Goal: Task Accomplishment & Management: Use online tool/utility

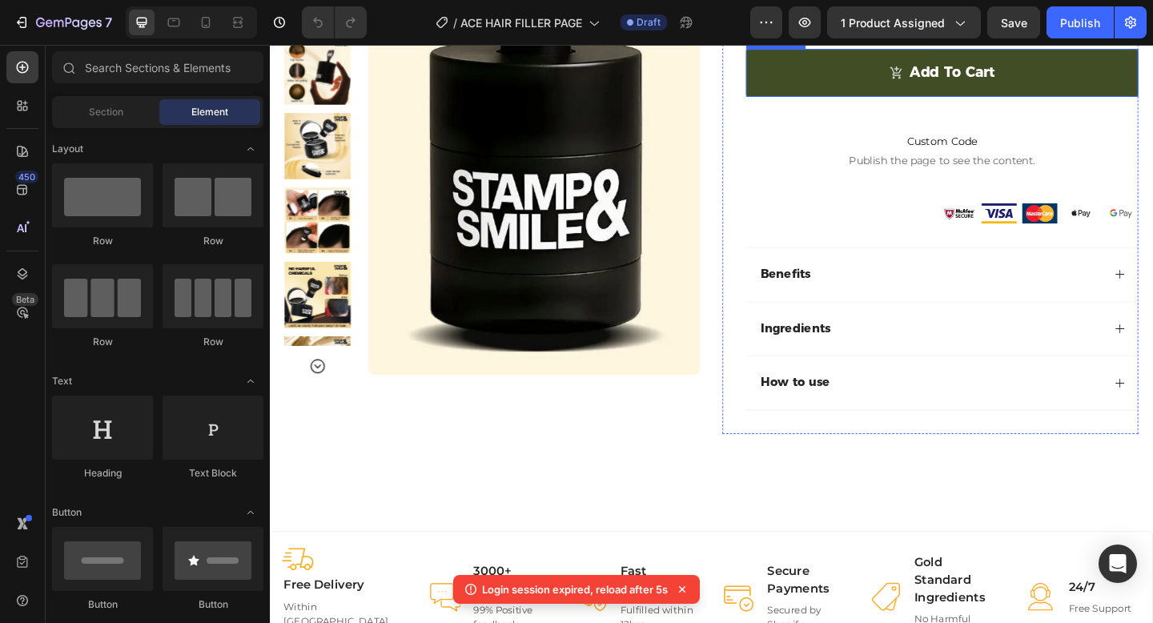
scroll to position [472, 0]
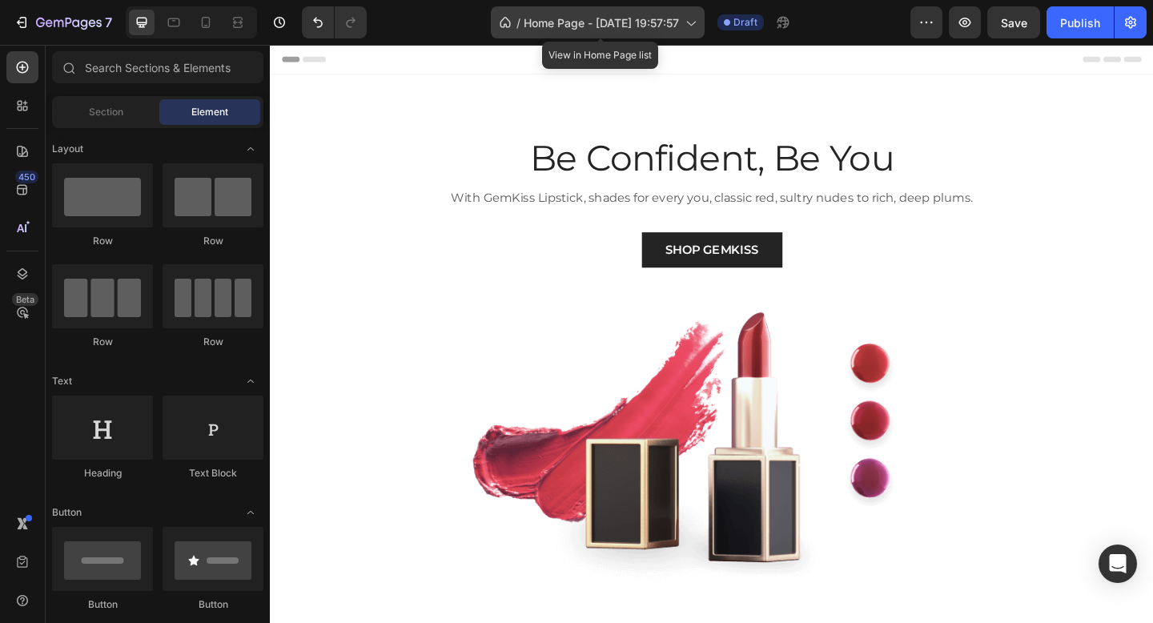
click at [577, 21] on span "Home Page - Aug 27, 19:57:57" at bounding box center [601, 22] width 155 height 17
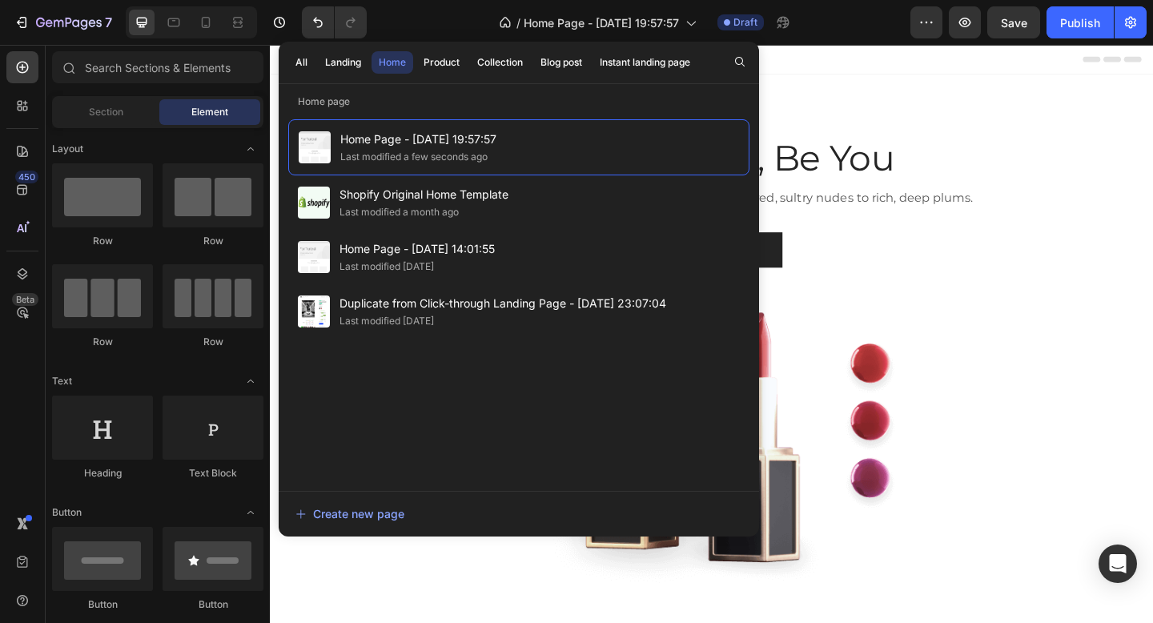
click at [405, 15] on div "/ Home Page - Aug 27, 19:57:57 Draft" at bounding box center [645, 22] width 531 height 32
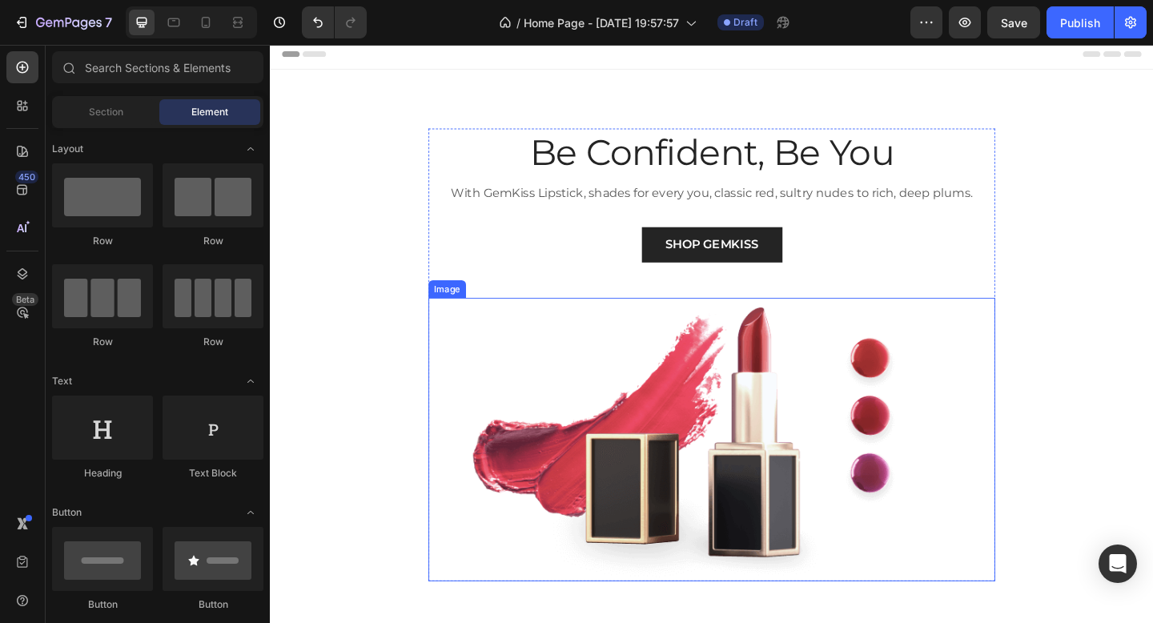
scroll to position [6, 0]
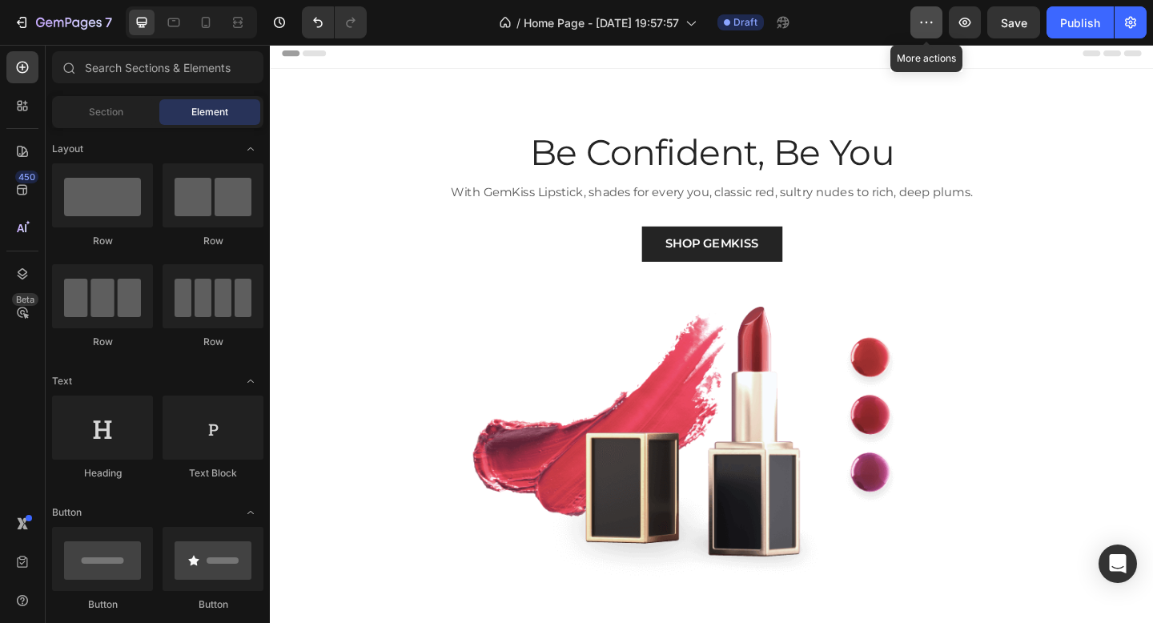
click at [926, 23] on icon "button" at bounding box center [926, 22] width 16 height 16
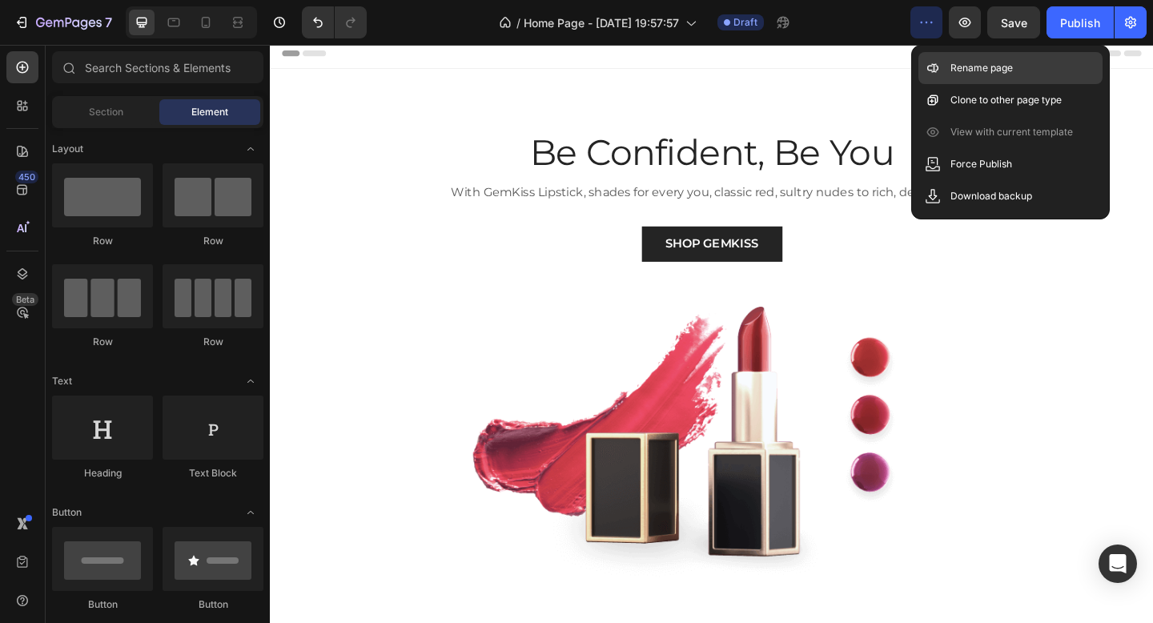
click at [957, 72] on p "Rename page" at bounding box center [981, 68] width 62 height 16
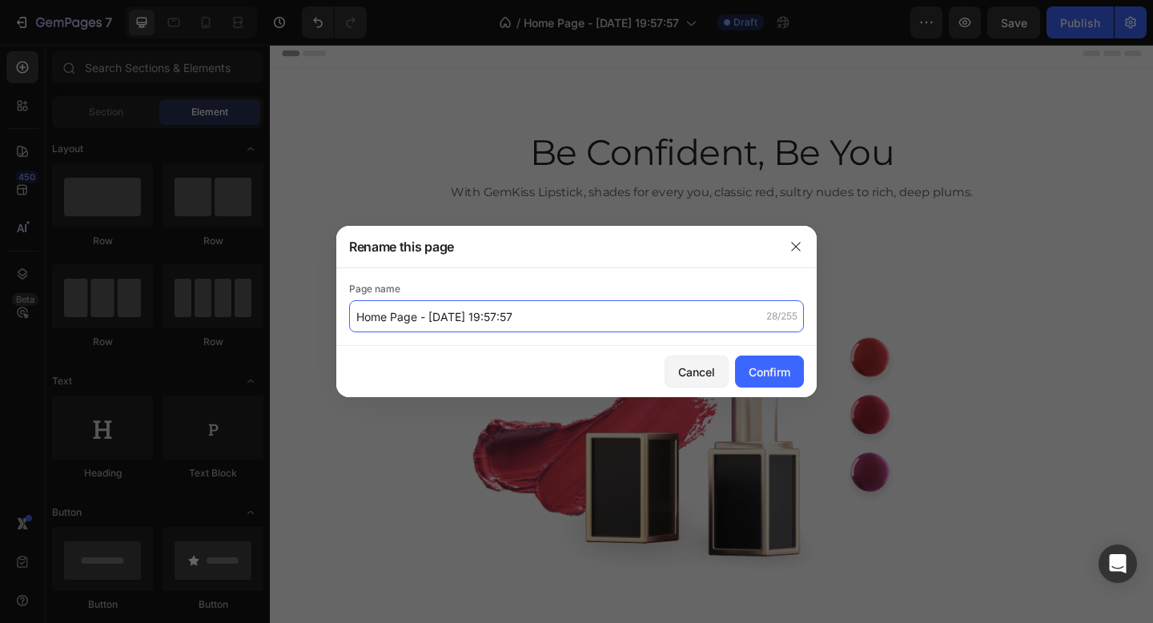
click at [418, 316] on input "Home Page - Aug 27, 19:57:57" at bounding box center [576, 316] width 455 height 32
click at [416, 315] on input "Home Page - Aug 27, 19:57:57" at bounding box center [576, 316] width 455 height 32
type input "Home Page ACE - [DATE] 19:57:57"
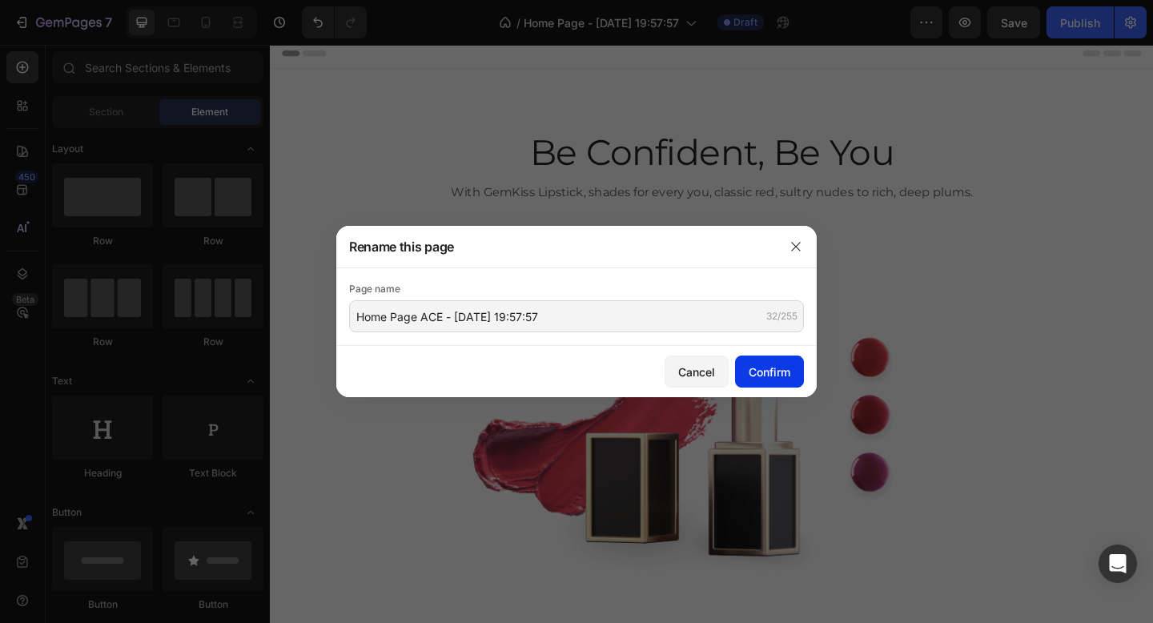
click at [766, 376] on div "Confirm" at bounding box center [770, 372] width 42 height 17
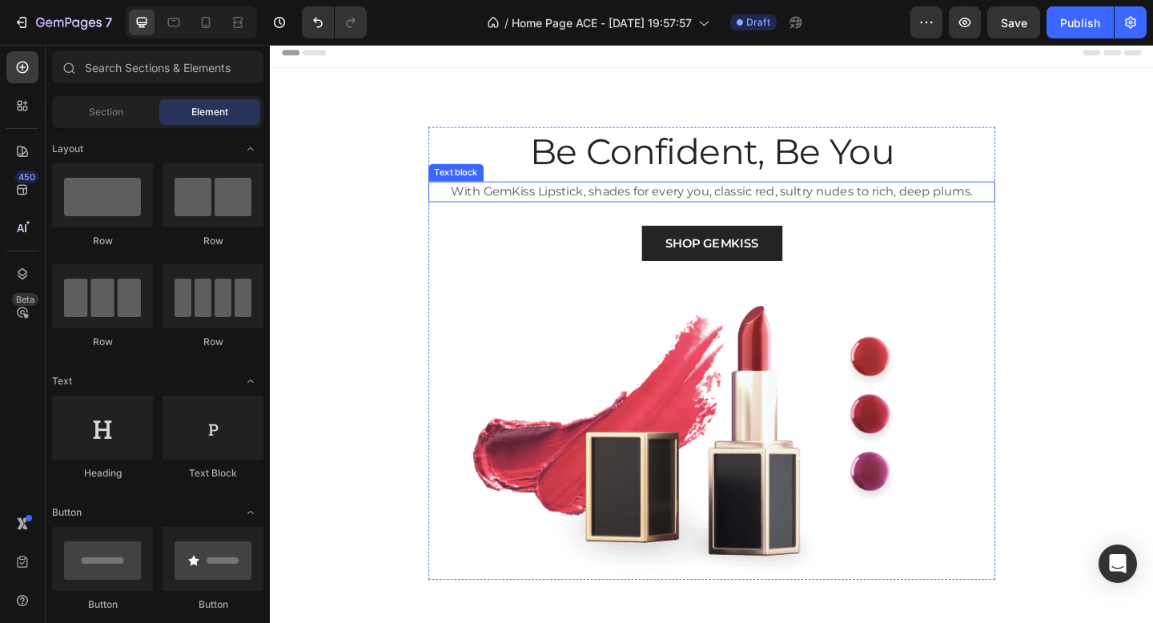
scroll to position [0, 0]
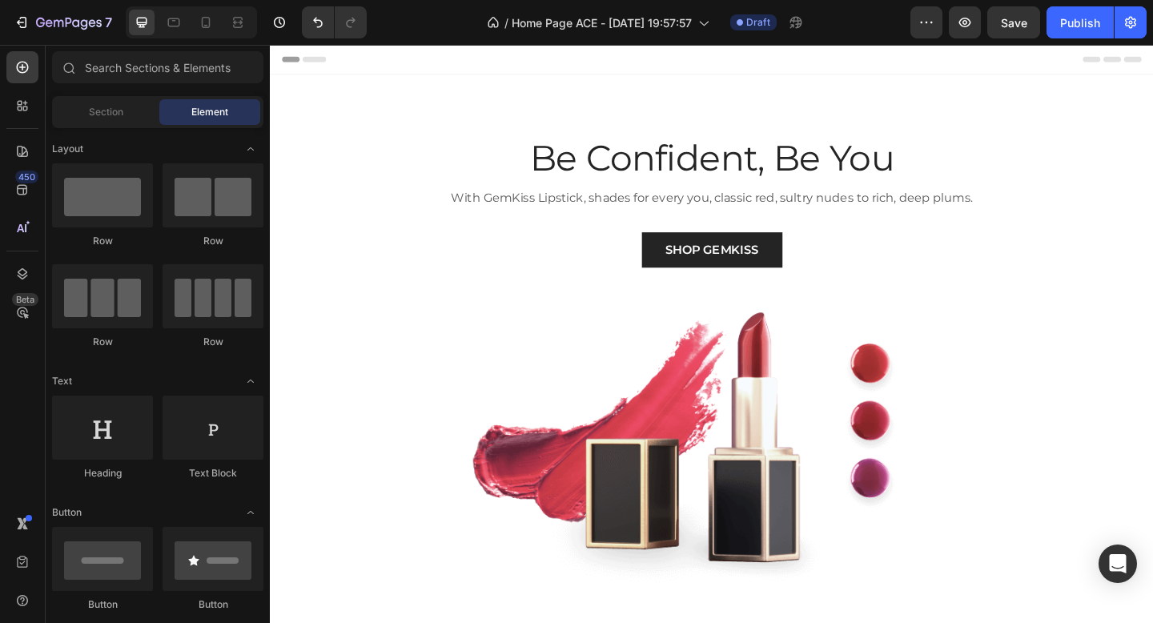
click at [300, 62] on span "Header" at bounding box center [317, 61] width 35 height 16
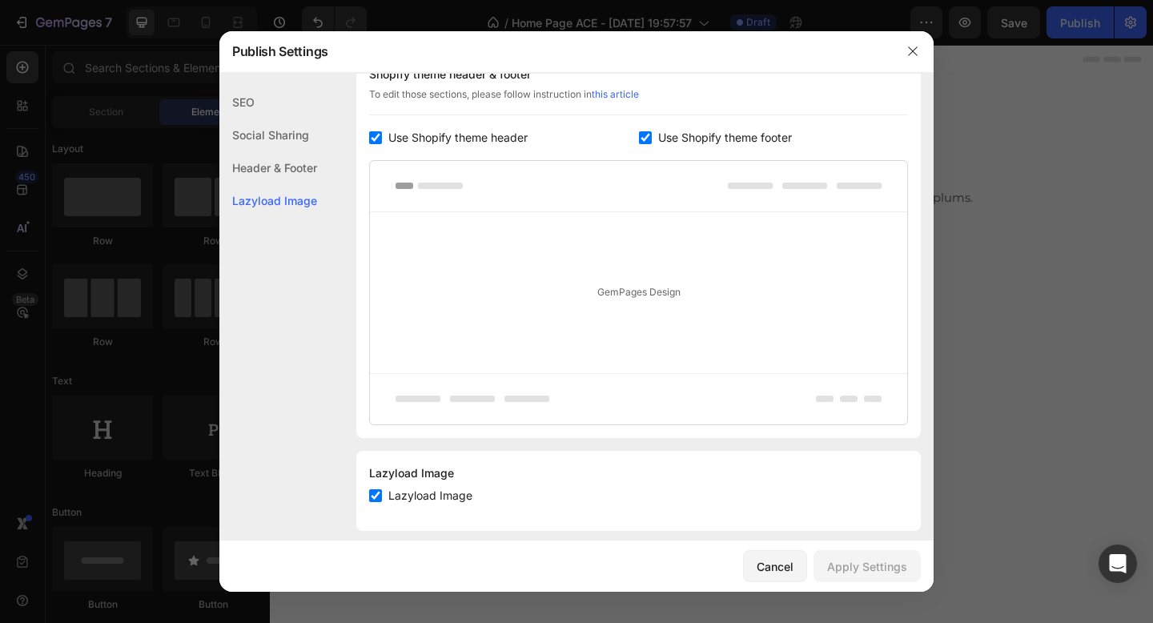
scroll to position [269, 0]
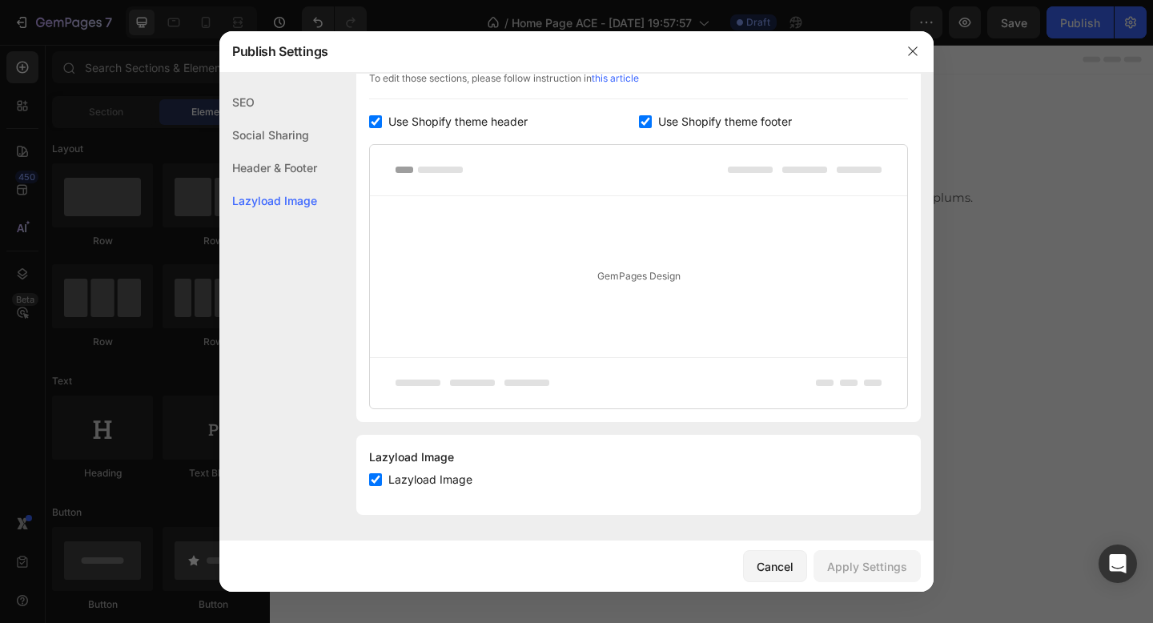
click at [272, 184] on div "Header & Footer" at bounding box center [268, 200] width 98 height 33
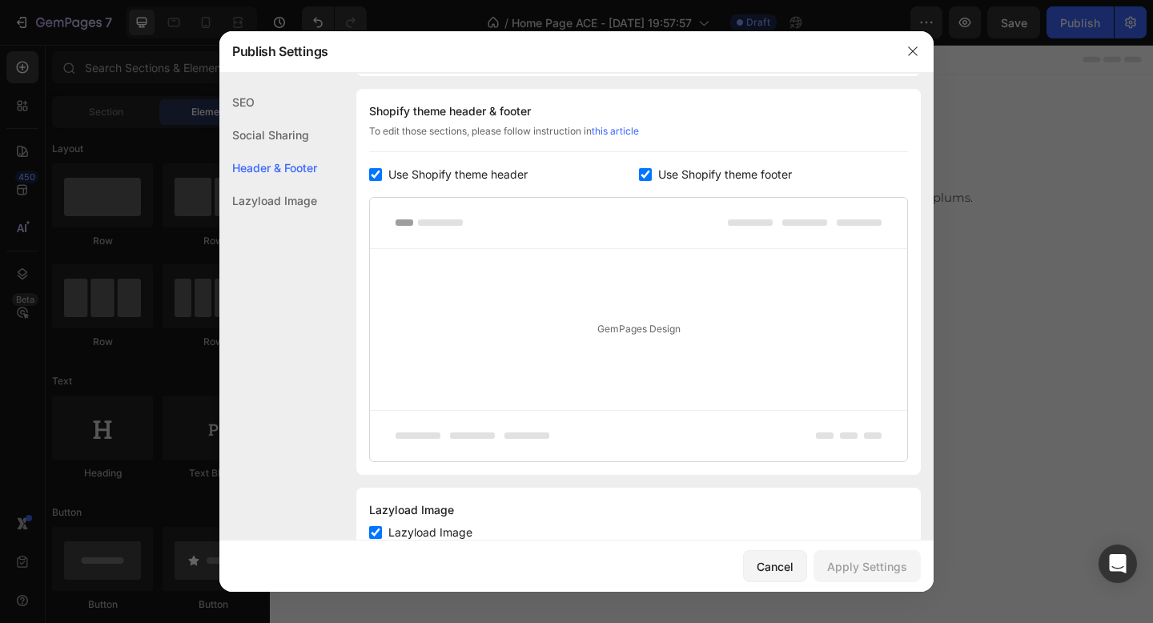
click at [275, 151] on div "Social Sharing" at bounding box center [268, 167] width 98 height 33
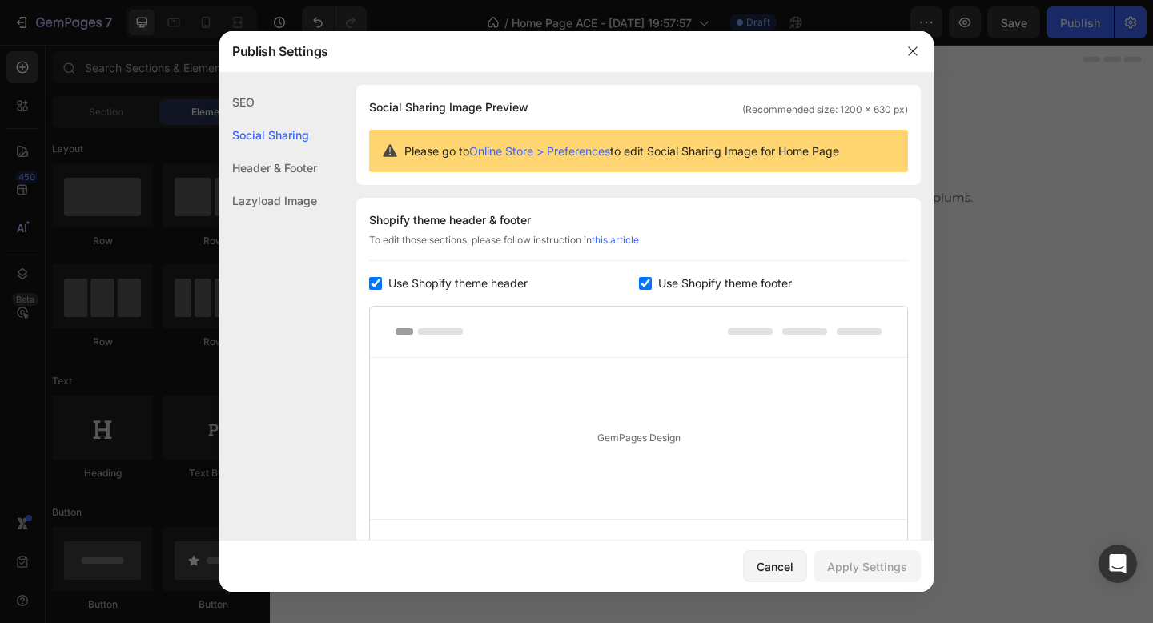
scroll to position [103, 0]
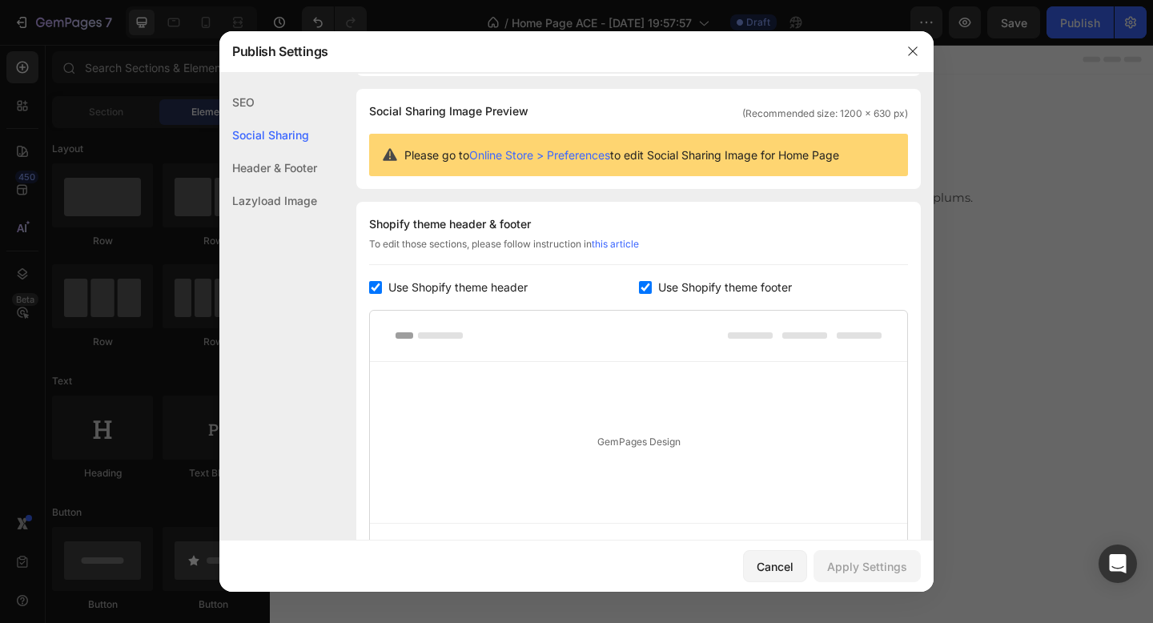
click at [251, 119] on div "SEO" at bounding box center [268, 135] width 98 height 33
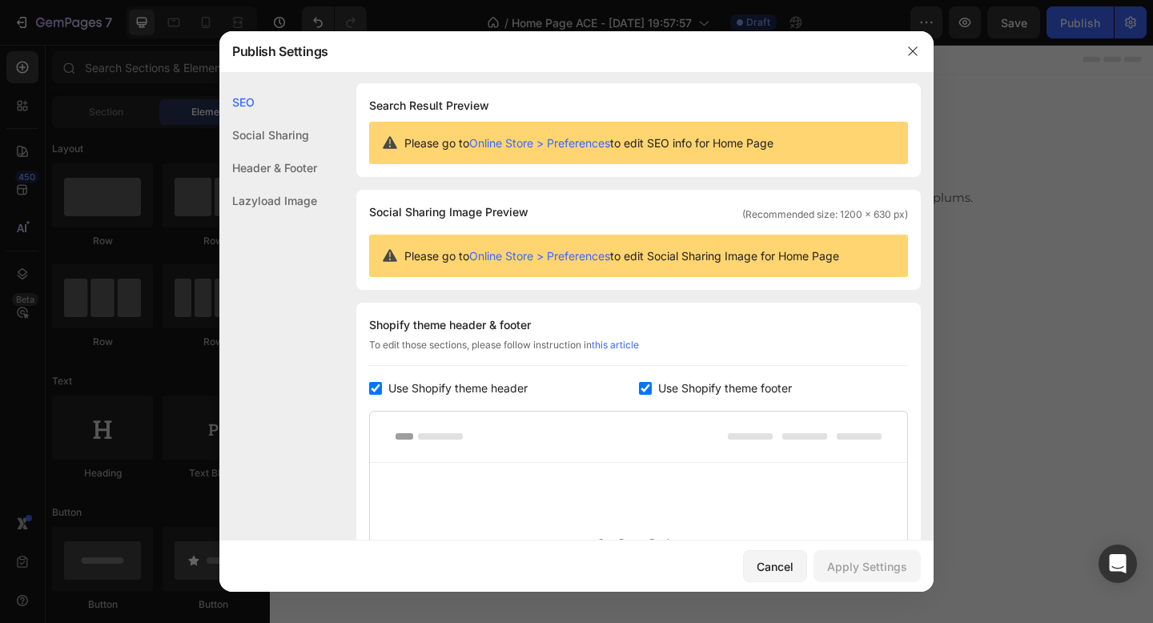
scroll to position [0, 0]
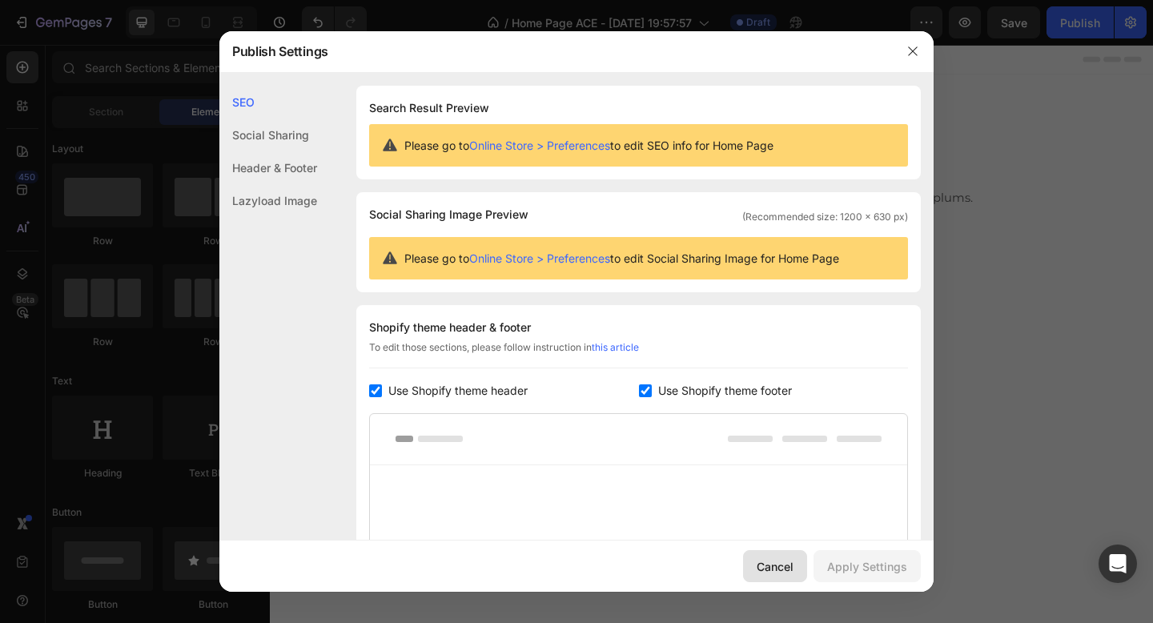
click at [794, 572] on div "Cancel" at bounding box center [775, 566] width 37 height 17
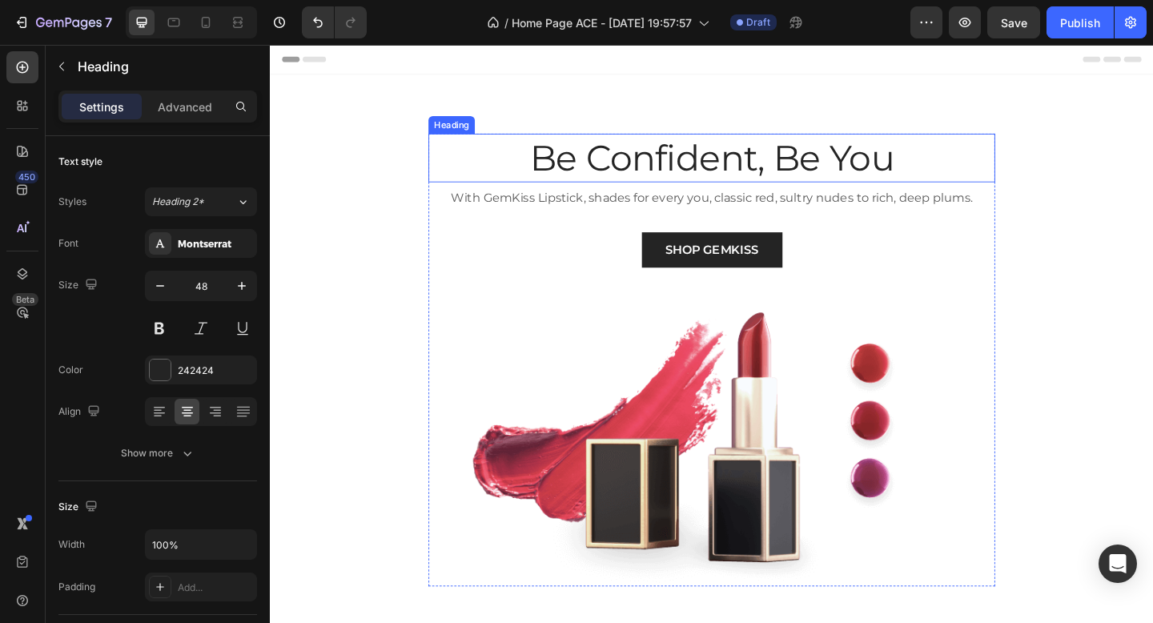
click at [729, 177] on p "Be Confident, Be You" at bounding box center [750, 168] width 613 height 50
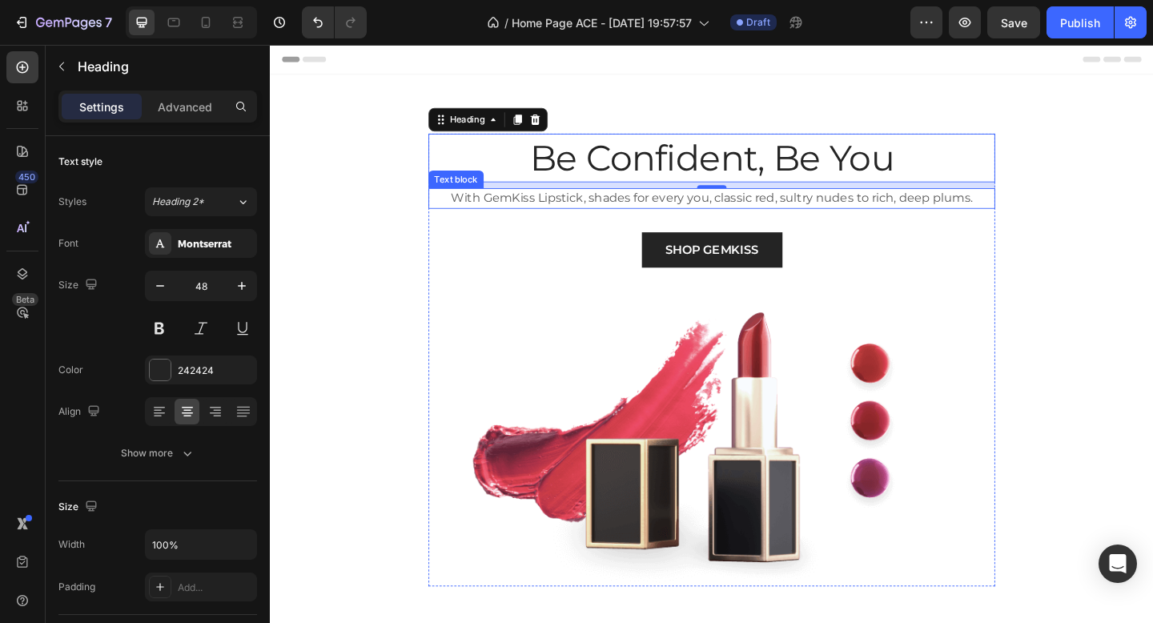
click at [709, 217] on p "With GemKiss Lipstick, shades for every you, classic red, sultry nudes to rich,…" at bounding box center [750, 212] width 613 height 19
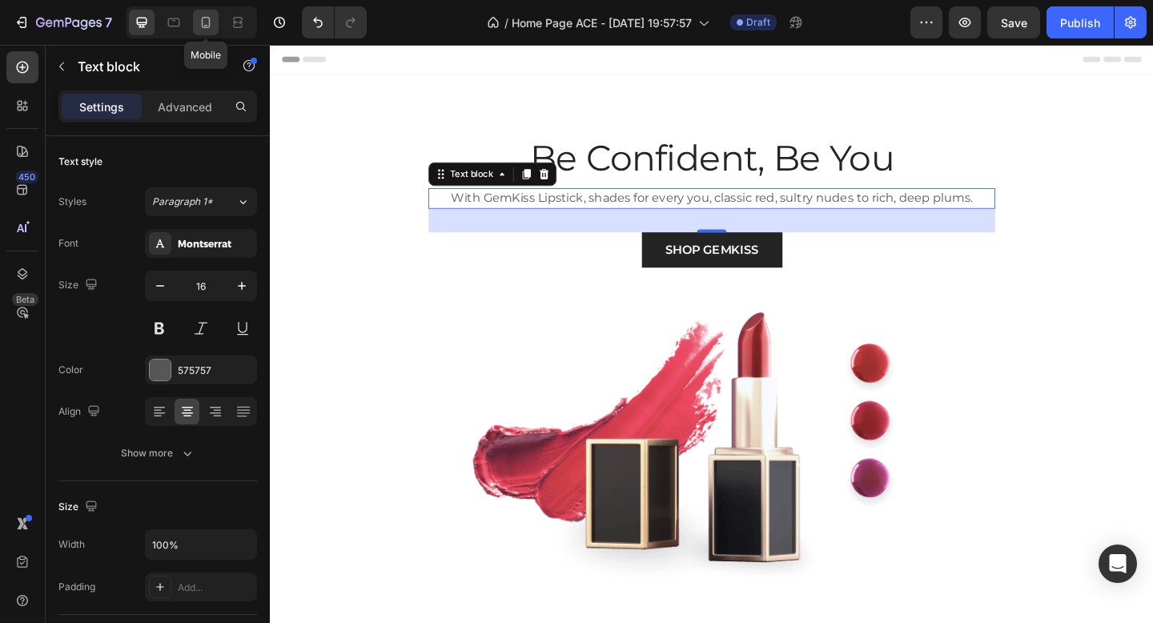
click at [202, 18] on icon at bounding box center [206, 22] width 9 height 11
type input "14"
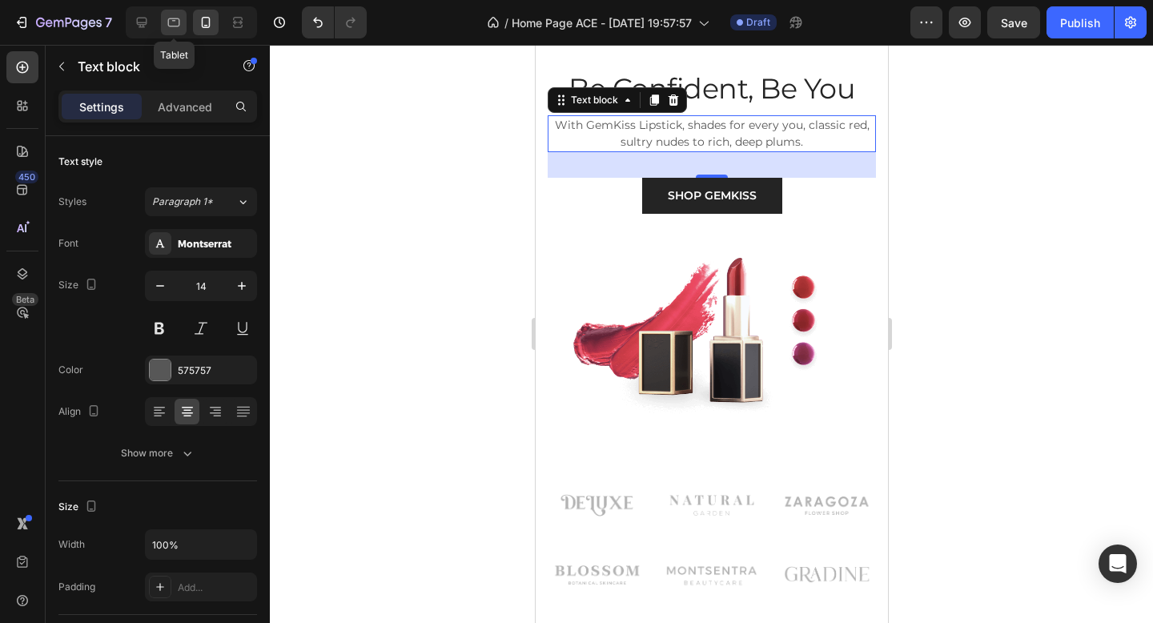
scroll to position [86, 0]
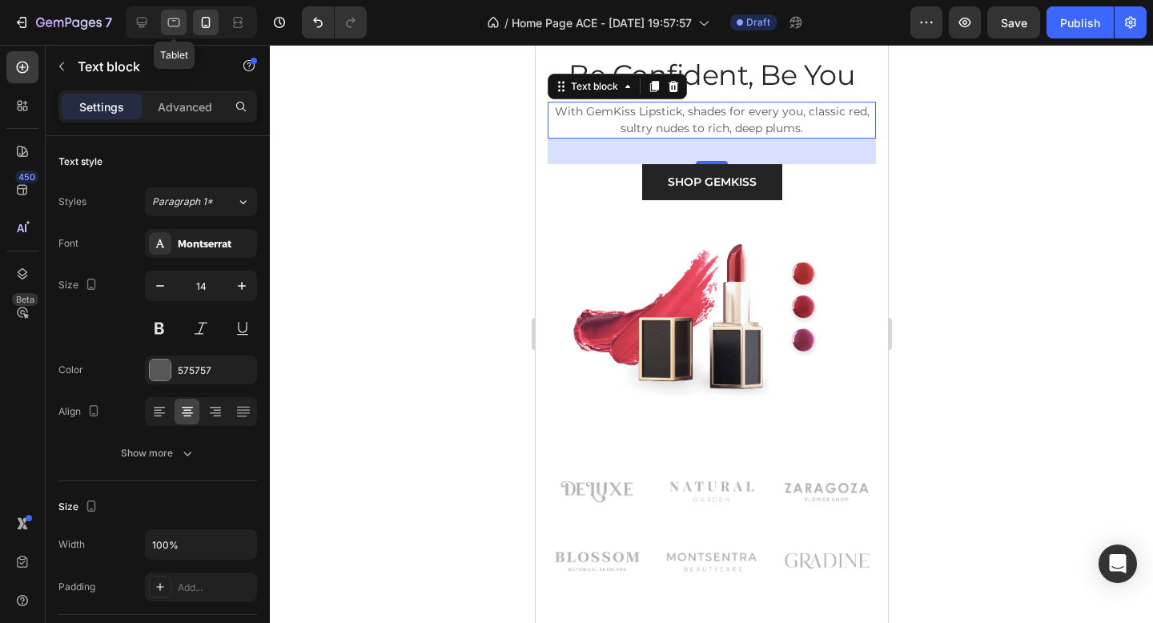
click at [178, 20] on icon at bounding box center [174, 22] width 16 height 16
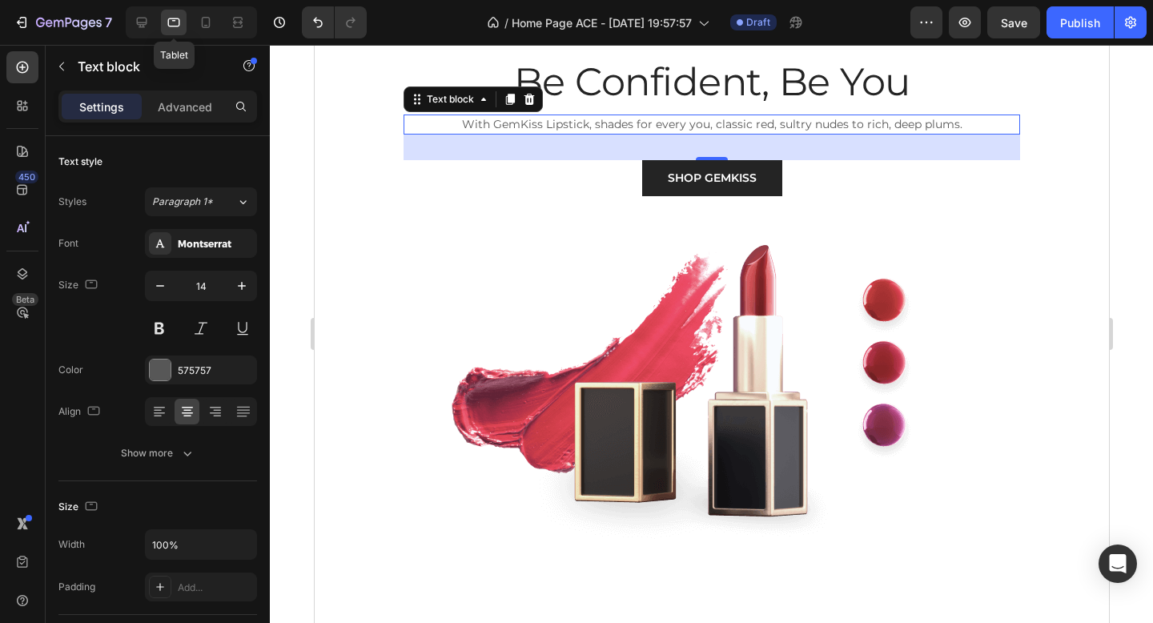
scroll to position [100, 0]
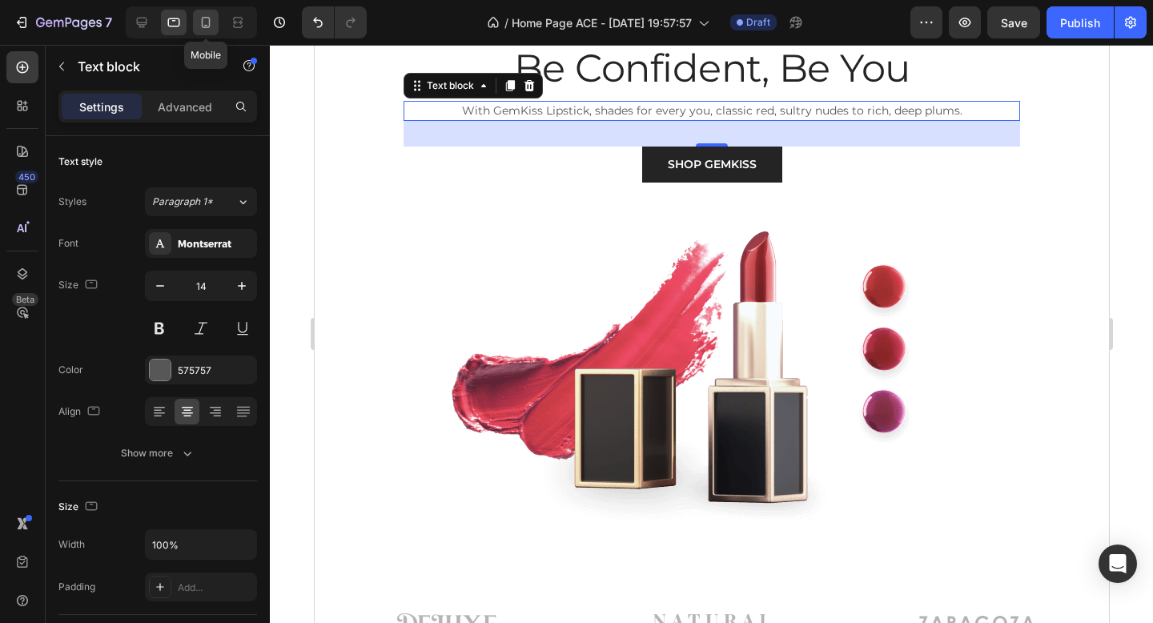
click at [193, 19] on div at bounding box center [206, 23] width 26 height 26
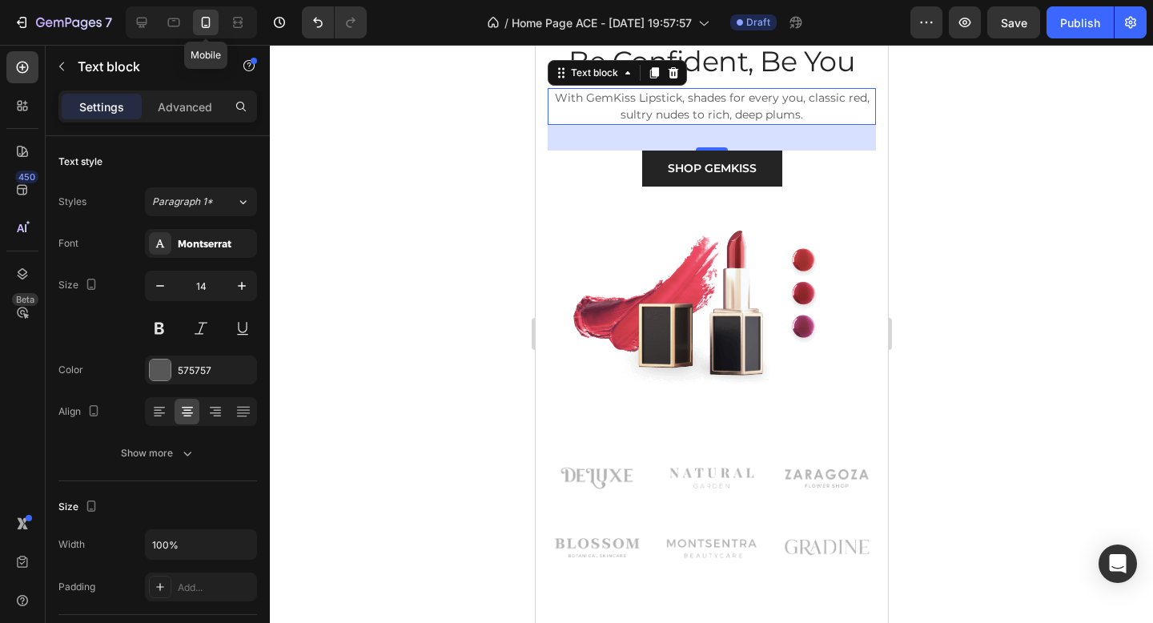
scroll to position [86, 0]
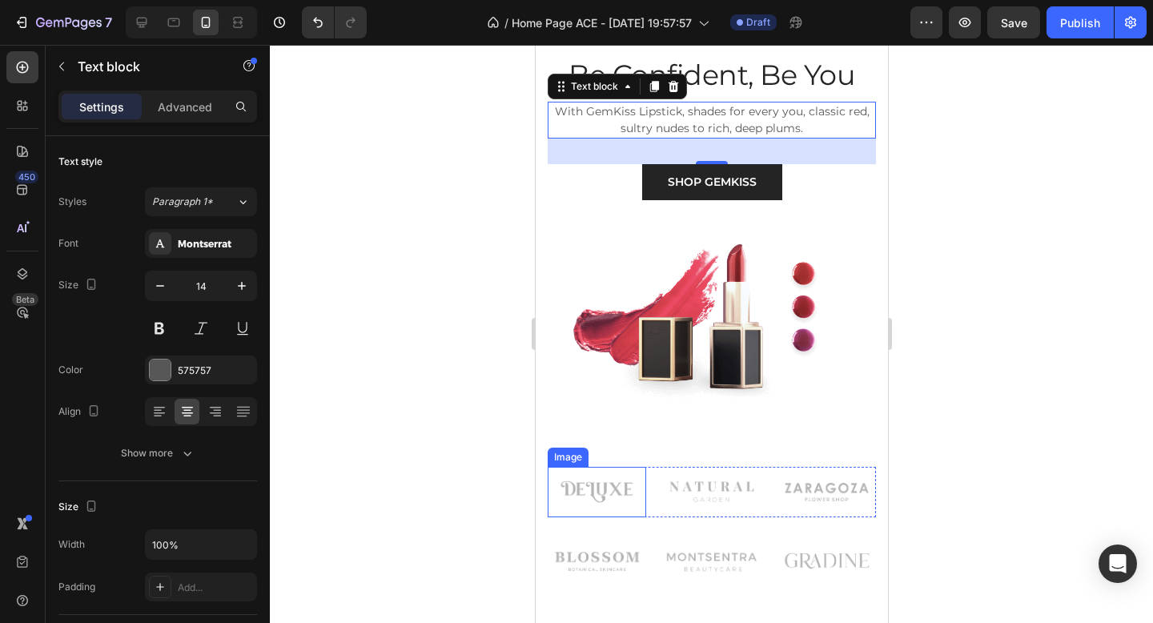
click at [609, 493] on img at bounding box center [596, 492] width 98 height 50
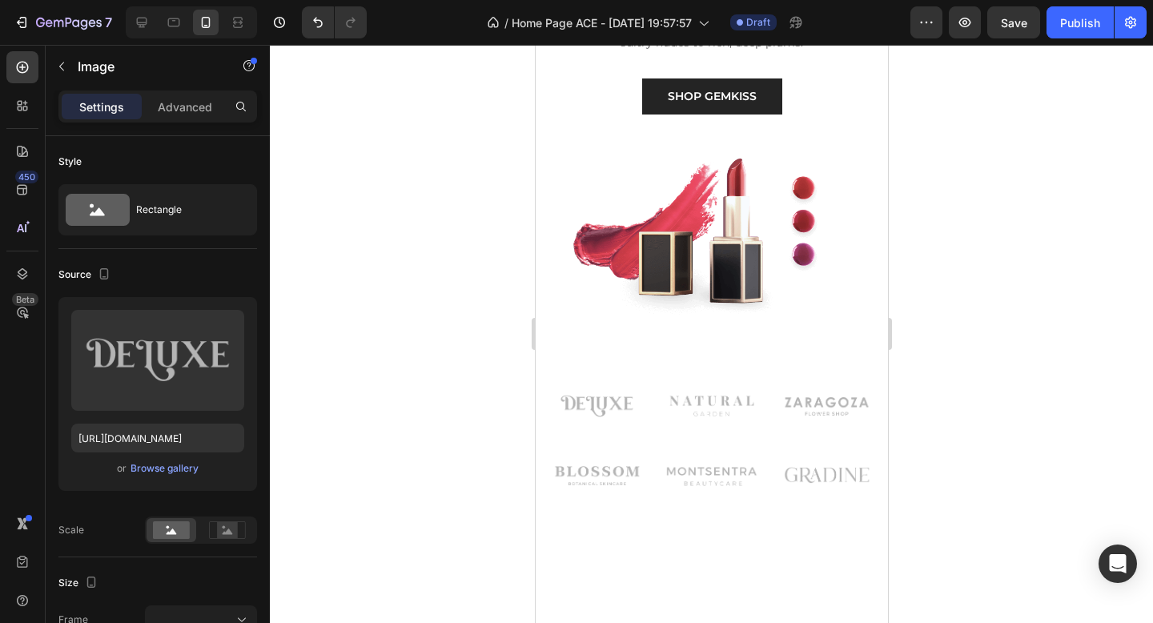
scroll to position [0, 0]
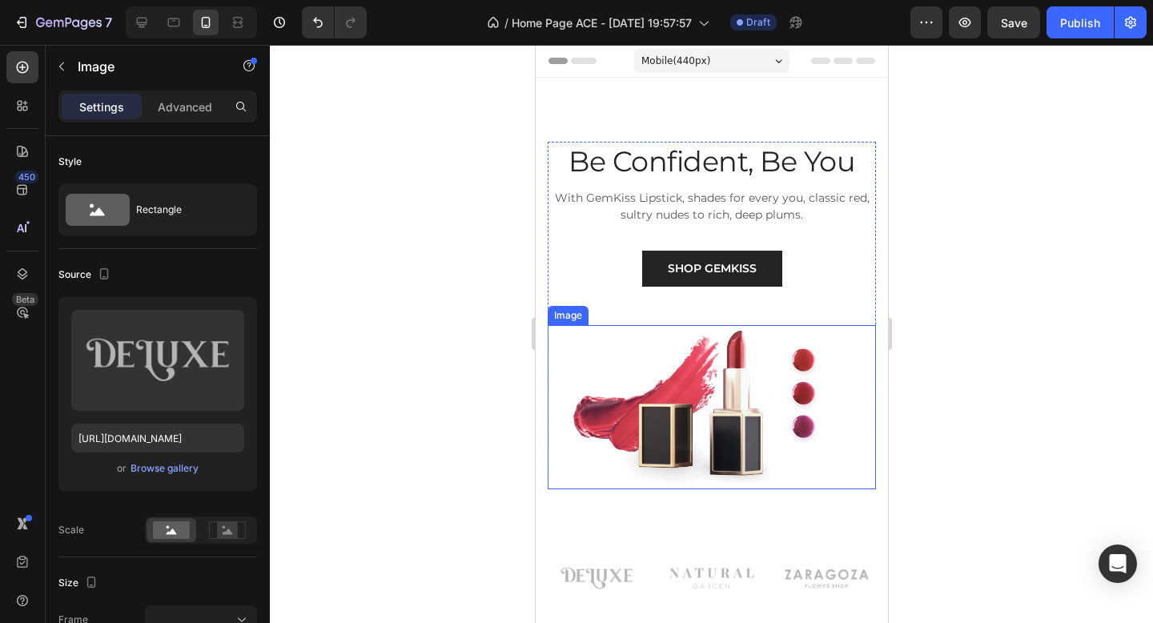
click at [691, 425] on img at bounding box center [711, 407] width 328 height 164
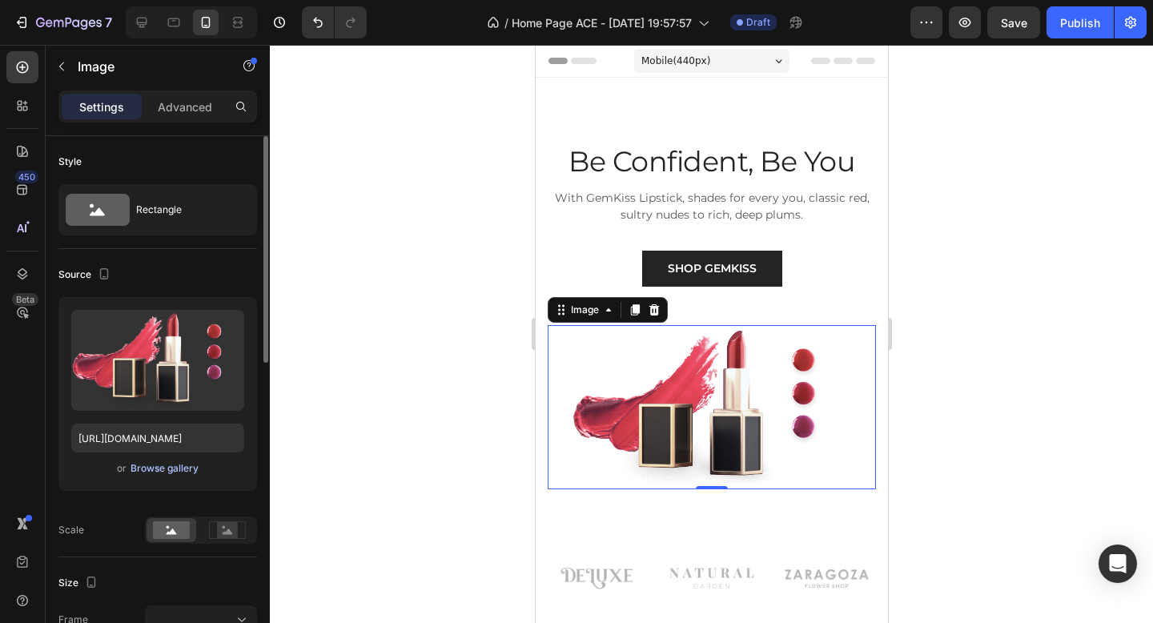
click at [166, 464] on div "Browse gallery" at bounding box center [165, 468] width 68 height 14
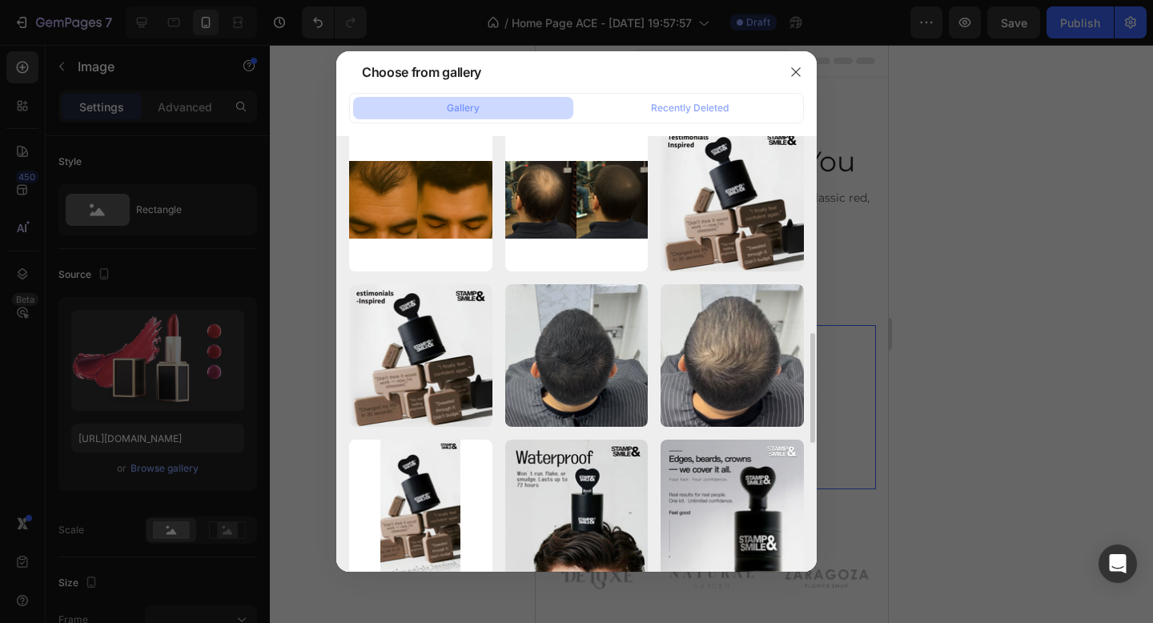
scroll to position [777, 0]
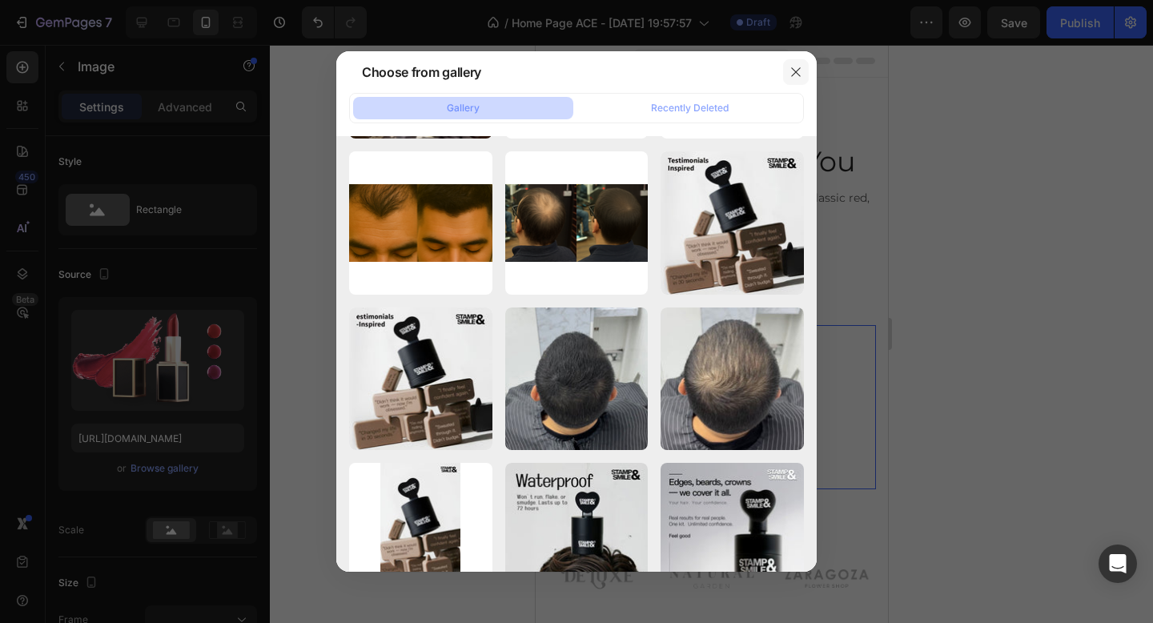
click at [806, 74] on button "button" at bounding box center [796, 72] width 26 height 26
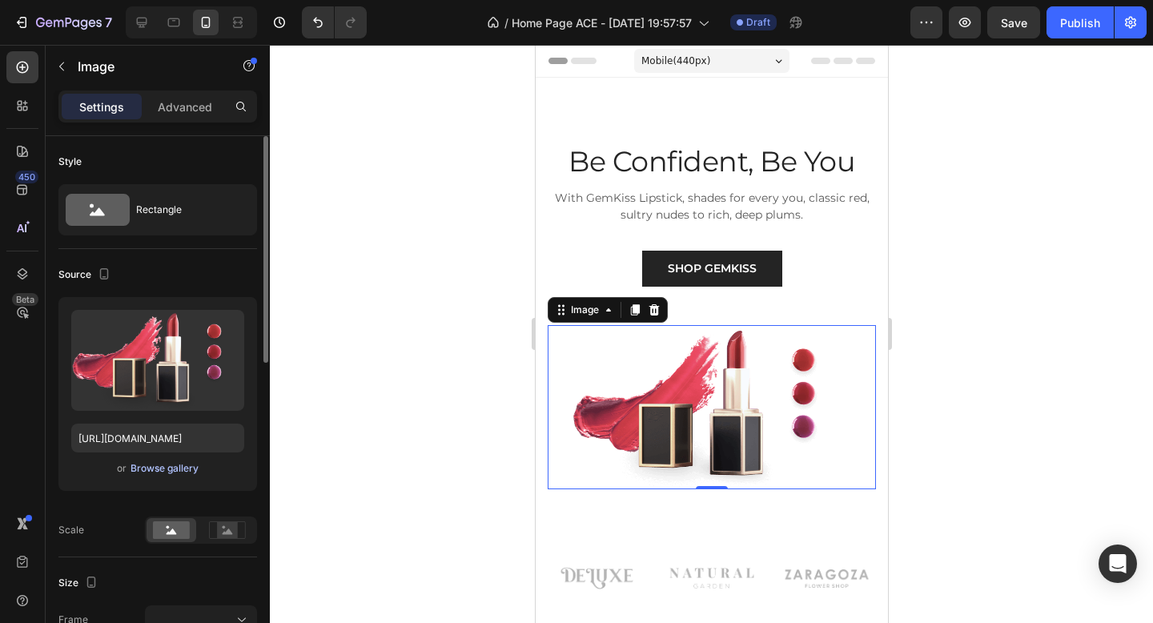
click at [158, 471] on div "Browse gallery" at bounding box center [165, 468] width 68 height 14
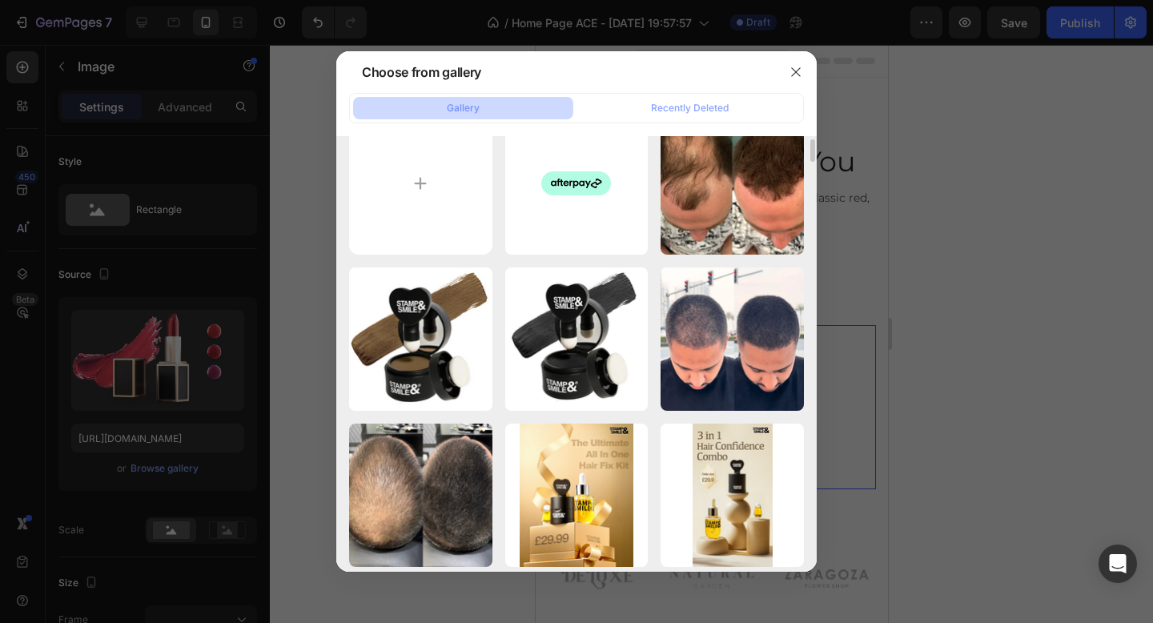
scroll to position [27, 0]
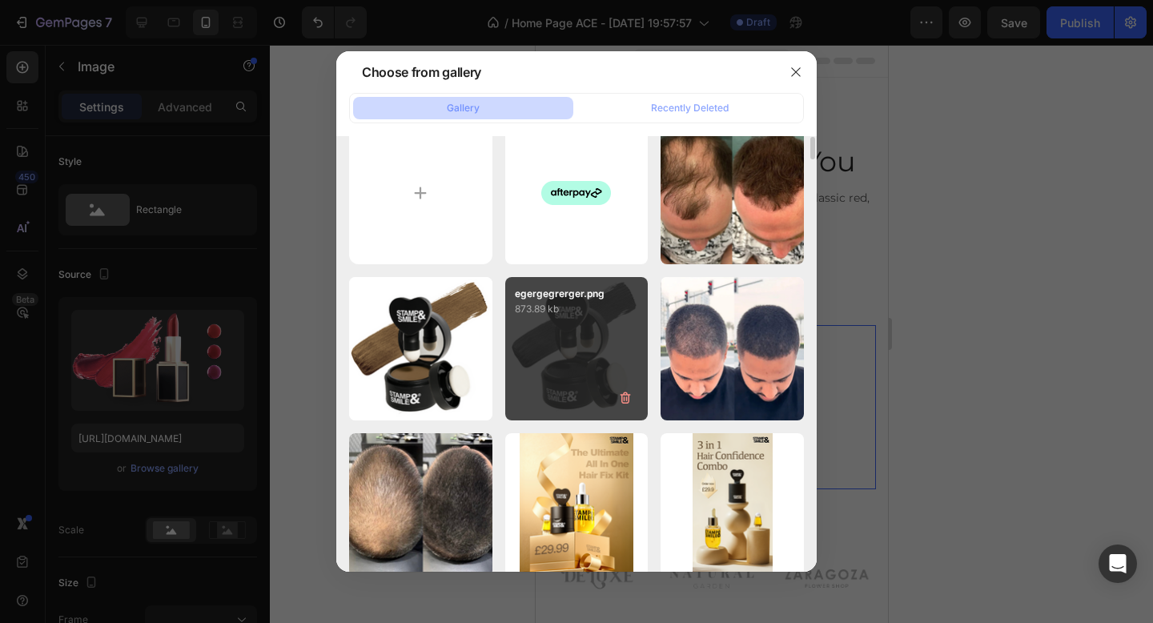
click at [586, 364] on div "egergegrerger.png 873.89 kb" at bounding box center [576, 348] width 143 height 143
type input "https://cdn.shopify.com/s/files/1/0842/2129/6977/files/gempages_544302629908382…"
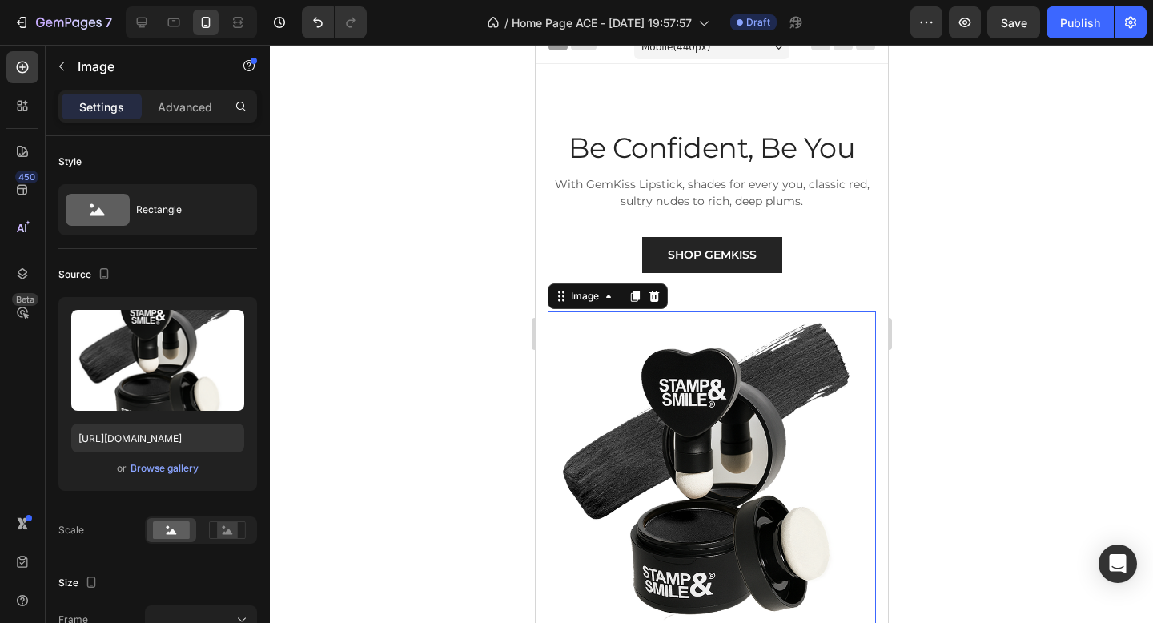
scroll to position [0, 0]
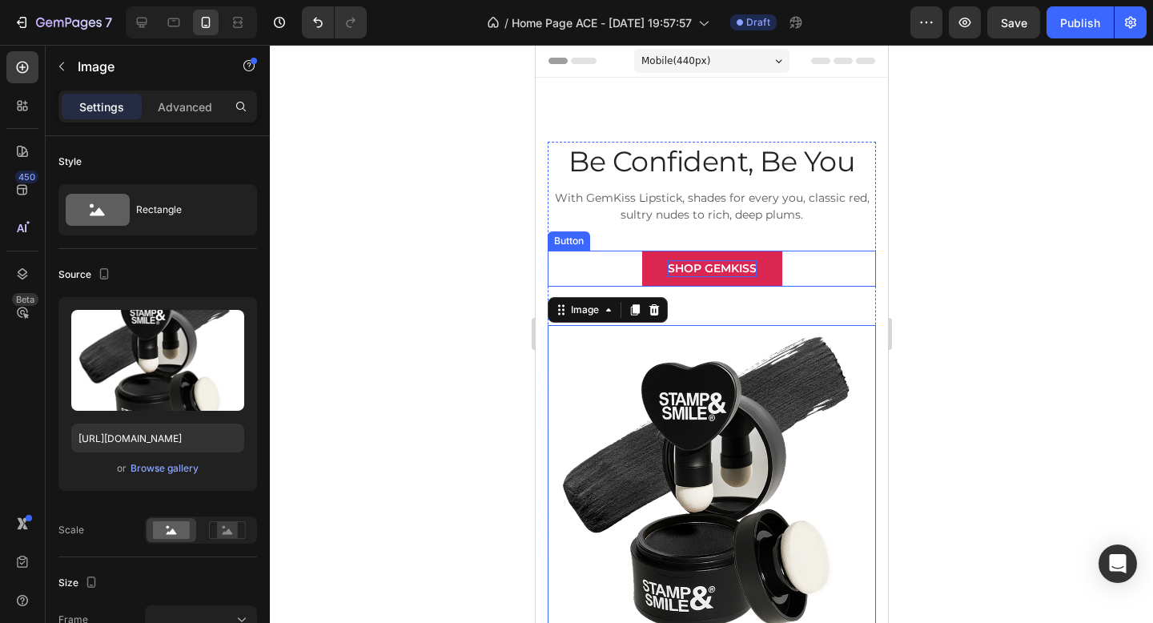
click at [705, 267] on div "SHOP GEMKISS" at bounding box center [711, 268] width 89 height 17
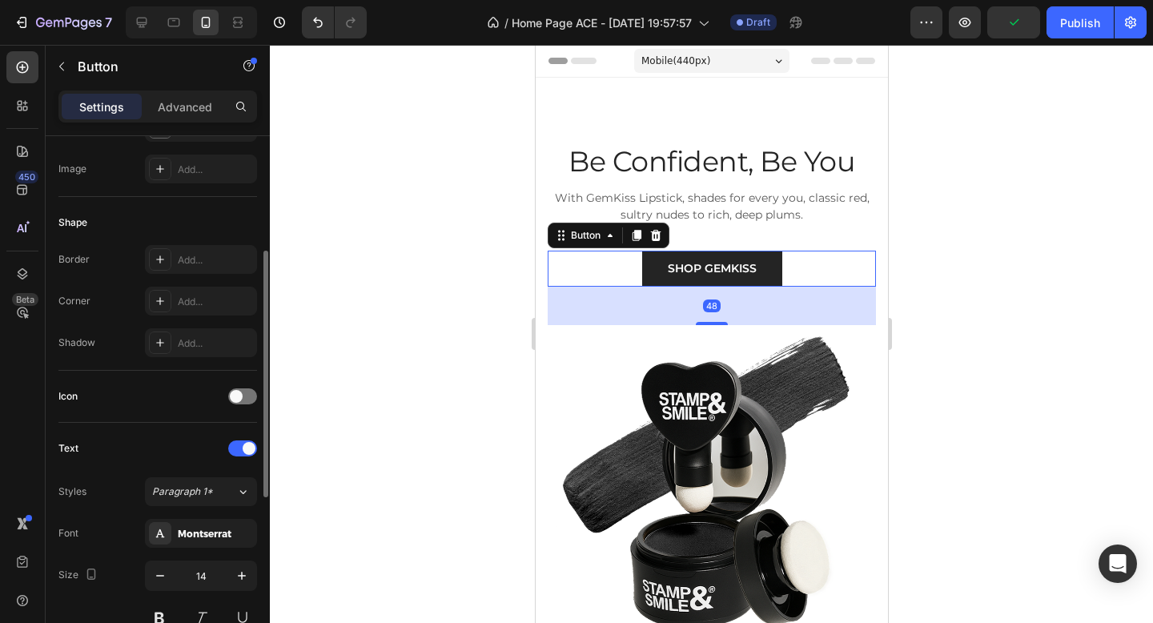
scroll to position [267, 0]
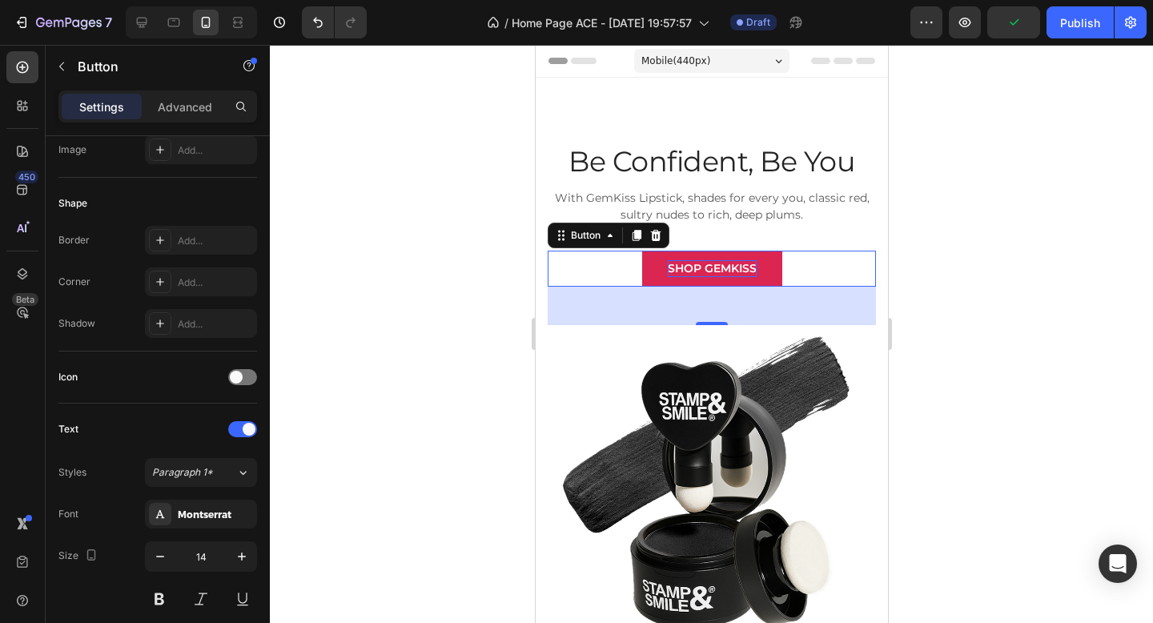
click at [752, 264] on div "SHOP GEMKISS" at bounding box center [711, 268] width 89 height 17
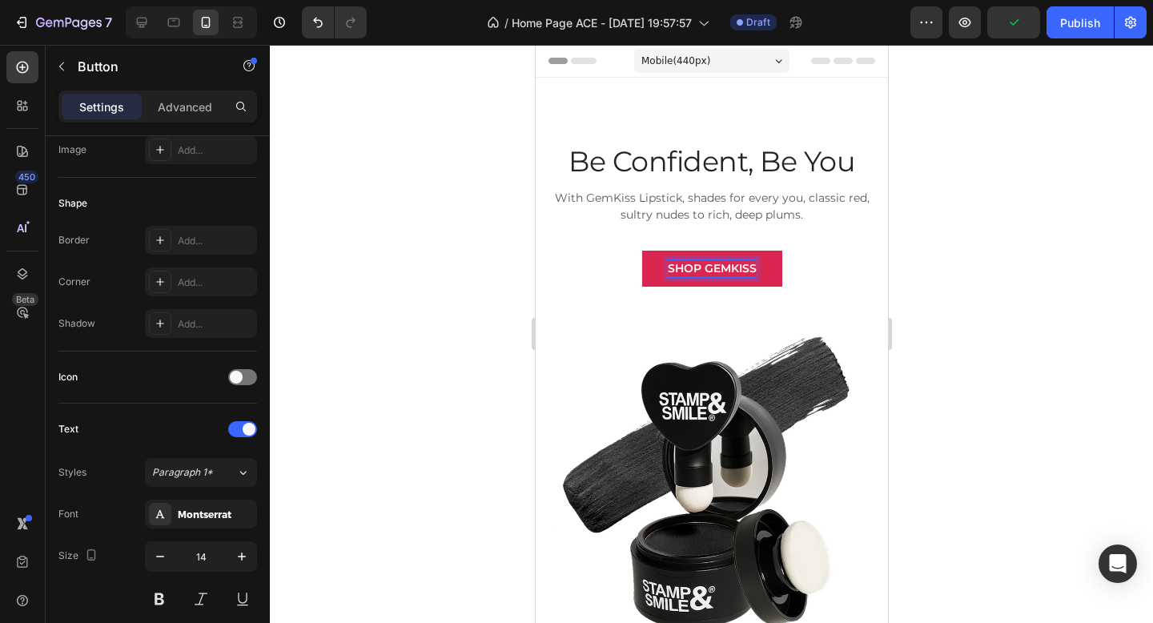
click at [752, 264] on p "SHOP GEMKISS" at bounding box center [711, 268] width 89 height 17
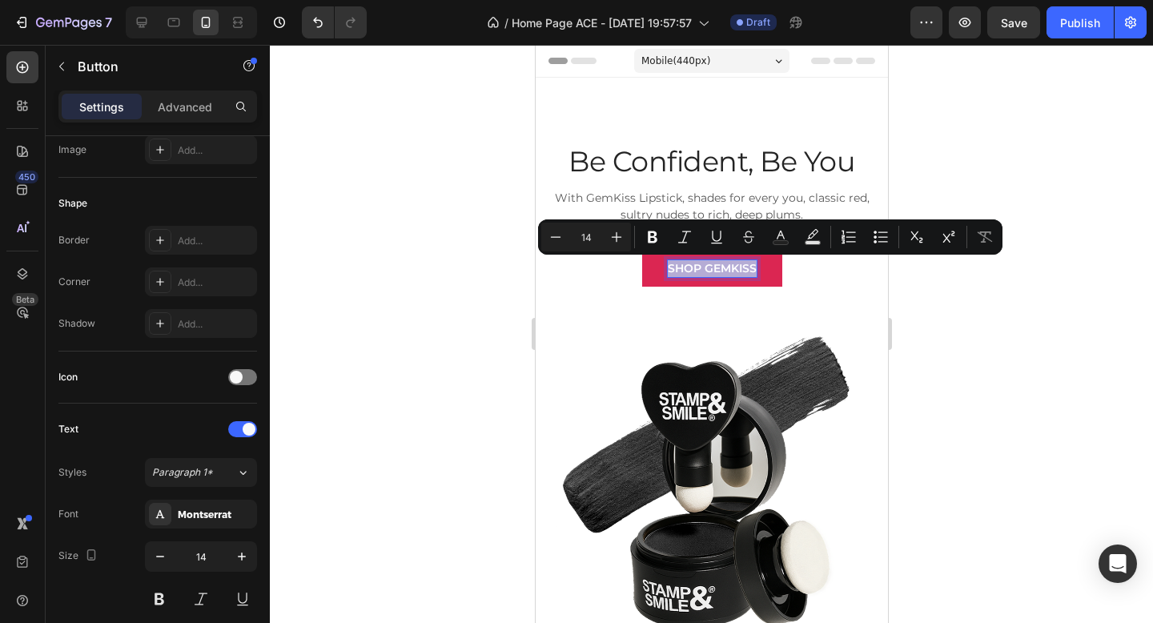
click at [753, 268] on p "SHOP GEMKISS" at bounding box center [711, 268] width 89 height 17
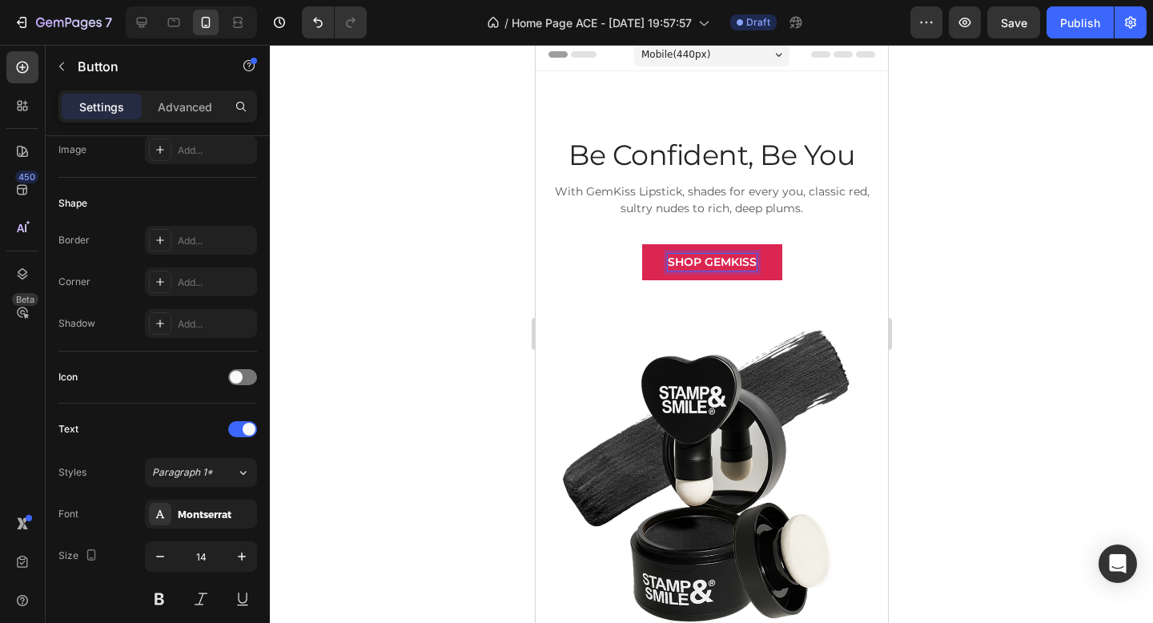
scroll to position [0, 0]
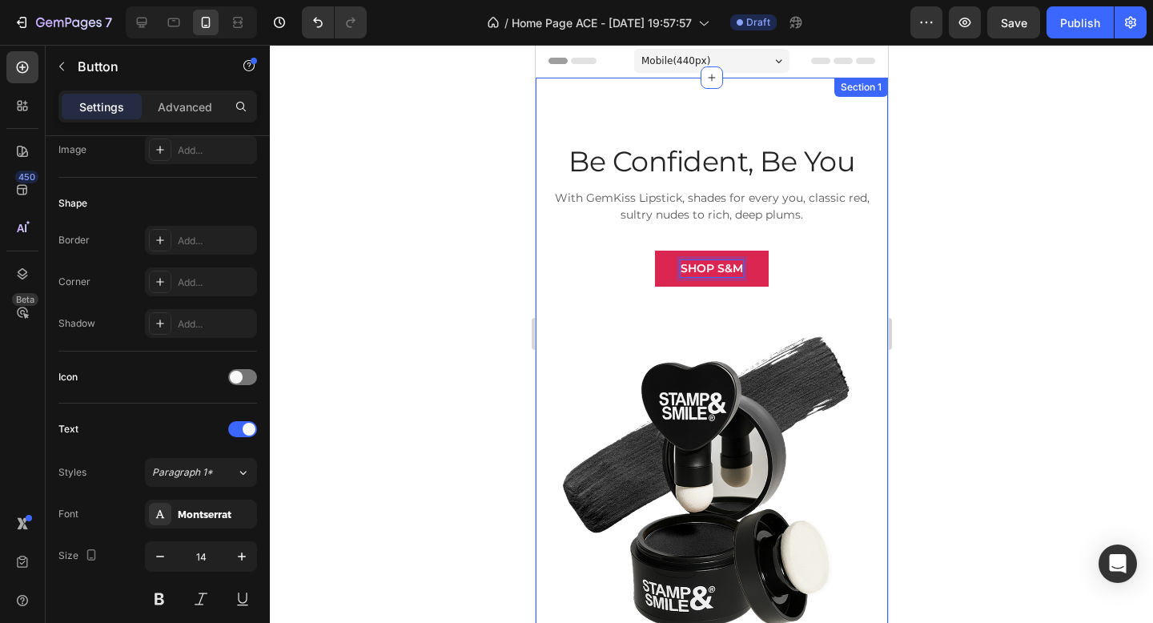
click at [970, 248] on div at bounding box center [711, 334] width 883 height 578
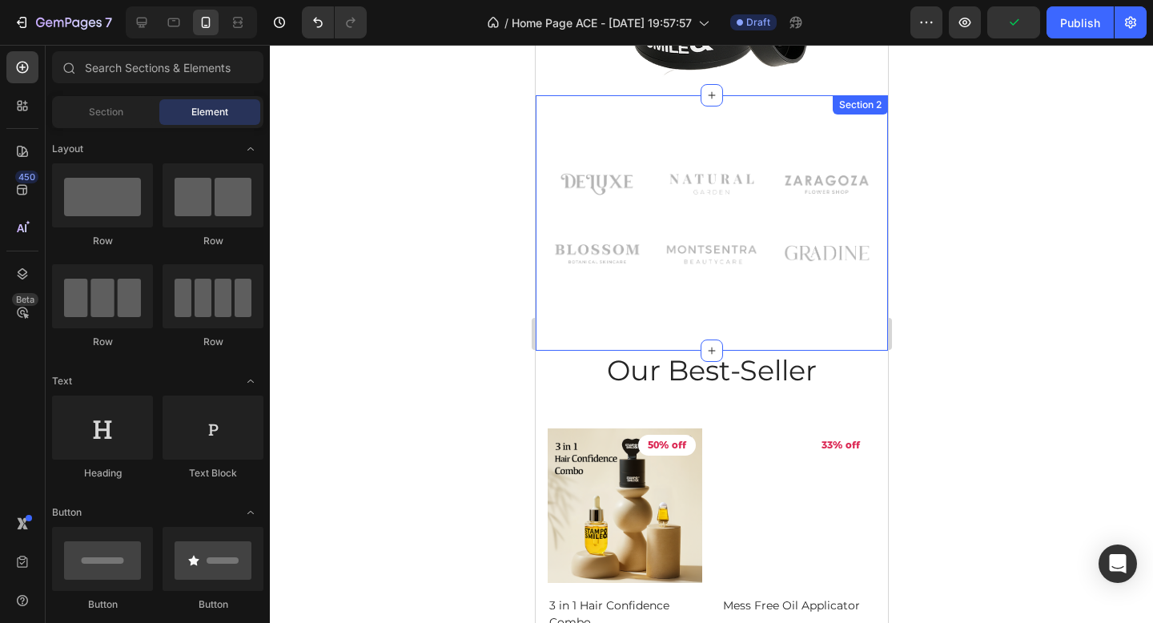
scroll to position [508, 0]
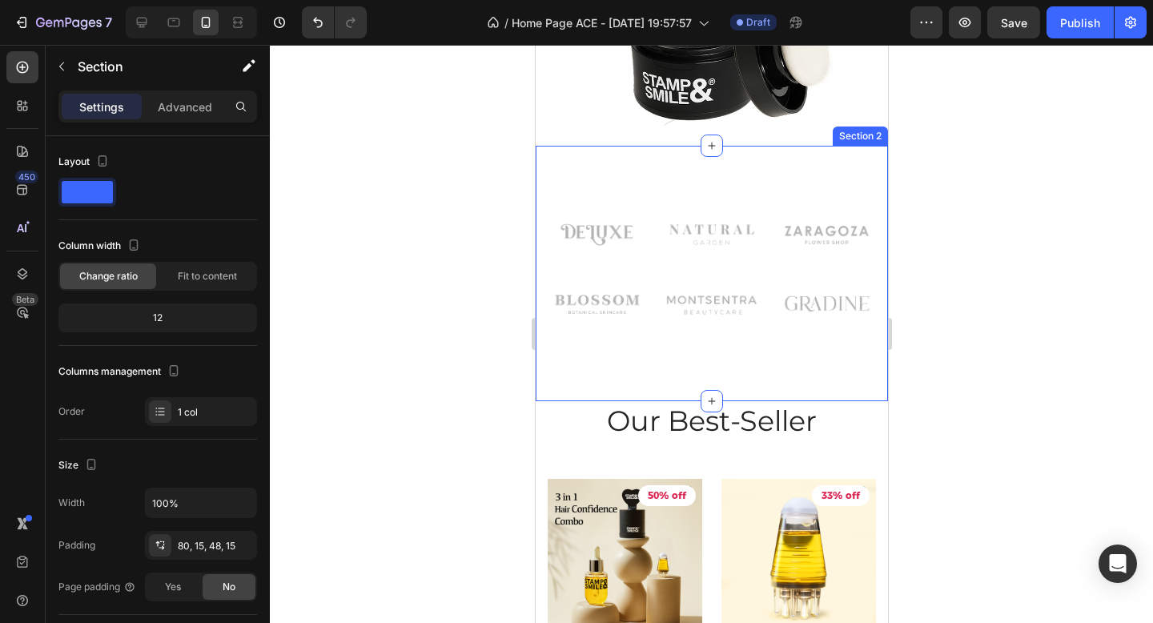
click at [638, 163] on div "Image Image Image Row Image Image Image Row Row Section 2" at bounding box center [711, 273] width 352 height 255
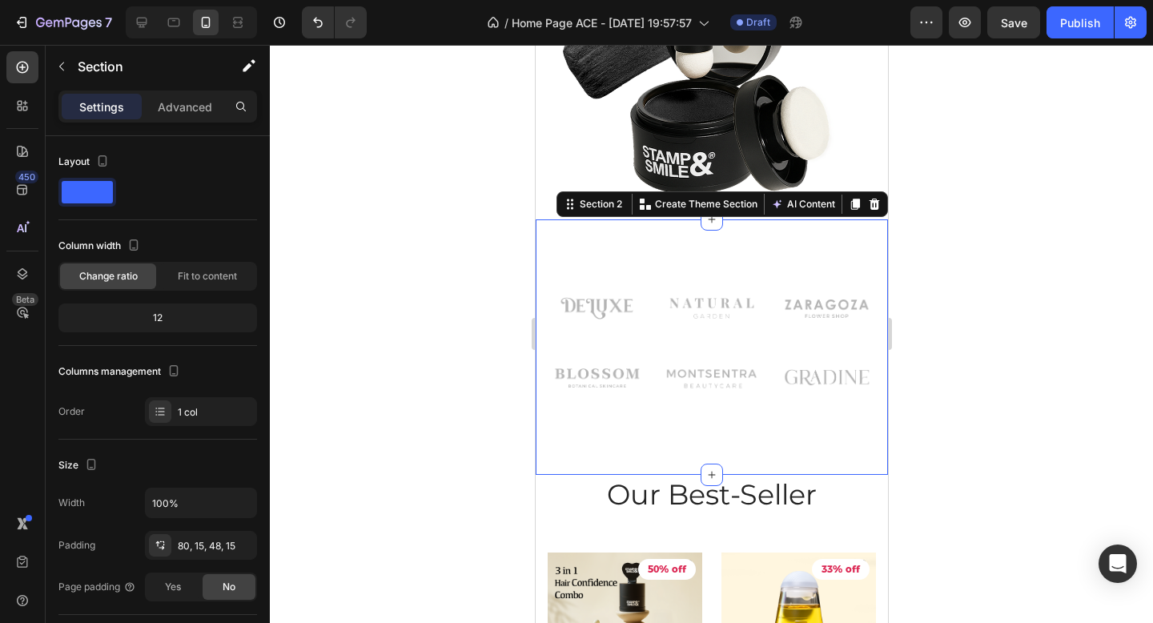
scroll to position [430, 0]
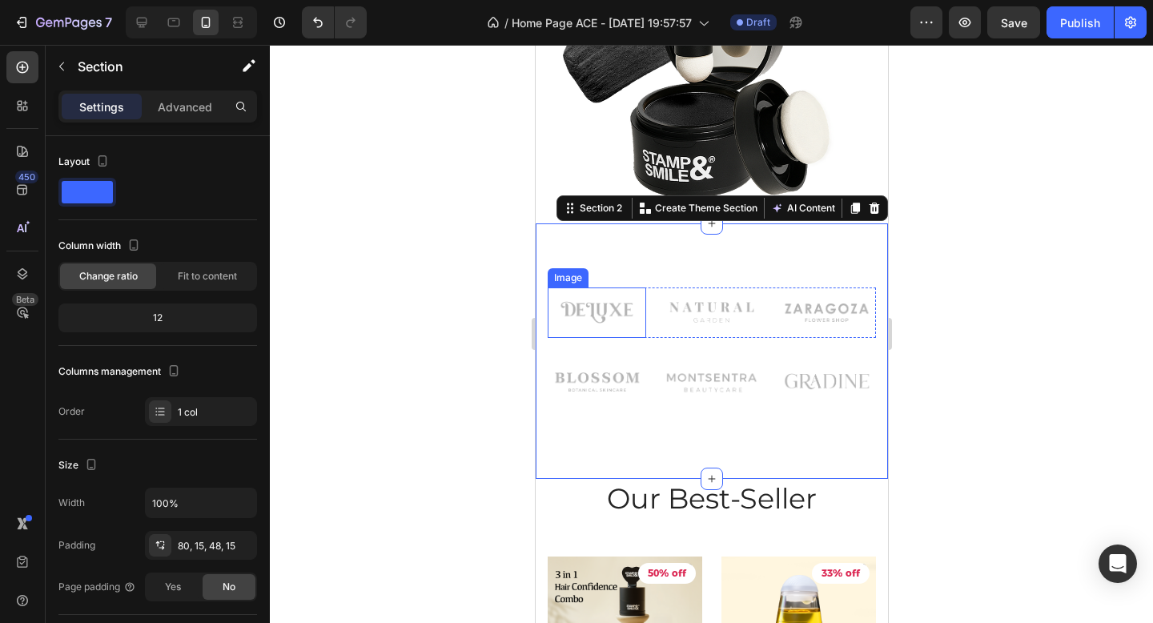
click at [605, 310] on img at bounding box center [596, 312] width 98 height 50
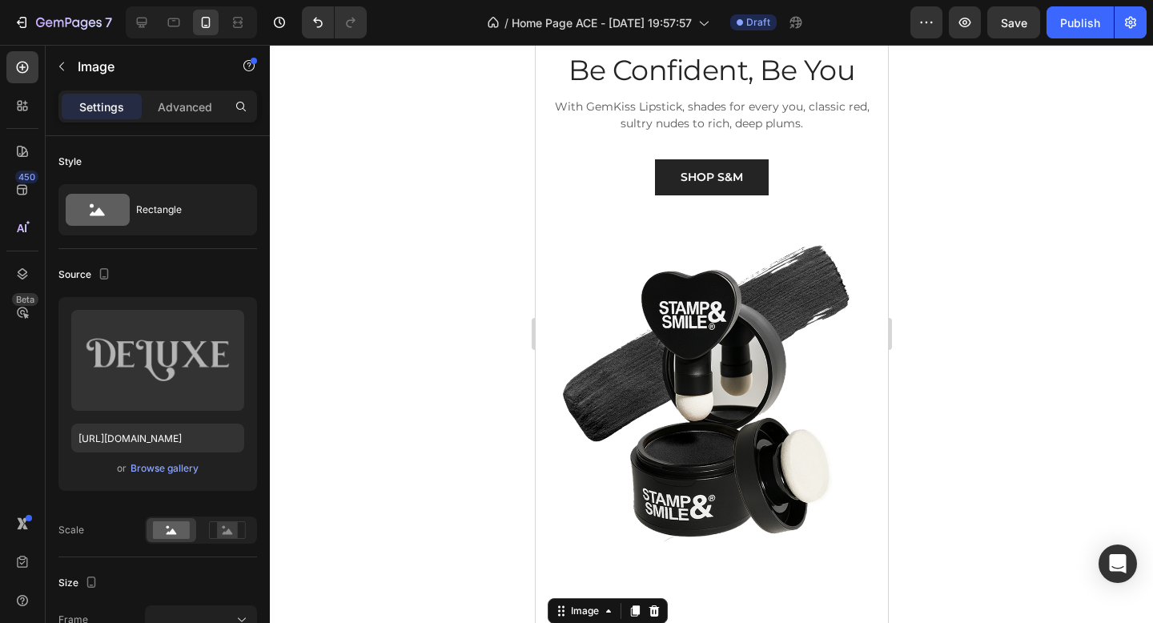
scroll to position [0, 0]
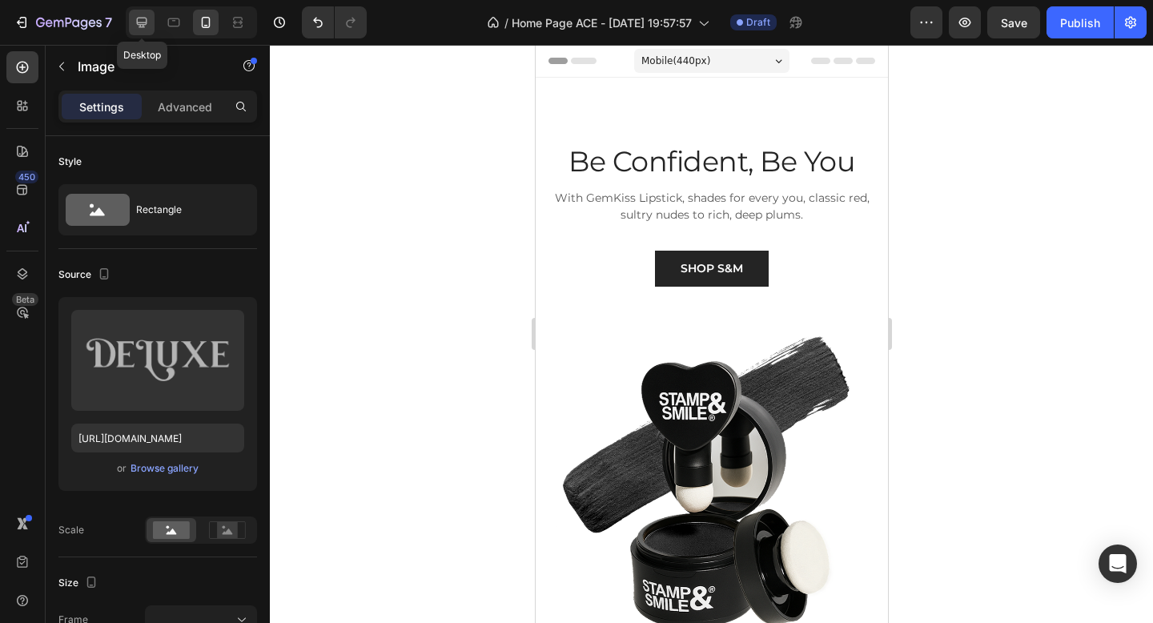
click at [136, 14] on icon at bounding box center [142, 22] width 16 height 16
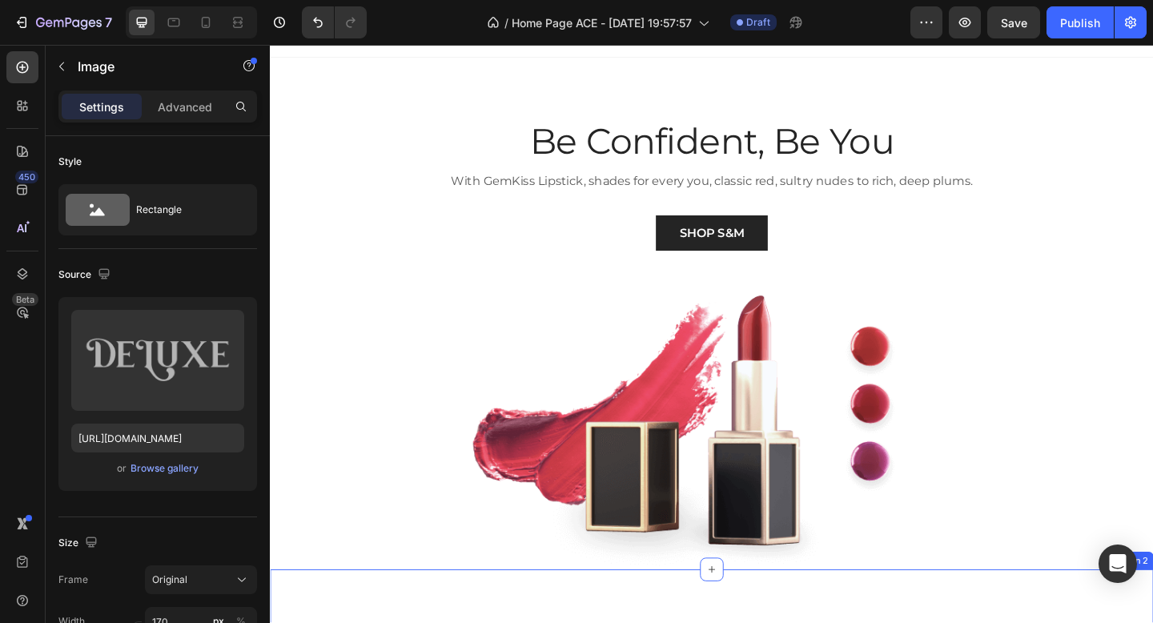
scroll to position [8, 0]
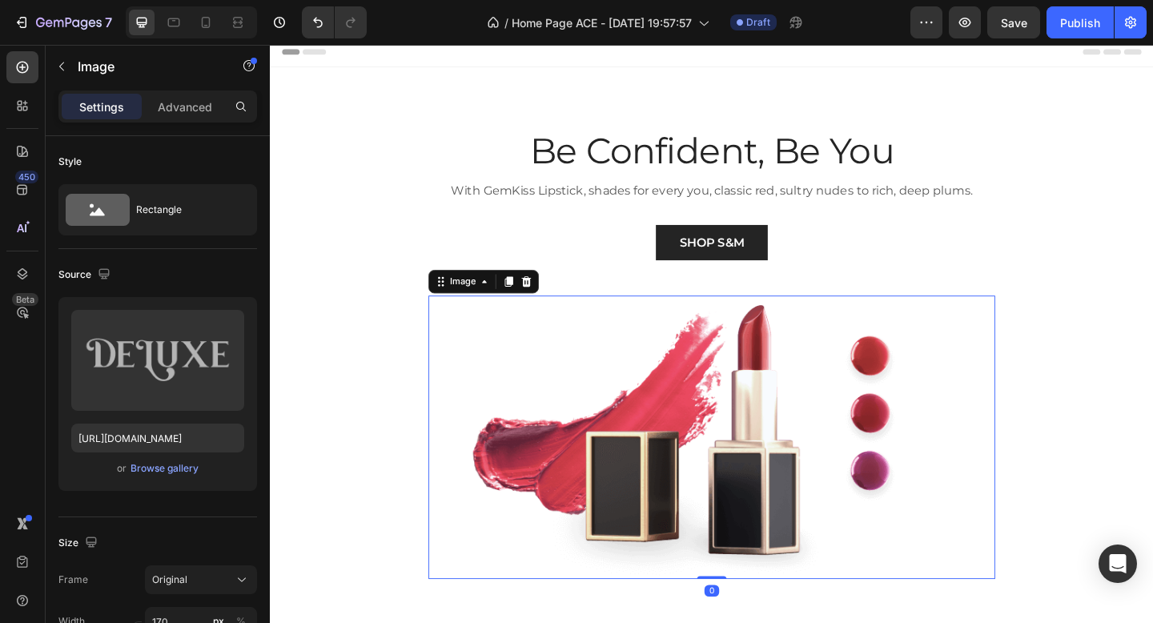
click at [701, 424] on img at bounding box center [750, 472] width 617 height 308
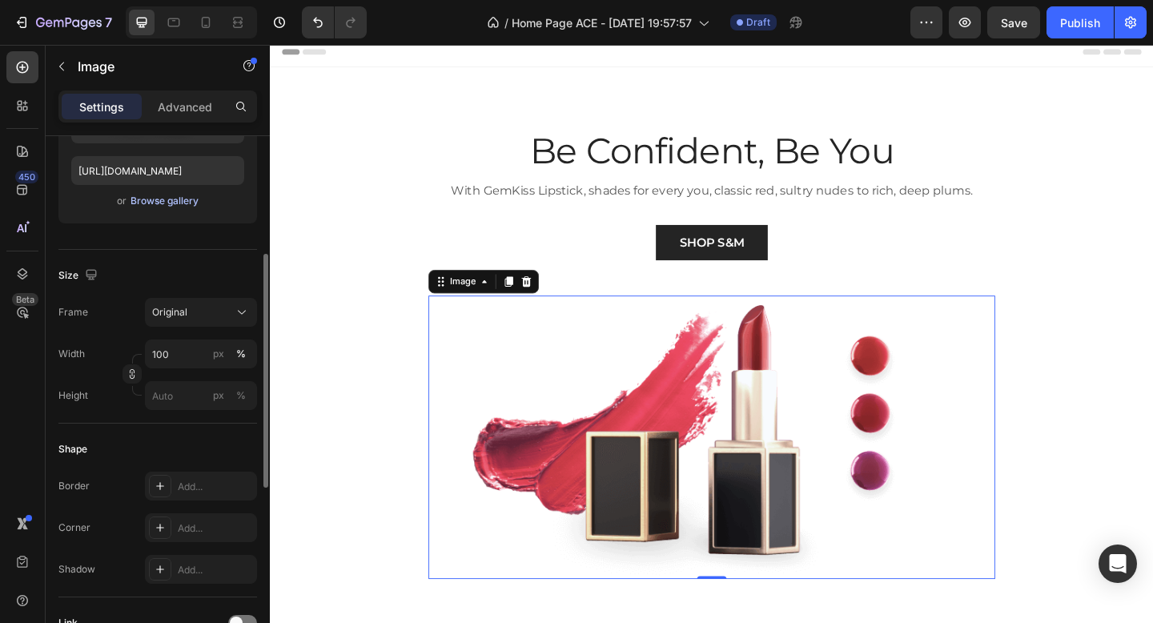
click at [167, 197] on div "Browse gallery" at bounding box center [165, 201] width 68 height 14
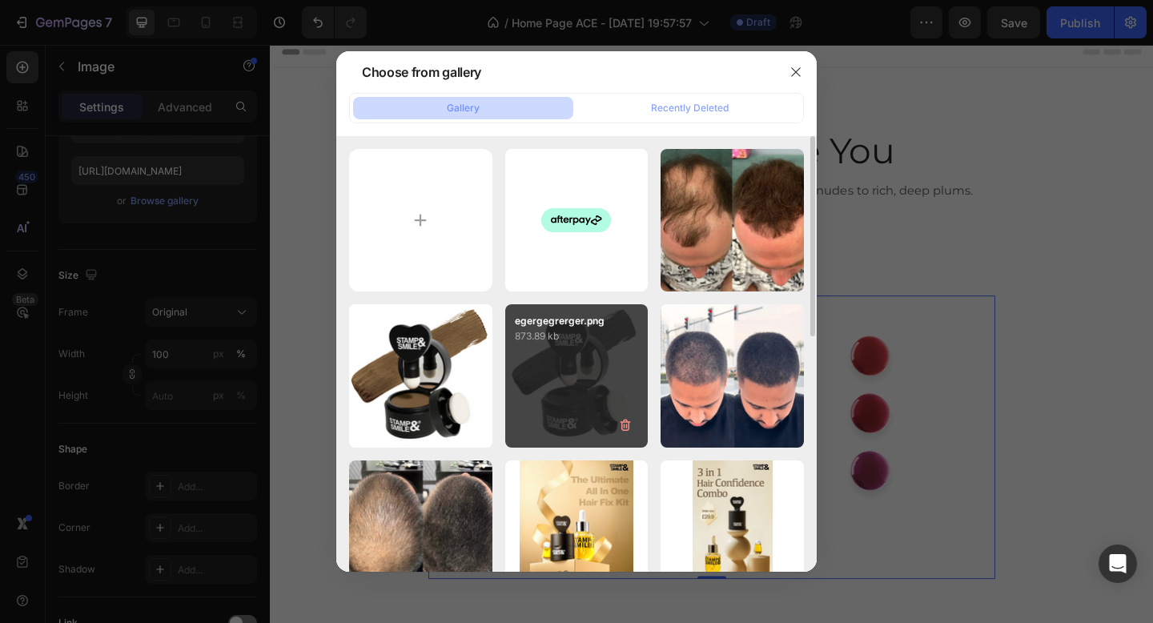
click at [593, 360] on div "egergegrerger.png 873.89 kb" at bounding box center [576, 375] width 143 height 143
type input "https://cdn.shopify.com/s/files/1/0842/2129/6977/files/gempages_544302629908382…"
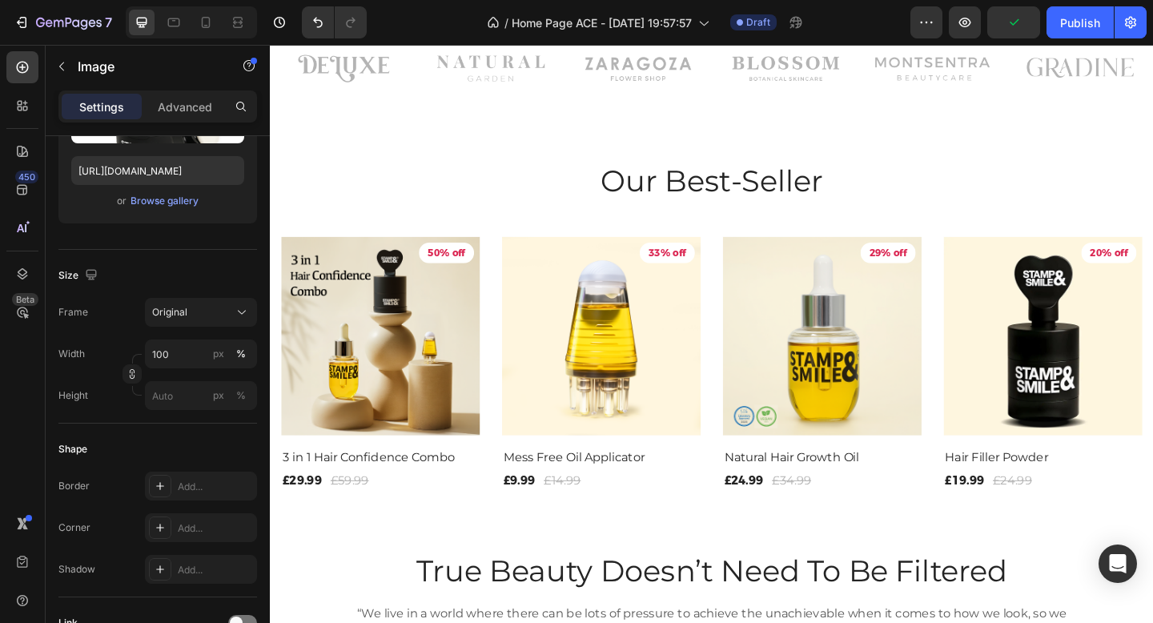
scroll to position [949, 0]
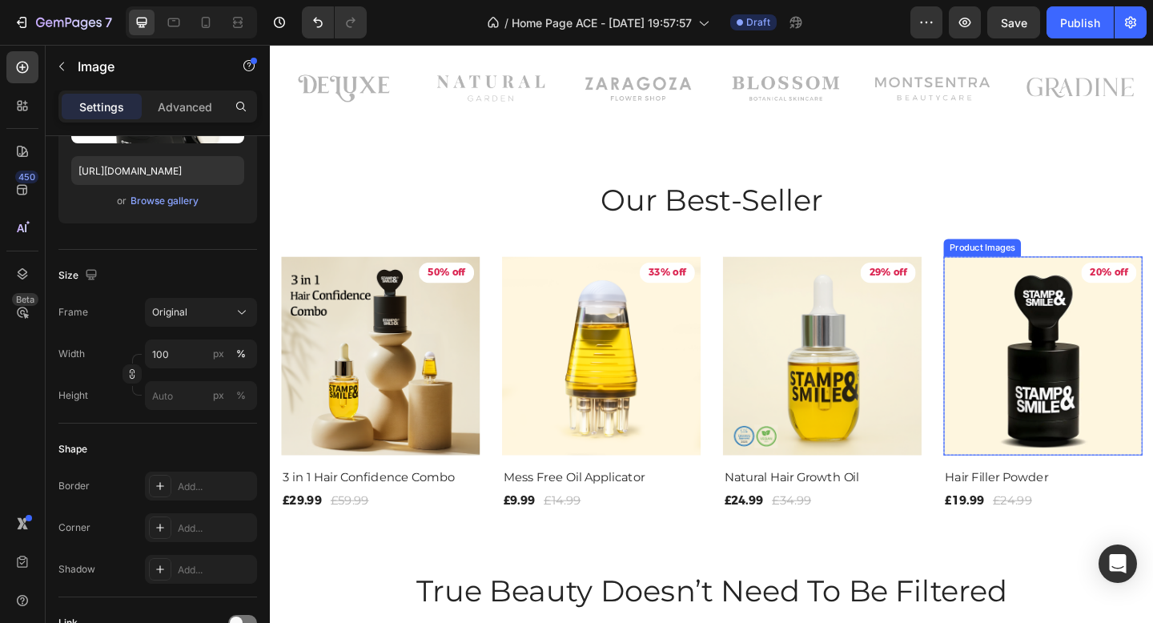
click at [1062, 362] on img at bounding box center [1110, 383] width 216 height 216
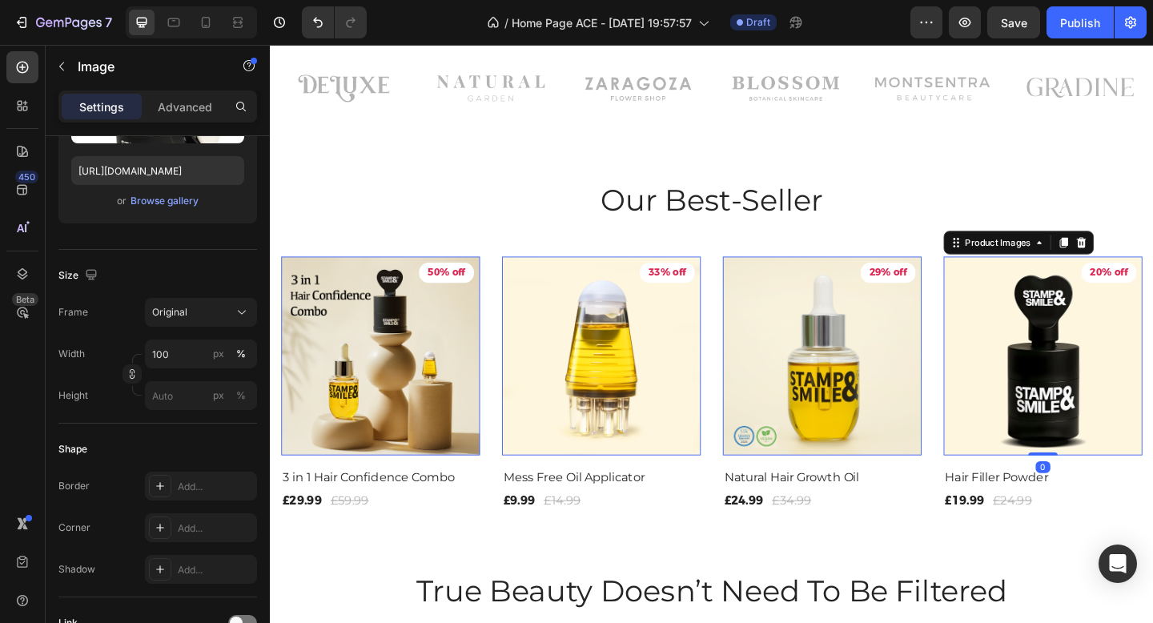
scroll to position [0, 0]
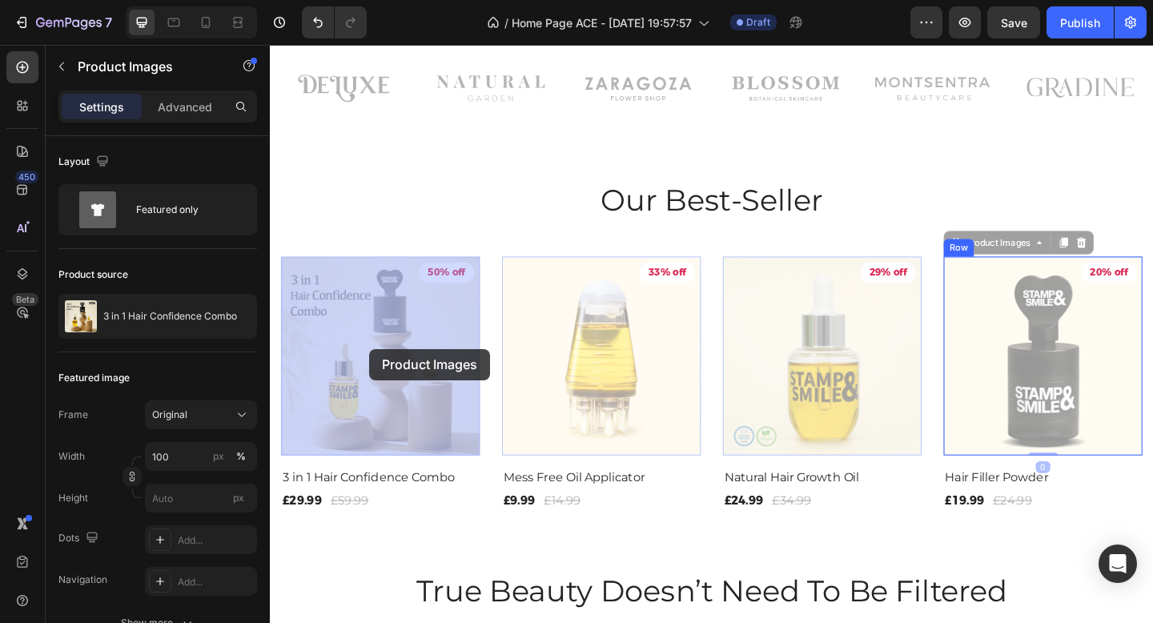
drag, startPoint x: 1062, startPoint y: 362, endPoint x: 375, endPoint y: 378, distance: 687.2
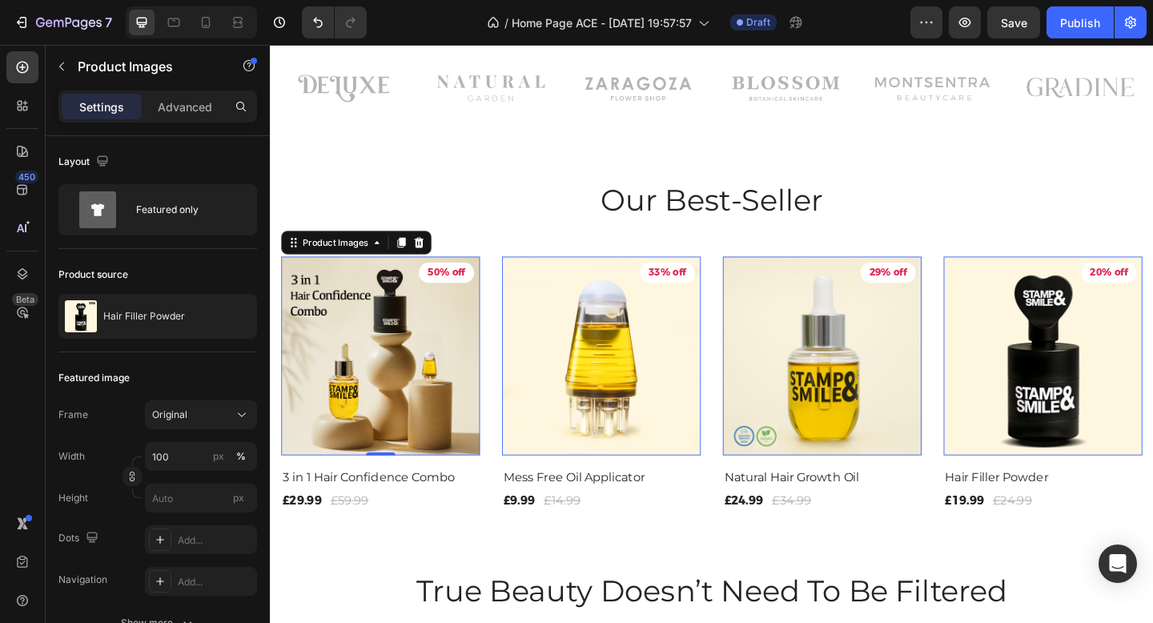
click at [1091, 404] on img at bounding box center [1110, 383] width 216 height 216
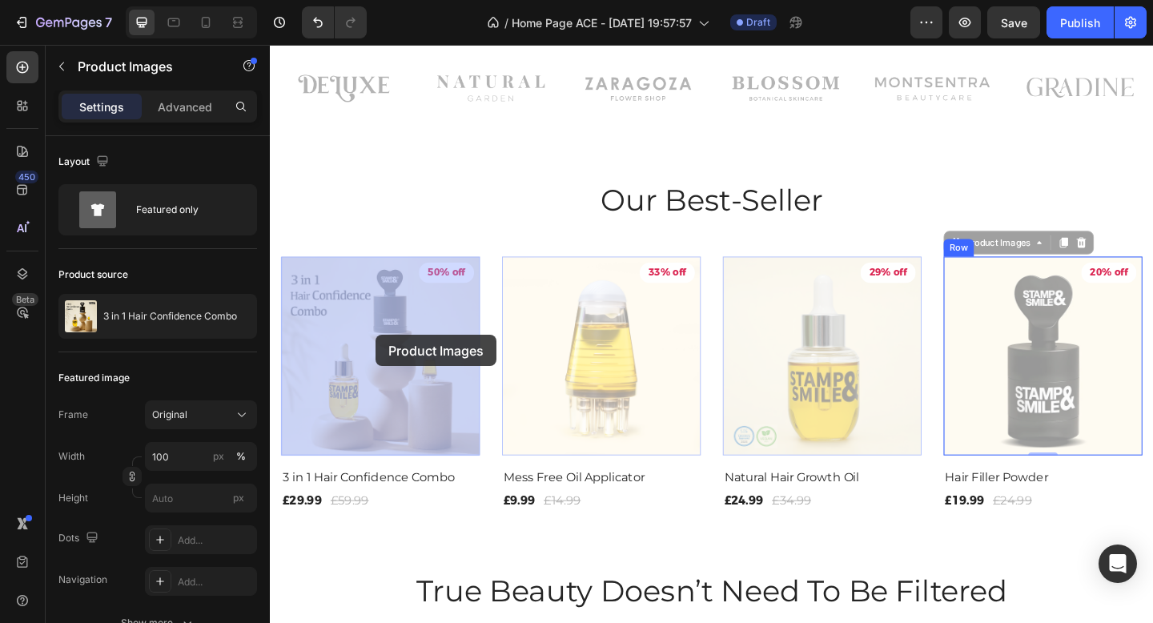
drag, startPoint x: 1091, startPoint y: 404, endPoint x: 385, endPoint y: 360, distance: 706.7
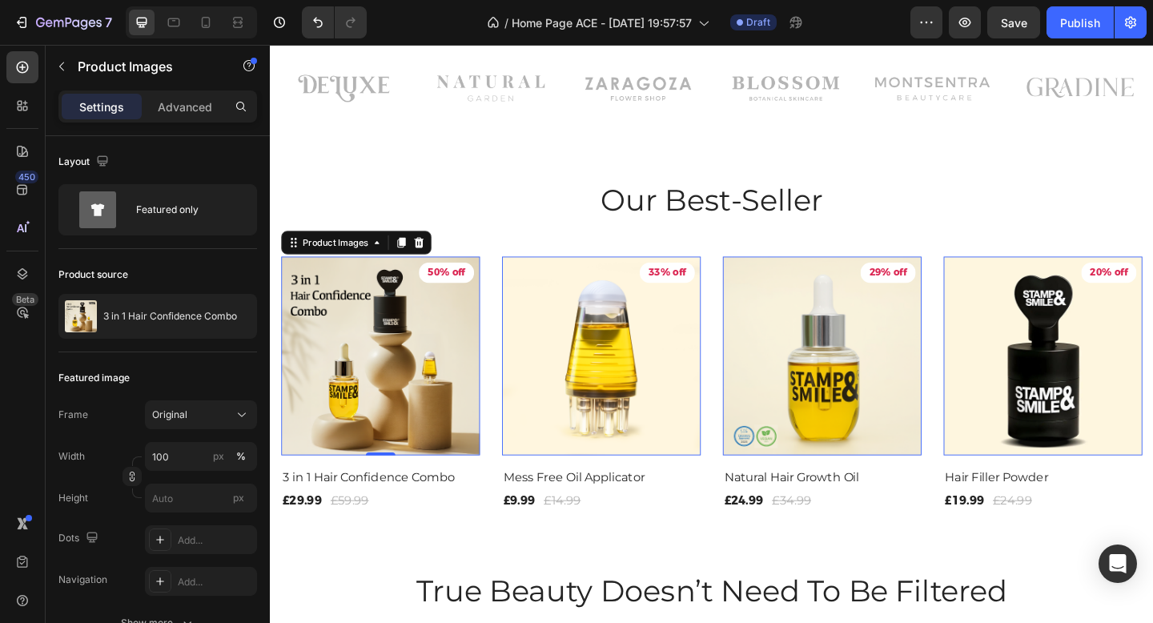
click at [385, 360] on img at bounding box center [390, 383] width 216 height 216
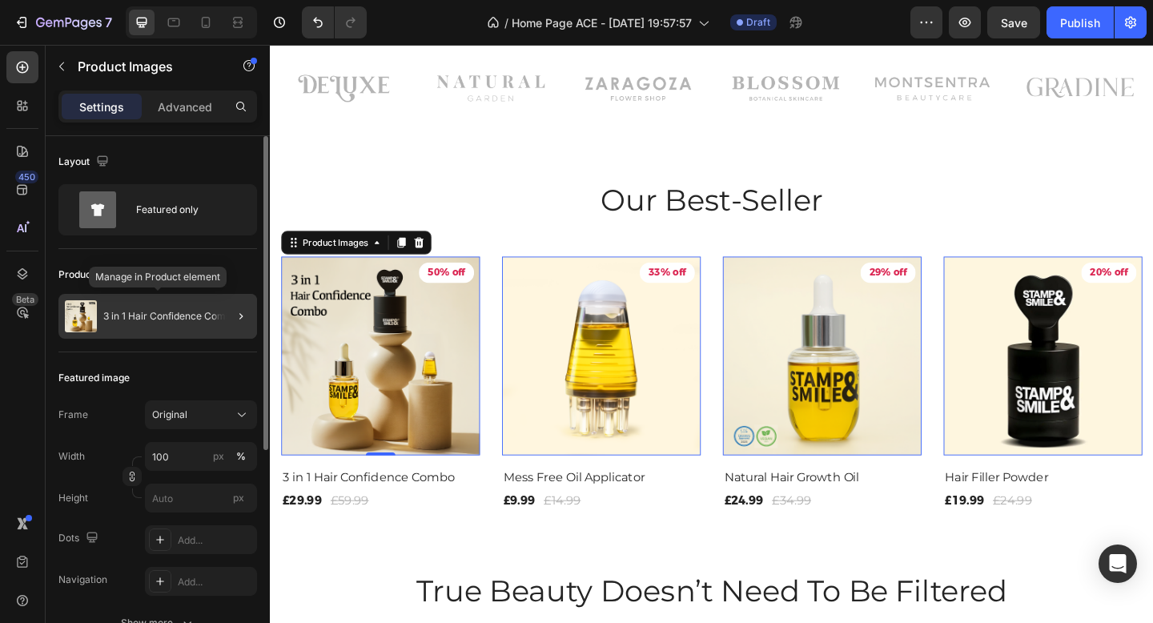
click at [153, 319] on p "3 in 1 Hair Confidence Combo" at bounding box center [170, 316] width 134 height 11
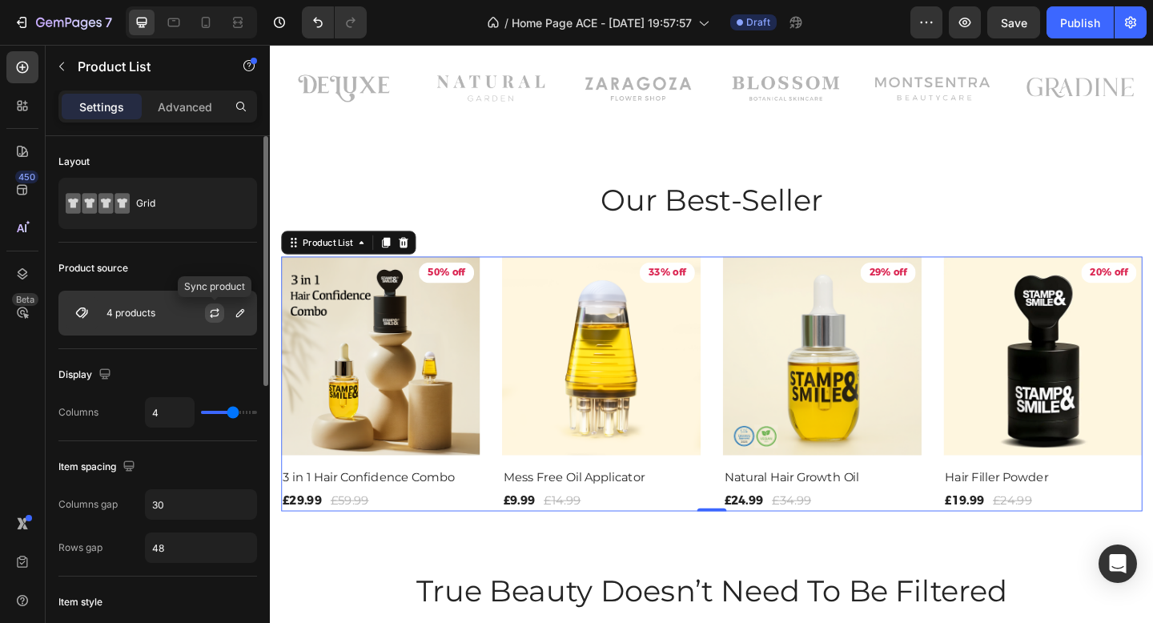
click at [212, 311] on icon "button" at bounding box center [214, 313] width 13 height 13
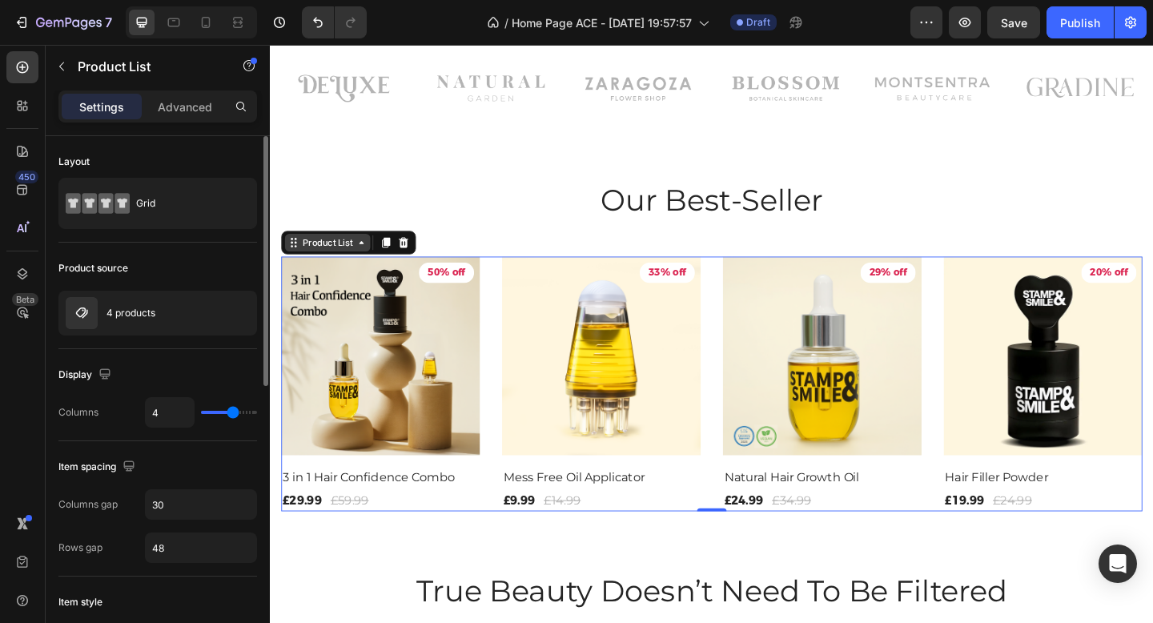
click at [364, 261] on icon at bounding box center [369, 260] width 13 height 13
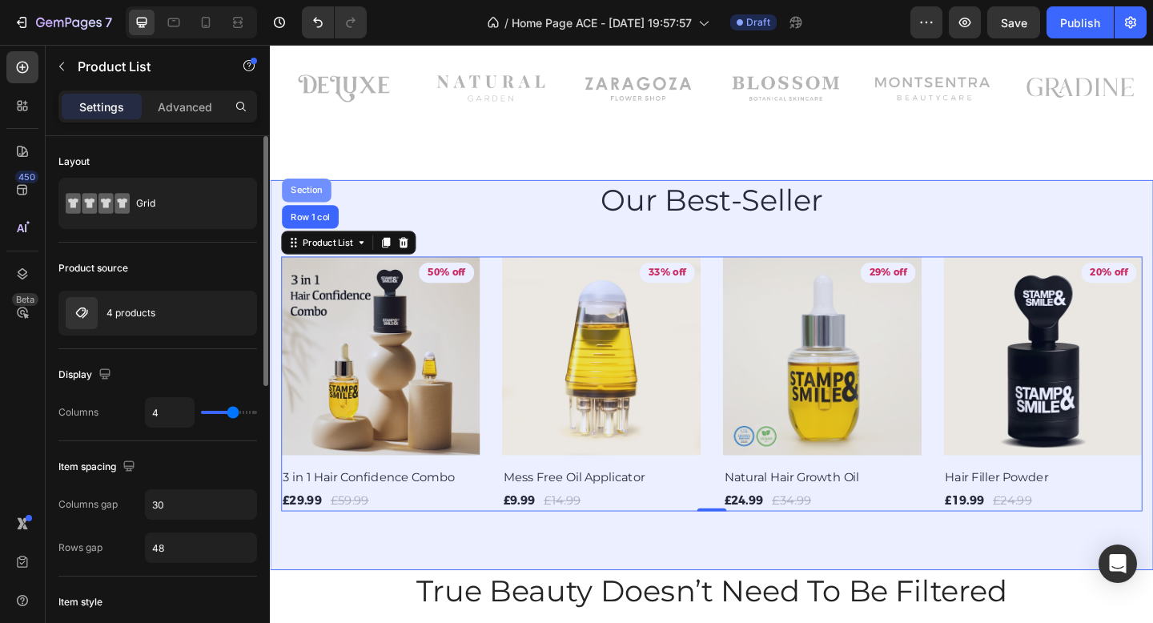
click at [309, 199] on div "Section" at bounding box center [309, 204] width 41 height 10
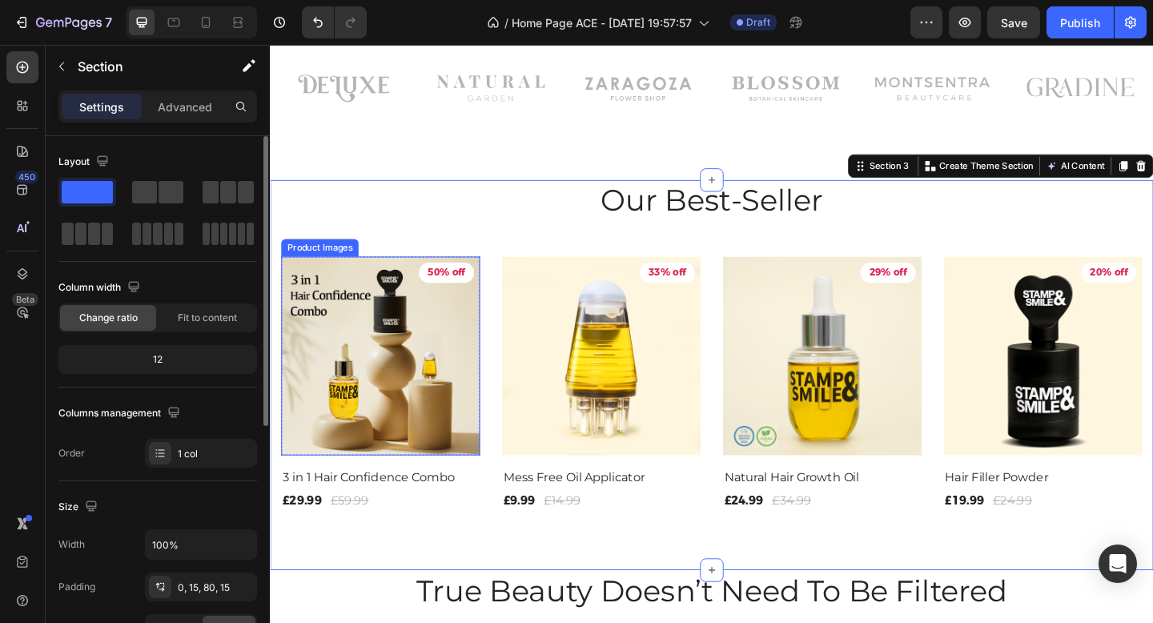
click at [344, 297] on img at bounding box center [390, 383] width 216 height 216
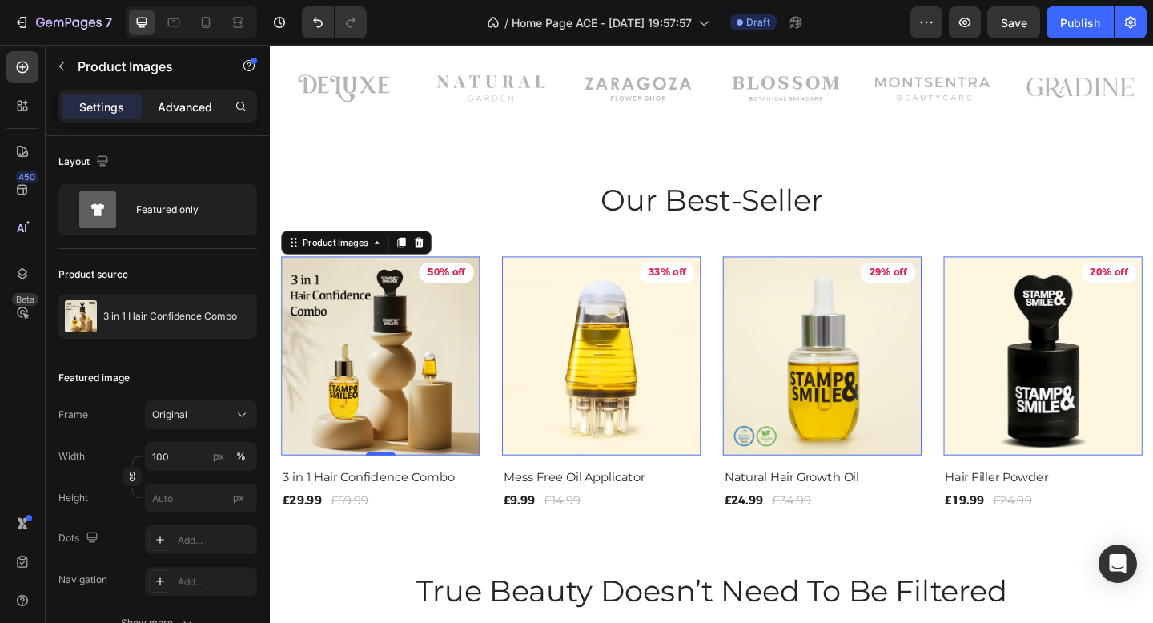
click at [185, 104] on p "Advanced" at bounding box center [185, 106] width 54 height 17
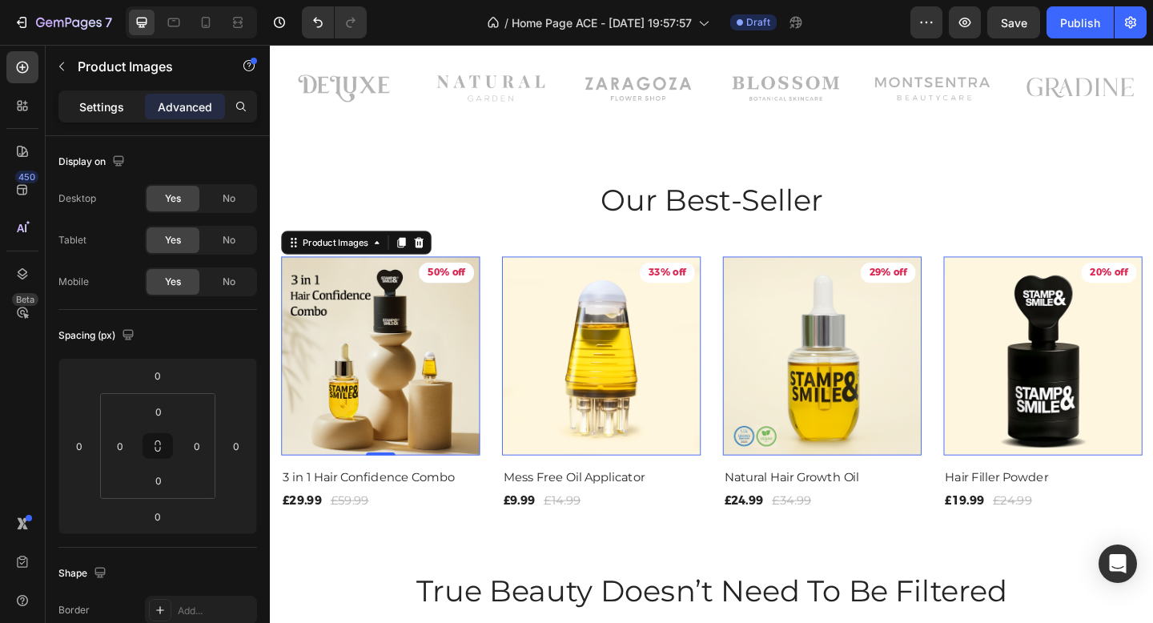
click at [130, 111] on div "Settings" at bounding box center [102, 107] width 80 height 26
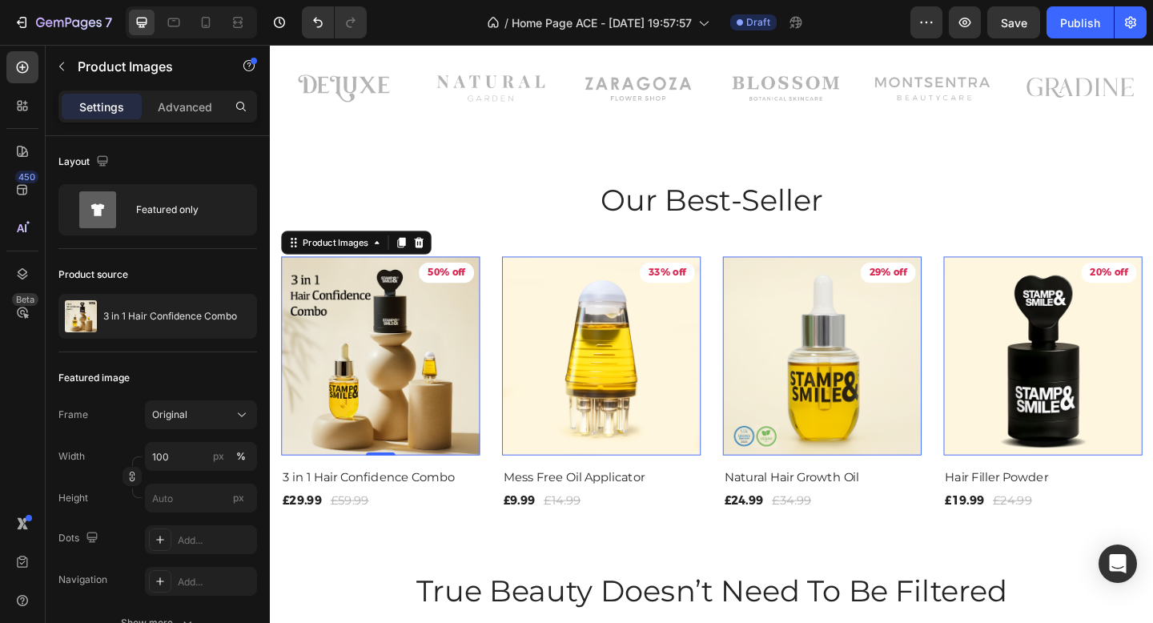
click at [1027, 403] on img at bounding box center [1110, 383] width 216 height 216
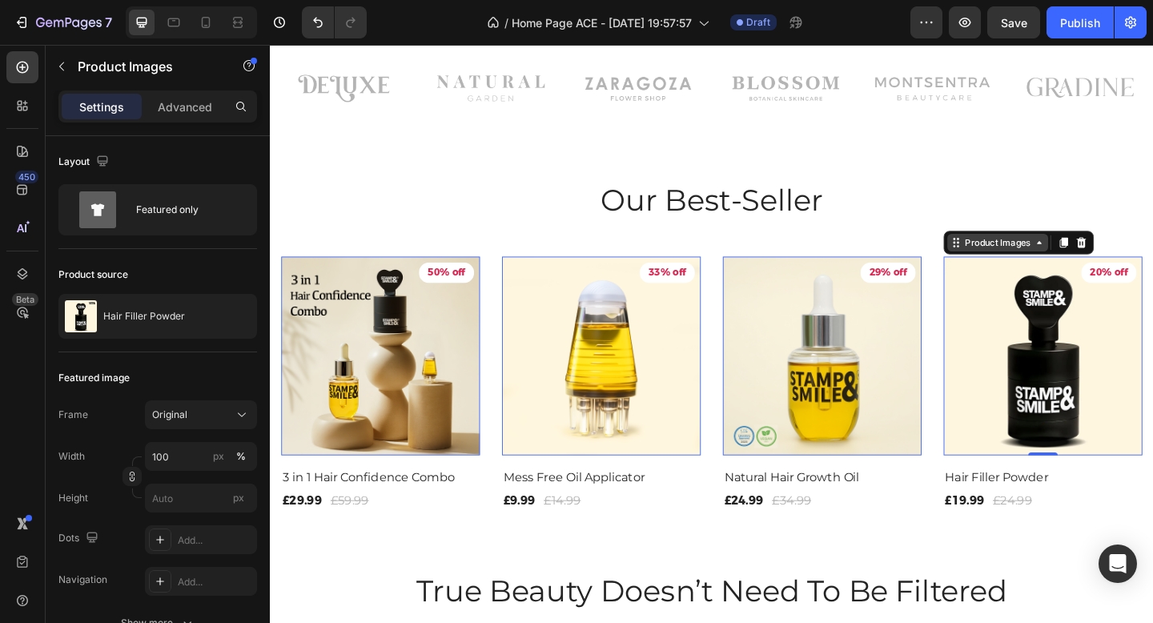
click at [364, 259] on div "Product Images" at bounding box center [325, 266] width 78 height 14
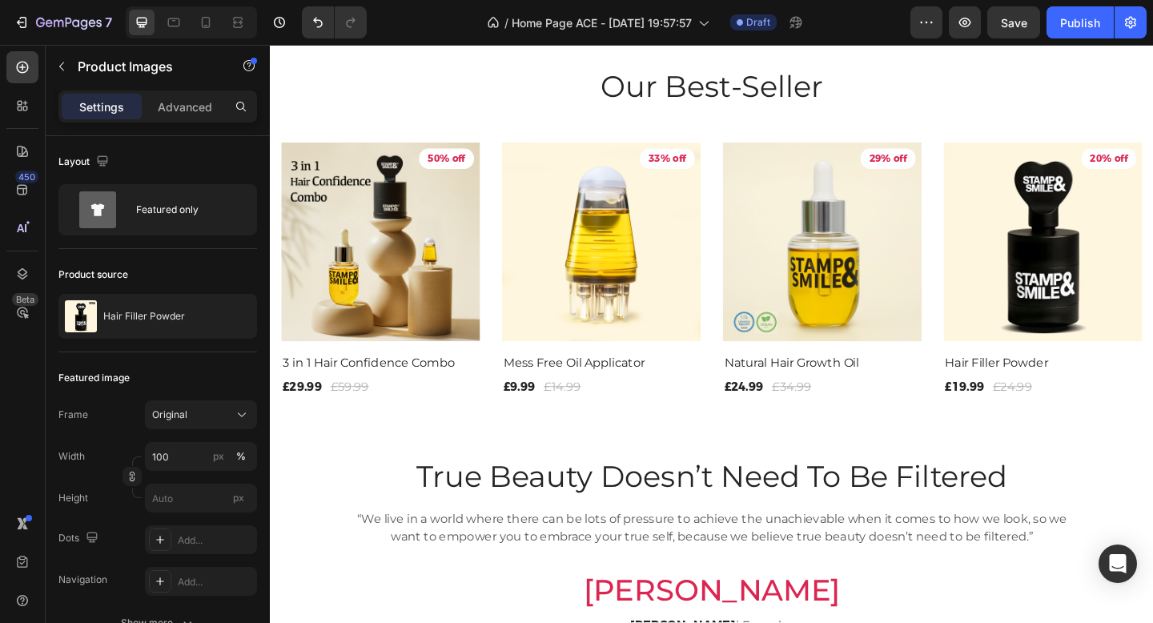
scroll to position [1028, 0]
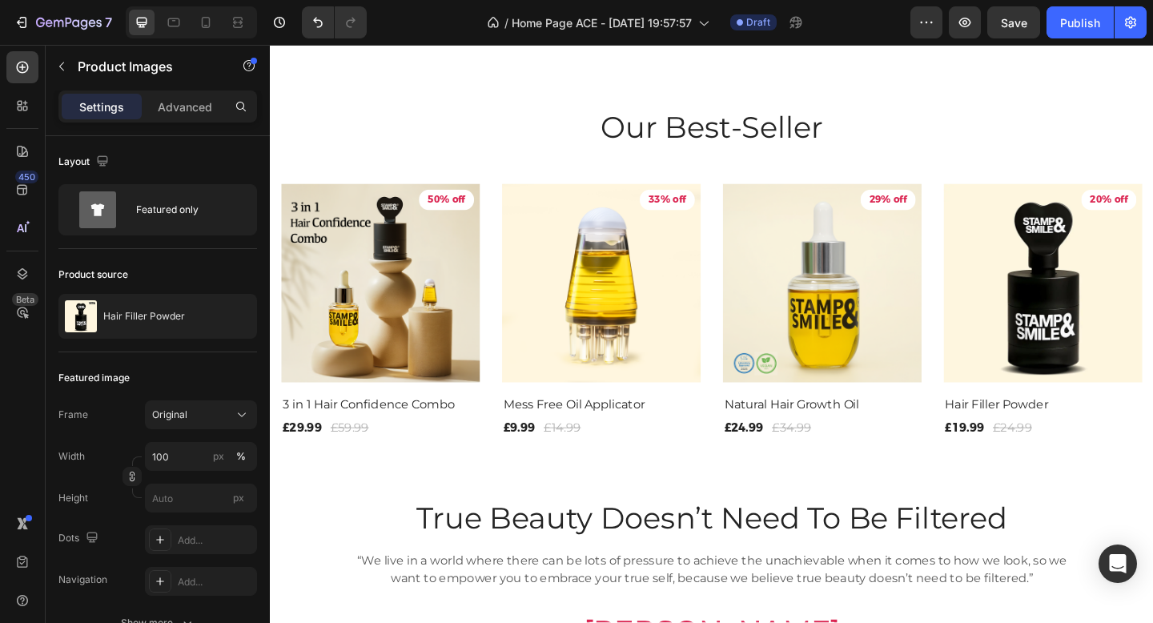
click at [430, 314] on img at bounding box center [390, 304] width 216 height 216
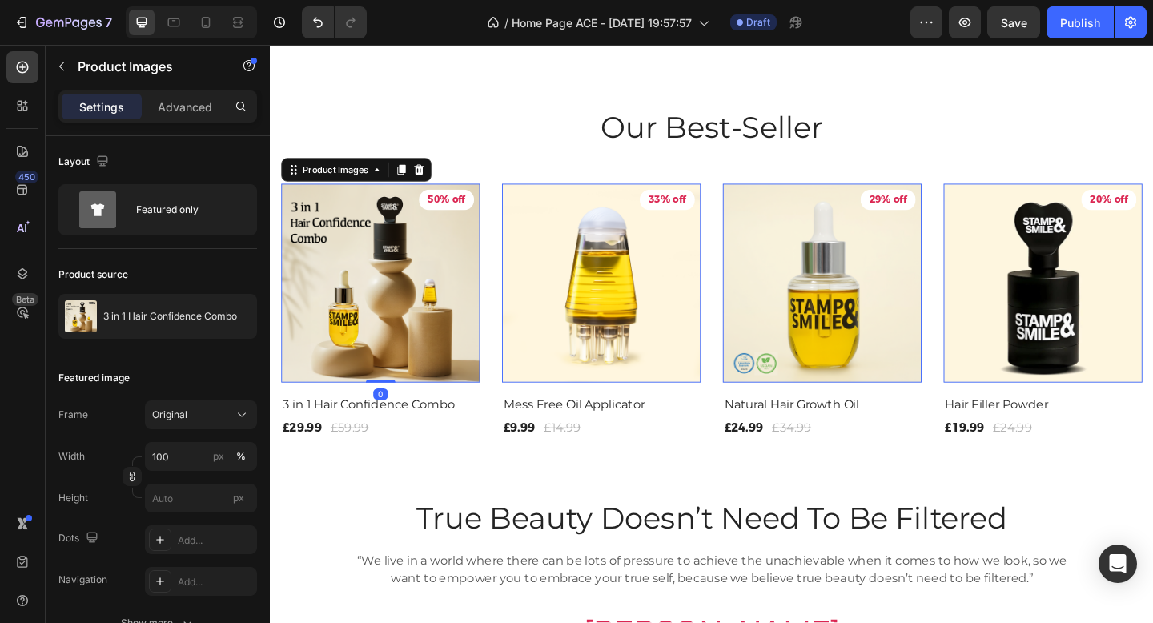
click at [430, 314] on img at bounding box center [390, 304] width 216 height 216
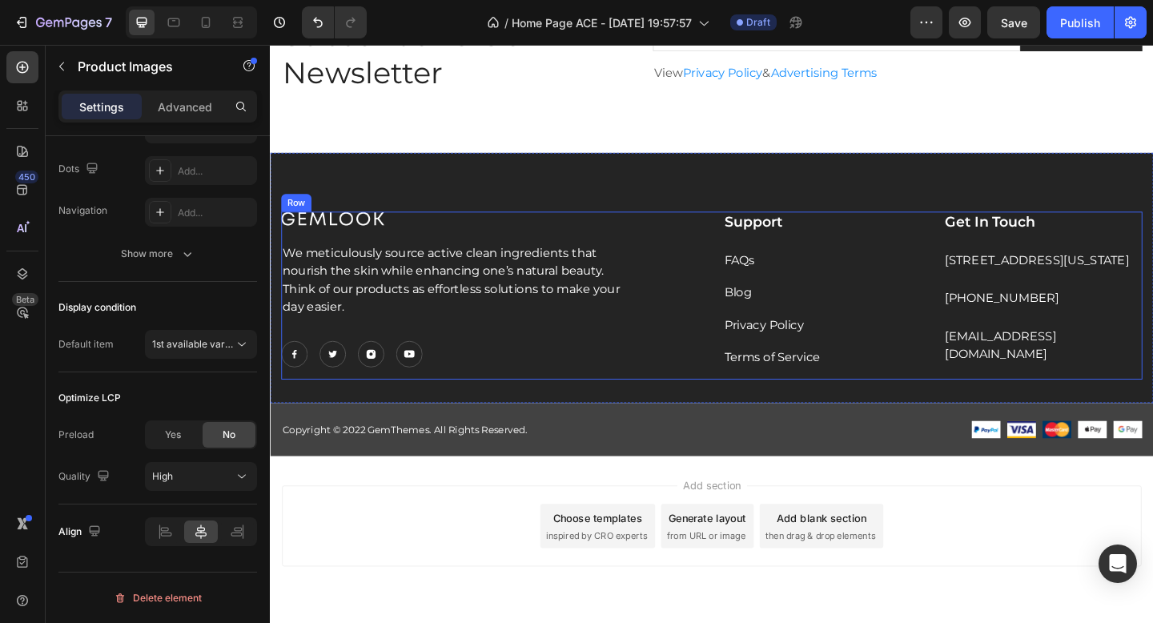
scroll to position [4123, 0]
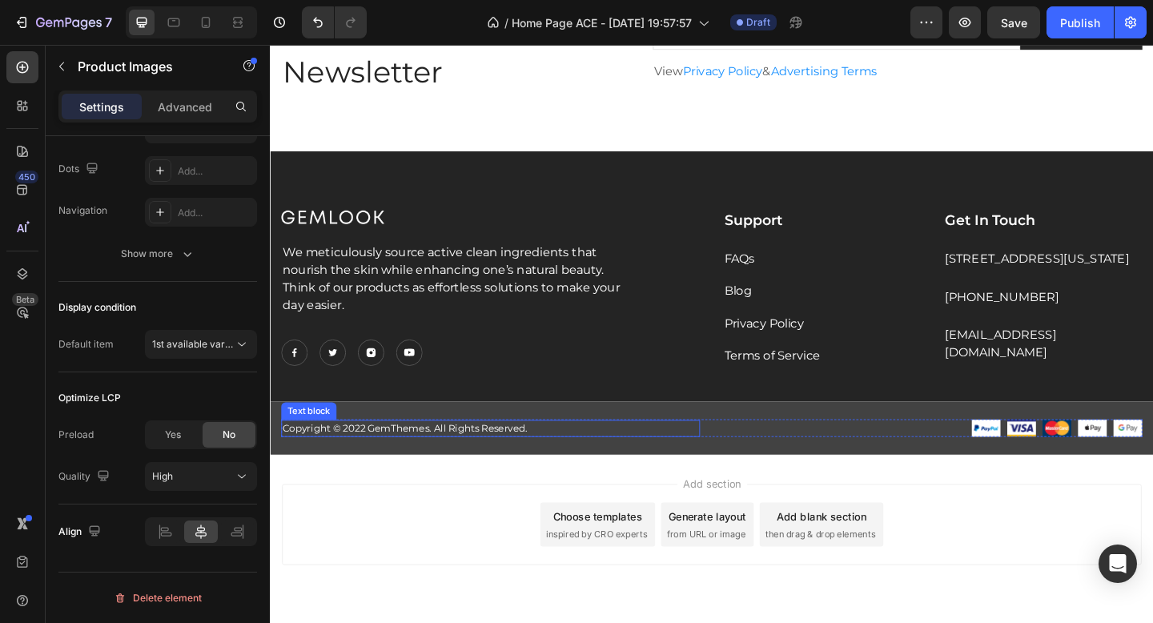
click at [441, 465] on p "Copyright © 2022 GemThemes. All Rights Reserved." at bounding box center [509, 463] width 452 height 16
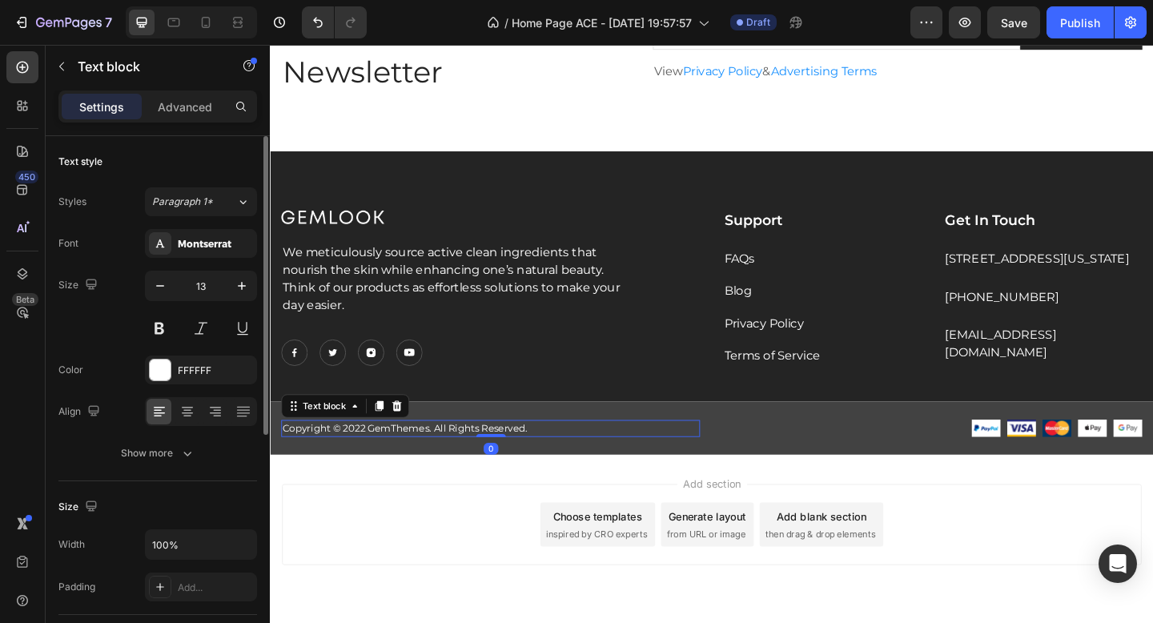
click at [441, 465] on p "Copyright © 2022 GemThemes. All Rights Reserved." at bounding box center [509, 463] width 452 height 16
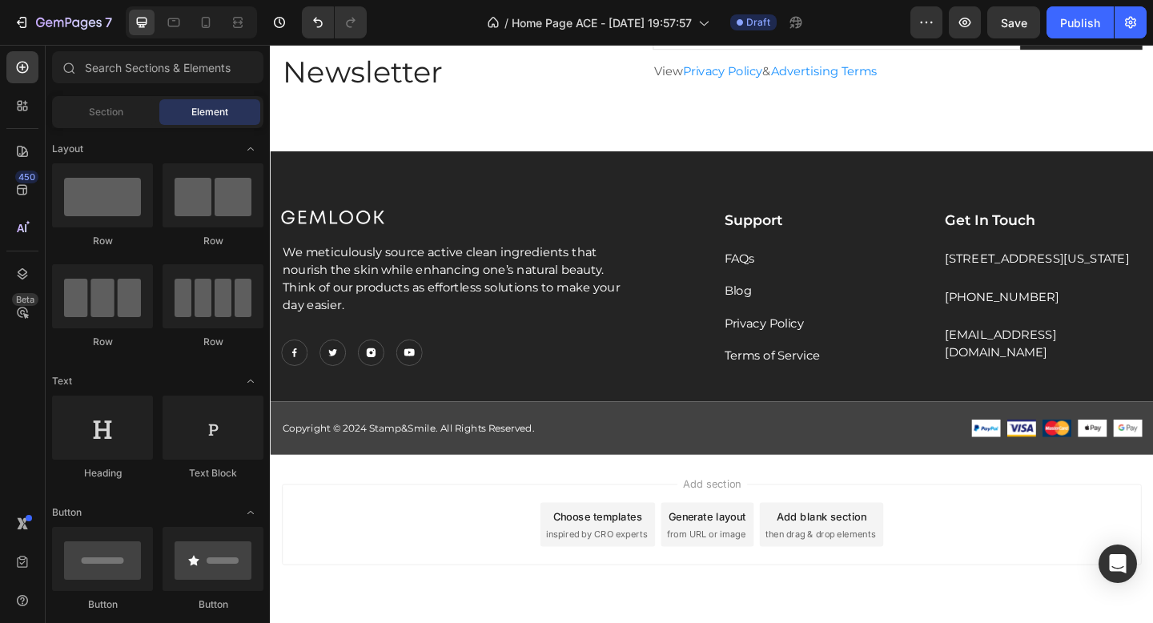
click at [428, 508] on div "Add section Choose templates inspired by CRO experts Generate layout from URL o…" at bounding box center [750, 589] width 961 height 197
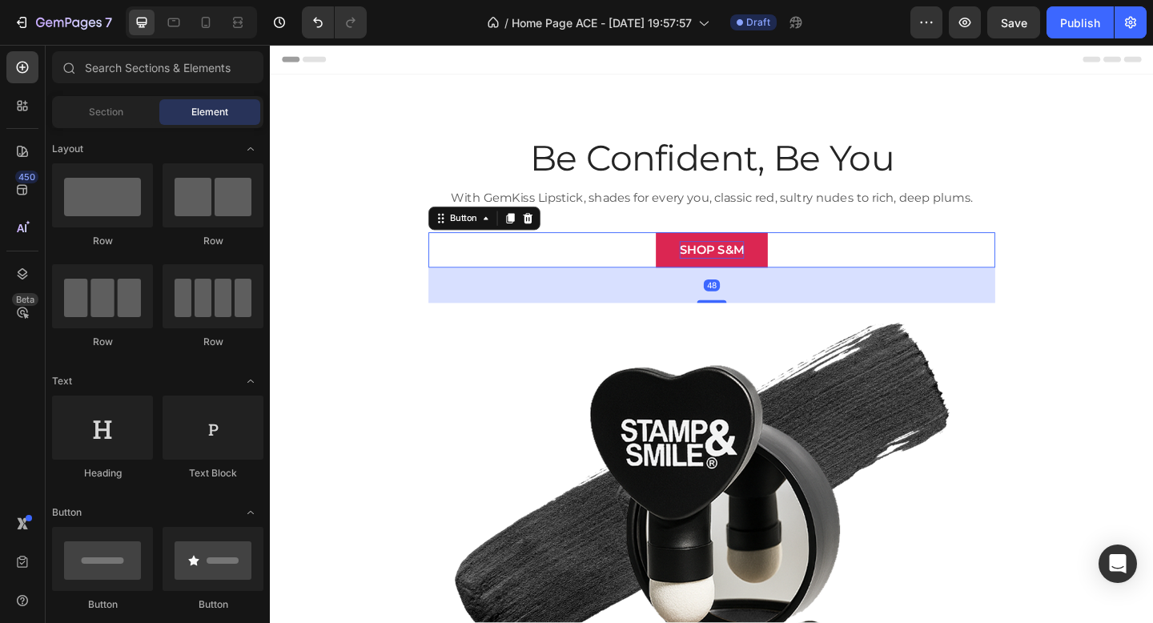
click at [772, 267] on p "SHOP S&M" at bounding box center [750, 268] width 70 height 19
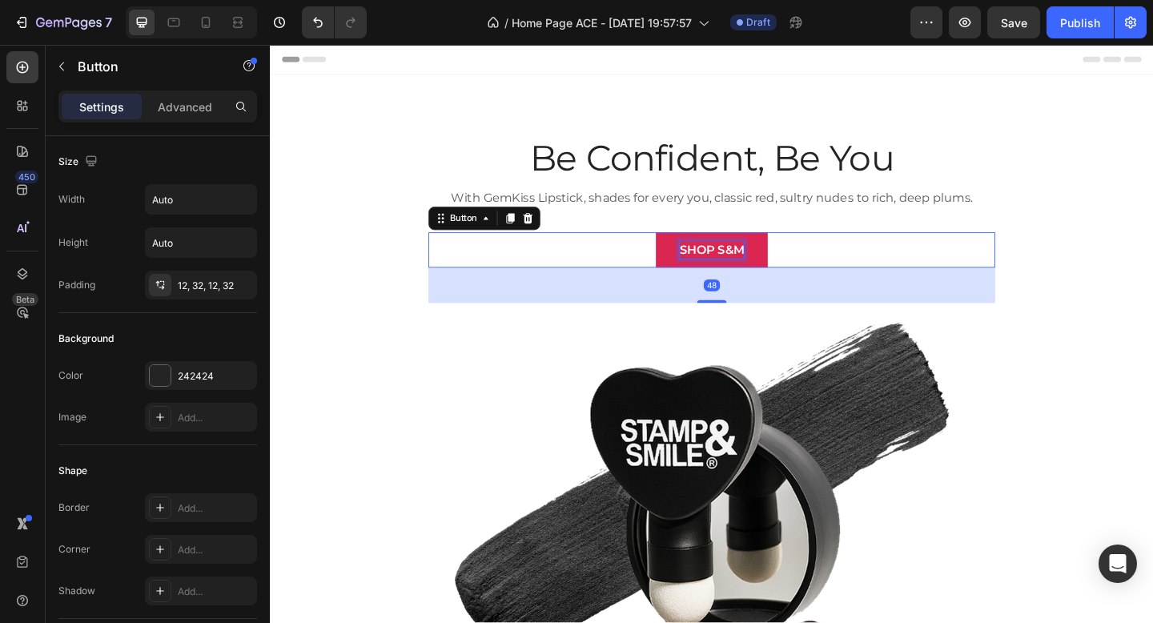
click at [781, 266] on p "SHOP S&M" at bounding box center [750, 268] width 70 height 19
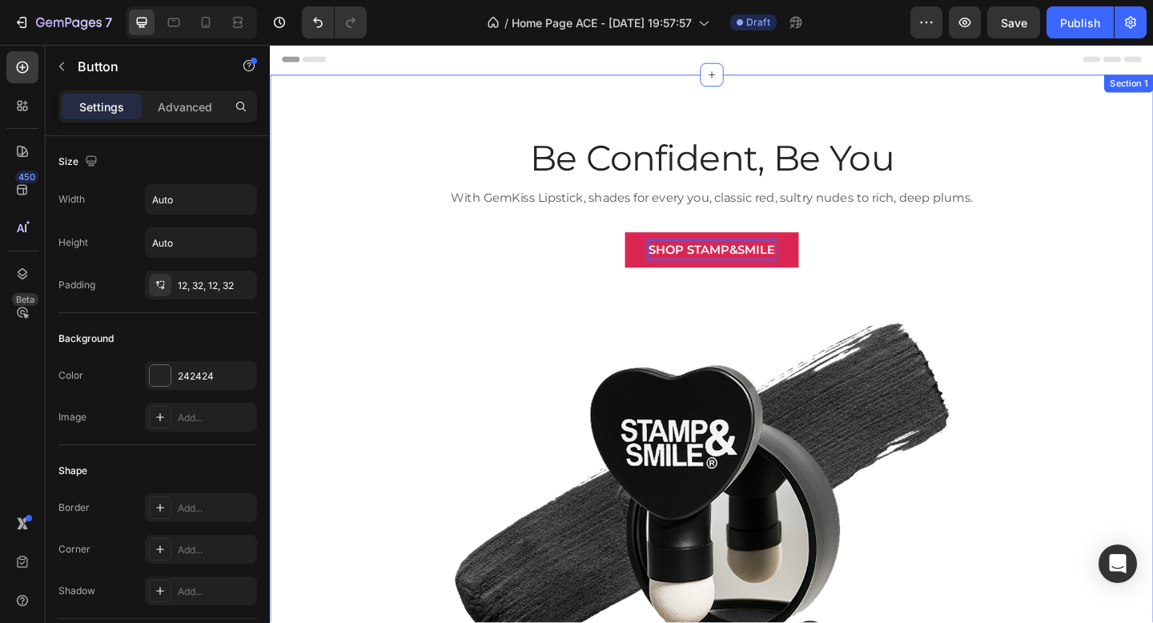
click at [1152, 275] on div "Be Confident, Be You Heading With GemKiss Lipstick, shades for every you, class…" at bounding box center [750, 542] width 937 height 801
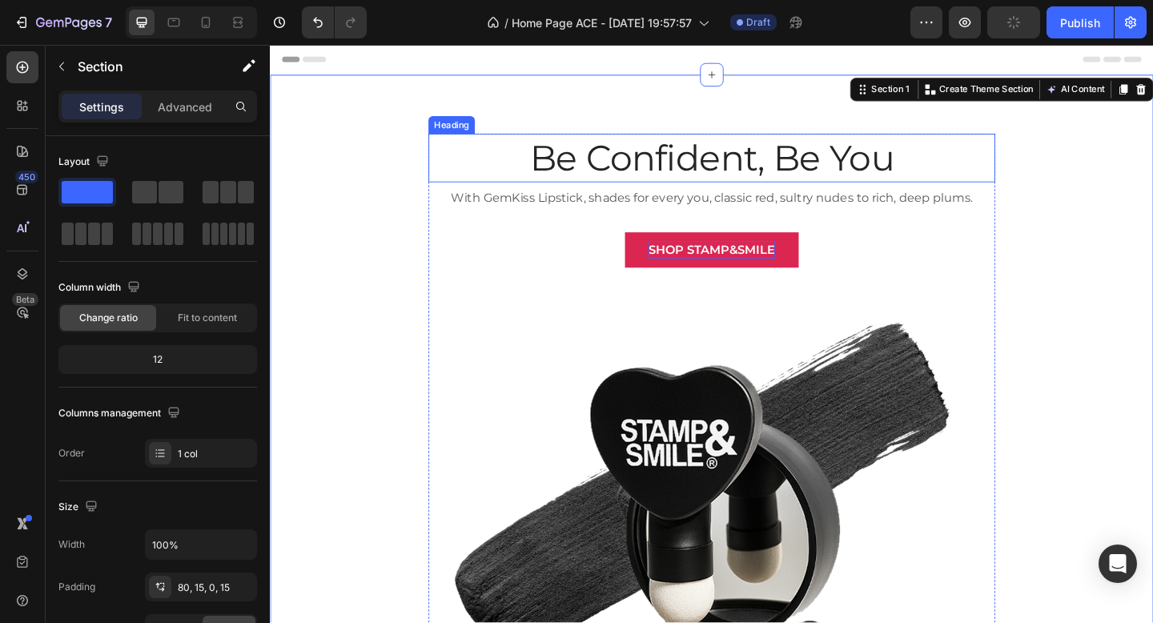
click at [753, 179] on p "Be Confident, Be You" at bounding box center [750, 168] width 613 height 50
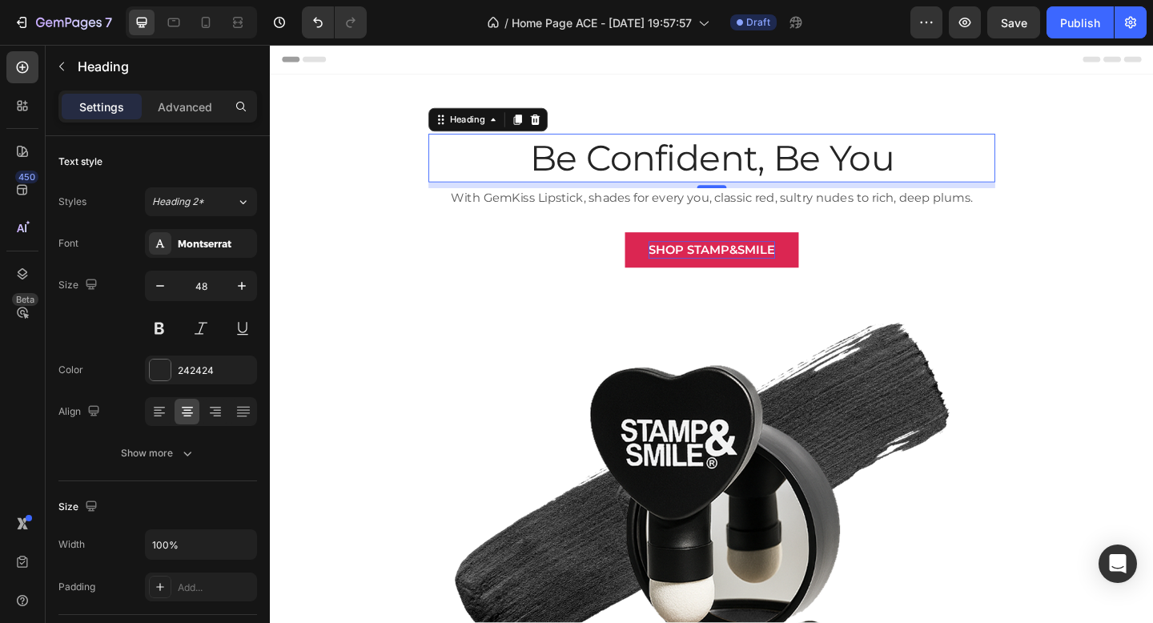
click at [890, 167] on p "Be Confident, Be You" at bounding box center [750, 168] width 613 height 50
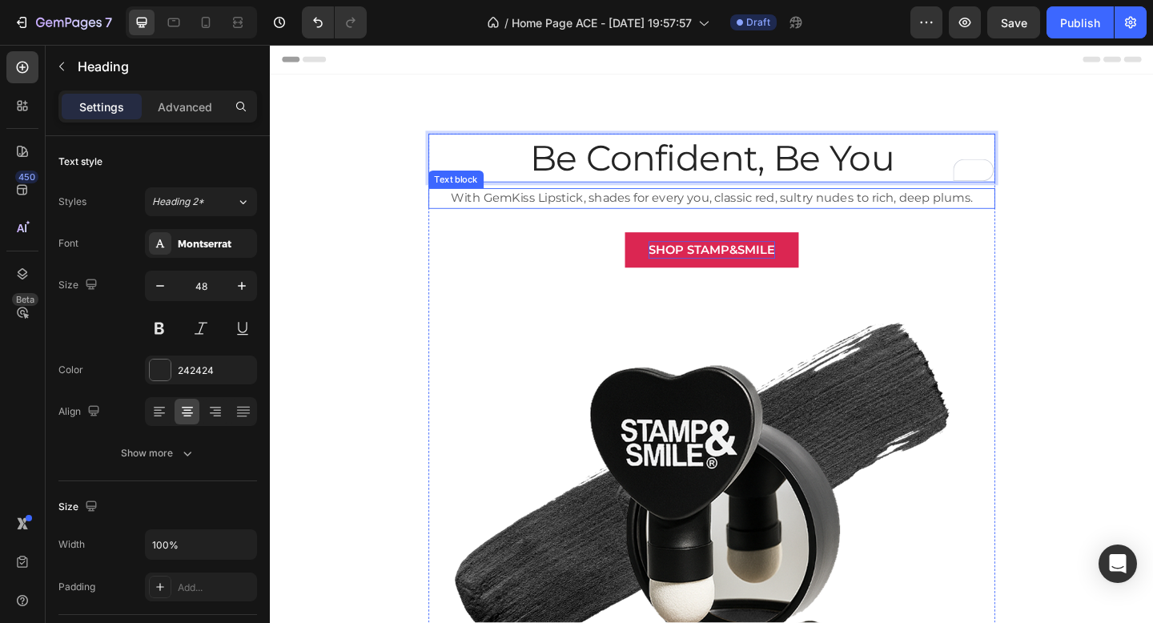
click at [563, 211] on p "With GemKiss Lipstick, shades for every you, classic red, sultry nudes to rich,…" at bounding box center [750, 212] width 613 height 19
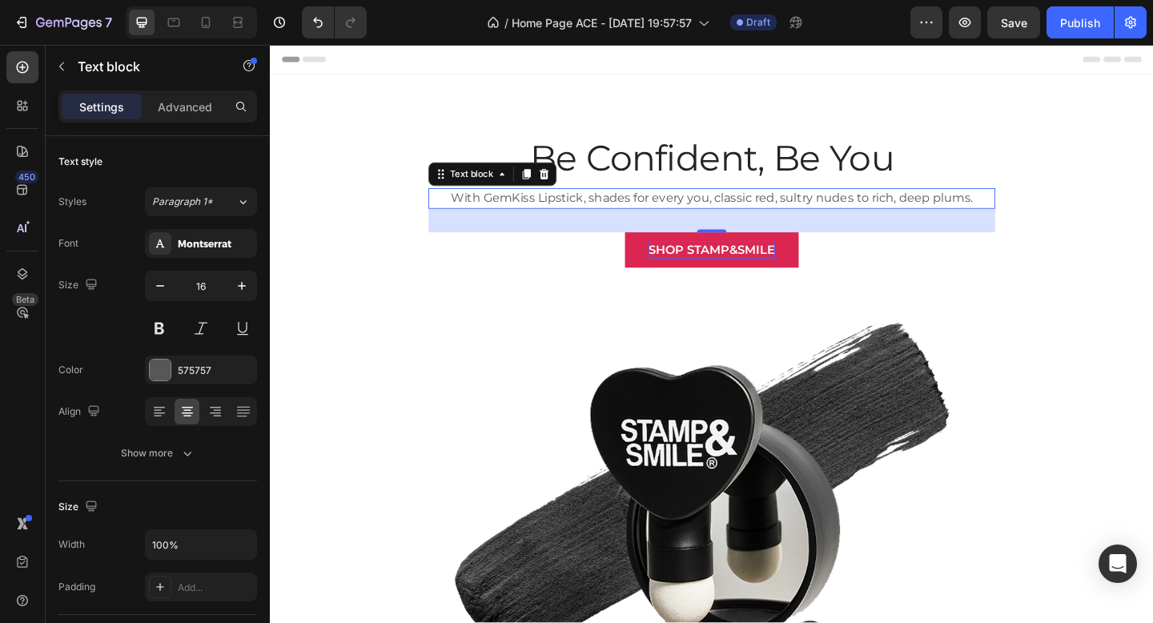
click at [714, 211] on p "With GemKiss Lipstick, shades for every you, classic red, sultry nudes to rich,…" at bounding box center [750, 212] width 613 height 19
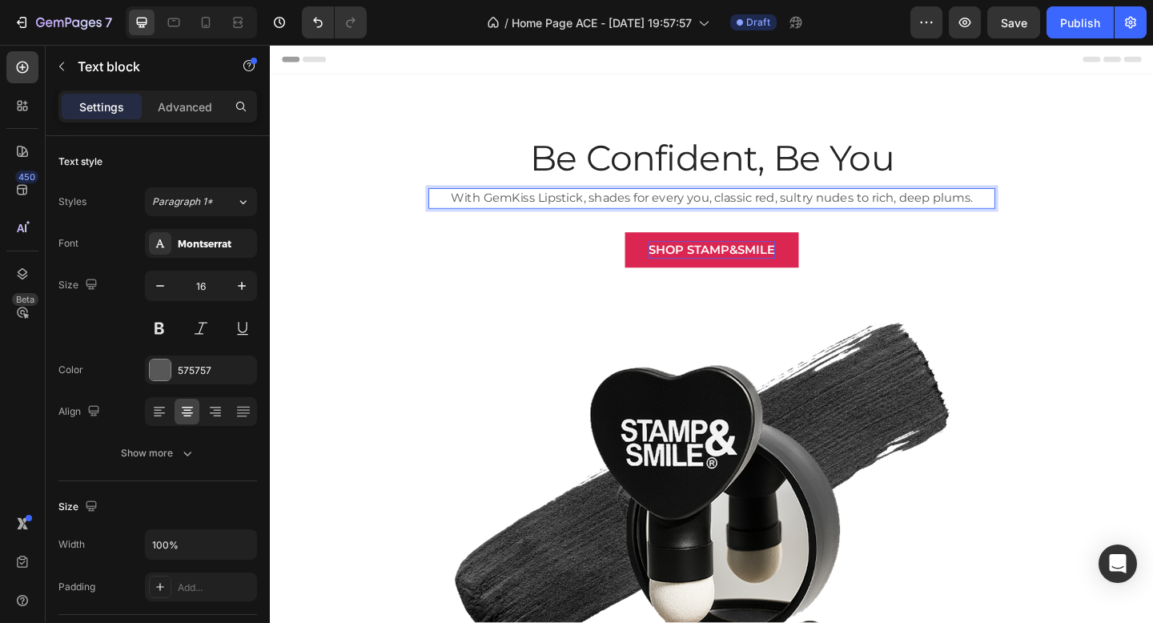
click at [714, 211] on p "With GemKiss Lipstick, shades for every you, classic red, sultry nudes to rich,…" at bounding box center [750, 212] width 613 height 19
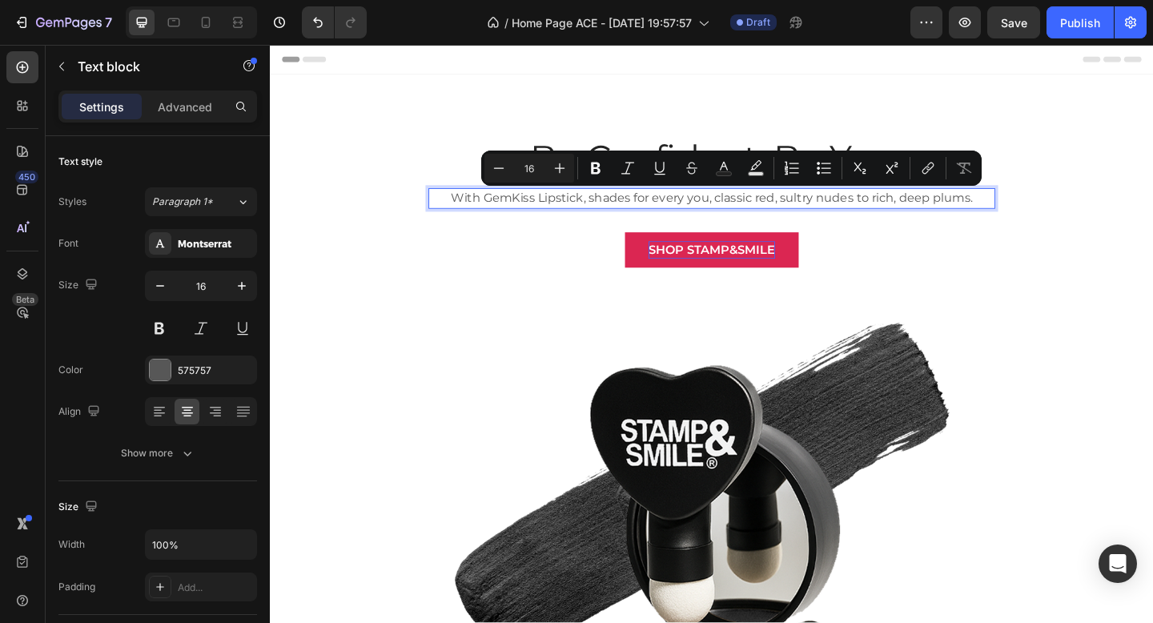
click at [1038, 208] on p "With GemKiss Lipstick, shades for every you, classic red, sultry nudes to rich,…" at bounding box center [750, 212] width 613 height 19
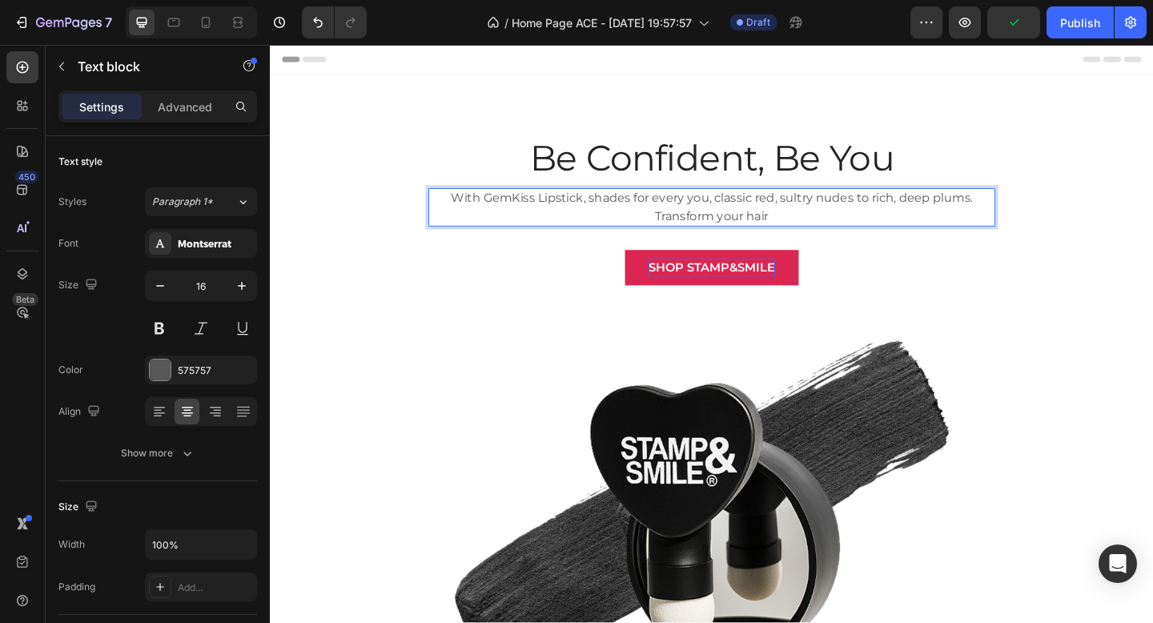
click at [821, 230] on p "With GemKiss Lipstick, shades for every you, classic red, sultry nudes to rich,…" at bounding box center [750, 222] width 613 height 38
click at [685, 229] on p "With GemKiss Lipstick, shades for every you, classic red, sultry nudes to rich,…" at bounding box center [750, 222] width 613 height 38
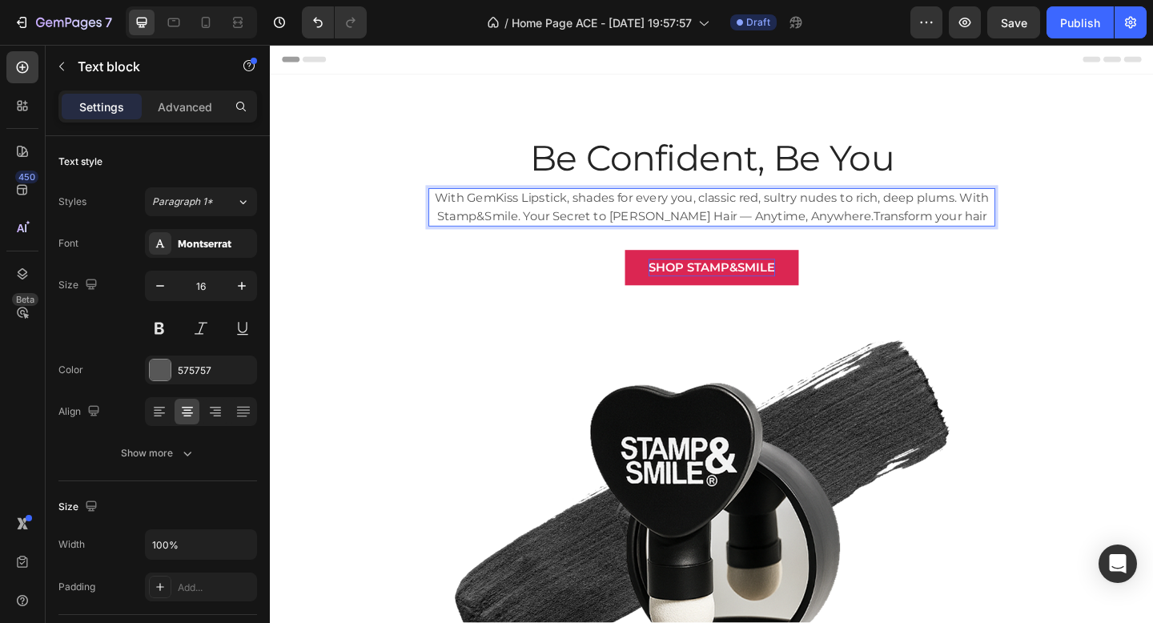
click at [1013, 227] on p "With GemKiss Lipstick, shades for every you, classic red, sultry nudes to rich,…" at bounding box center [750, 222] width 613 height 38
click at [1022, 210] on p "With GemKiss Lipstick, shades for every you, classic red, sultry nudes to rich,…" at bounding box center [750, 222] width 613 height 38
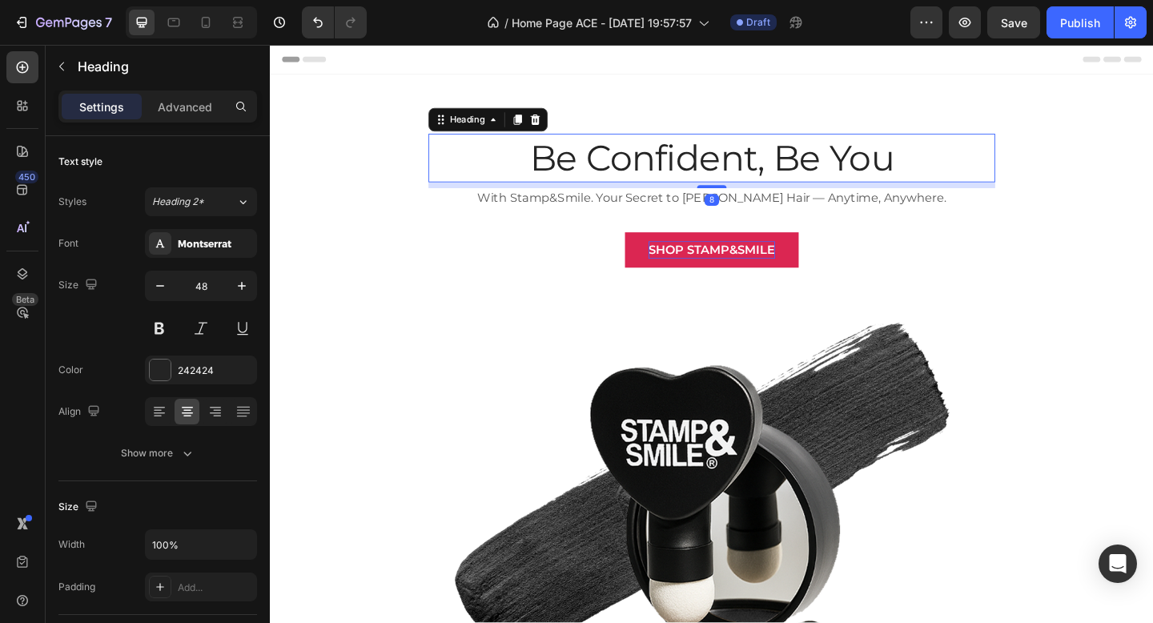
click at [945, 178] on p "Be Confident, Be You" at bounding box center [750, 168] width 613 height 50
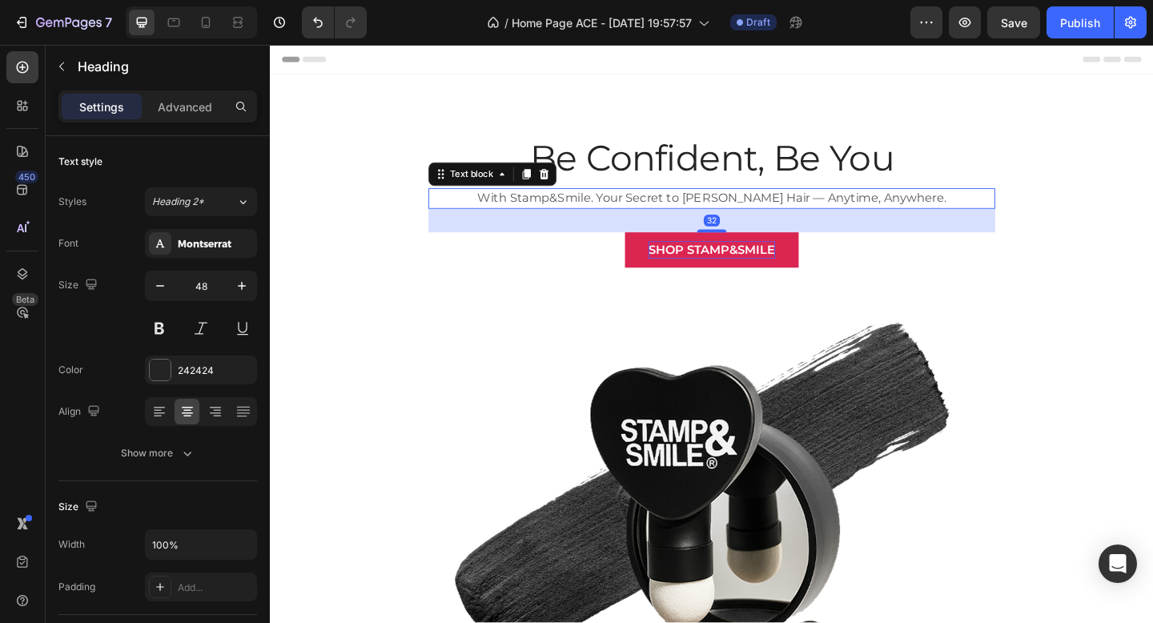
click at [661, 218] on p "With Stamp&Smile. Your Secret to Fuller Hair — Anytime, Anywhere." at bounding box center [750, 212] width 613 height 19
click at [665, 213] on p "With Stamp&Smile. Your Secret to Fuller Hair — Anytime, Anywhere." at bounding box center [750, 212] width 613 height 19
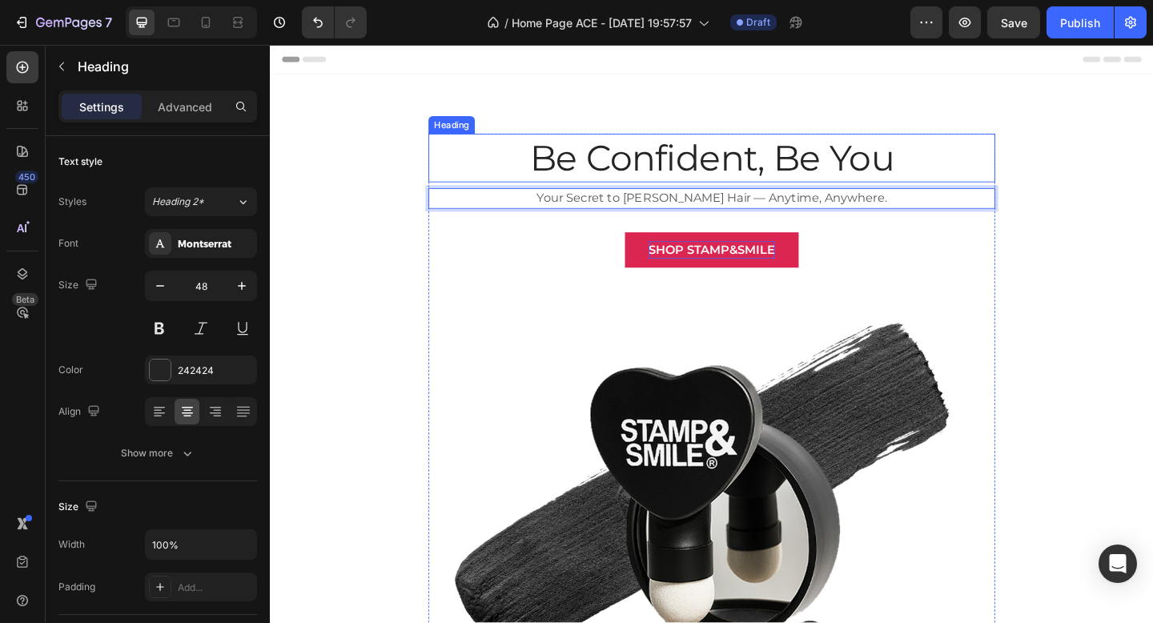
click at [767, 159] on p "Be Confident, Be You" at bounding box center [750, 168] width 613 height 50
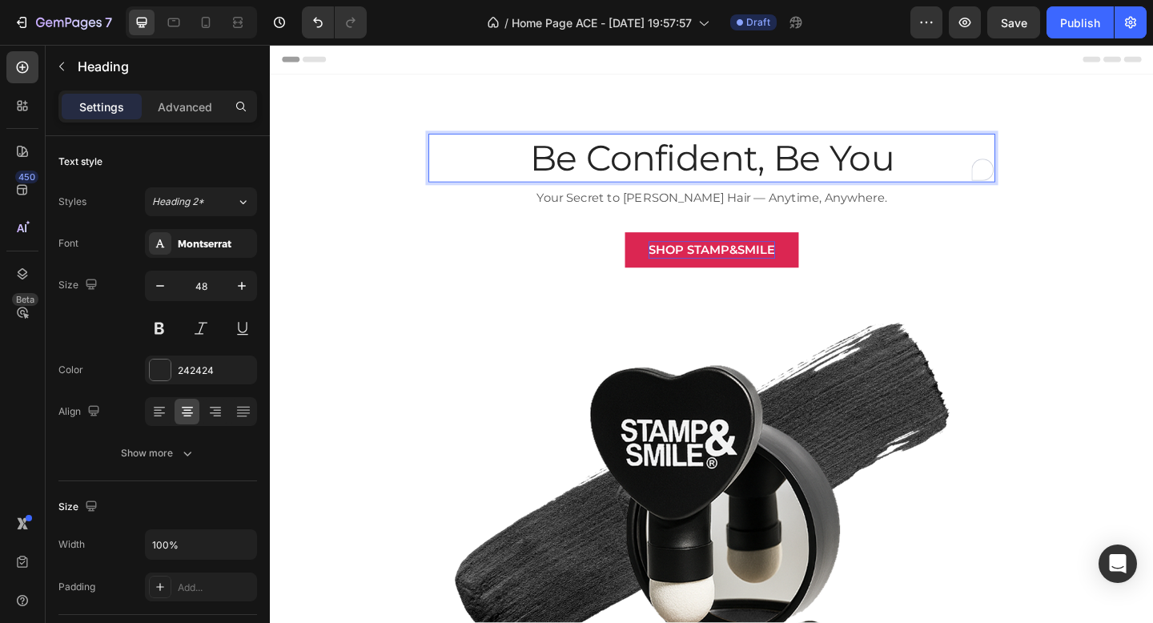
click at [886, 158] on p "Be Confident, Be You" at bounding box center [750, 168] width 613 height 50
click at [950, 171] on p "Be Confident, Be You" at bounding box center [750, 168] width 613 height 50
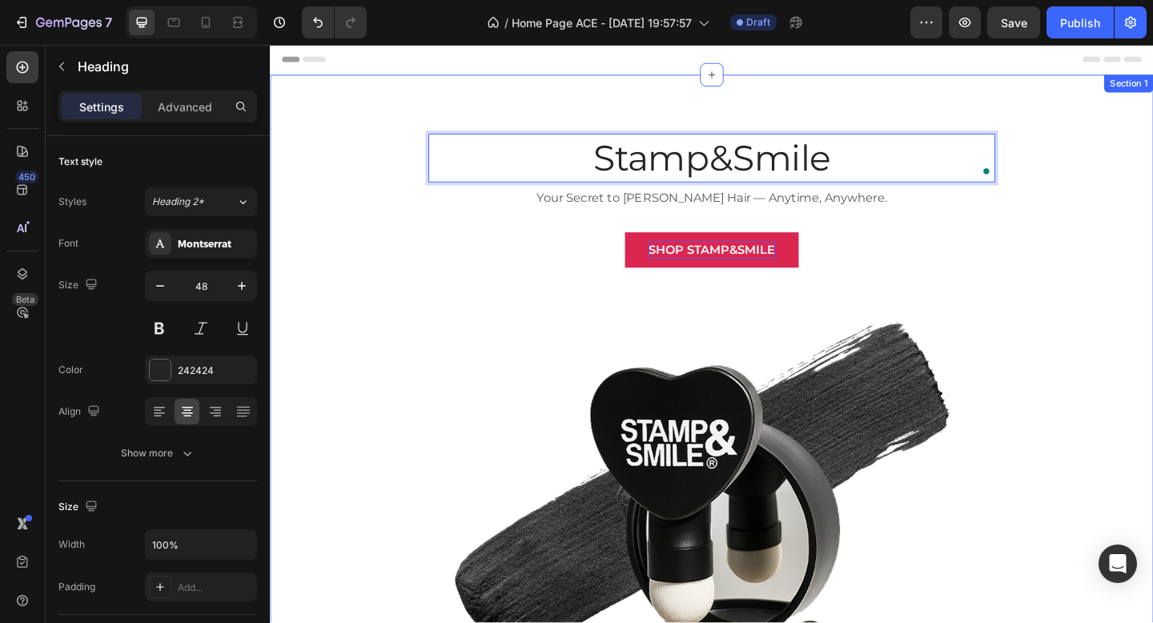
click at [1135, 268] on div "Stamp&Smile Heading 8 Your Secret to Fuller Hair — Anytime, Anywhere. Text bloc…" at bounding box center [750, 542] width 937 height 801
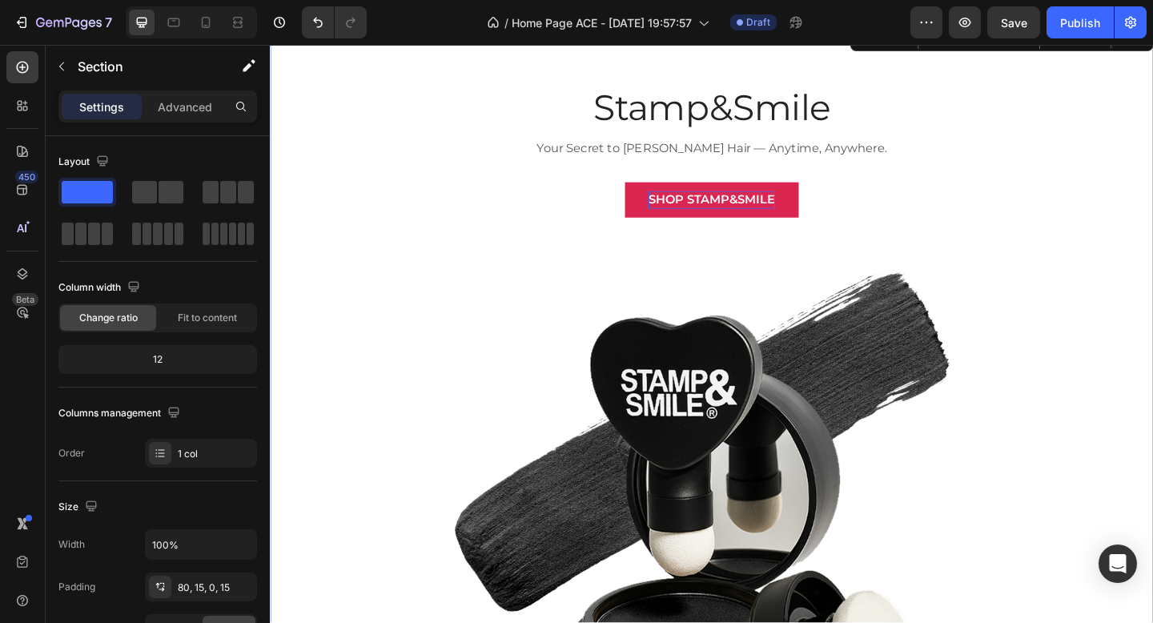
scroll to position [56, 0]
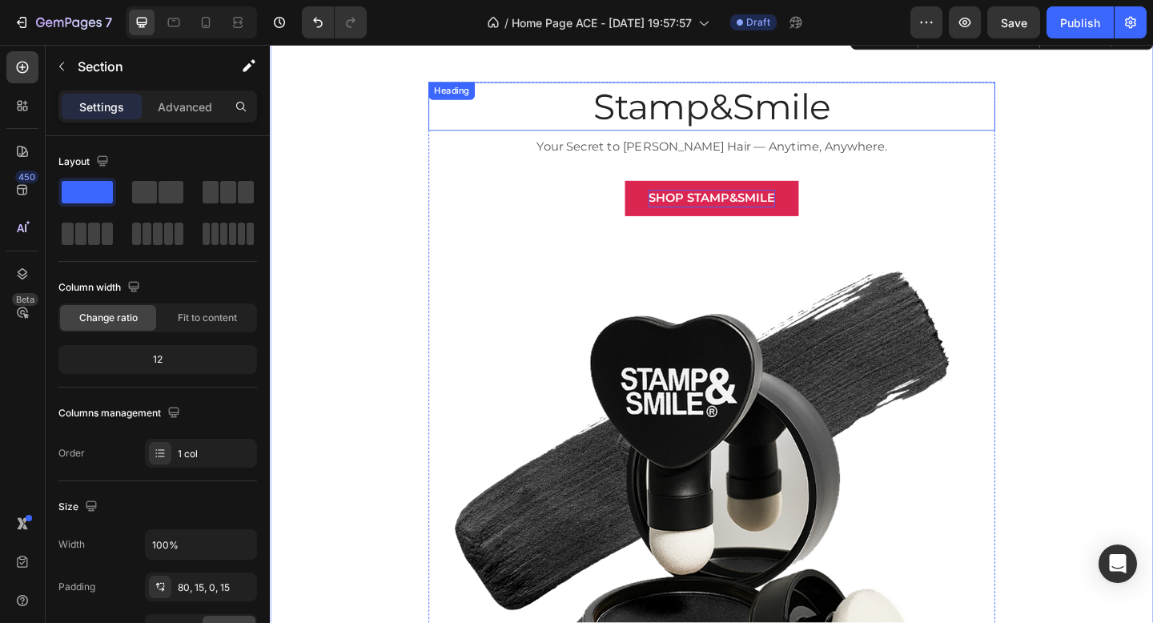
click at [839, 109] on p "Stamp&Smile" at bounding box center [750, 112] width 613 height 50
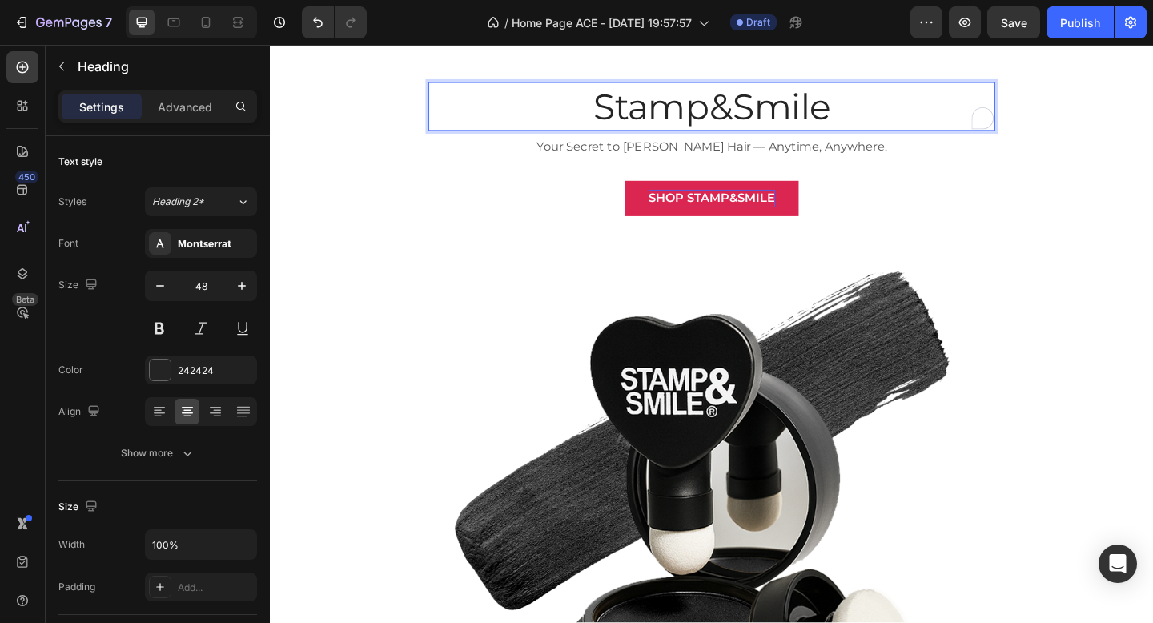
click at [881, 110] on p "Stamp&Smile" at bounding box center [750, 112] width 613 height 50
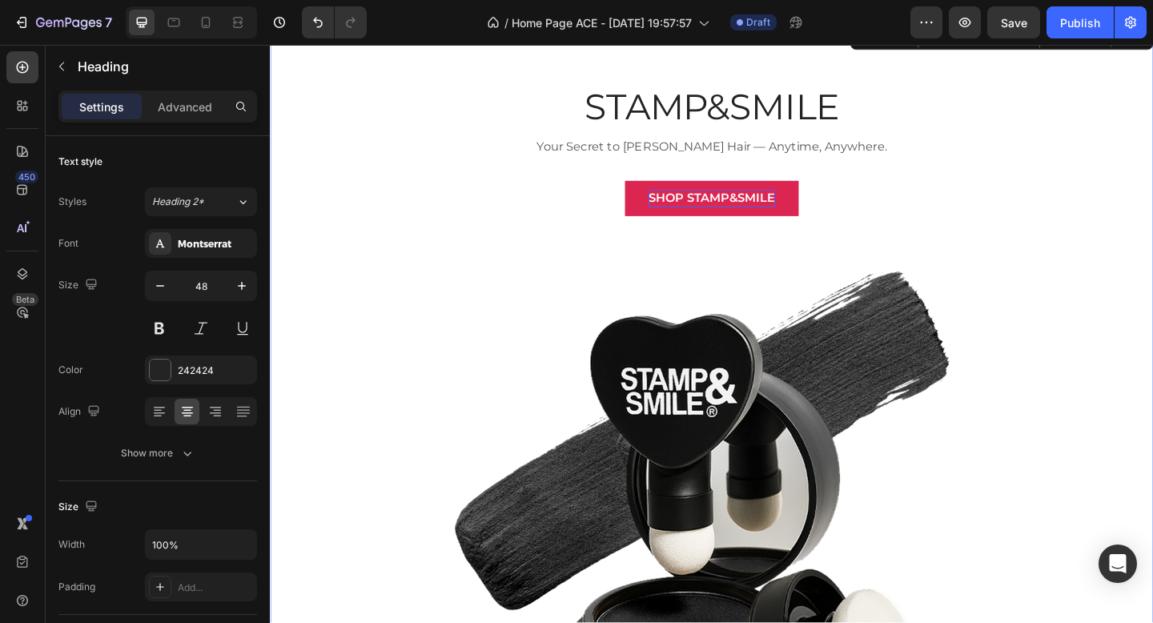
click at [1152, 254] on div "STAMP&SMILE Heading Your Secret to Fuller Hair — Anytime, Anywhere. Text block …" at bounding box center [750, 486] width 937 height 801
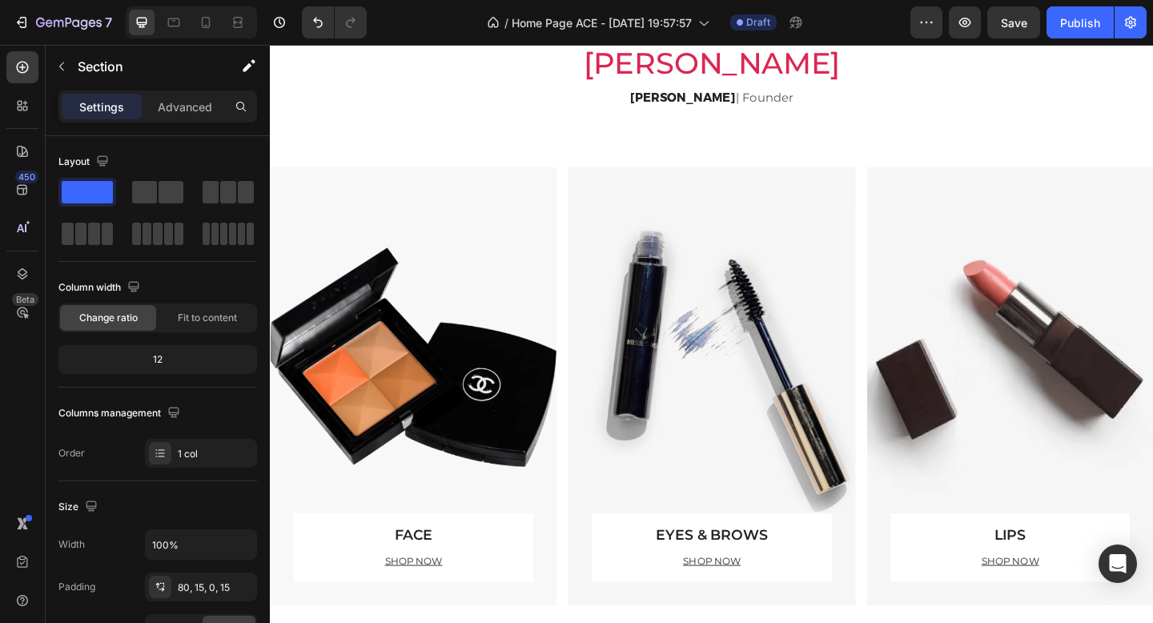
scroll to position [1699, 0]
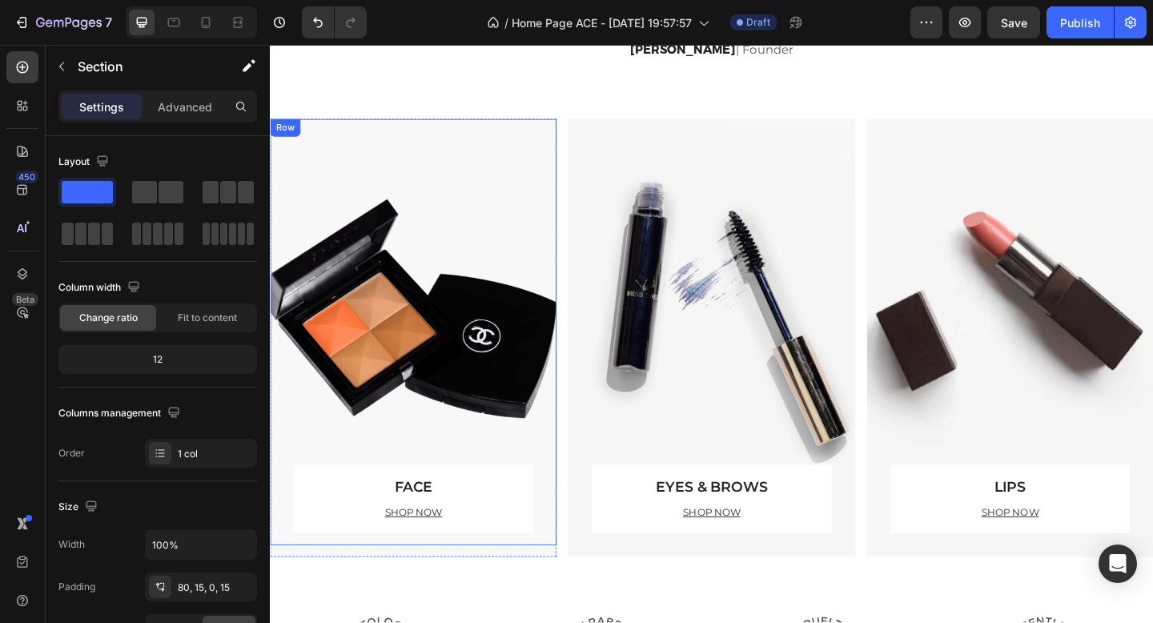
click at [525, 205] on div "FACE Text block SHOP NOW Text block Row" at bounding box center [425, 357] width 260 height 463
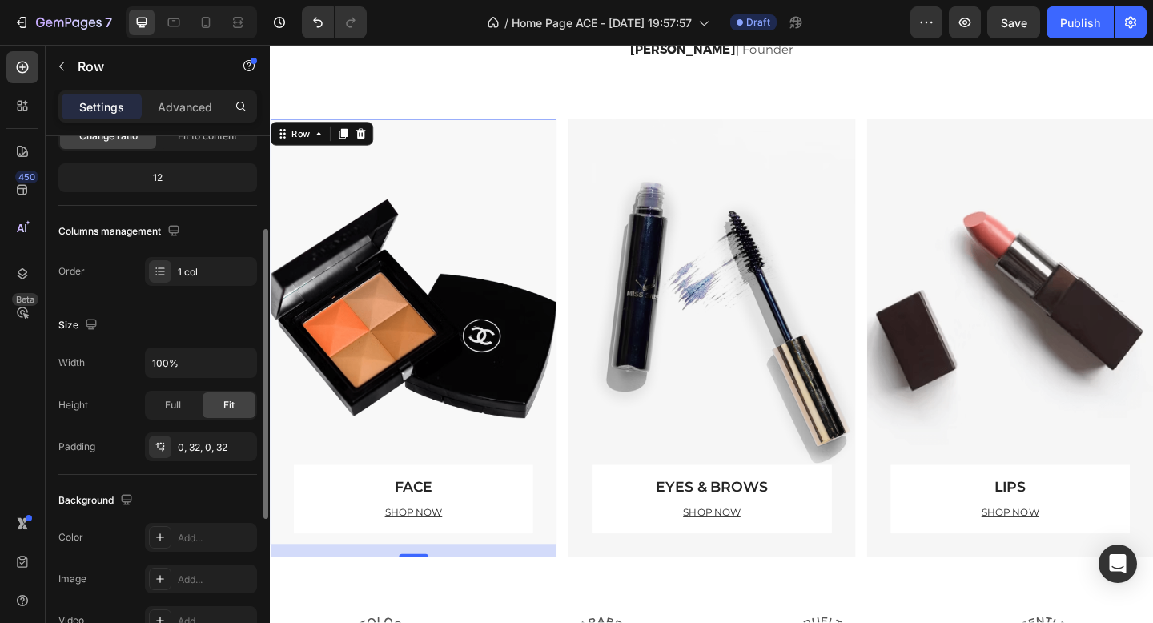
scroll to position [170, 0]
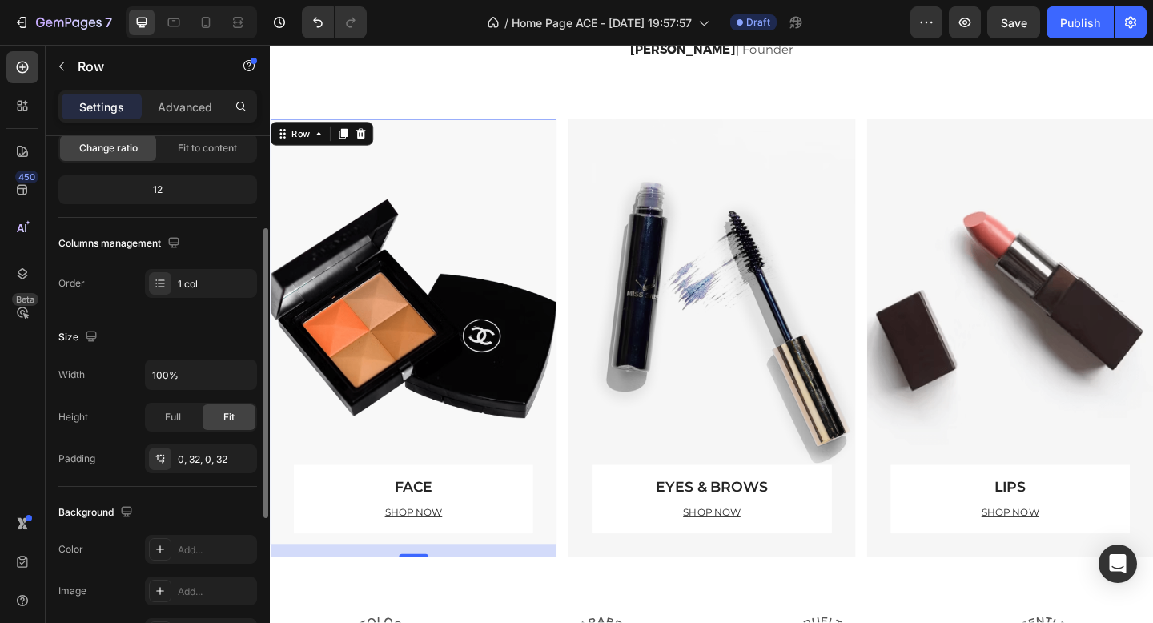
click at [430, 338] on div "FACE Text block SHOP NOW Text block Row" at bounding box center [425, 357] width 260 height 463
click at [359, 205] on div "FACE Text block SHOP NOW Text block Row" at bounding box center [425, 357] width 260 height 463
click at [318, 141] on icon at bounding box center [322, 141] width 13 height 13
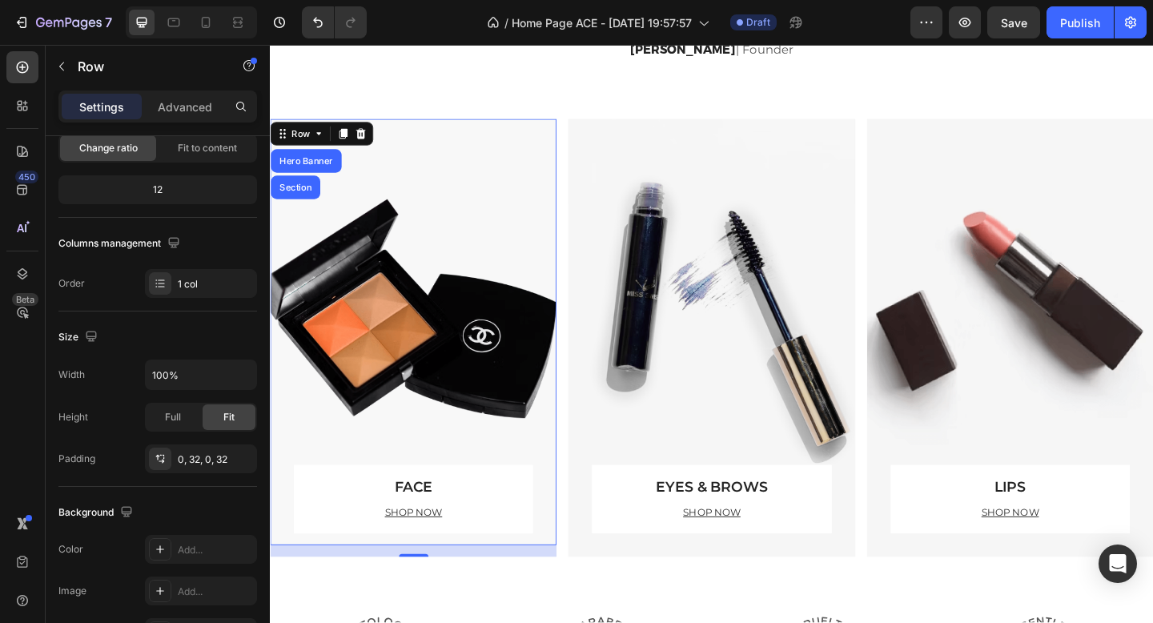
click at [490, 361] on div "FACE Text block SHOP NOW Text block Row" at bounding box center [425, 357] width 260 height 463
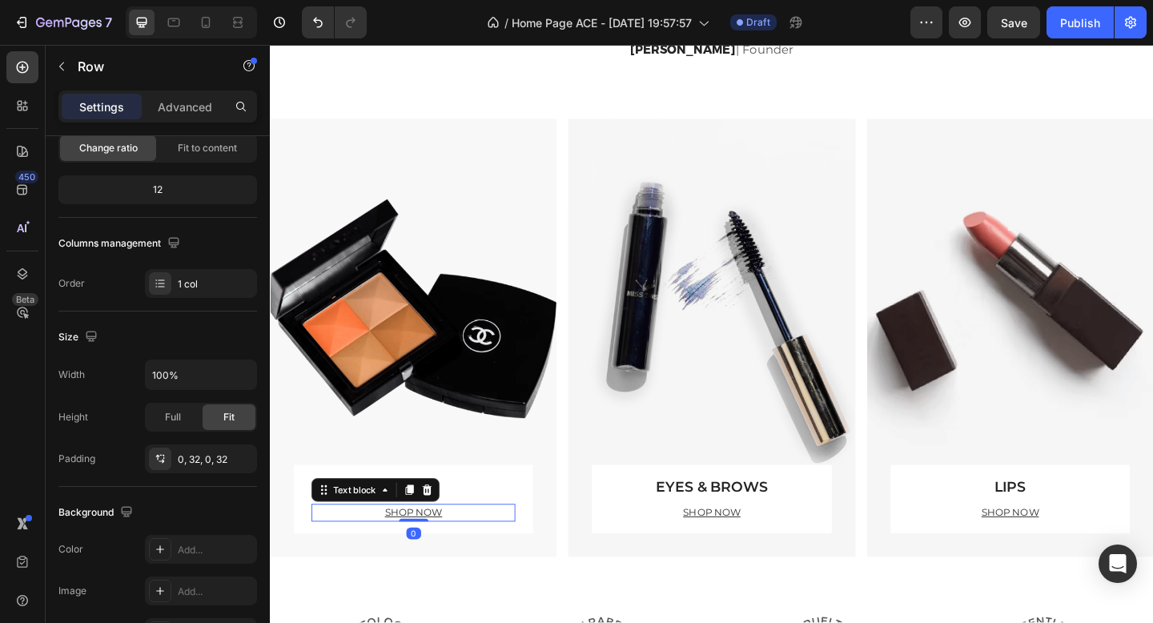
click at [494, 553] on p "SHOP NOW" at bounding box center [425, 554] width 219 height 16
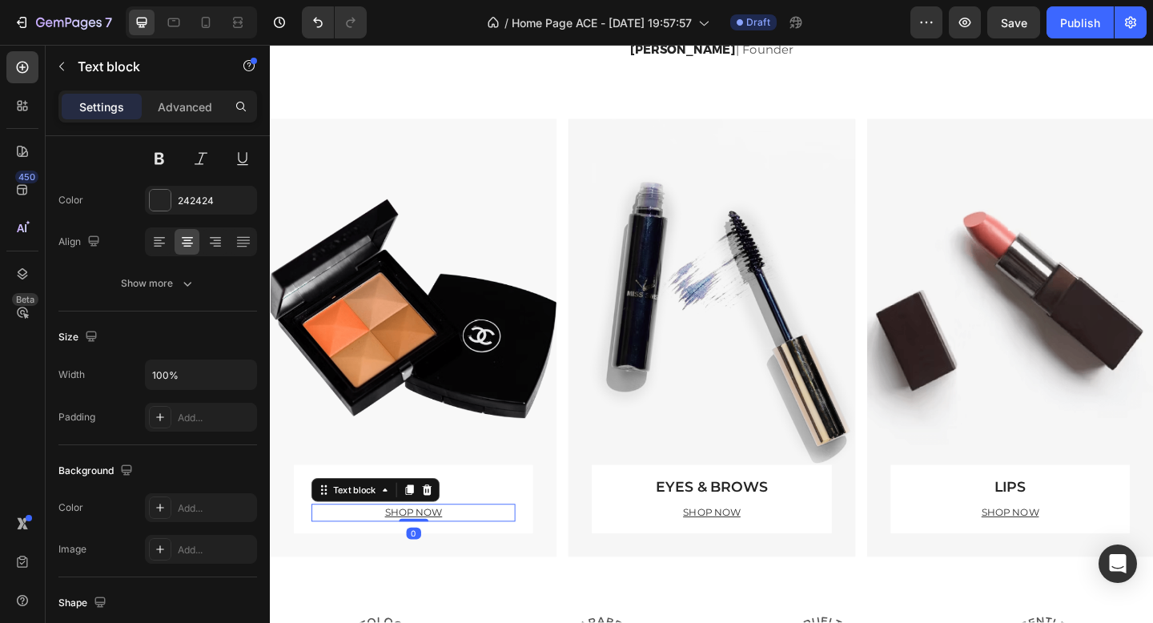
scroll to position [0, 0]
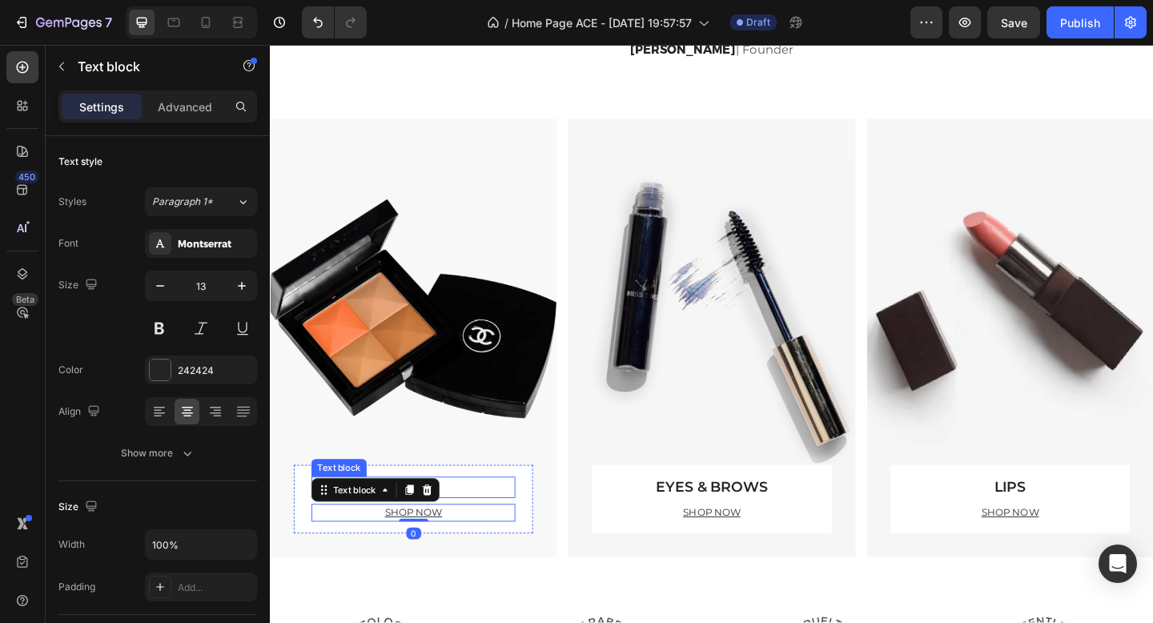
click at [497, 531] on p "FACE" at bounding box center [425, 526] width 219 height 20
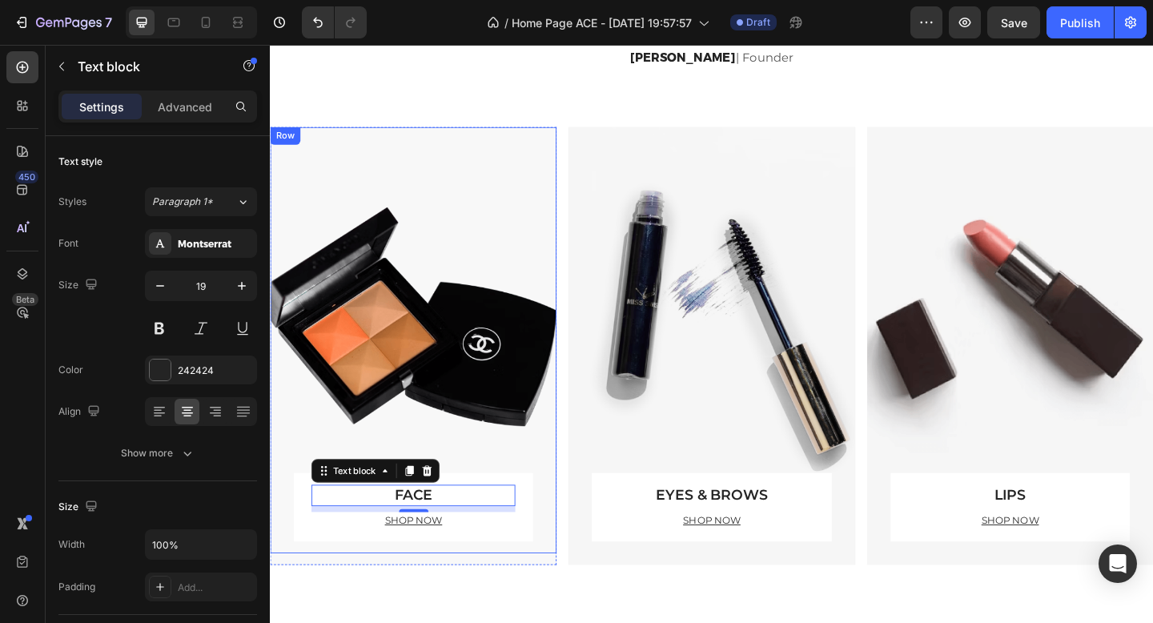
scroll to position [1770, 0]
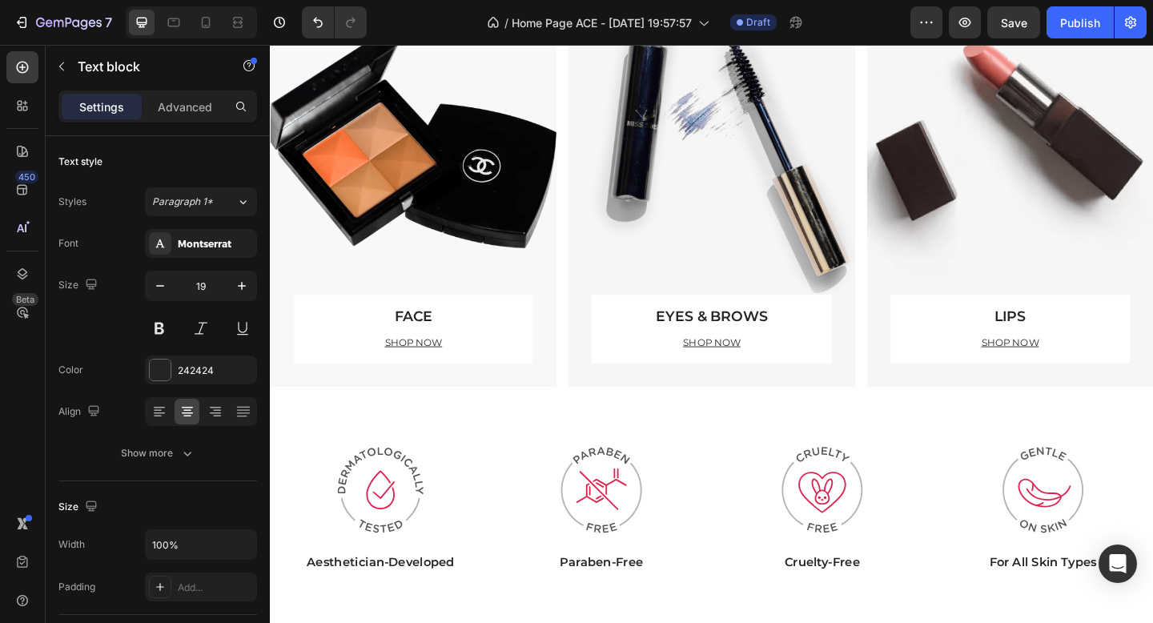
scroll to position [1890, 0]
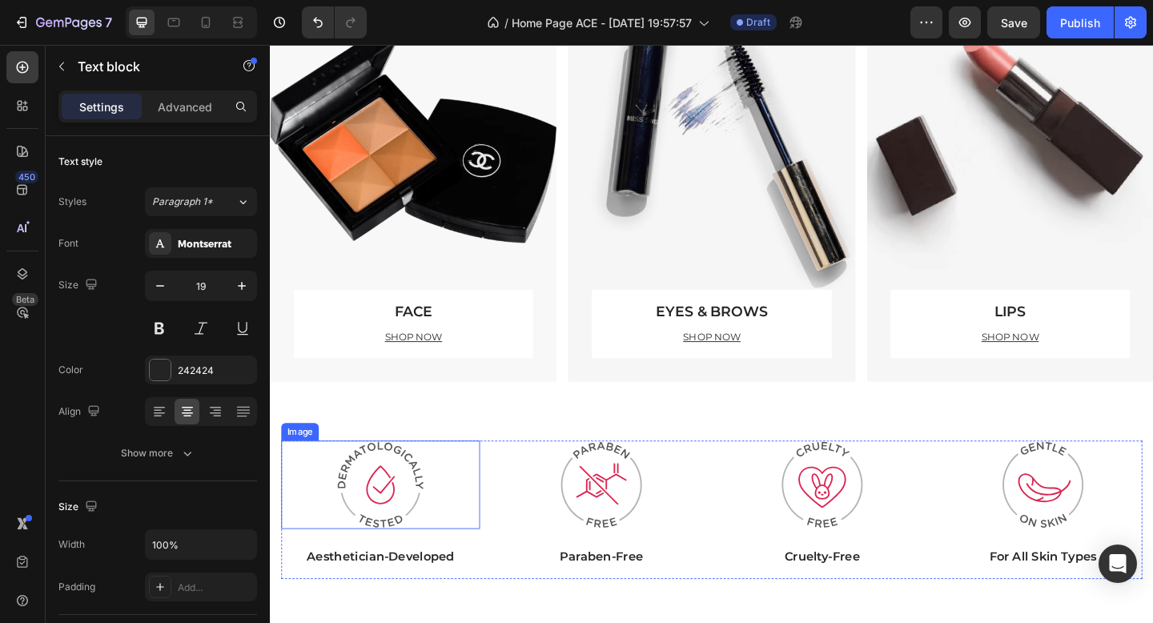
click at [390, 515] on img at bounding box center [390, 524] width 96 height 96
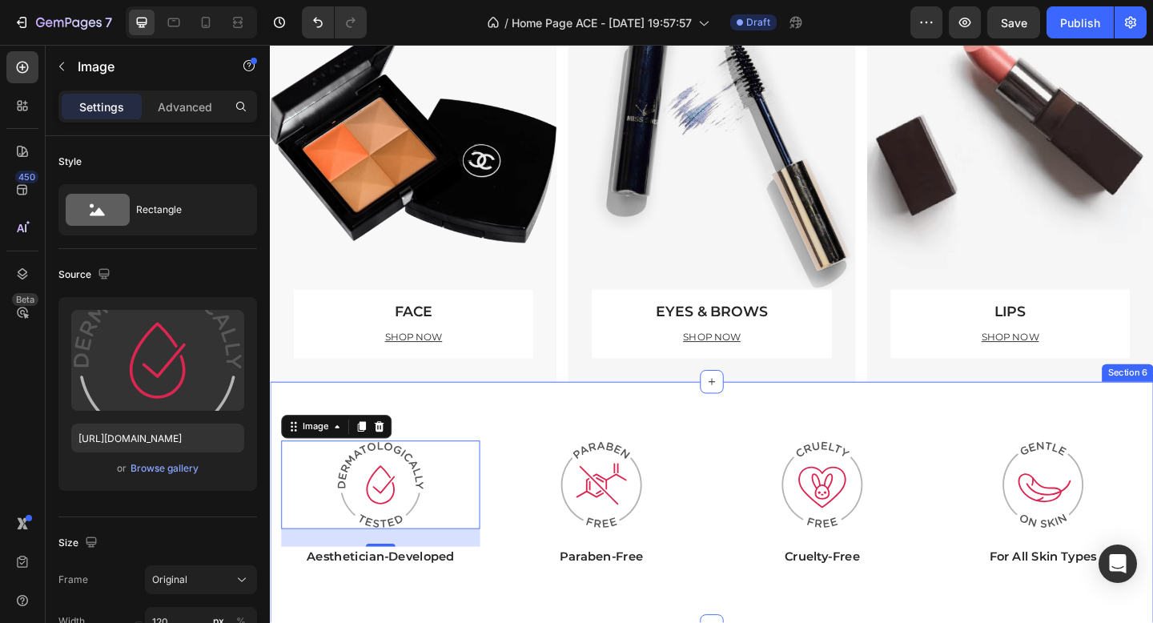
click at [516, 429] on div "Image 24 Aesthetician-Developed Text block Image Paraben-Free Text block Image …" at bounding box center [750, 545] width 961 height 266
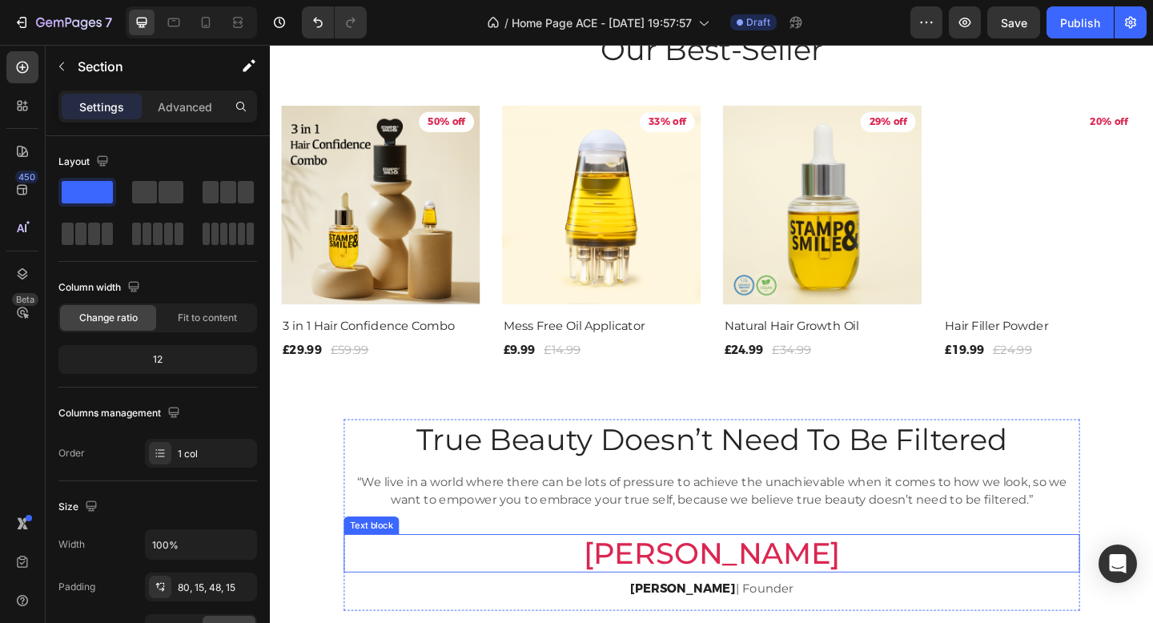
scroll to position [994, 0]
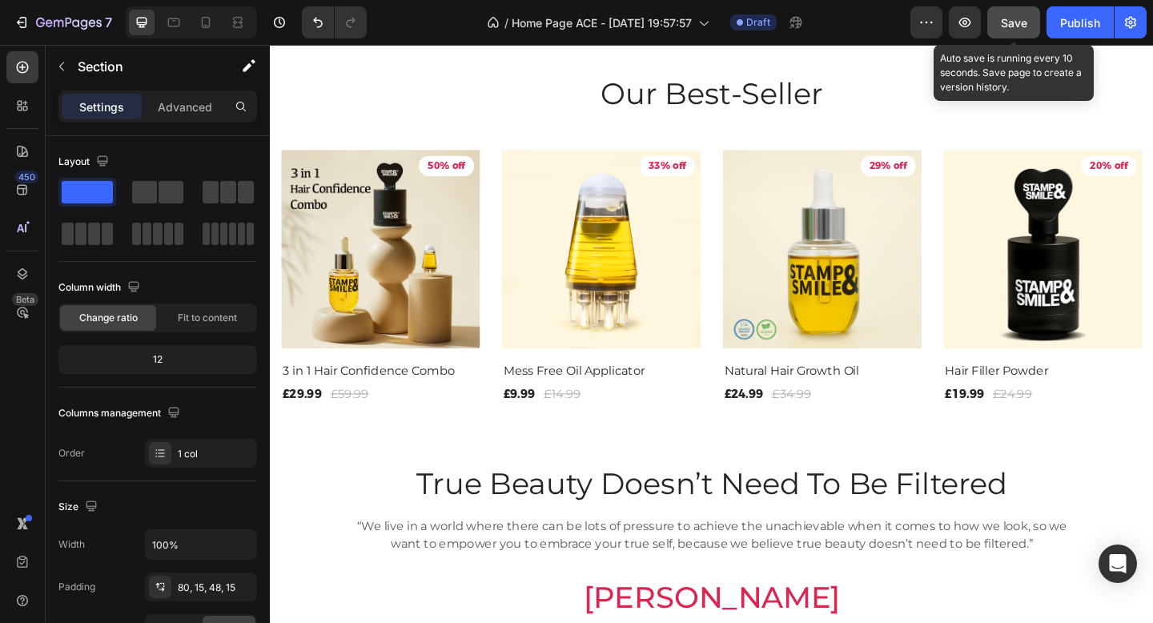
click at [1014, 24] on span "Save" at bounding box center [1014, 23] width 26 height 14
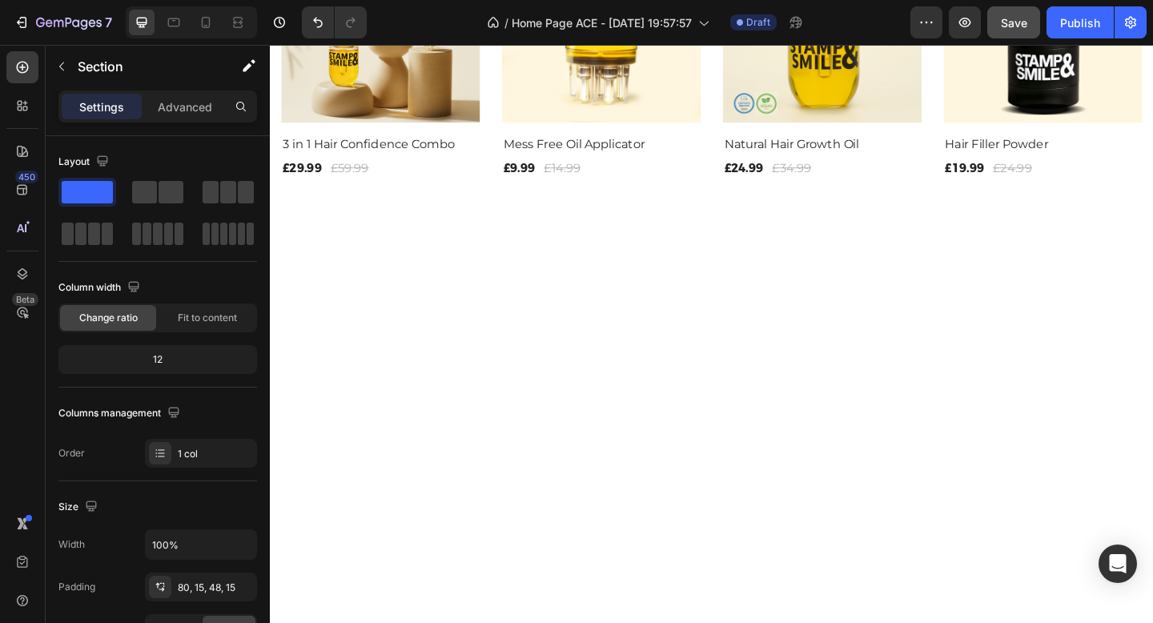
scroll to position [677, 0]
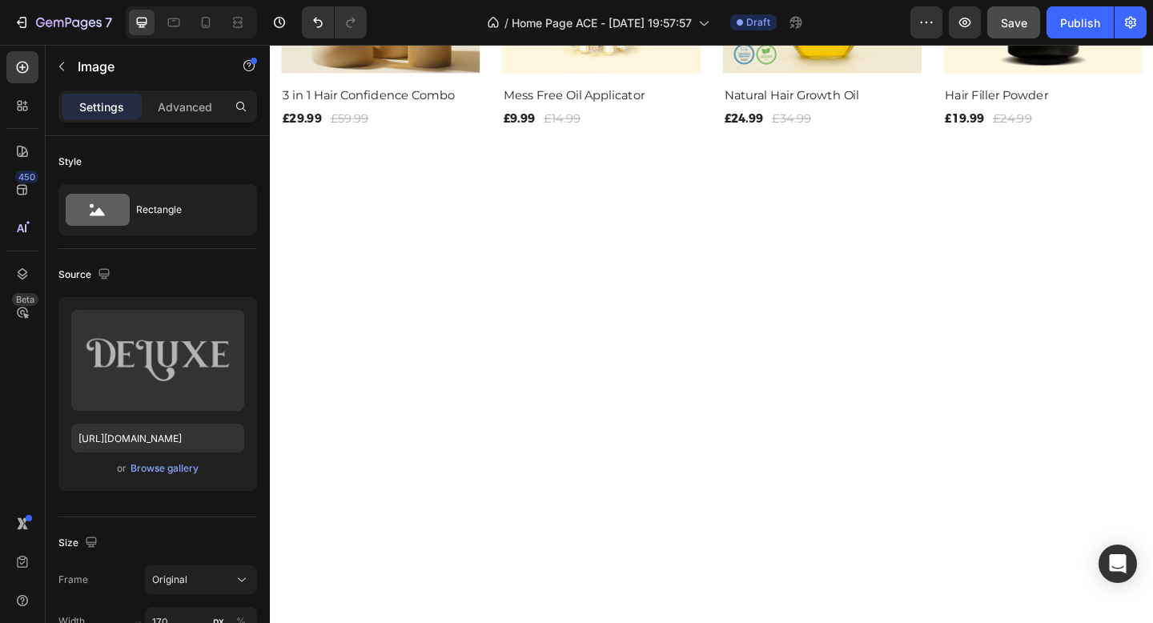
click at [159, 465] on div "Browse gallery" at bounding box center [165, 468] width 68 height 14
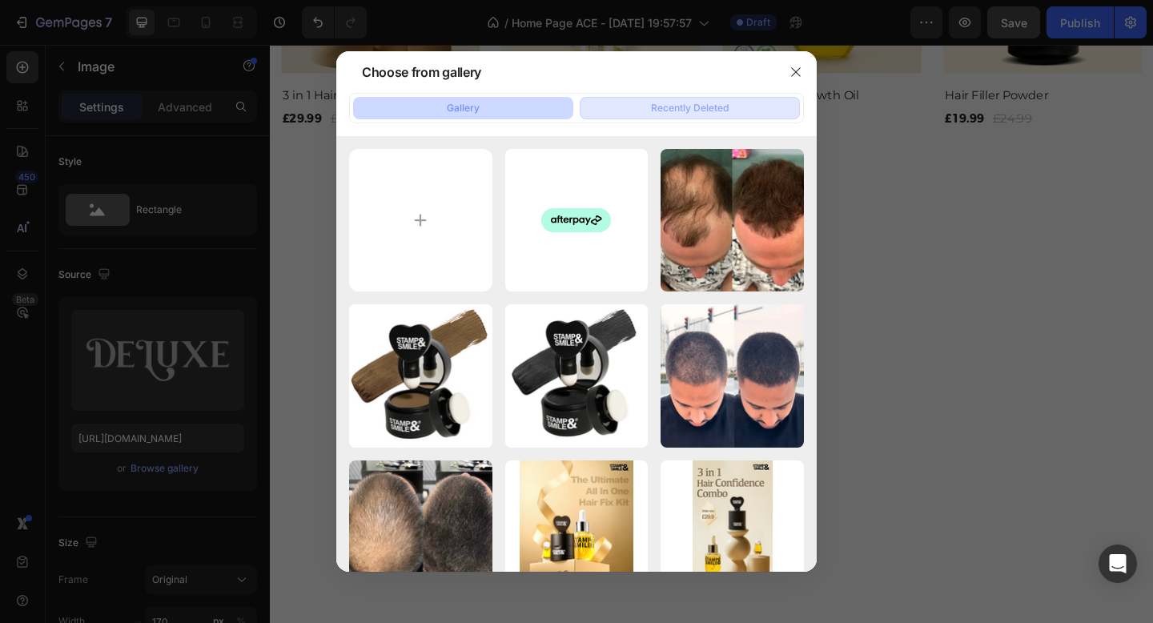
click at [678, 114] on div "Recently Deleted" at bounding box center [690, 108] width 78 height 14
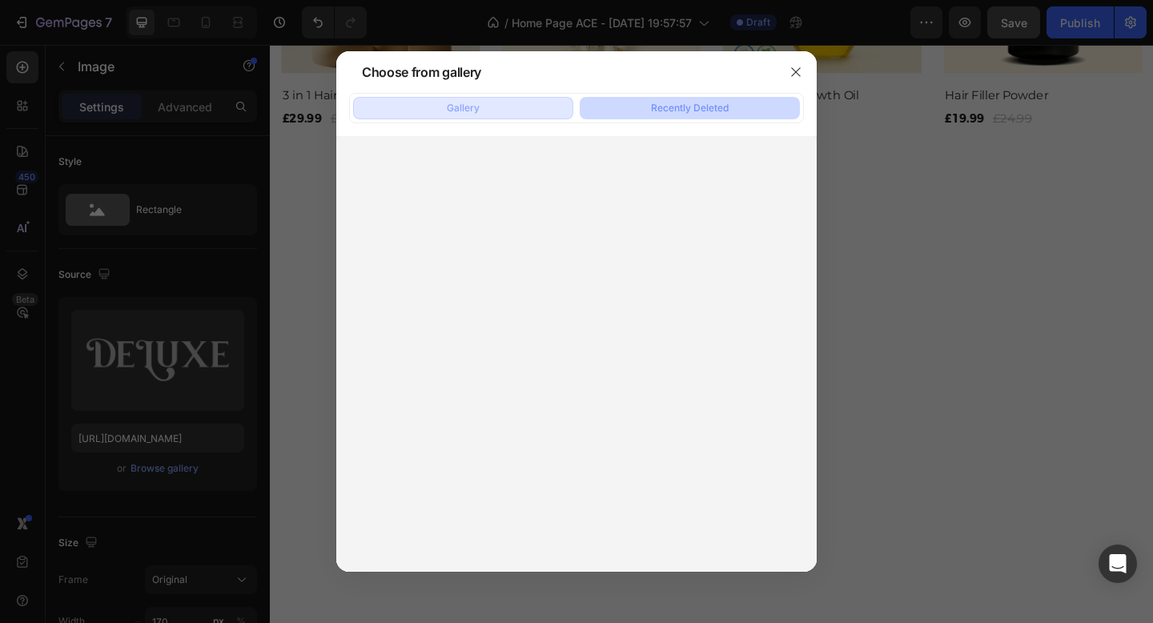
click at [506, 107] on button "Gallery" at bounding box center [463, 108] width 220 height 22
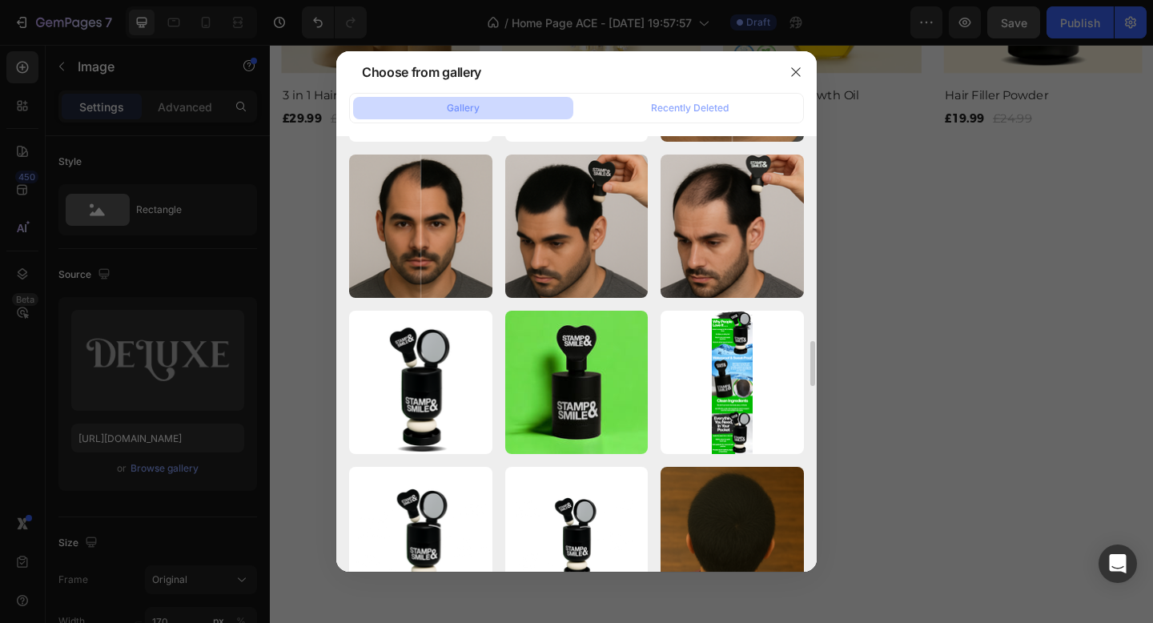
scroll to position [3582, 0]
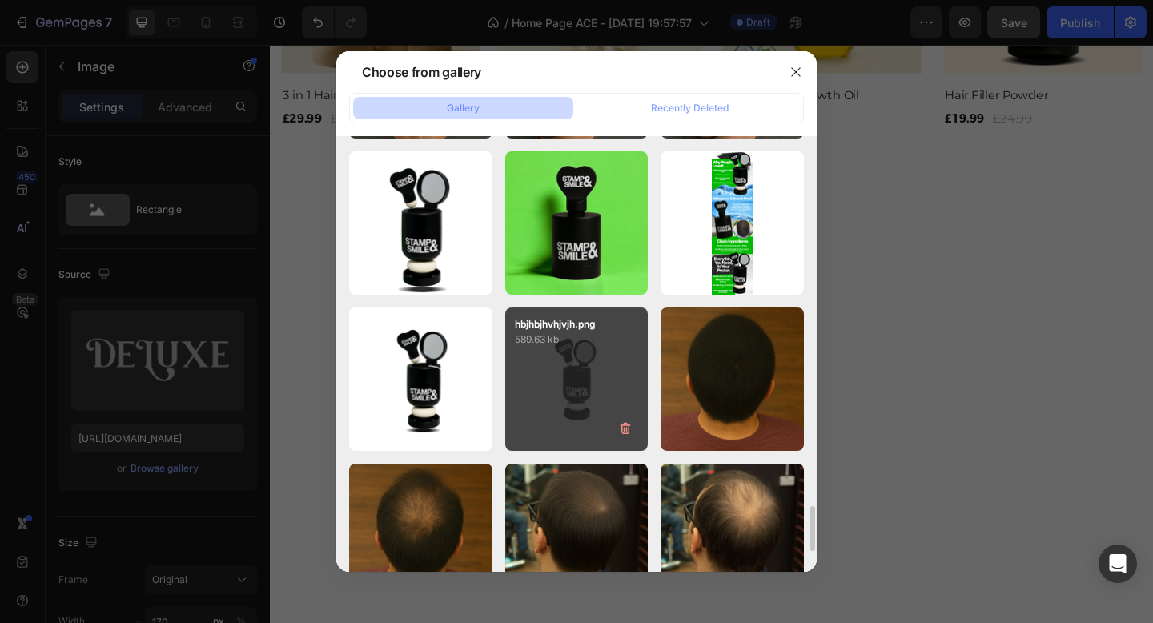
click at [549, 368] on div "hbjhbjhvhjvjh.png 589.63 kb" at bounding box center [576, 378] width 143 height 143
type input "https://cdn.shopify.com/s/files/1/0842/2129/6977/files/gempages_544302629908382…"
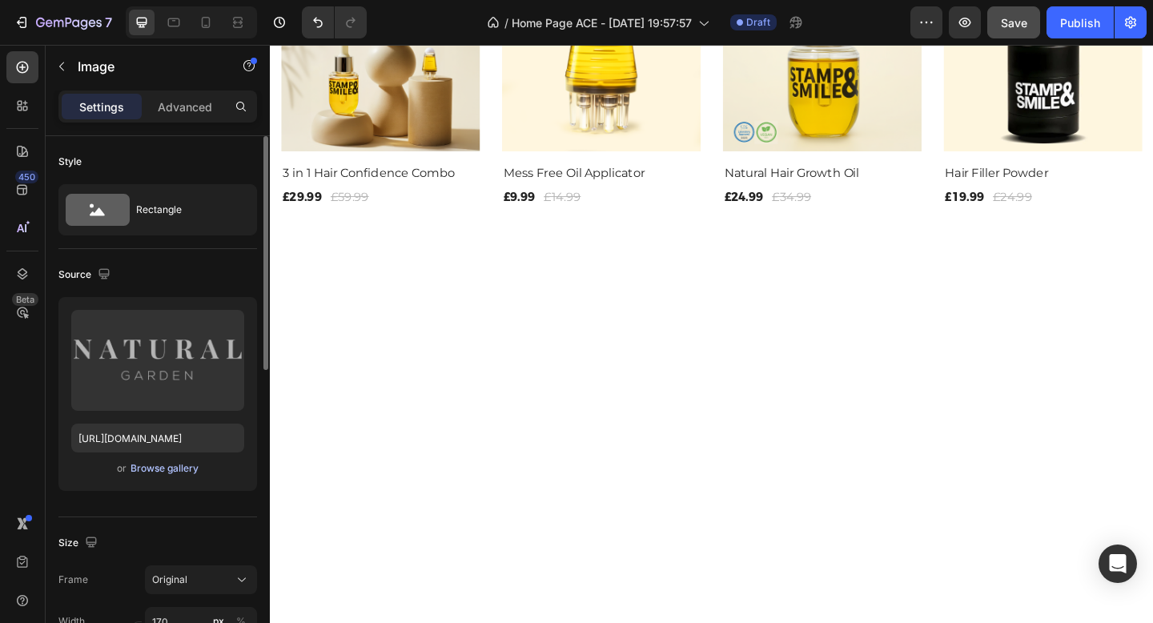
click at [165, 467] on div "Browse gallery" at bounding box center [165, 468] width 68 height 14
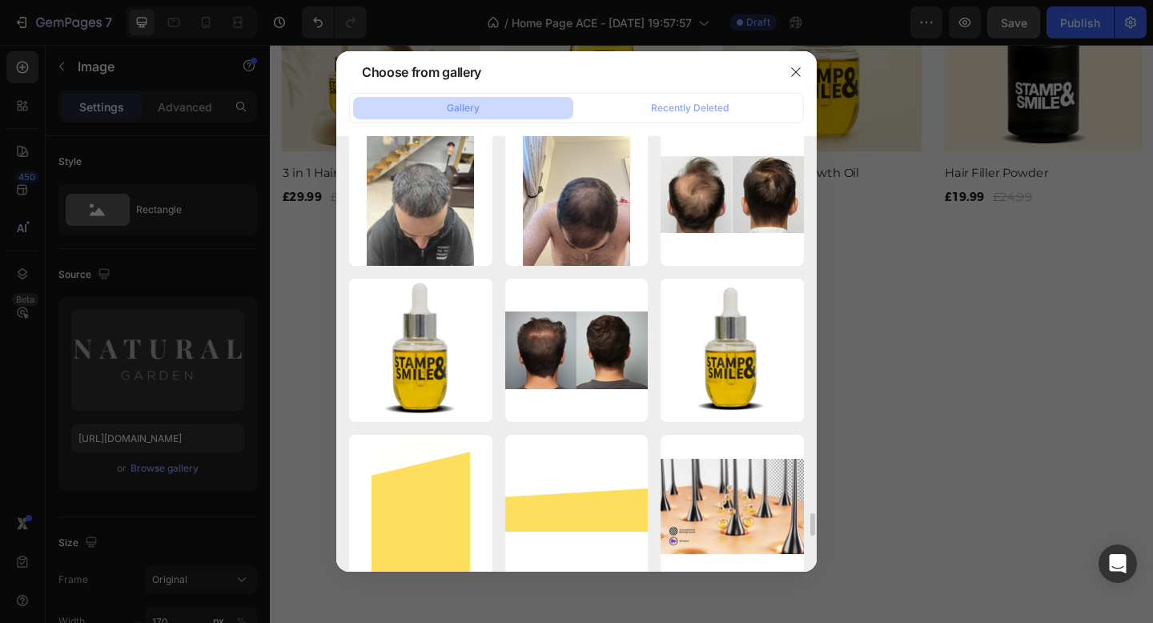
scroll to position [7194, 0]
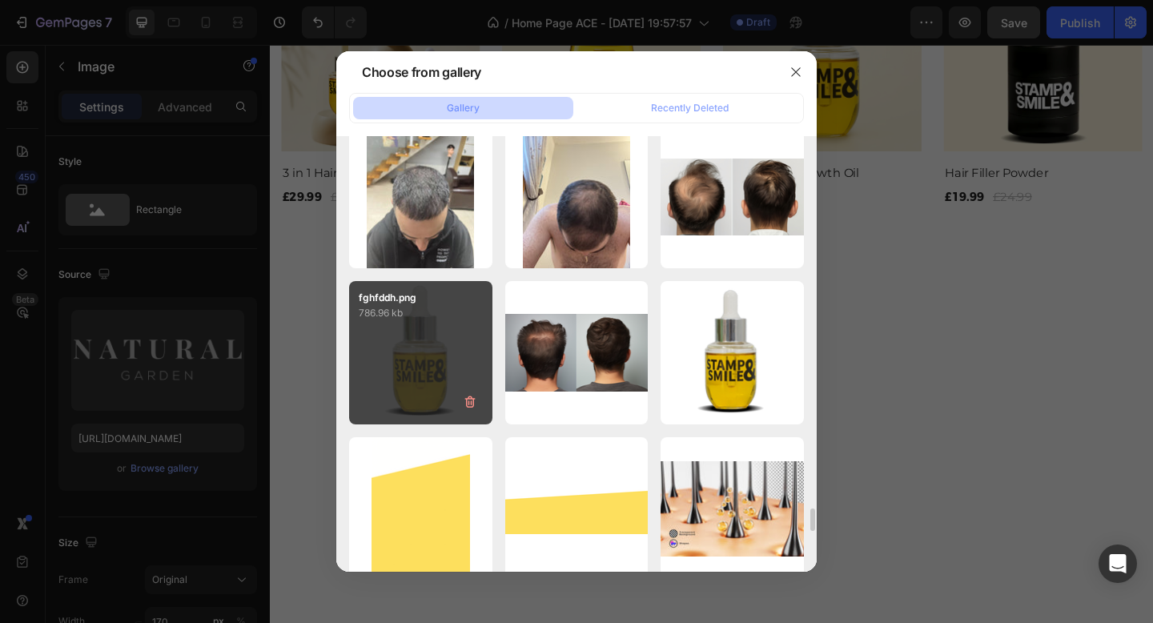
click at [431, 360] on div "fghfddh.png 786.96 kb" at bounding box center [420, 352] width 143 height 143
type input "https://cdn.shopify.com/s/files/1/0842/2129/6977/files/gempages_544302629908382…"
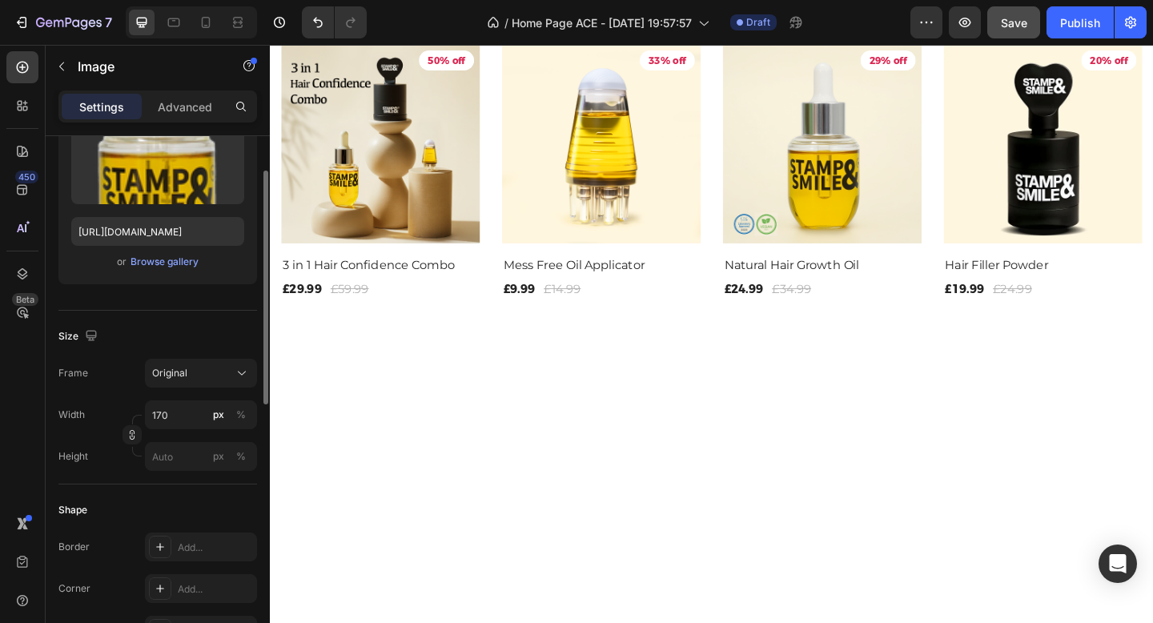
scroll to position [211, 0]
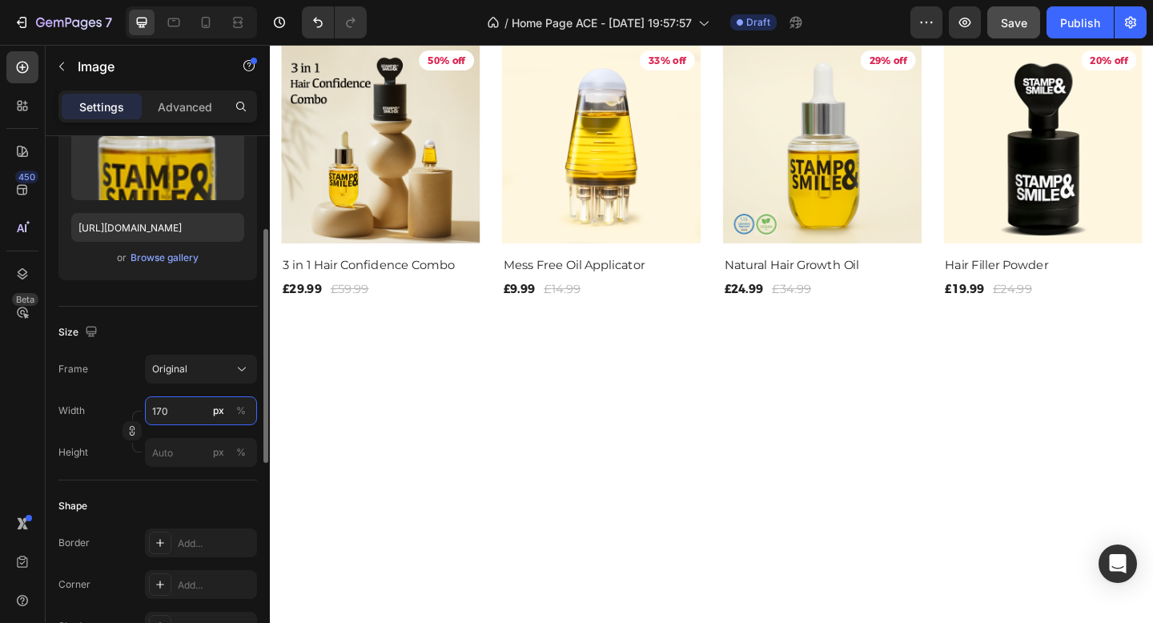
click at [174, 410] on input "170" at bounding box center [201, 410] width 112 height 29
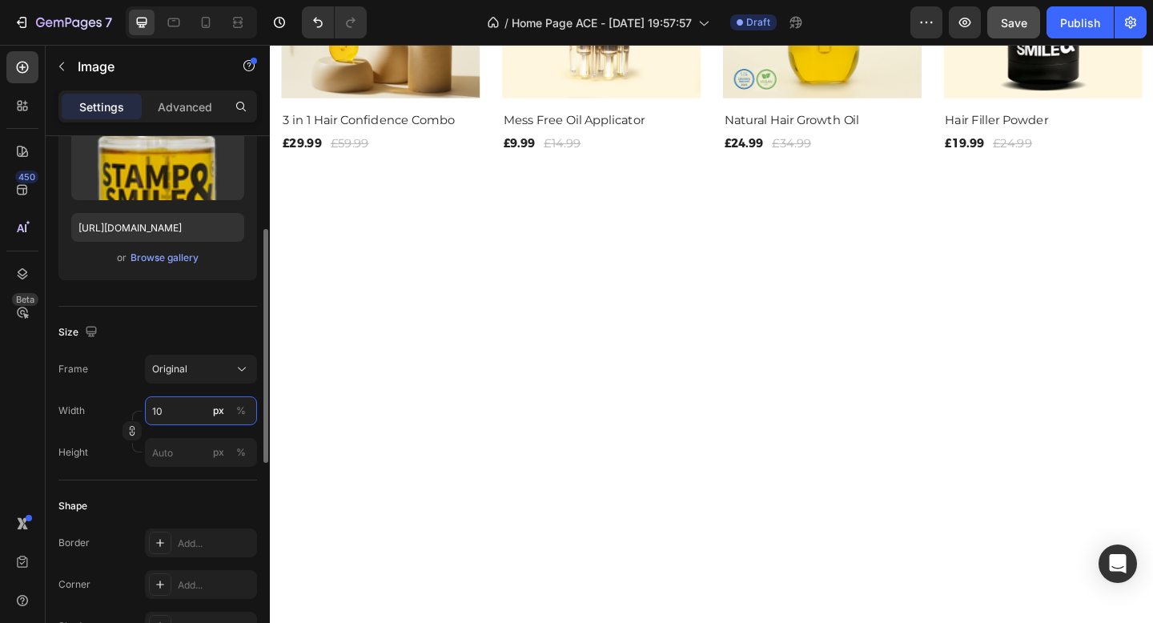
type input "1"
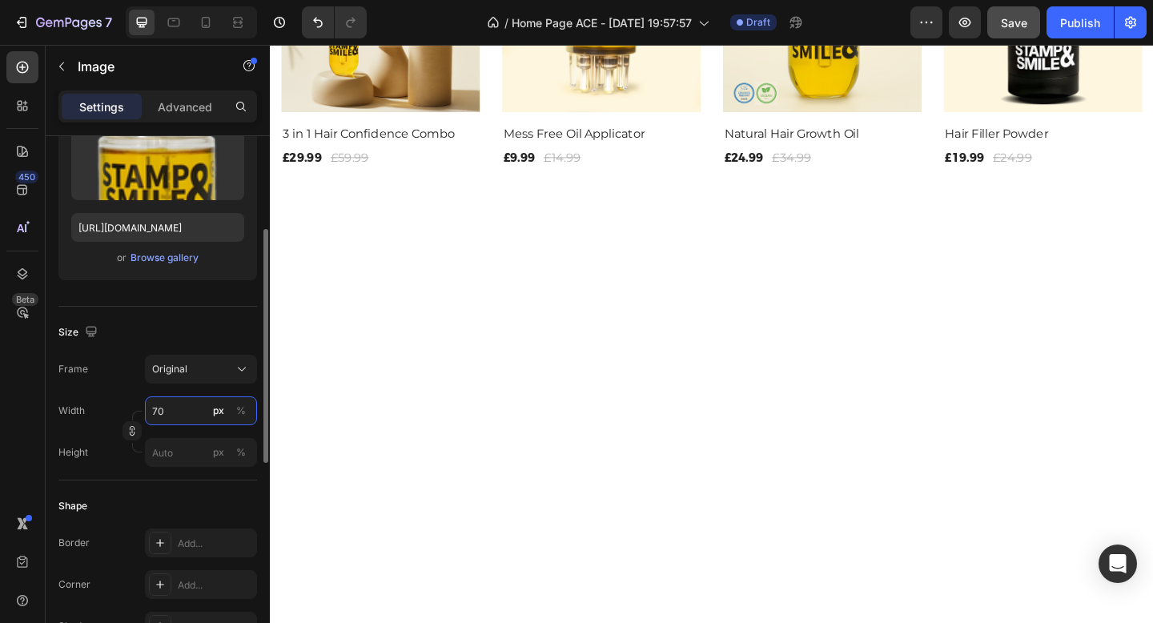
type input "7"
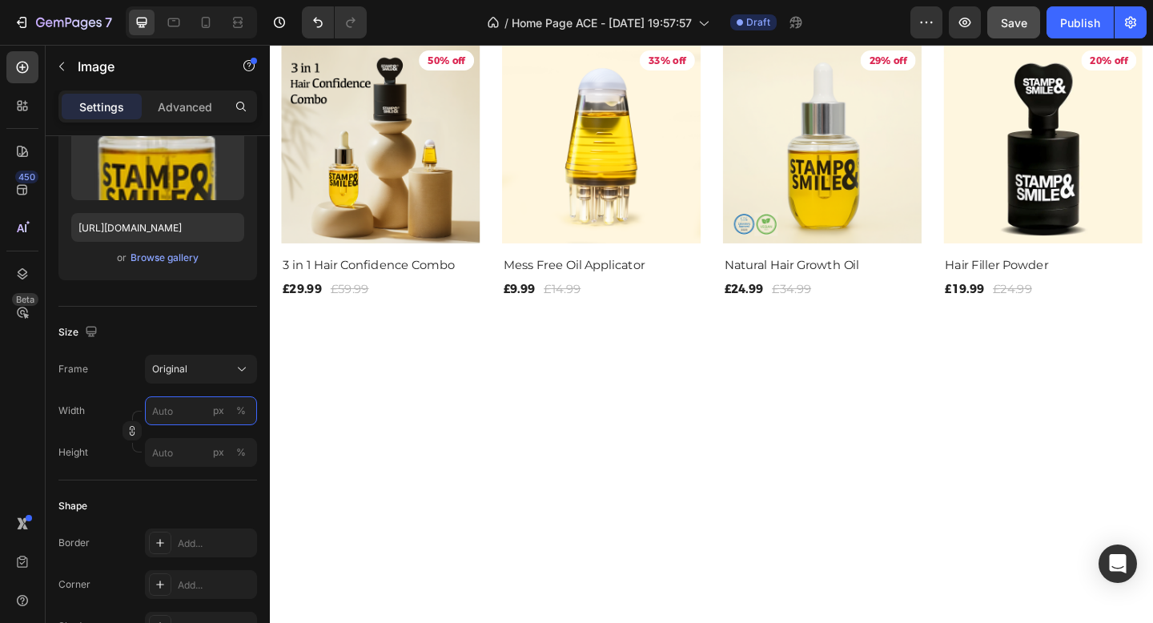
type input "7"
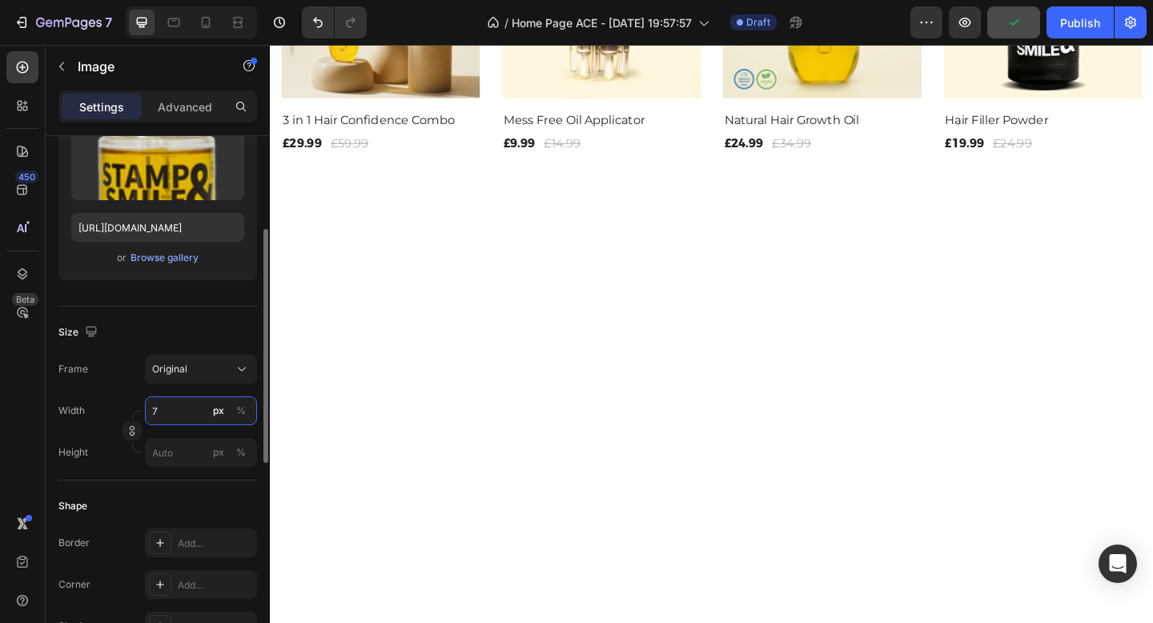
click at [180, 415] on input "7" at bounding box center [201, 410] width 112 height 29
type input "60"
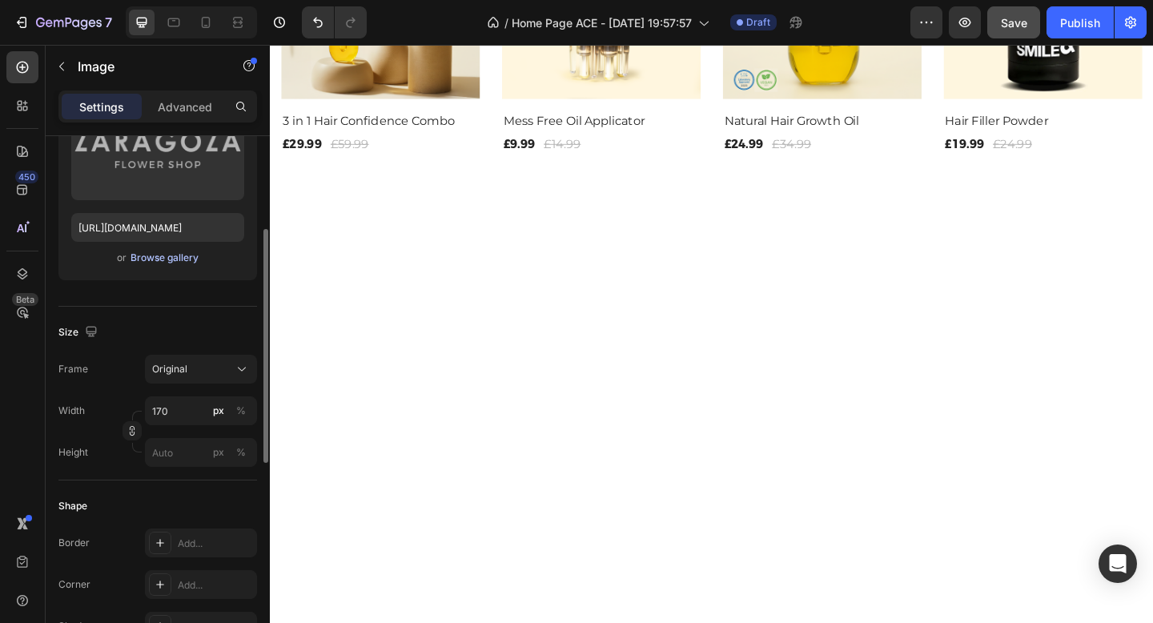
click at [190, 258] on div "Browse gallery" at bounding box center [165, 258] width 68 height 14
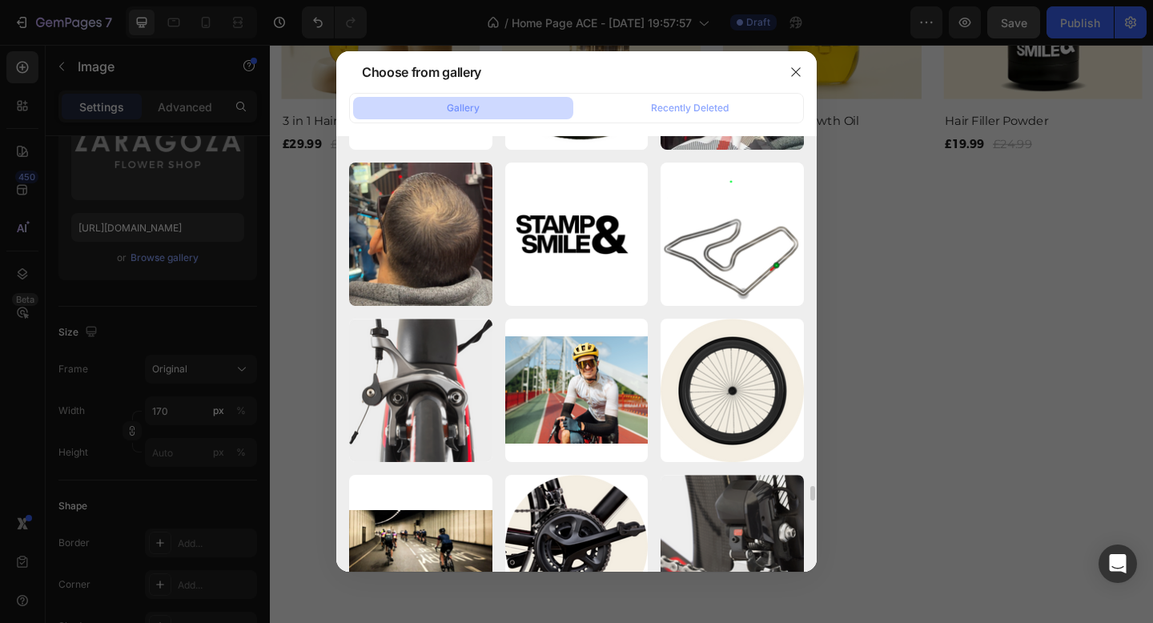
scroll to position [11882, 0]
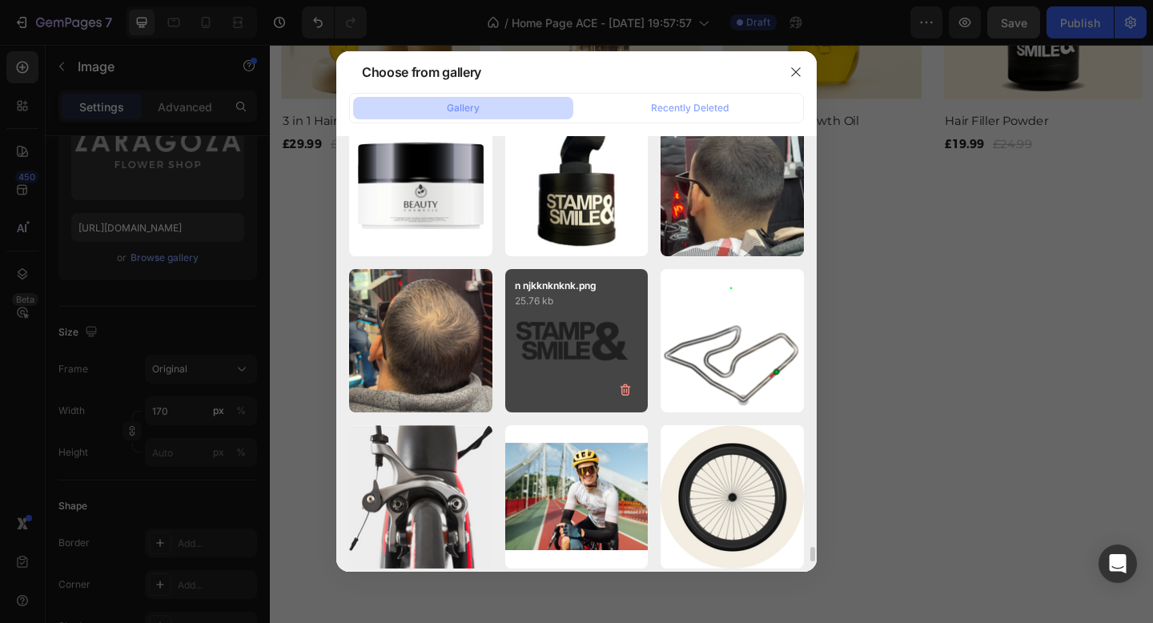
click at [567, 318] on div "n njkknknknk.png 25.76 kb" at bounding box center [576, 340] width 143 height 143
type input "[URL][DOMAIN_NAME]"
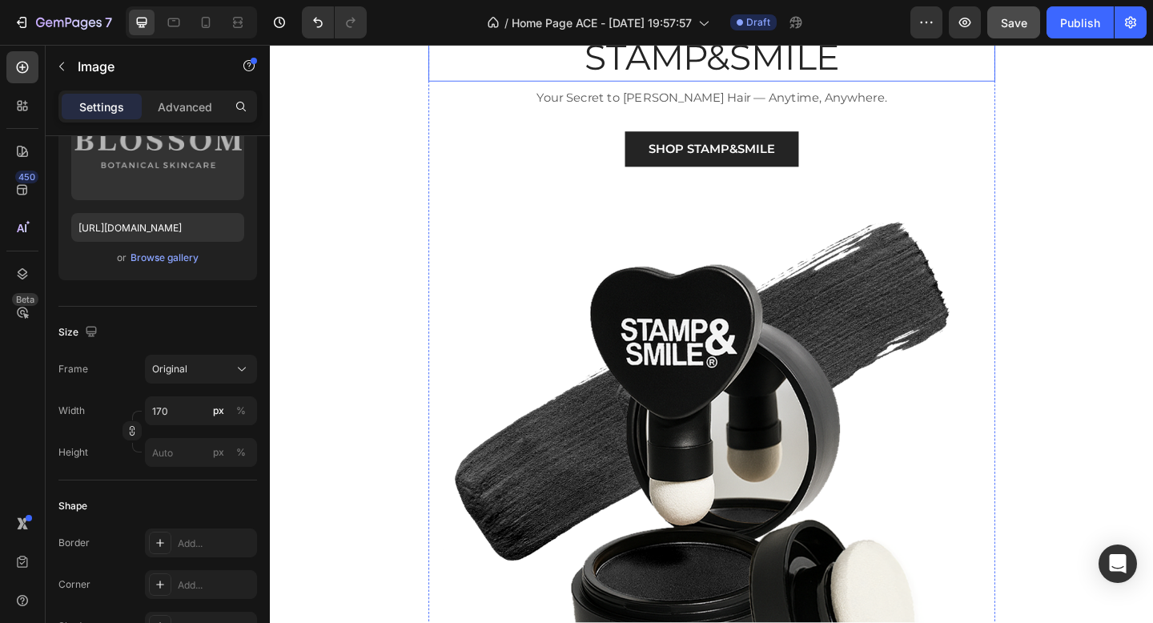
scroll to position [0, 0]
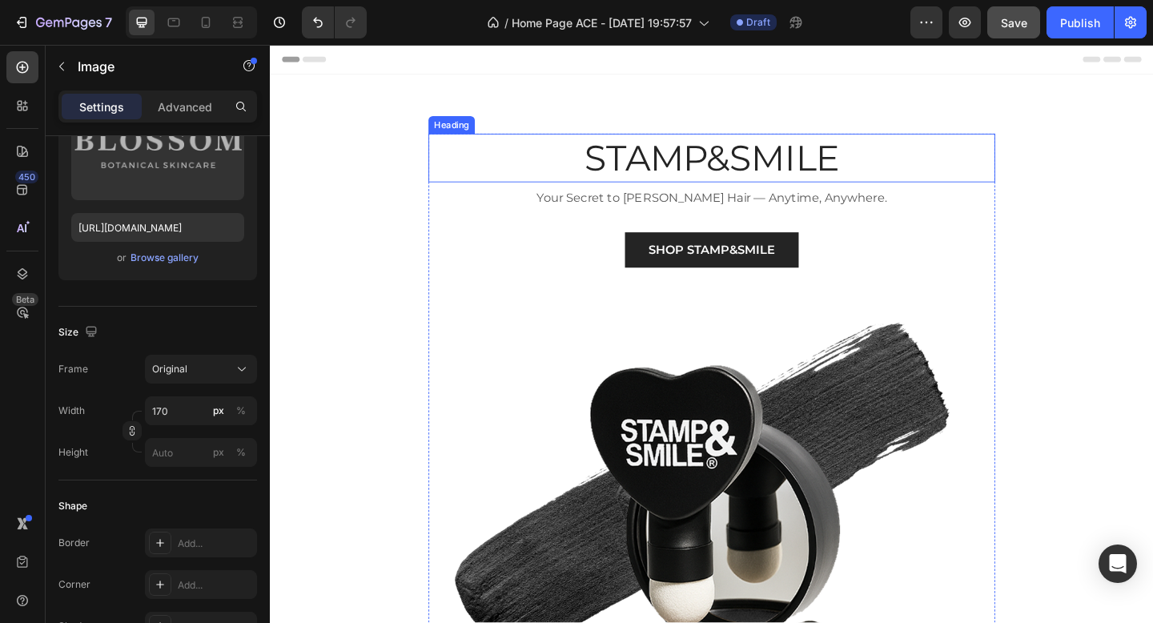
click at [711, 154] on h2 "STAMP&SMILE" at bounding box center [750, 168] width 617 height 53
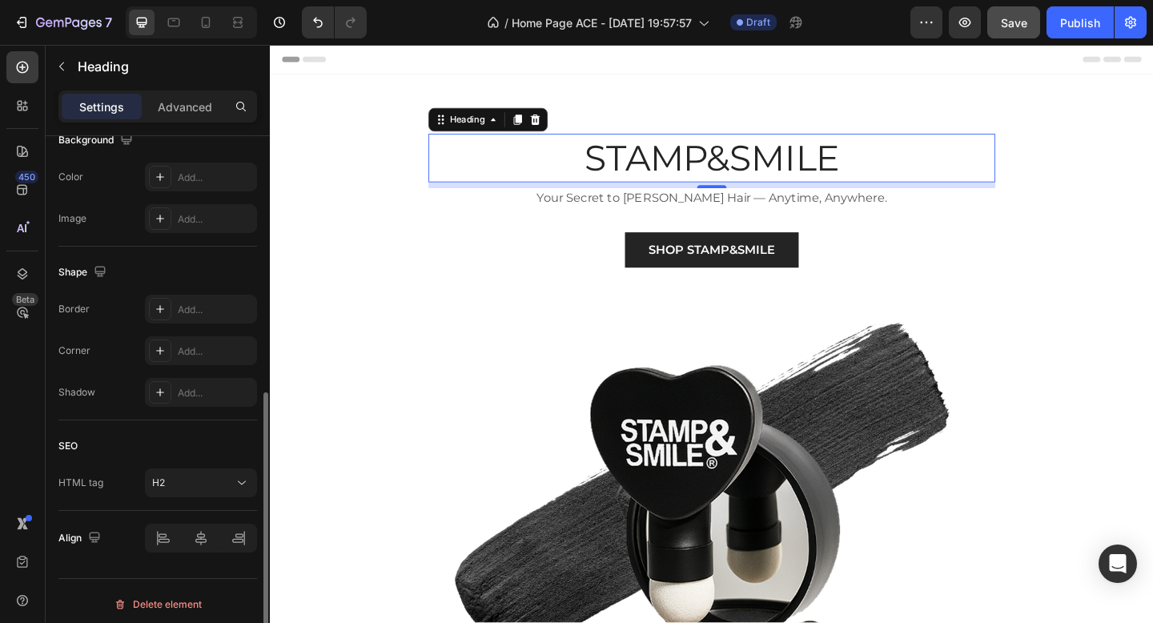
scroll to position [507, 0]
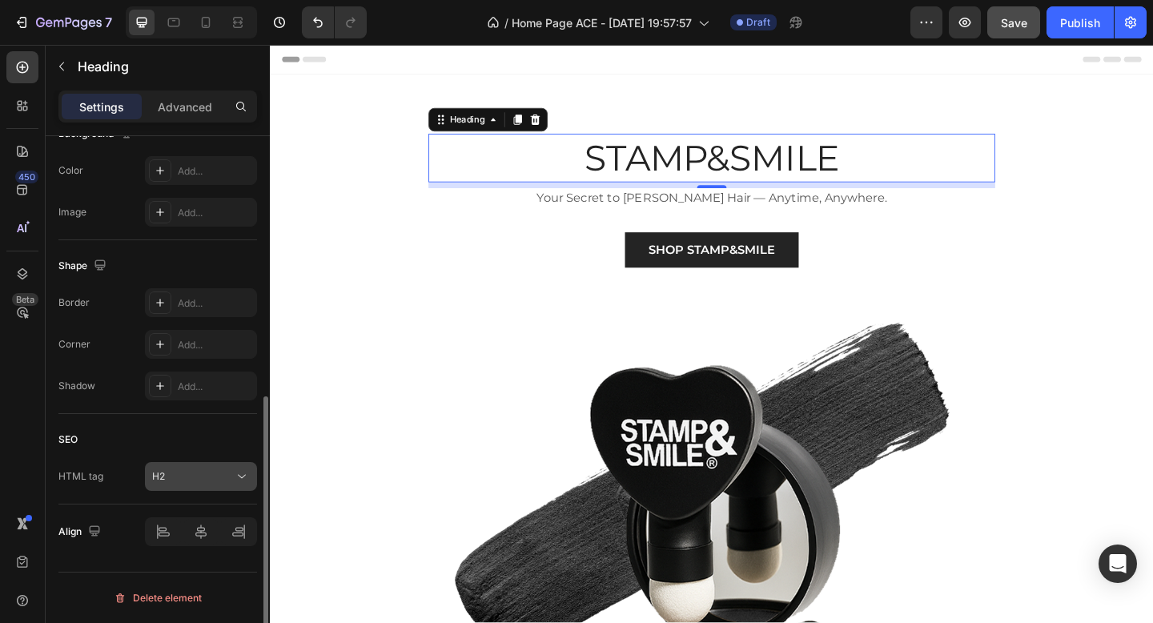
click at [181, 489] on button "H2" at bounding box center [201, 476] width 112 height 29
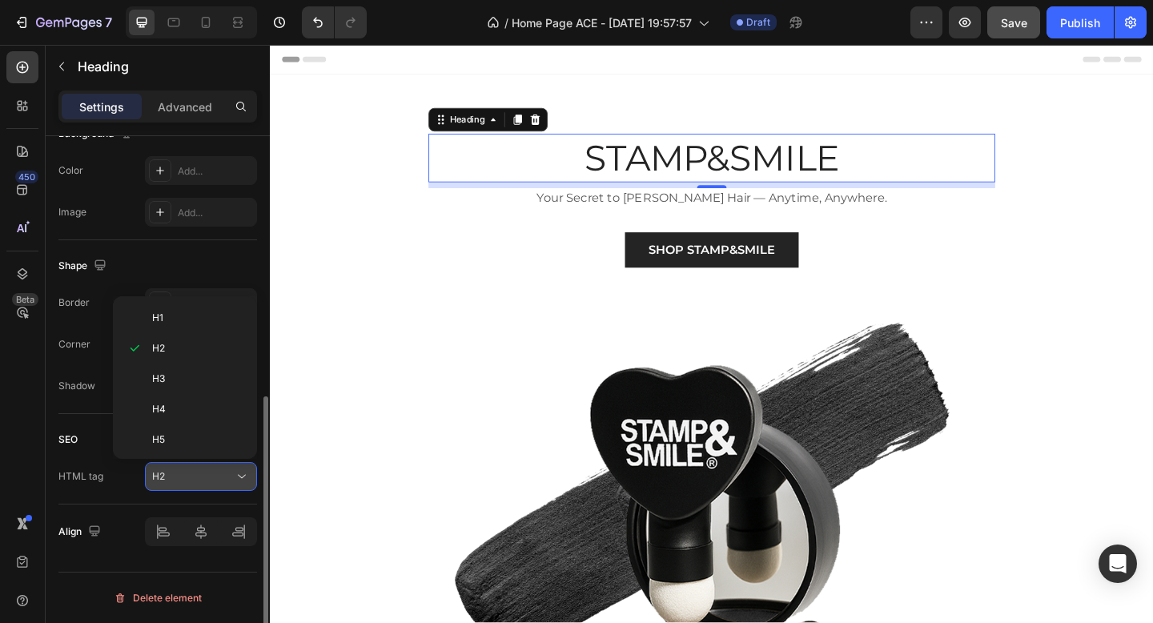
click at [181, 489] on button "H2" at bounding box center [201, 476] width 112 height 29
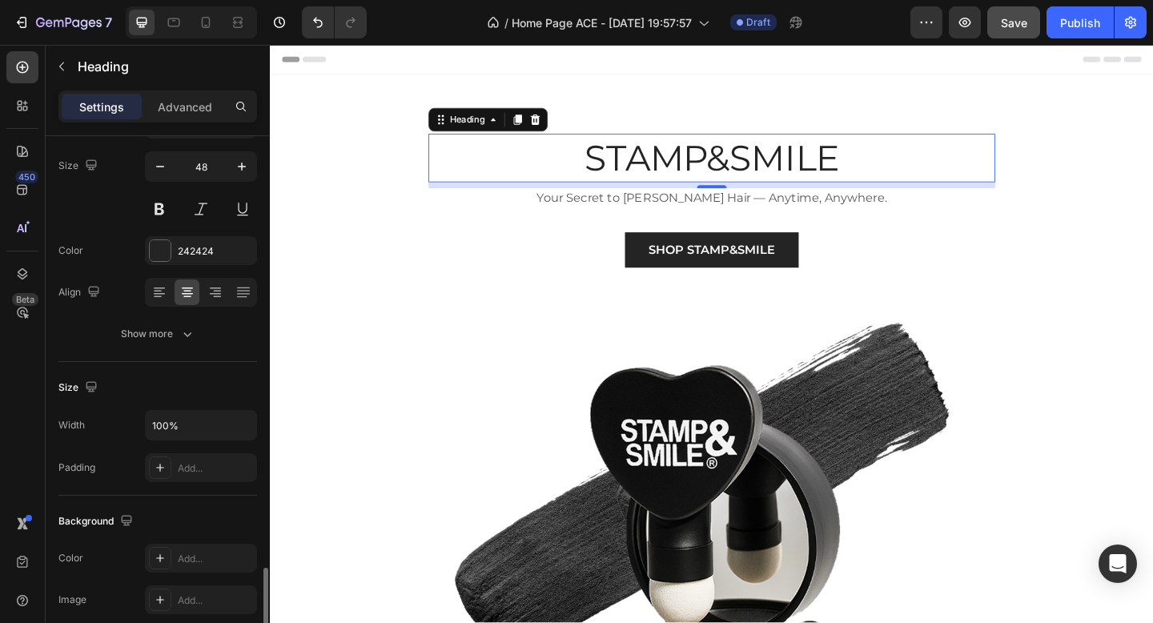
scroll to position [0, 0]
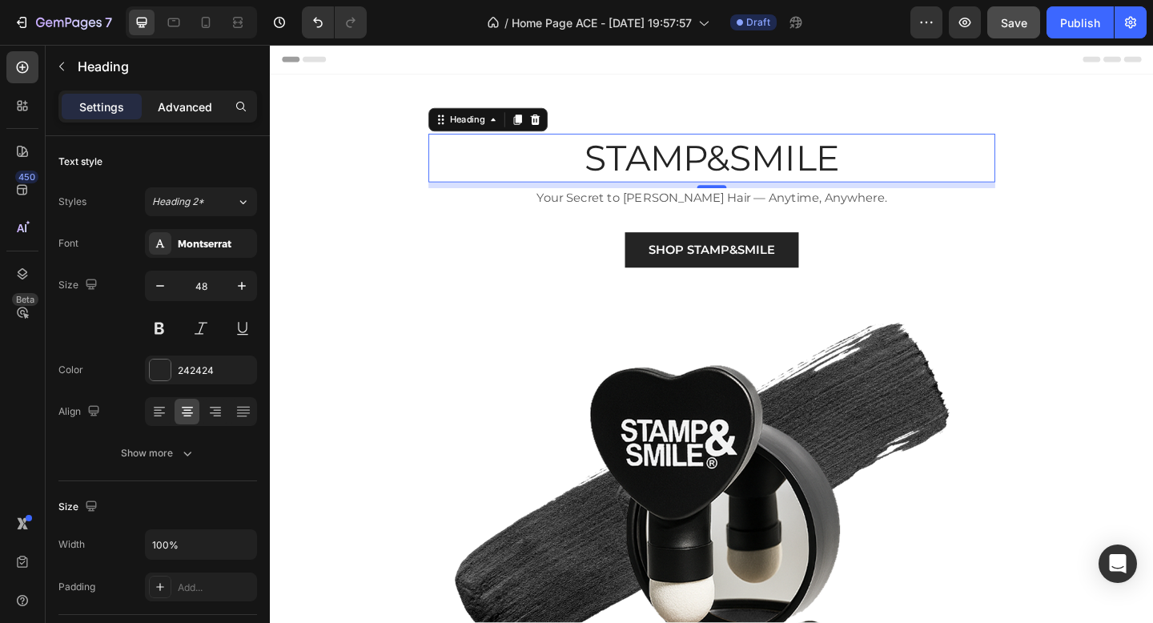
click at [183, 103] on p "Advanced" at bounding box center [185, 106] width 54 height 17
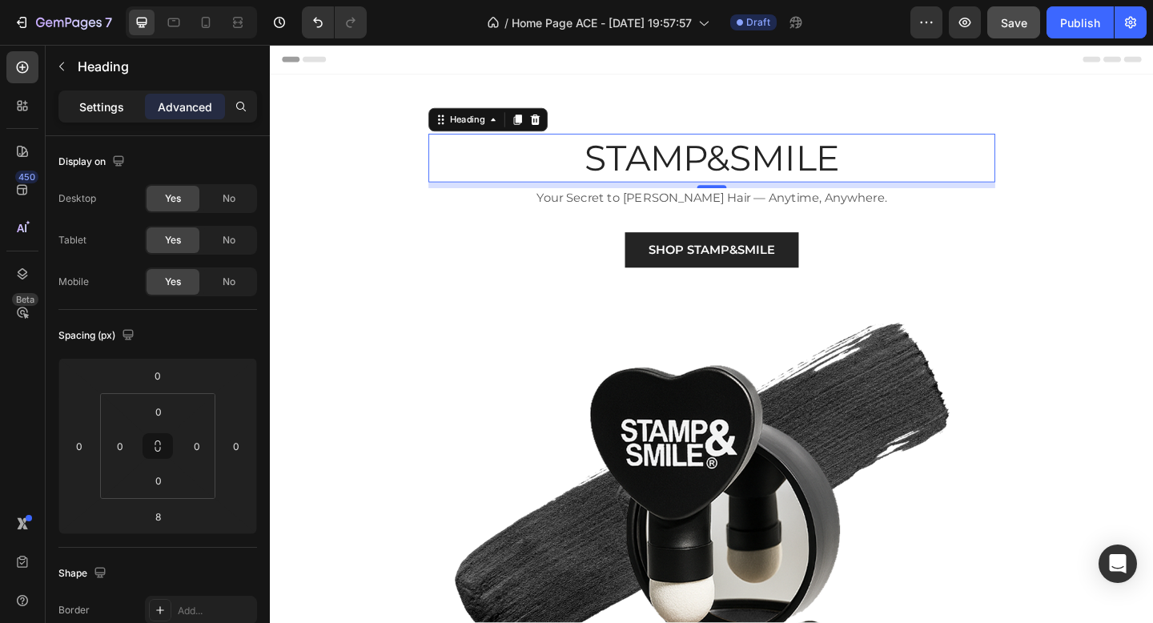
click at [110, 105] on p "Settings" at bounding box center [101, 106] width 45 height 17
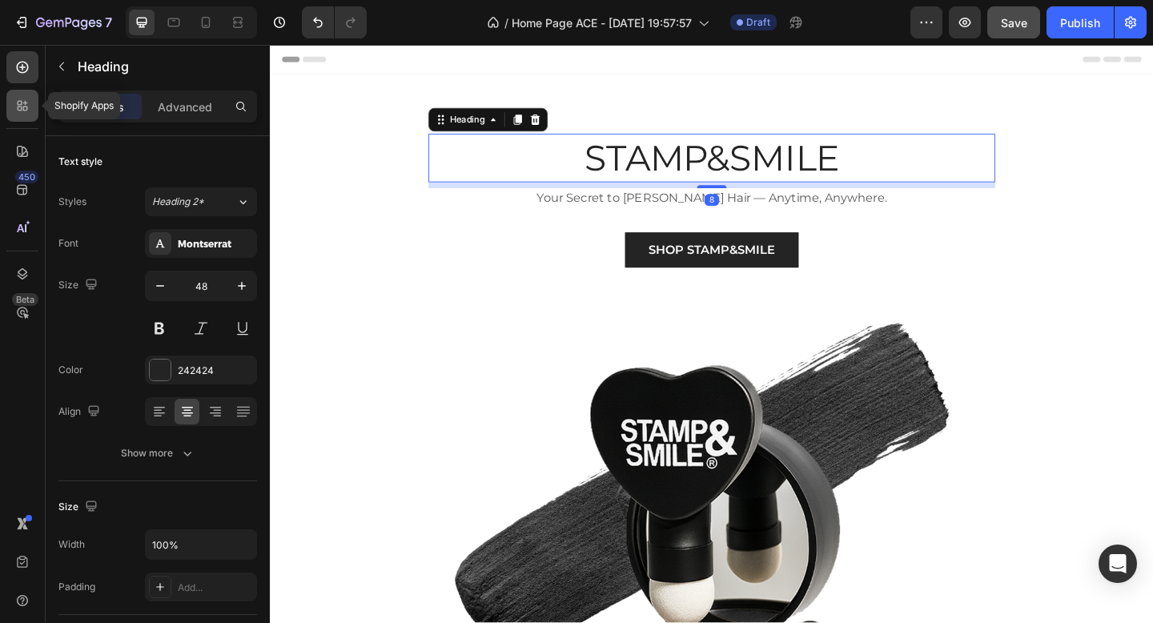
click at [27, 106] on icon at bounding box center [22, 106] width 16 height 16
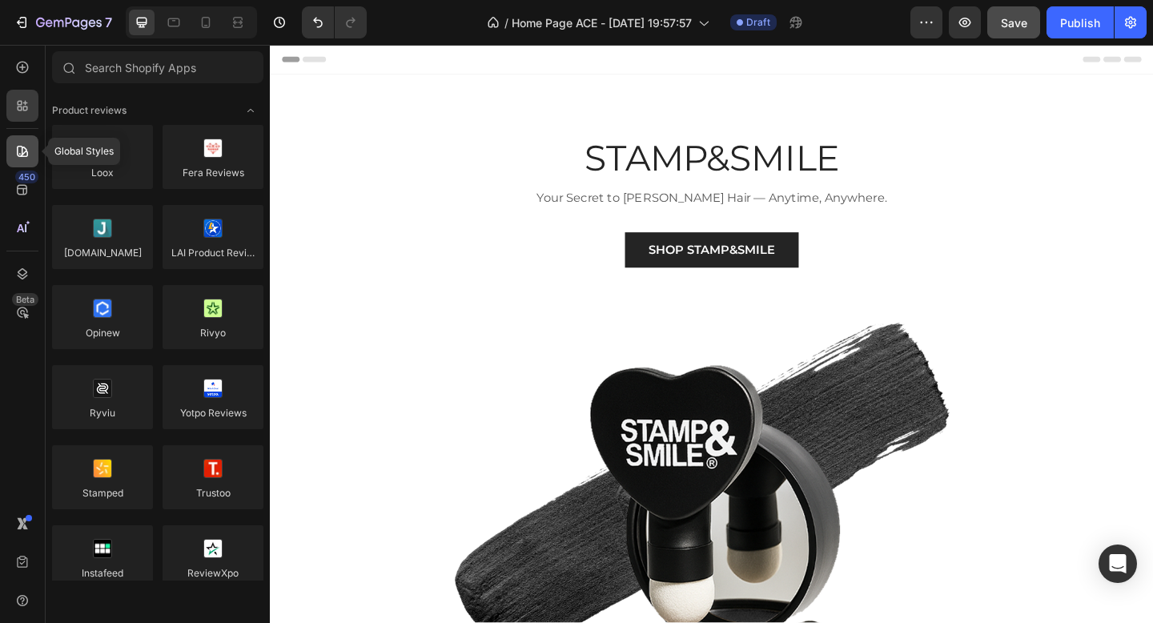
click at [22, 144] on icon at bounding box center [22, 151] width 16 height 16
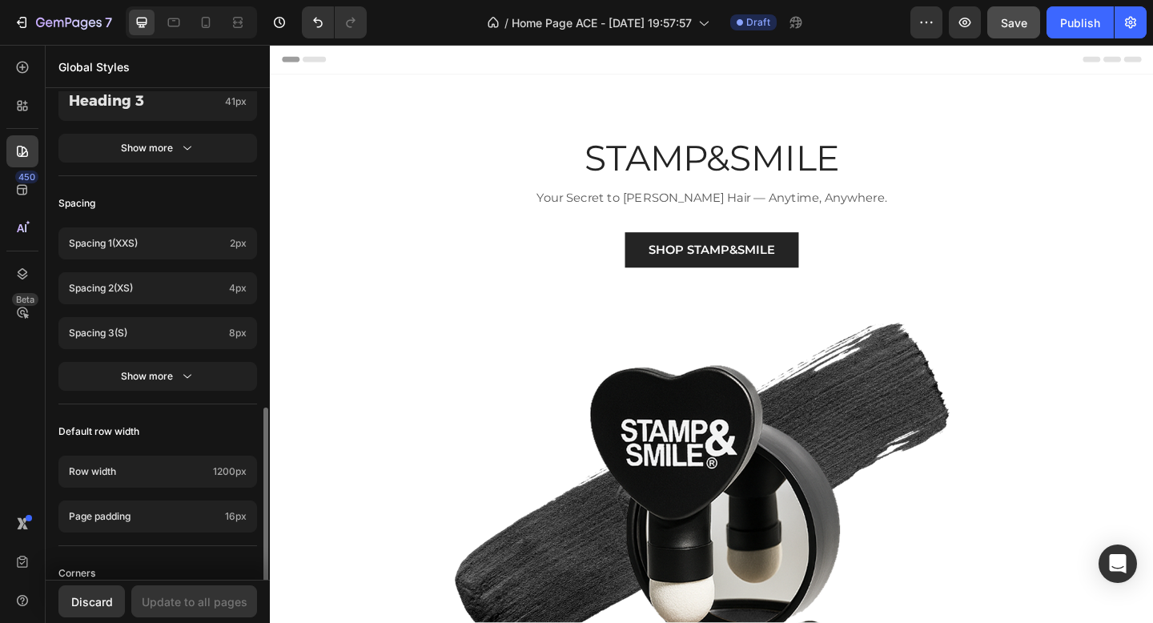
scroll to position [685, 0]
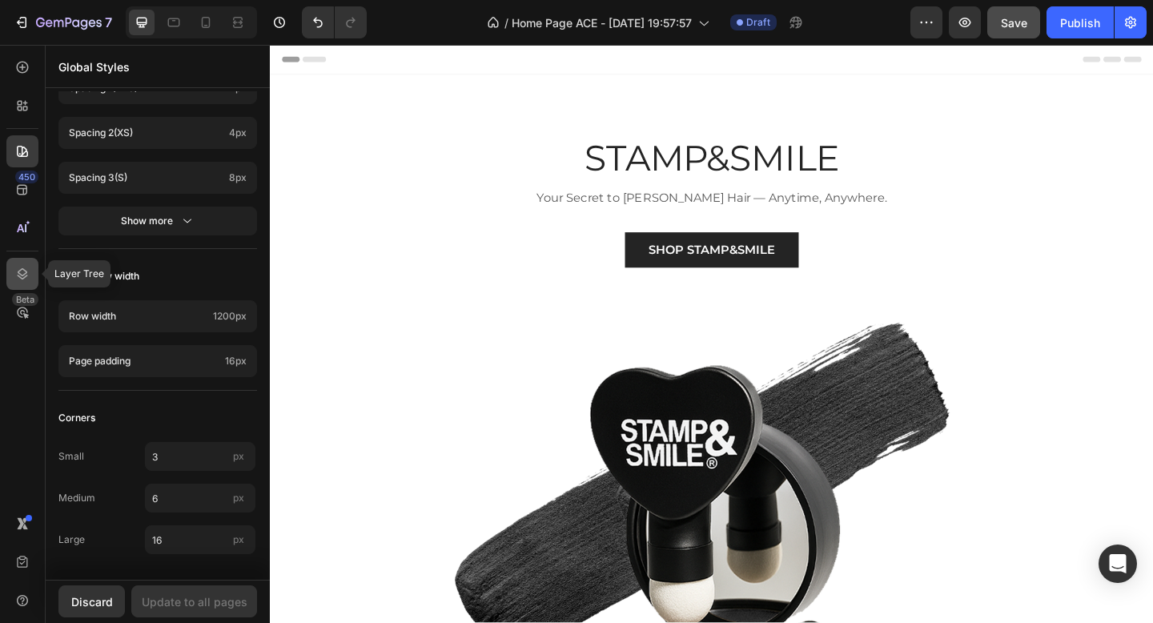
click at [18, 268] on icon at bounding box center [22, 274] width 16 height 16
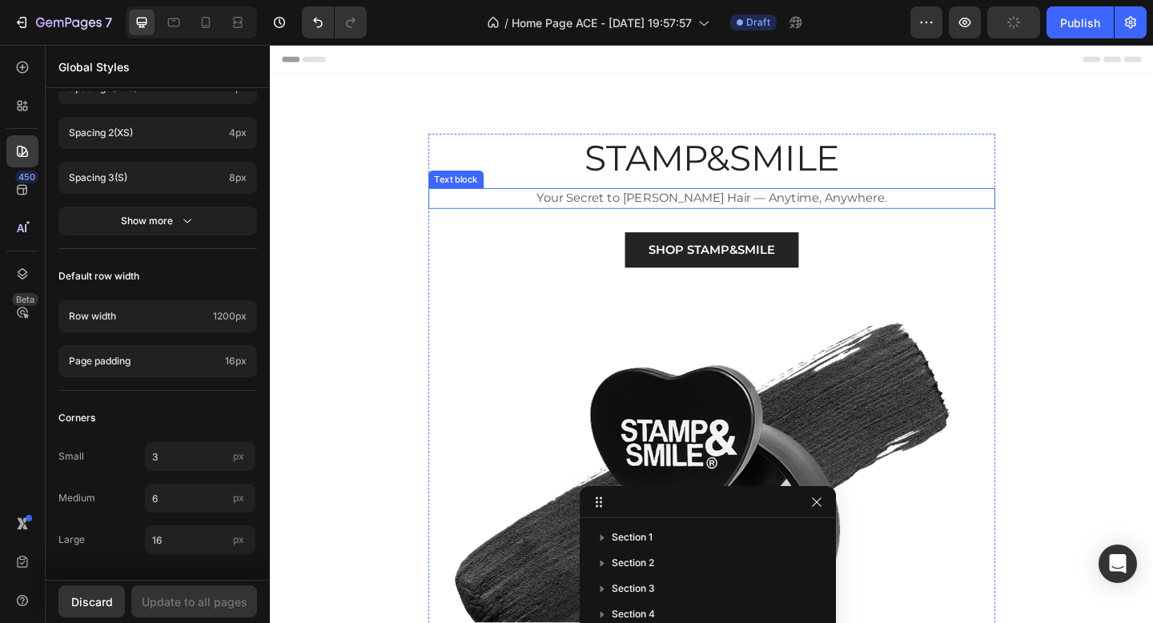
click at [806, 192] on h2 "STAMP&SMILE" at bounding box center [750, 168] width 617 height 53
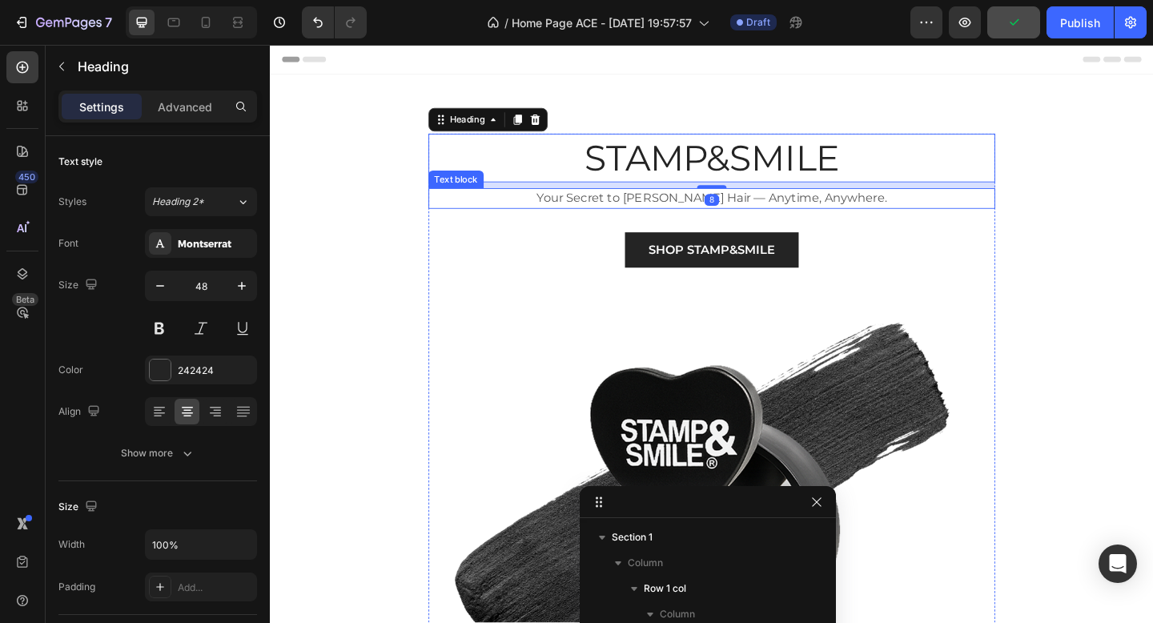
click at [669, 215] on p "Your Secret to [PERSON_NAME] Hair — Anytime, Anywhere." at bounding box center [750, 212] width 613 height 19
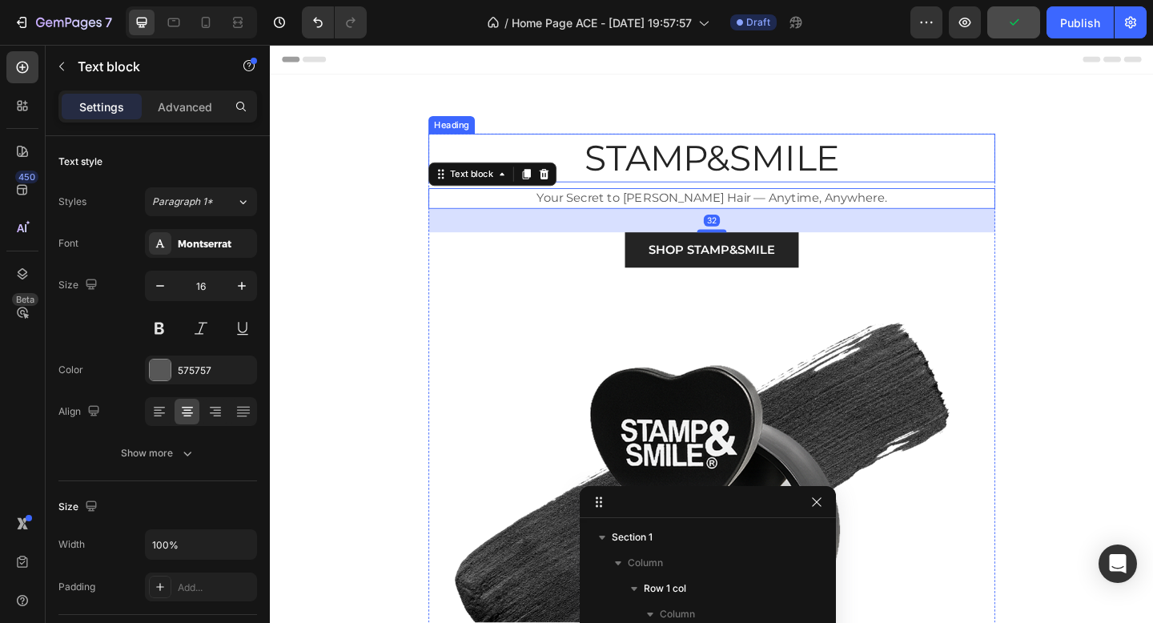
click at [669, 159] on h2 "STAMP&SMILE" at bounding box center [750, 168] width 617 height 53
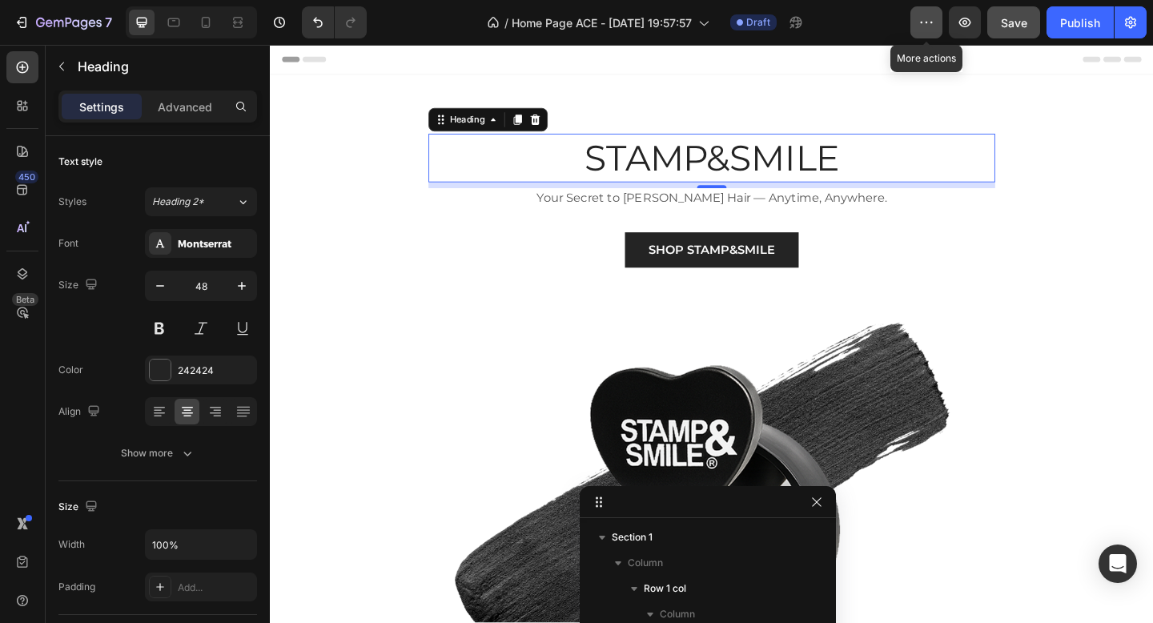
click at [918, 20] on button "button" at bounding box center [926, 22] width 32 height 32
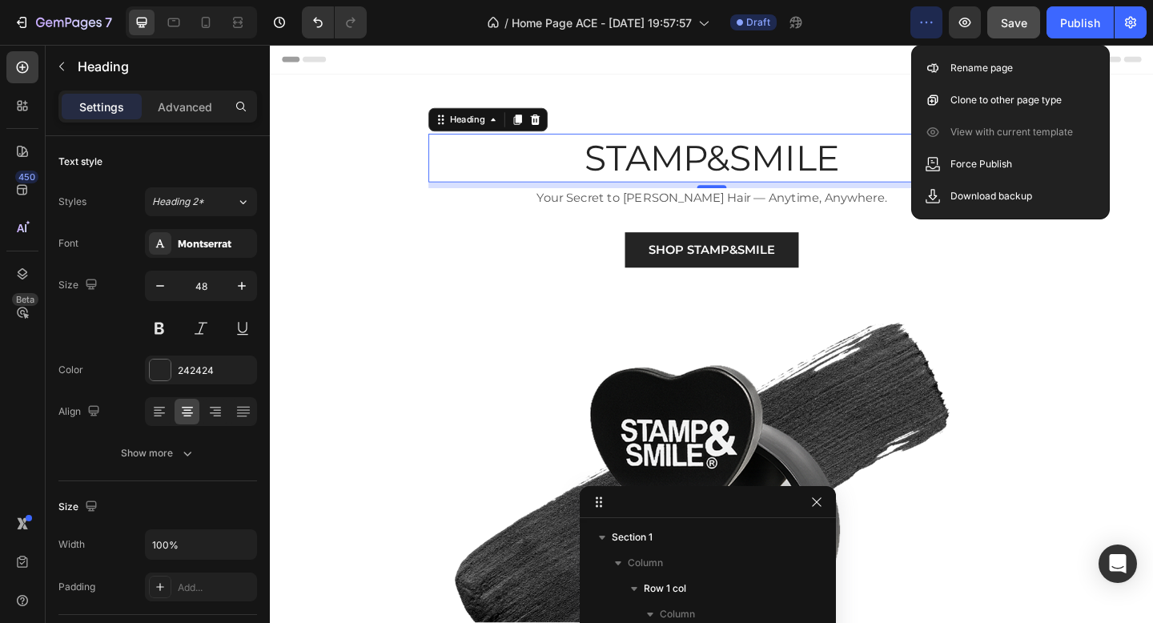
click at [918, 20] on button "button" at bounding box center [926, 22] width 32 height 32
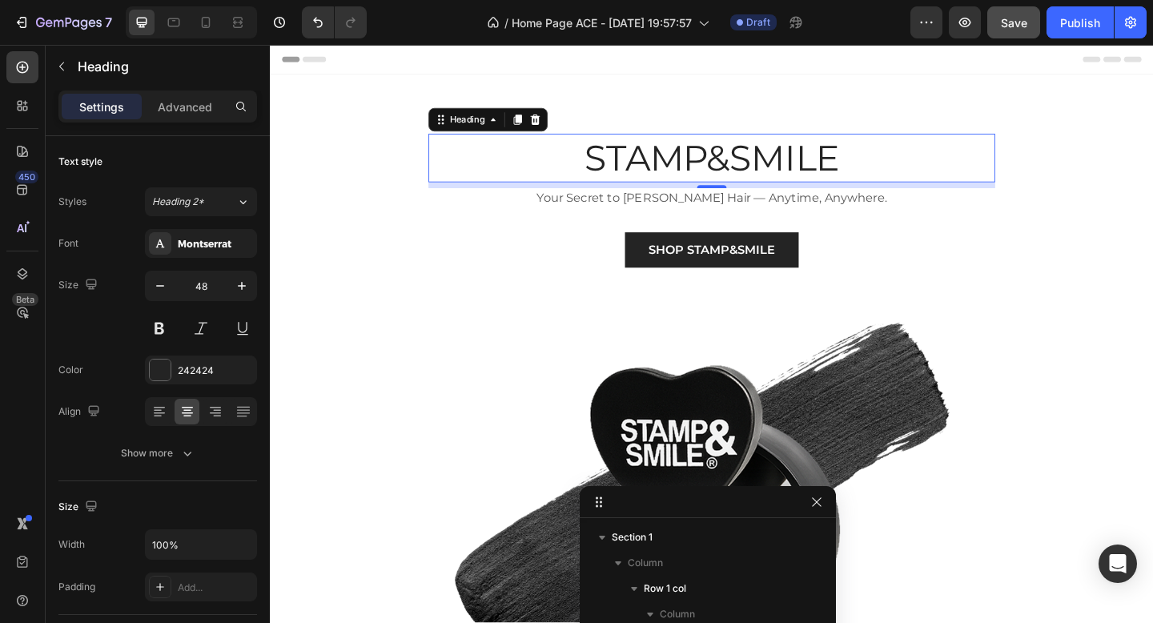
click at [627, 163] on h2 "STAMP&SMILE" at bounding box center [750, 168] width 617 height 53
click at [621, 164] on p "STAMP&SMILE" at bounding box center [750, 168] width 613 height 50
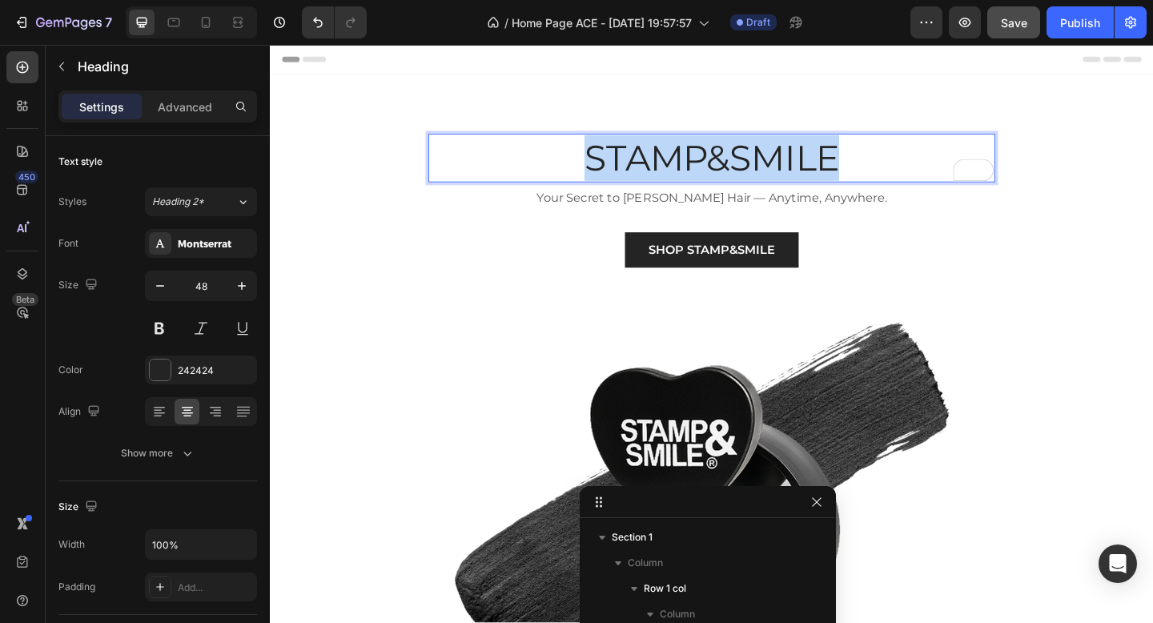
drag, startPoint x: 621, startPoint y: 164, endPoint x: 889, endPoint y: 165, distance: 267.4
click at [889, 165] on p "STAMP&SMILE" at bounding box center [750, 168] width 613 height 50
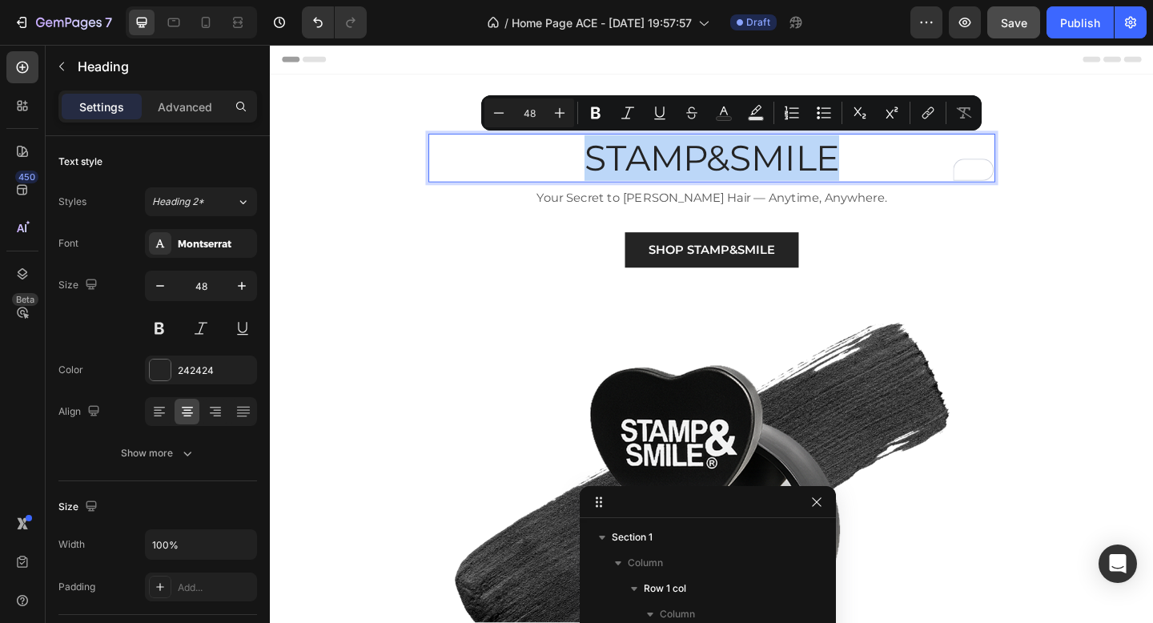
click at [885, 165] on p "STAMP&SMILE" at bounding box center [750, 168] width 613 height 50
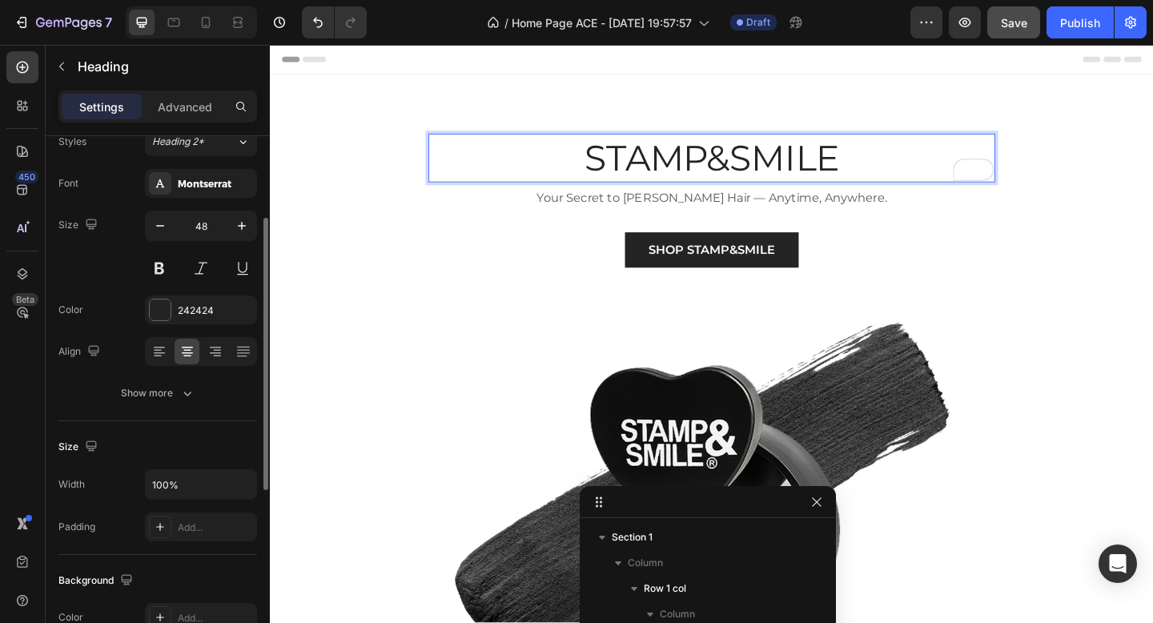
scroll to position [119, 0]
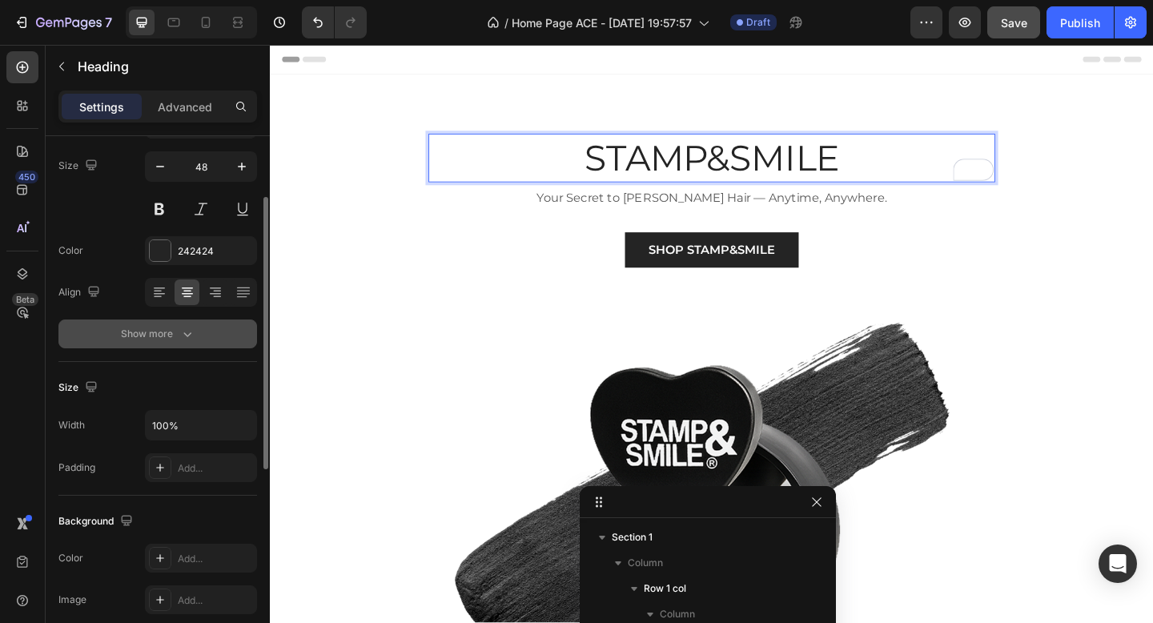
click at [133, 328] on div "Show more" at bounding box center [158, 334] width 74 height 16
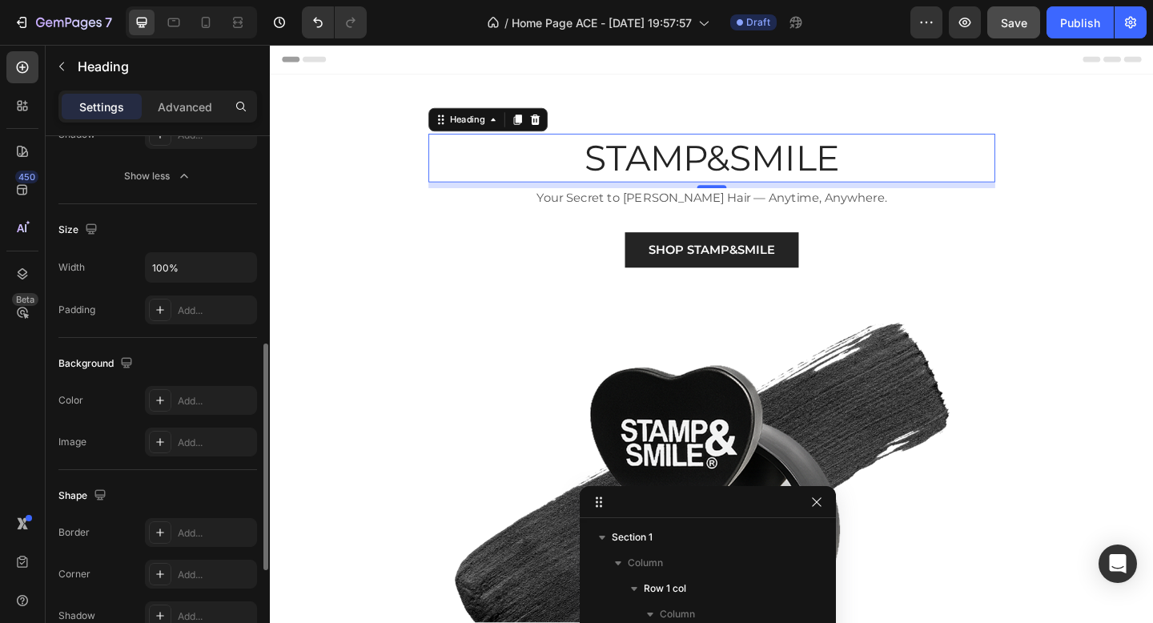
scroll to position [506, 0]
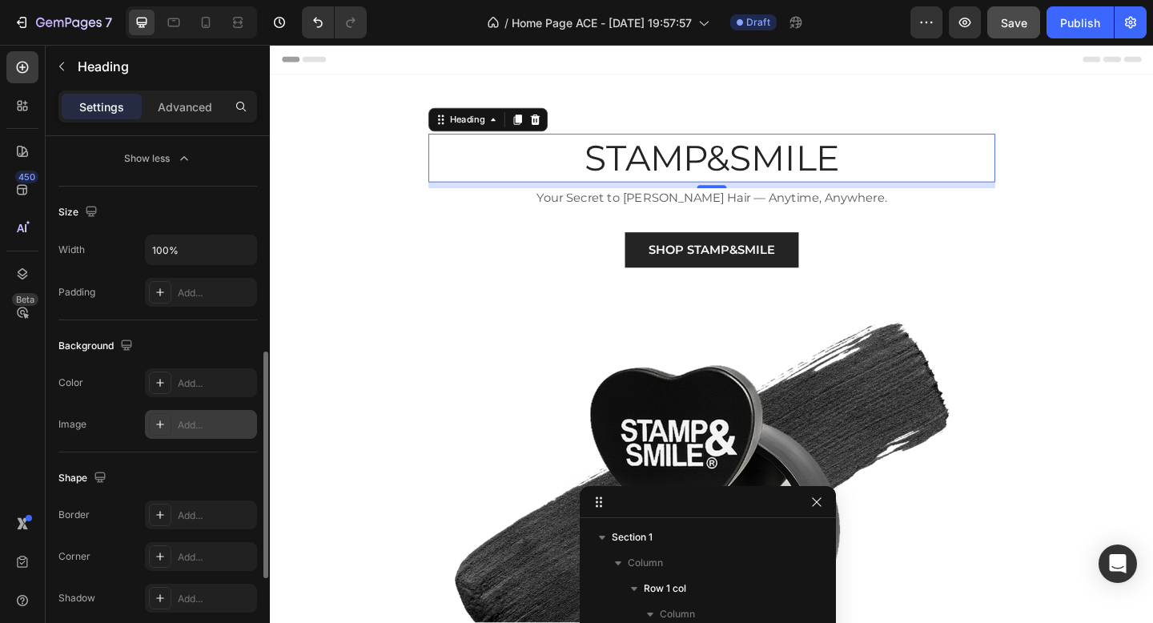
click at [162, 420] on icon at bounding box center [160, 424] width 13 height 13
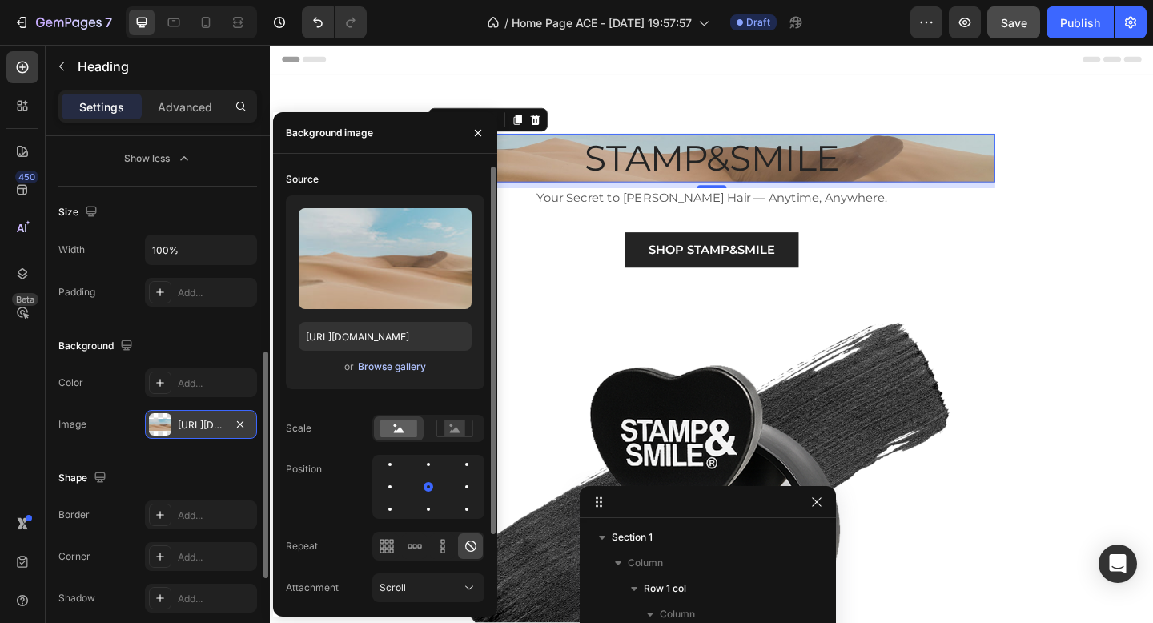
click at [400, 367] on div "Browse gallery" at bounding box center [392, 367] width 68 height 14
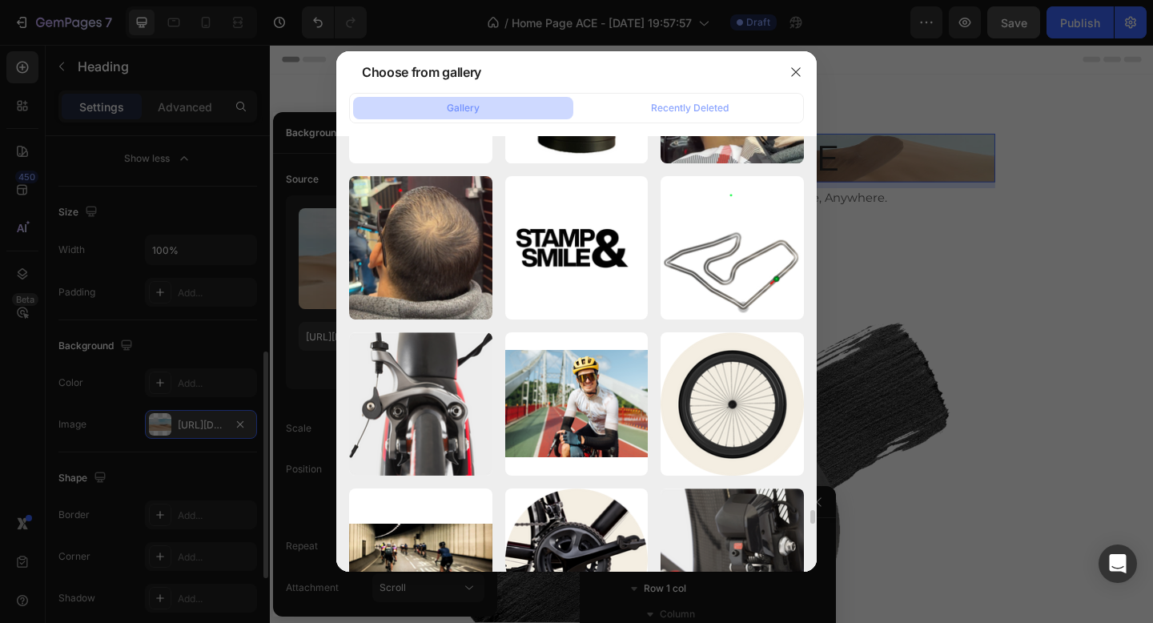
scroll to position [11959, 0]
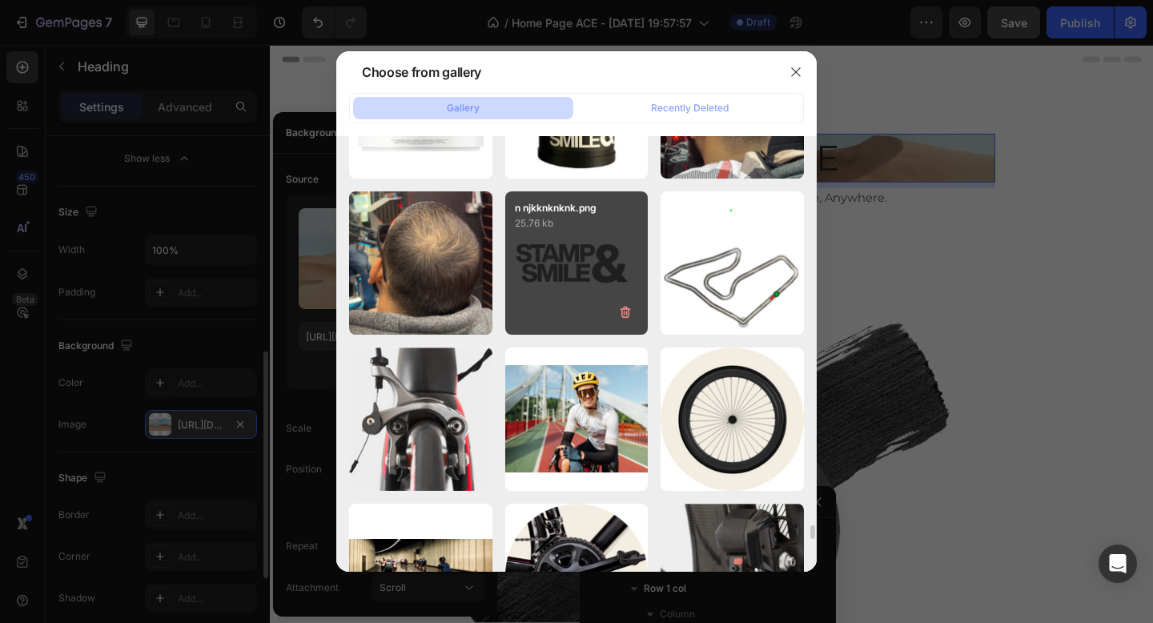
click at [582, 296] on div "n njkknknknk.png 25.76 kb" at bounding box center [576, 262] width 143 height 143
type input "[URL][DOMAIN_NAME]"
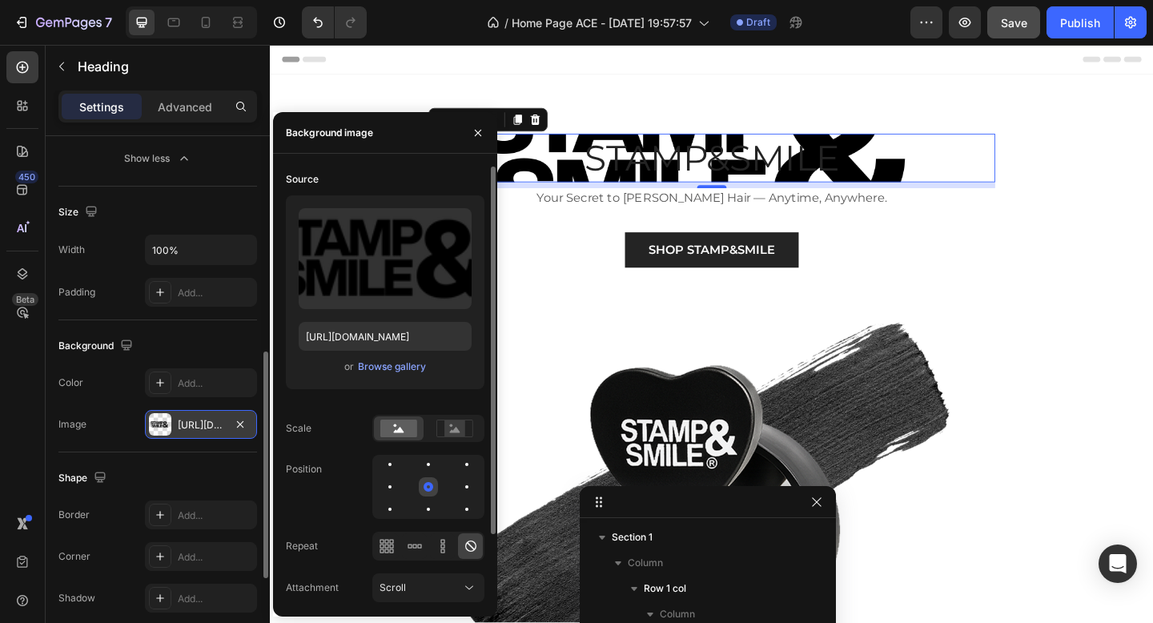
click at [432, 486] on div at bounding box center [429, 487] width 10 height 10
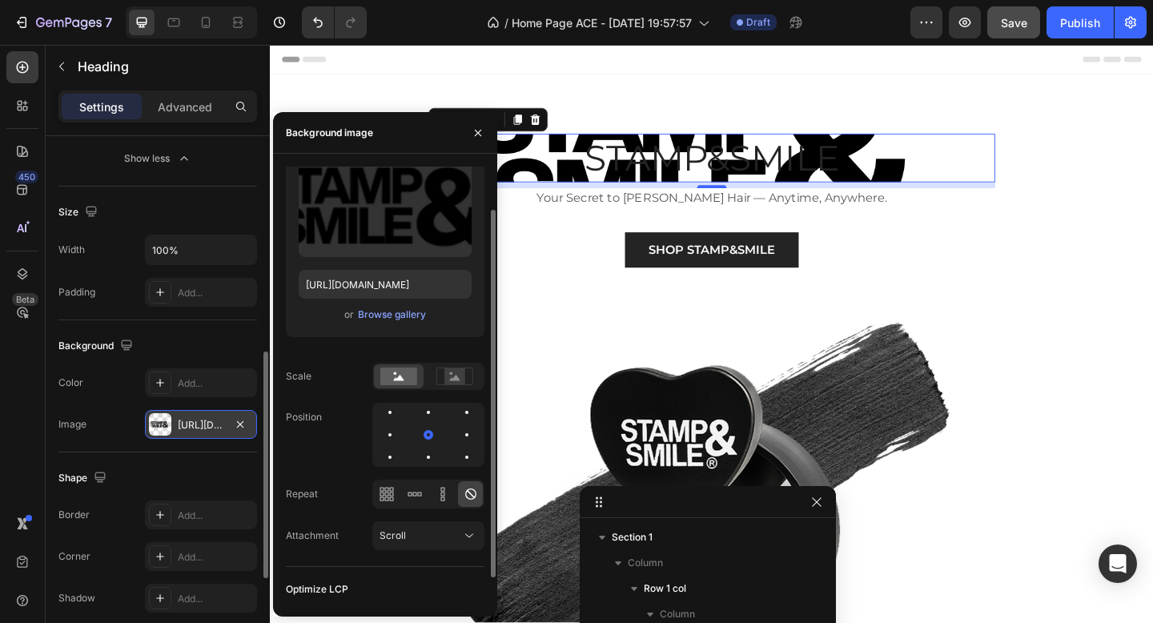
scroll to position [82, 0]
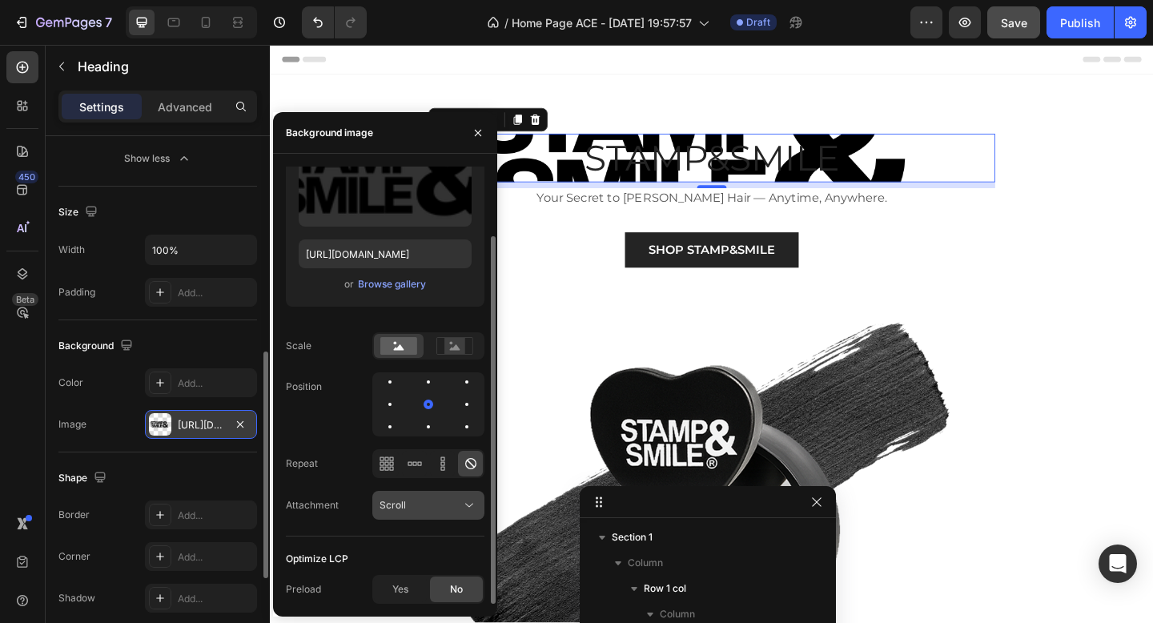
click at [432, 517] on button "Scroll" at bounding box center [428, 505] width 112 height 29
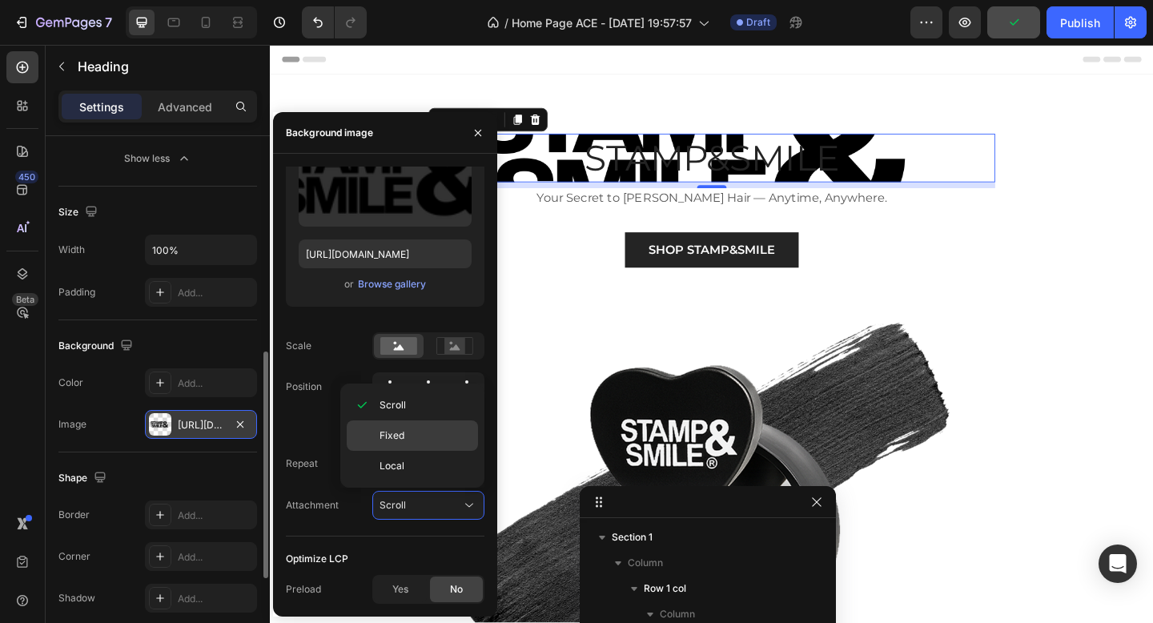
click at [421, 442] on p "Fixed" at bounding box center [425, 435] width 91 height 14
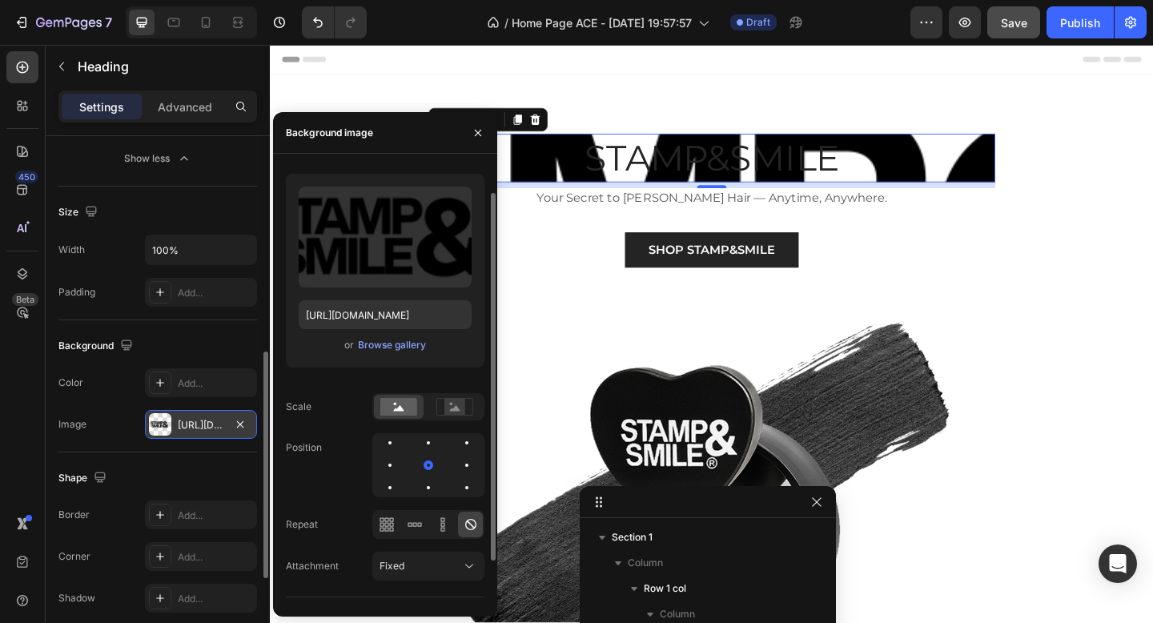
scroll to position [0, 0]
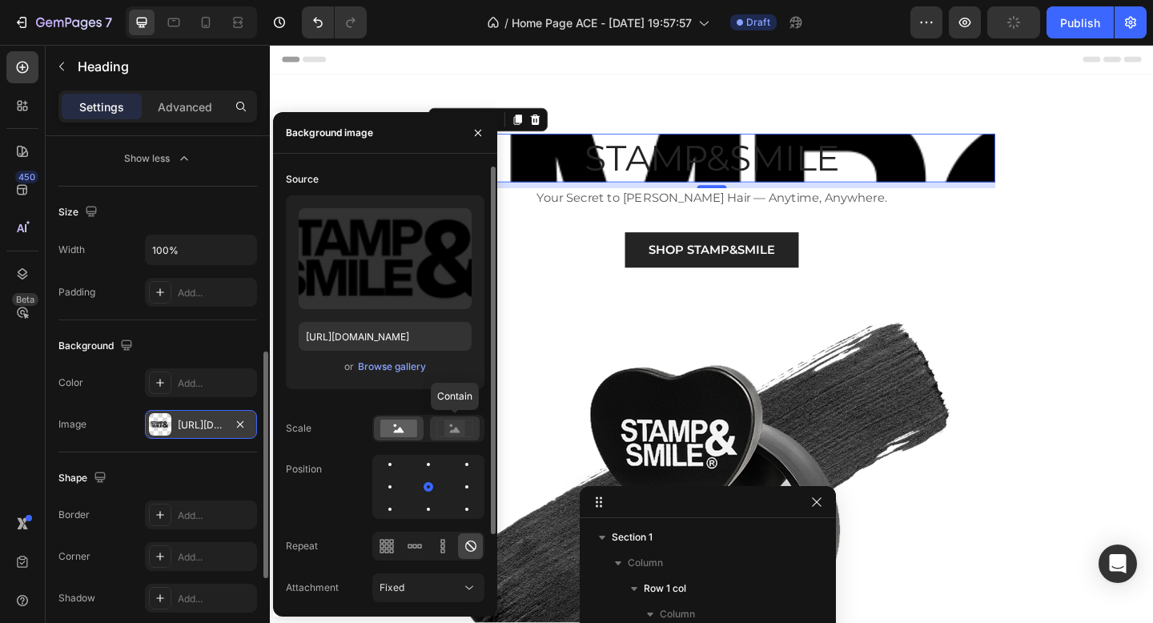
click at [442, 420] on icon at bounding box center [454, 429] width 37 height 18
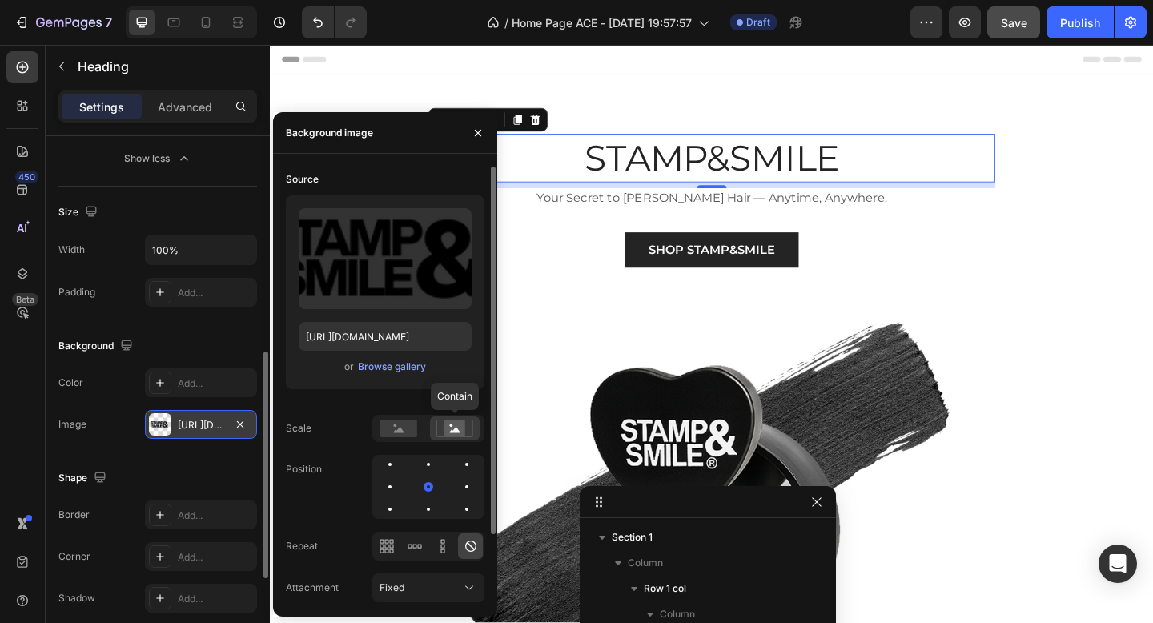
click at [452, 428] on rect at bounding box center [454, 428] width 21 height 16
click at [401, 431] on icon at bounding box center [399, 430] width 10 height 6
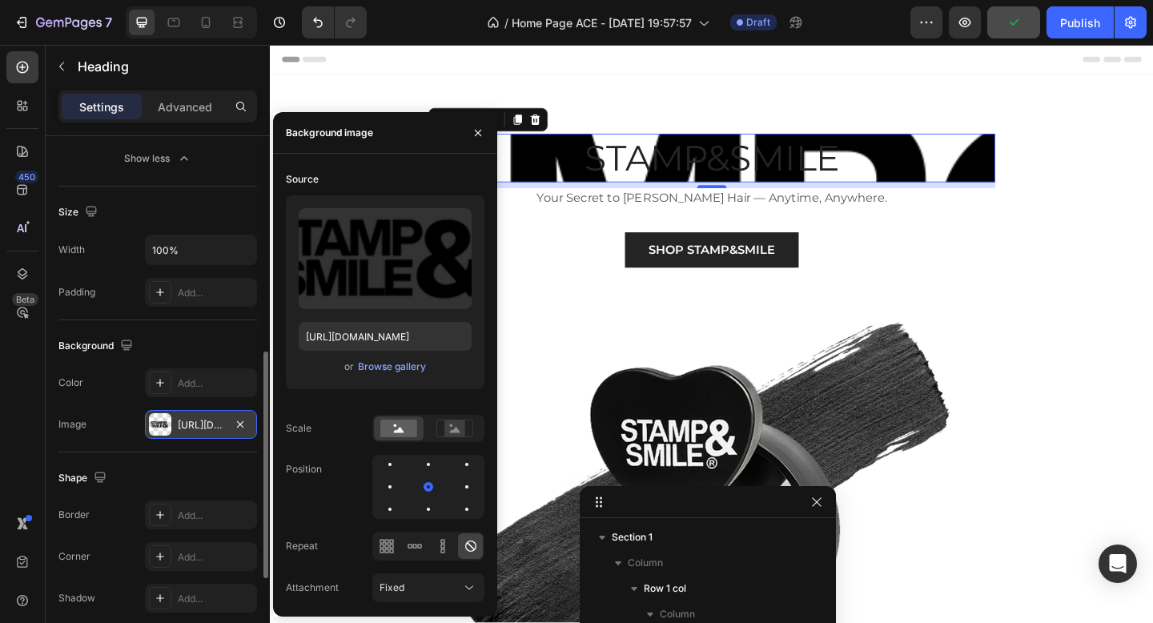
click at [201, 458] on div "Shape Border Add... Corner Add... Shadow Add..." at bounding box center [157, 539] width 199 height 174
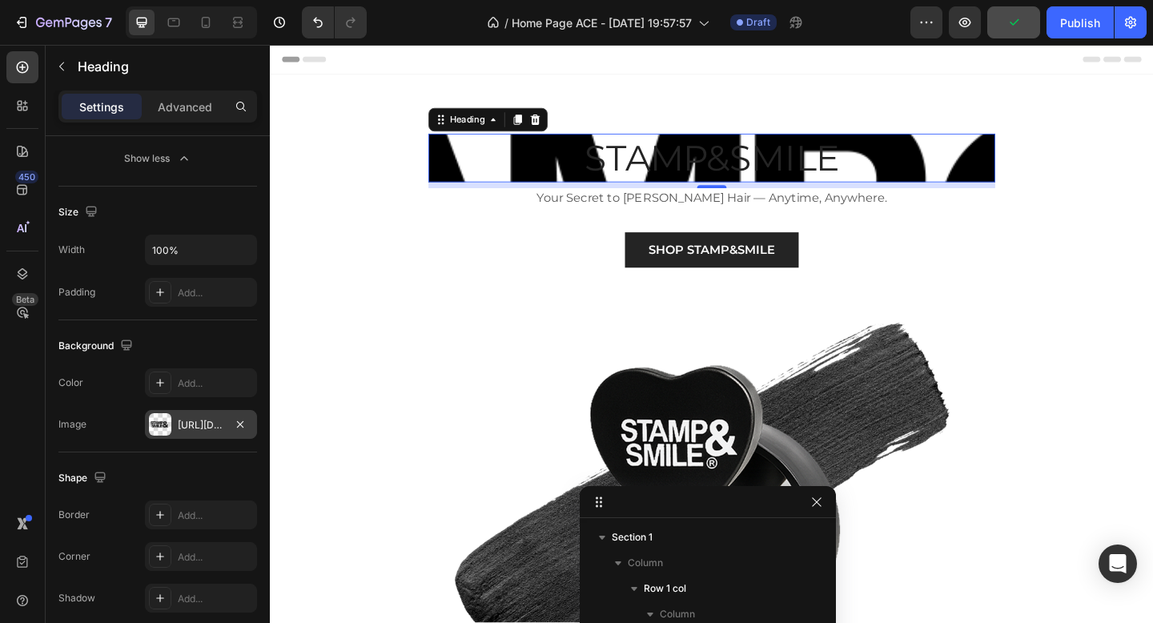
click at [193, 428] on div "[URL][DOMAIN_NAME]" at bounding box center [201, 425] width 46 height 14
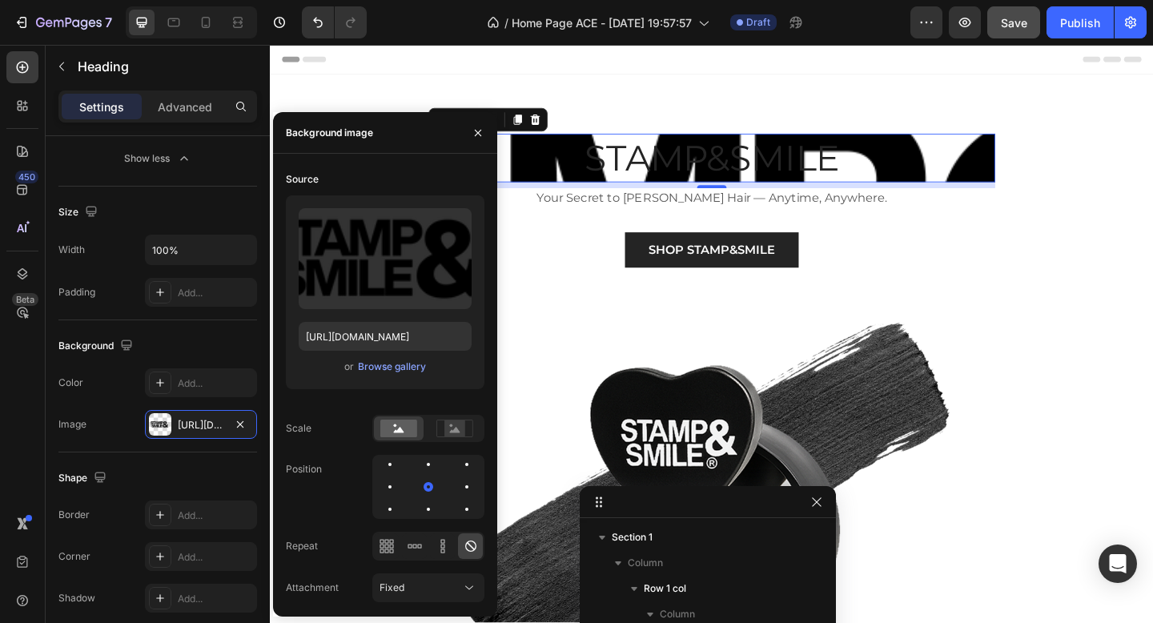
click at [192, 454] on div "Shape Border Add... Corner Add... Shadow Add..." at bounding box center [157, 539] width 199 height 174
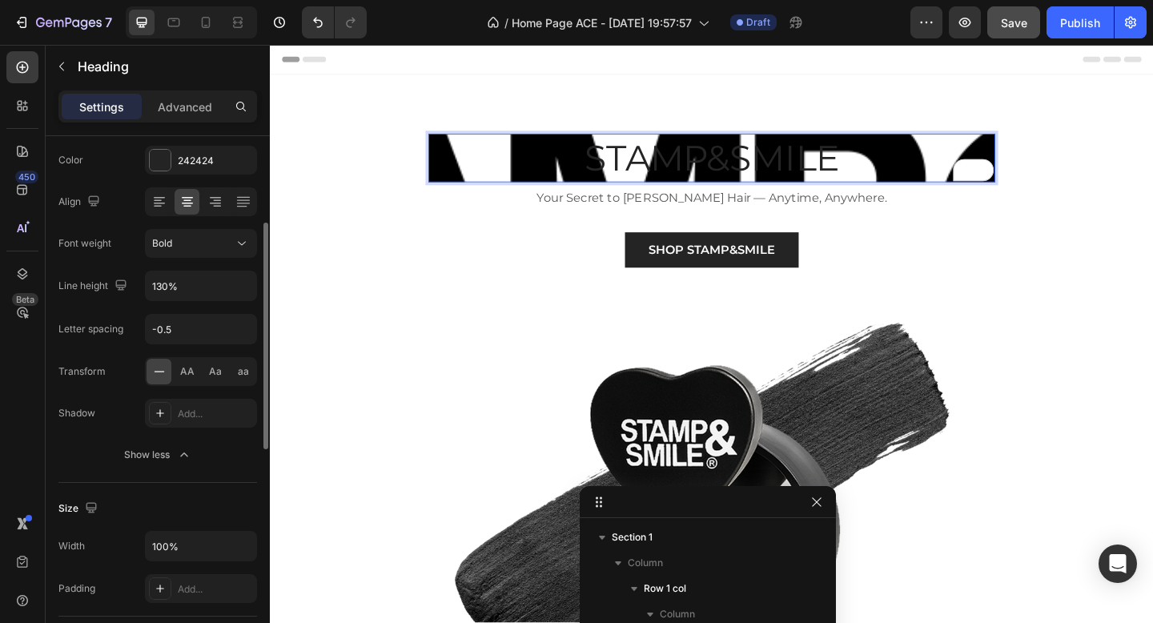
scroll to position [207, 0]
click at [203, 552] on input "100%" at bounding box center [201, 548] width 110 height 29
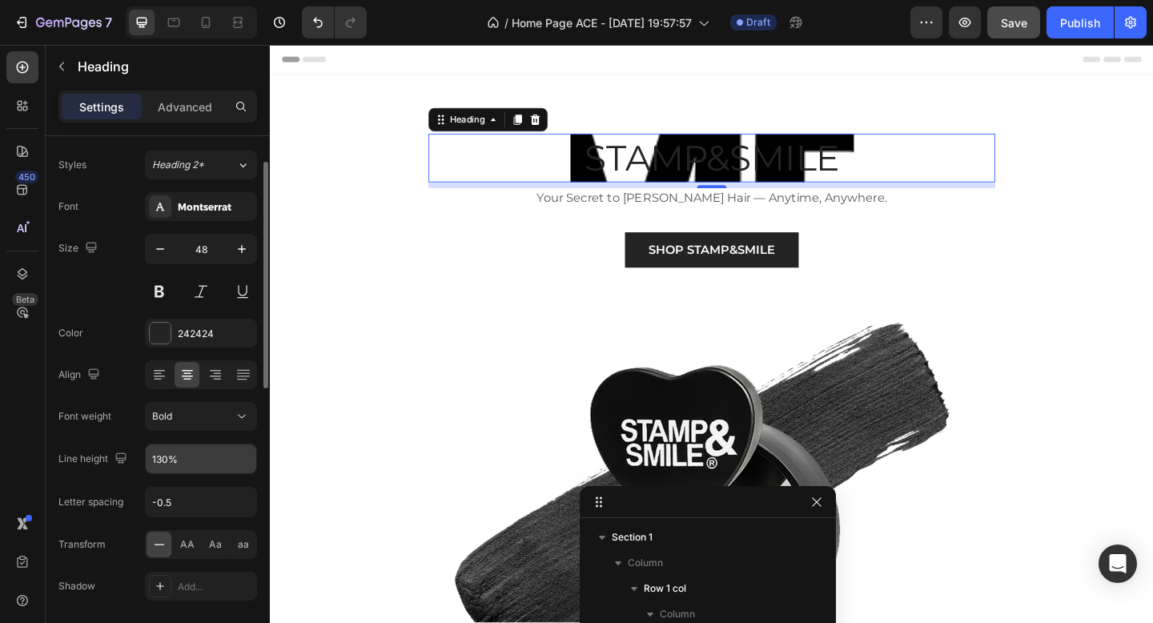
scroll to position [20, 0]
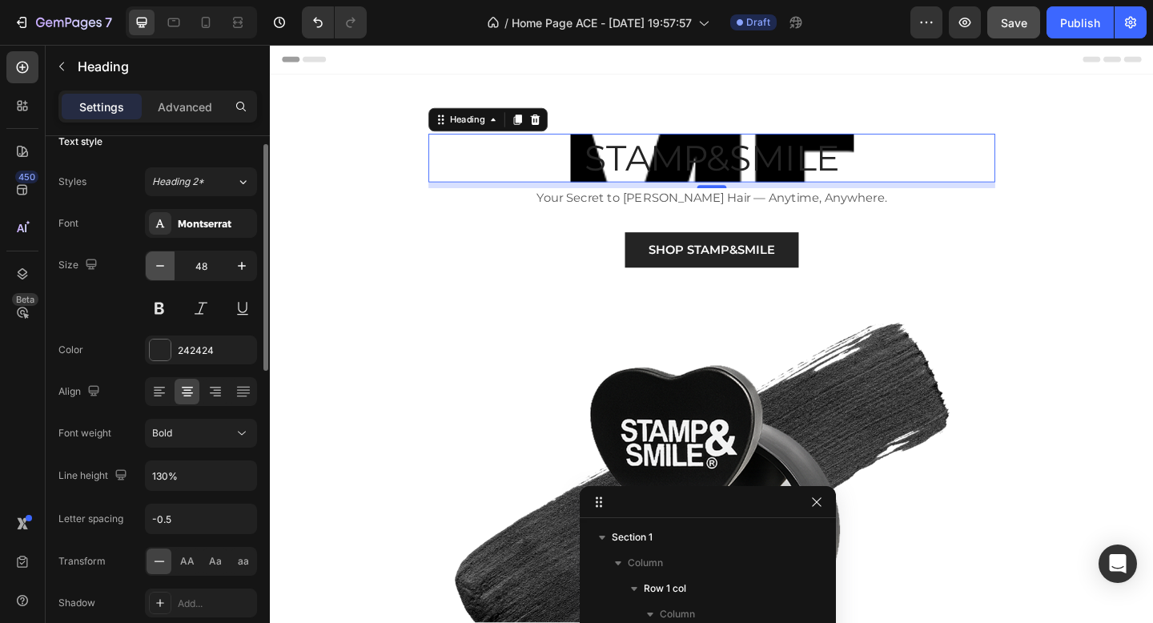
type input "50%"
click at [165, 271] on icon "button" at bounding box center [160, 266] width 16 height 16
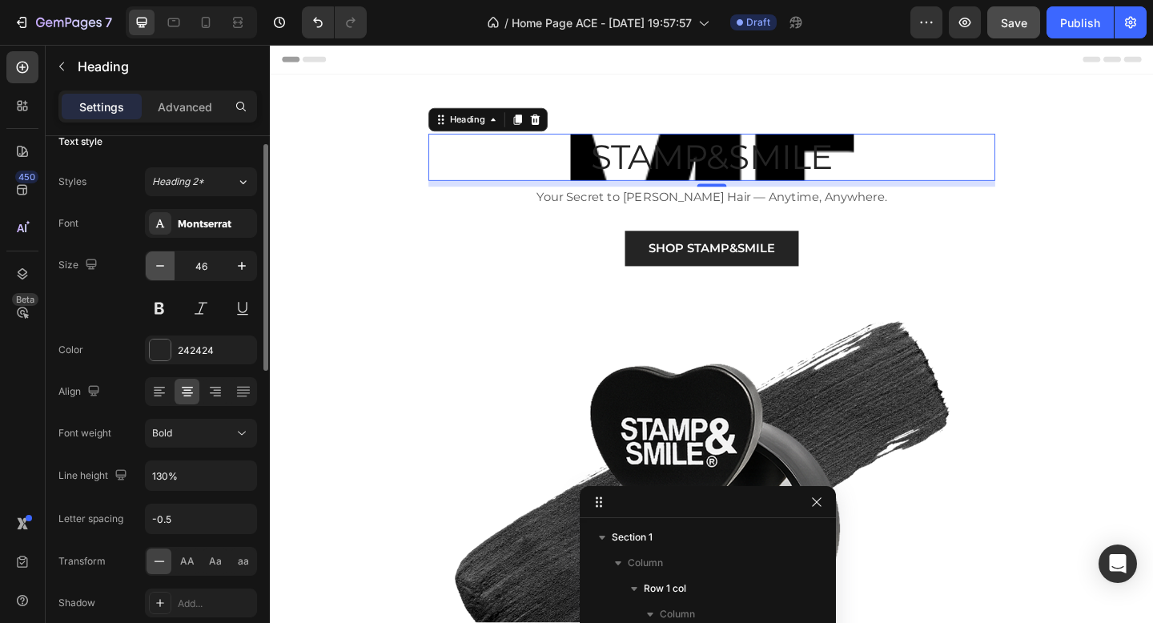
click at [165, 271] on icon "button" at bounding box center [160, 266] width 16 height 16
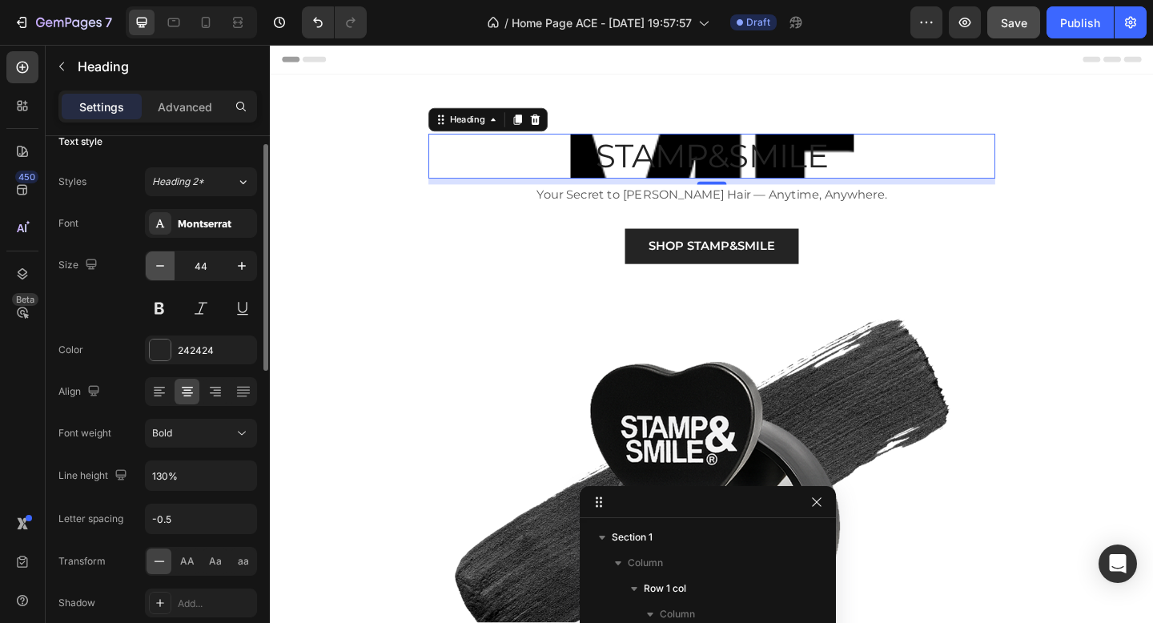
click at [165, 271] on icon "button" at bounding box center [160, 266] width 16 height 16
click at [247, 267] on icon "button" at bounding box center [242, 266] width 16 height 16
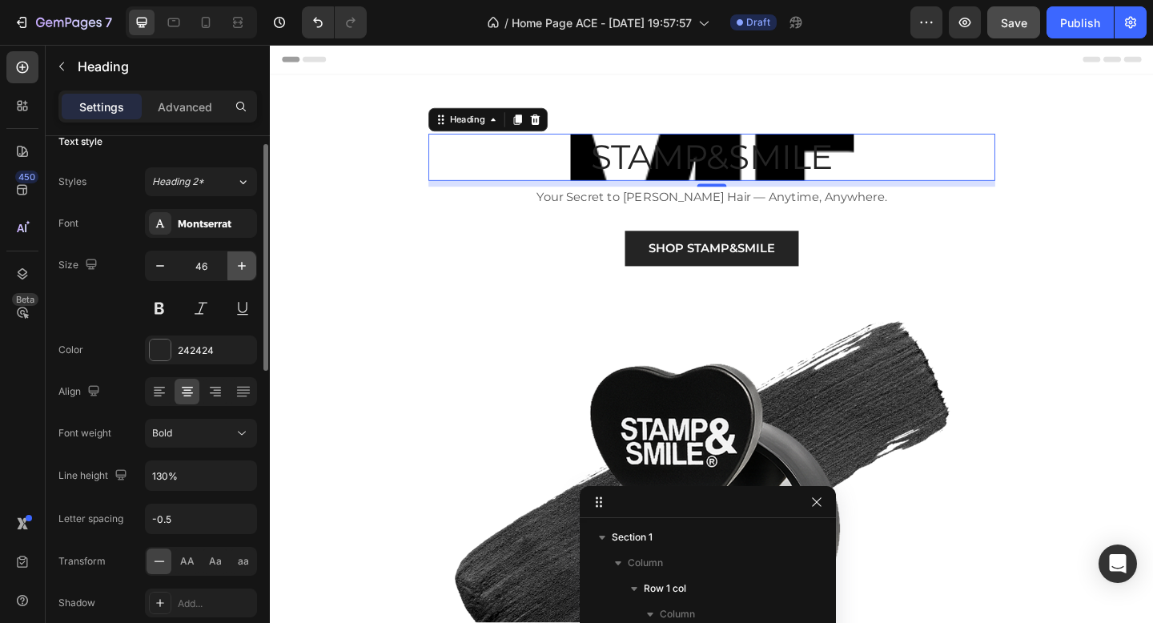
click at [247, 267] on icon "button" at bounding box center [242, 266] width 16 height 16
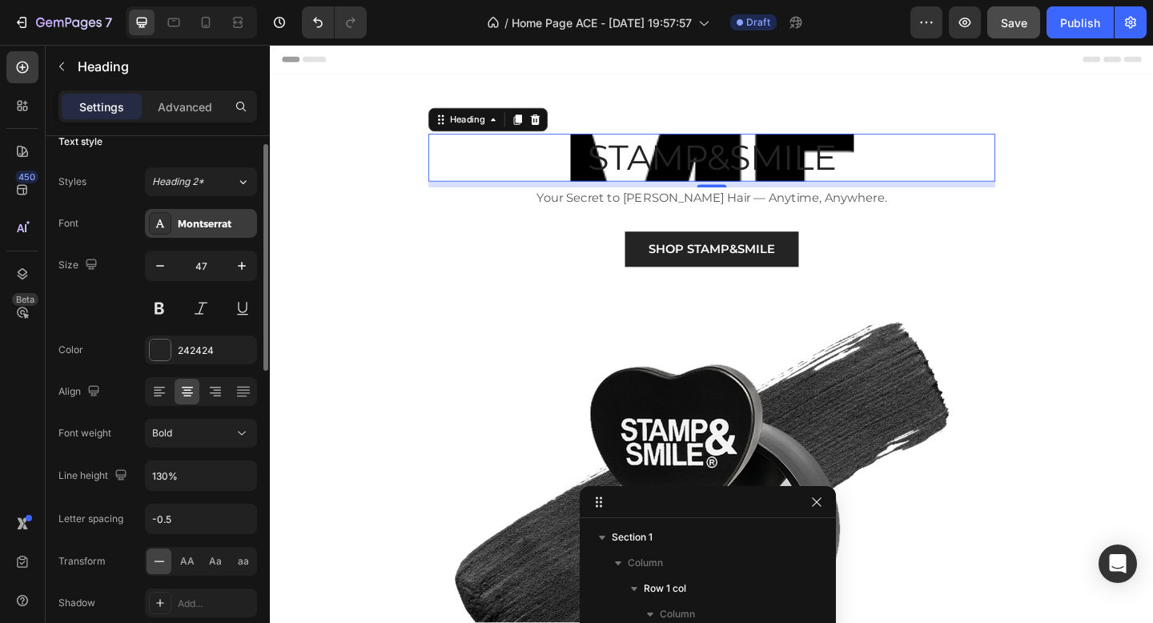
scroll to position [0, 0]
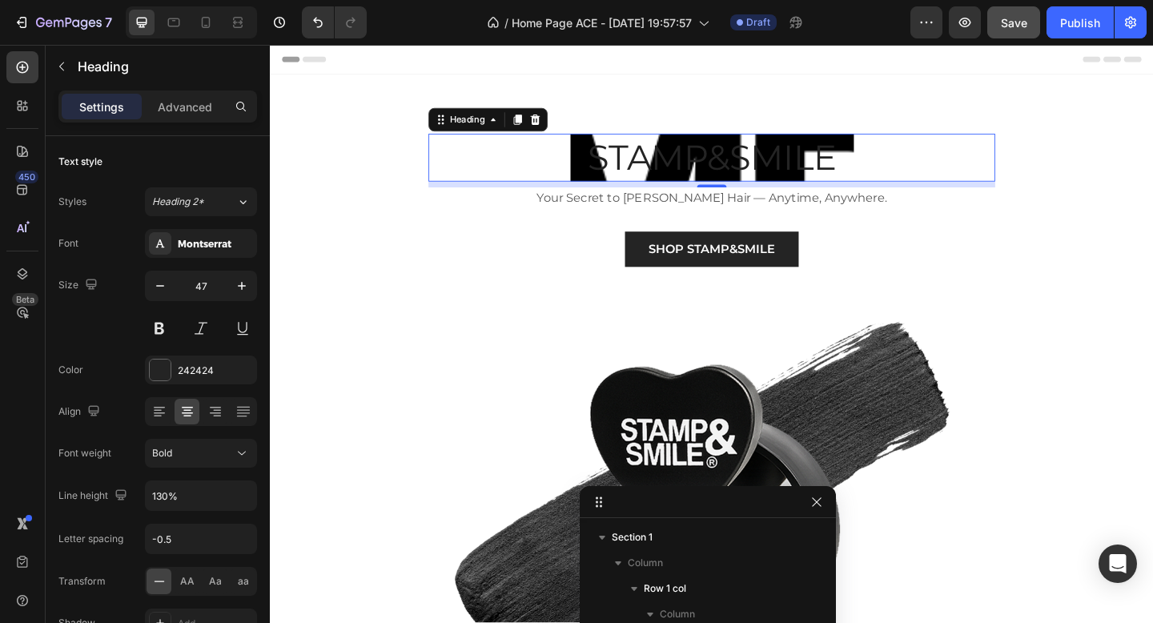
click at [496, 171] on div "STAMP&SMILE" at bounding box center [750, 168] width 617 height 52
click at [485, 191] on div "STAMP&SMILE" at bounding box center [750, 168] width 617 height 52
click at [485, 198] on div "8" at bounding box center [750, 197] width 617 height 6
click at [544, 157] on div "STAMP&SMILE" at bounding box center [750, 168] width 617 height 52
click at [597, 170] on h2 "STAMP&SMILE" at bounding box center [751, 168] width 308 height 52
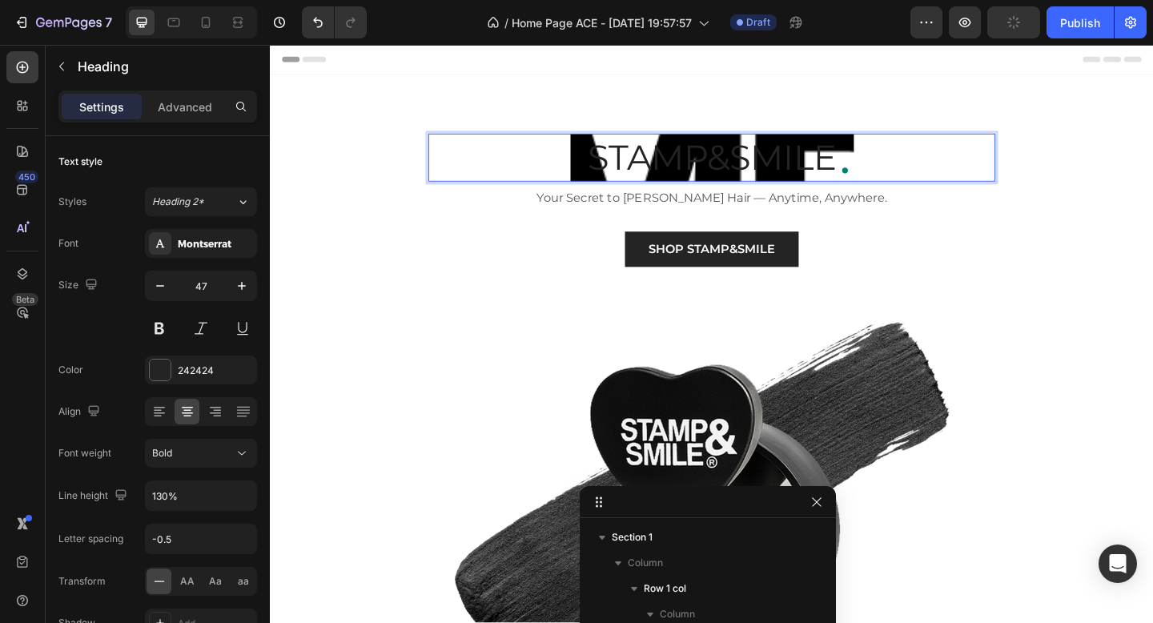
click at [514, 166] on div "STAMP&SMILE" at bounding box center [750, 168] width 617 height 52
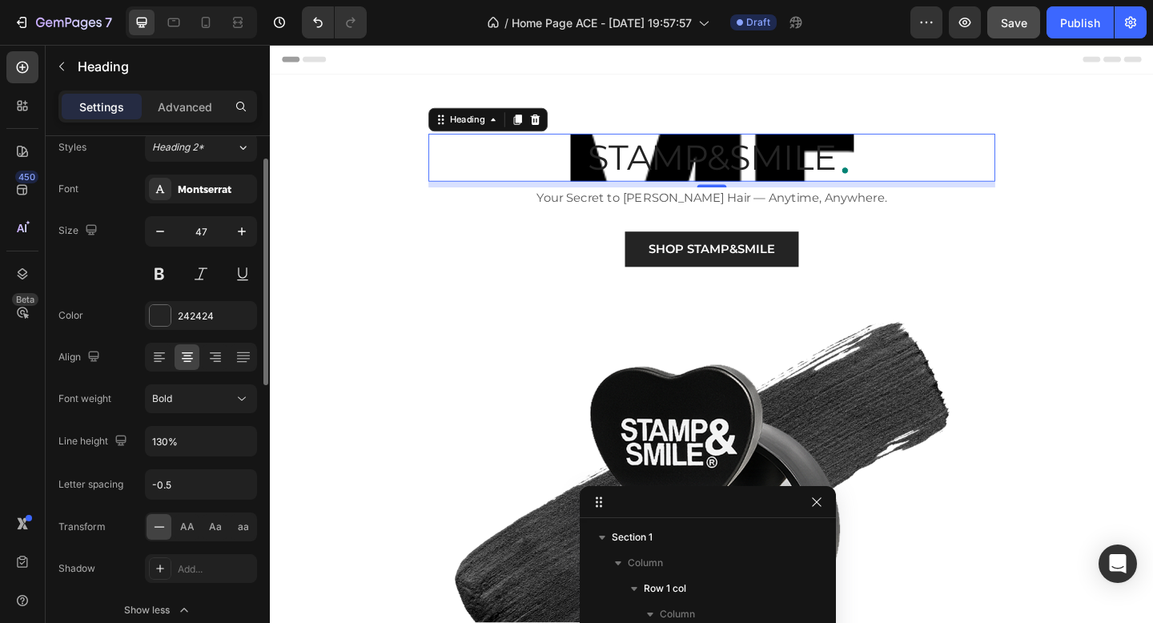
scroll to position [54, 0]
click at [167, 232] on icon "button" at bounding box center [160, 232] width 16 height 16
click at [252, 228] on button "button" at bounding box center [241, 232] width 29 height 29
type input "48"
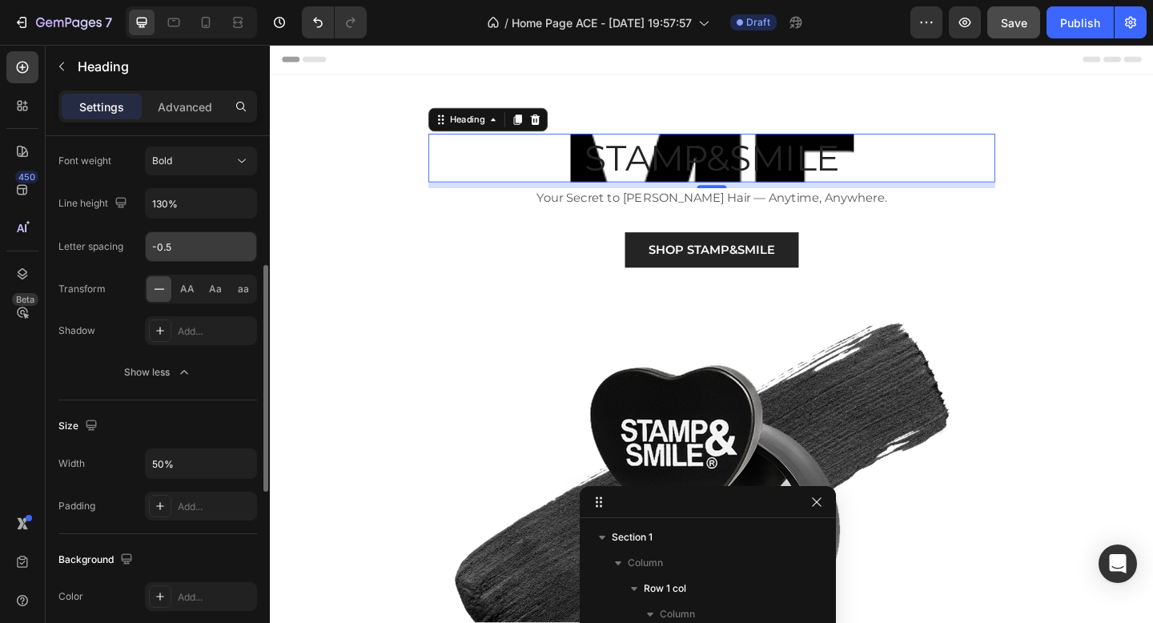
scroll to position [295, 0]
click at [188, 462] on input "50%" at bounding box center [201, 460] width 110 height 29
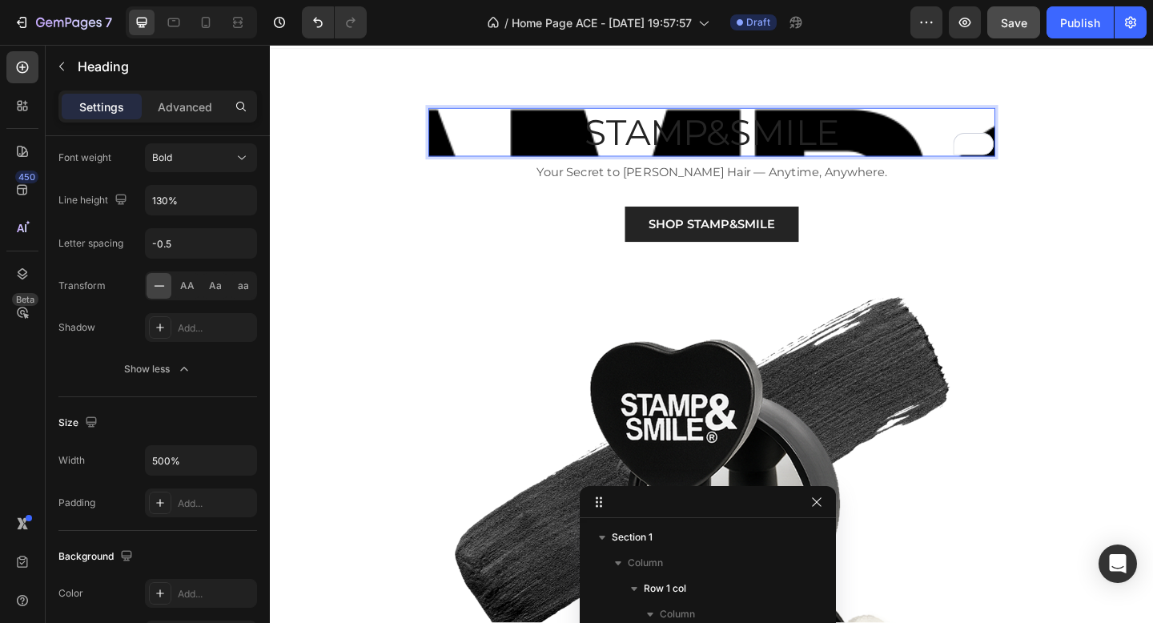
scroll to position [0, 0]
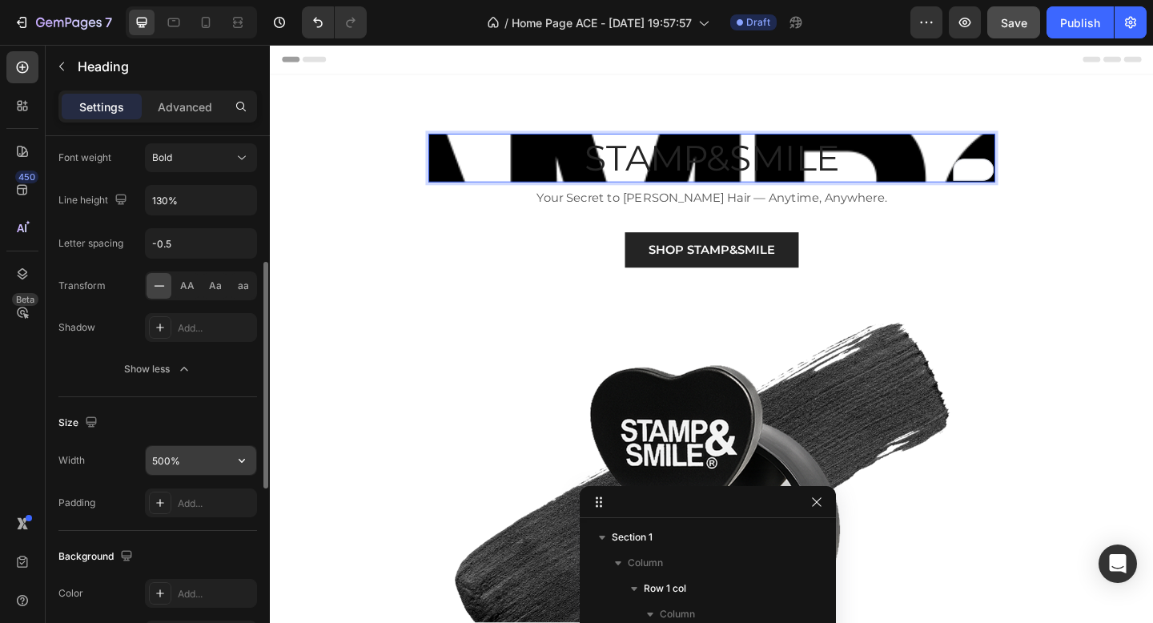
click at [165, 471] on input "500%" at bounding box center [201, 460] width 110 height 29
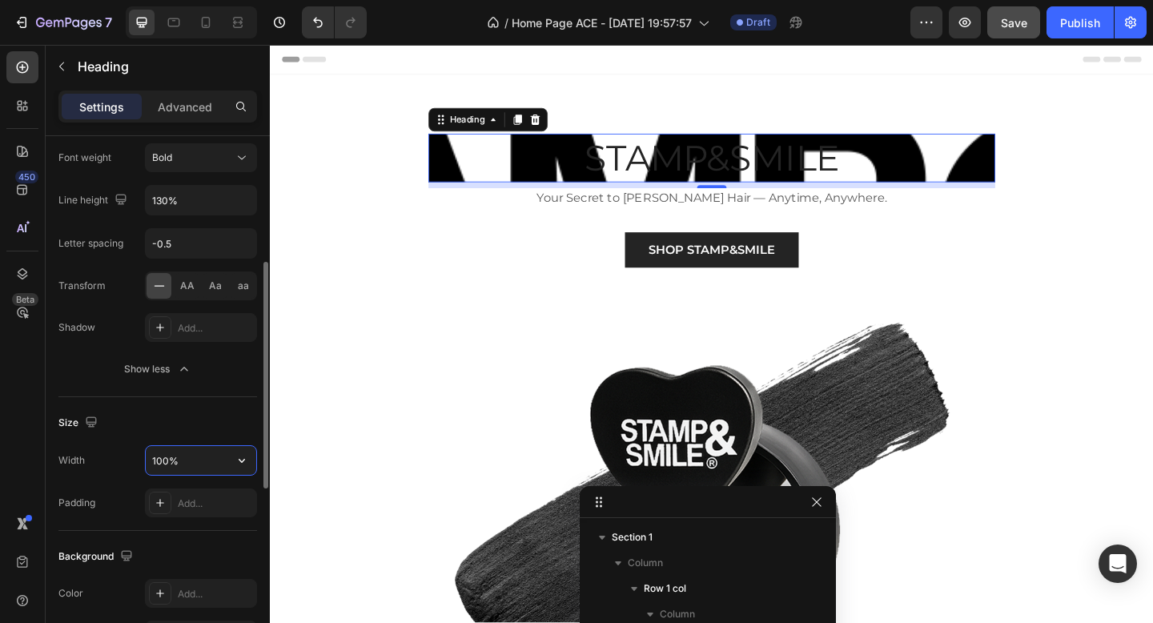
type input "100%"
click at [205, 531] on div "Text style Styles Heading 2* Font Montserrat Size 48 Color 242424 Align Font we…" at bounding box center [157, 597] width 199 height 132
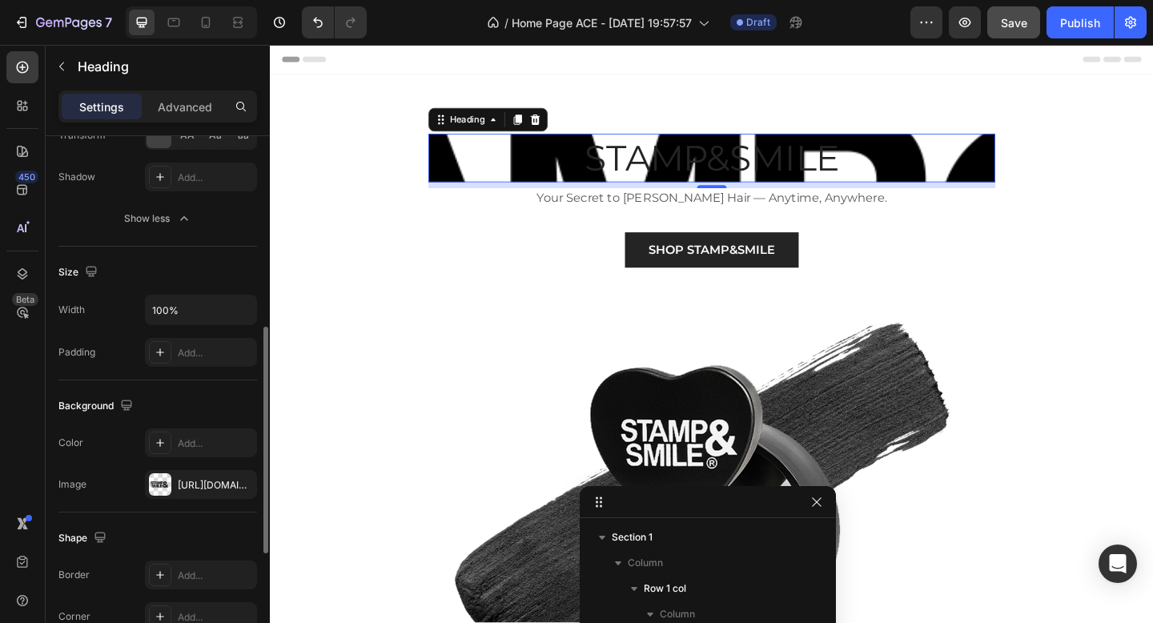
scroll to position [447, 0]
click at [188, 476] on div "[URL][DOMAIN_NAME]" at bounding box center [201, 483] width 112 height 29
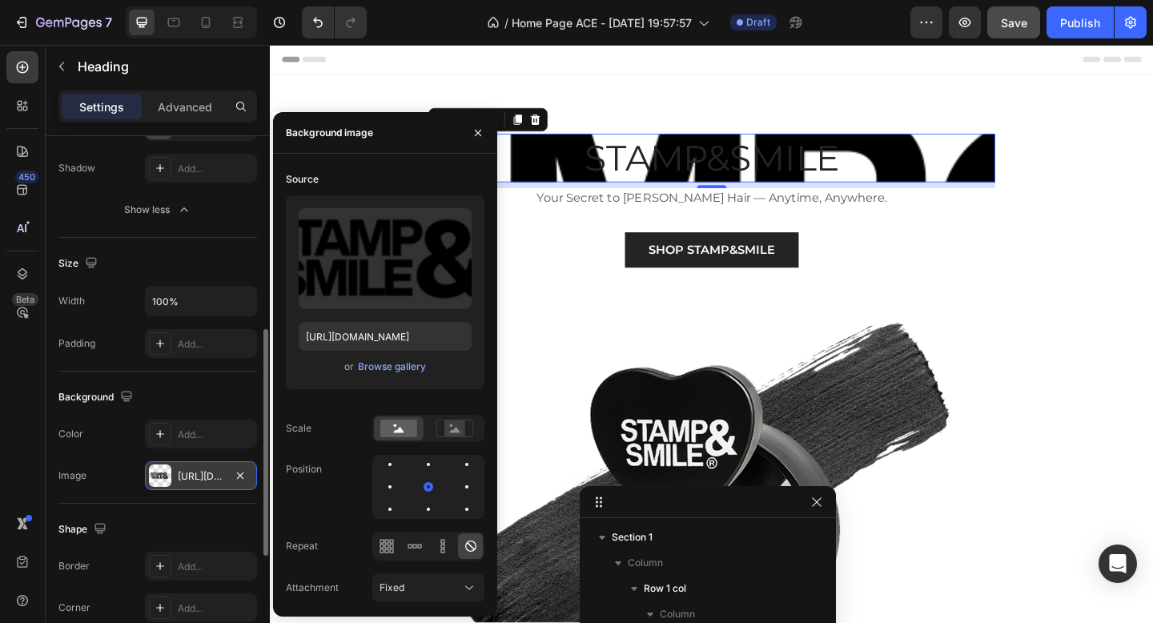
scroll to position [460, 0]
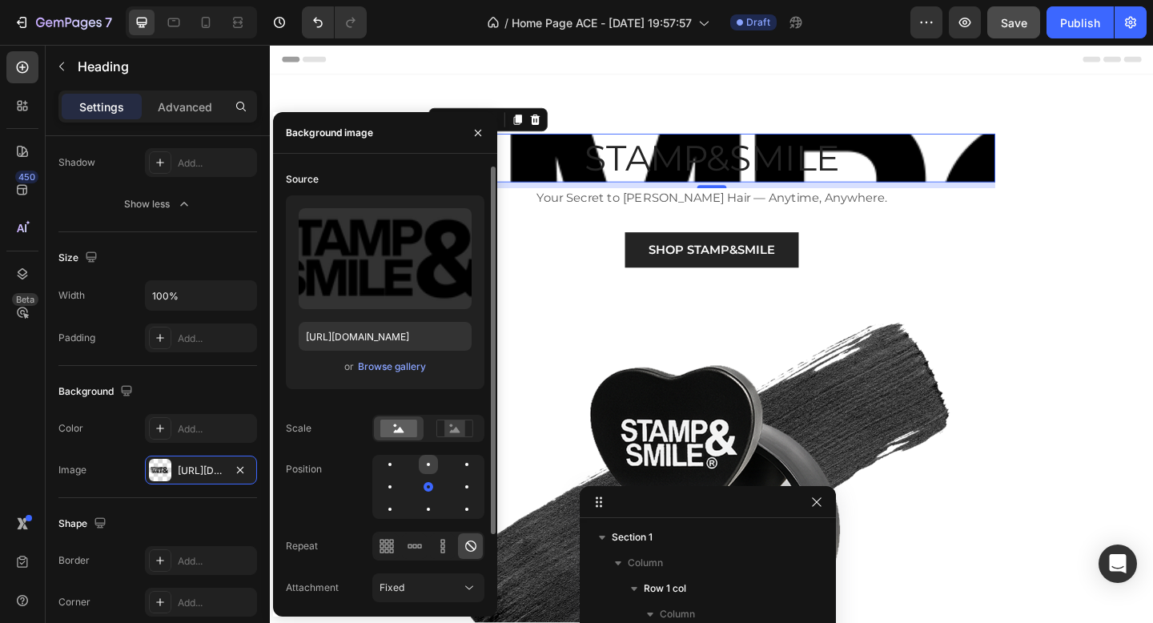
click at [427, 464] on div at bounding box center [428, 464] width 3 height 3
click at [426, 465] on div at bounding box center [429, 465] width 10 height 10
click at [427, 487] on div at bounding box center [428, 486] width 3 height 3
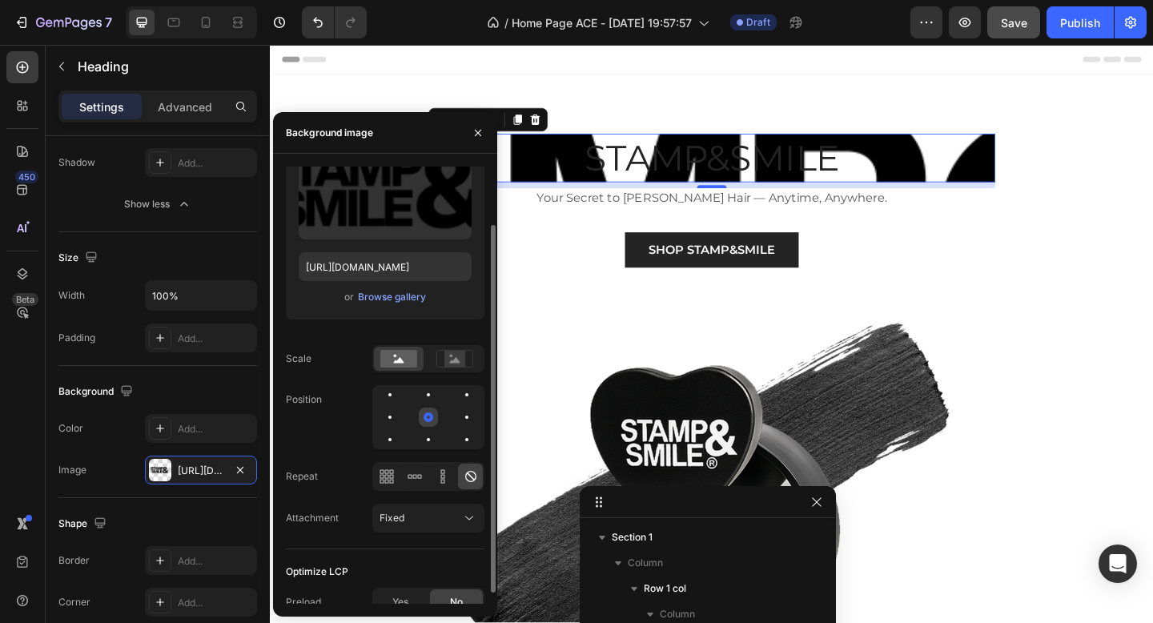
scroll to position [79, 0]
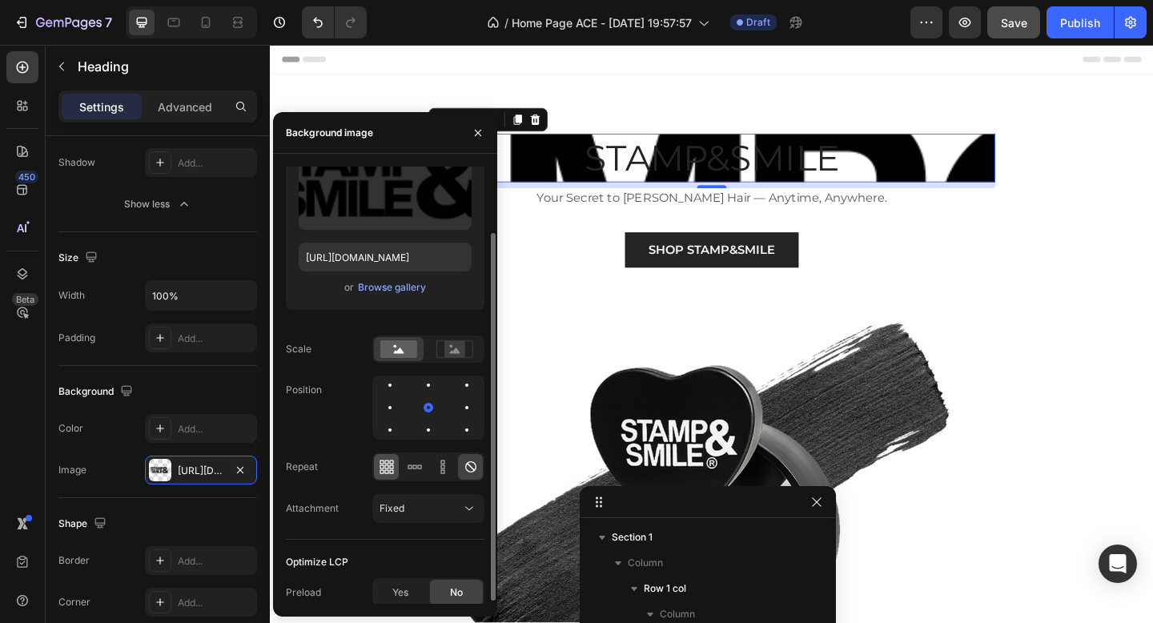
click at [384, 476] on div at bounding box center [386, 467] width 25 height 26
click at [484, 463] on div at bounding box center [428, 466] width 112 height 29
click at [480, 463] on div at bounding box center [470, 467] width 25 height 26
click at [464, 520] on button "Fixed" at bounding box center [428, 508] width 112 height 29
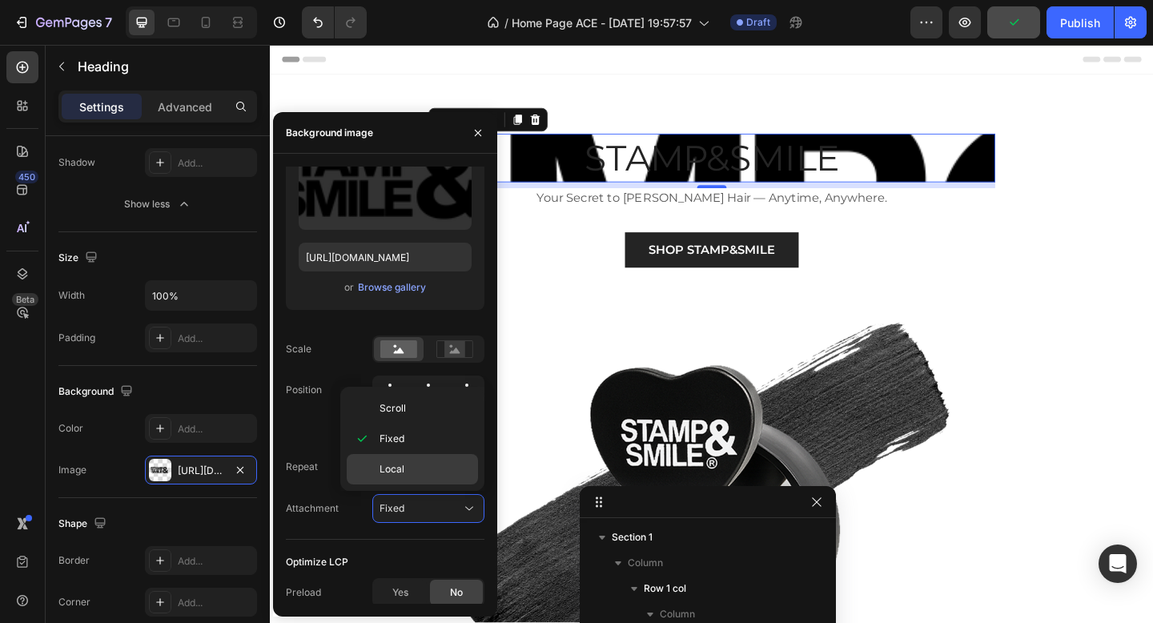
click at [416, 462] on p "Local" at bounding box center [425, 469] width 91 height 14
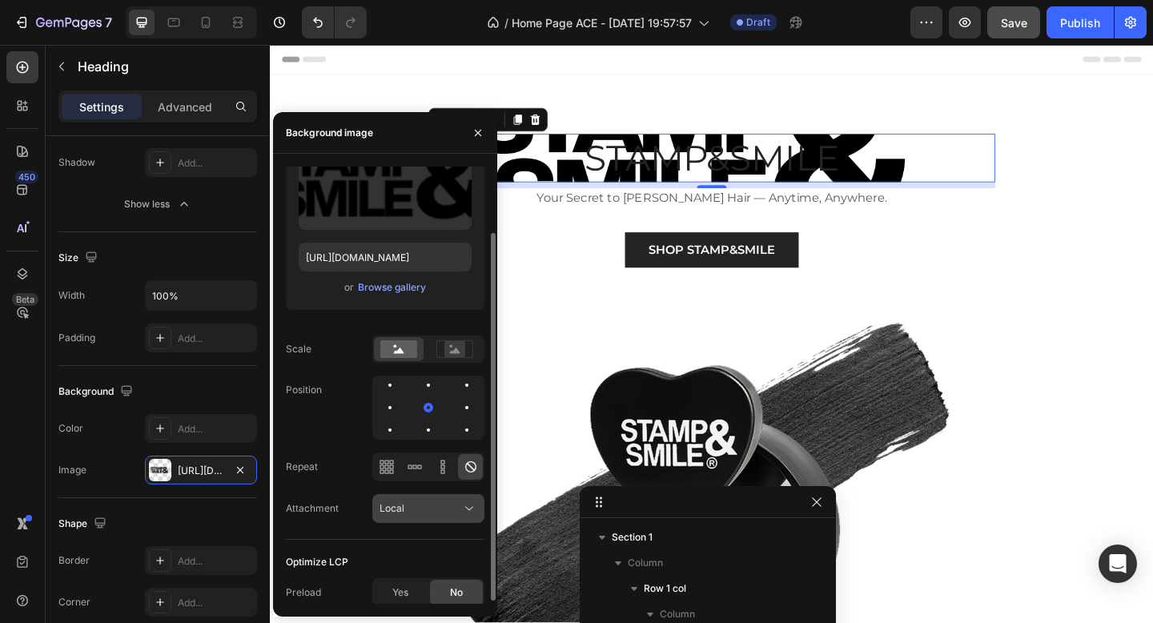
click at [402, 512] on span "Local" at bounding box center [392, 508] width 25 height 12
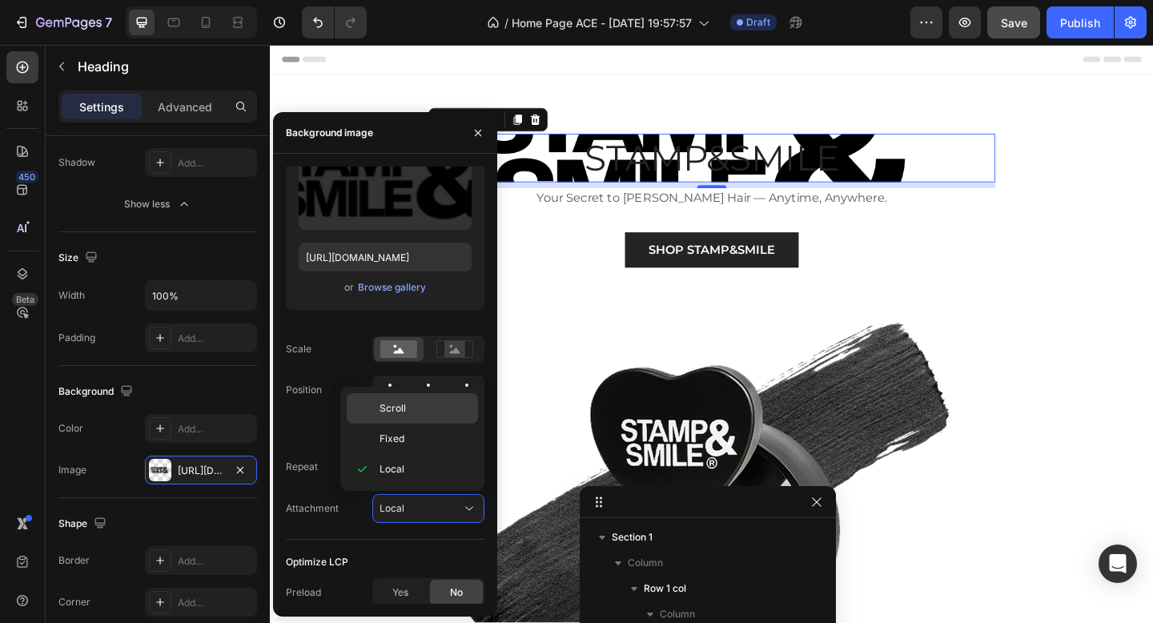
click at [410, 402] on p "Scroll" at bounding box center [425, 408] width 91 height 14
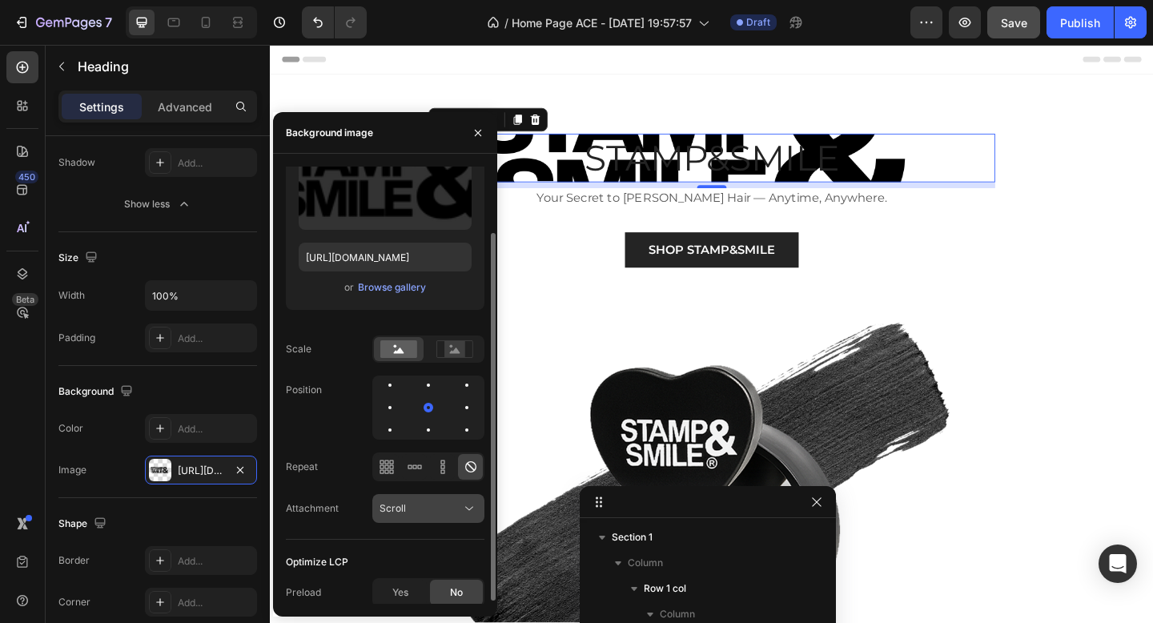
click at [438, 506] on div "Scroll" at bounding box center [421, 508] width 82 height 14
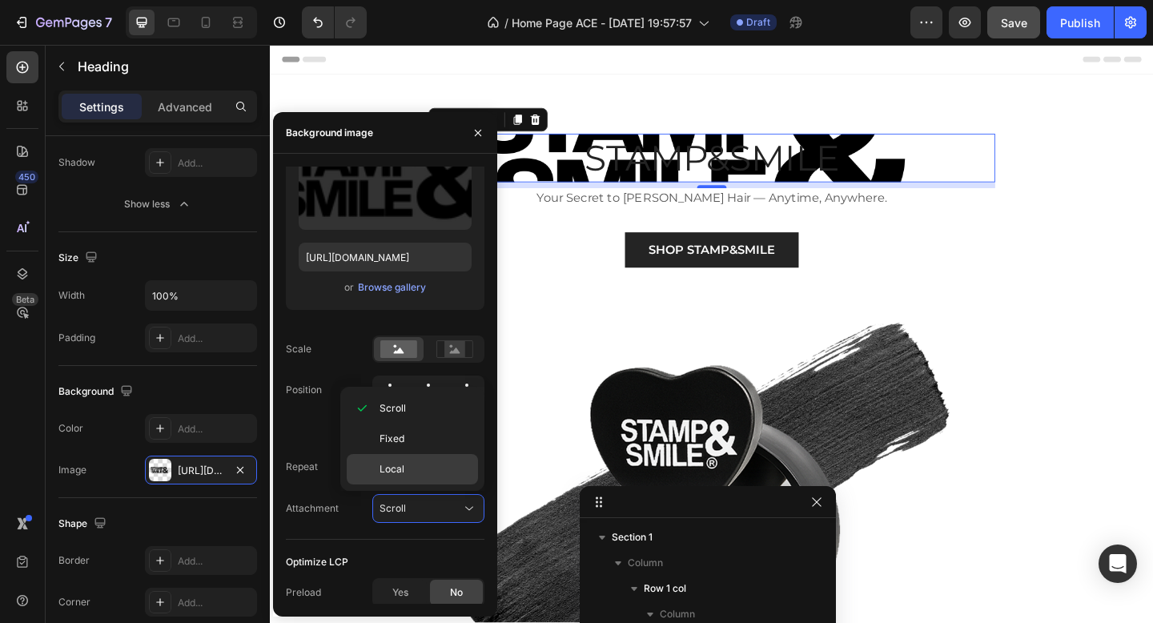
click at [423, 471] on p "Local" at bounding box center [425, 469] width 91 height 14
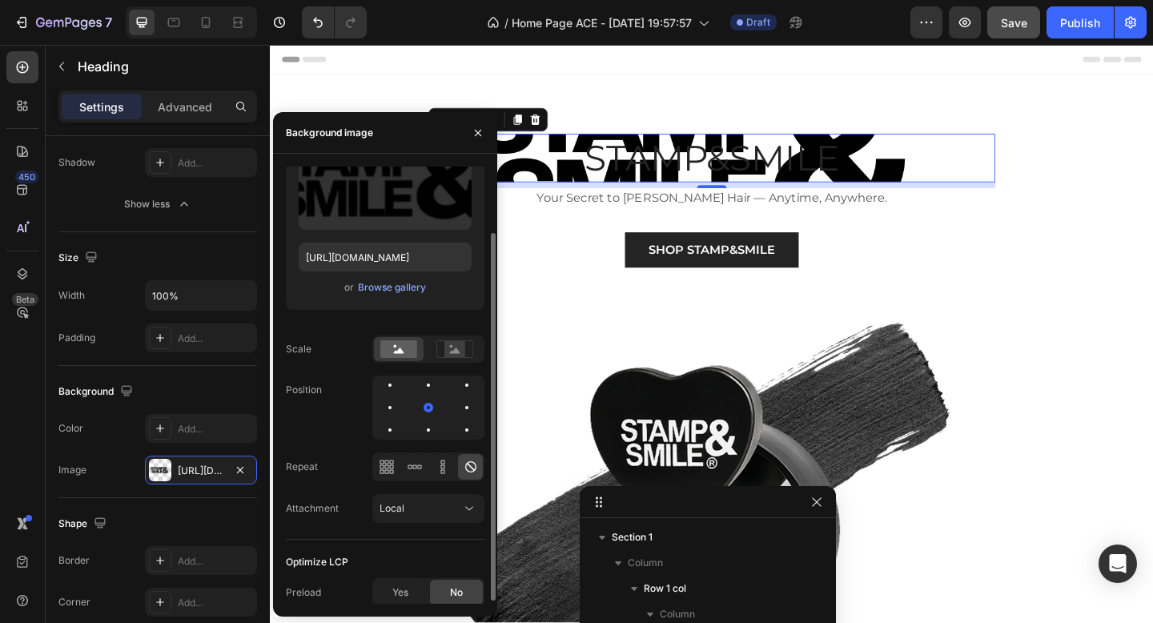
click at [352, 490] on div "Source Upload Image https://cdn.shopify.com/s/files/1/0842/2129/6977/files/gemp…" at bounding box center [385, 313] width 199 height 452
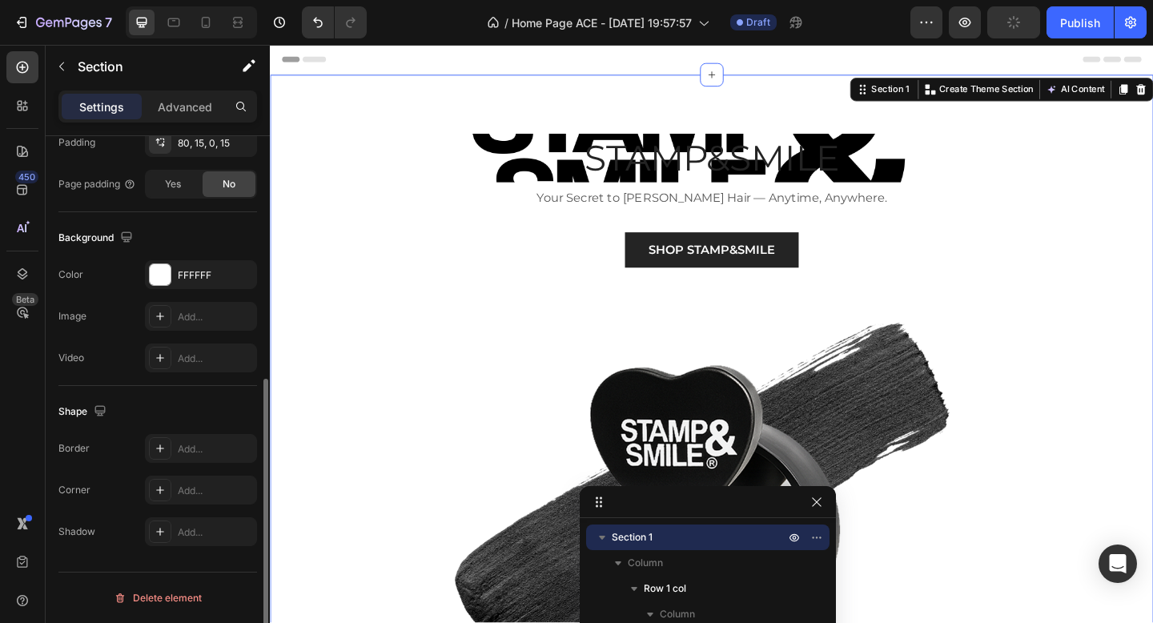
click at [1152, 406] on div "STAMP&SMILE Heading Your Secret to Fuller Hair — Anytime, Anywhere. Text block …" at bounding box center [750, 542] width 937 height 801
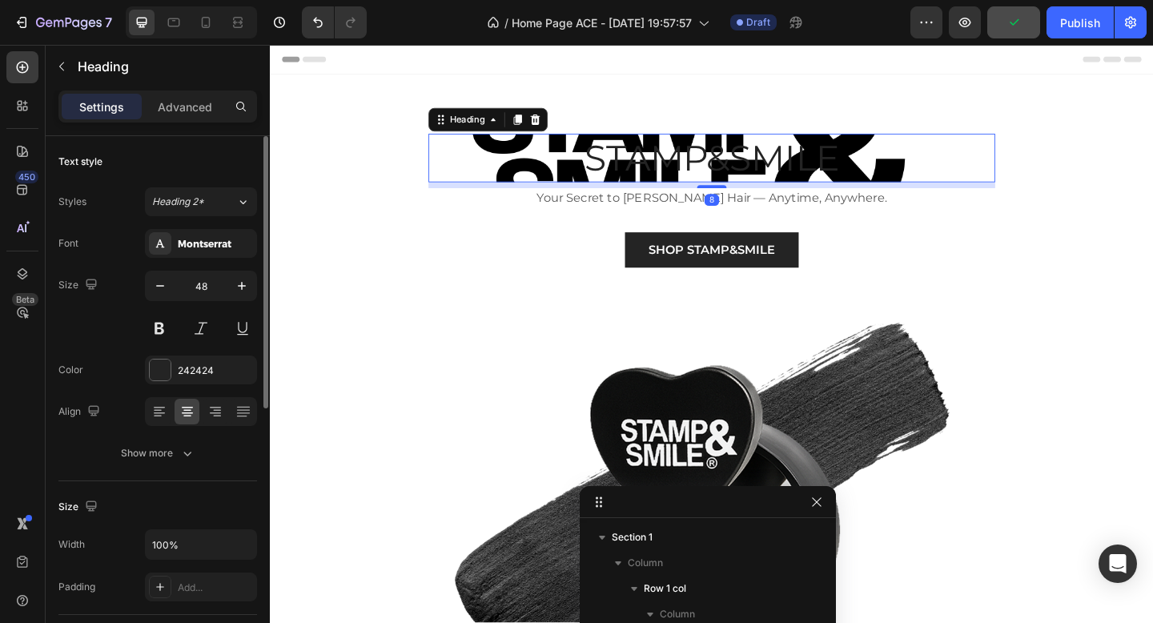
click at [582, 175] on p "STAMP&SMILE" at bounding box center [750, 168] width 613 height 50
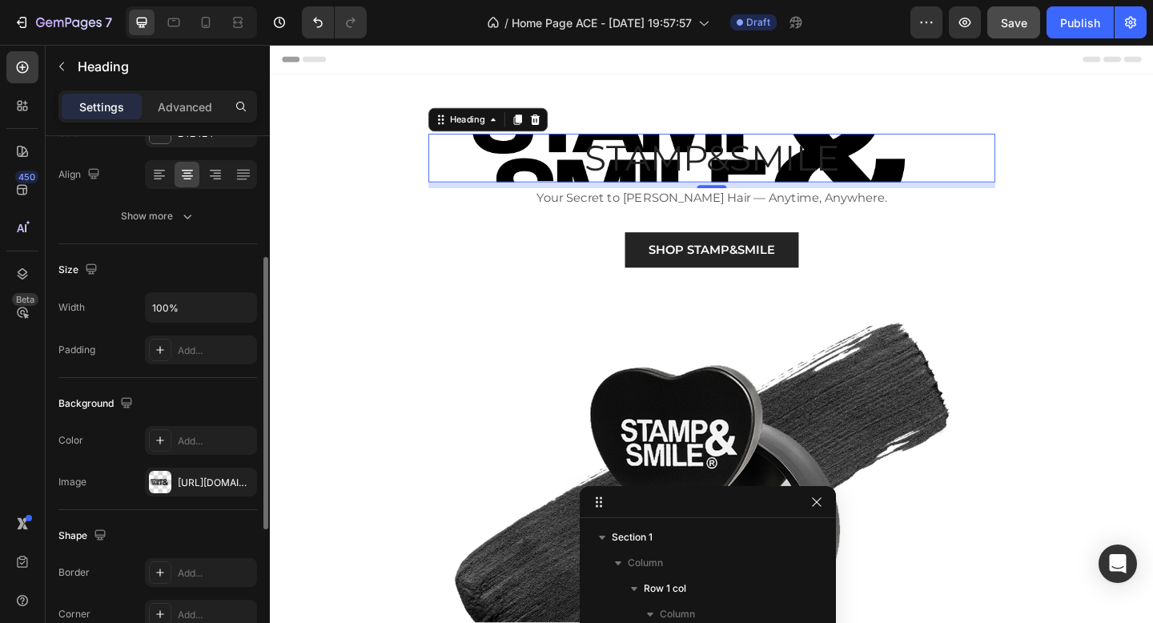
scroll to position [248, 0]
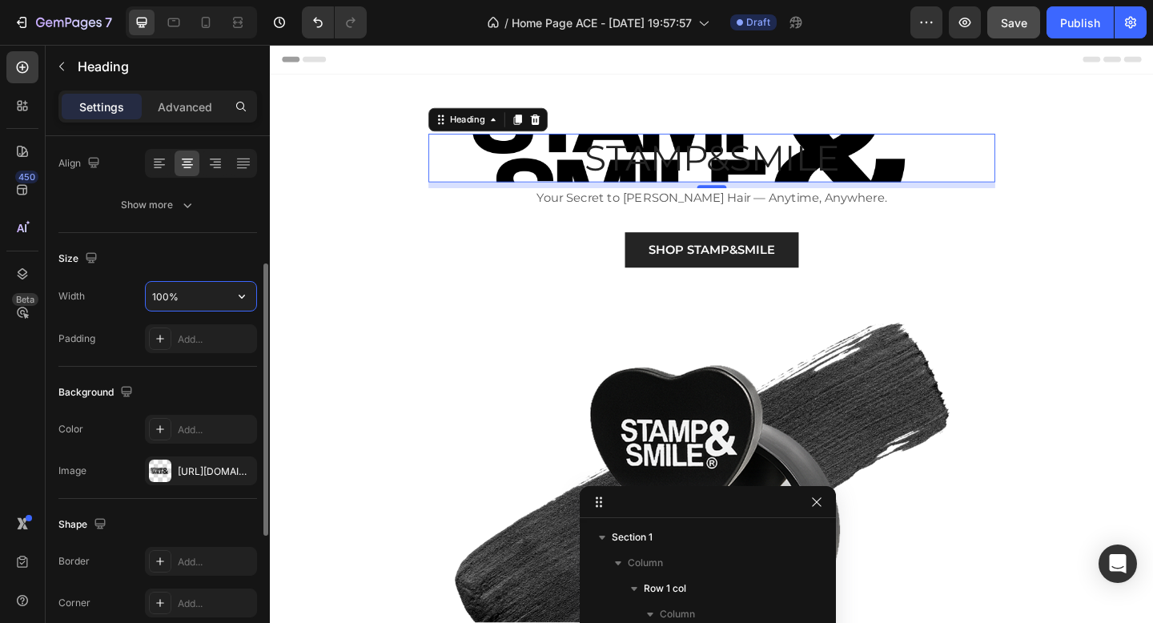
click at [186, 291] on input "100%" at bounding box center [201, 296] width 110 height 29
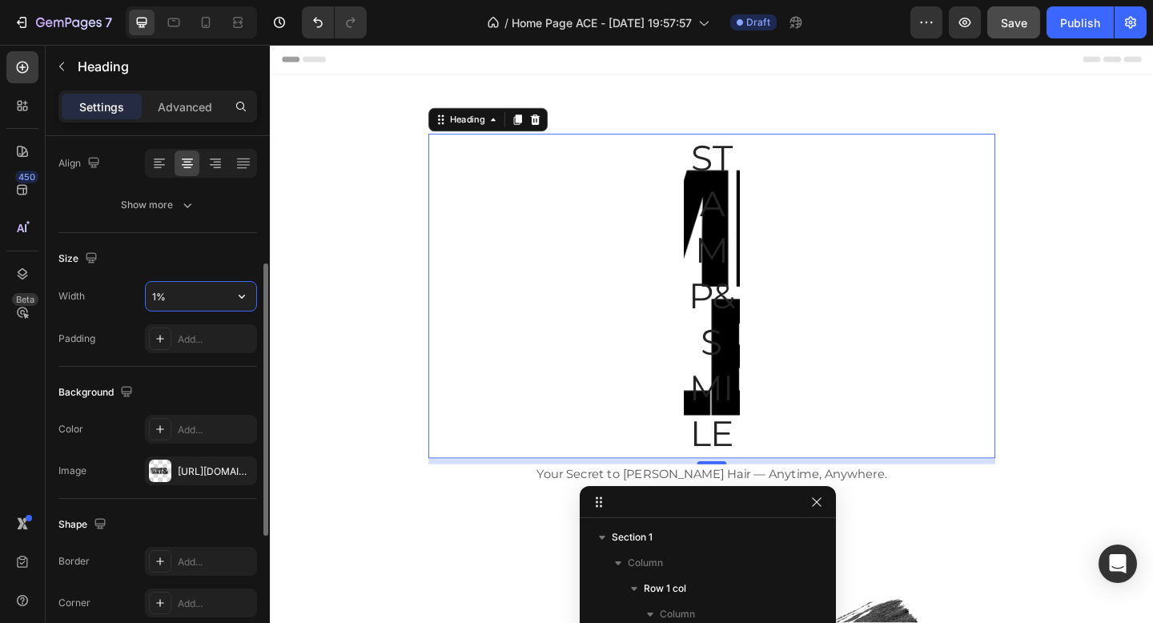
type input "%"
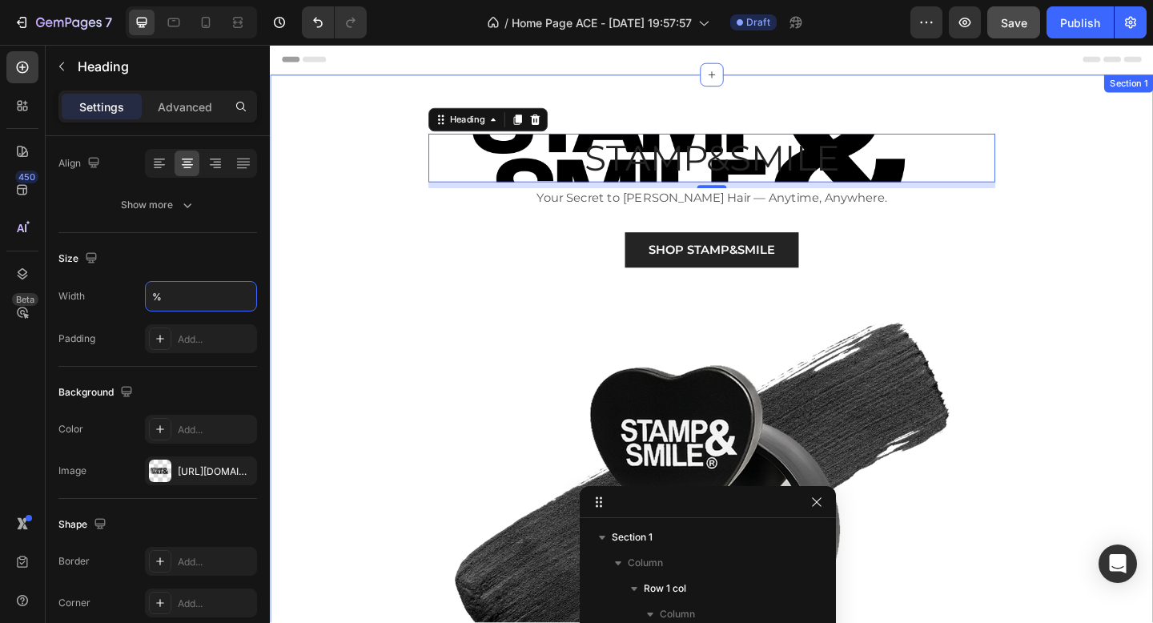
click at [309, 344] on div "STAMP&SMILE Heading 8 Your Secret to Fuller Hair — Anytime, Anywhere. Text bloc…" at bounding box center [750, 542] width 937 height 801
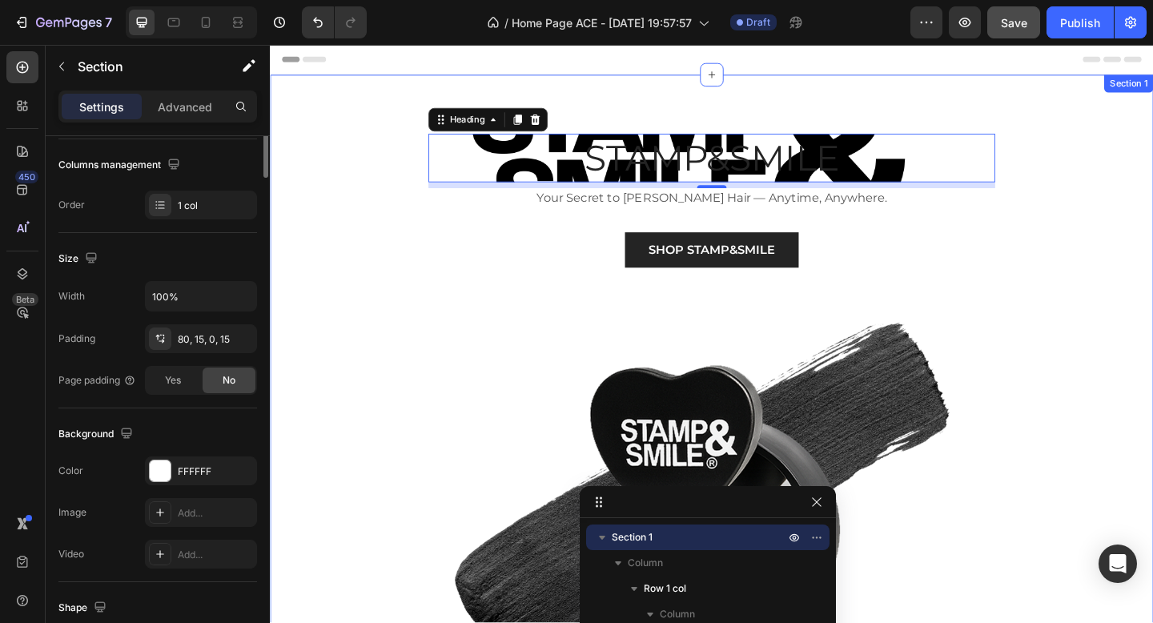
scroll to position [0, 0]
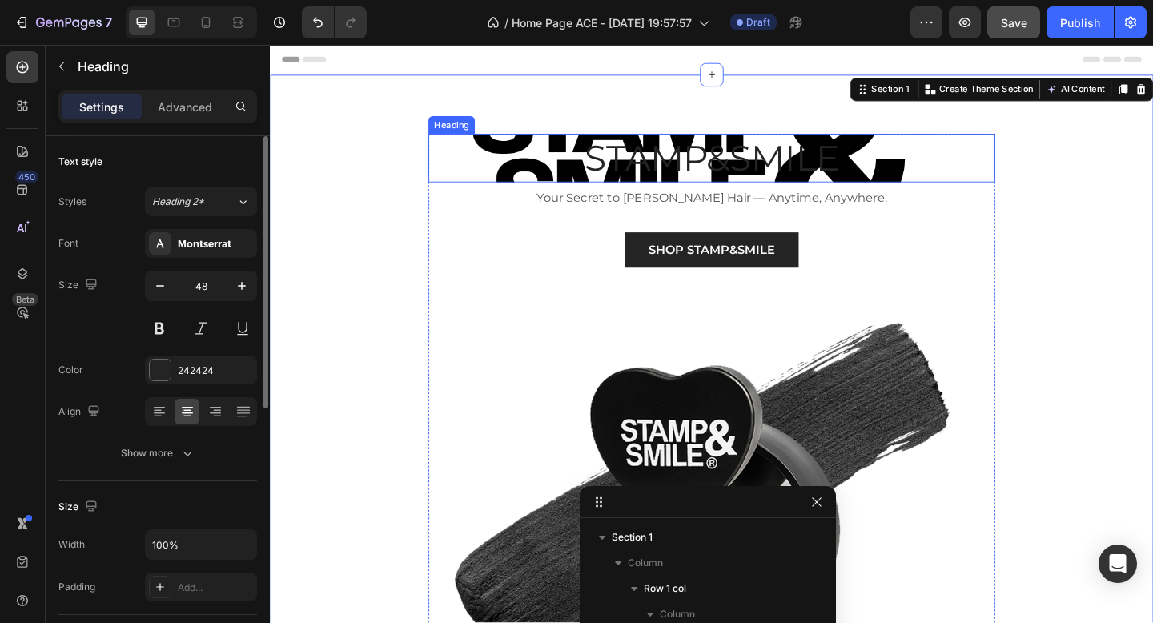
click at [609, 168] on p "STAMP&SMILE" at bounding box center [750, 168] width 613 height 50
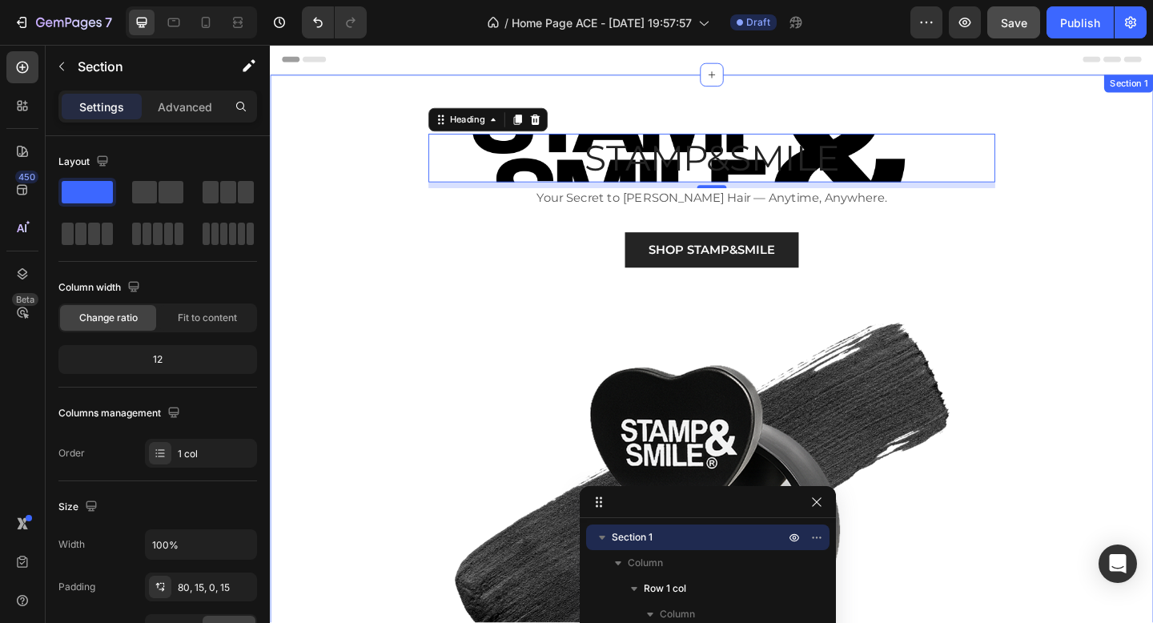
click at [400, 340] on div "STAMP&SMILE Heading 8 Your Secret to Fuller Hair — Anytime, Anywhere. Text bloc…" at bounding box center [750, 542] width 937 height 801
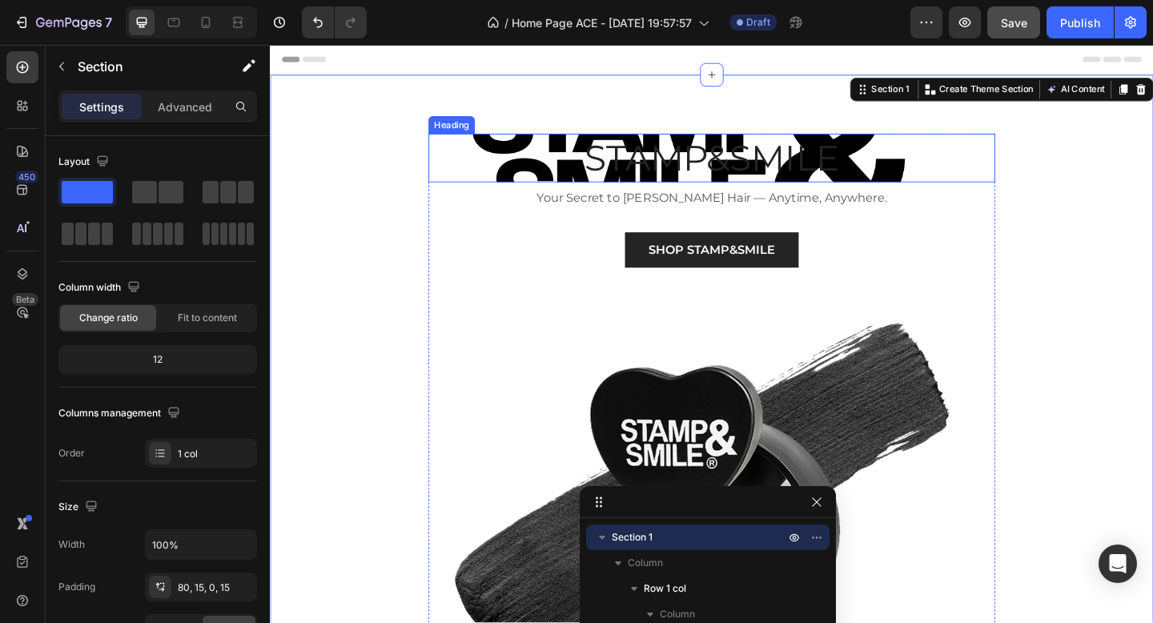
click at [854, 164] on p "STAMP&SMILE" at bounding box center [750, 168] width 613 height 50
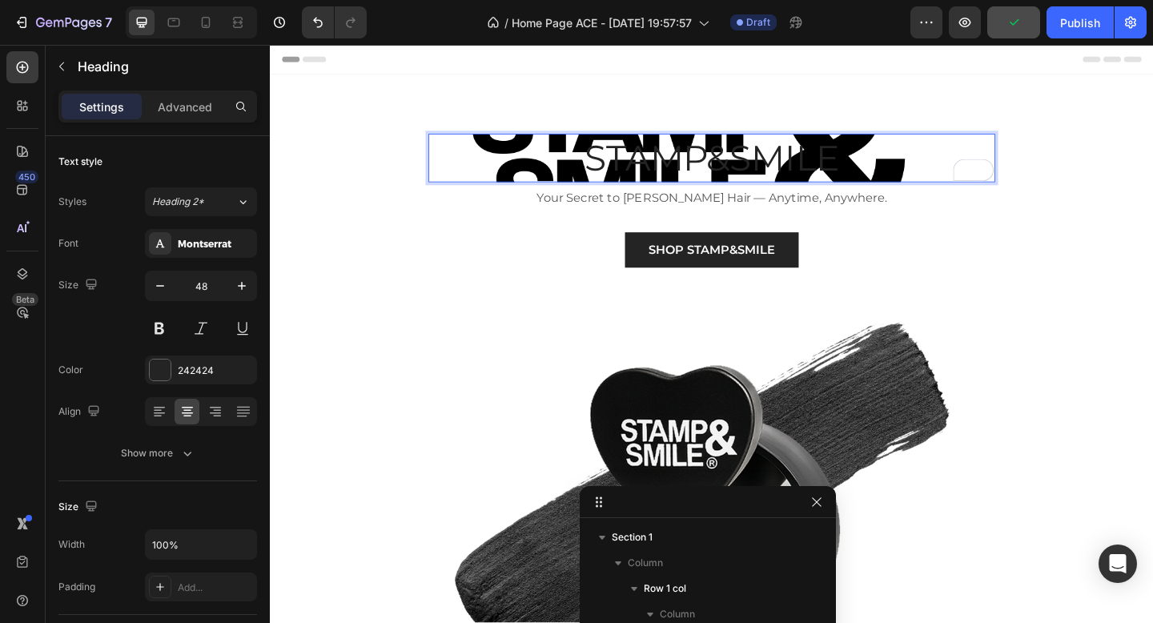
click at [637, 165] on p "STAMP&SMILE" at bounding box center [750, 168] width 613 height 50
click at [504, 167] on p "STAMP&SMILE" at bounding box center [750, 168] width 613 height 50
click at [528, 142] on h2 "STAMP&SMILE" at bounding box center [750, 168] width 617 height 53
click at [496, 173] on p "STAMP&SMILE" at bounding box center [750, 168] width 613 height 50
click at [469, 173] on p "STAMP&SMILE" at bounding box center [750, 168] width 613 height 50
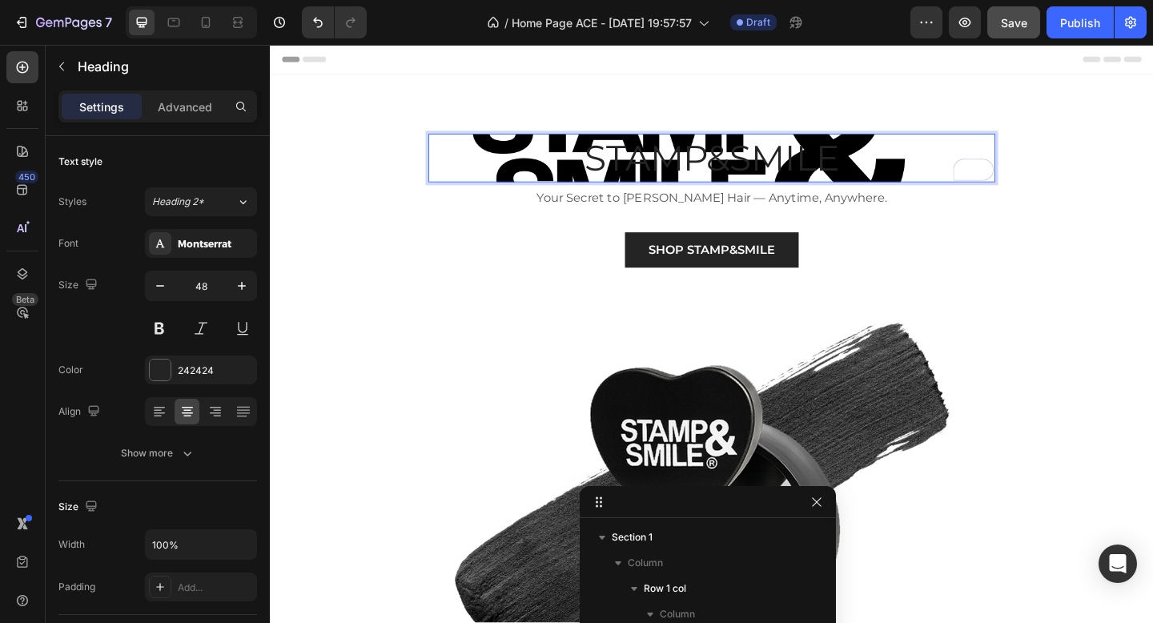
click at [577, 177] on p "STAMP&SMILE" at bounding box center [750, 168] width 613 height 50
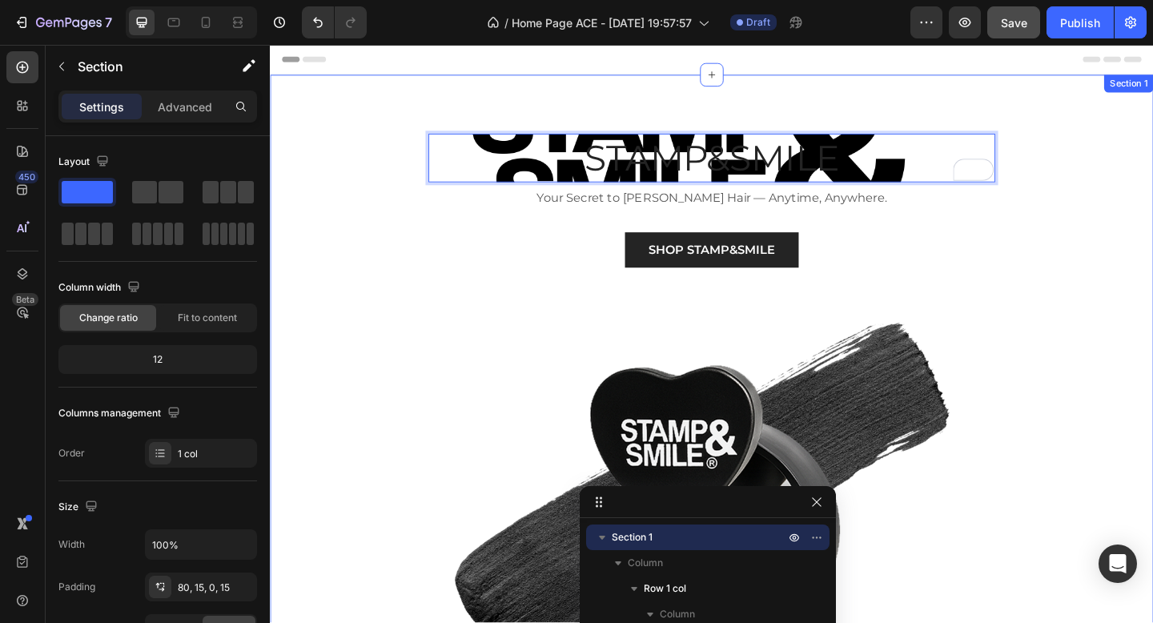
click at [451, 122] on div "STAMP&SMILE Heading 8 Your Secret to Fuller Hair — Anytime, Anywhere. Text bloc…" at bounding box center [750, 510] width 961 height 865
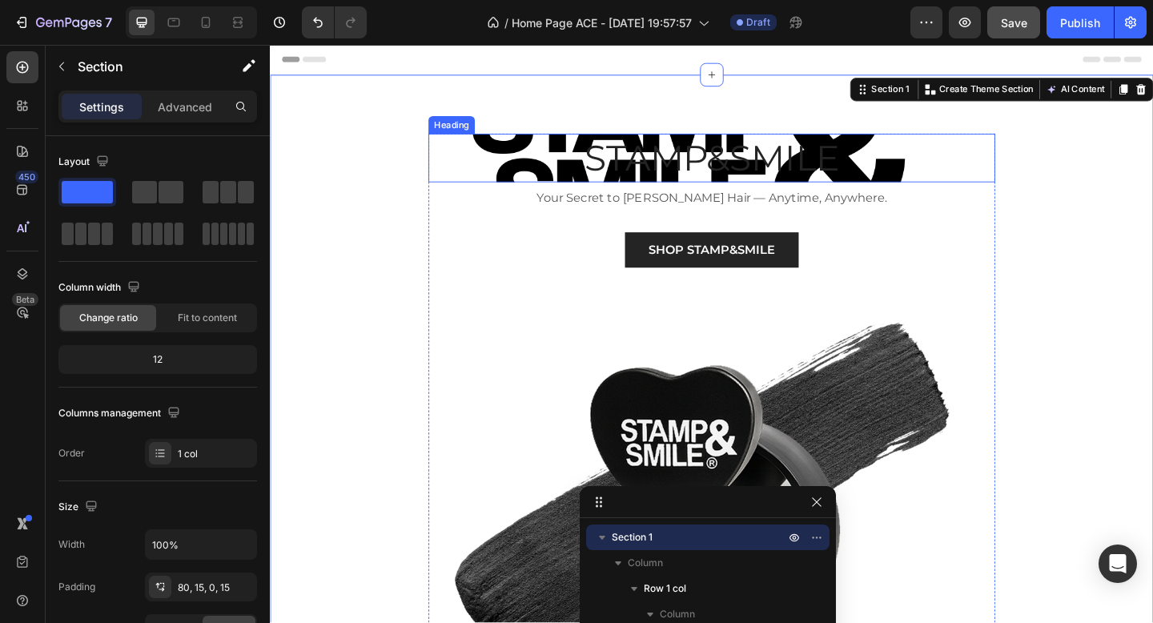
click at [466, 186] on p "STAMP&SMILE" at bounding box center [750, 168] width 613 height 50
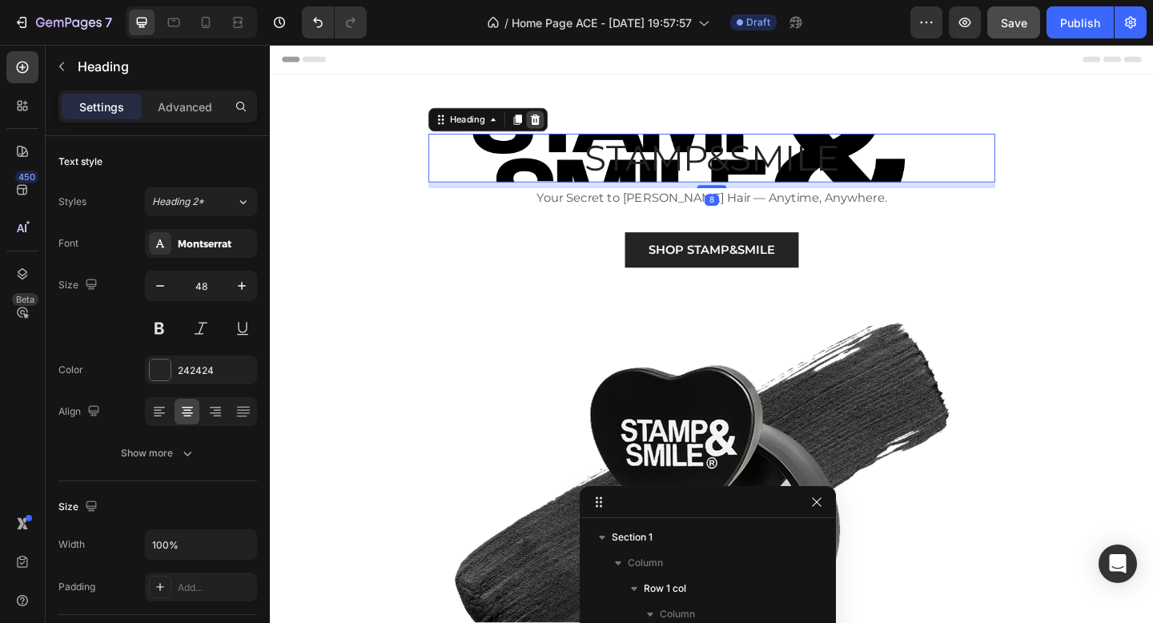
click at [558, 122] on icon at bounding box center [558, 126] width 13 height 13
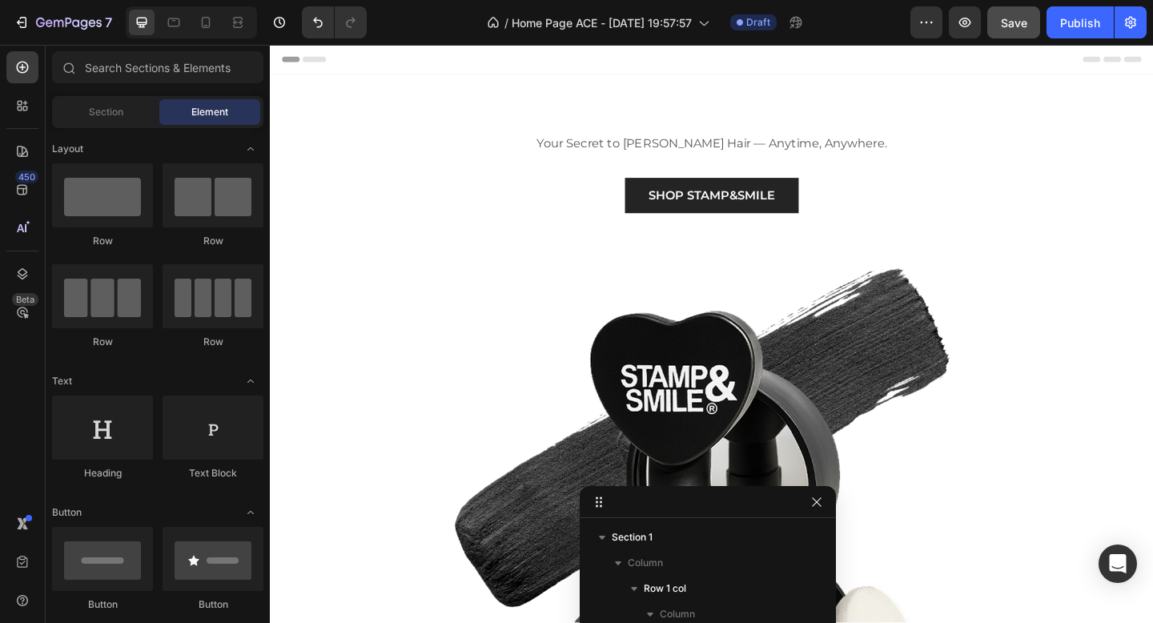
click at [558, 122] on div "Your Secret to Fuller Hair — Anytime, Anywhere. Text block SHOP STAMP&SMILE But…" at bounding box center [750, 481] width 961 height 806
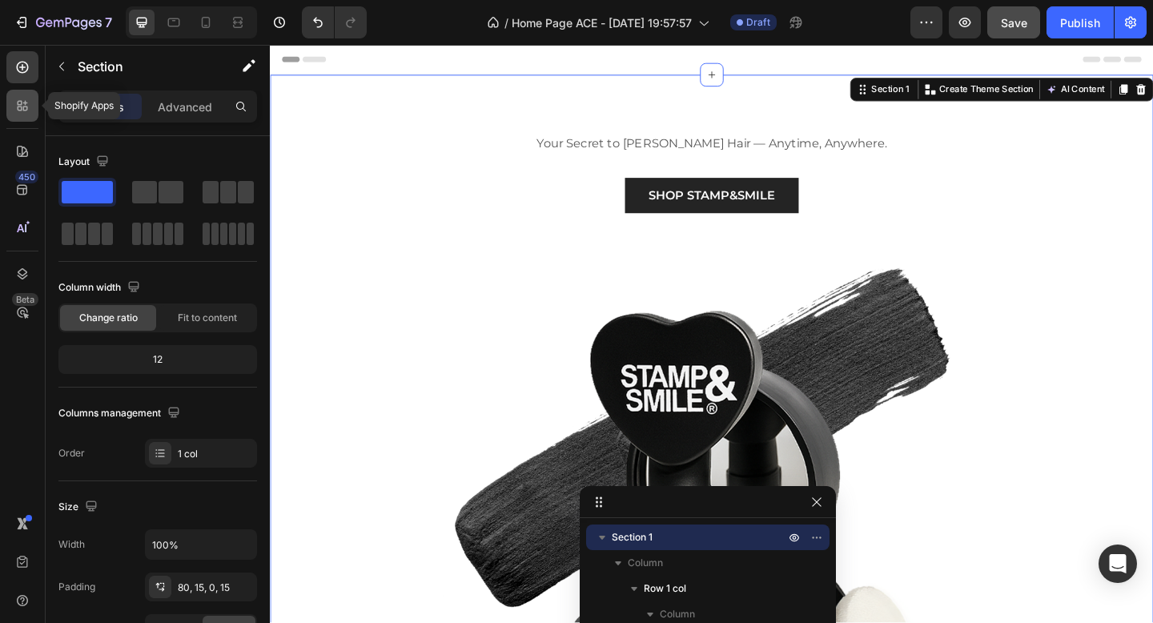
click at [21, 112] on icon at bounding box center [22, 106] width 16 height 16
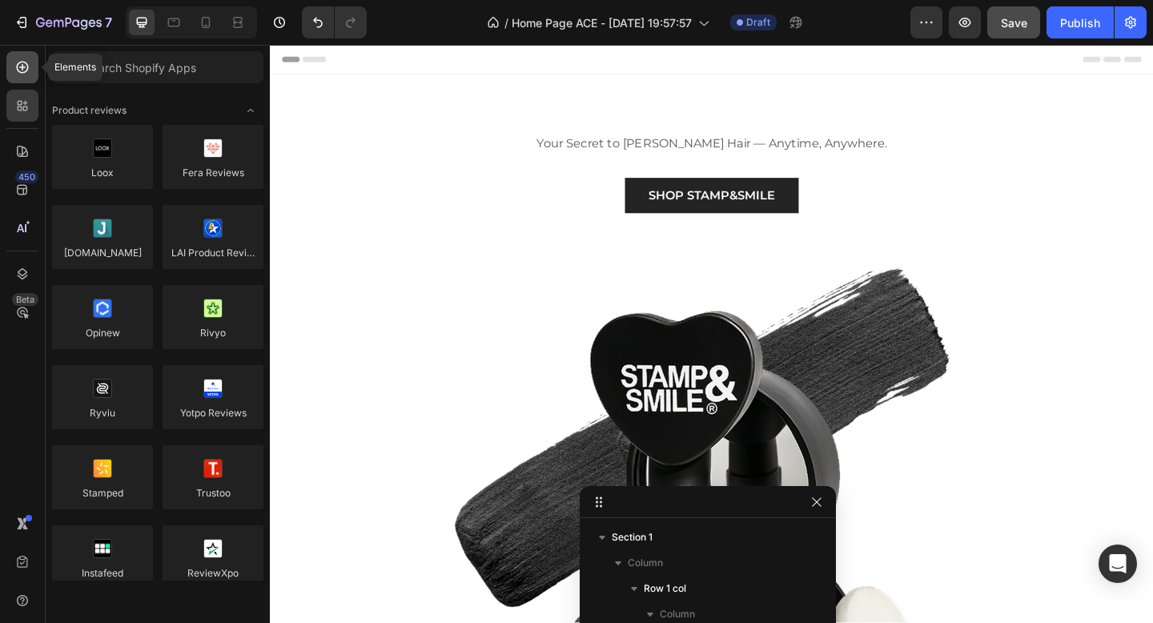
click at [21, 66] on icon at bounding box center [22, 67] width 6 height 6
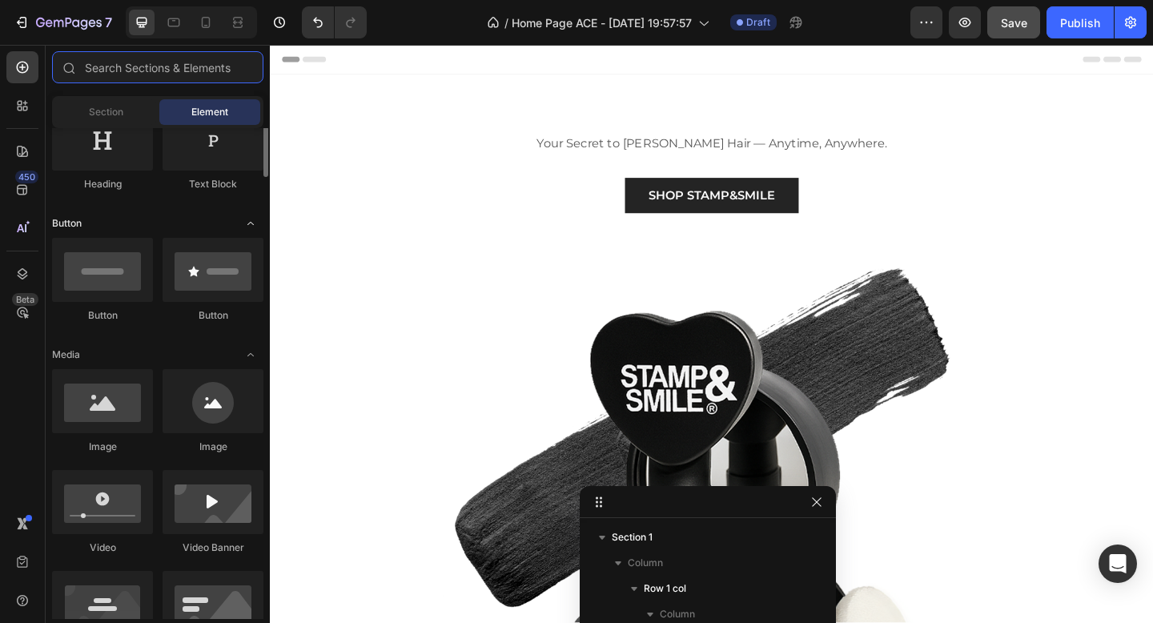
scroll to position [299, 0]
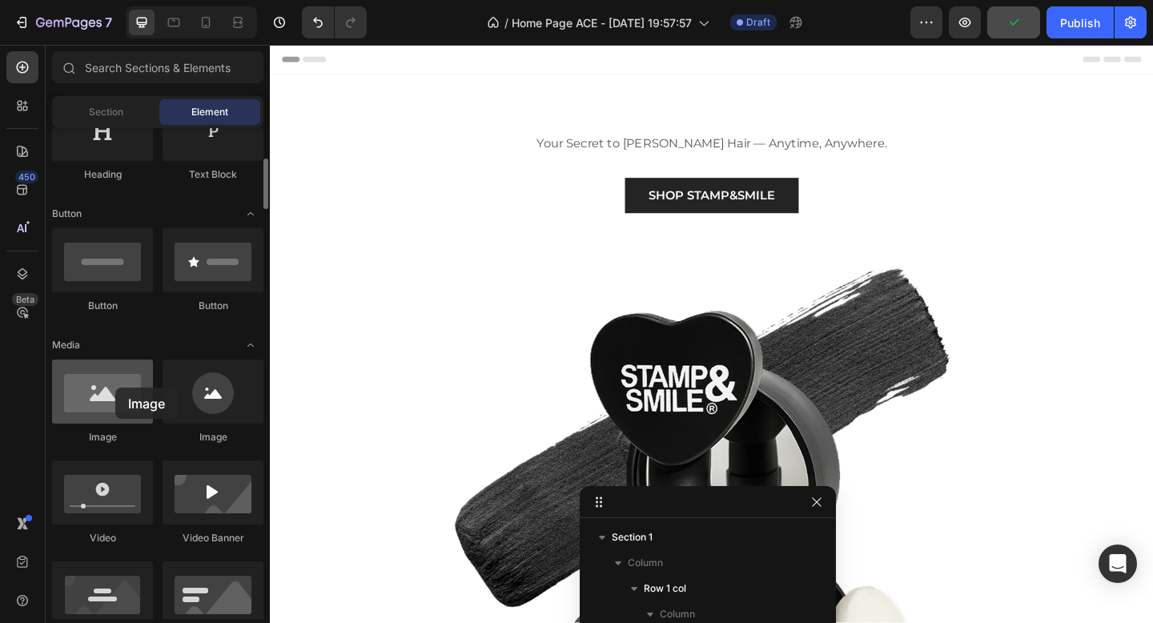
click at [115, 388] on div at bounding box center [102, 392] width 101 height 64
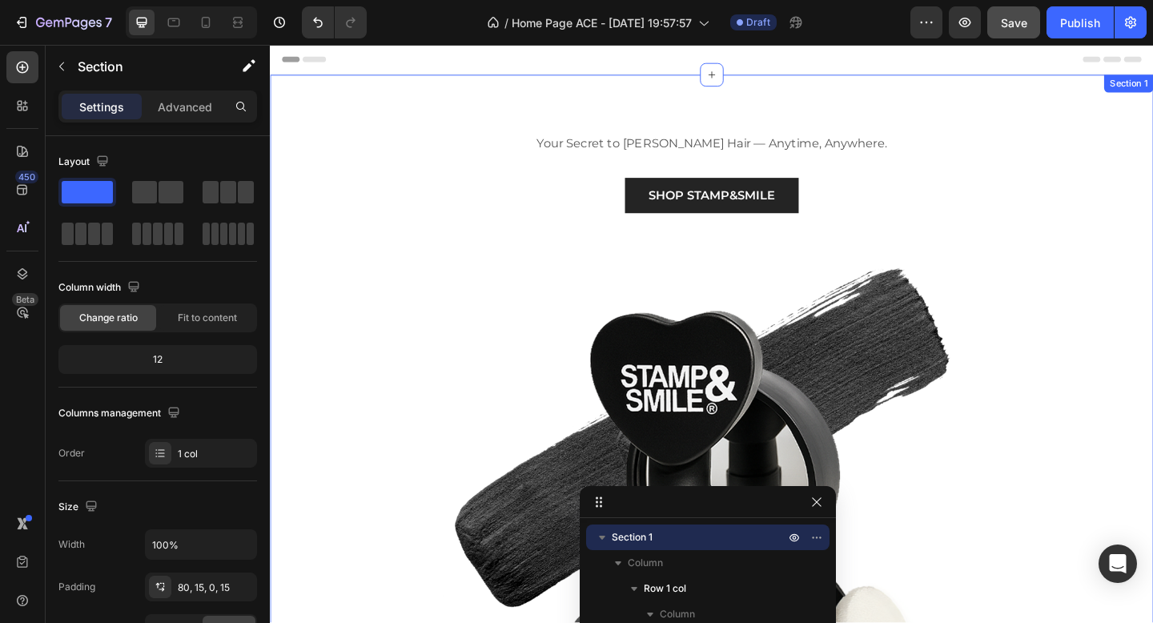
click at [613, 110] on div "Your Secret to Fuller Hair — Anytime, Anywhere. Text block SHOP STAMP&SMILE But…" at bounding box center [750, 481] width 961 height 806
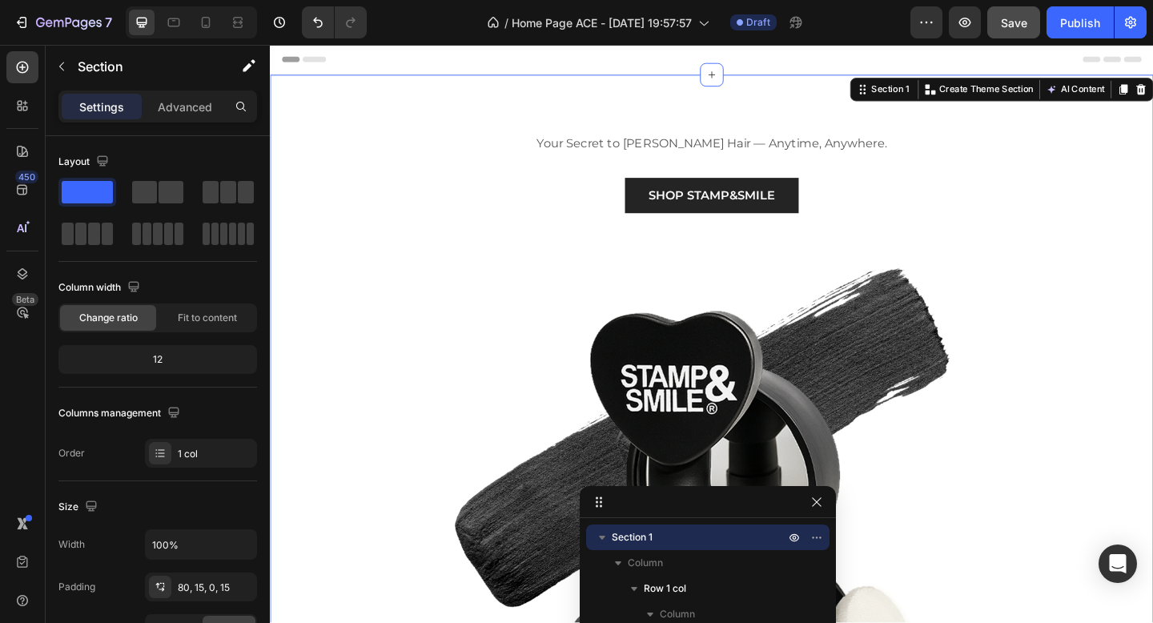
drag, startPoint x: 367, startPoint y: 235, endPoint x: 695, endPoint y: 100, distance: 354.8
click at [106, 229] on span at bounding box center [108, 234] width 12 height 22
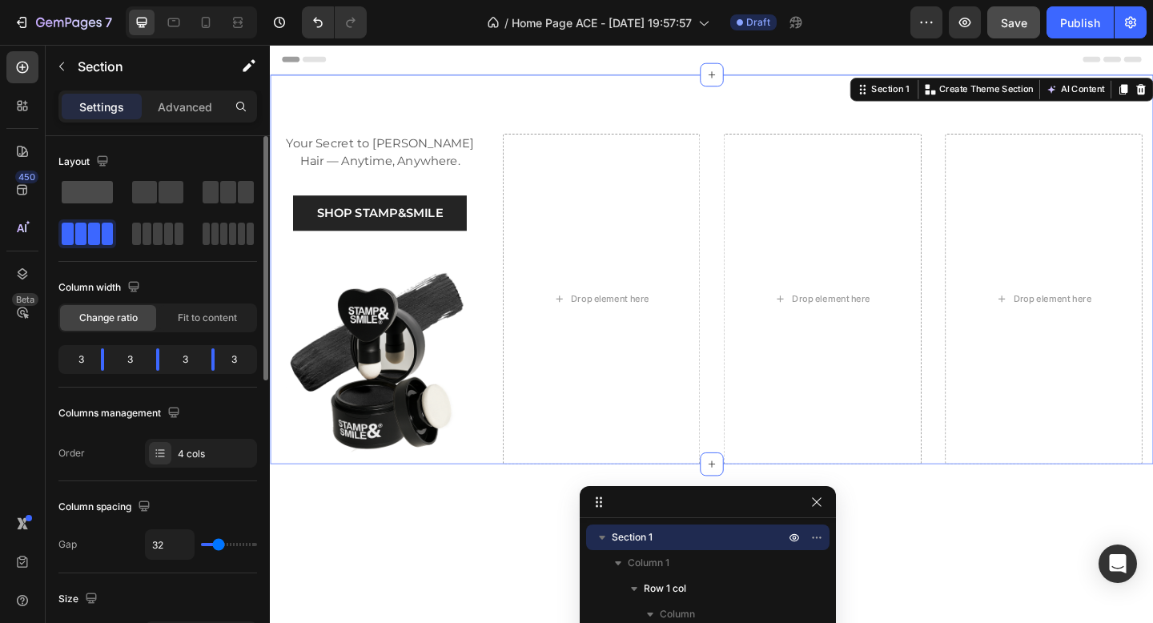
click at [94, 191] on span at bounding box center [87, 192] width 51 height 22
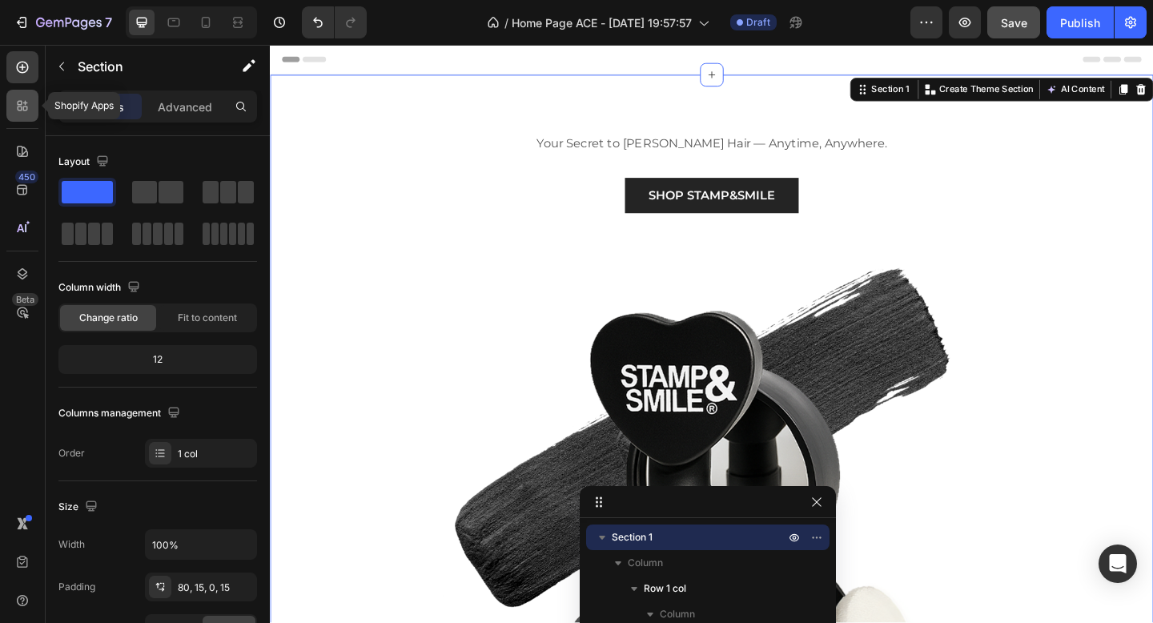
click at [21, 102] on icon at bounding box center [20, 103] width 5 height 5
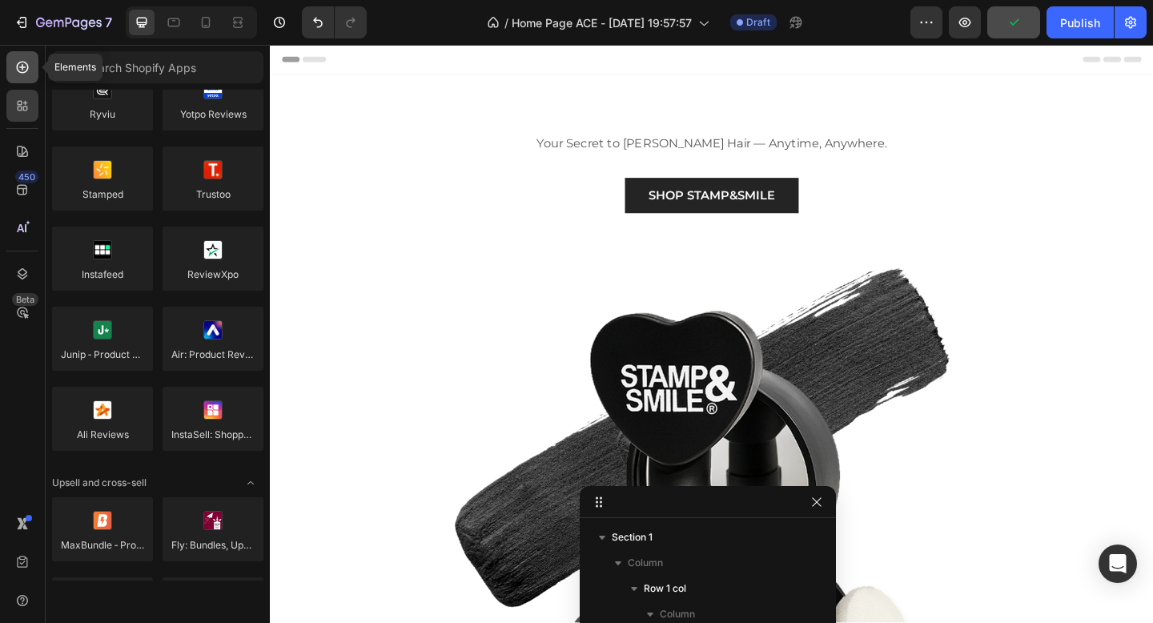
click at [20, 76] on div at bounding box center [22, 67] width 32 height 32
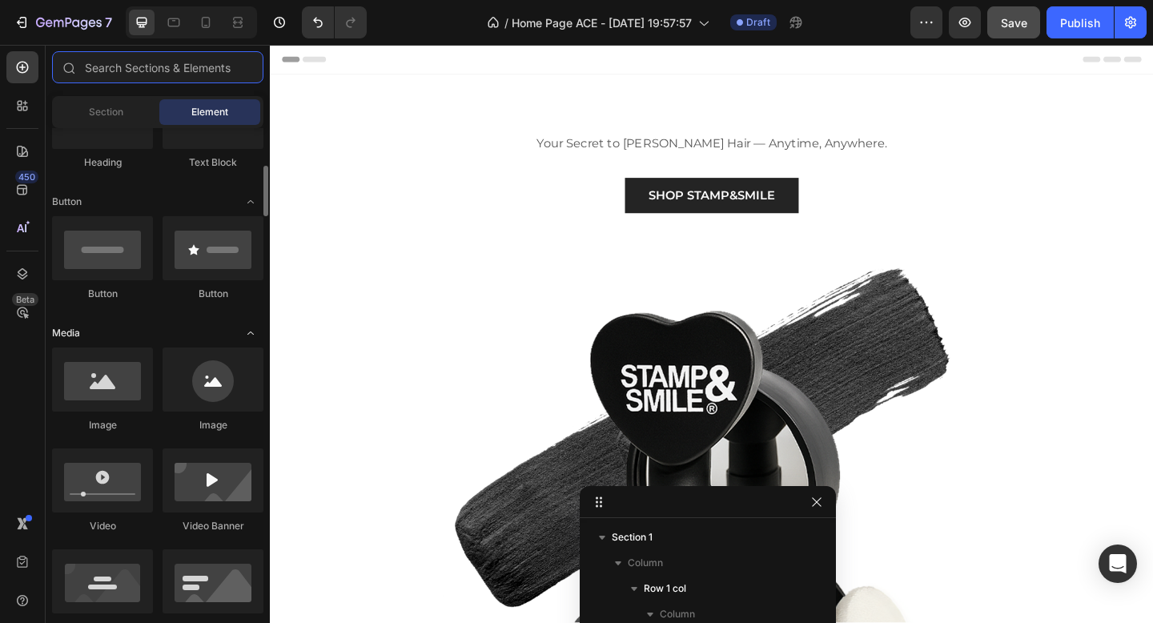
scroll to position [320, 0]
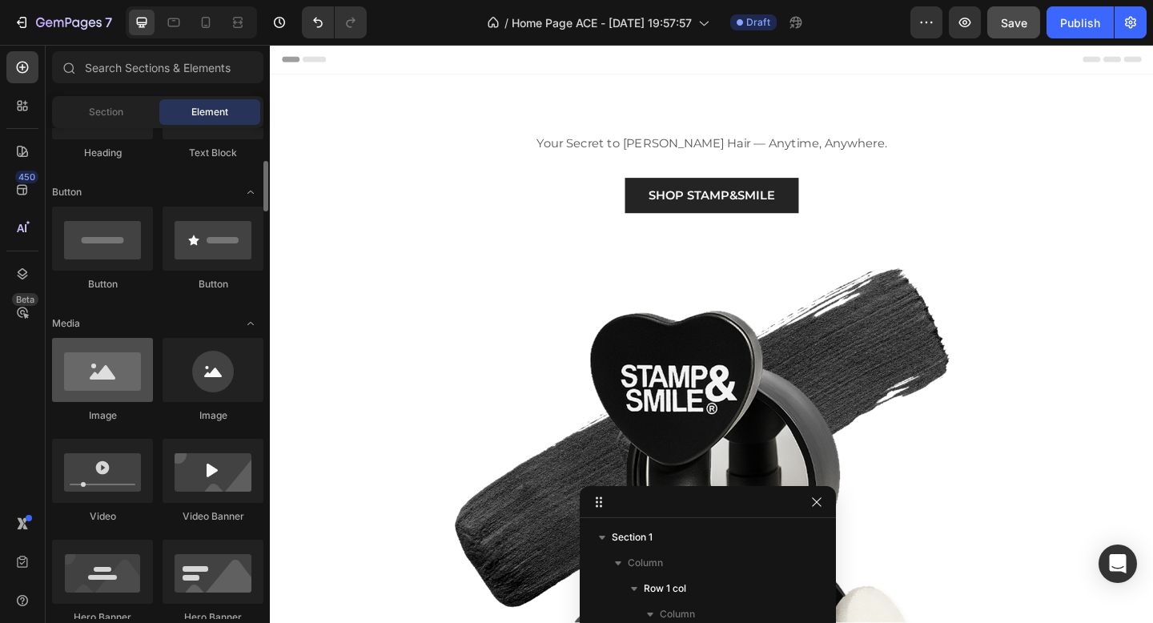
click at [119, 373] on div at bounding box center [102, 370] width 101 height 64
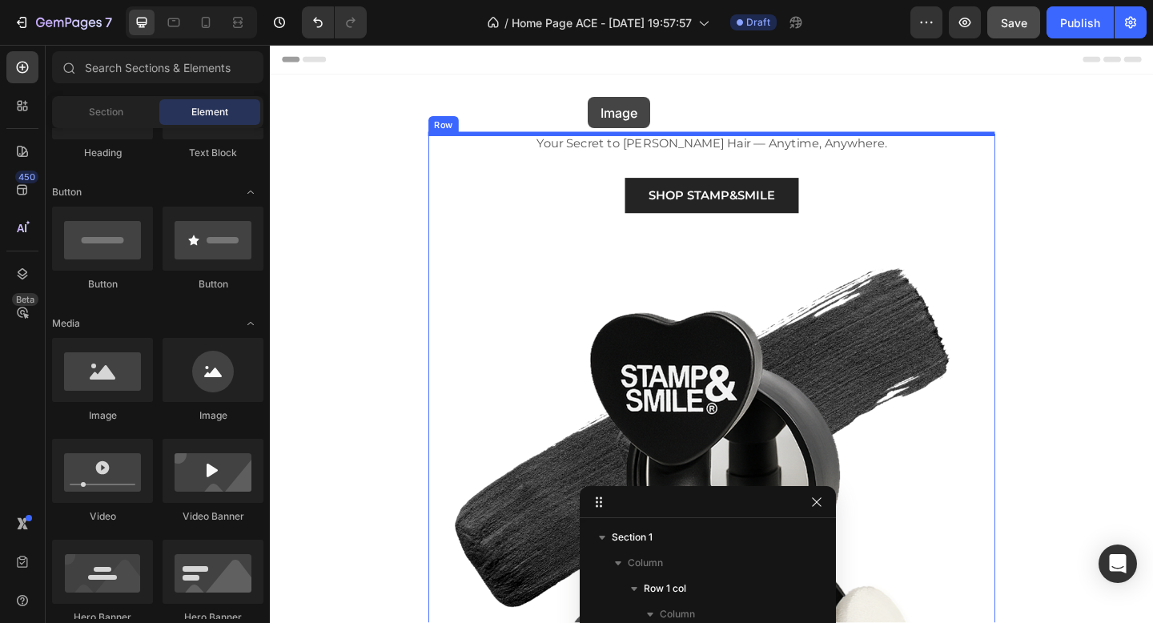
drag, startPoint x: 388, startPoint y: 418, endPoint x: 616, endPoint y: 98, distance: 392.8
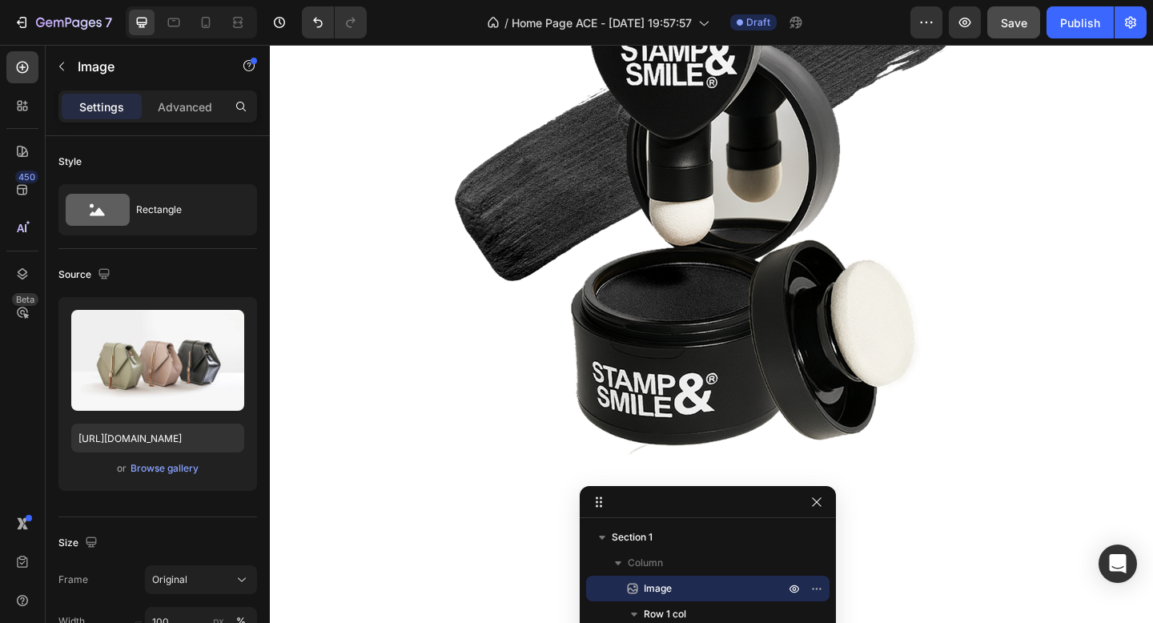
scroll to position [323, 0]
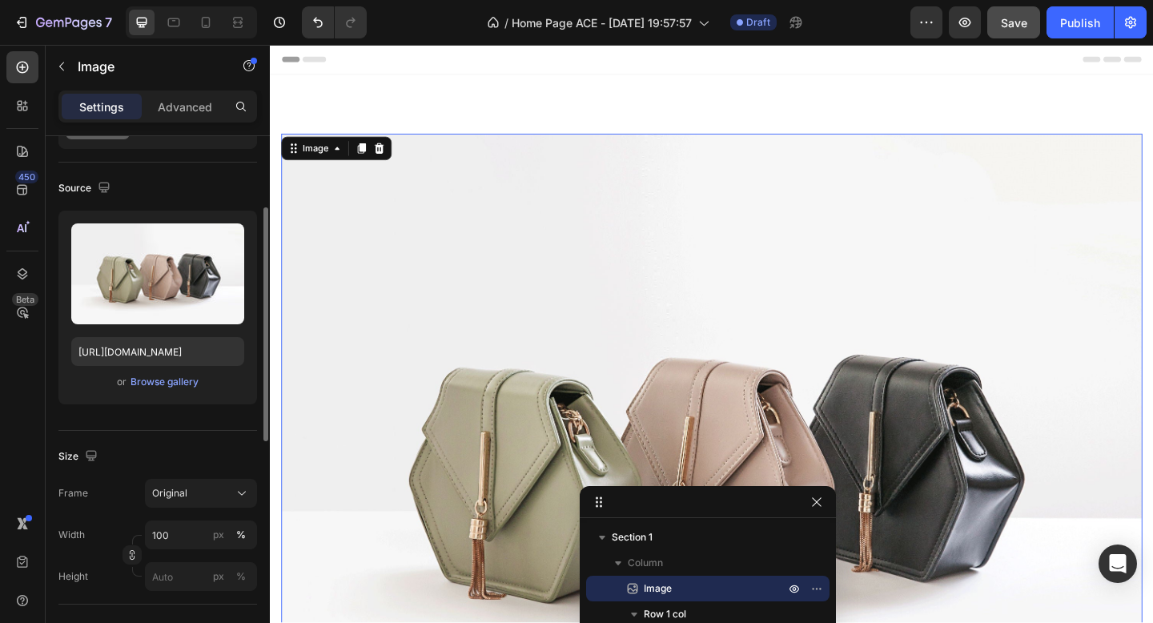
scroll to position [110, 0]
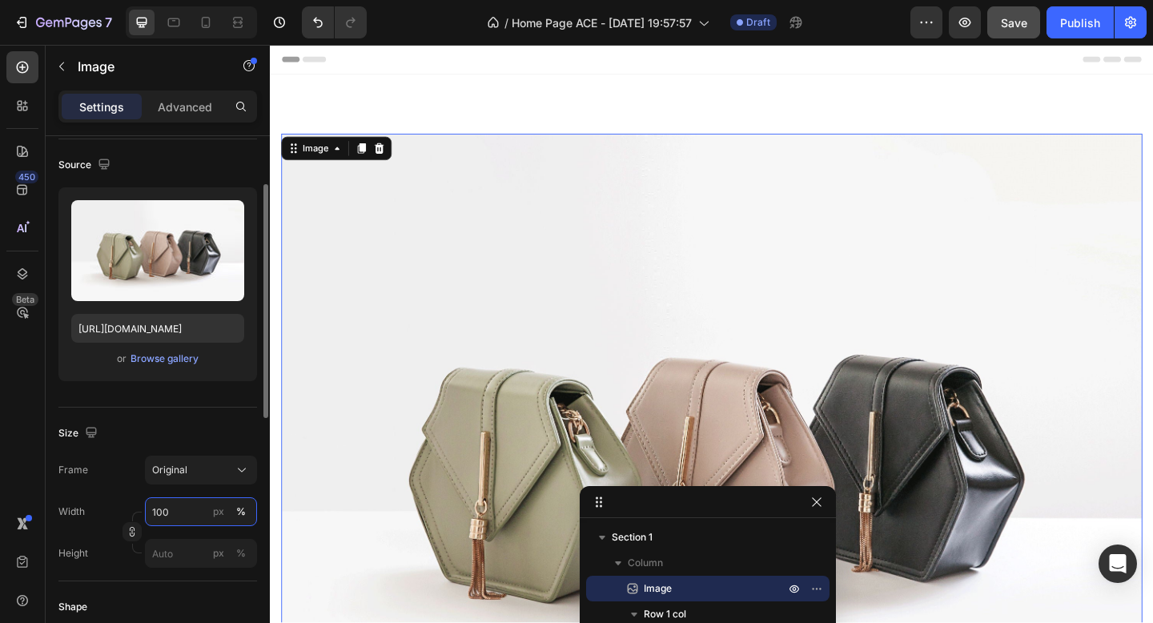
click at [188, 511] on input "100" at bounding box center [201, 511] width 112 height 29
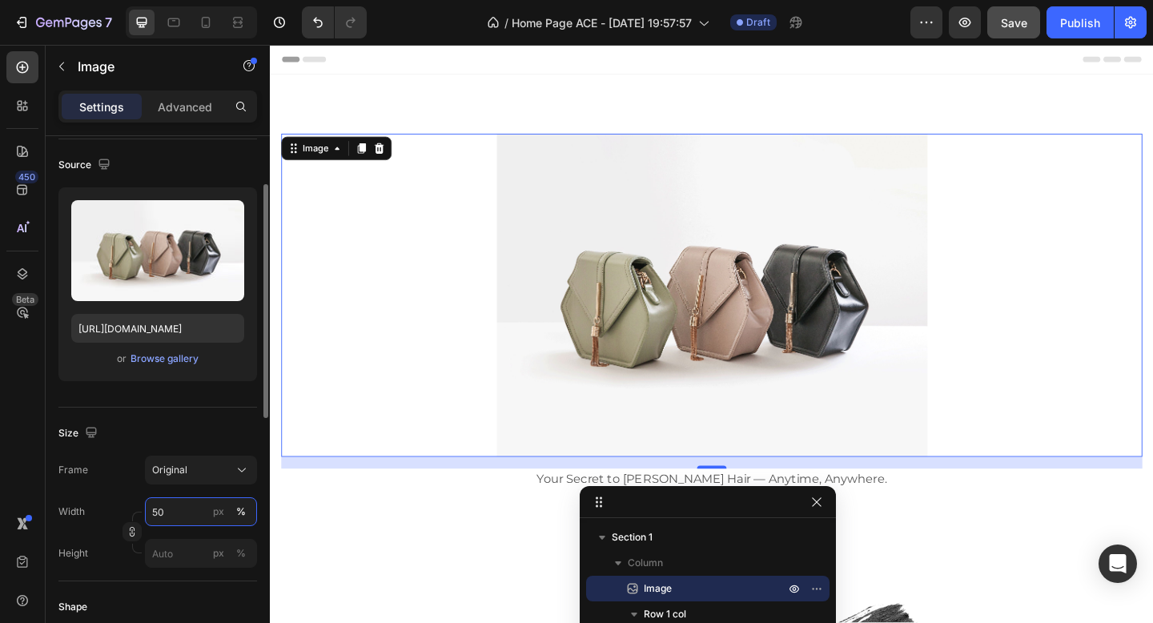
type input "5"
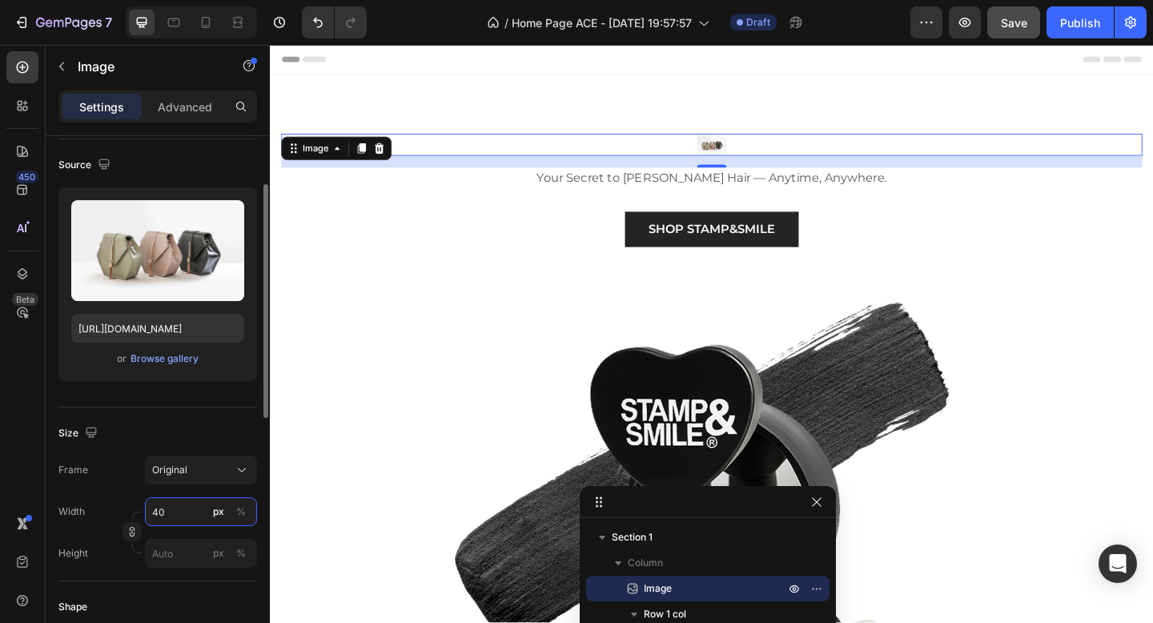
click at [179, 517] on input "40" at bounding box center [201, 511] width 112 height 29
type input "4"
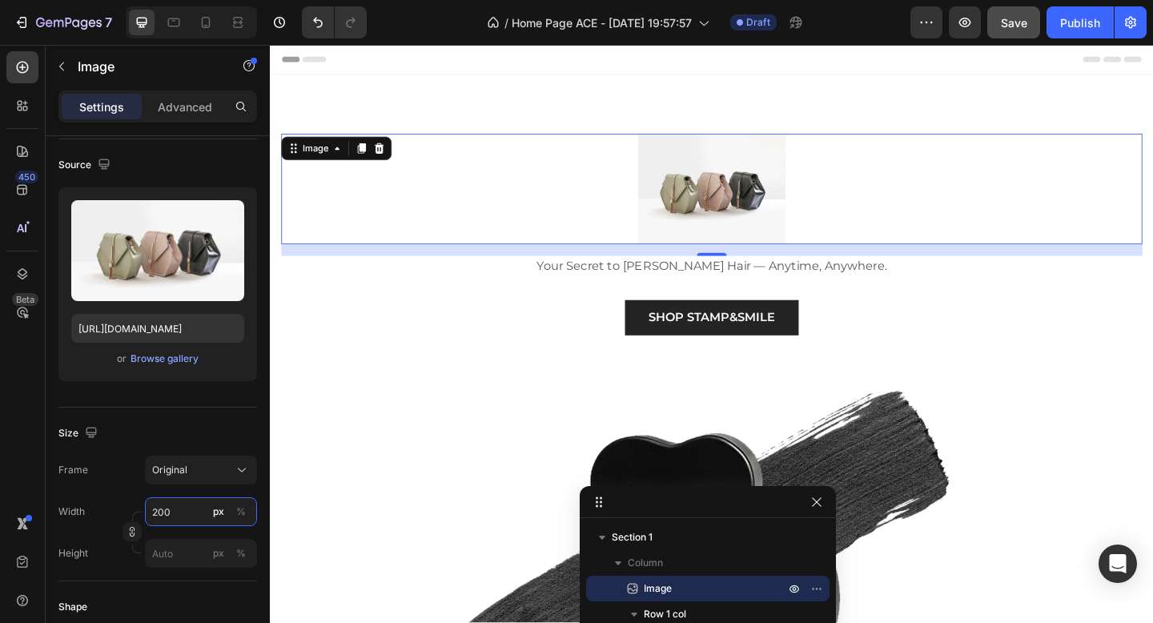
type input "200"
click at [781, 205] on img at bounding box center [750, 202] width 160 height 120
click at [172, 360] on div "Browse gallery" at bounding box center [165, 359] width 68 height 14
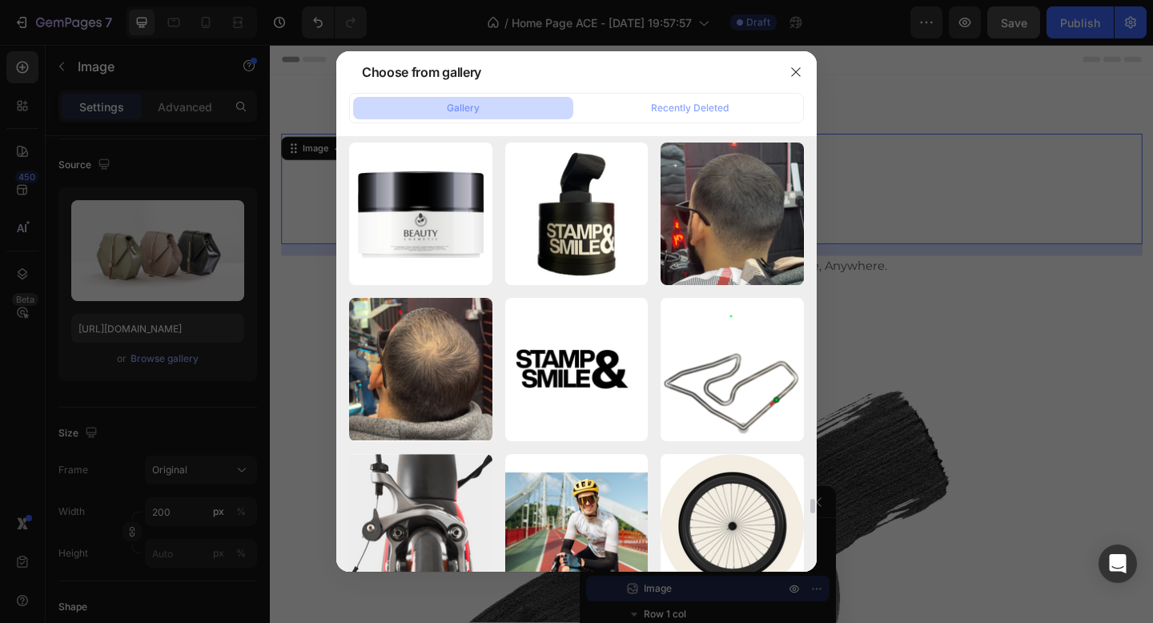
scroll to position [11808, 0]
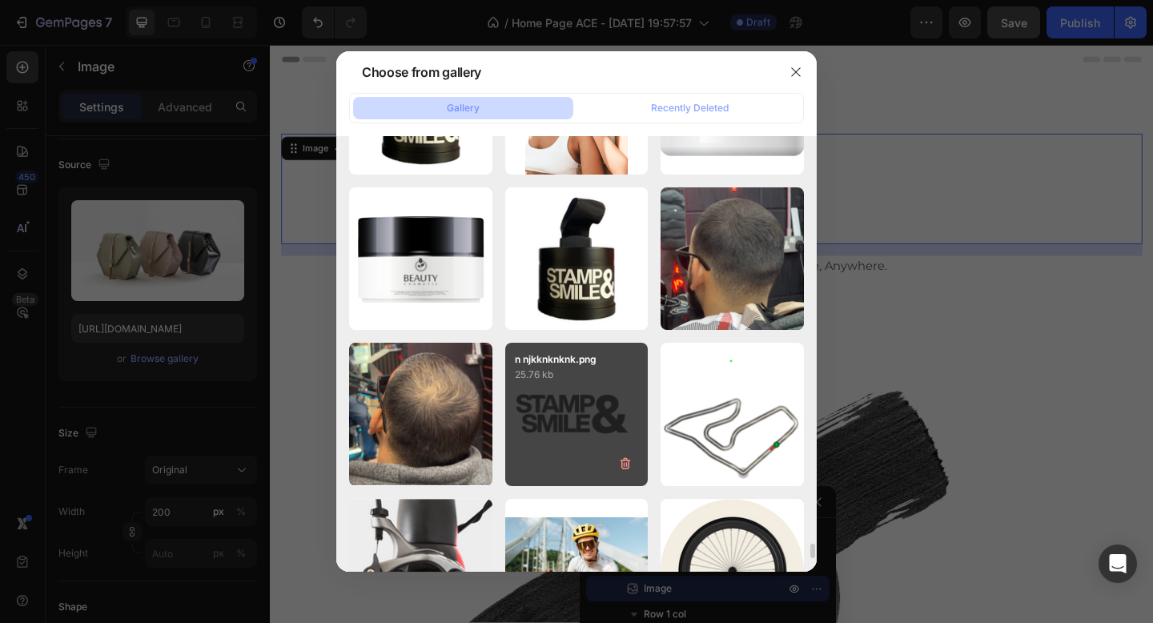
click at [560, 410] on div "n njkknknknk.png 25.76 kb" at bounding box center [576, 414] width 143 height 143
type input "[URL][DOMAIN_NAME]"
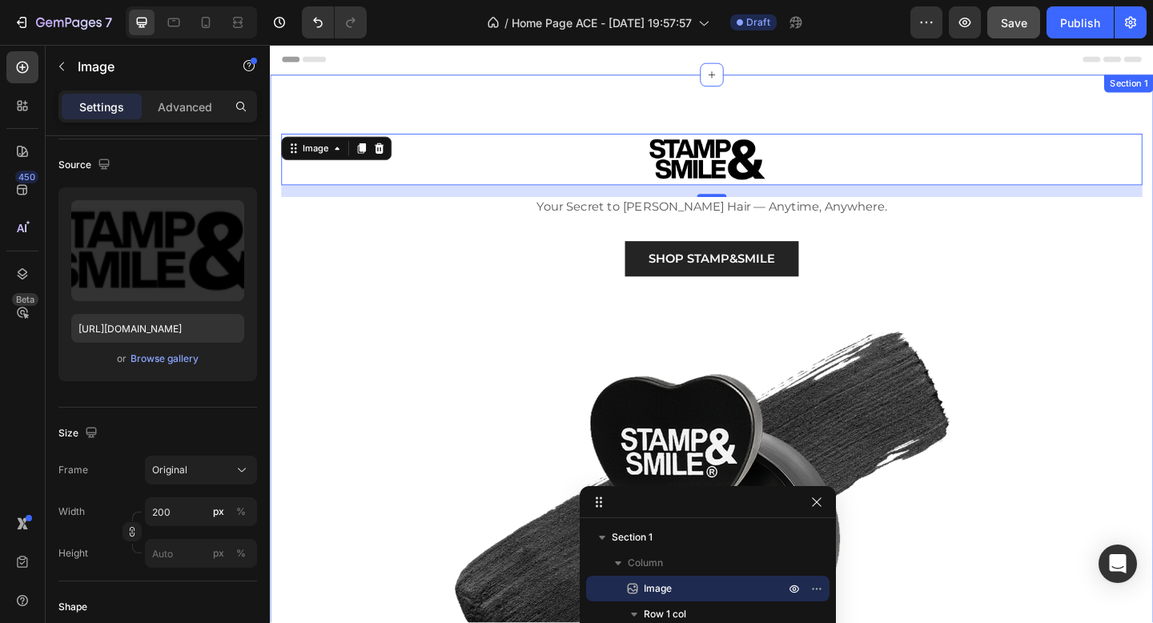
click at [865, 103] on div "Image 16 Your Secret to Fuller Hair — Anytime, Anywhere. Text block SHOP STAMP&…" at bounding box center [750, 515] width 961 height 874
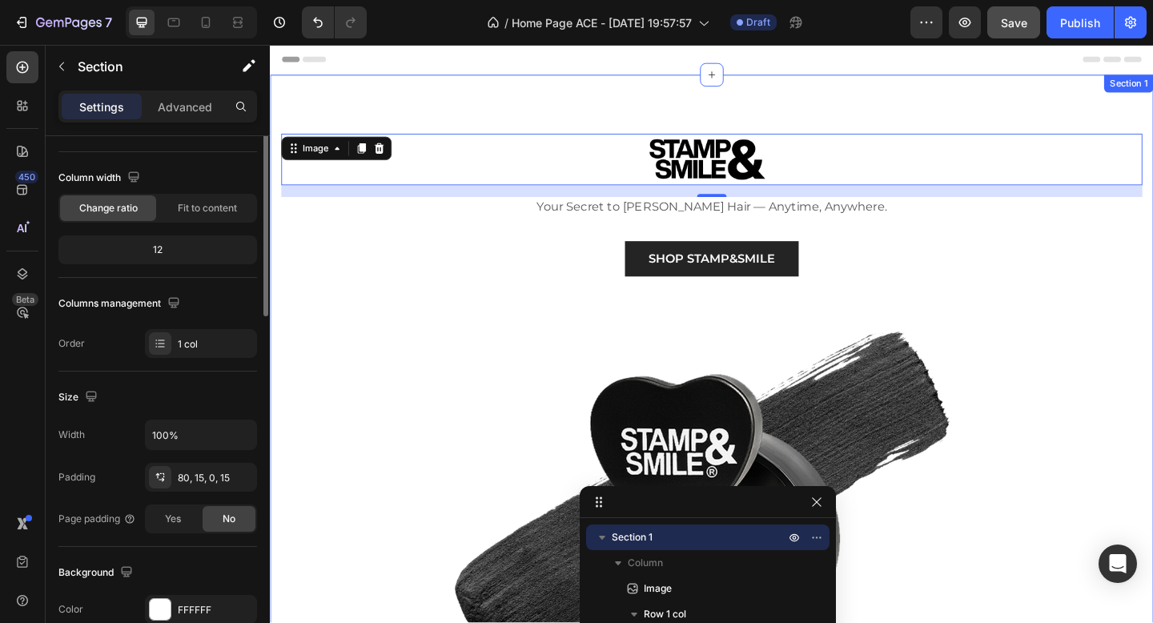
scroll to position [0, 0]
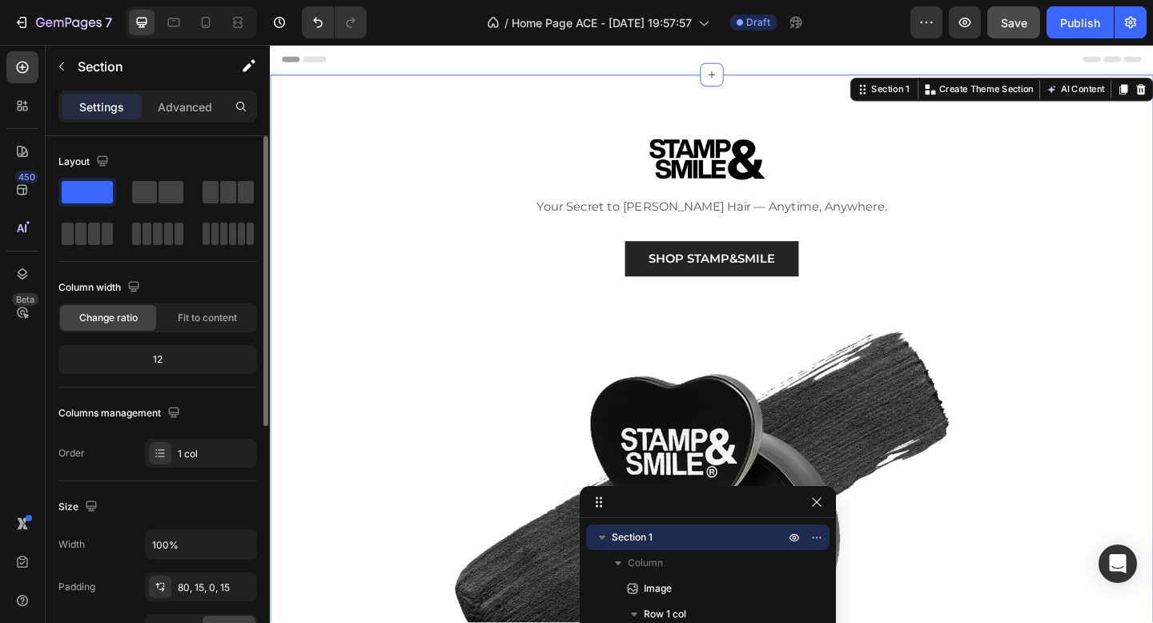
click at [359, 339] on div "Image Your Secret to Fuller Hair — Anytime, Anywhere. Text block SHOP STAMP&SMI…" at bounding box center [750, 547] width 937 height 810
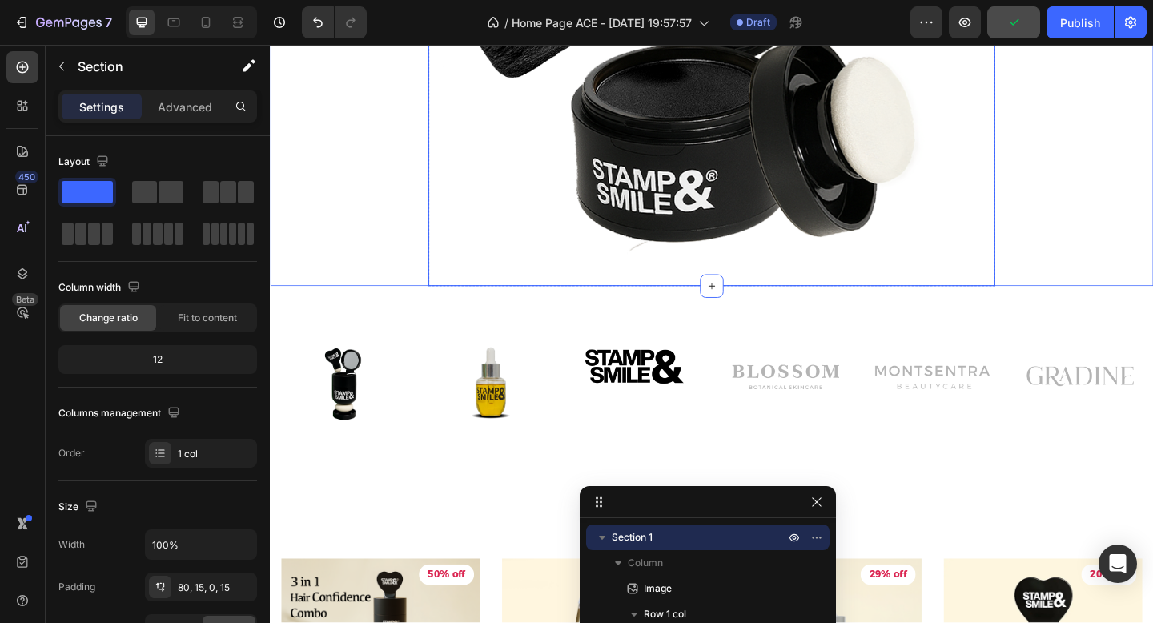
scroll to position [648, 0]
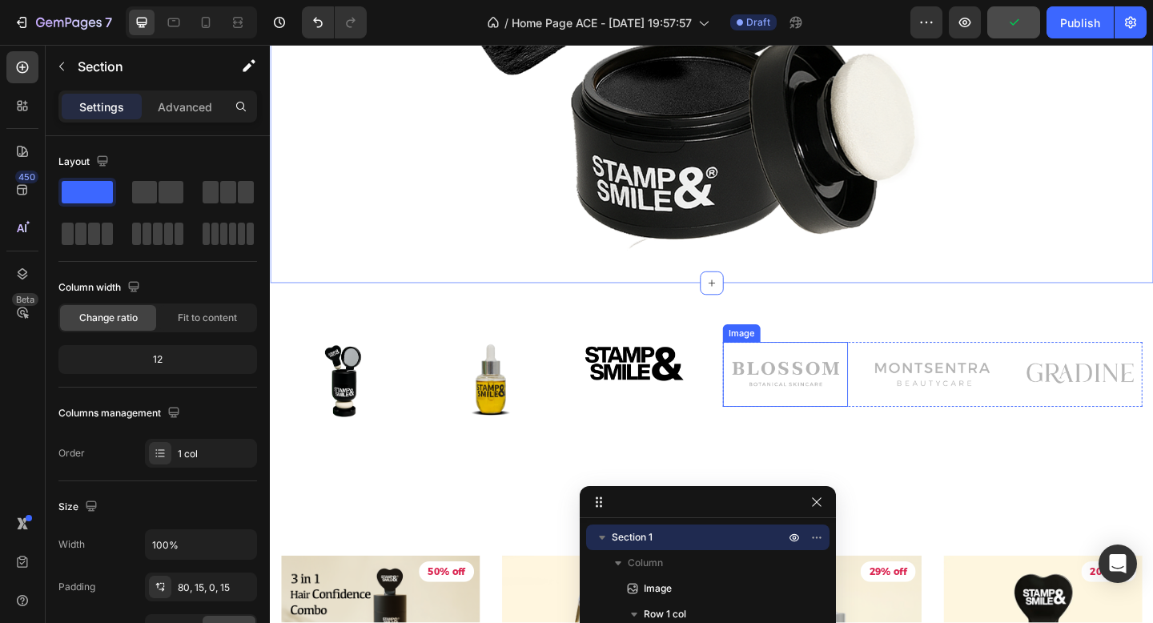
click at [830, 391] on img at bounding box center [830, 403] width 136 height 70
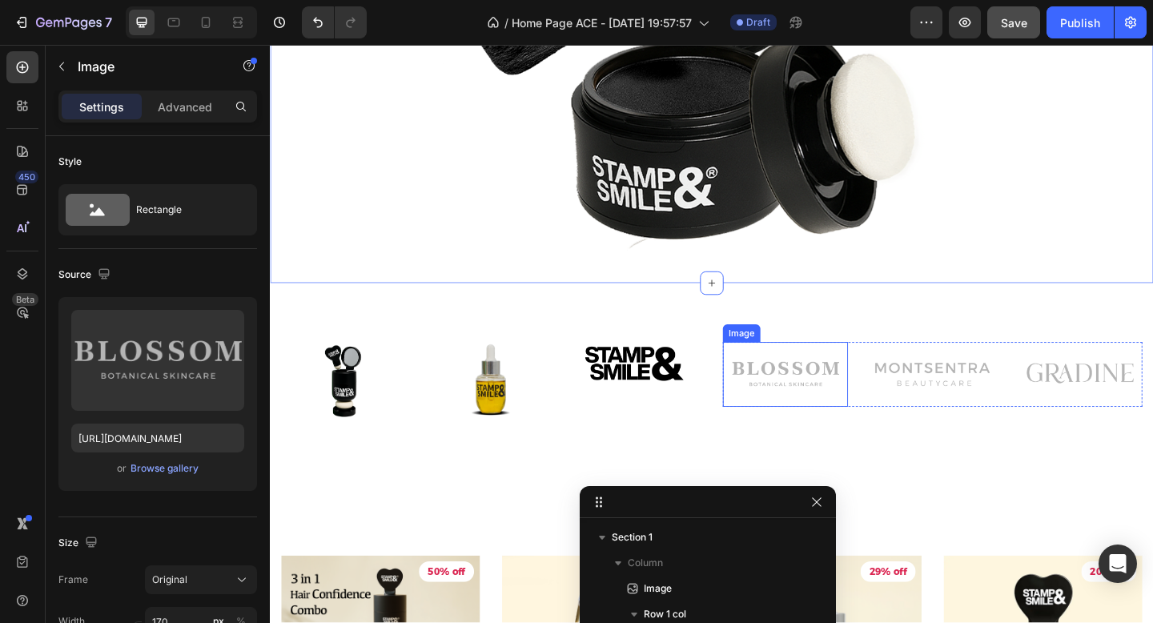
scroll to position [306, 0]
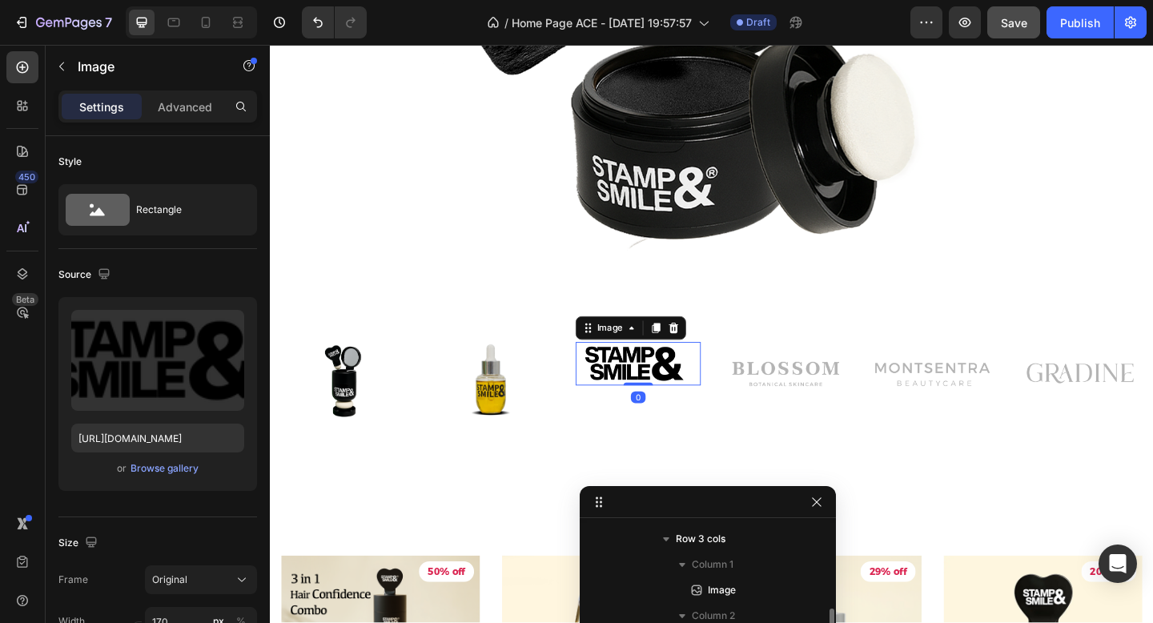
click at [691, 388] on img at bounding box center [670, 391] width 136 height 47
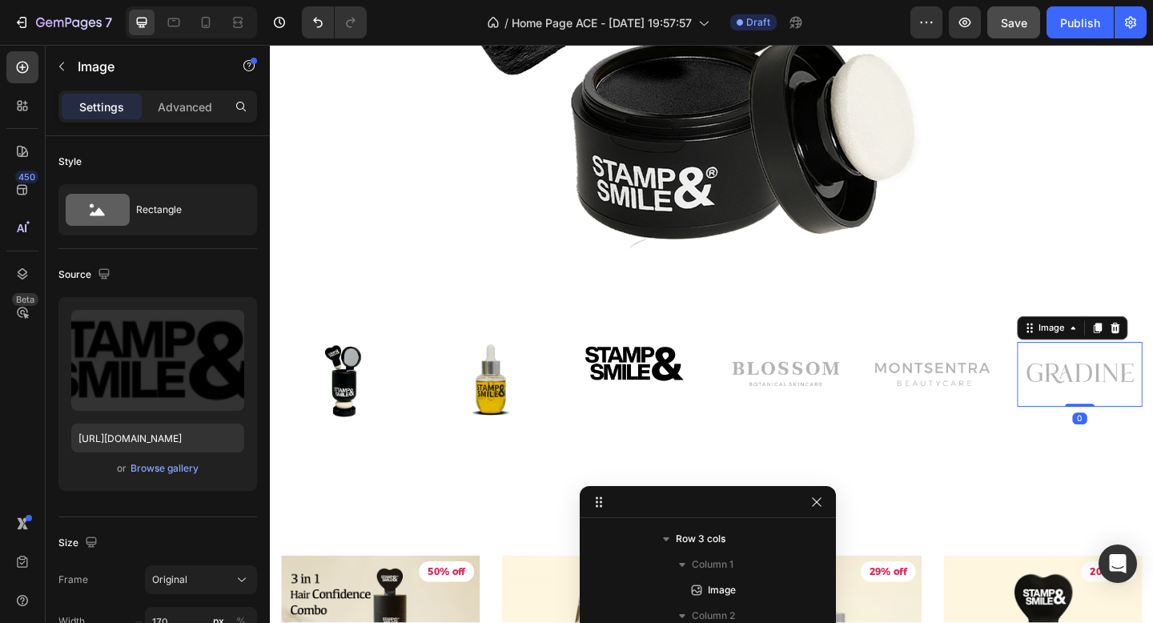
click at [1114, 405] on img at bounding box center [1151, 403] width 136 height 70
click at [706, 391] on img at bounding box center [670, 391] width 136 height 47
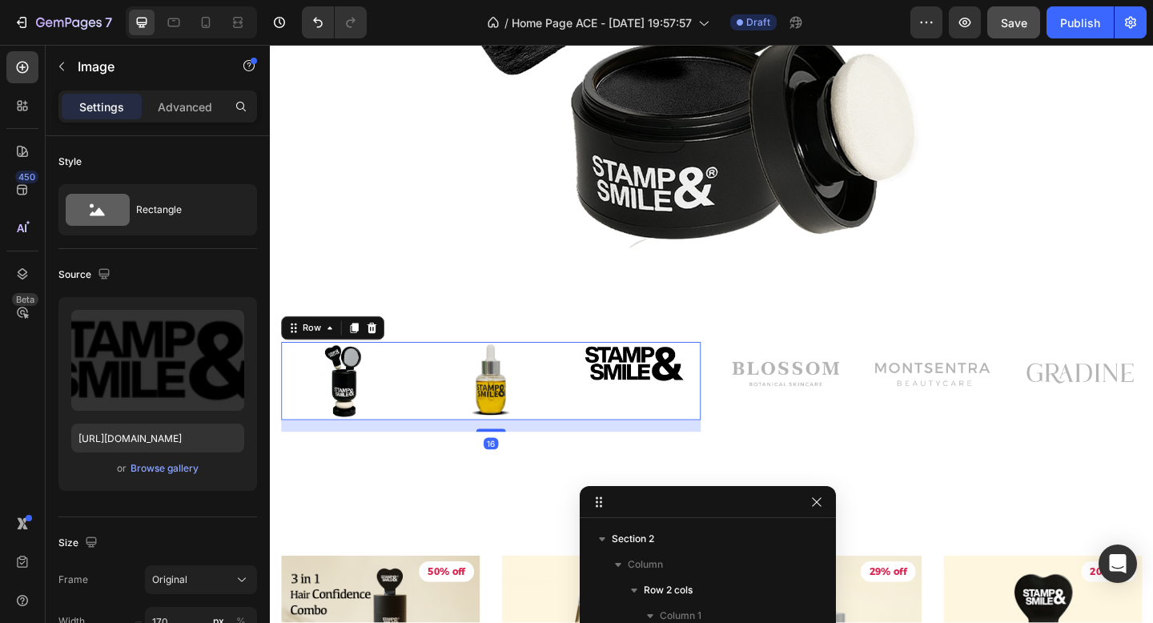
click at [649, 442] on div "Image" at bounding box center [670, 411] width 136 height 86
click at [659, 401] on img at bounding box center [670, 391] width 136 height 47
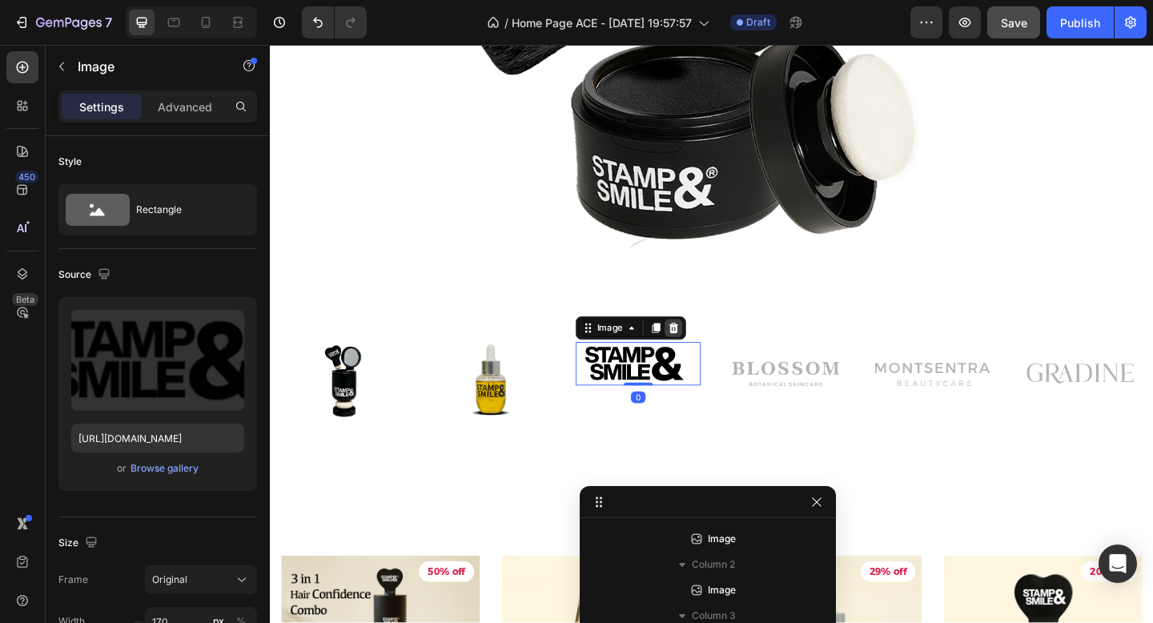
click at [713, 354] on icon at bounding box center [708, 353] width 13 height 13
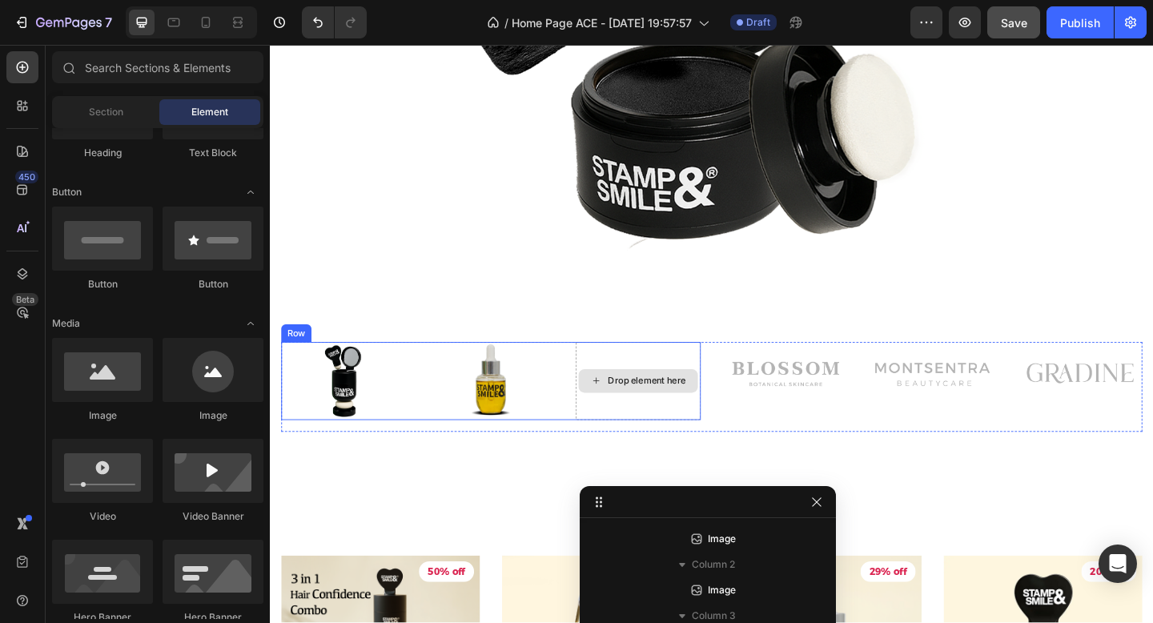
click at [685, 405] on div "Drop element here" at bounding box center [679, 410] width 85 height 13
click at [685, 388] on div "Drop element here" at bounding box center [670, 411] width 136 height 86
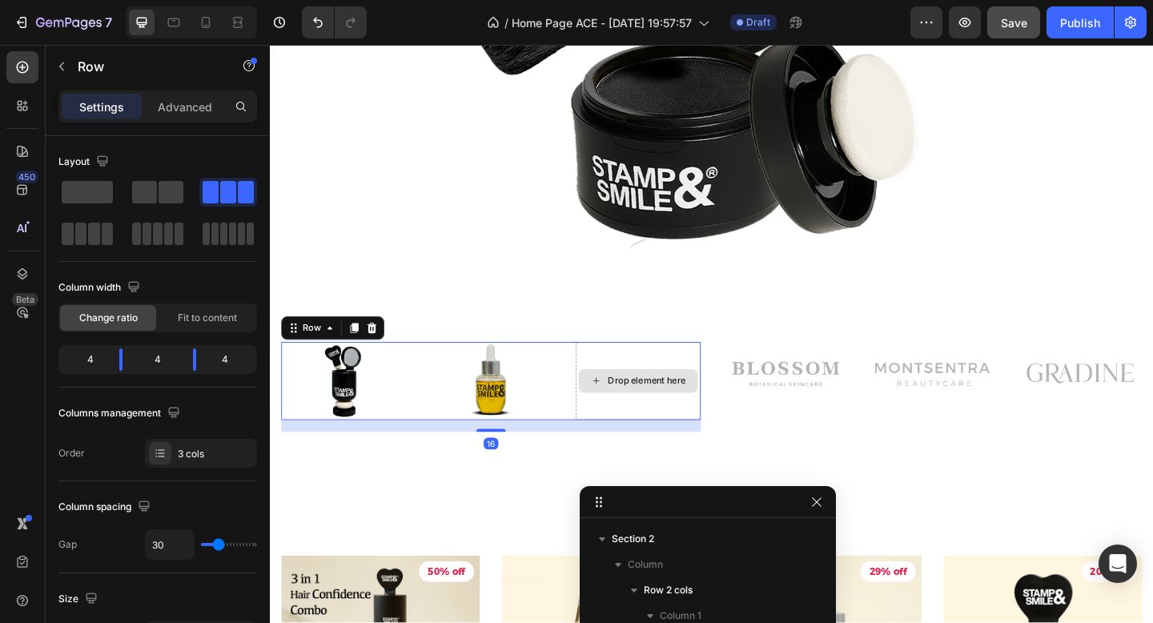
click at [669, 388] on div "Drop element here" at bounding box center [670, 411] width 136 height 86
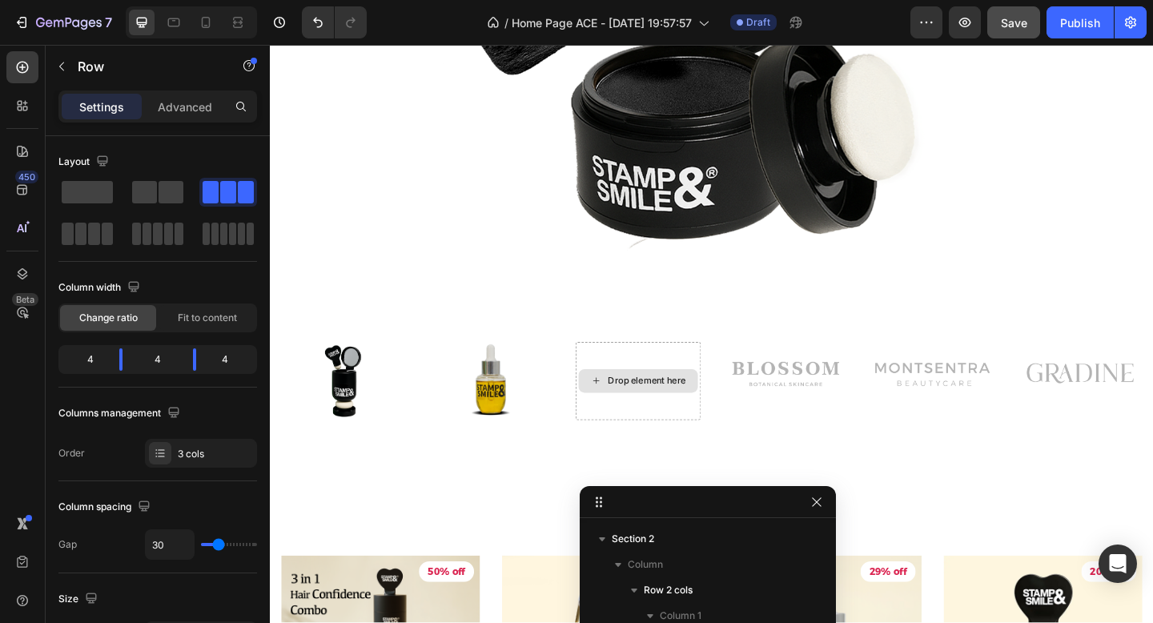
click at [657, 416] on div "Drop element here" at bounding box center [679, 410] width 85 height 13
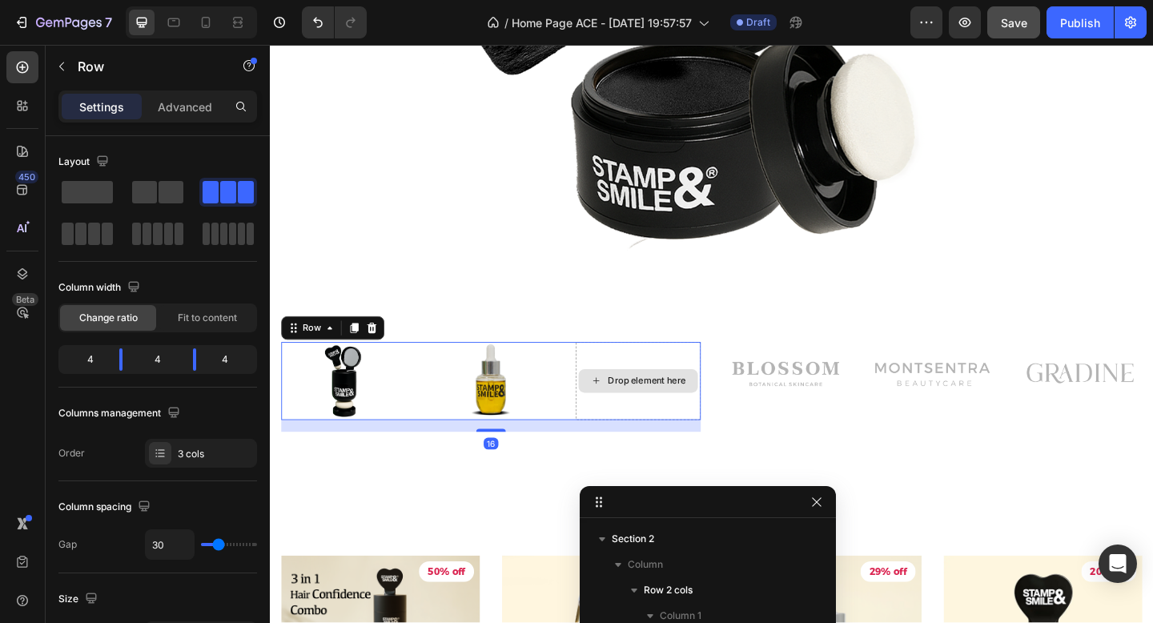
click at [657, 426] on div "Drop element here" at bounding box center [670, 411] width 136 height 86
click at [654, 431] on div "Drop element here" at bounding box center [670, 411] width 136 height 86
click at [633, 432] on div "Drop element here" at bounding box center [670, 411] width 136 height 86
click at [609, 432] on div "Drop element here" at bounding box center [670, 411] width 136 height 86
click at [149, 196] on span at bounding box center [144, 192] width 25 height 22
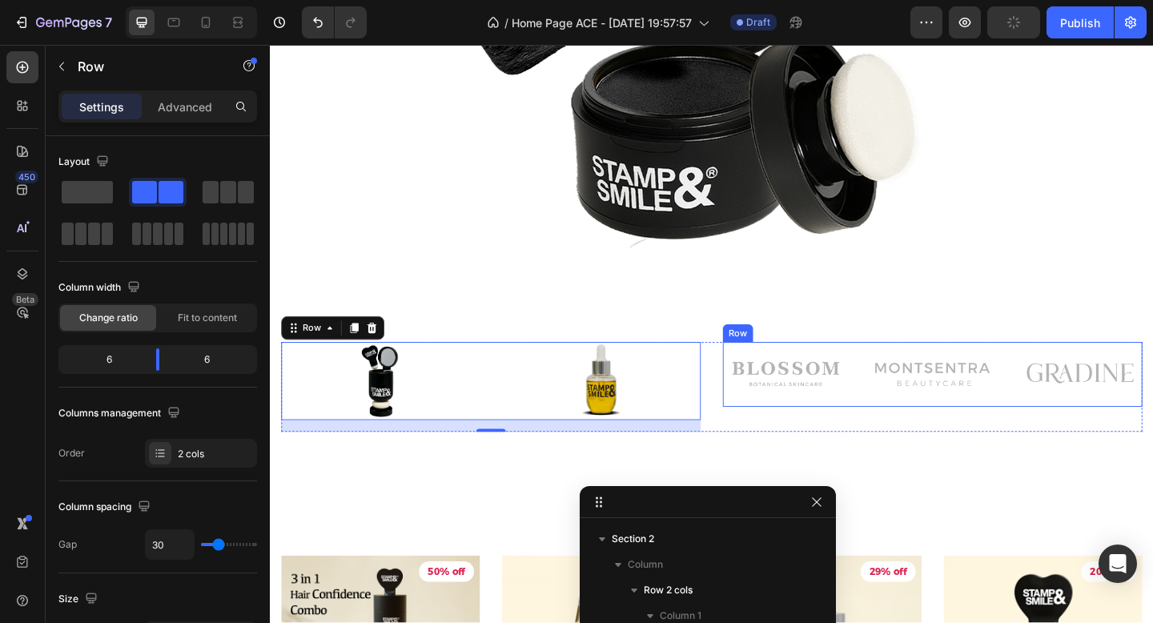
scroll to position [357, 0]
click at [908, 373] on div "Image Image Image Row" at bounding box center [990, 403] width 456 height 70
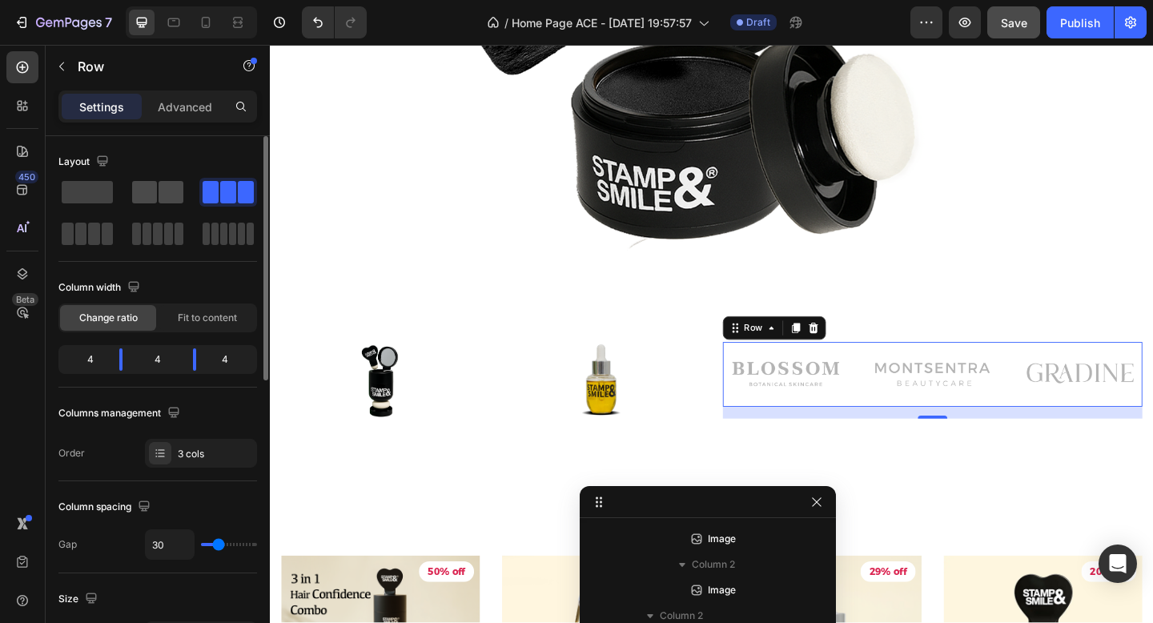
click at [199, 204] on div at bounding box center [228, 192] width 58 height 29
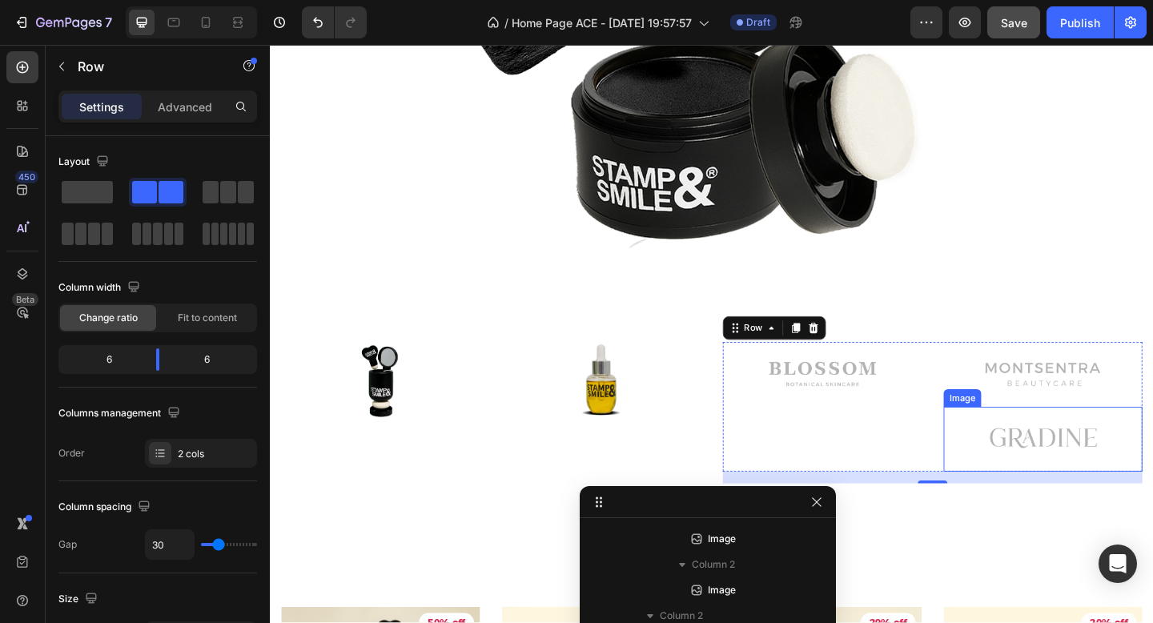
click at [1095, 476] on img at bounding box center [1111, 474] width 136 height 70
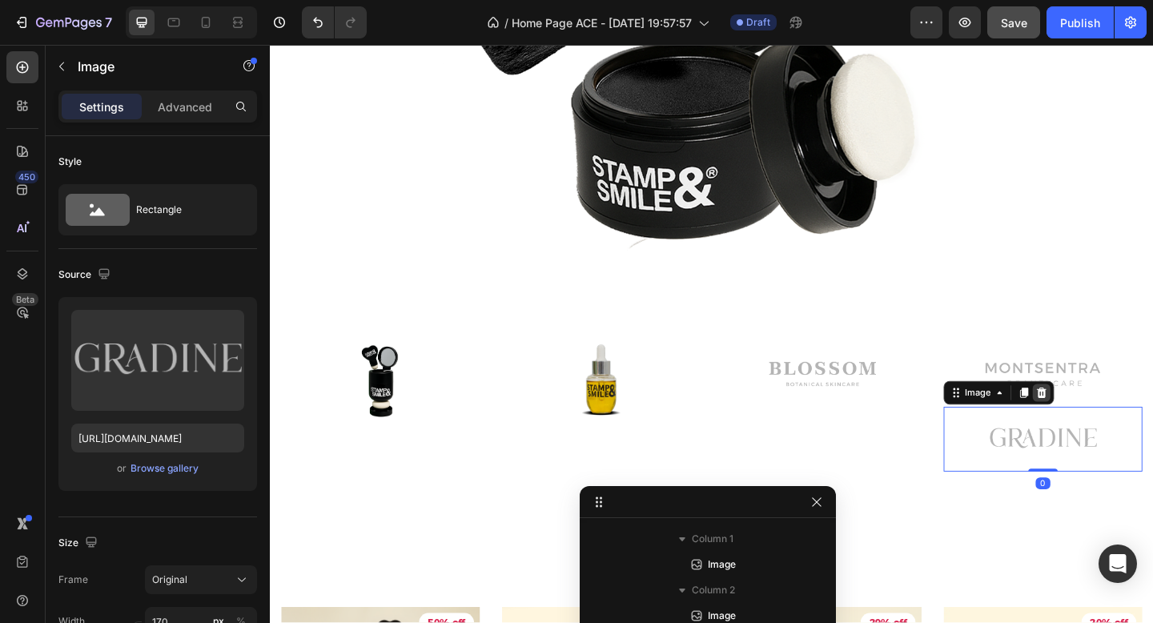
click at [1108, 426] on icon at bounding box center [1109, 423] width 10 height 11
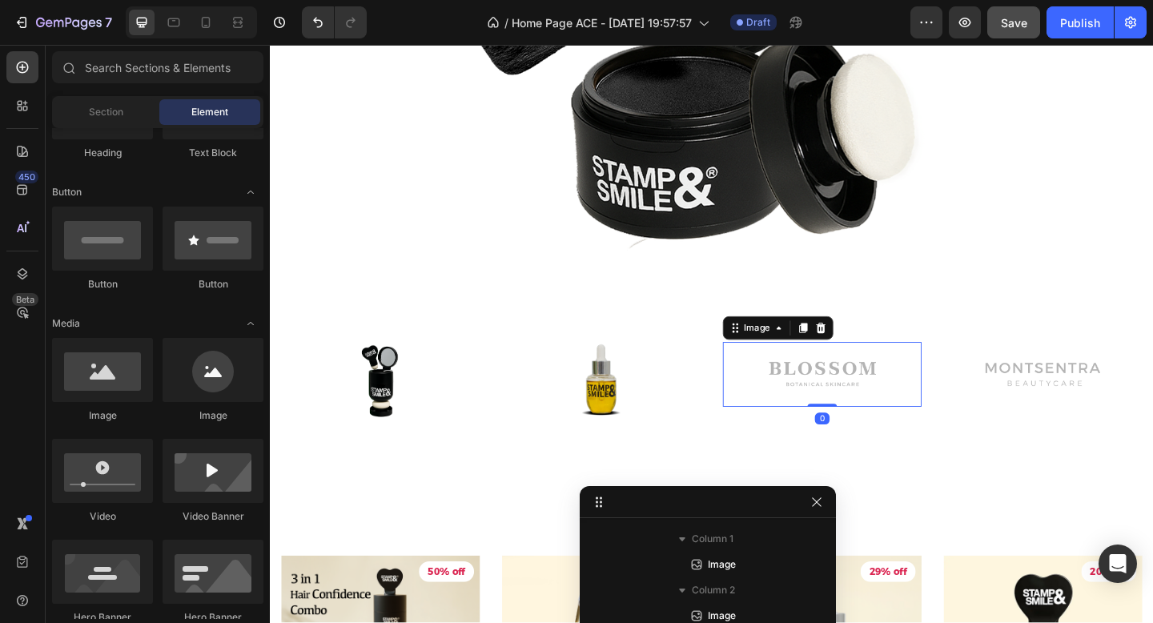
click at [859, 409] on img at bounding box center [870, 403] width 136 height 70
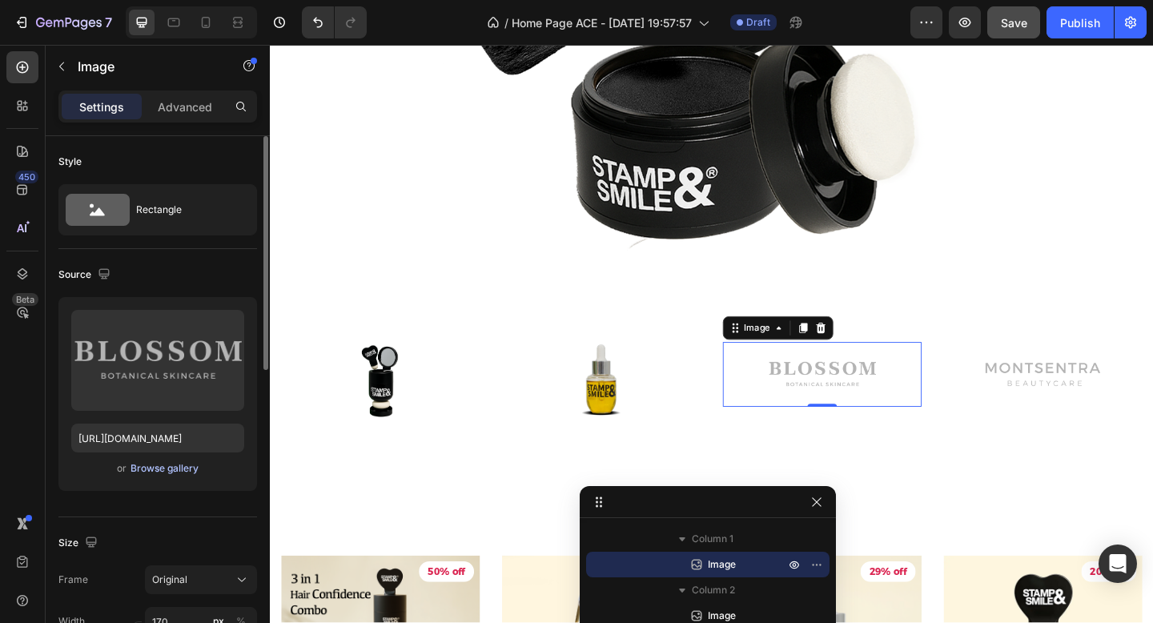
click at [164, 465] on div "Browse gallery" at bounding box center [165, 468] width 68 height 14
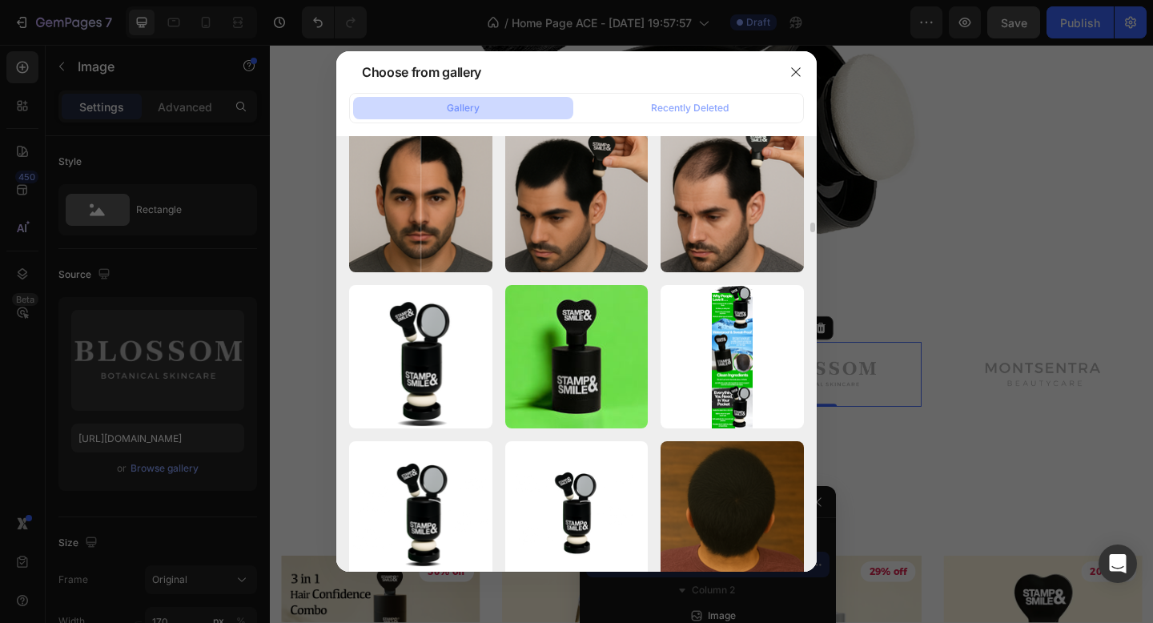
scroll to position [3461, 0]
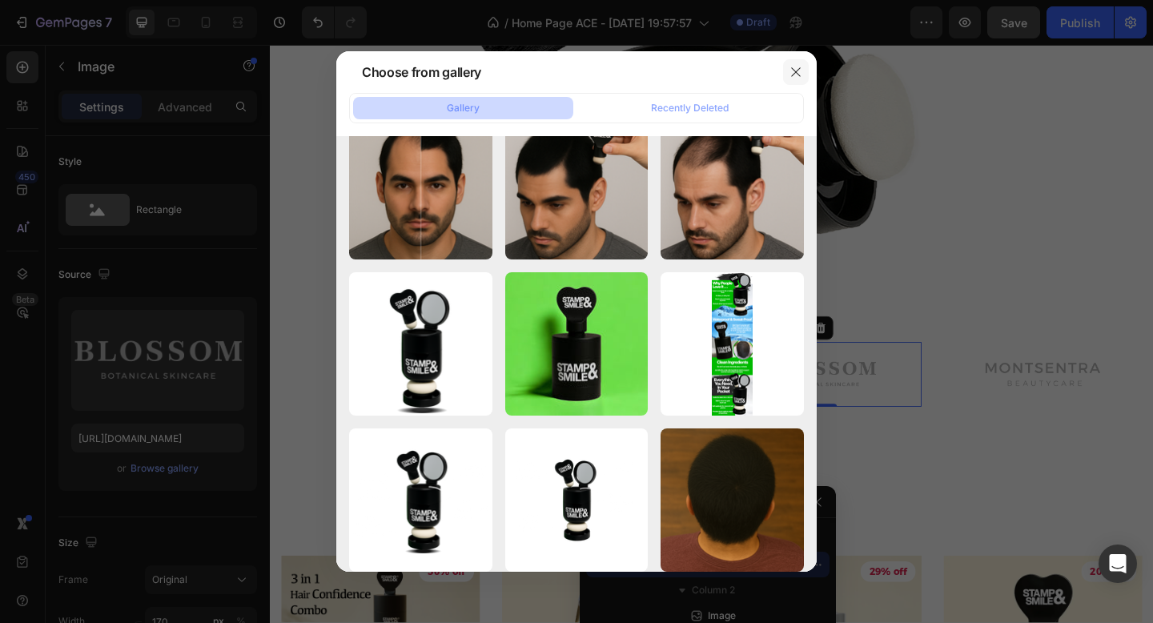
click at [795, 74] on icon "button" at bounding box center [795, 72] width 13 height 13
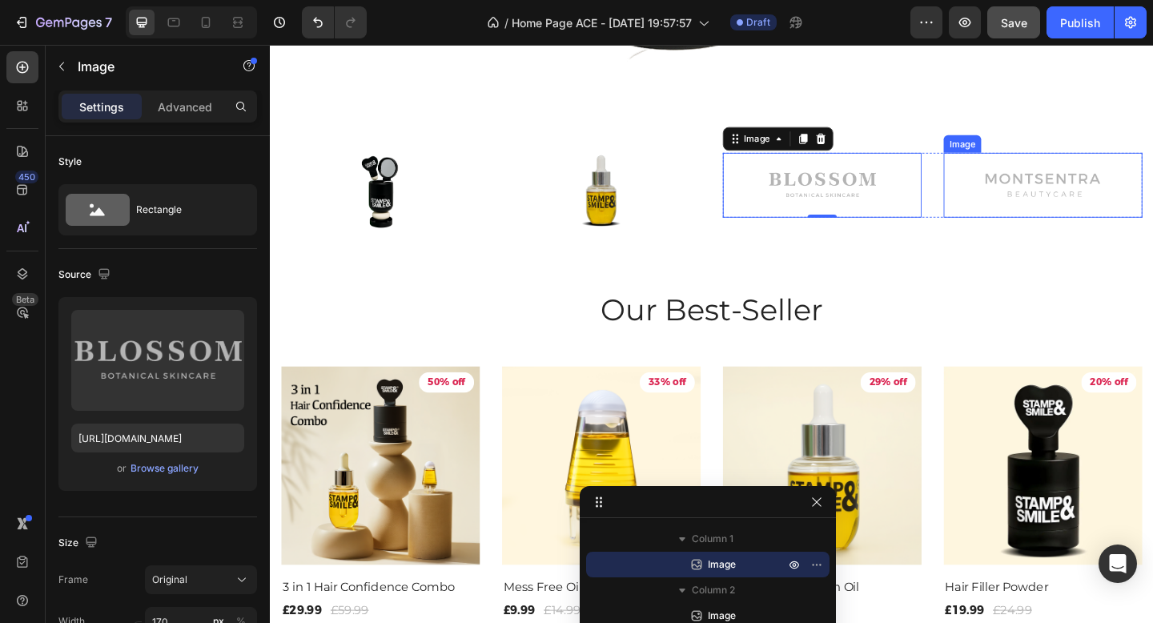
scroll to position [842, 0]
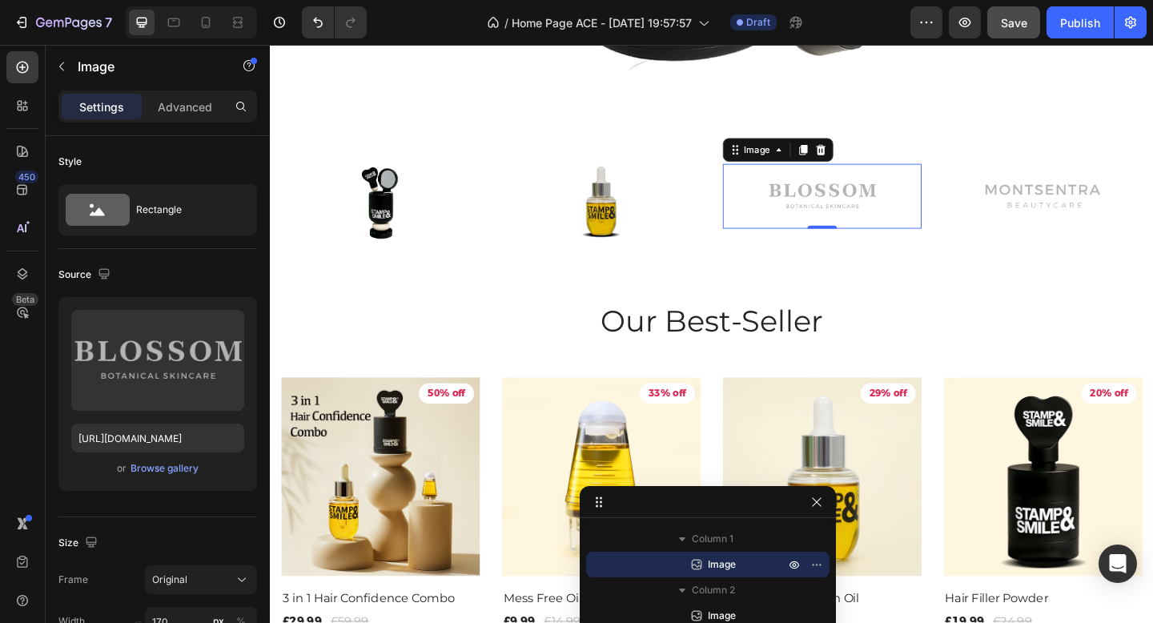
click at [870, 196] on img at bounding box center [870, 210] width 136 height 70
click at [822, 163] on icon at bounding box center [823, 159] width 13 height 13
click at [823, 195] on img at bounding box center [870, 210] width 136 height 70
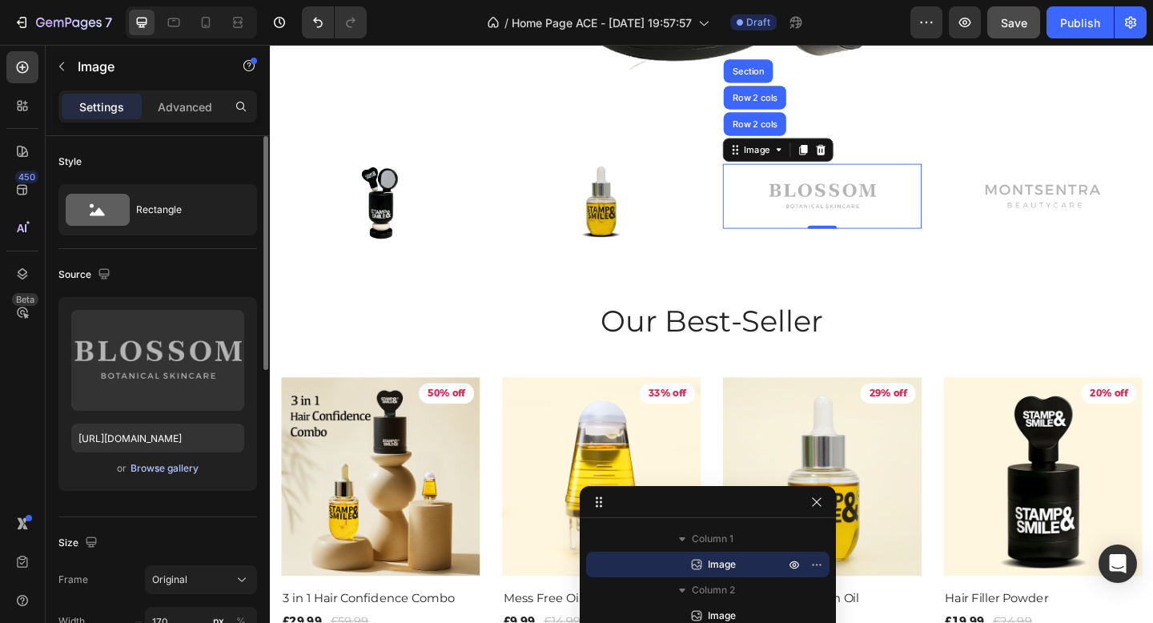
click at [170, 469] on div "Browse gallery" at bounding box center [165, 468] width 68 height 14
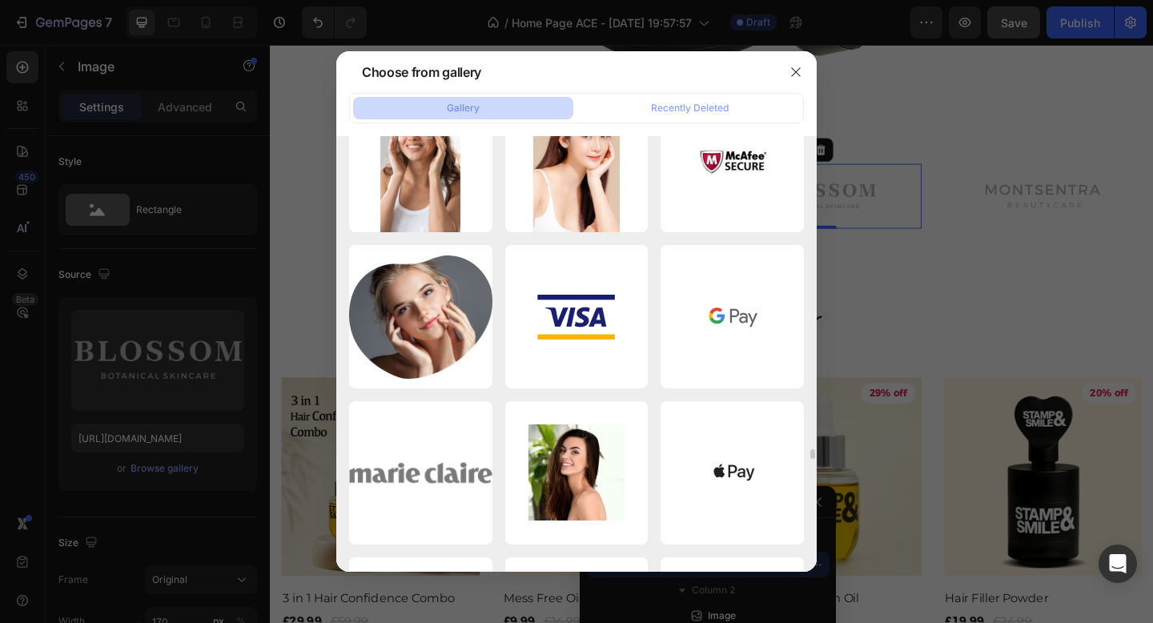
scroll to position [13932, 0]
click at [796, 63] on button "button" at bounding box center [796, 72] width 26 height 26
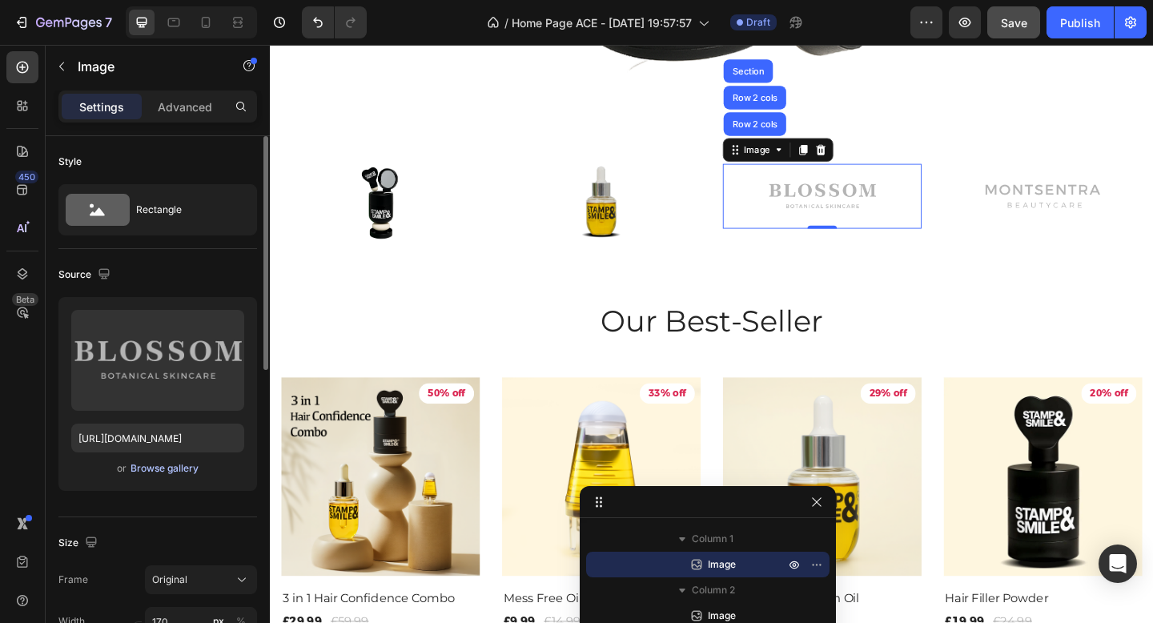
click at [165, 471] on div "Browse gallery" at bounding box center [165, 468] width 68 height 14
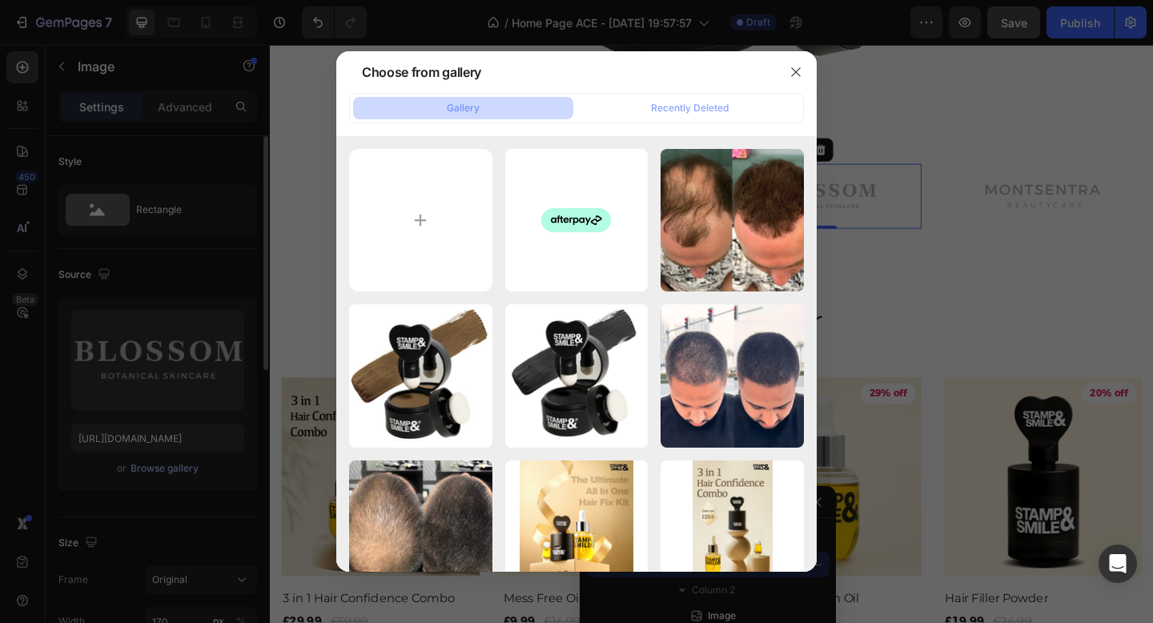
click at [438, 191] on input "file" at bounding box center [420, 220] width 143 height 143
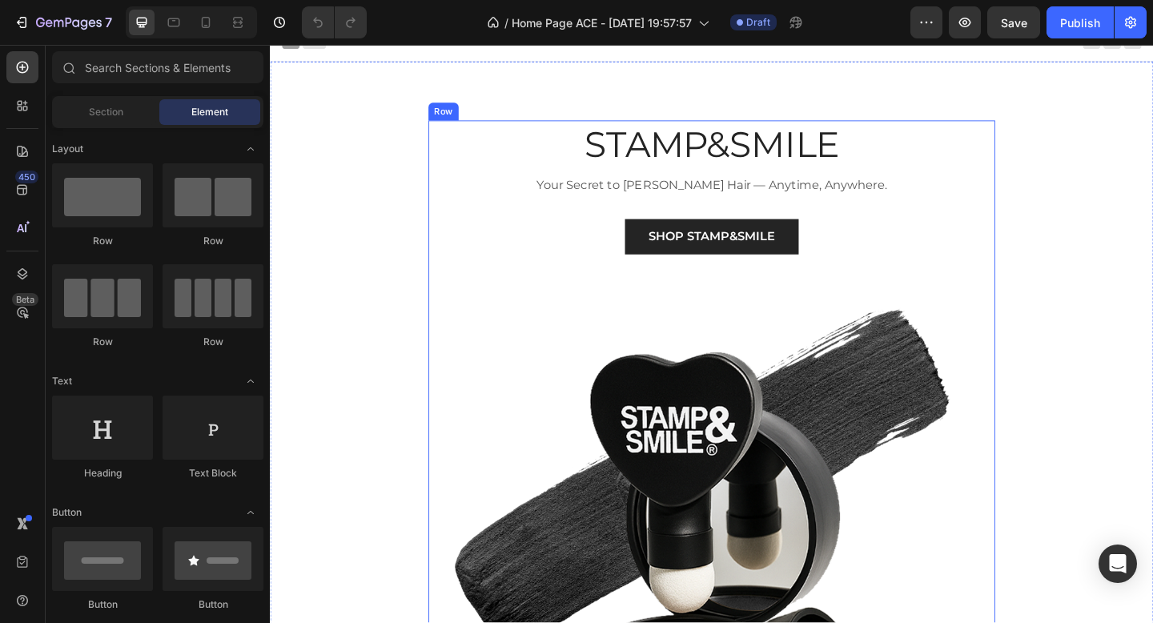
scroll to position [15, 0]
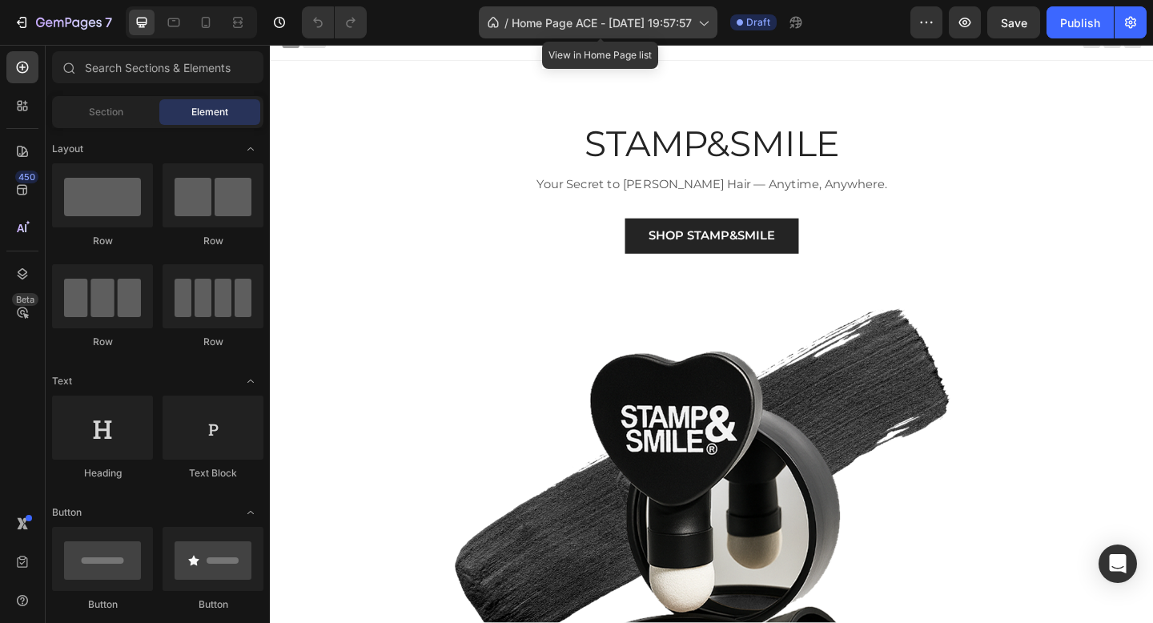
click at [485, 19] on icon at bounding box center [493, 22] width 16 height 16
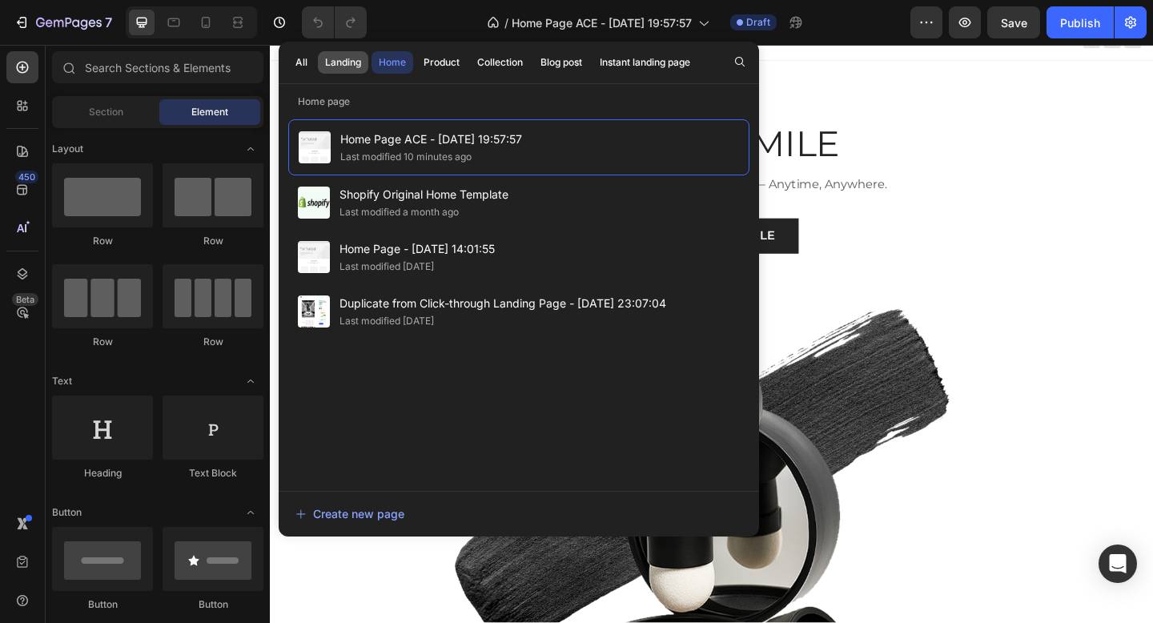
click at [340, 60] on div "Landing" at bounding box center [343, 62] width 36 height 14
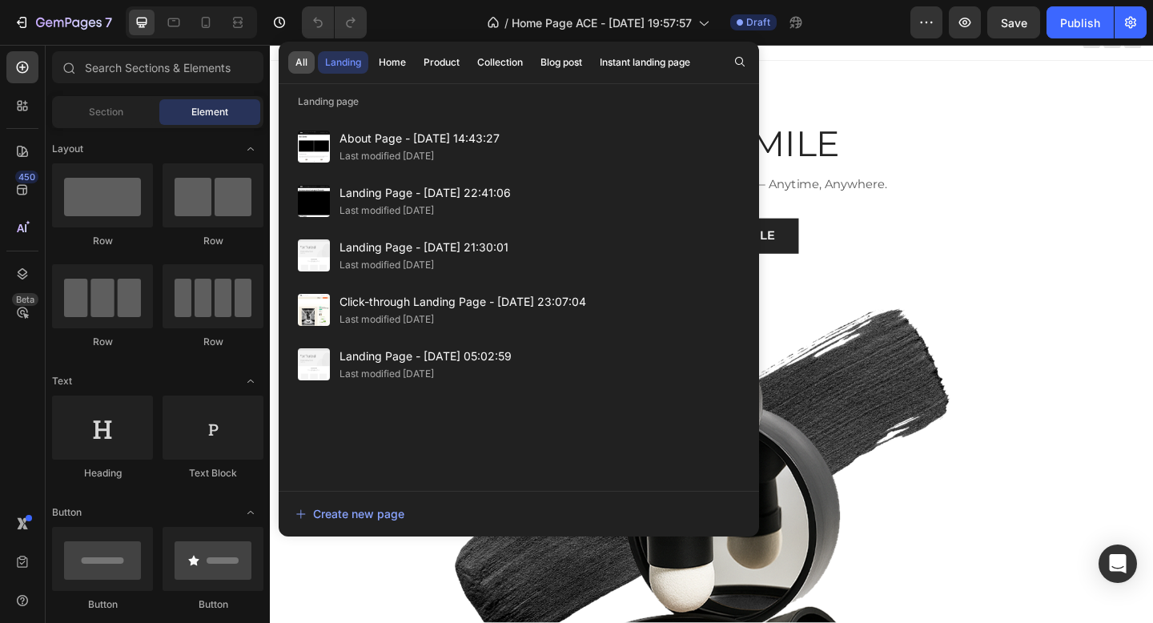
click at [305, 63] on div "All" at bounding box center [301, 62] width 12 height 14
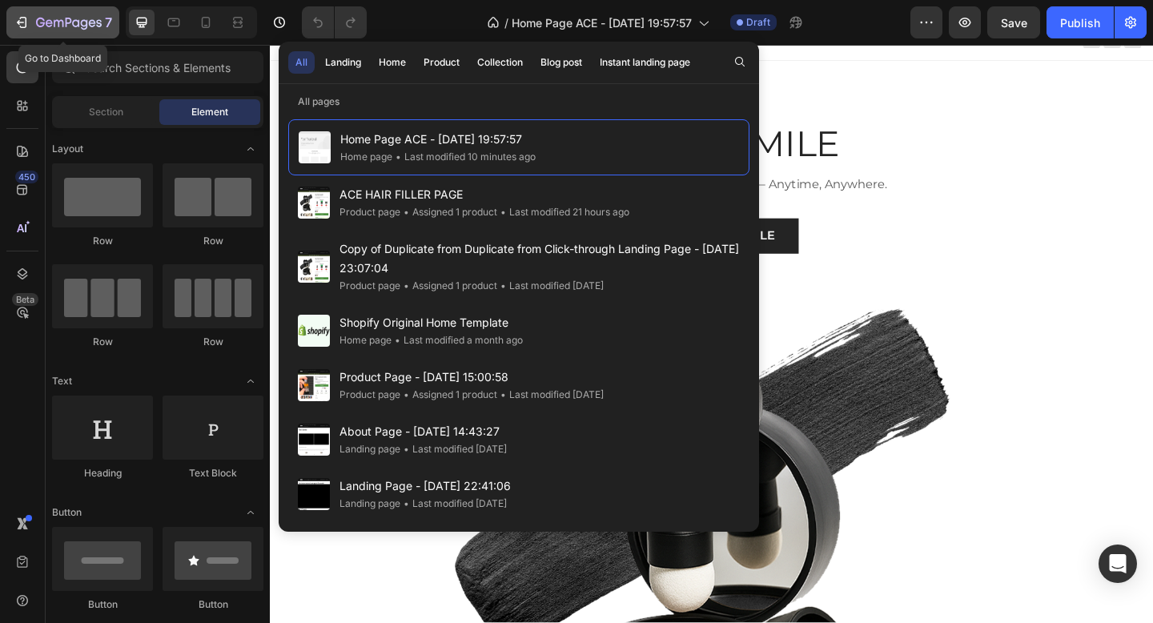
click at [42, 19] on icon "button" at bounding box center [69, 24] width 66 height 14
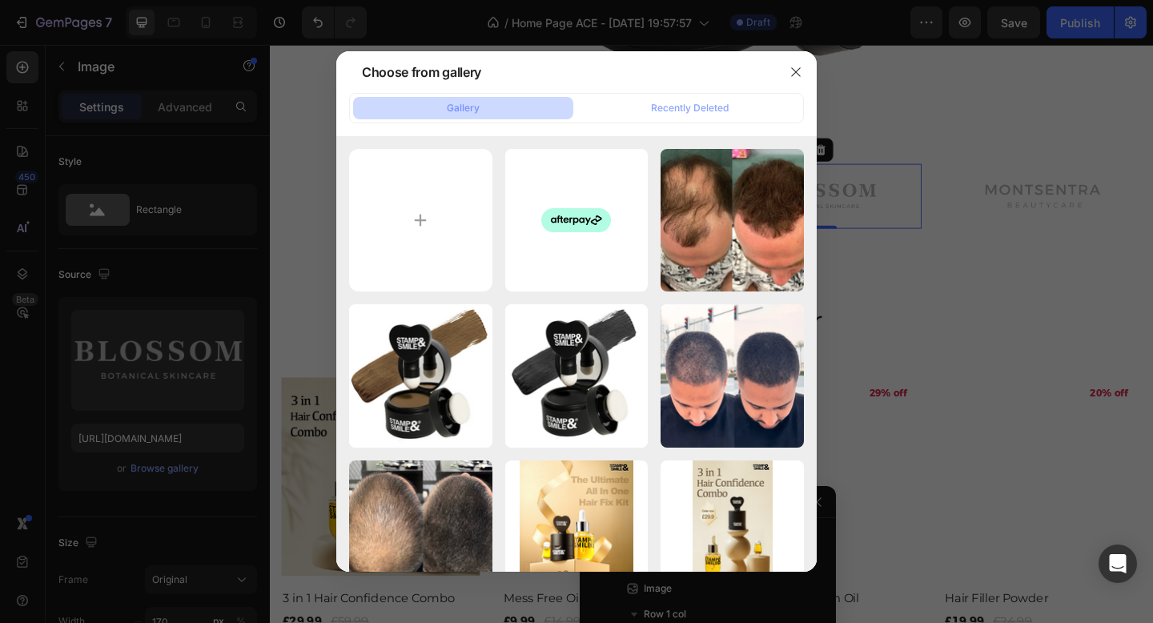
scroll to position [485, 0]
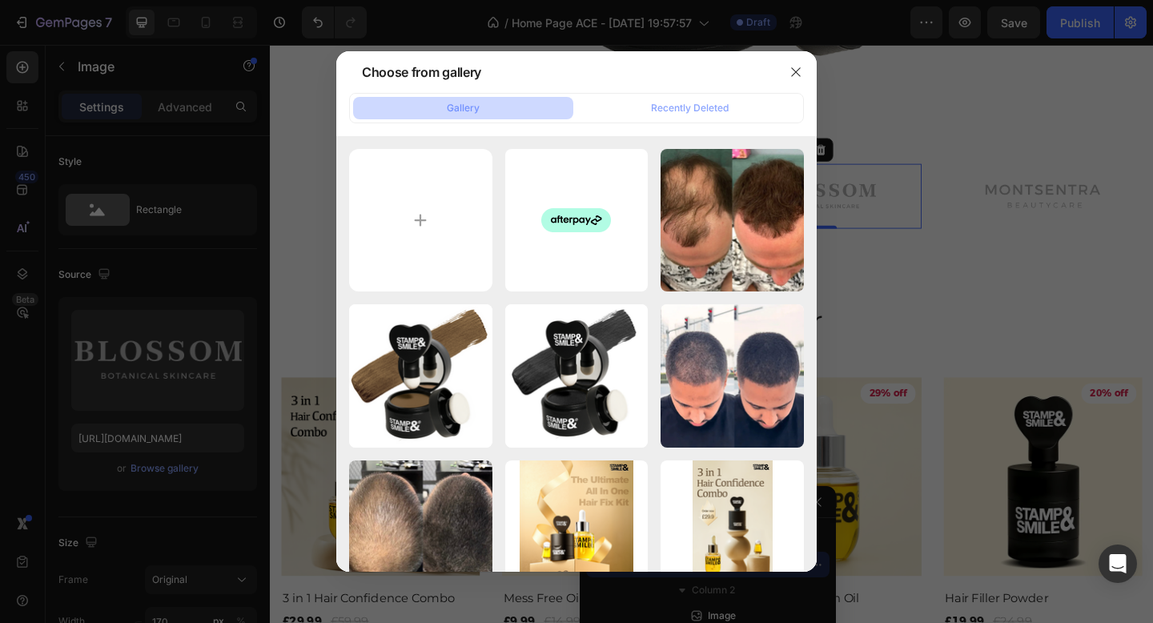
type input "C:\fakepath\IMG_0848.PNG"
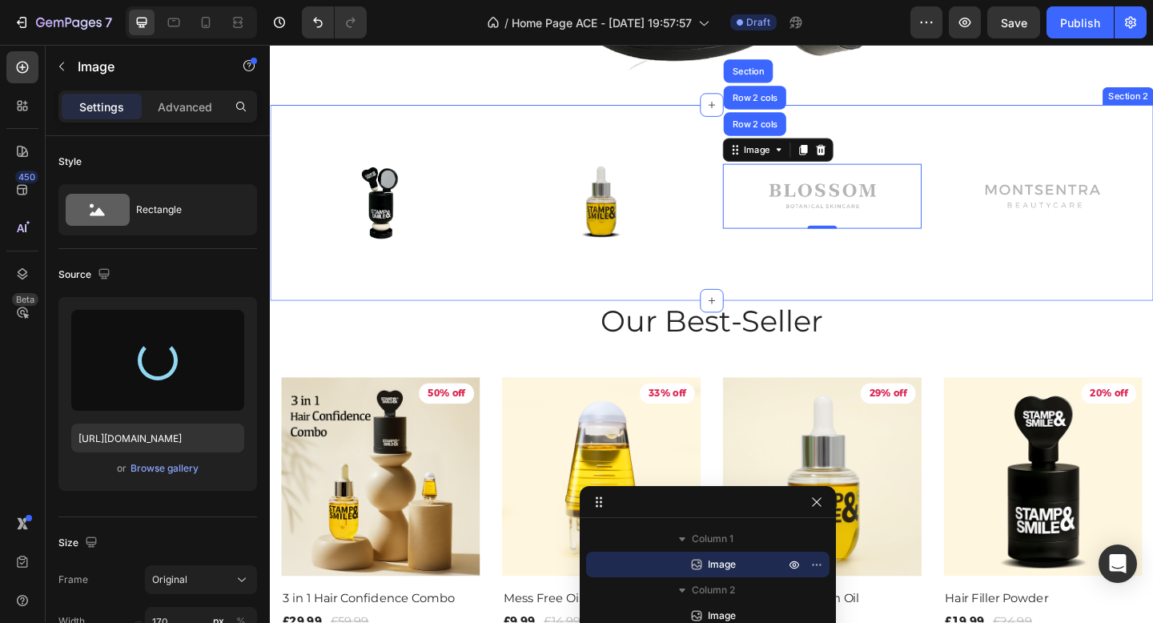
type input "https://cdn.shopify.com/s/files/1/0842/2129/6977/files/gempages_544302629908382…"
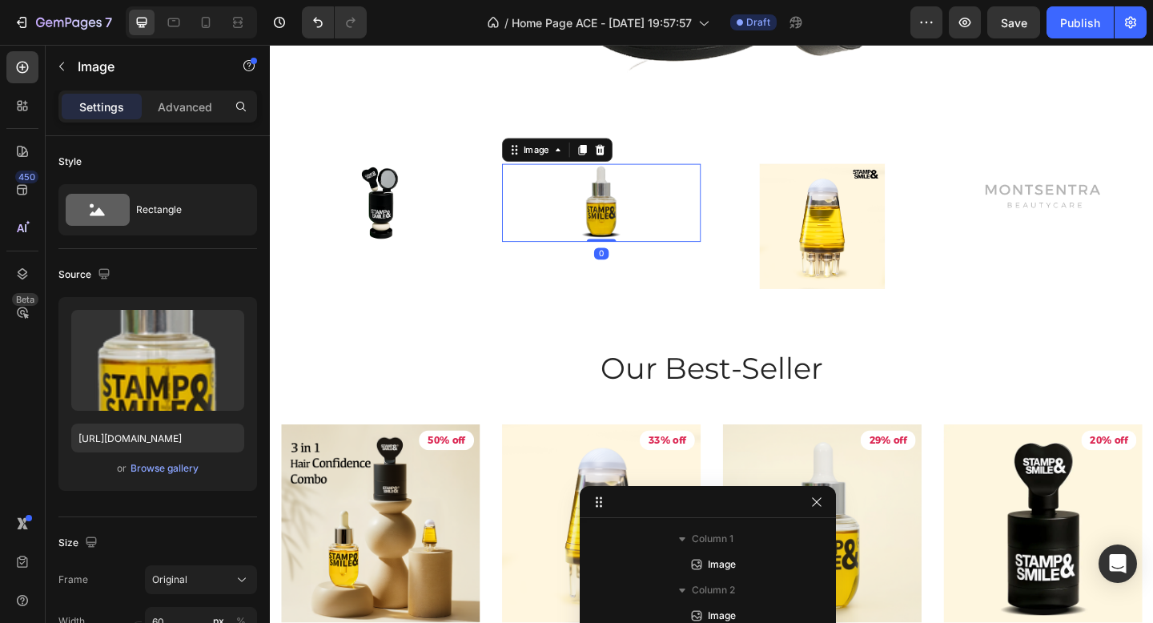
click at [703, 191] on div at bounding box center [630, 218] width 216 height 86
click at [846, 199] on img at bounding box center [870, 243] width 136 height 136
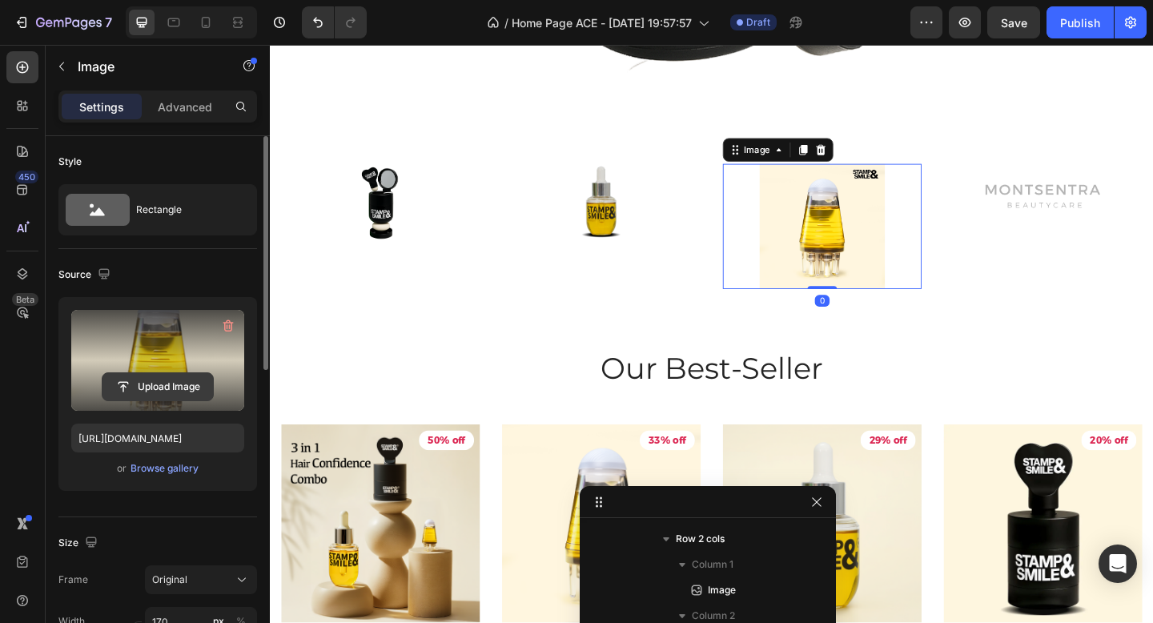
click at [166, 373] on input "file" at bounding box center [157, 386] width 110 height 27
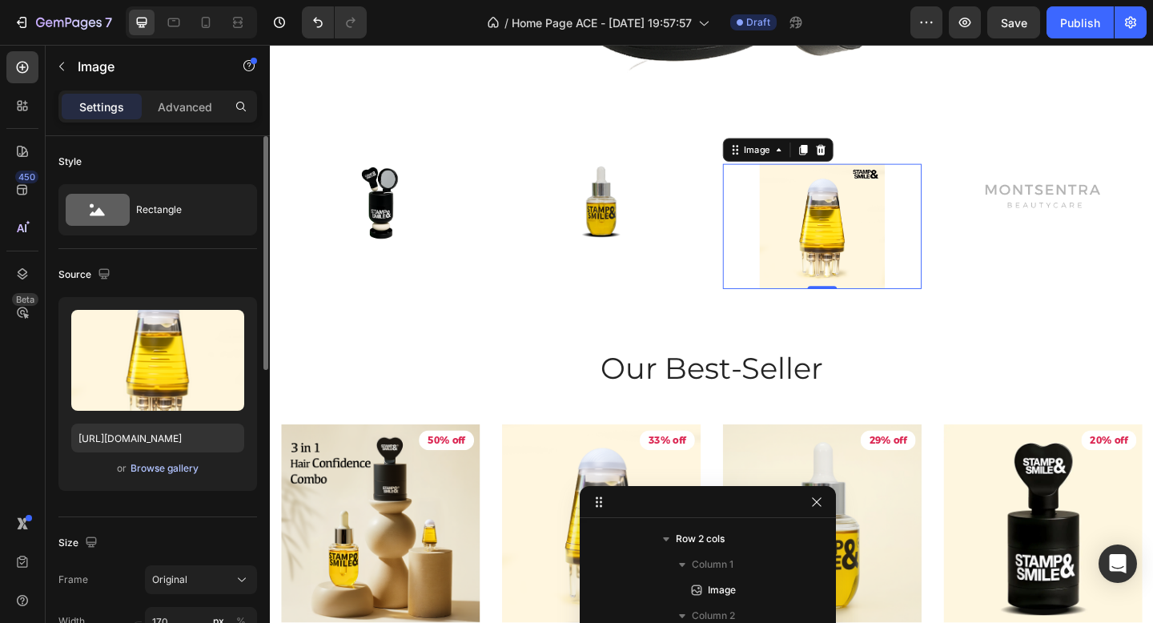
click at [149, 468] on div "Browse gallery" at bounding box center [165, 468] width 68 height 14
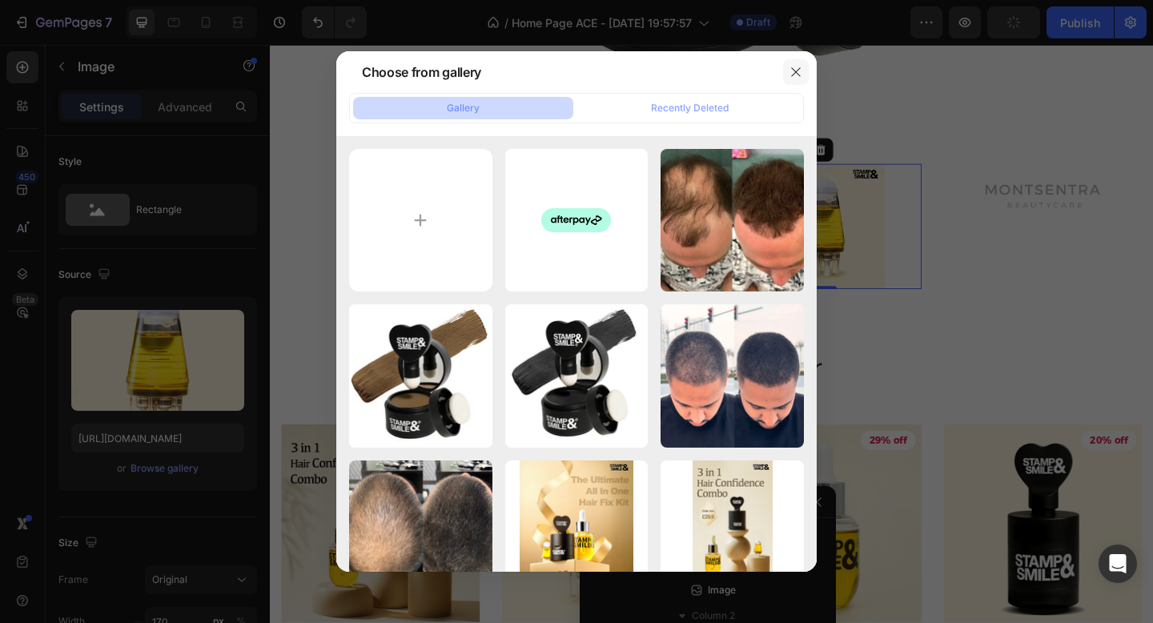
click at [800, 71] on icon "button" at bounding box center [795, 72] width 13 height 13
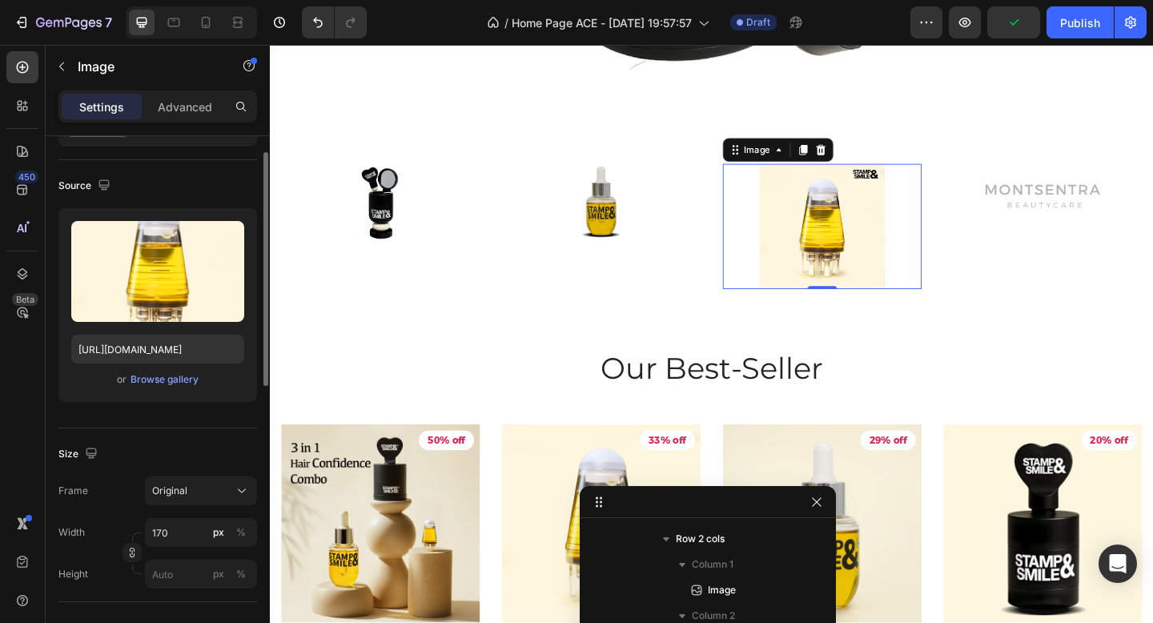
scroll to position [163, 0]
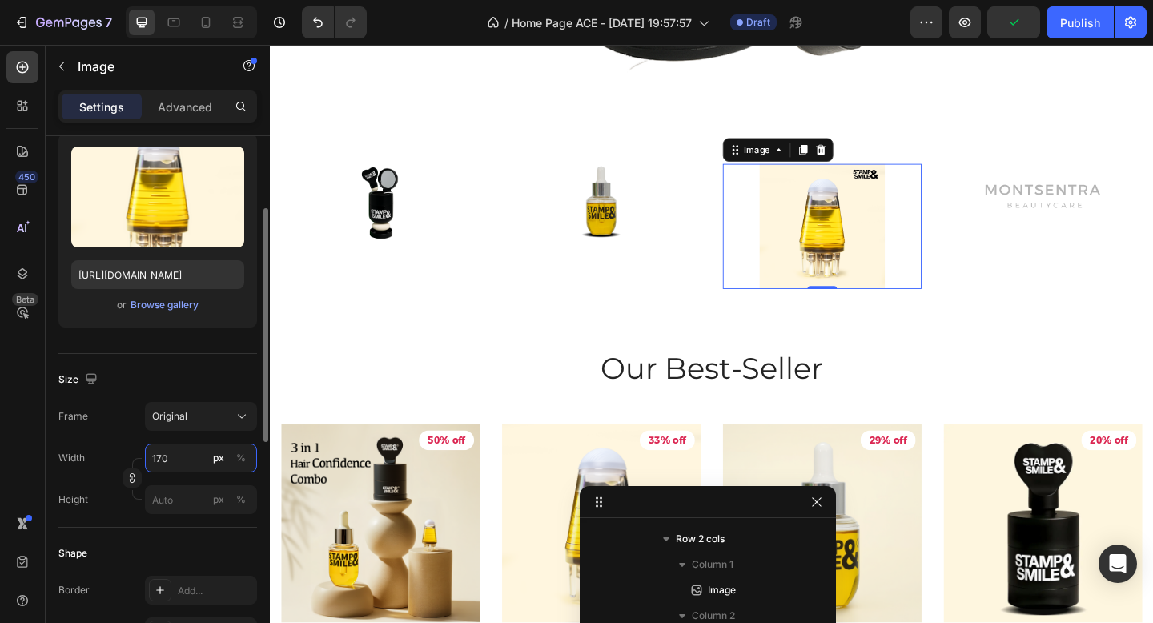
click at [167, 456] on input "170" at bounding box center [201, 458] width 112 height 29
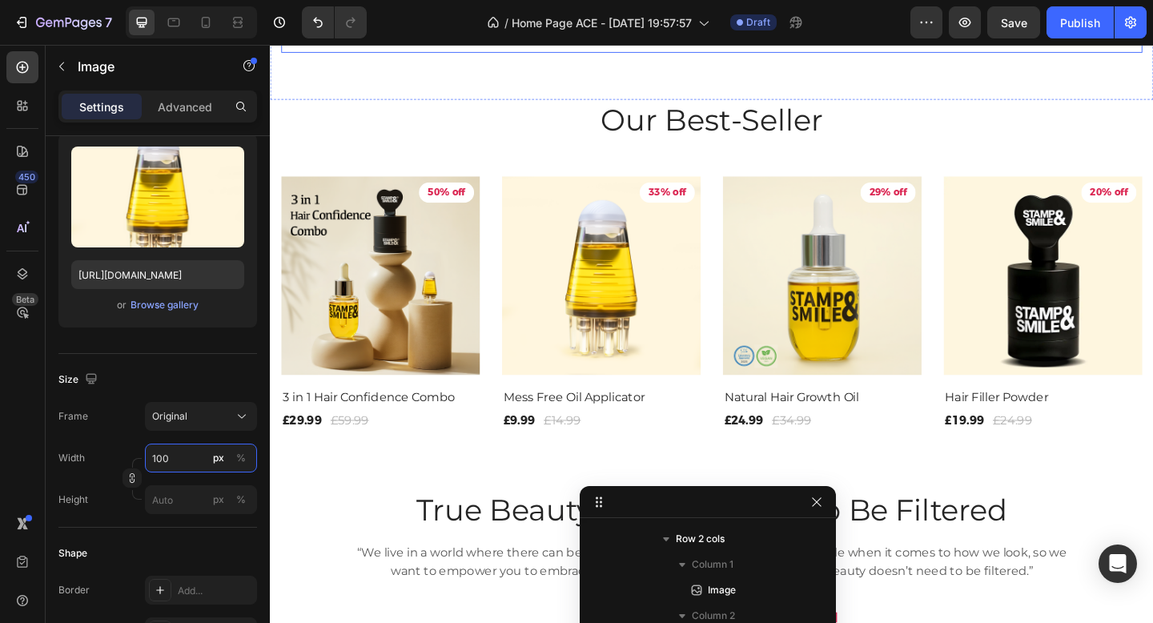
scroll to position [1071, 0]
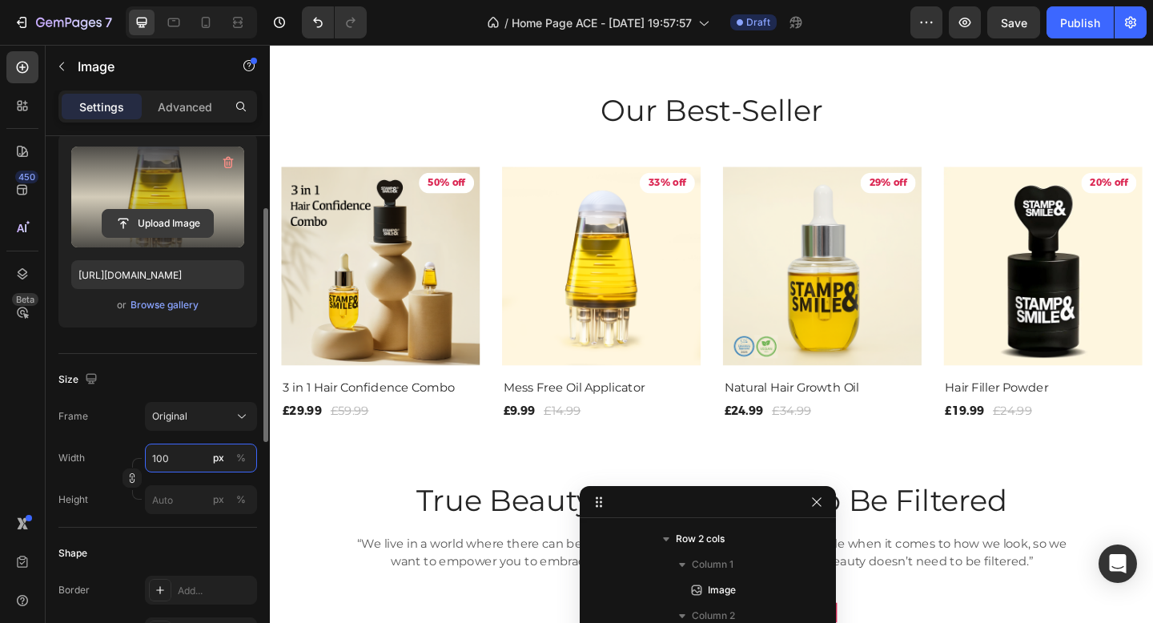
type input "100"
click at [168, 222] on input "file" at bounding box center [157, 223] width 110 height 27
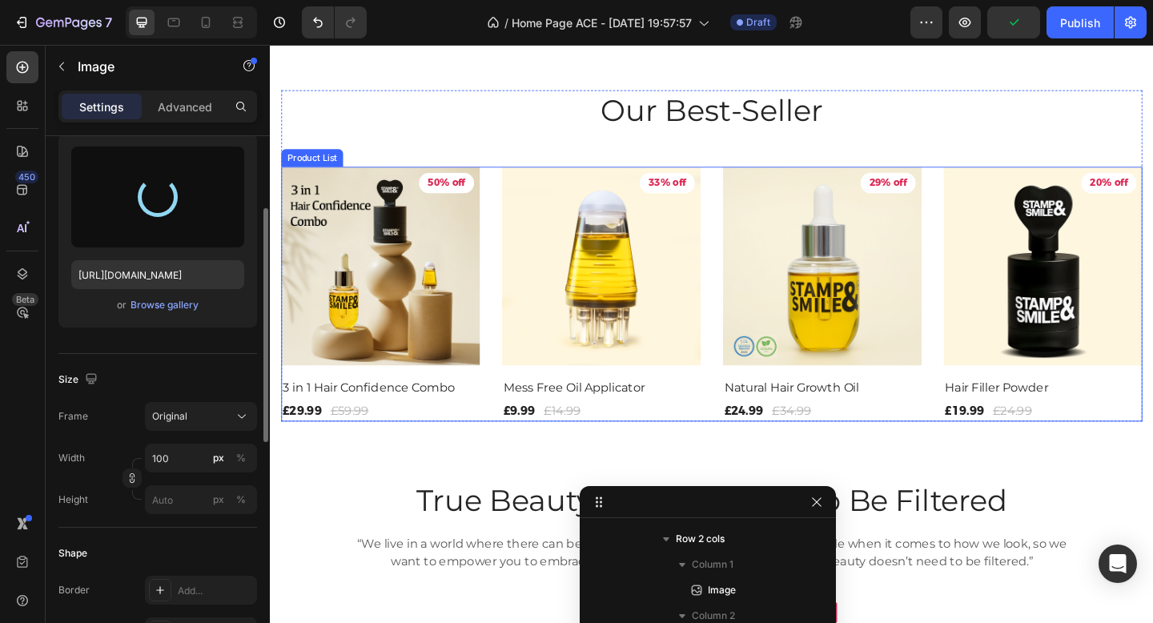
type input "https://cdn.shopify.com/s/files/1/0842/2129/6977/files/gempages_544302629908382…"
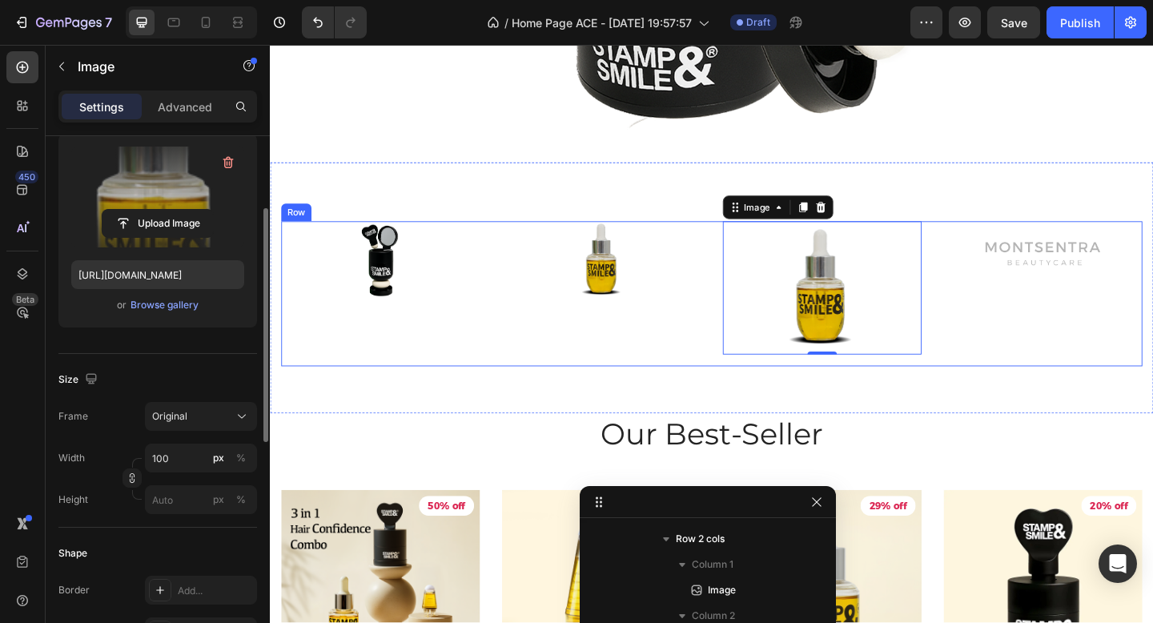
scroll to position [785, 0]
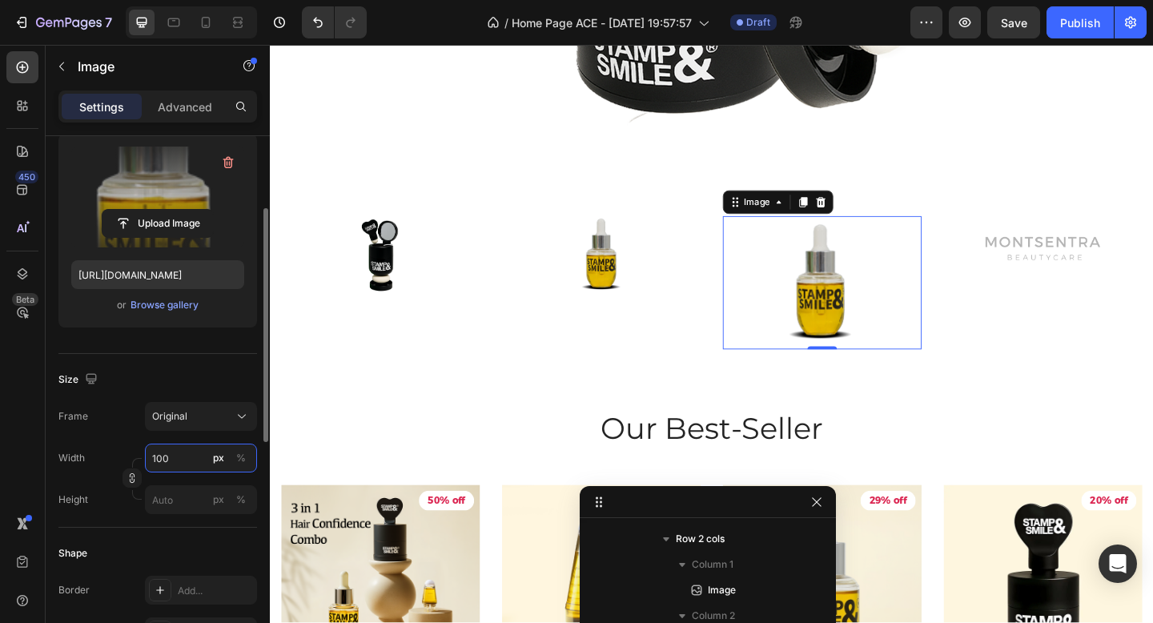
click at [191, 456] on input "100" at bounding box center [201, 458] width 112 height 29
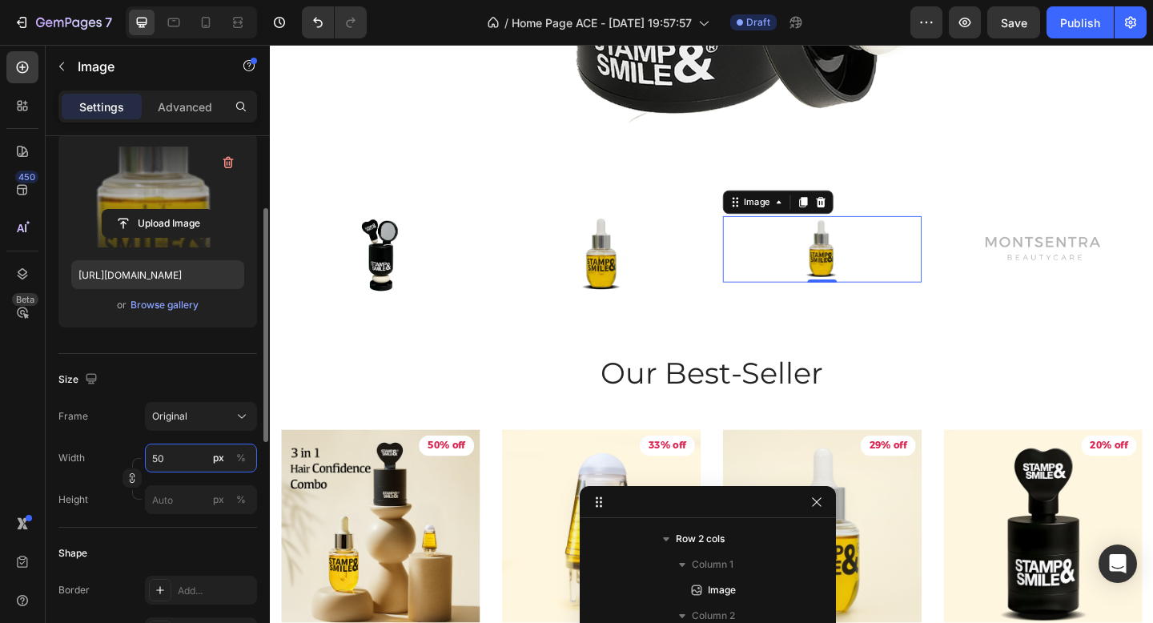
type input "5"
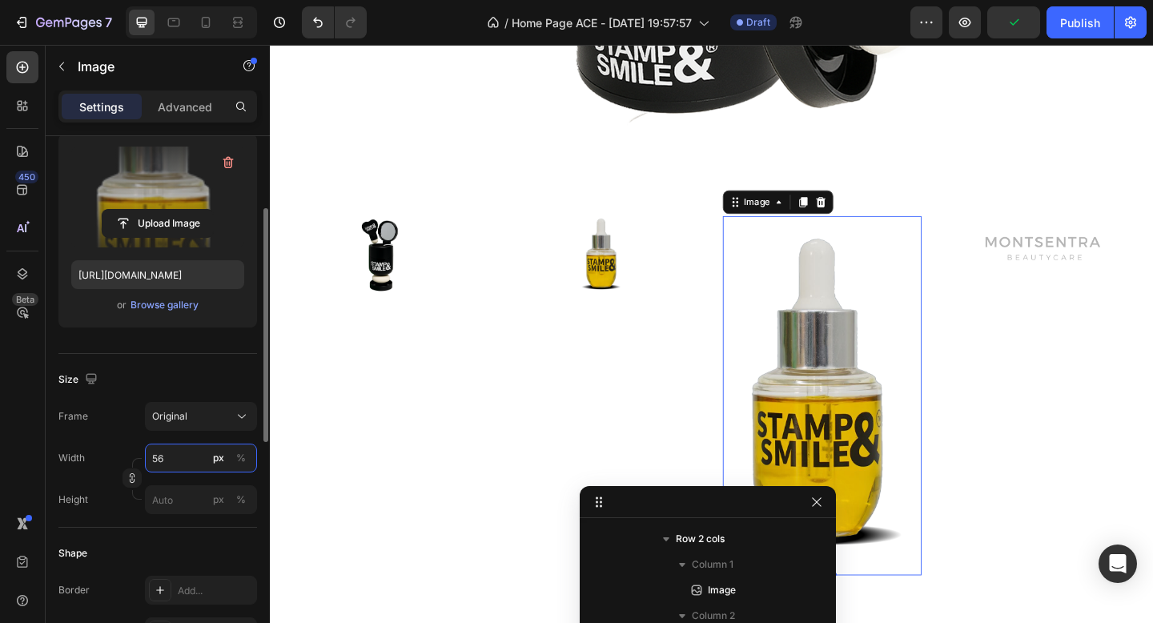
type input "5"
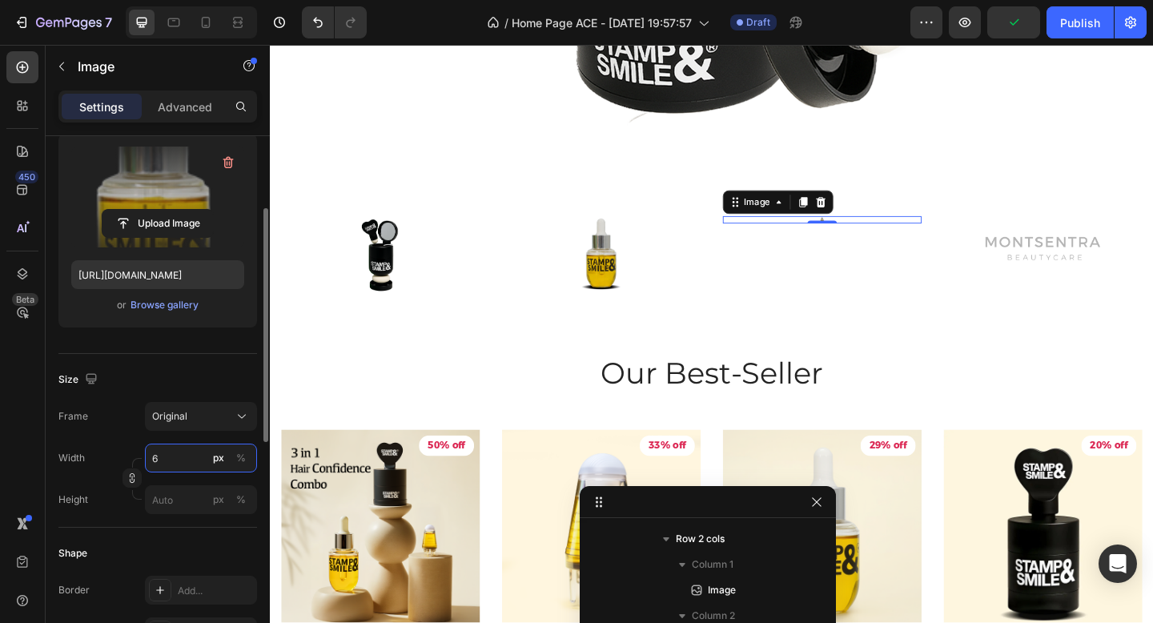
type input "60"
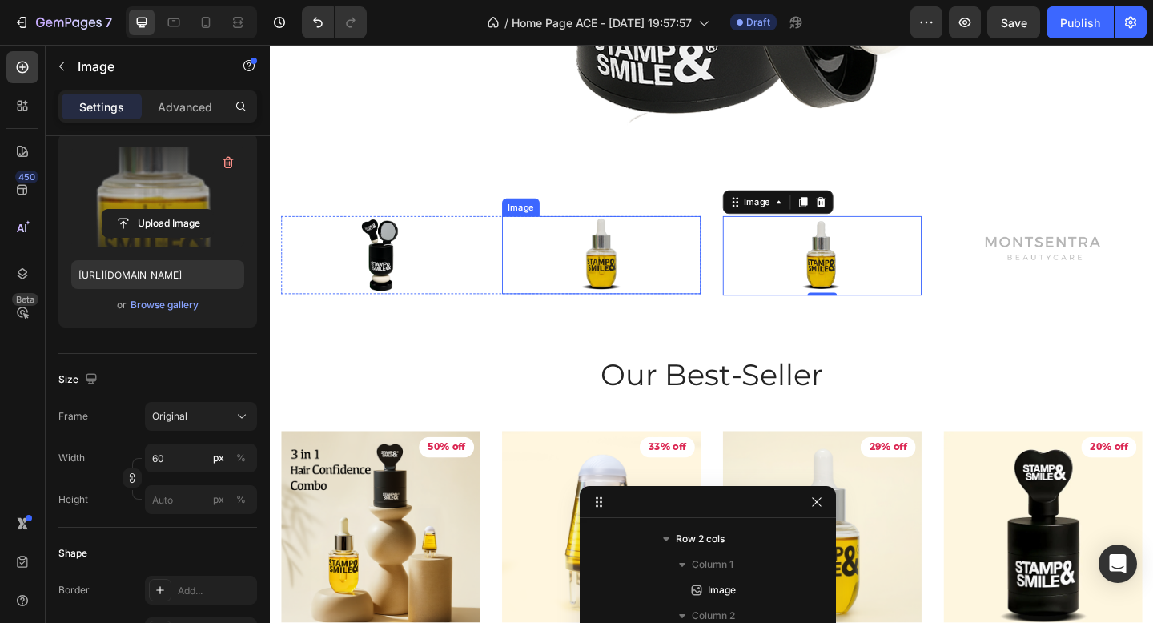
click at [623, 283] on img at bounding box center [630, 274] width 48 height 86
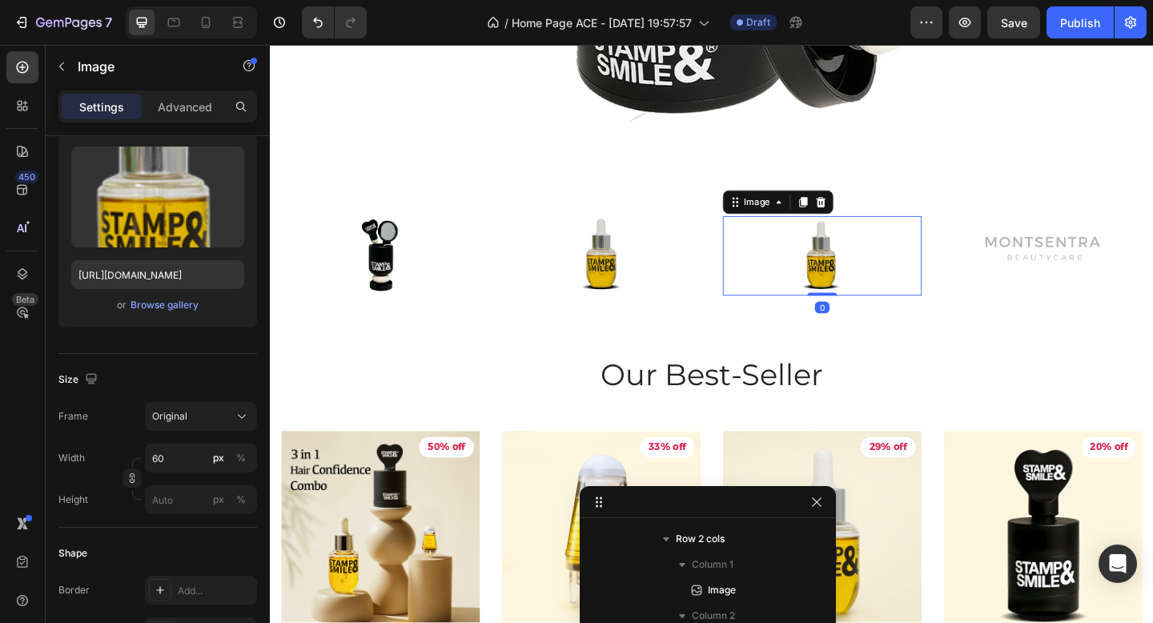
click at [881, 279] on img at bounding box center [870, 274] width 48 height 87
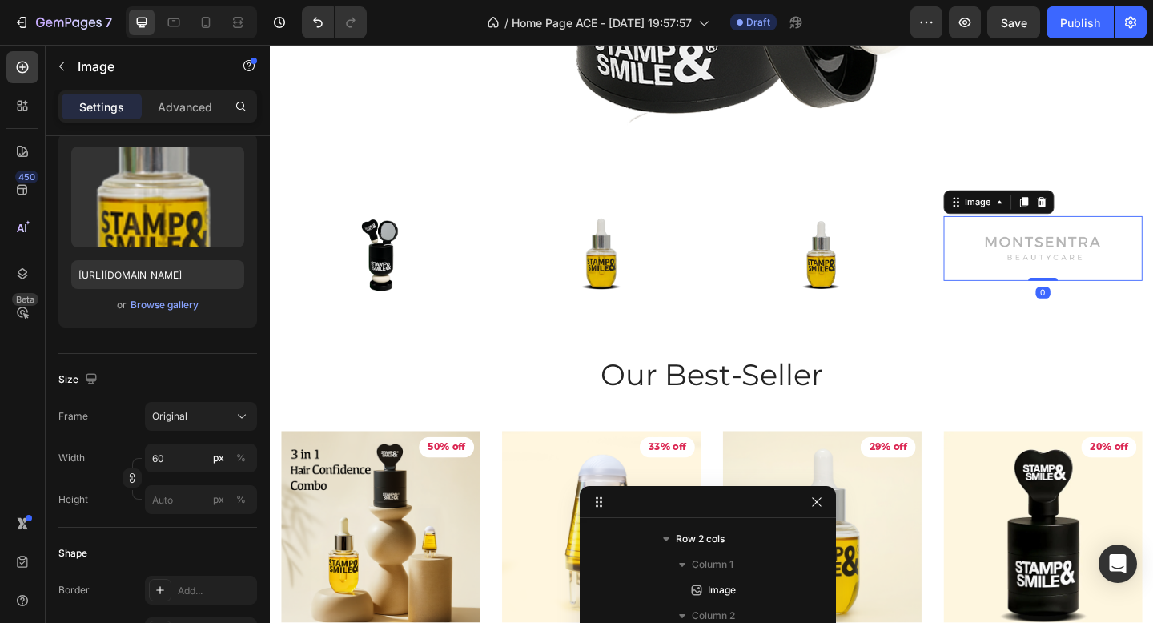
click at [1107, 271] on img at bounding box center [1111, 266] width 136 height 70
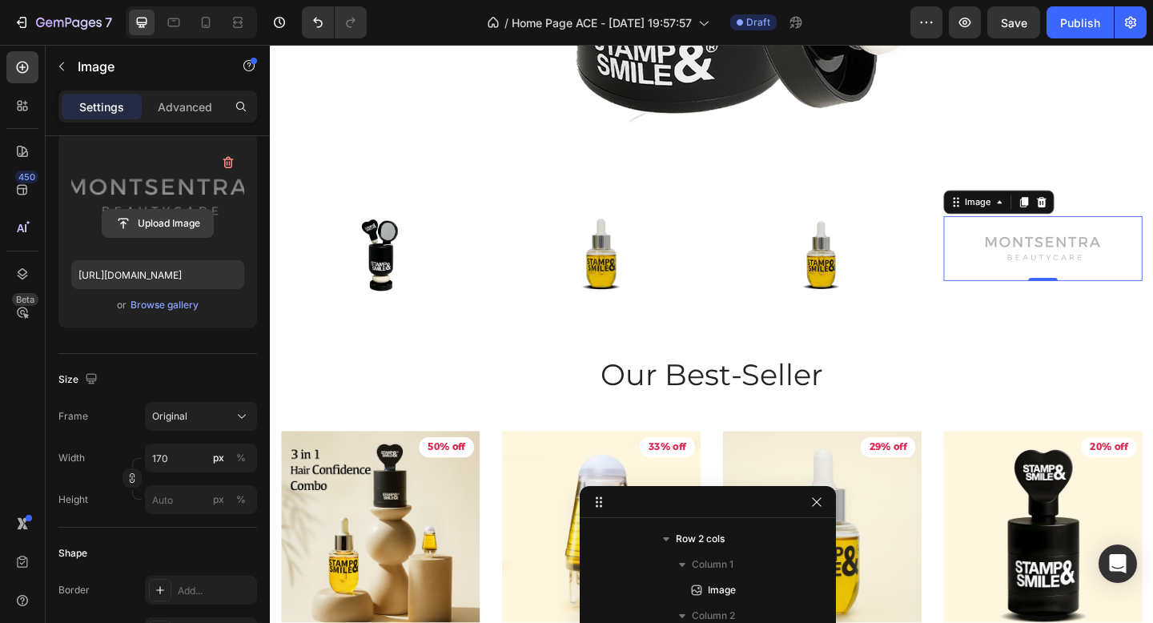
click at [182, 215] on input "file" at bounding box center [157, 223] width 110 height 27
type input "C:\fakepath\Image.heic"
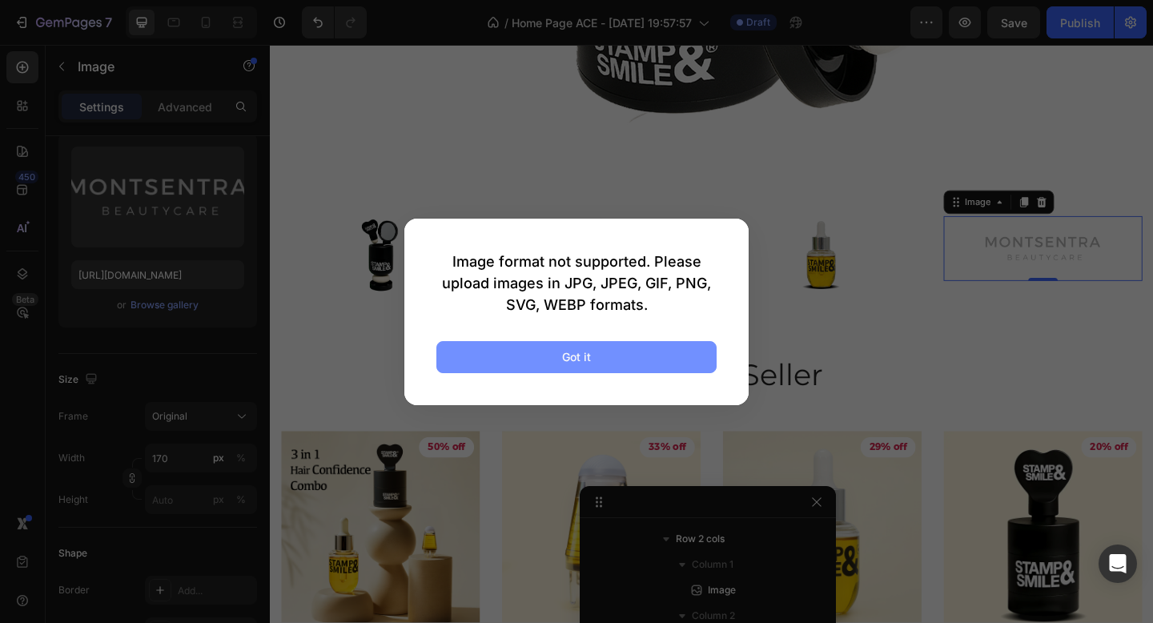
click at [528, 356] on button "Got it" at bounding box center [576, 357] width 280 height 32
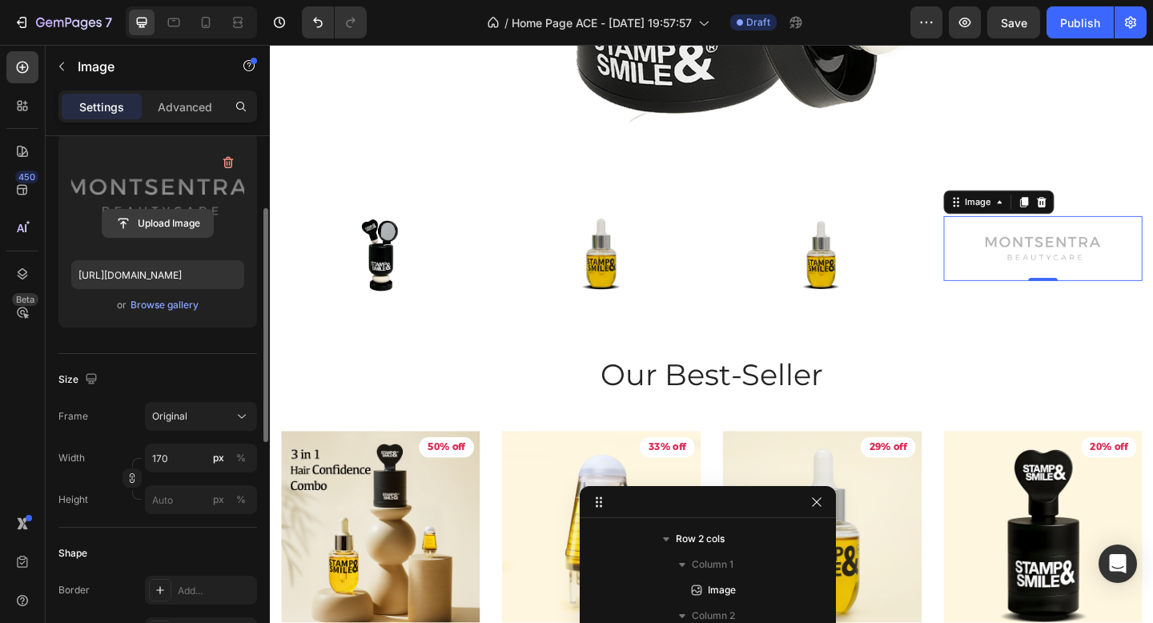
click at [171, 227] on input "file" at bounding box center [157, 223] width 110 height 27
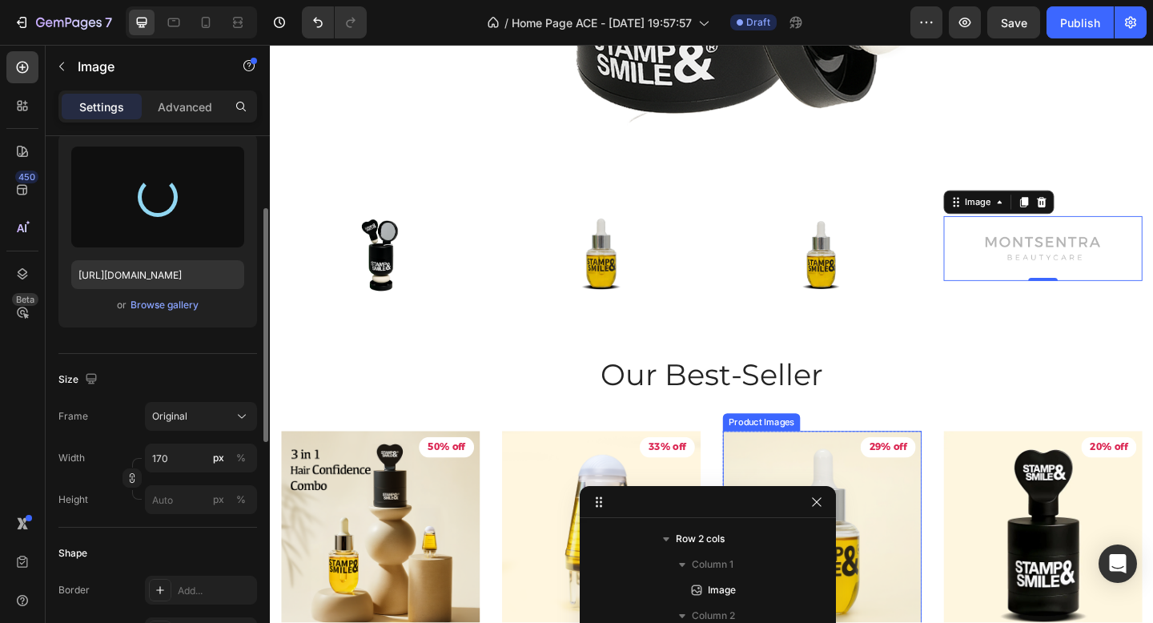
type input "https://cdn.shopify.com/s/files/1/0842/2129/6977/files/gempages_544302629908382…"
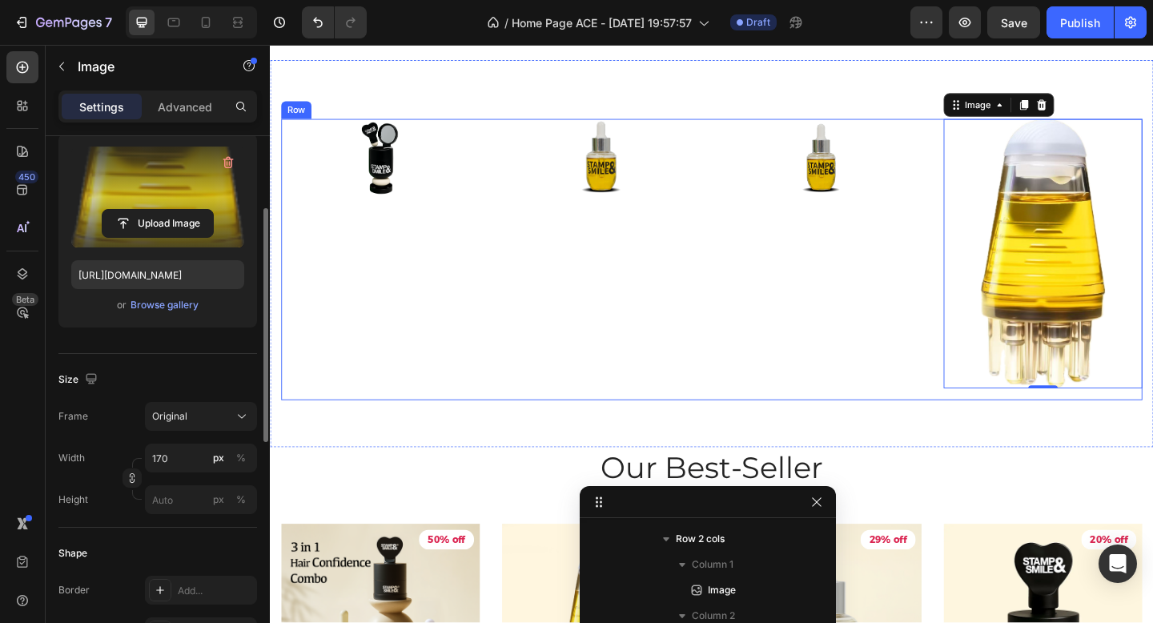
scroll to position [892, 0]
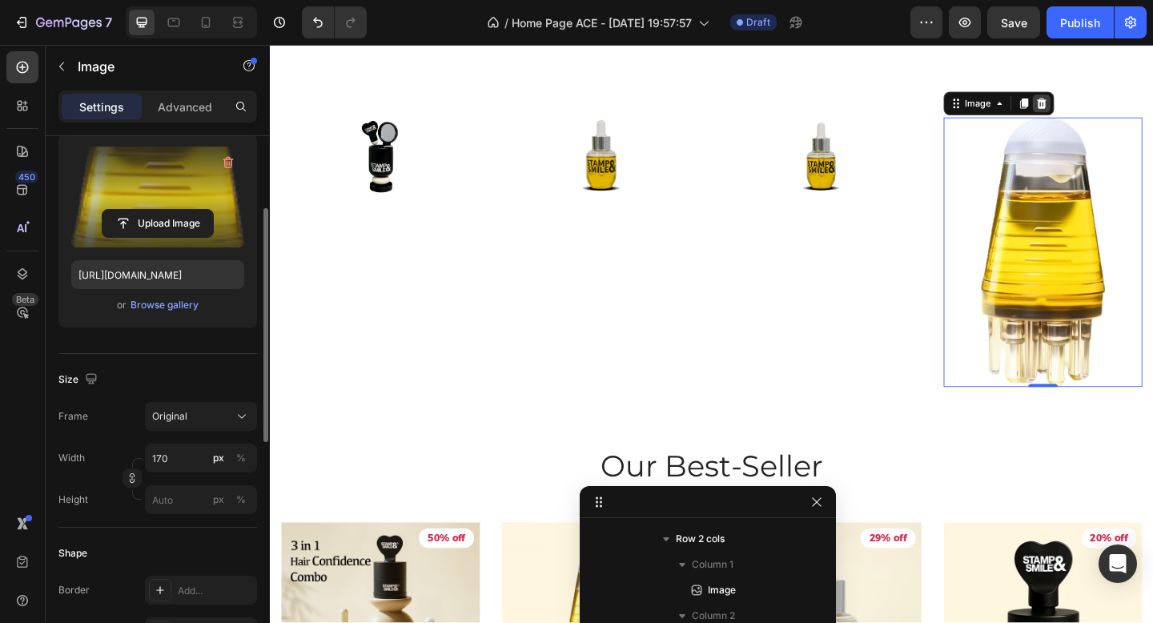
click at [1110, 109] on icon at bounding box center [1109, 108] width 13 height 13
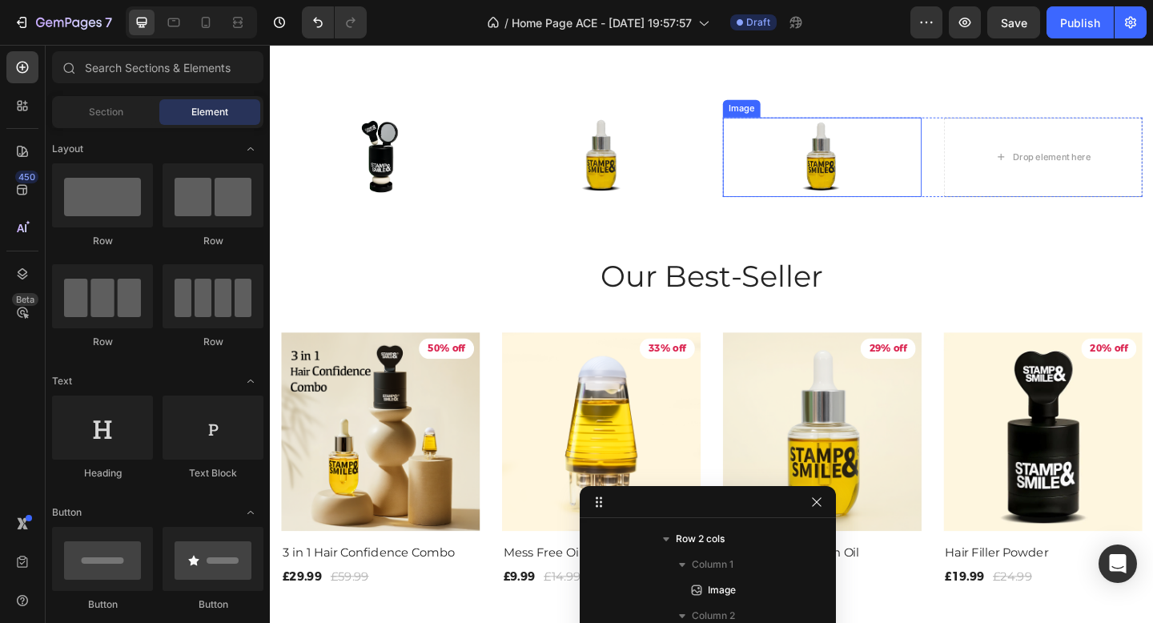
click at [885, 166] on img at bounding box center [870, 167] width 48 height 87
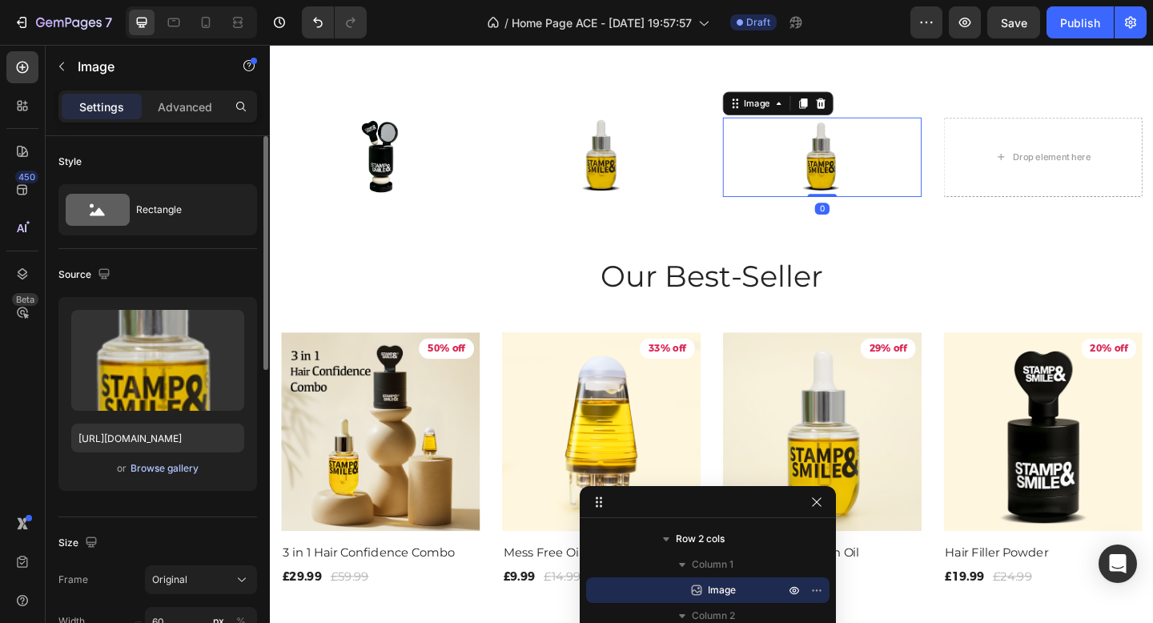
click at [161, 471] on div "Browse gallery" at bounding box center [165, 468] width 68 height 14
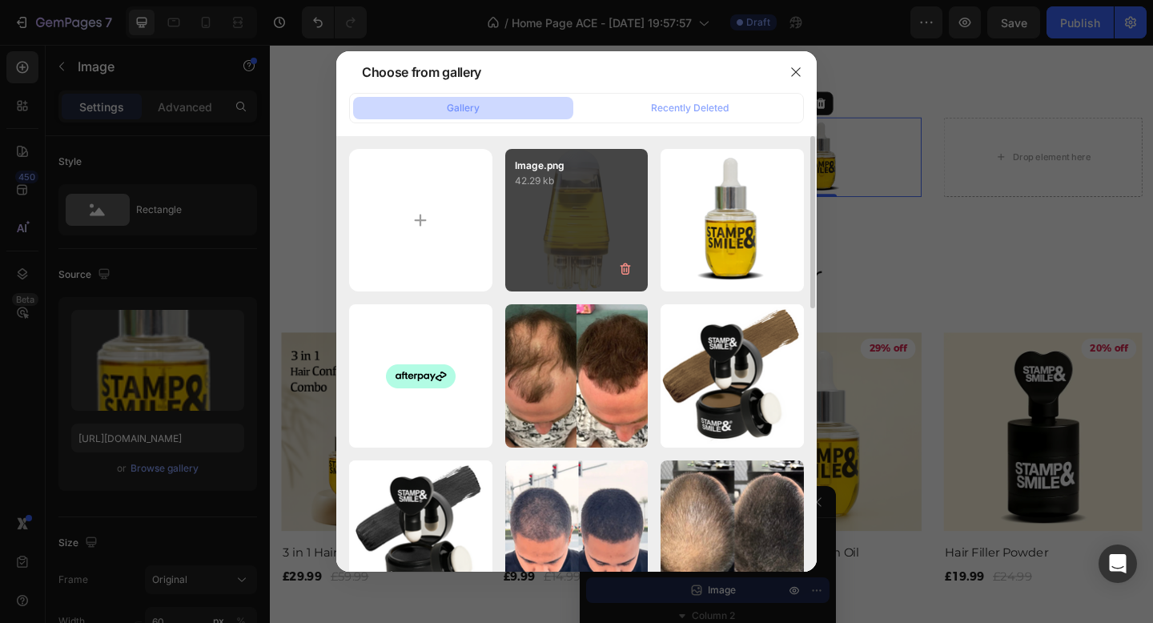
click at [608, 242] on div "Image.png 42.29 kb" at bounding box center [576, 220] width 143 height 143
type input "https://cdn.shopify.com/s/files/1/0842/2129/6977/files/gempages_544302629908382…"
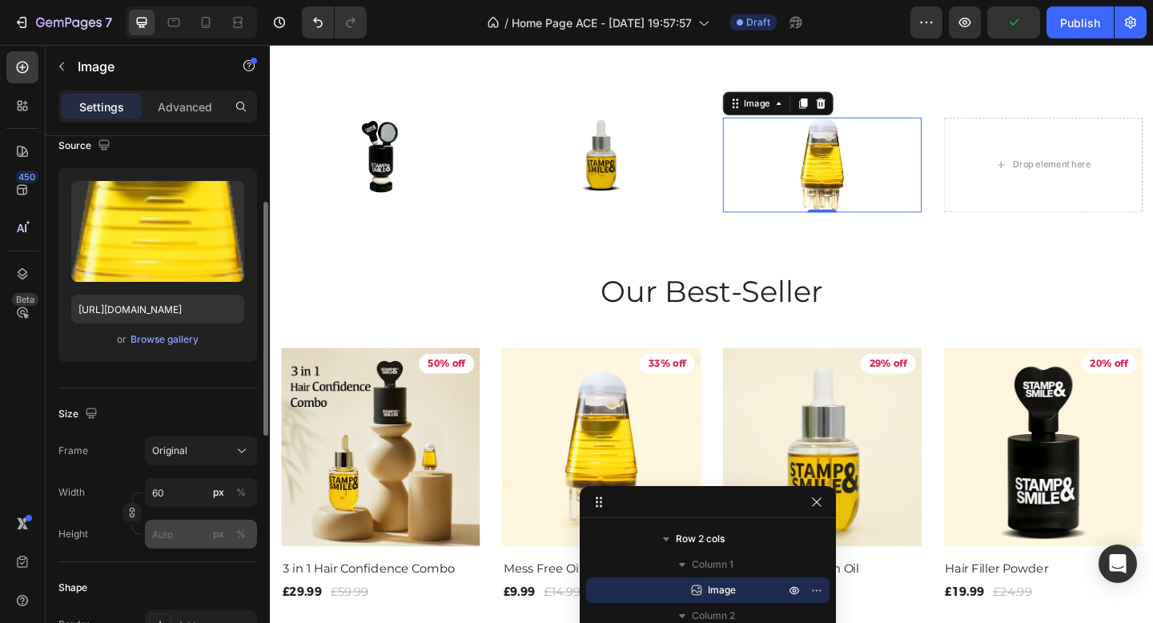
scroll to position [135, 0]
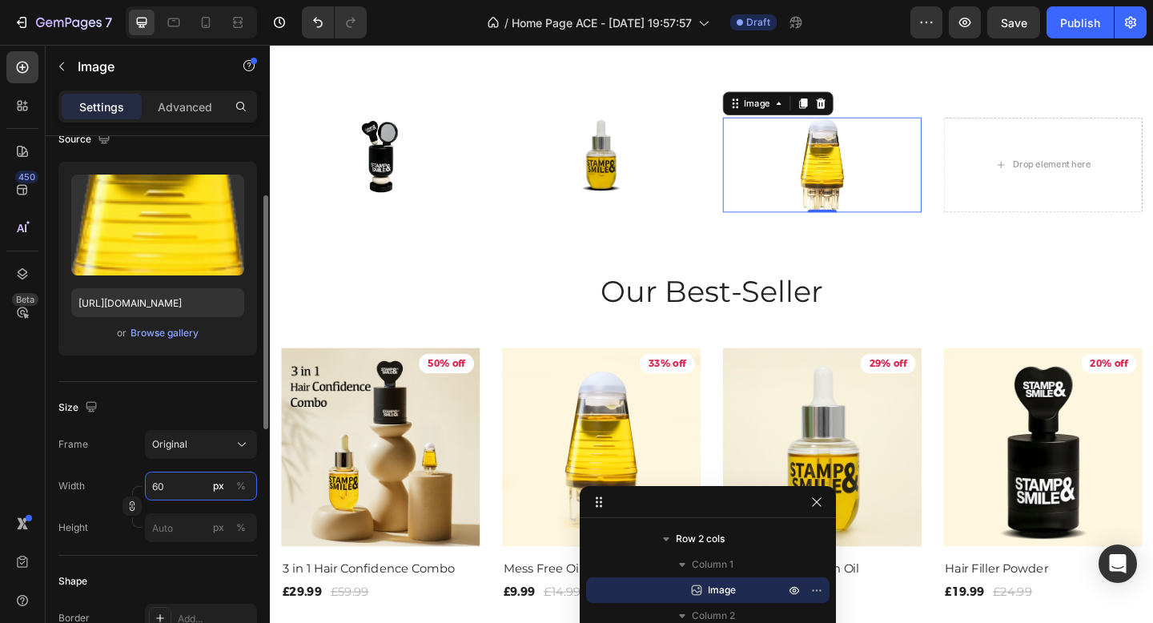
click at [179, 496] on input "60" at bounding box center [201, 486] width 112 height 29
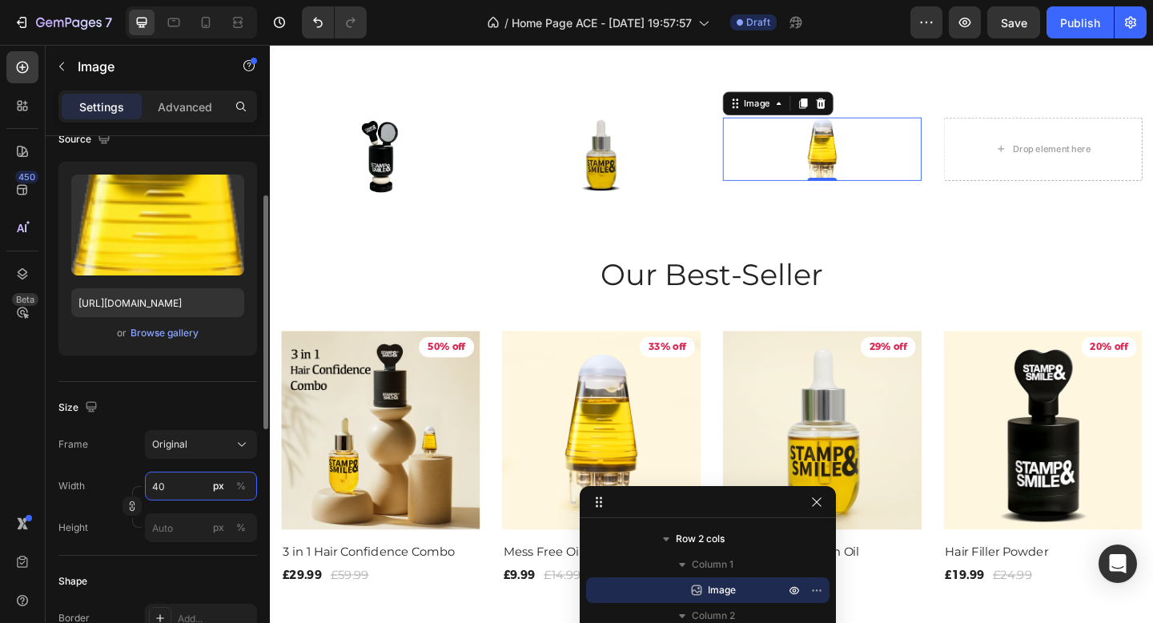
type input "4"
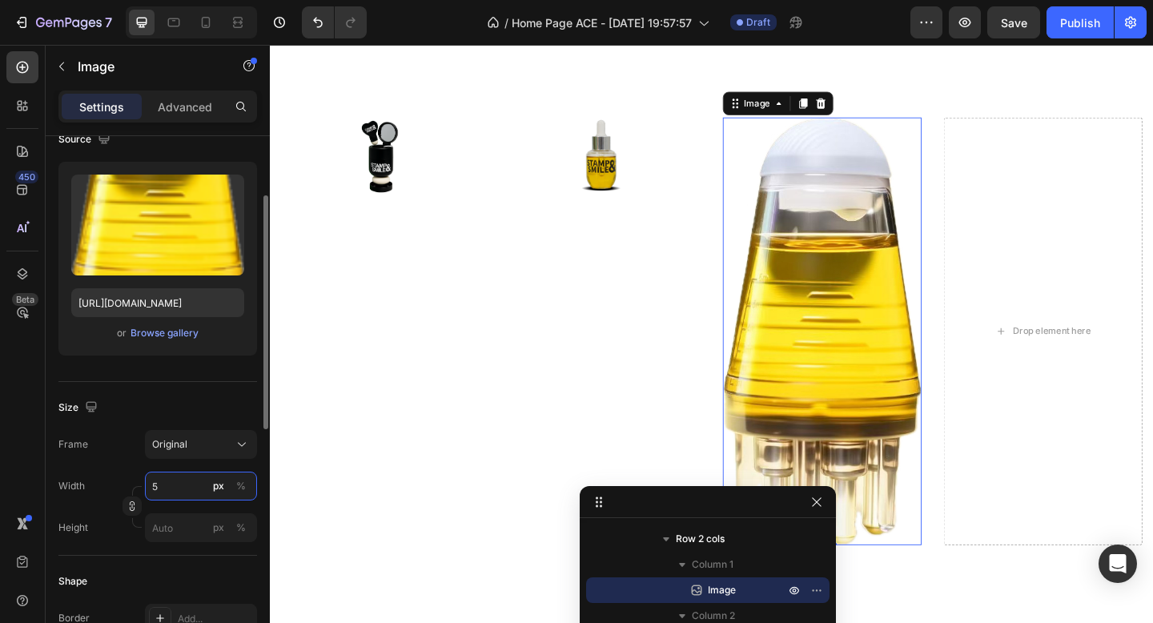
type input "50"
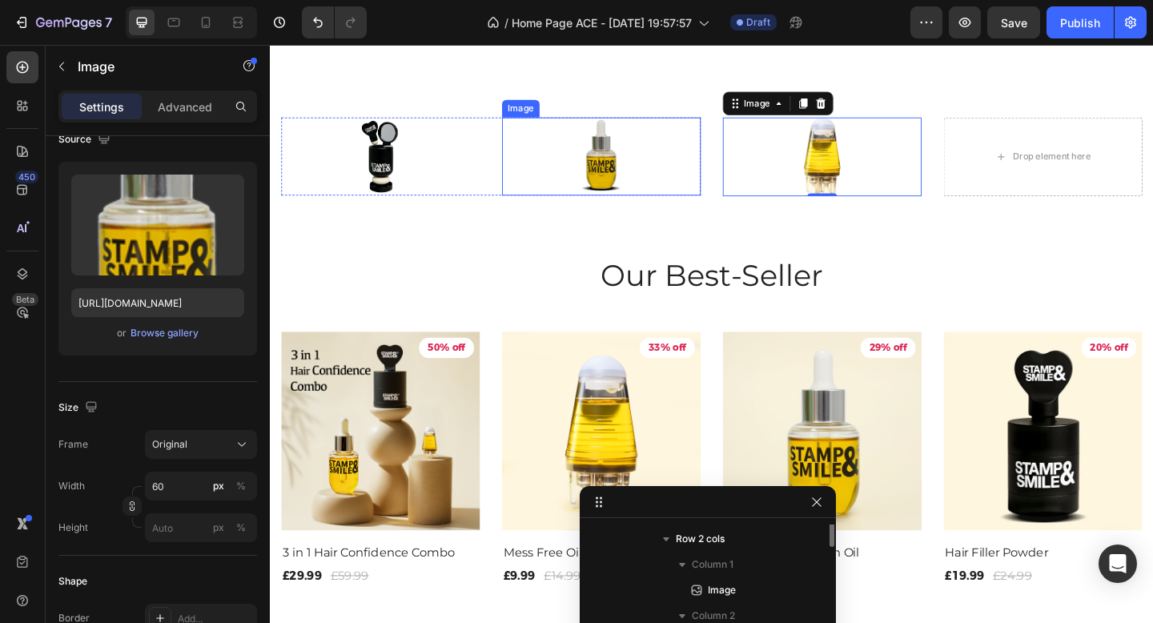
click at [702, 179] on div at bounding box center [630, 167] width 216 height 86
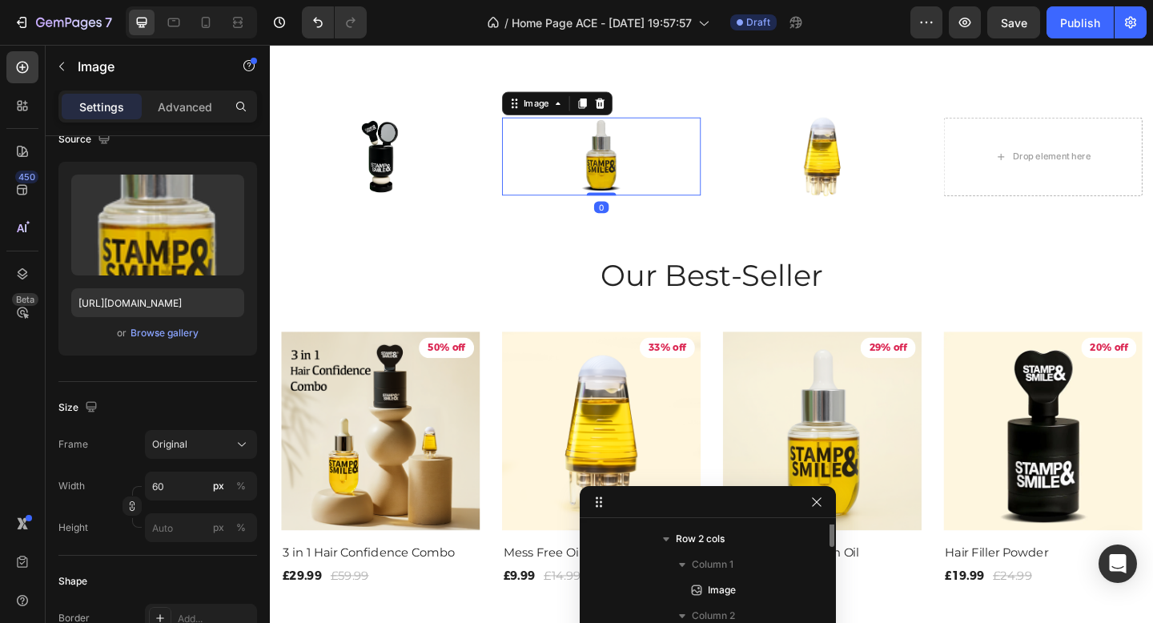
scroll to position [306, 0]
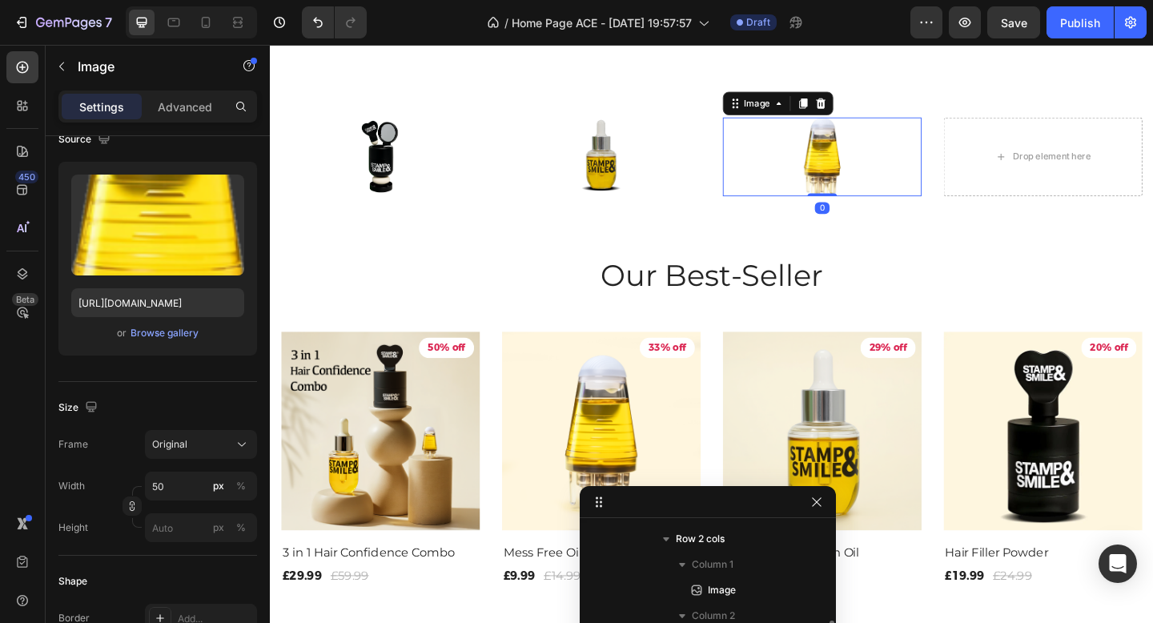
click at [826, 175] on div at bounding box center [870, 167] width 216 height 86
click at [656, 188] on div at bounding box center [630, 167] width 216 height 86
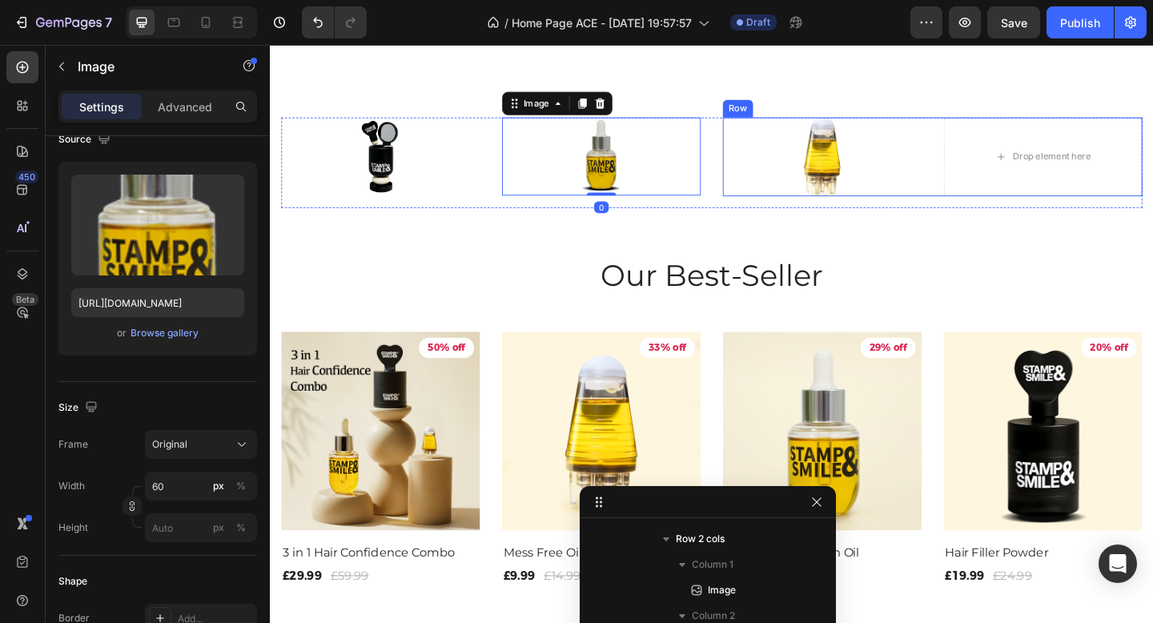
click at [1001, 184] on div "Image Drop element here Row" at bounding box center [990, 167] width 456 height 86
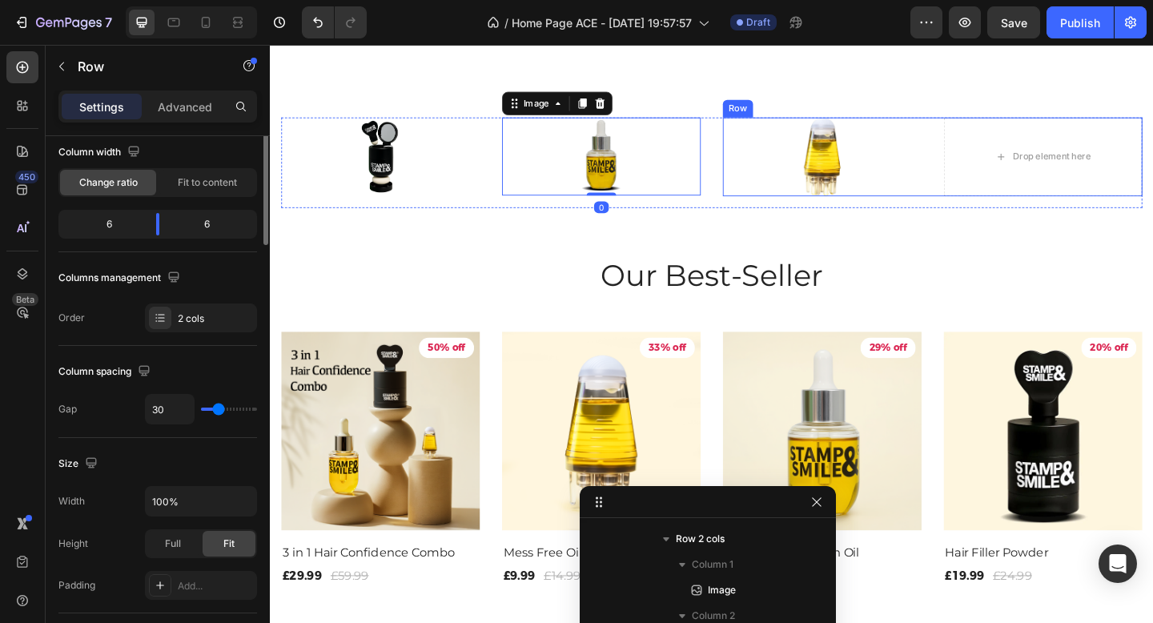
scroll to position [0, 0]
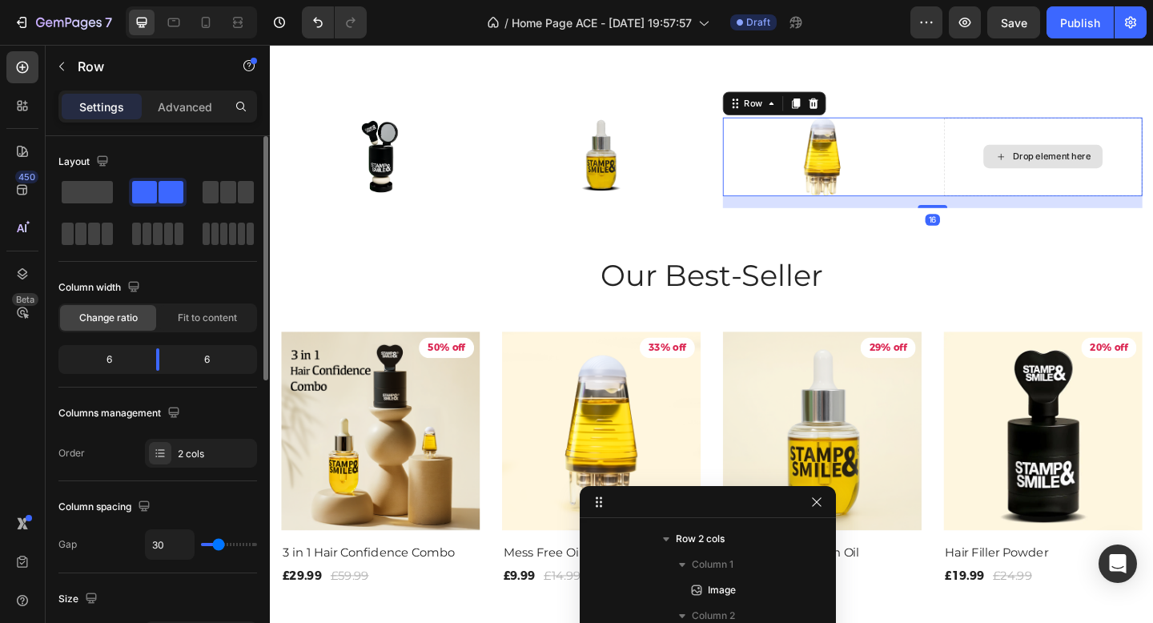
click at [1060, 175] on div "Drop element here" at bounding box center [1111, 167] width 130 height 26
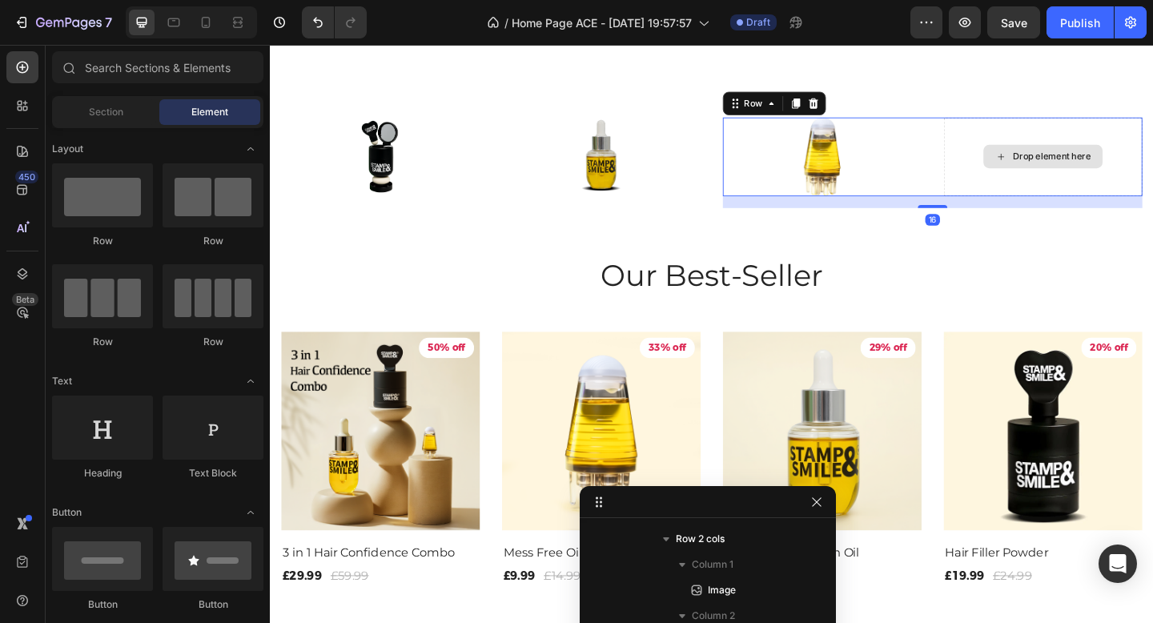
click at [1029, 145] on div "Drop element here" at bounding box center [1110, 167] width 216 height 86
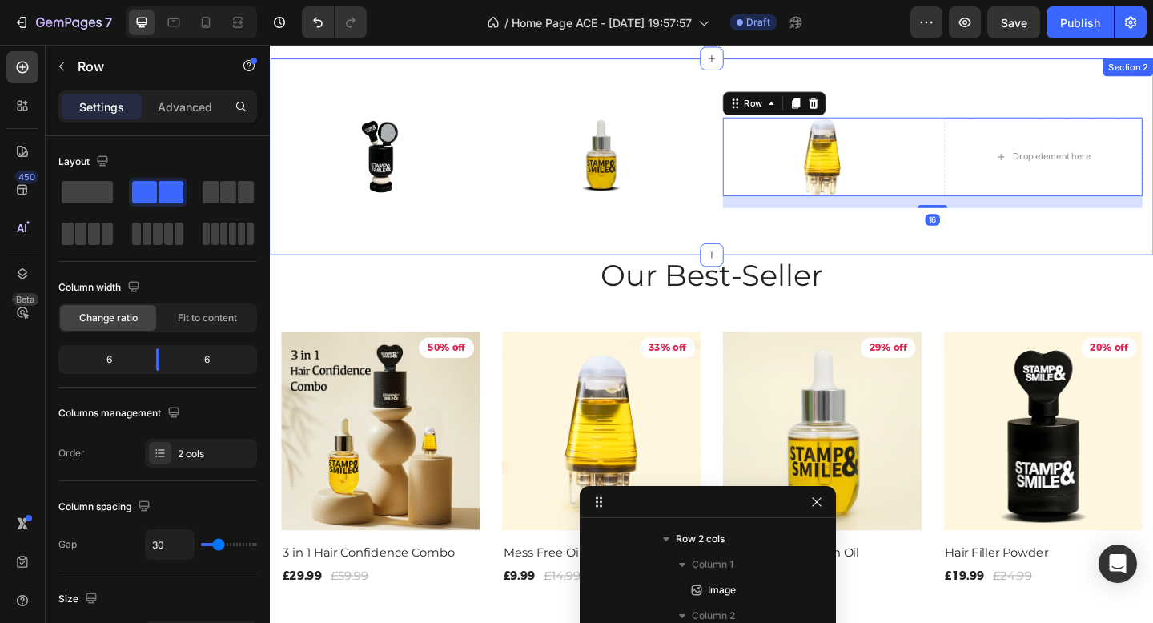
click at [976, 267] on div "Image Image Row Image Drop element here Row 16 Row Section 2" at bounding box center [750, 167] width 961 height 215
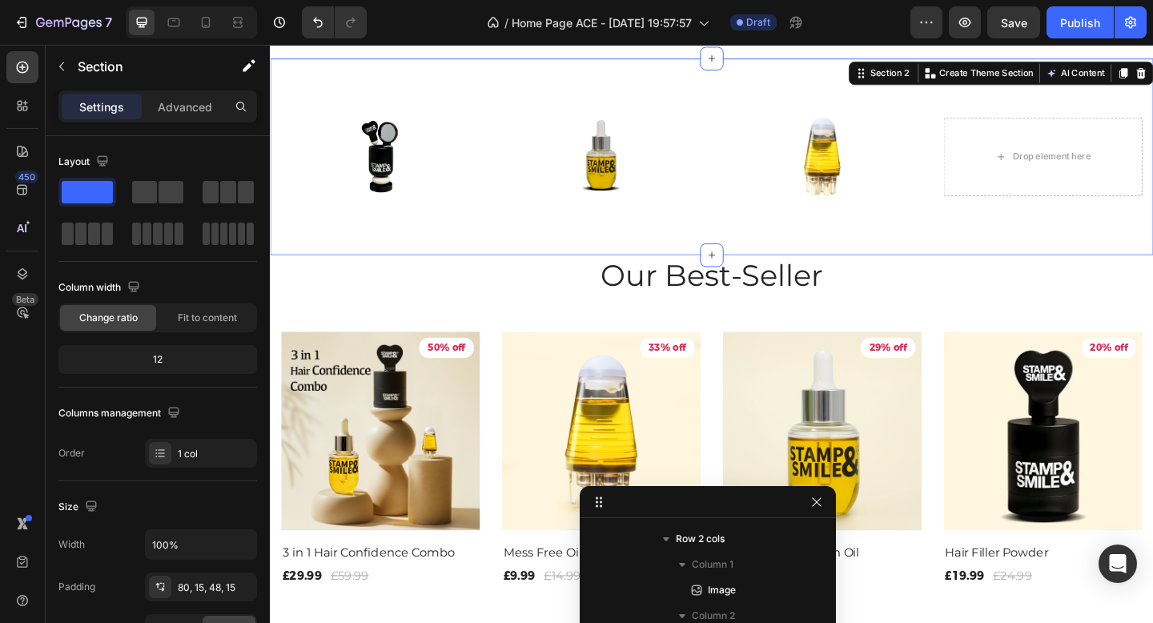
scroll to position [101, 0]
click at [677, 118] on div "Image Image Row Image Drop element here Row Row Section 2 Create Theme Section …" at bounding box center [750, 167] width 961 height 215
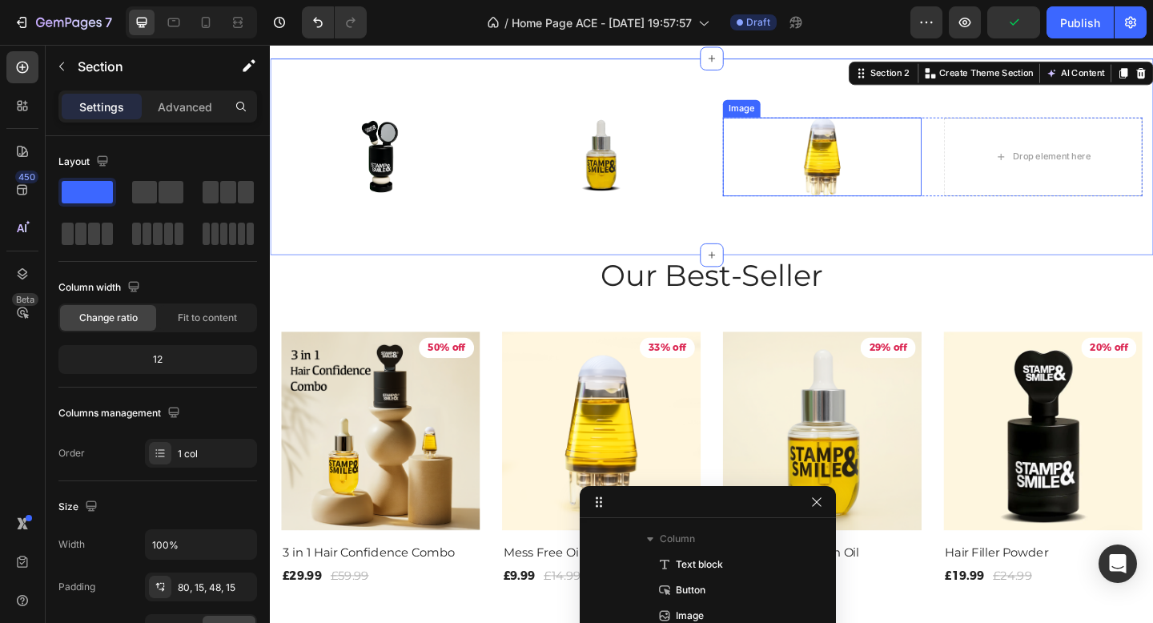
click at [849, 126] on div at bounding box center [870, 167] width 216 height 86
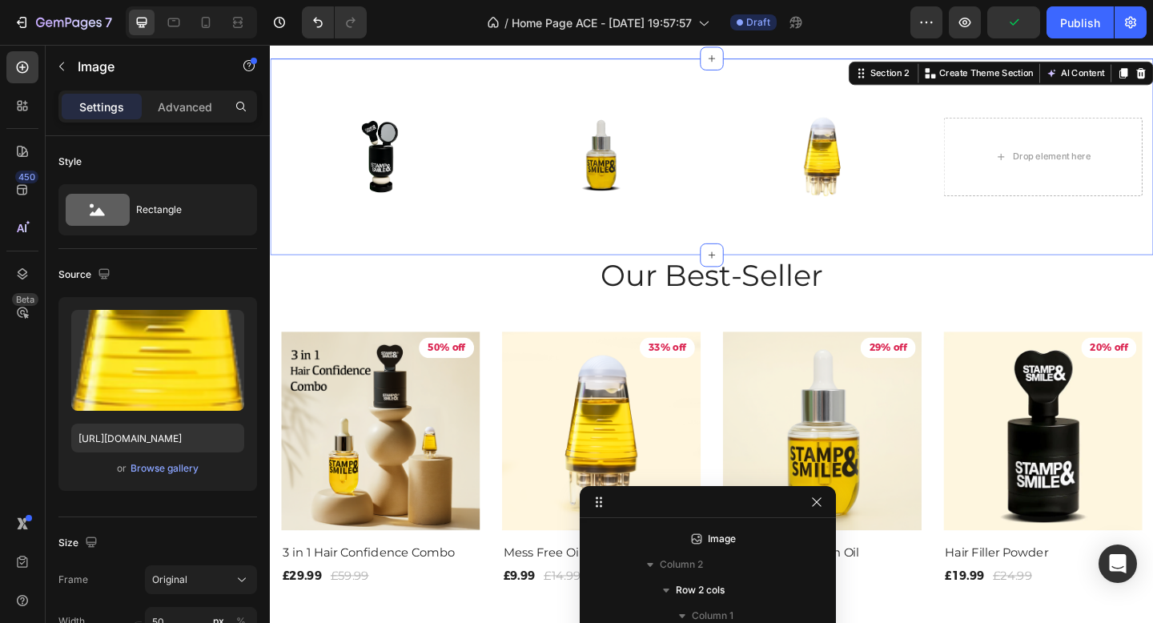
click at [938, 113] on div "Image Image Row Image Drop element here Row Row Section 2 Create Theme Section …" at bounding box center [750, 167] width 961 height 215
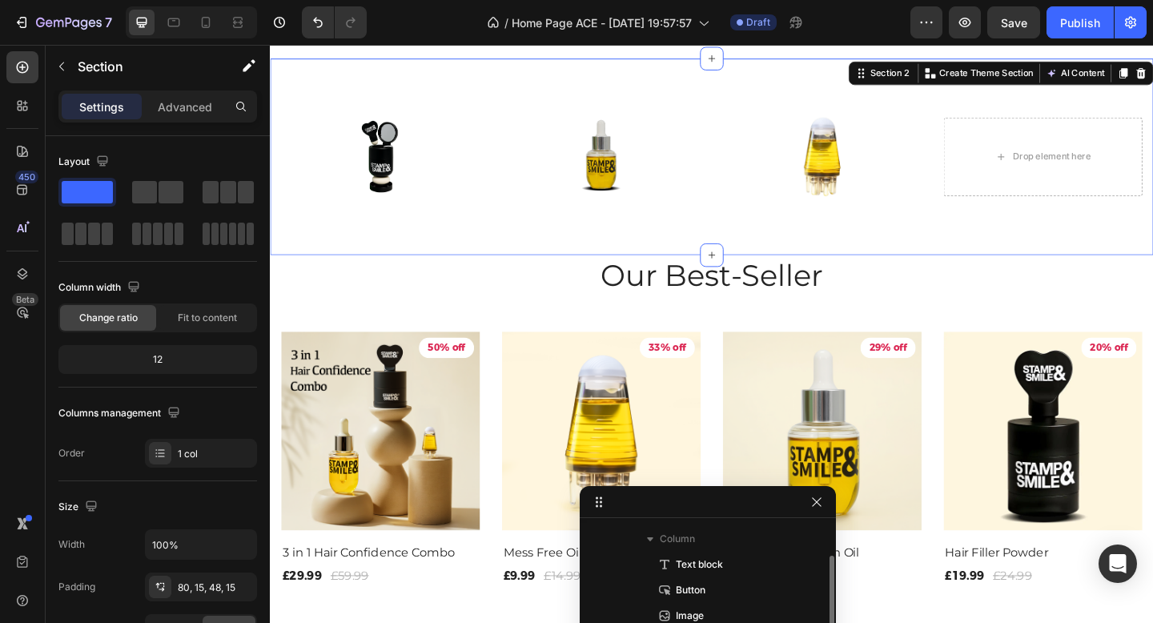
click at [978, 123] on div "Image Image Row Image Drop element here Row Row Section 2 Create Theme Section …" at bounding box center [750, 167] width 961 height 215
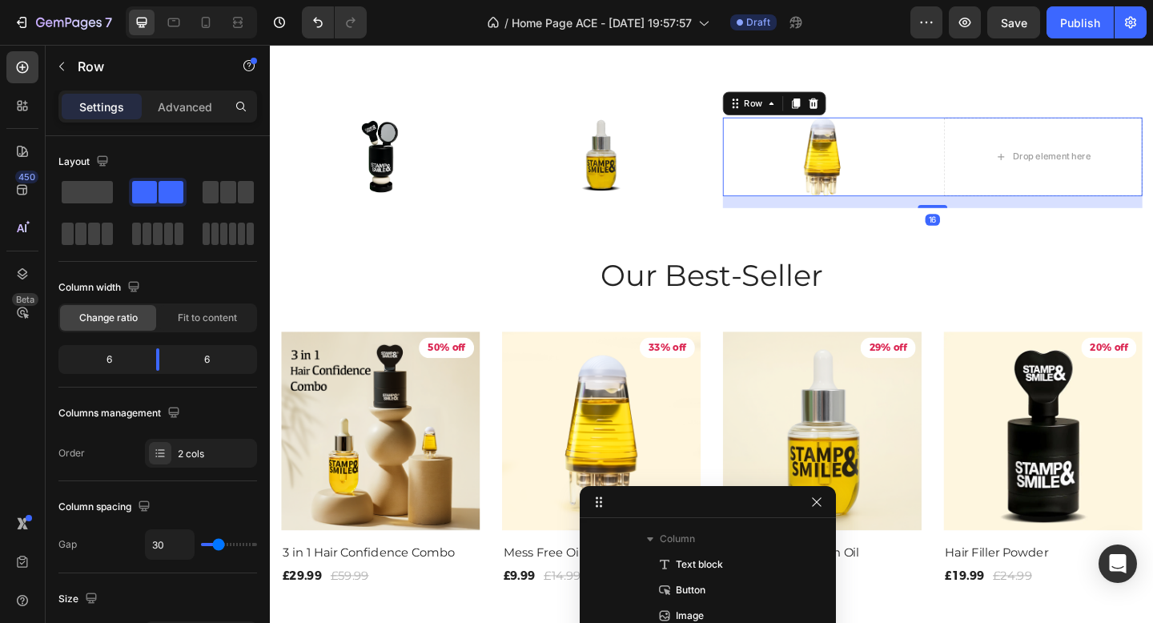
click at [995, 155] on div "Image Drop element here Row 16" at bounding box center [990, 167] width 456 height 86
click at [91, 193] on span at bounding box center [87, 192] width 51 height 22
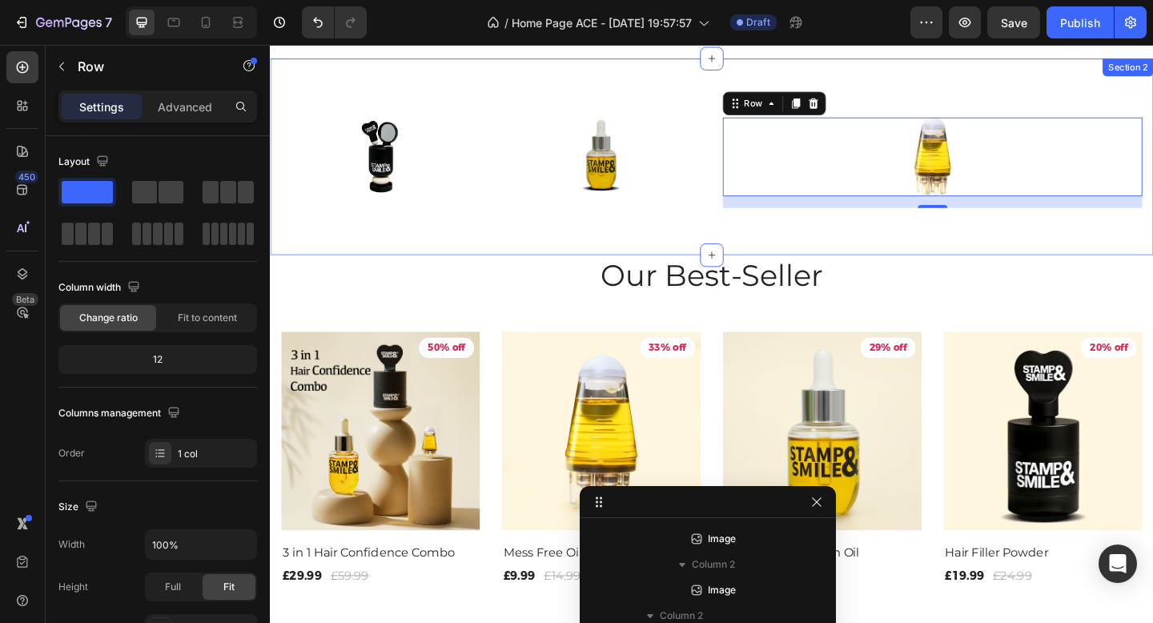
scroll to position [101, 0]
click at [725, 82] on div "Image Image Row Image Row 16 Row Section 2" at bounding box center [750, 167] width 961 height 215
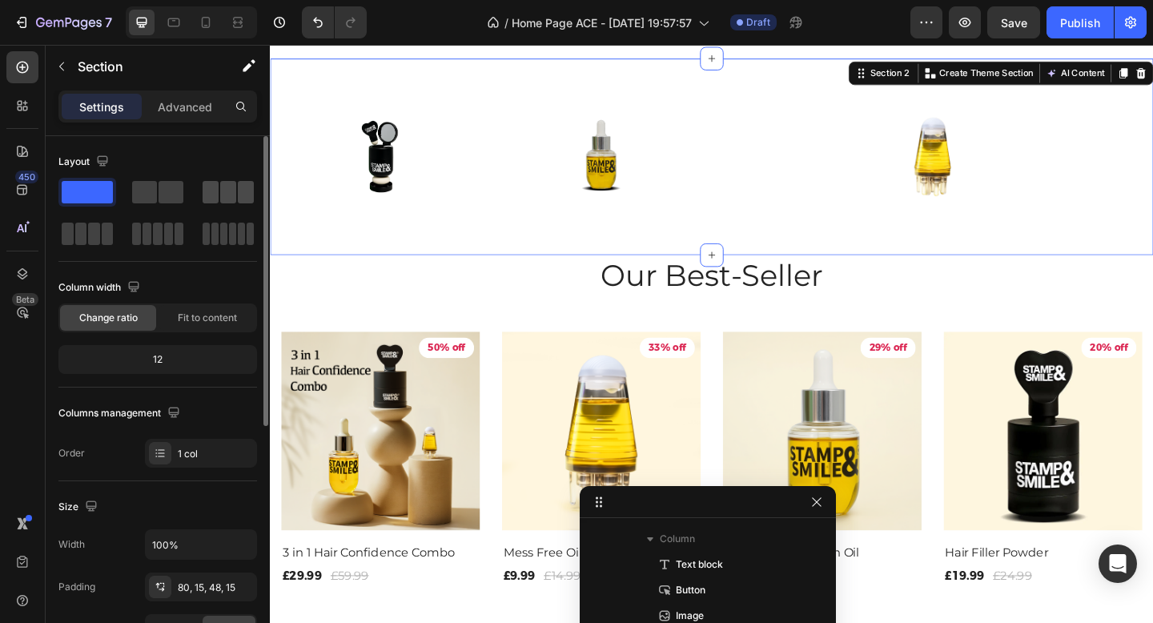
click at [227, 187] on span at bounding box center [228, 192] width 16 height 22
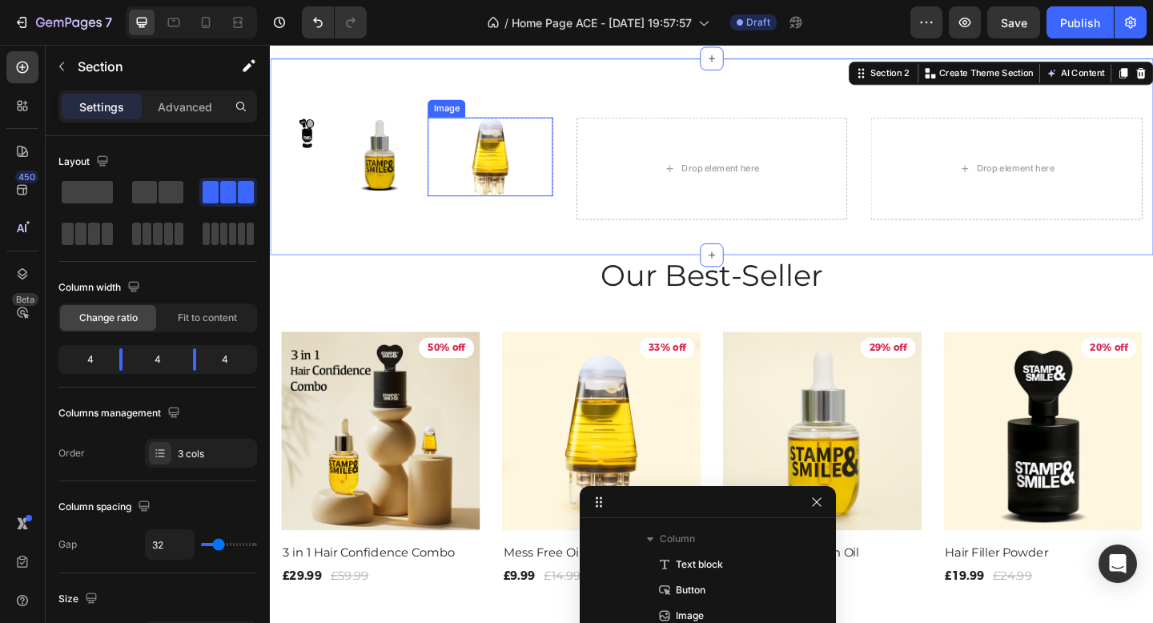
scroll to position [408, 0]
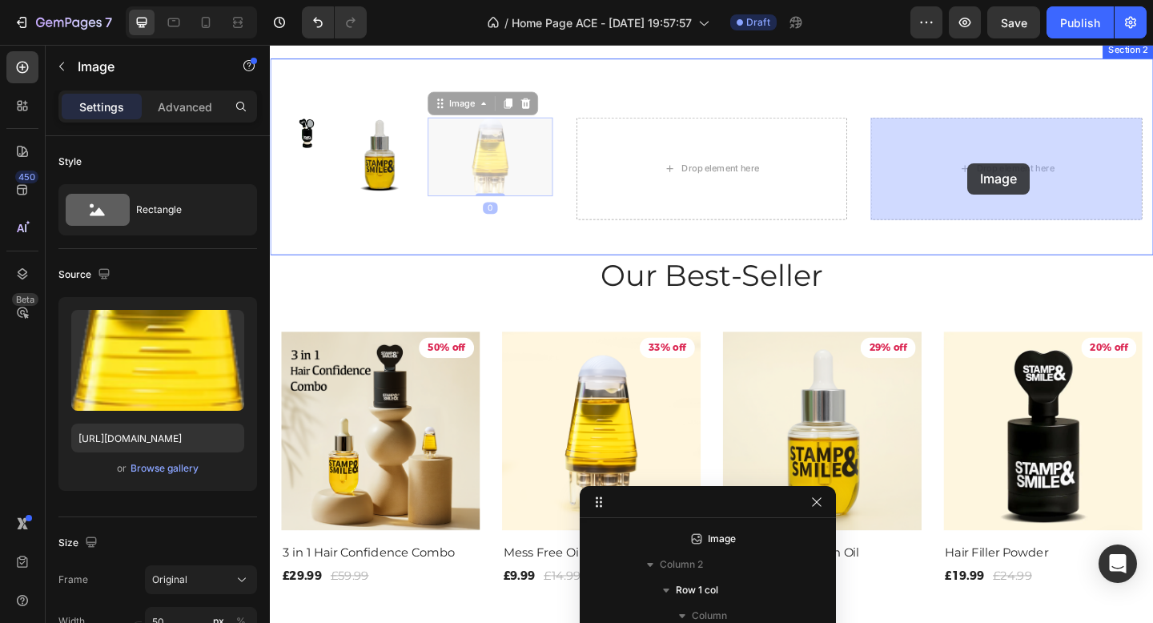
drag, startPoint x: 516, startPoint y: 167, endPoint x: 1043, endPoint y: 163, distance: 526.1
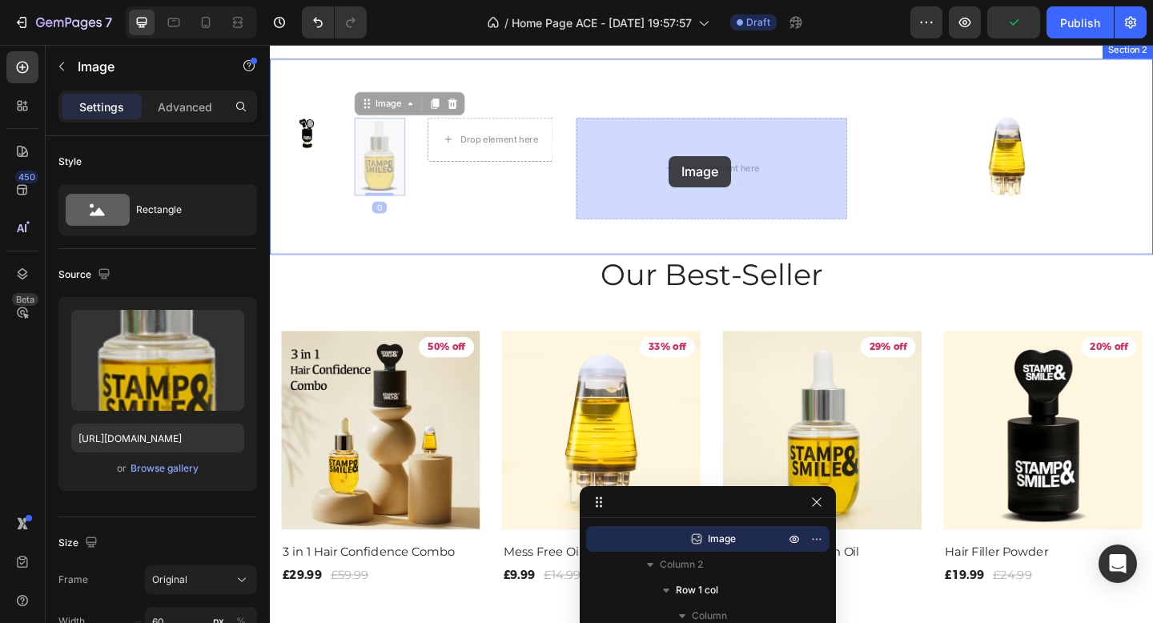
drag, startPoint x: 396, startPoint y: 164, endPoint x: 738, endPoint y: 168, distance: 341.9
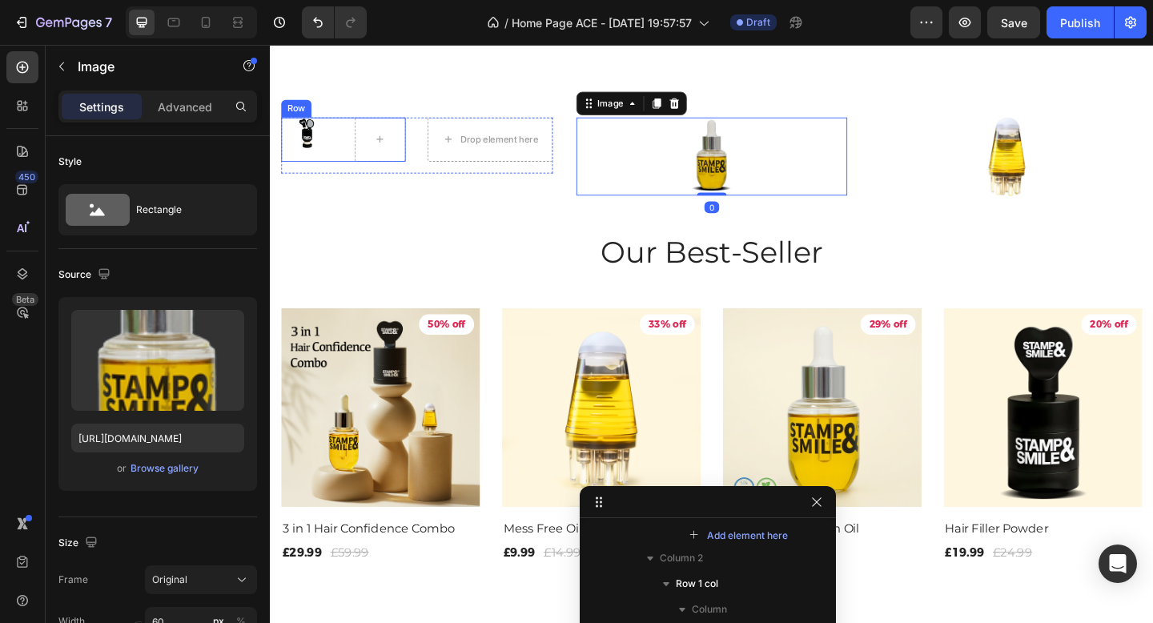
click at [340, 157] on div "Image Row" at bounding box center [349, 148] width 135 height 48
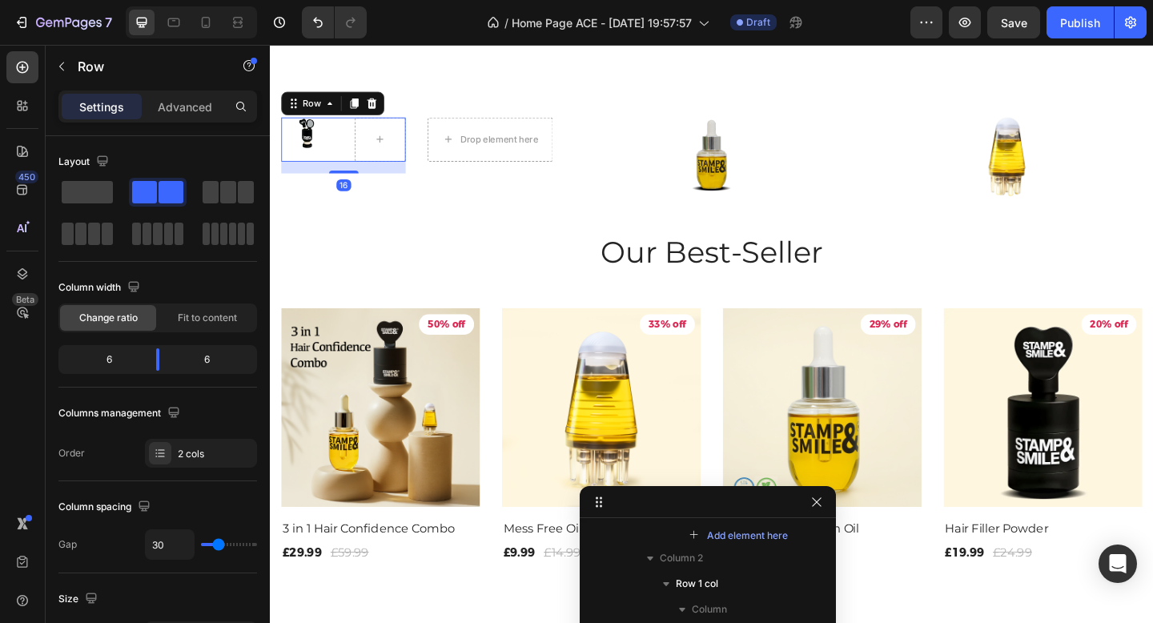
scroll to position [203, 0]
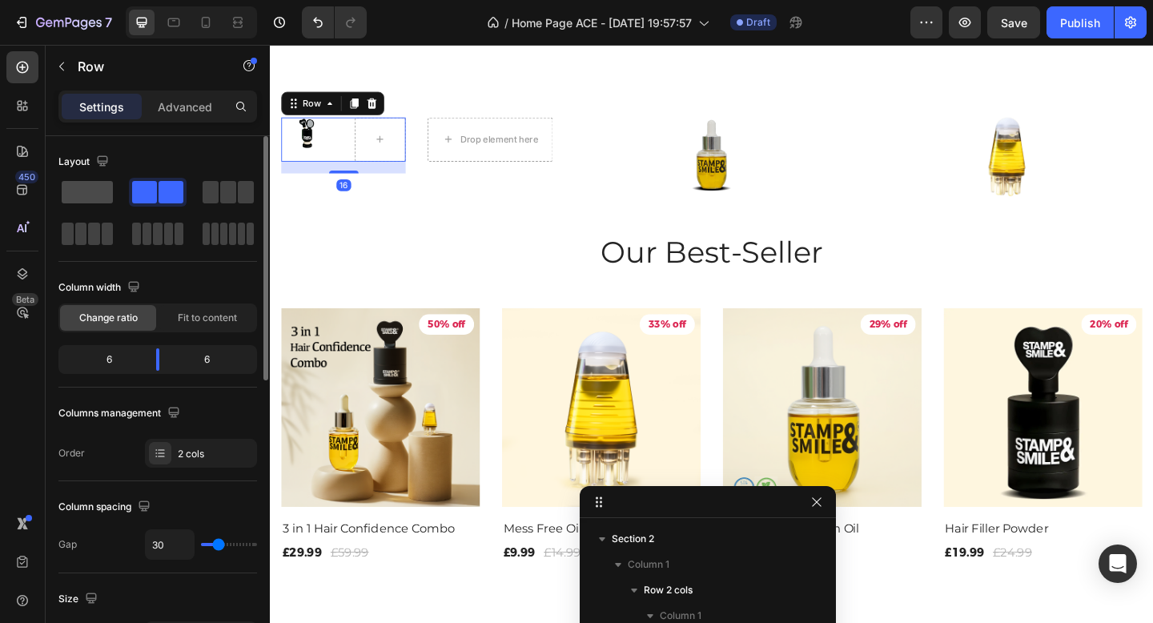
click at [99, 194] on span at bounding box center [87, 192] width 51 height 22
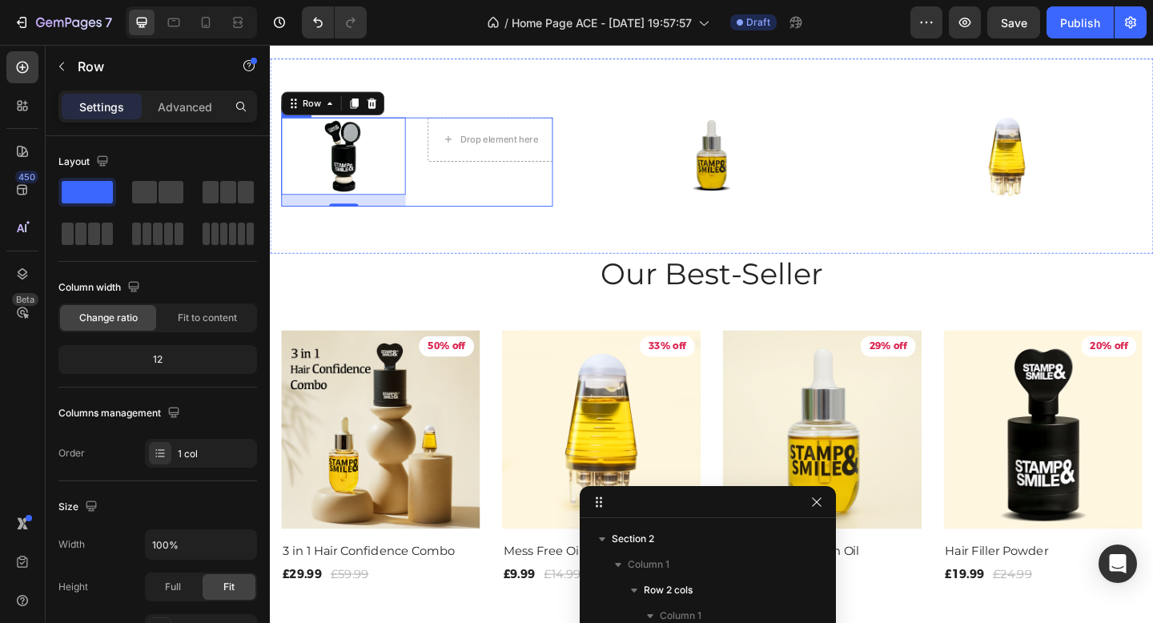
click at [437, 193] on div "Image Row 16 Drop element here Row Row" at bounding box center [429, 173] width 295 height 98
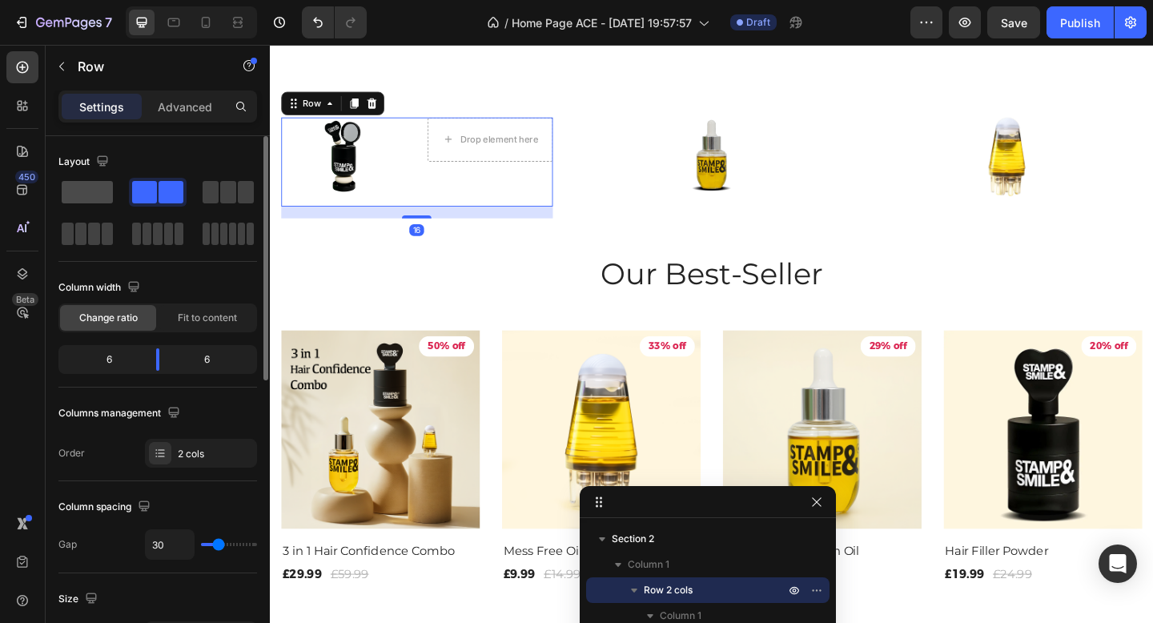
click at [95, 197] on span at bounding box center [87, 192] width 51 height 22
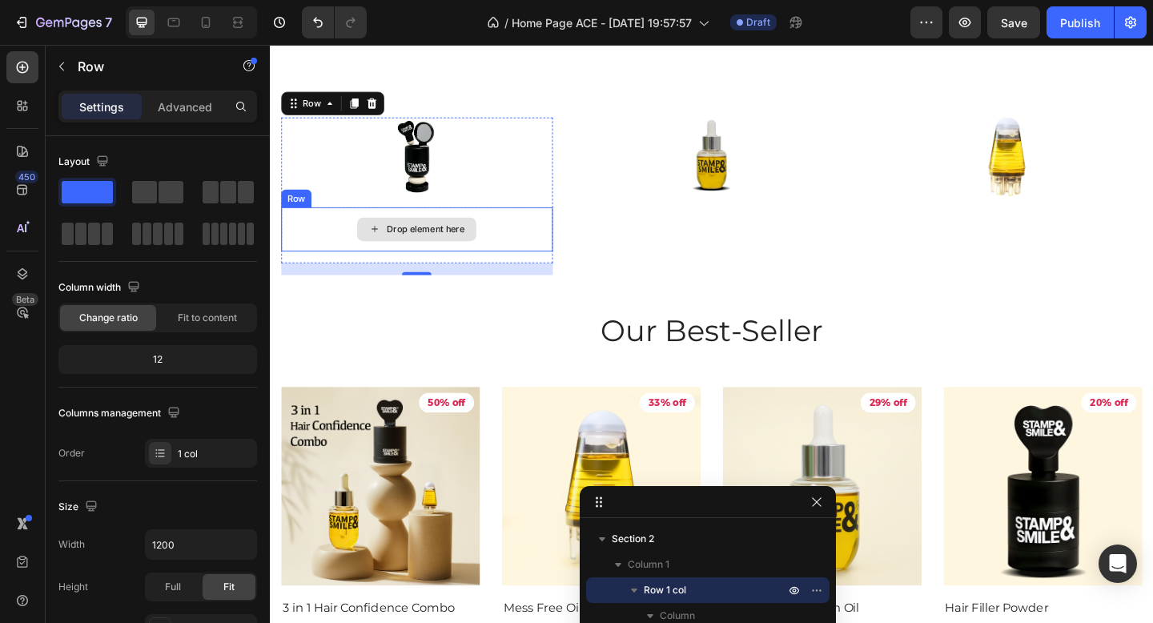
click at [509, 245] on div "Drop element here" at bounding box center [429, 246] width 295 height 48
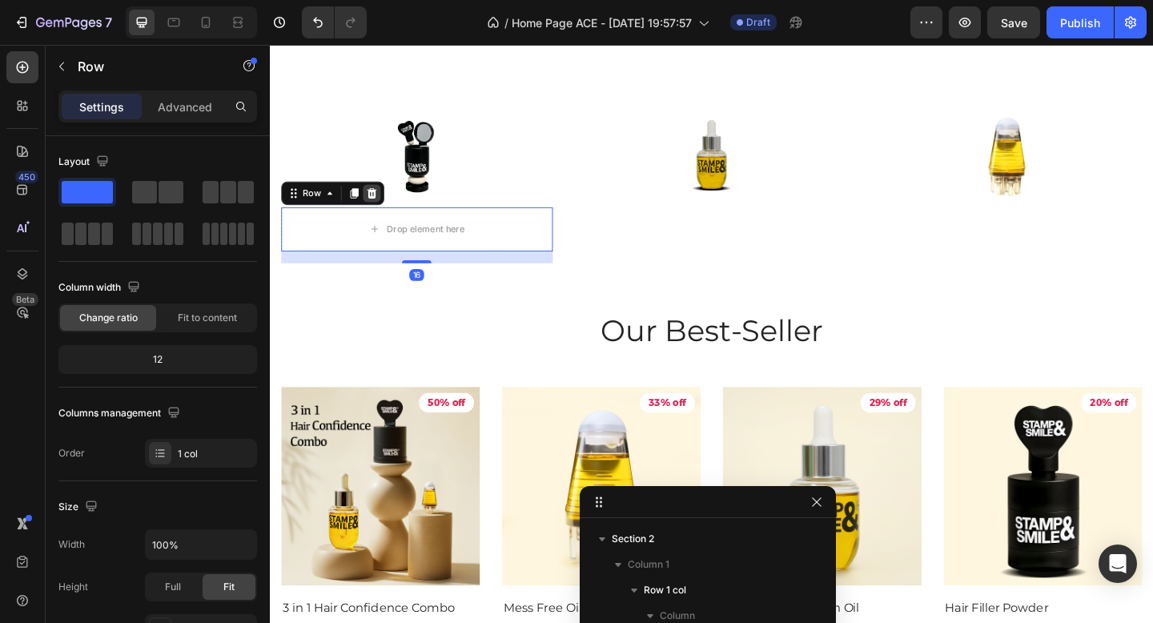
click at [380, 207] on icon at bounding box center [381, 205] width 10 height 11
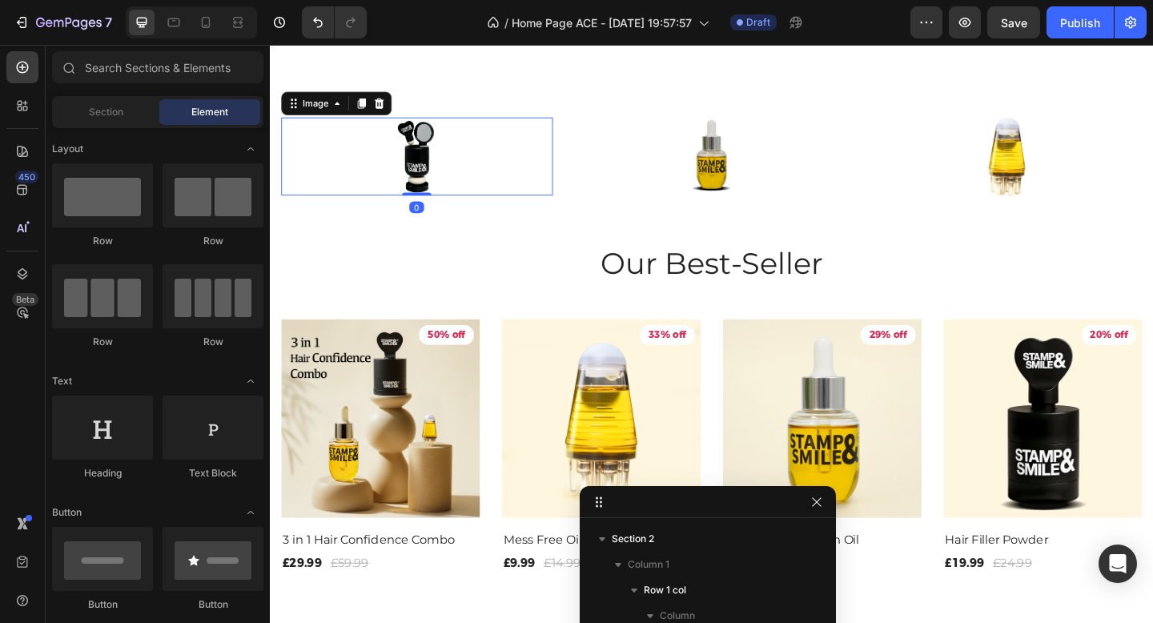
click at [496, 163] on img at bounding box center [429, 166] width 136 height 85
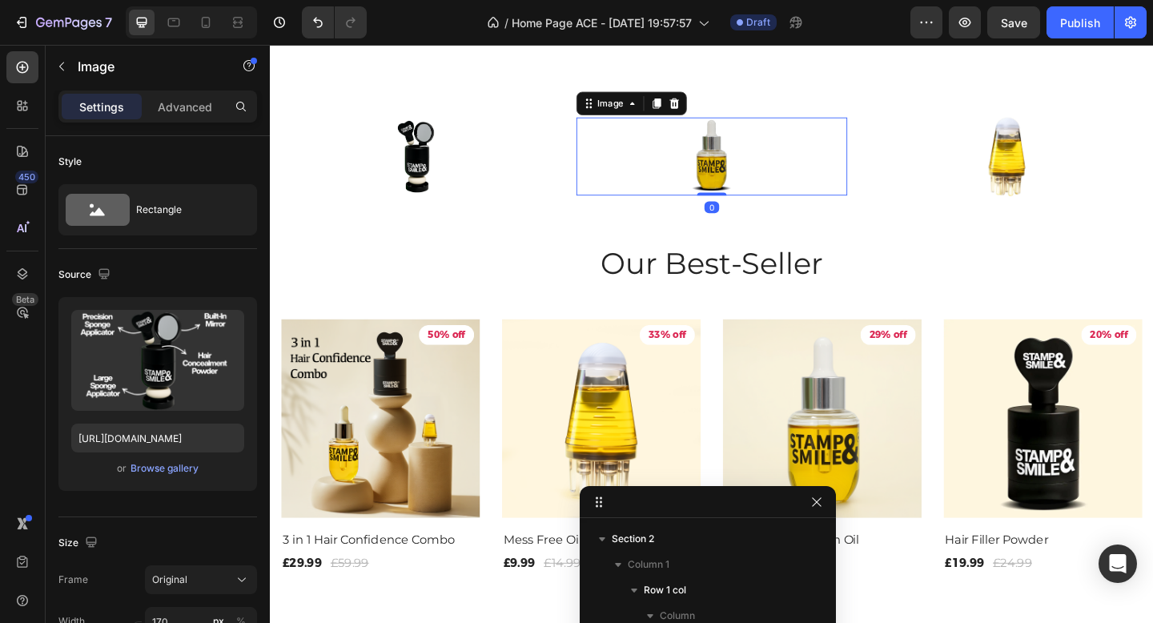
click at [731, 175] on img at bounding box center [750, 167] width 48 height 86
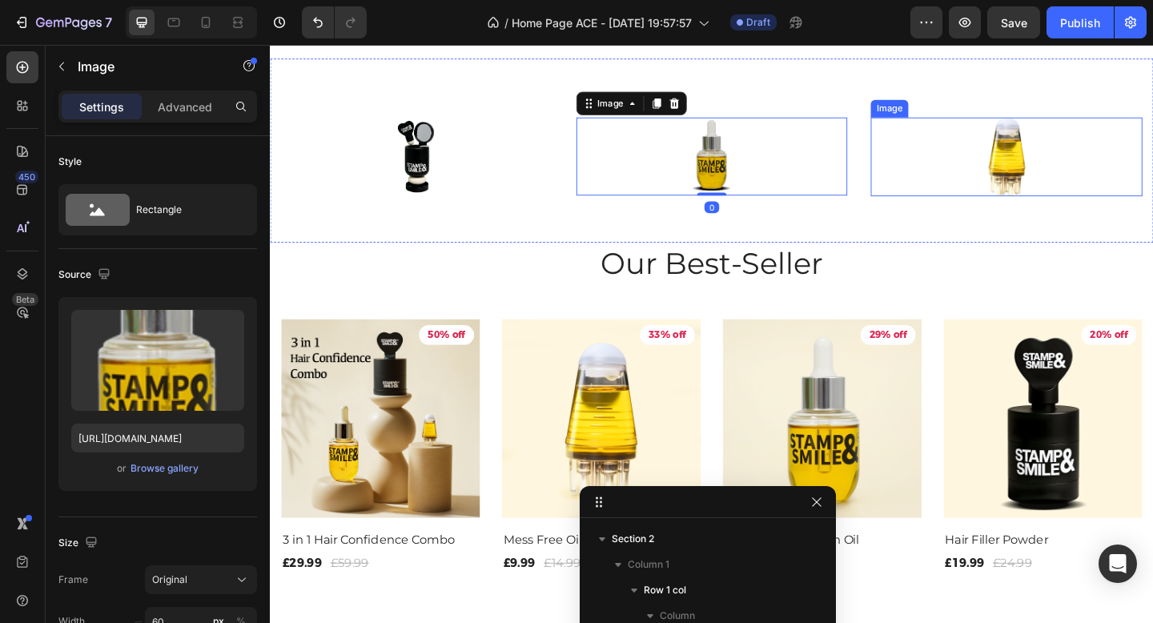
click at [1006, 173] on div at bounding box center [1070, 167] width 295 height 86
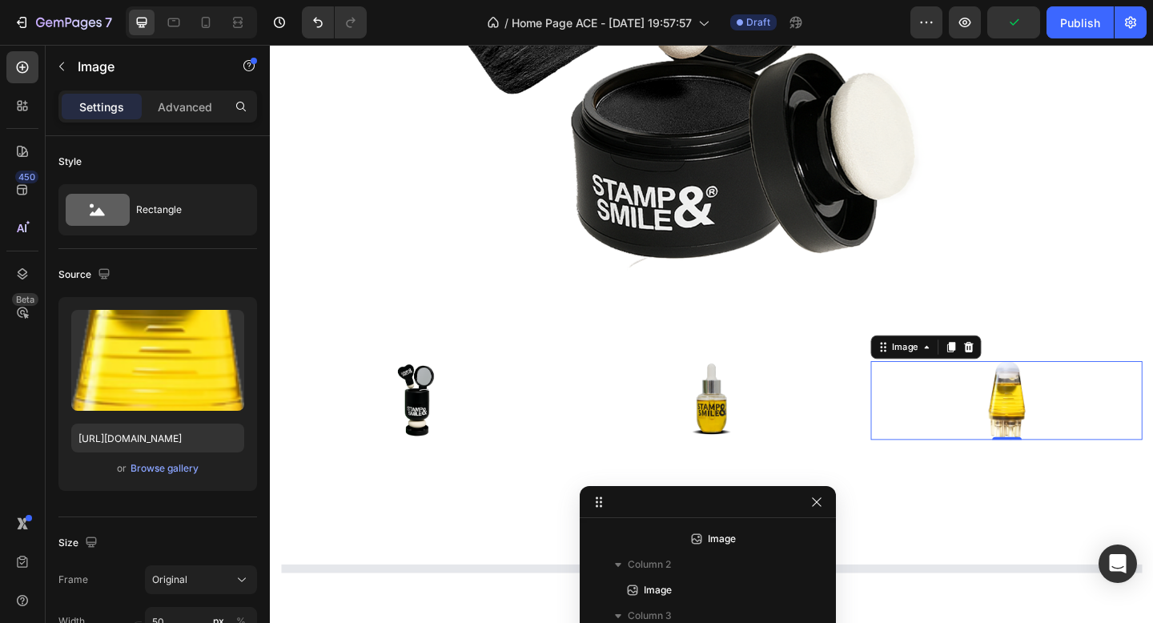
scroll to position [799, 0]
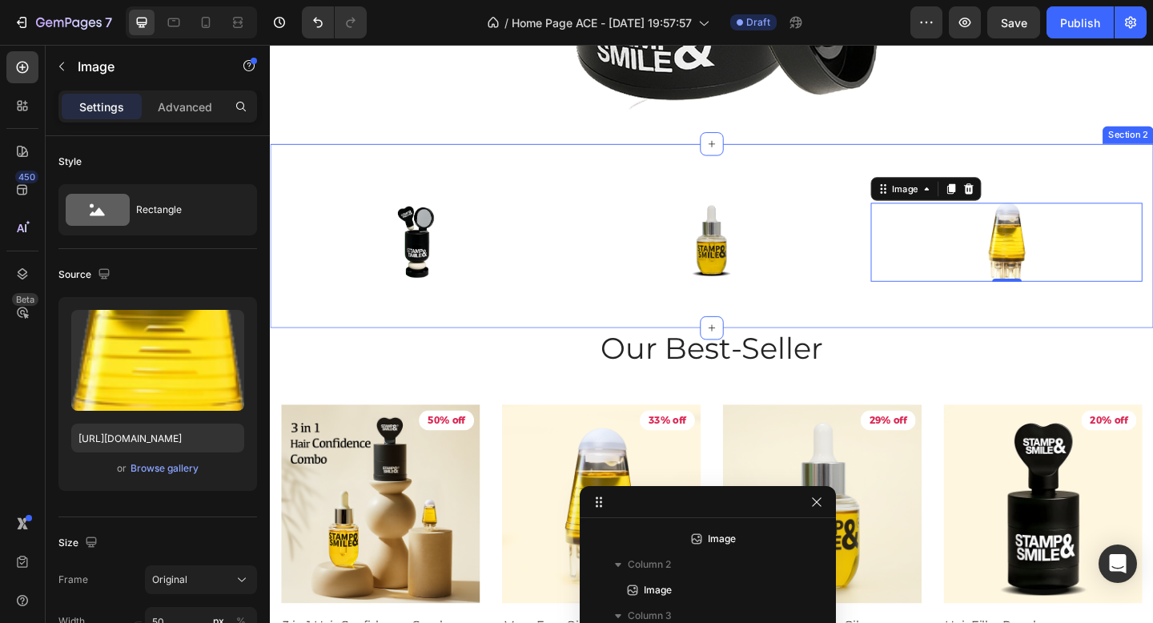
click at [887, 155] on div "Image Row Row Image Image 0 Section 2" at bounding box center [750, 253] width 961 height 200
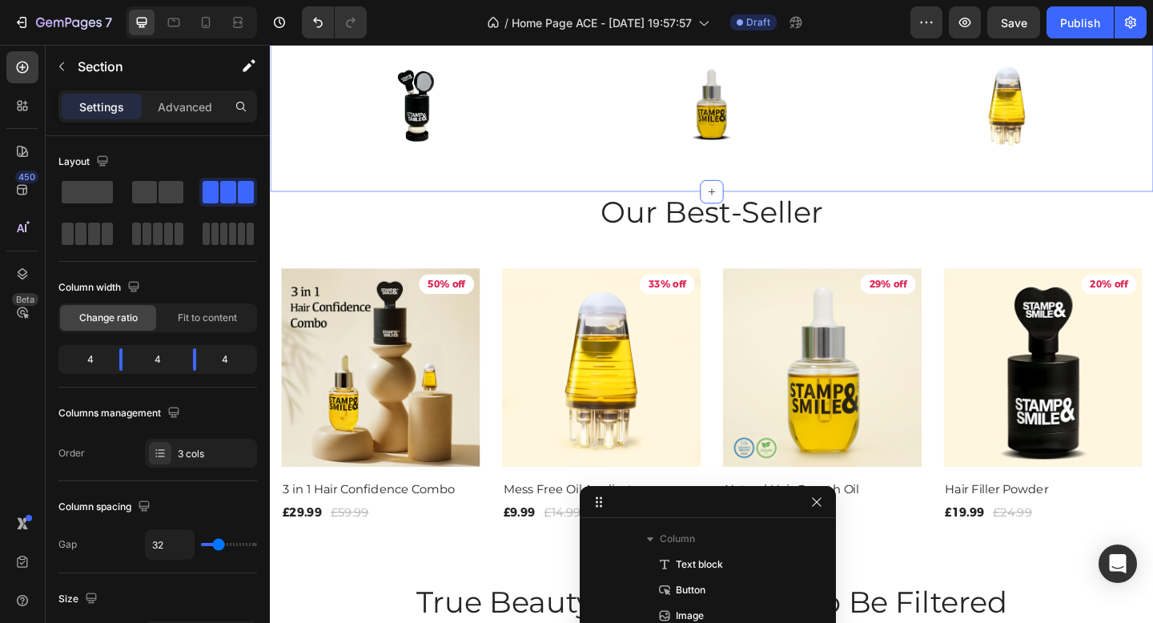
scroll to position [1040, 0]
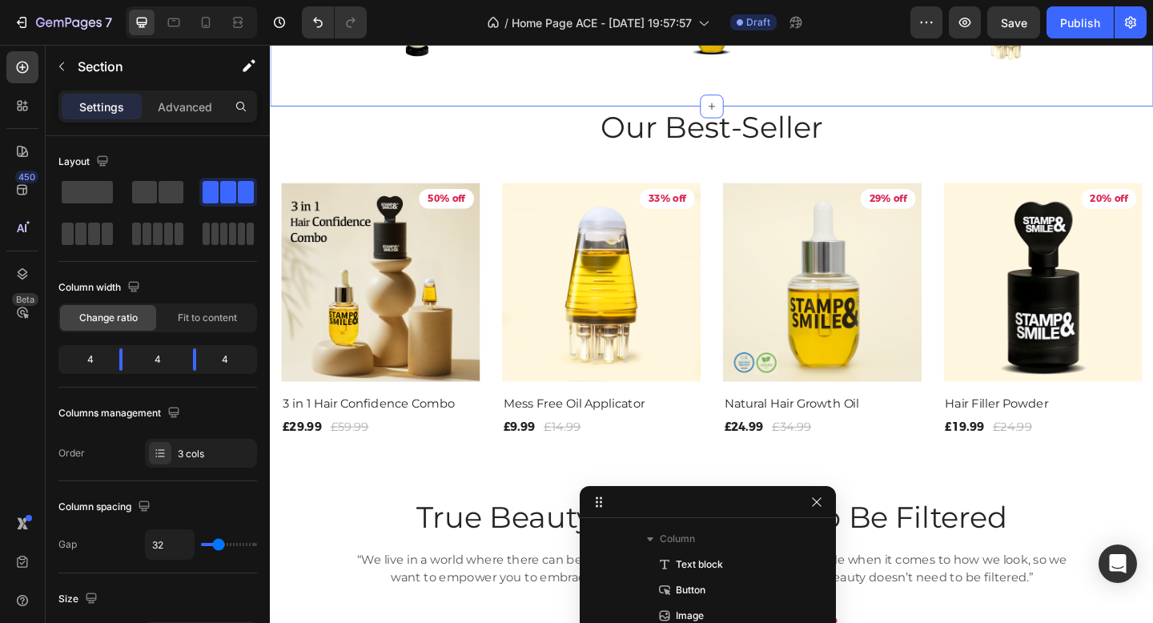
click at [850, 89] on div "Image Row Row Image Image Section 2 Create Theme Section AI Content Write with …" at bounding box center [750, 12] width 961 height 200
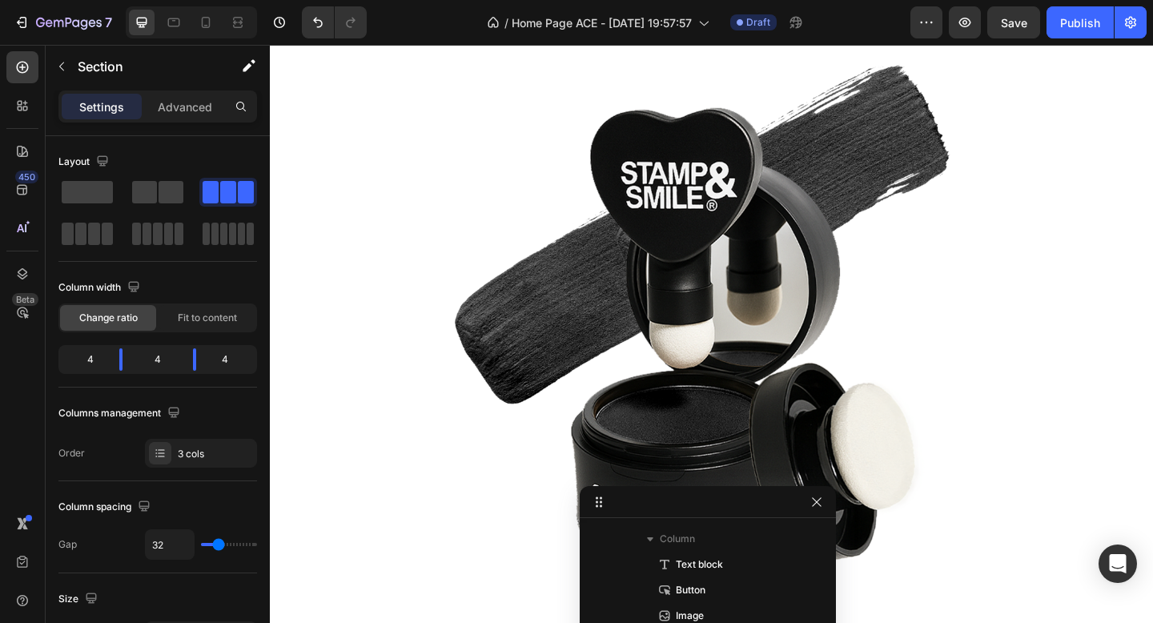
scroll to position [300, 0]
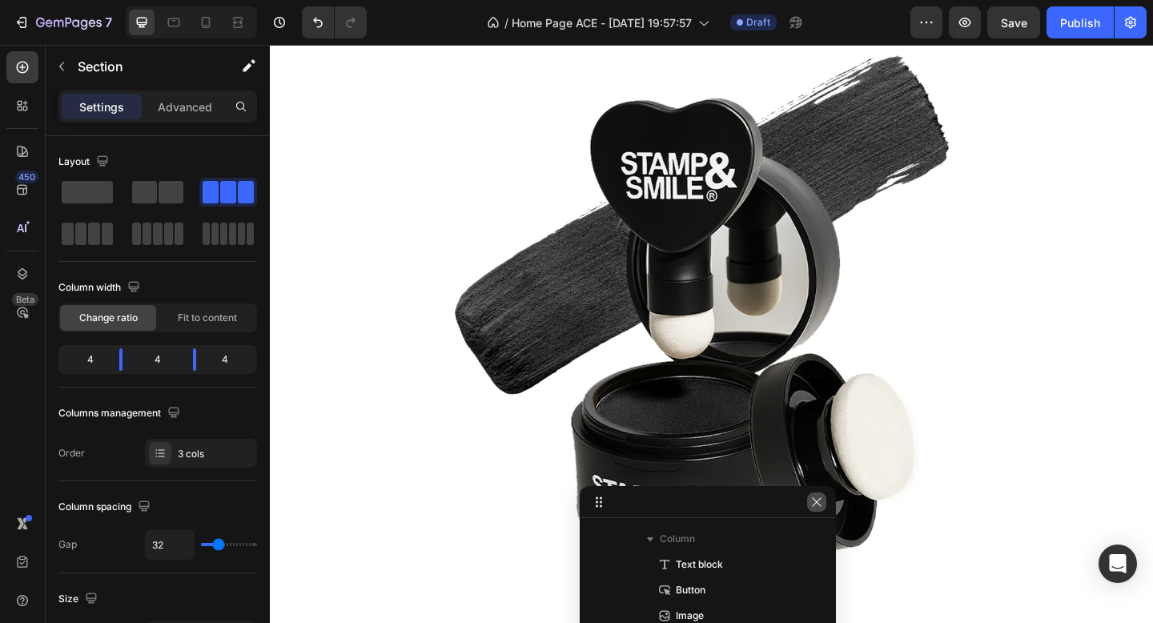
click at [814, 508] on button "button" at bounding box center [816, 501] width 19 height 19
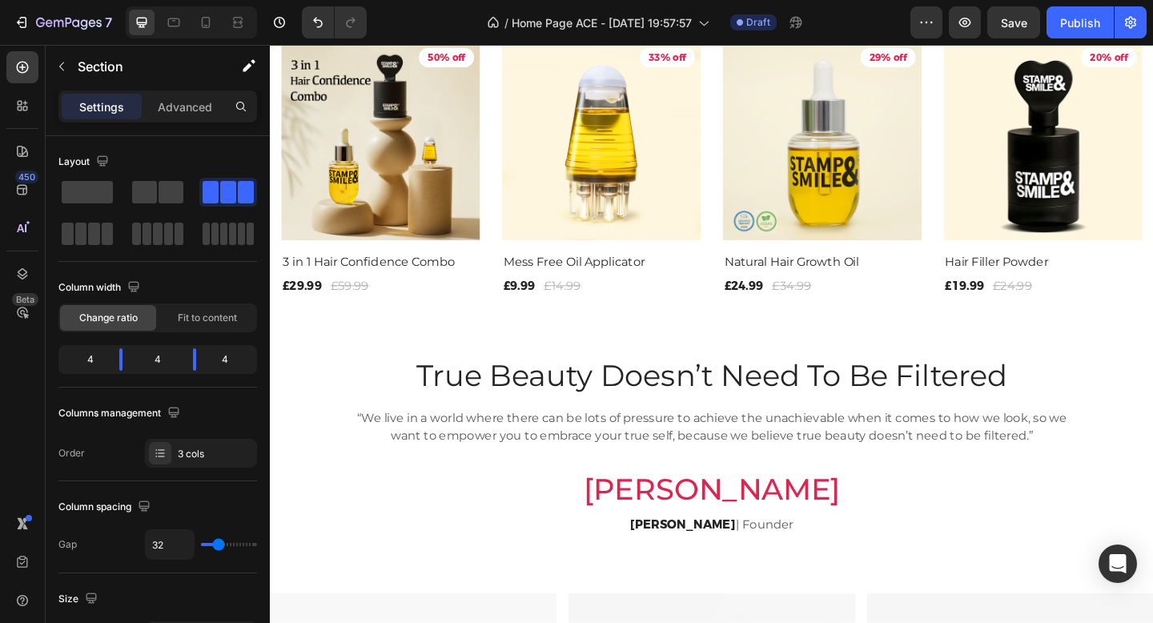
scroll to position [1199, 0]
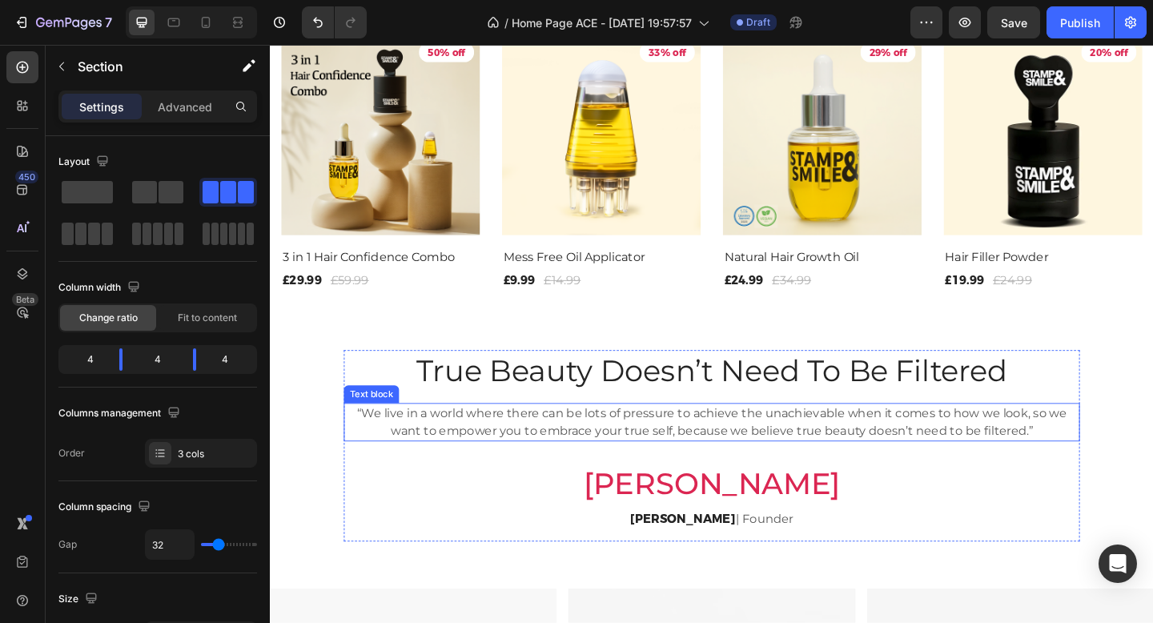
click at [674, 451] on p "“We live in a world where there can be lots of pressure to achieve the unachiev…" at bounding box center [751, 455] width 798 height 38
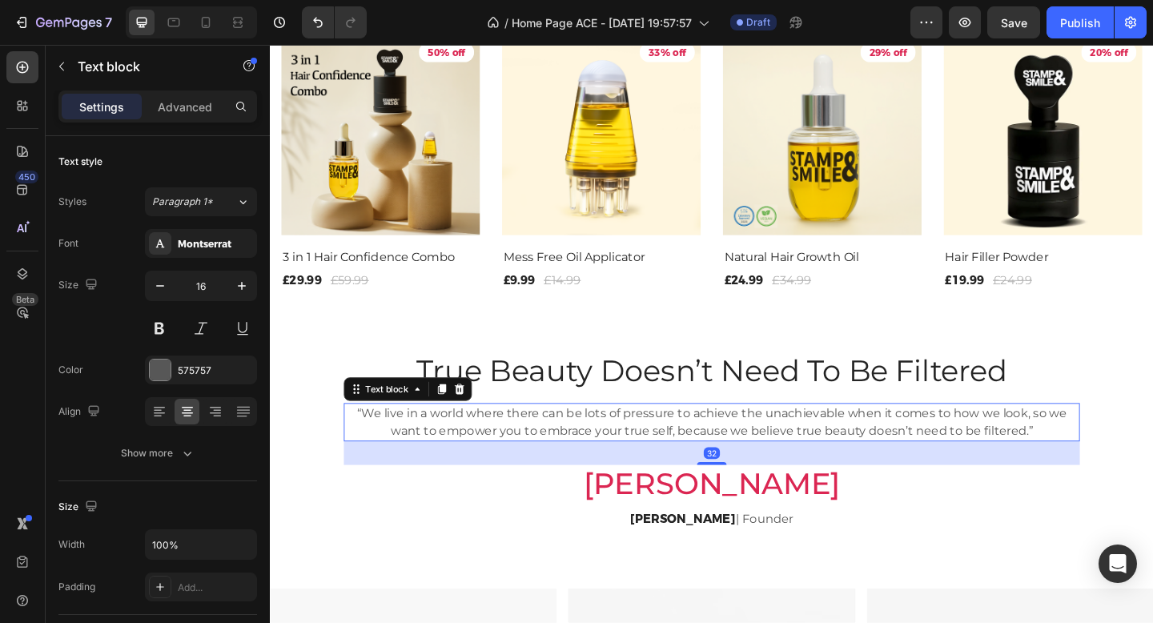
click at [674, 451] on p "“We live in a world where there can be lots of pressure to achieve the unachiev…" at bounding box center [751, 455] width 798 height 38
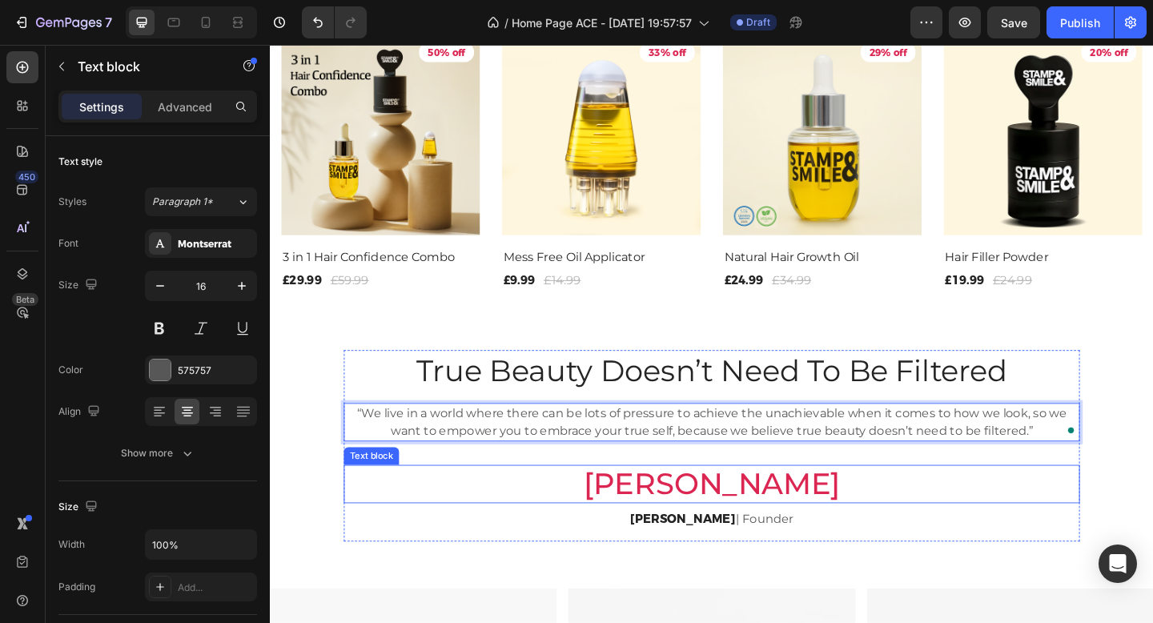
click at [416, 545] on div "True Beauty Doesn’t Need To Be Filtered Heading “We live in a world where there…" at bounding box center [750, 481] width 801 height 208
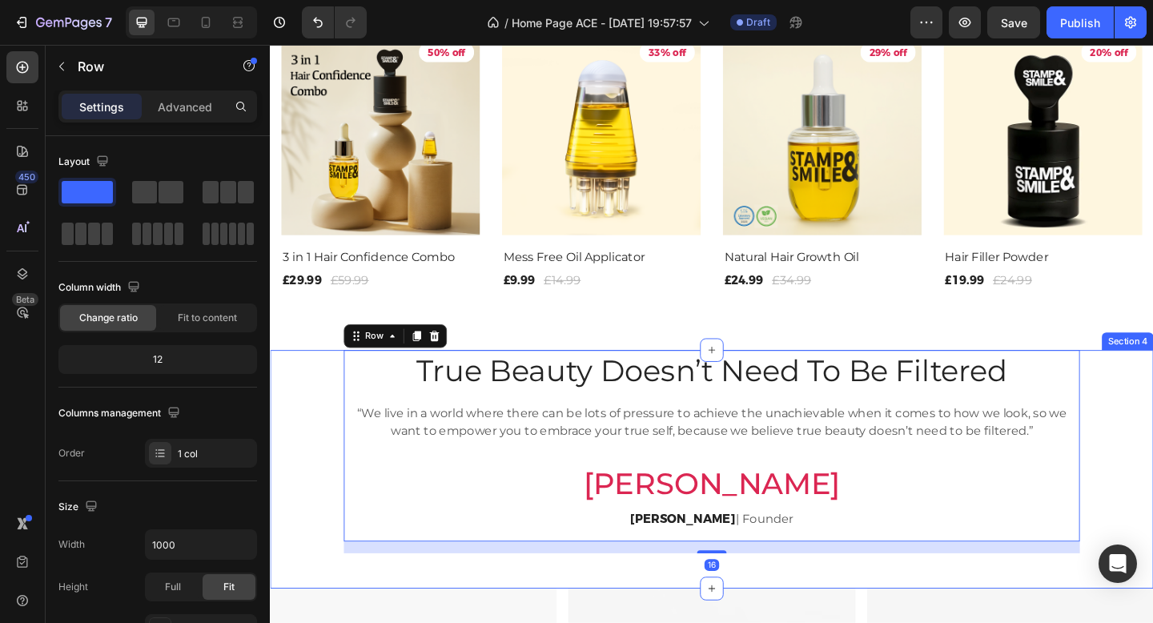
click at [309, 569] on div "True Beauty Doesn’t Need To Be Filtered Heading “We live in a world where there…" at bounding box center [750, 487] width 937 height 221
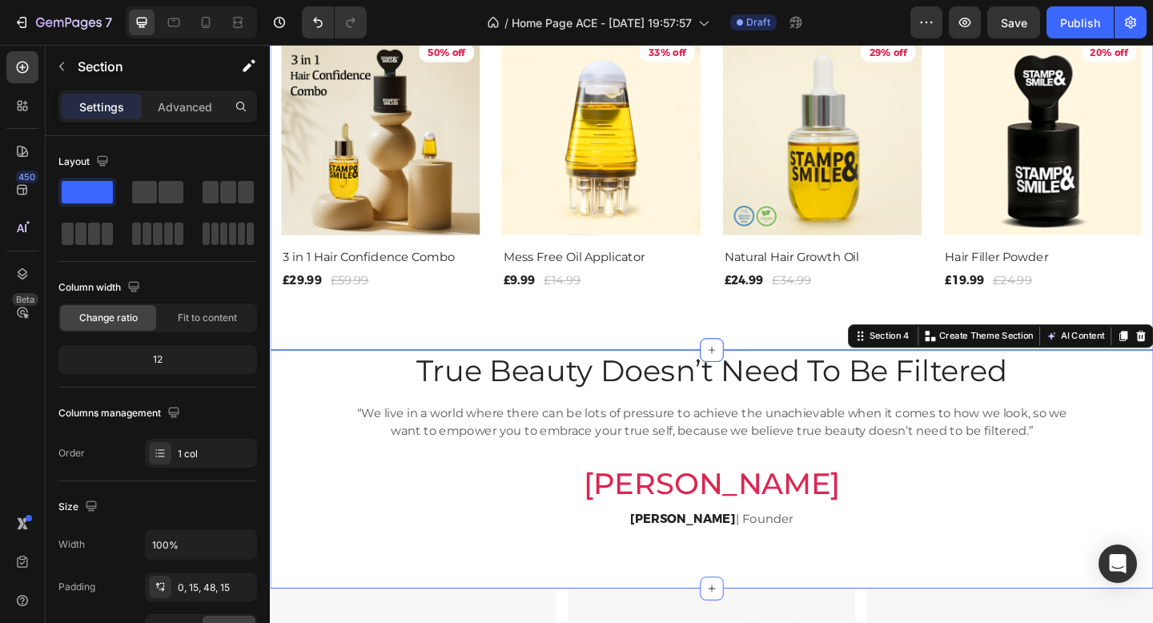
scroll to position [1187, 0]
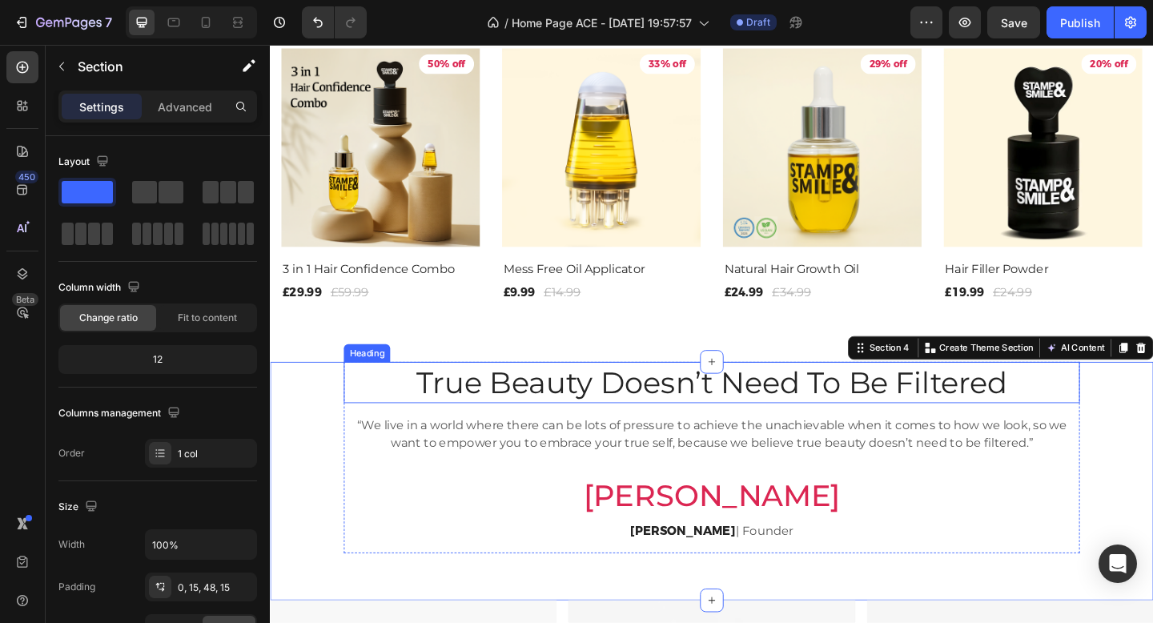
click at [604, 415] on p "True Beauty Doesn’t Need To Be Filtered" at bounding box center [751, 413] width 798 height 42
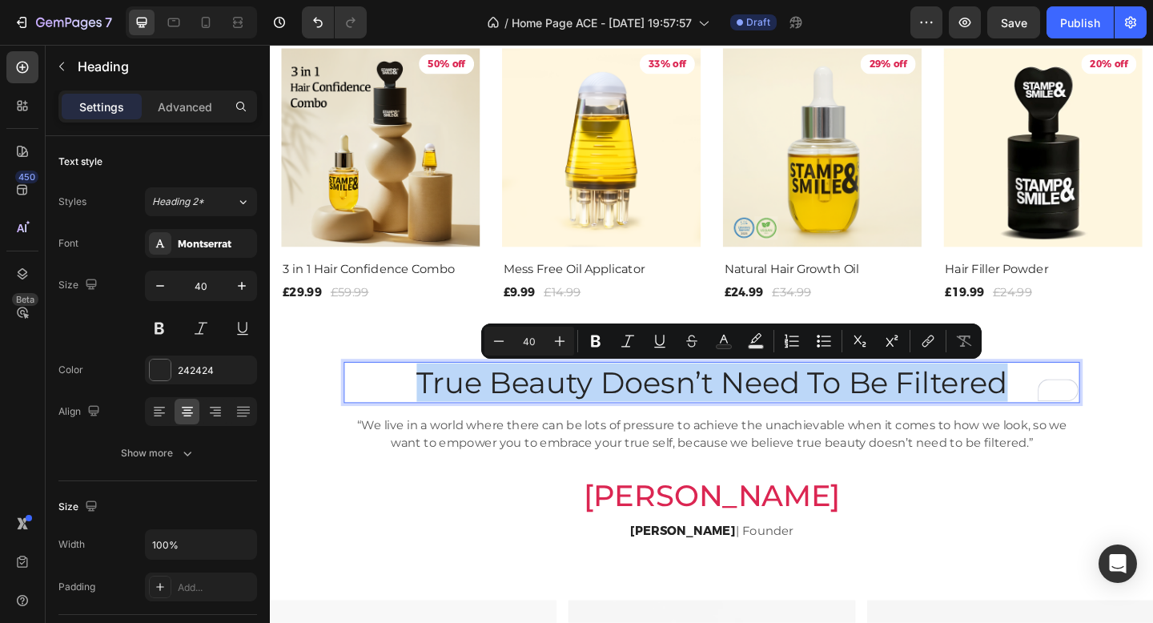
click at [1070, 415] on p "True Beauty Doesn’t Need To Be Filtered" at bounding box center [751, 413] width 798 height 42
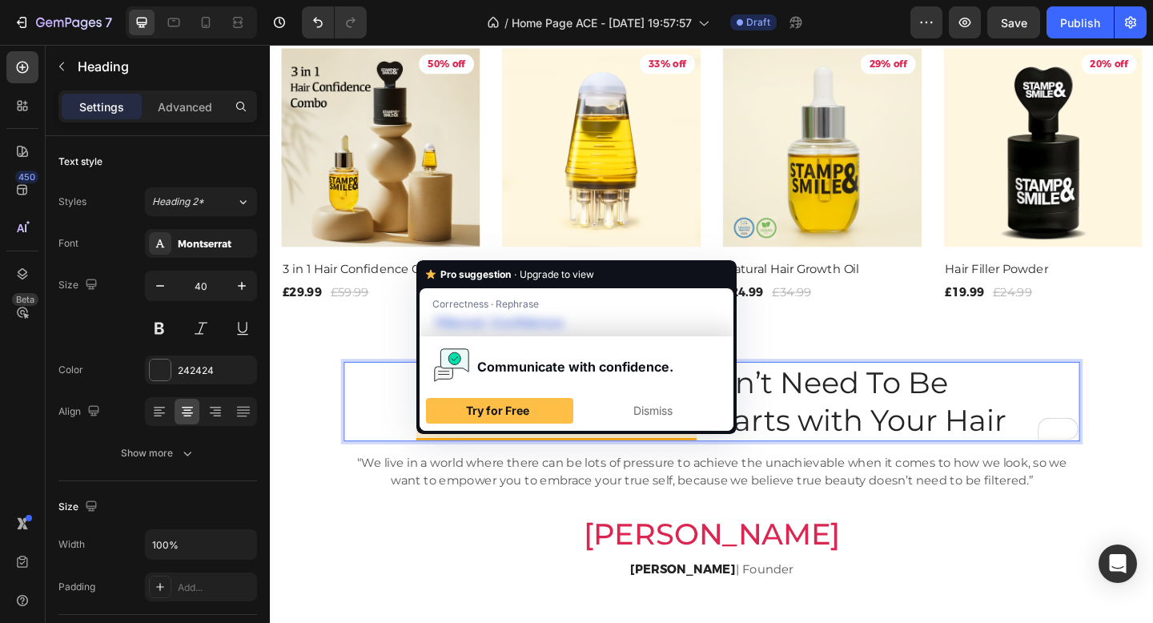
click at [814, 439] on p "True Beauty Doesn’t Need To Be FilteredConfidence Starts with Your Hair" at bounding box center [751, 433] width 798 height 83
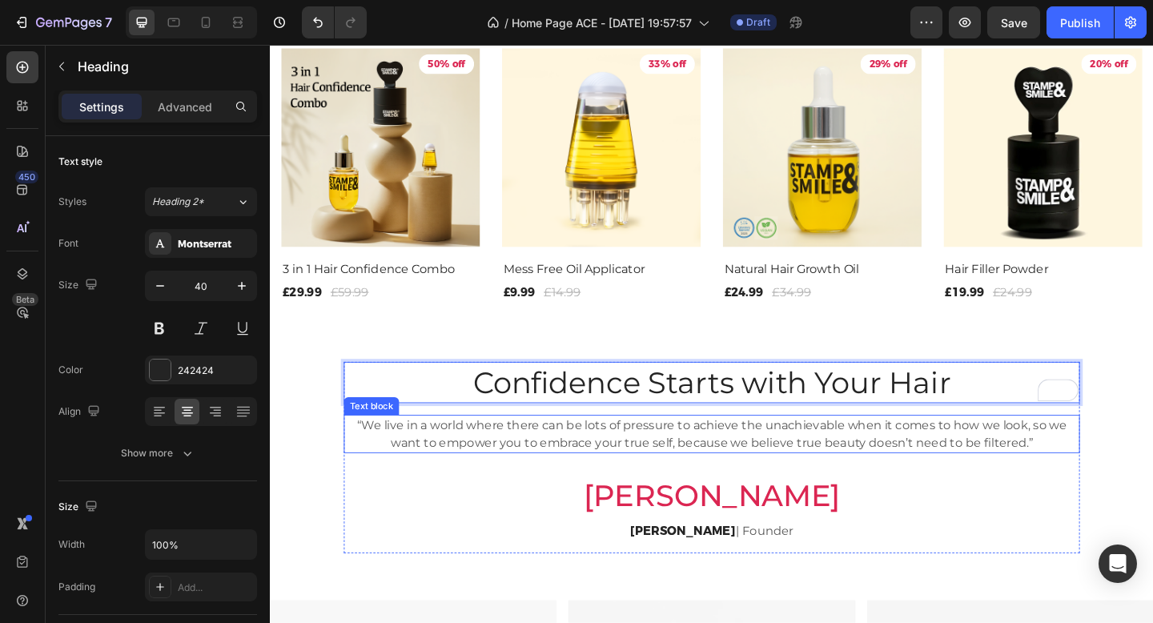
click at [717, 456] on p "“We live in a world where there can be lots of pressure to achieve the unachiev…" at bounding box center [751, 468] width 798 height 38
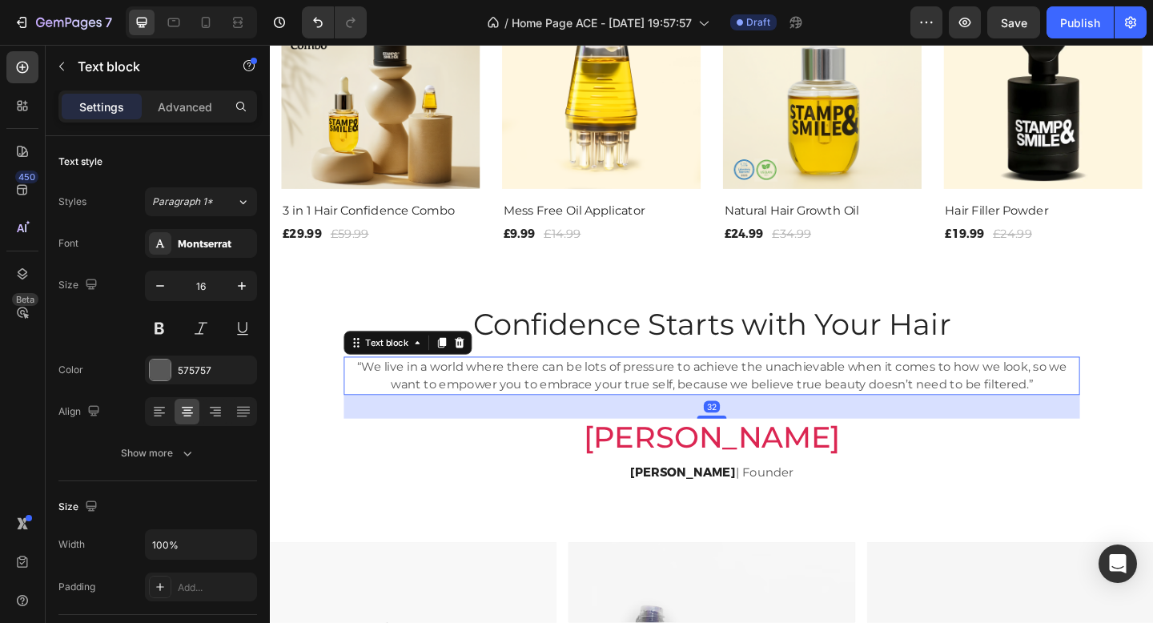
scroll to position [1252, 0]
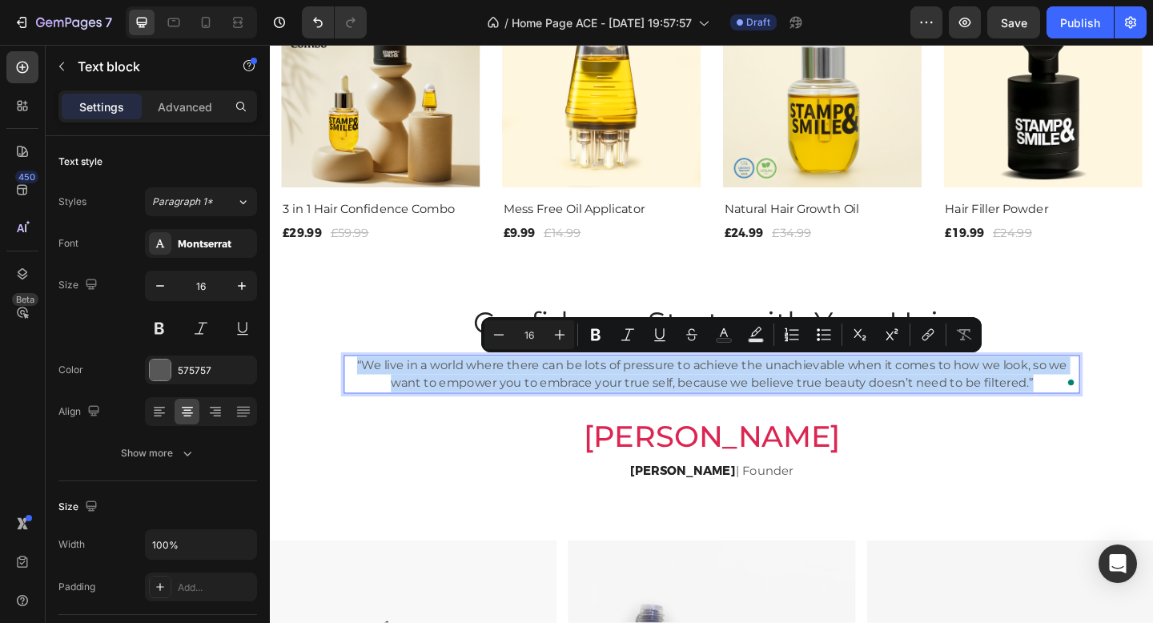
click at [1098, 413] on p "“We live in a world where there can be lots of pressure to achieve the unachiev…" at bounding box center [751, 403] width 798 height 38
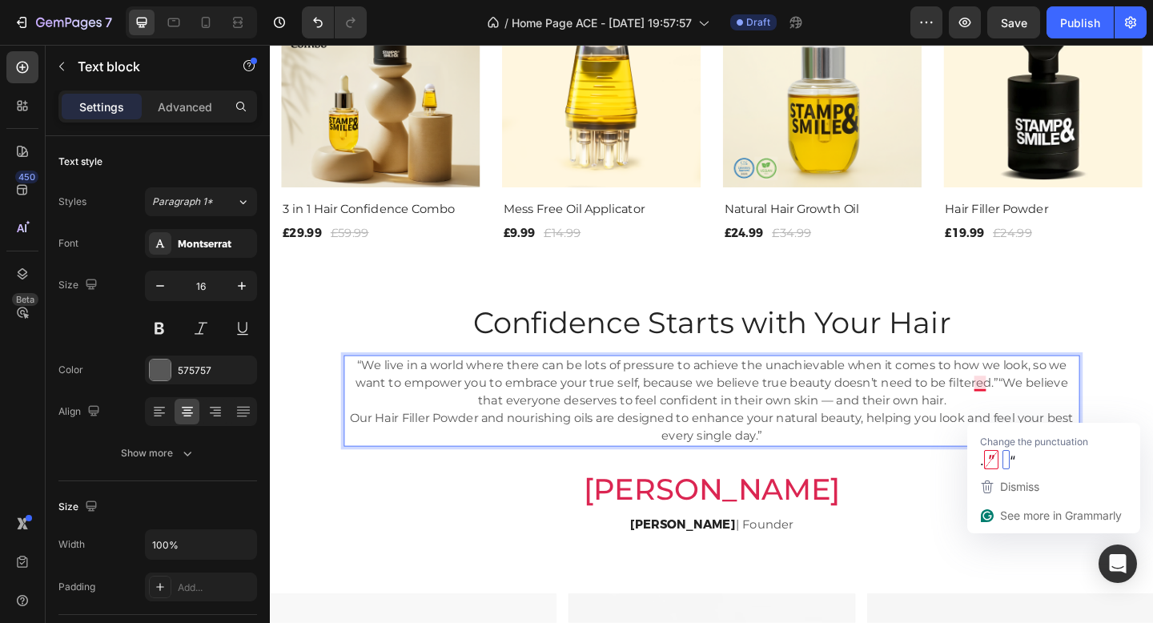
click at [1042, 414] on p "“We live in a world where there can be lots of pressure to achieve the unachiev…" at bounding box center [751, 432] width 798 height 96
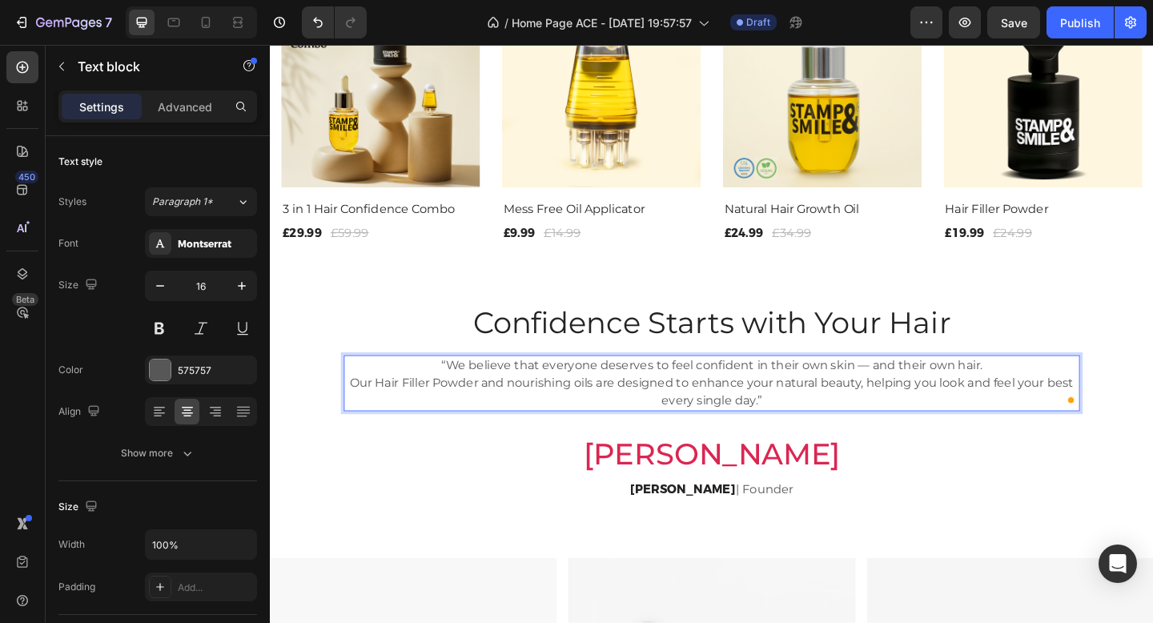
click at [951, 395] on p "“We believe that everyone deserves to feel confident in their own skin — and th…" at bounding box center [751, 413] width 798 height 58
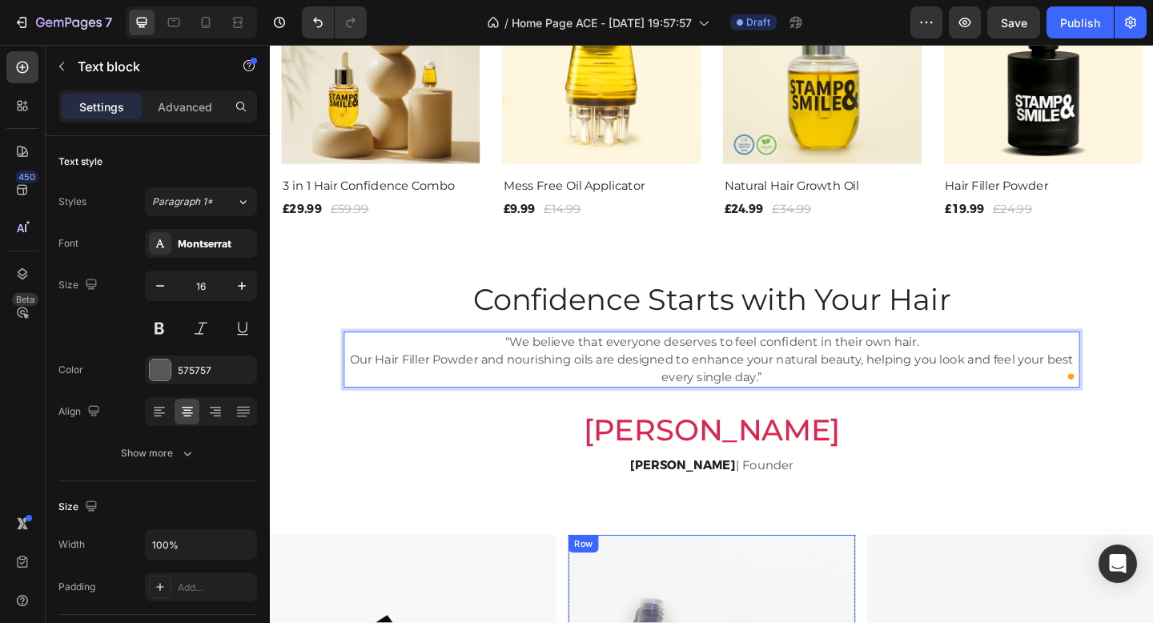
scroll to position [1280, 0]
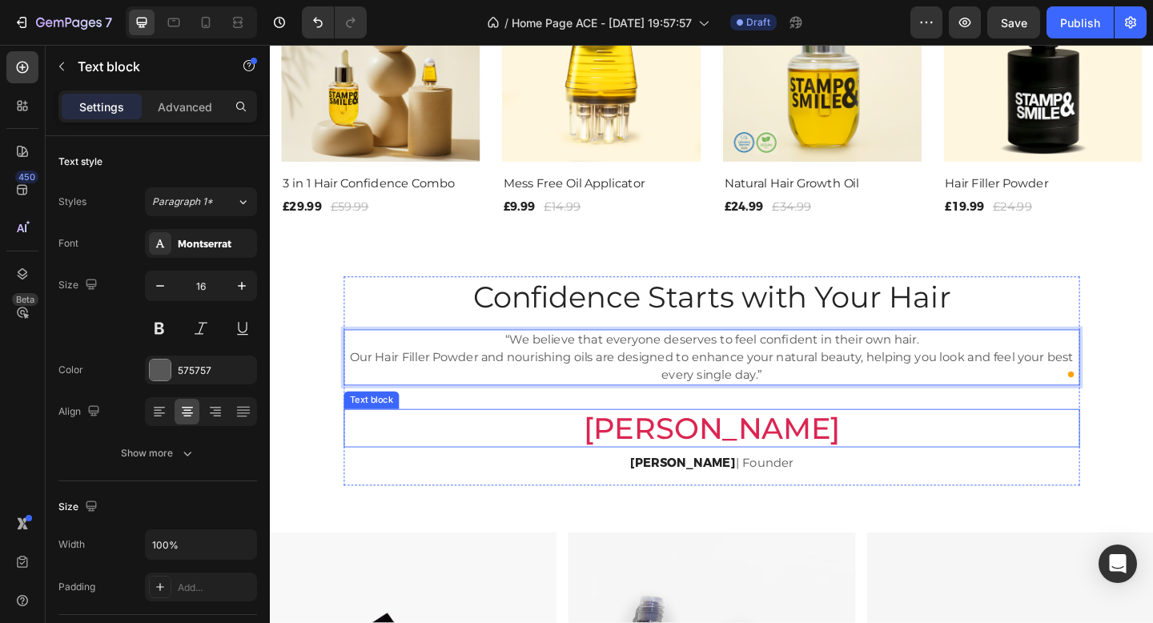
click at [736, 468] on p "Vivian" at bounding box center [751, 462] width 798 height 38
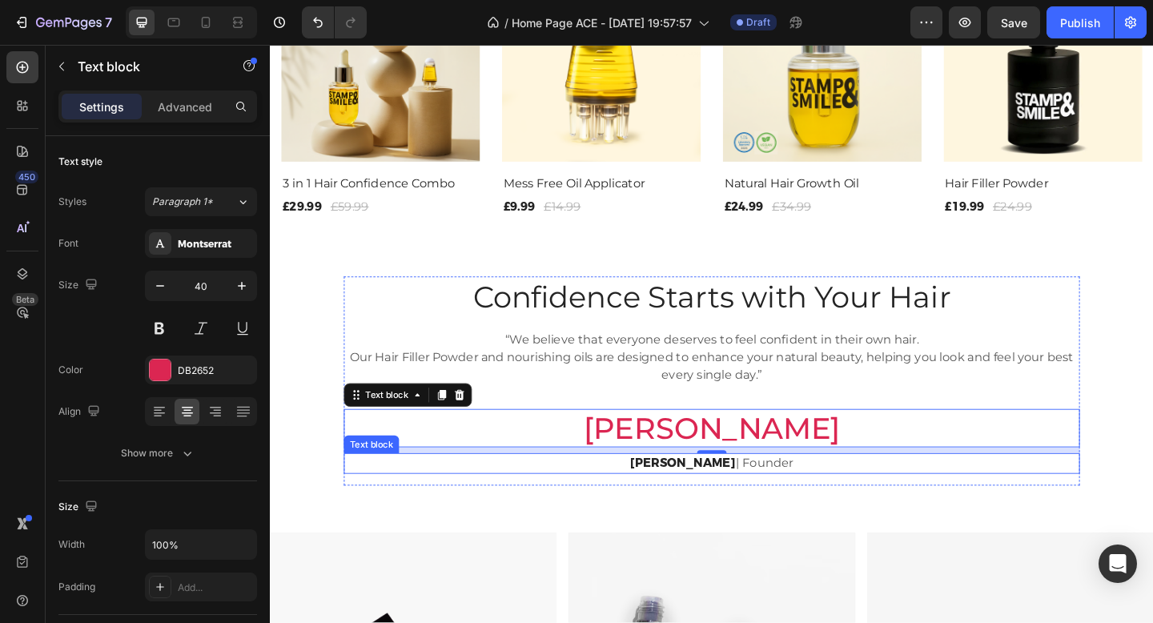
click at [736, 500] on strong "Vivian Swift" at bounding box center [719, 499] width 115 height 15
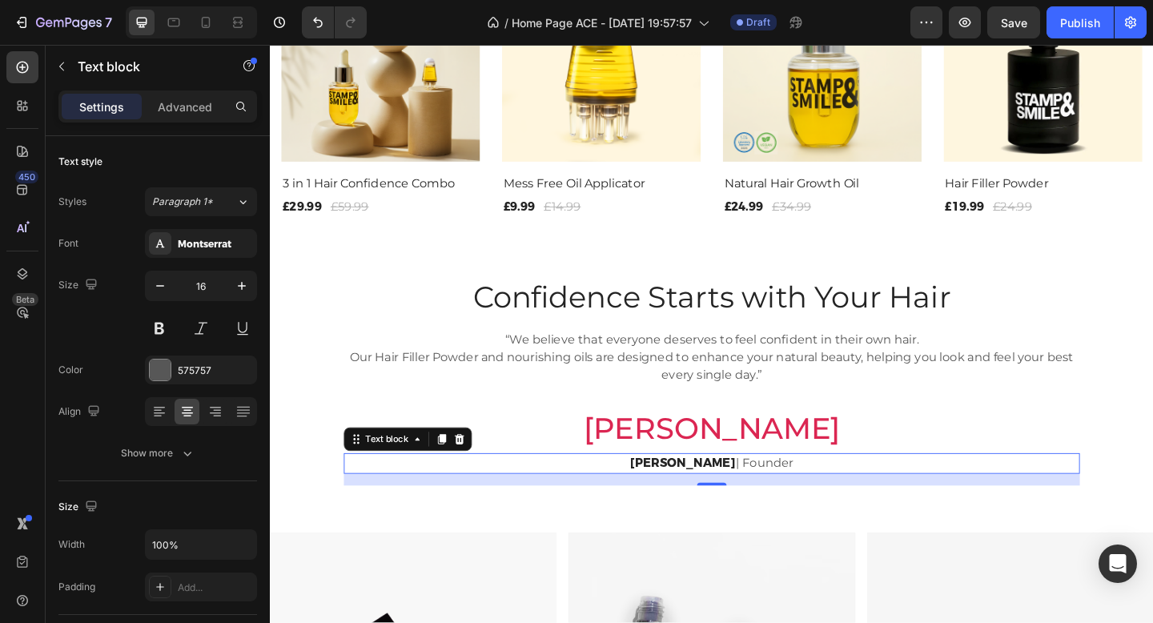
click at [753, 501] on strong "Vivian Swift" at bounding box center [719, 499] width 115 height 15
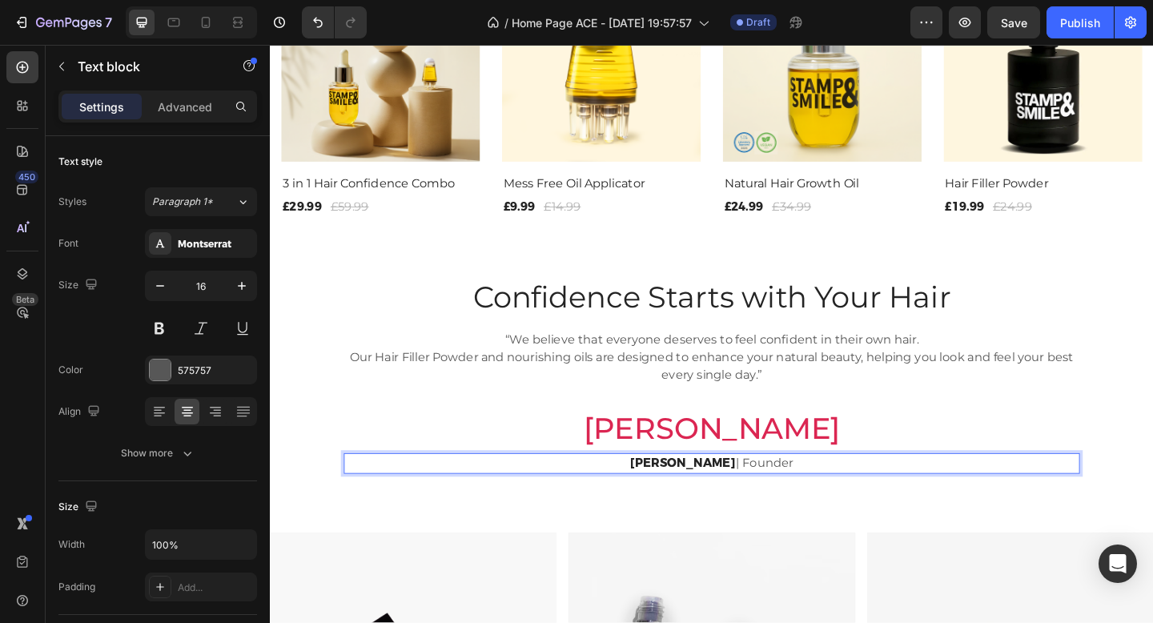
click at [753, 501] on strong "Vivian Swift" at bounding box center [719, 499] width 115 height 15
click at [756, 501] on strong "Vivian Swift" at bounding box center [719, 499] width 115 height 15
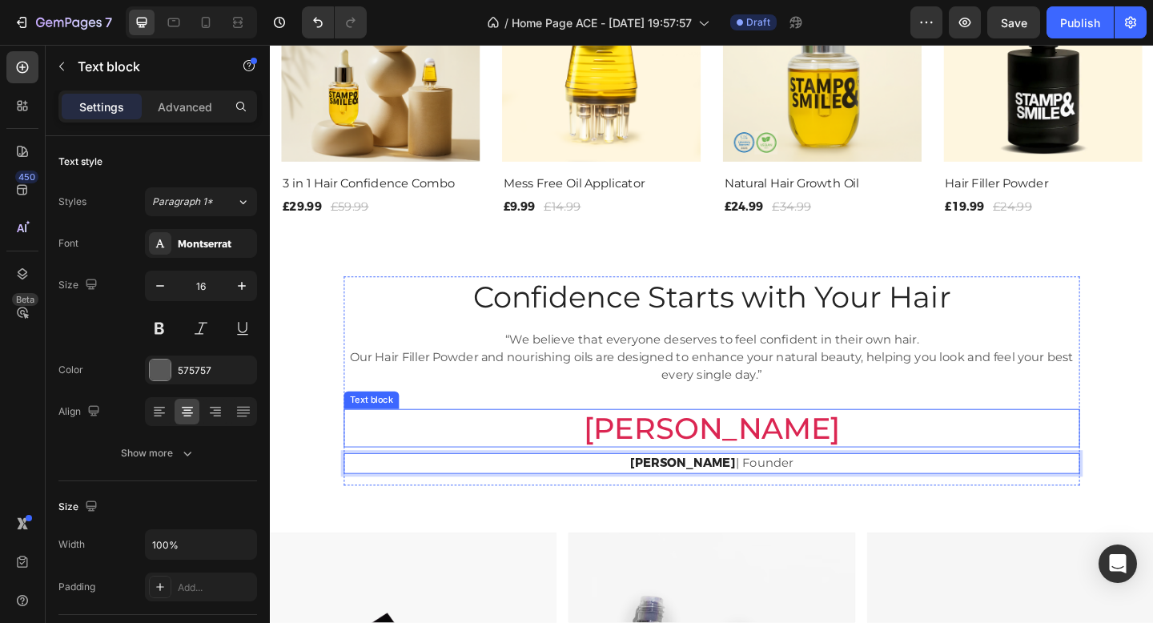
click at [769, 464] on p "Vivian" at bounding box center [751, 462] width 798 height 38
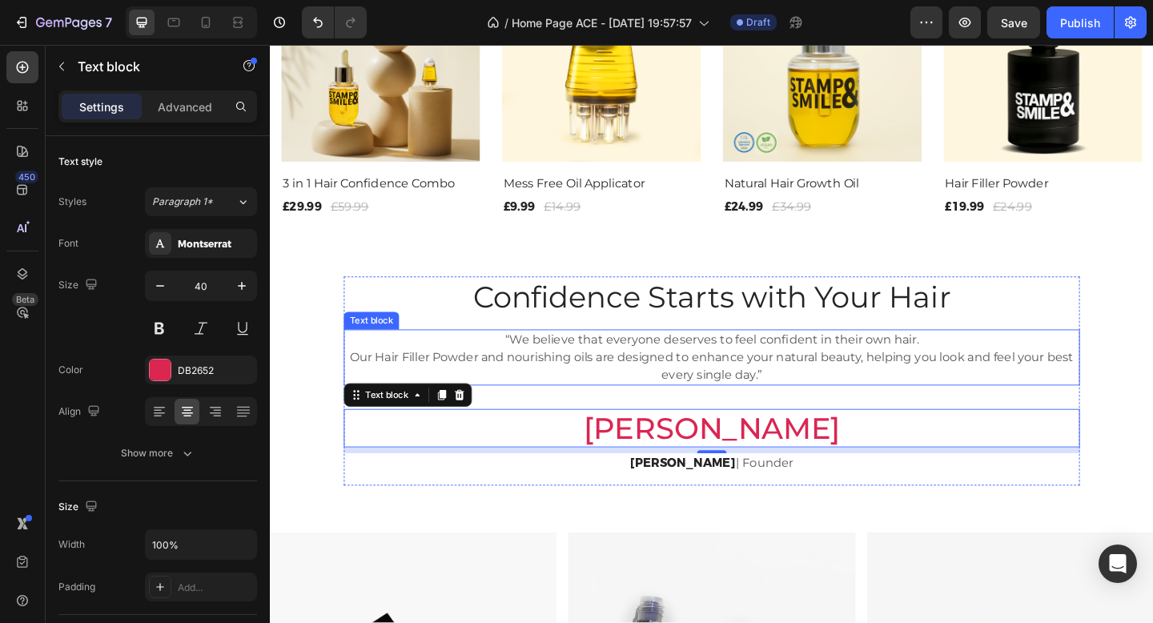
click at [803, 396] on p "“We believe that everyone deserves to feel confident in their own hair. Our Hai…" at bounding box center [751, 385] width 798 height 58
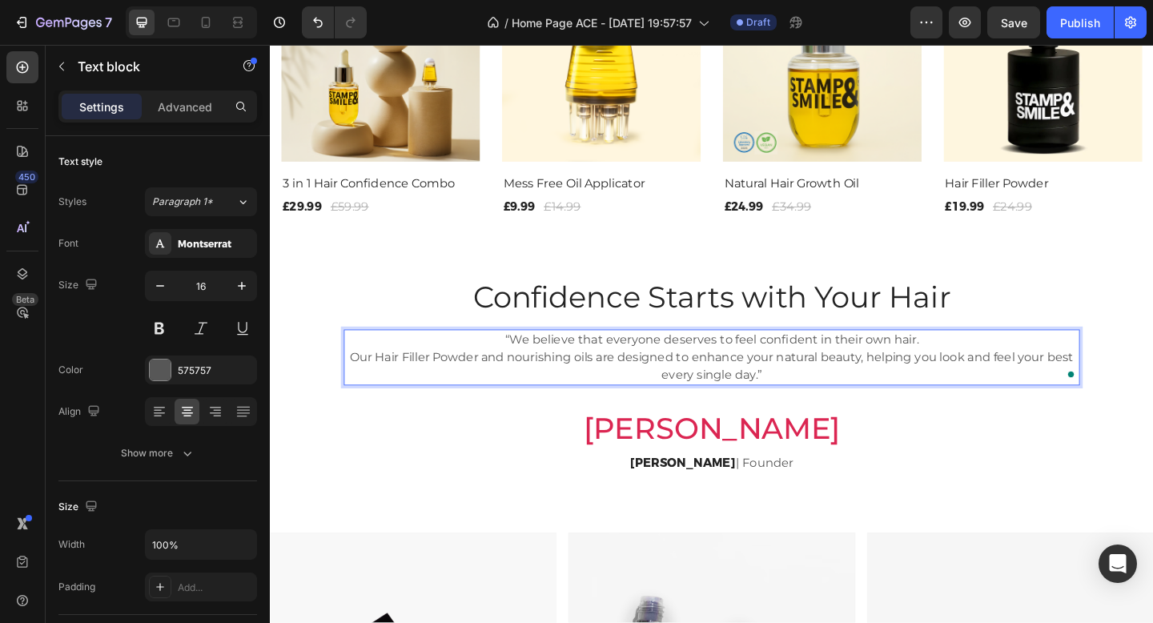
click at [803, 404] on p "“We believe that everyone deserves to feel confident in their own hair. Our Hai…" at bounding box center [751, 385] width 798 height 58
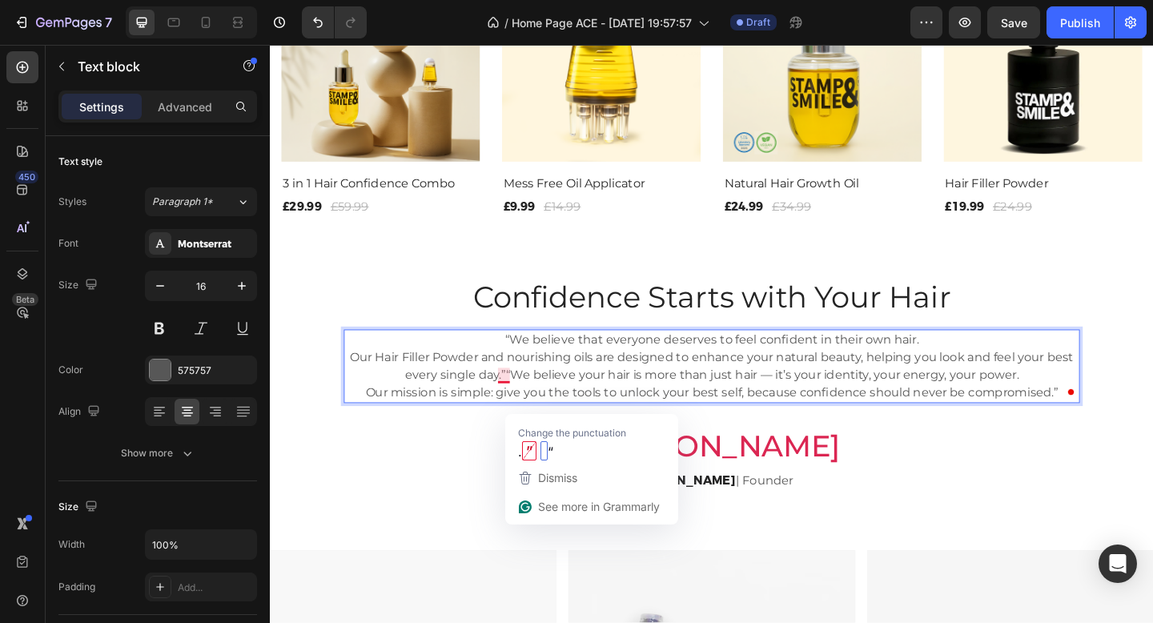
click at [525, 404] on p "“We believe that everyone deserves to feel confident in their own hair. Our Hai…" at bounding box center [751, 394] width 798 height 77
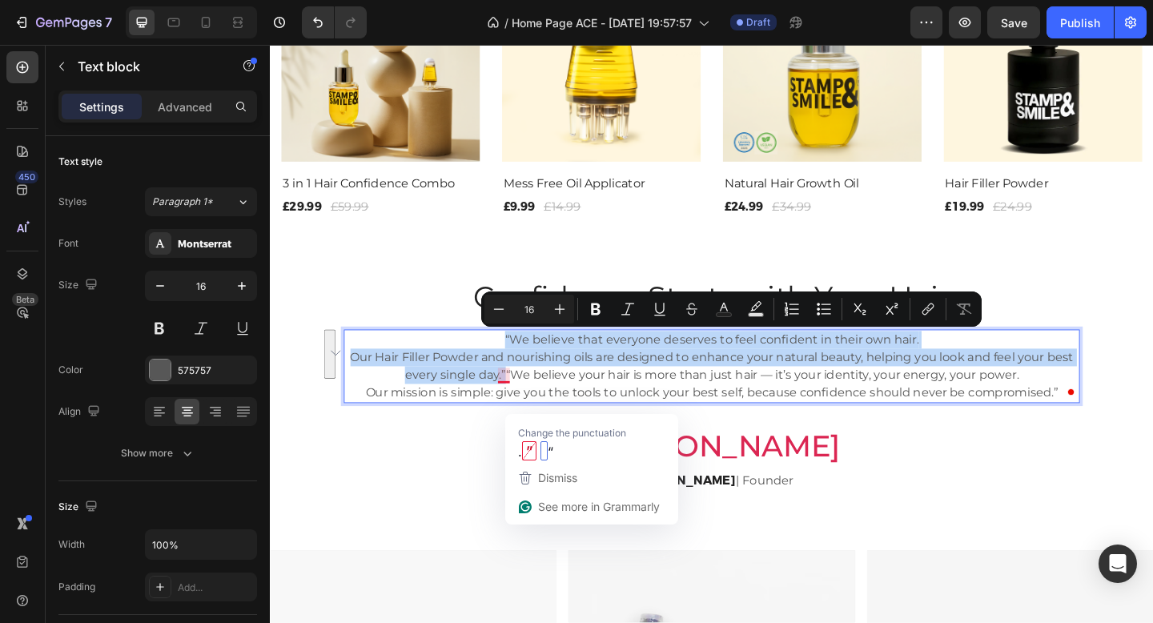
drag, startPoint x: 525, startPoint y: 404, endPoint x: 529, endPoint y: 368, distance: 36.3
click at [529, 368] on p "“We believe that everyone deserves to feel confident in their own hair. Our Hai…" at bounding box center [751, 394] width 798 height 77
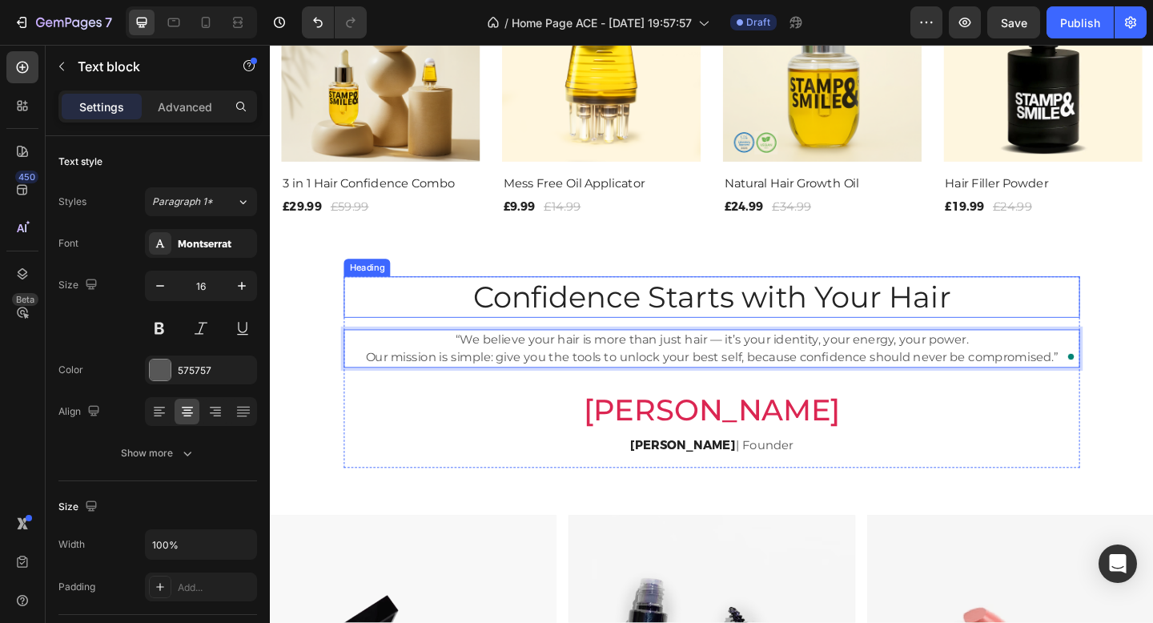
click at [637, 311] on p "Confidence Starts with Your Hair" at bounding box center [751, 320] width 798 height 42
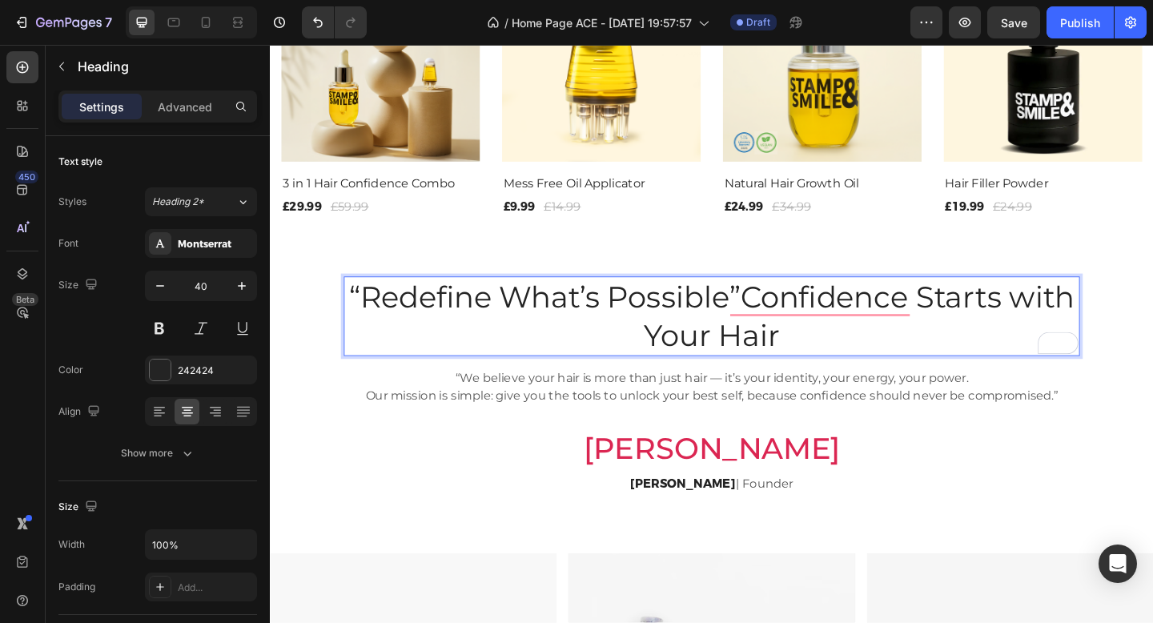
click at [368, 320] on p "“Redefine What’s Possible”Confidence Starts with Your Hair" at bounding box center [751, 340] width 798 height 83
click at [811, 360] on p "Redefine What’s Possible”Confidence Starts with Your Hair" at bounding box center [751, 340] width 798 height 83
click at [830, 358] on p "Redefine What’s Possible”Confidence Starts with Your Hair" at bounding box center [751, 340] width 798 height 83
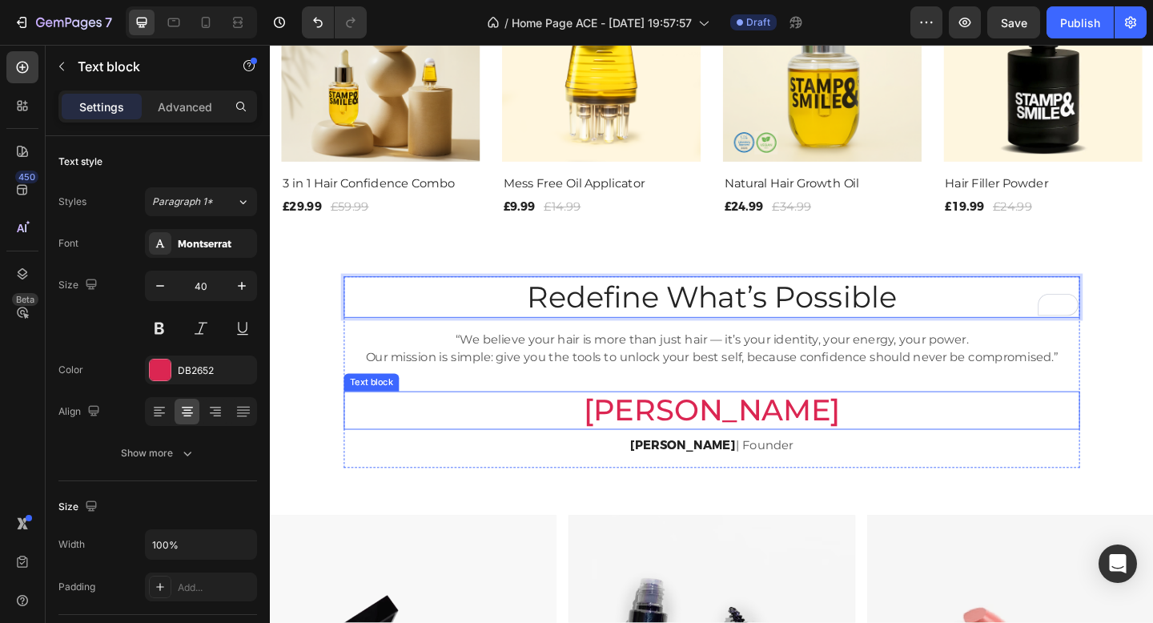
click at [749, 449] on p "Vivian" at bounding box center [751, 443] width 798 height 38
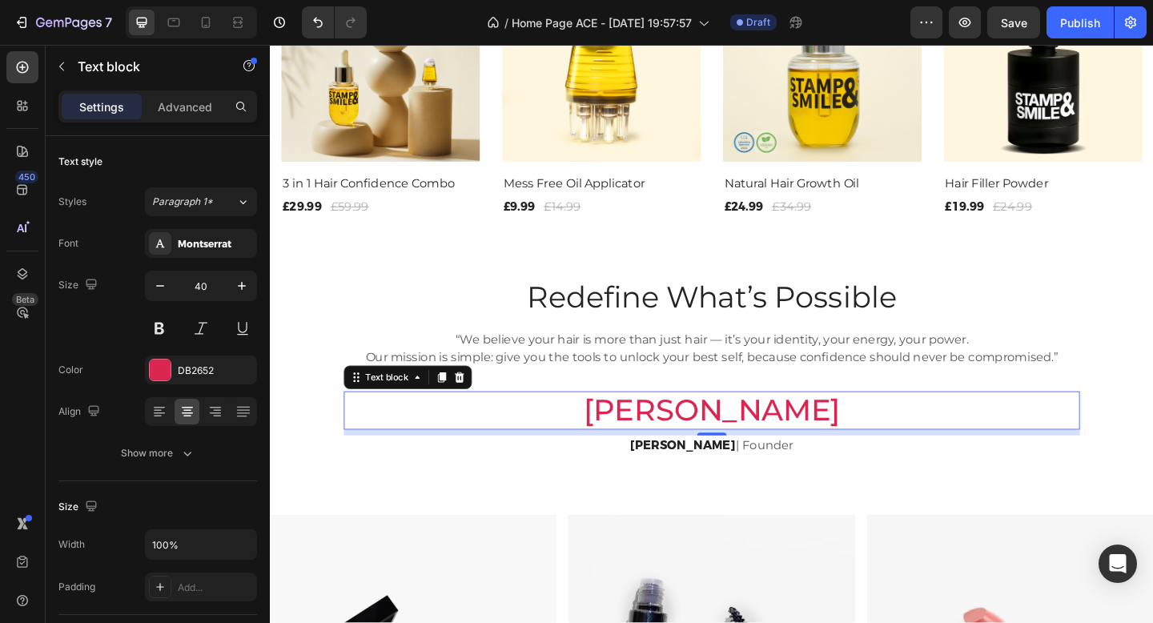
click at [798, 448] on p "Vivian" at bounding box center [751, 443] width 798 height 38
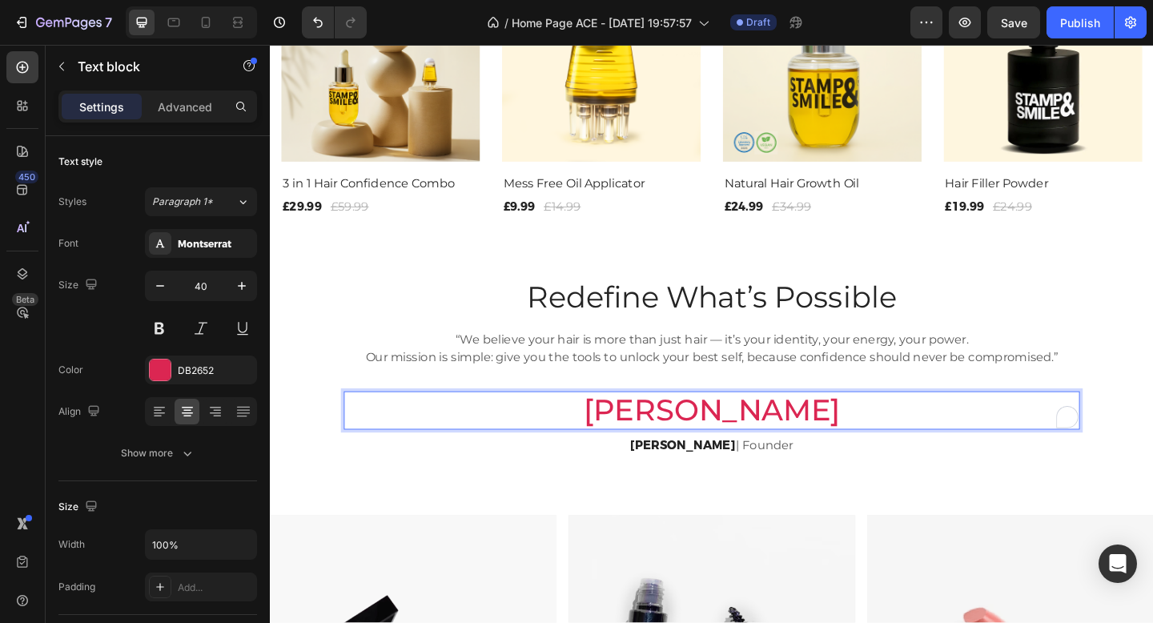
click at [798, 448] on p "Vivian" at bounding box center [751, 443] width 798 height 38
click at [665, 444] on p "ViStamp&Smile" at bounding box center [751, 443] width 798 height 38
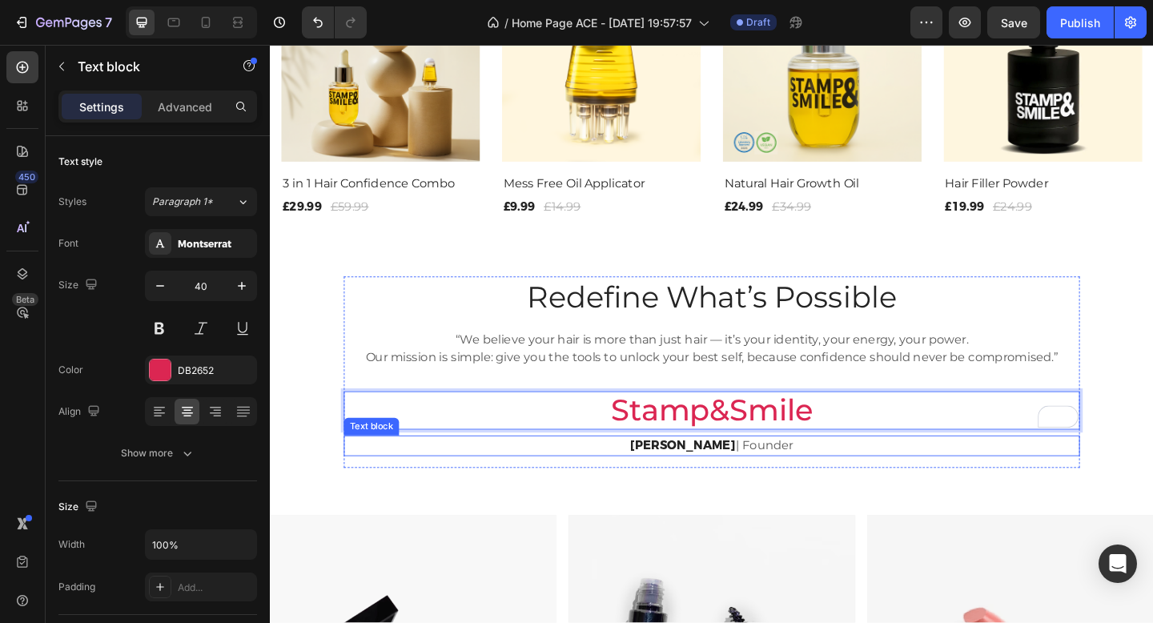
click at [757, 483] on p "Vivian Swift | Founder" at bounding box center [751, 481] width 798 height 19
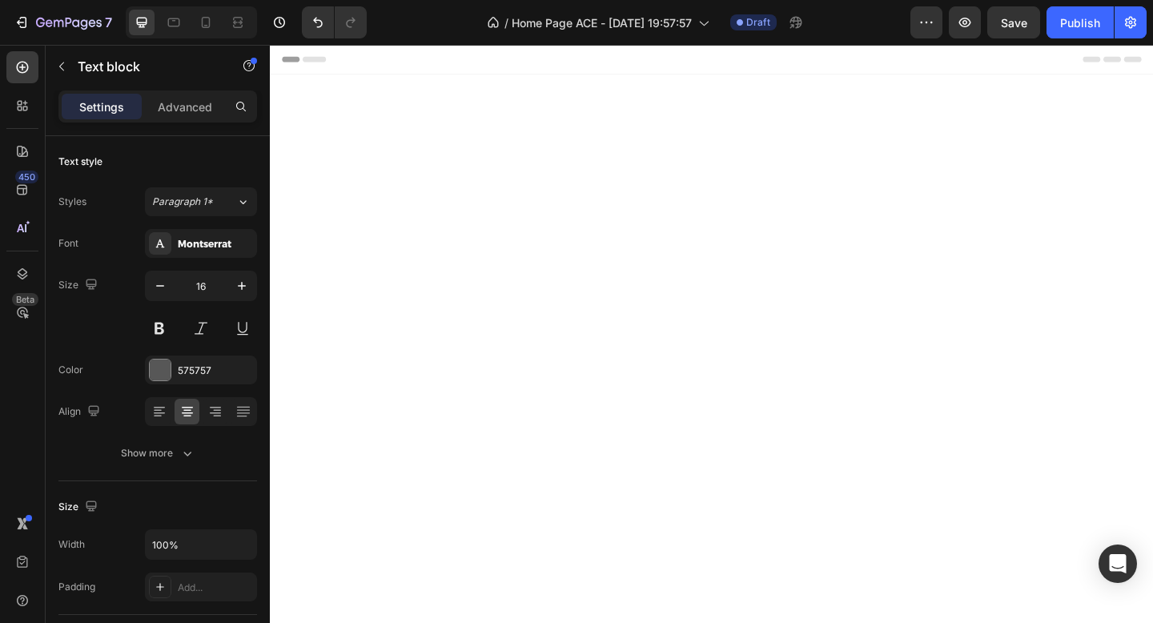
scroll to position [1280, 0]
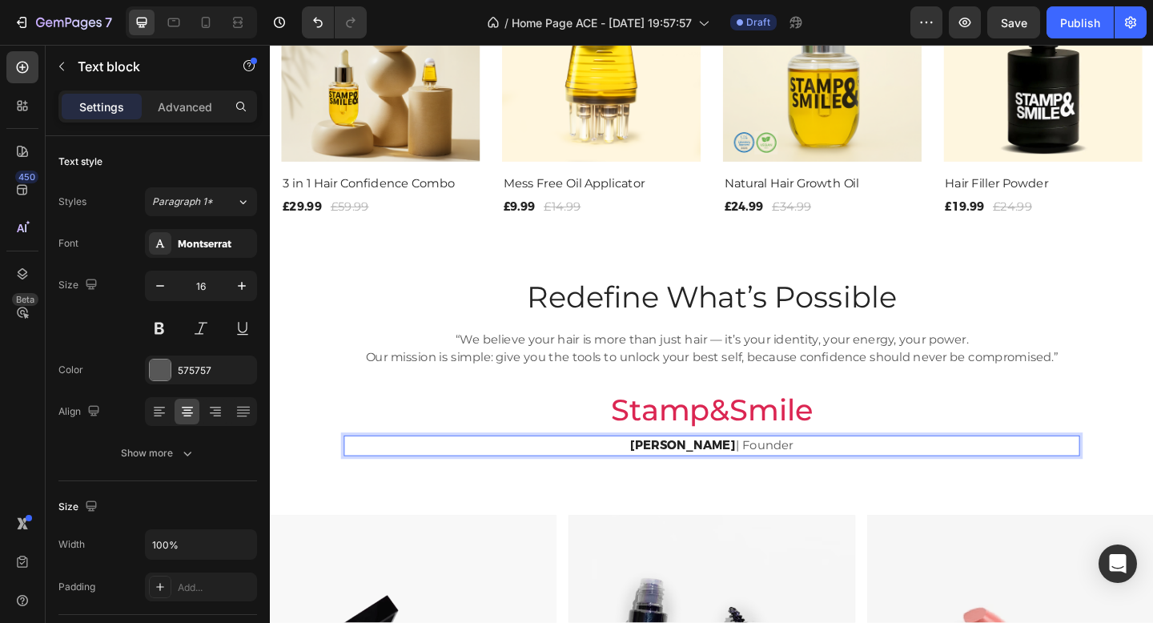
click at [890, 474] on p "[PERSON_NAME] | Founder" at bounding box center [751, 481] width 798 height 19
click at [991, 480] on p "[PERSON_NAME] | Founder" at bounding box center [751, 481] width 798 height 19
click at [987, 486] on p "[PERSON_NAME] | Founder" at bounding box center [751, 481] width 798 height 19
click at [368, 482] on p "[PERSON_NAME] | Founder" at bounding box center [751, 481] width 798 height 19
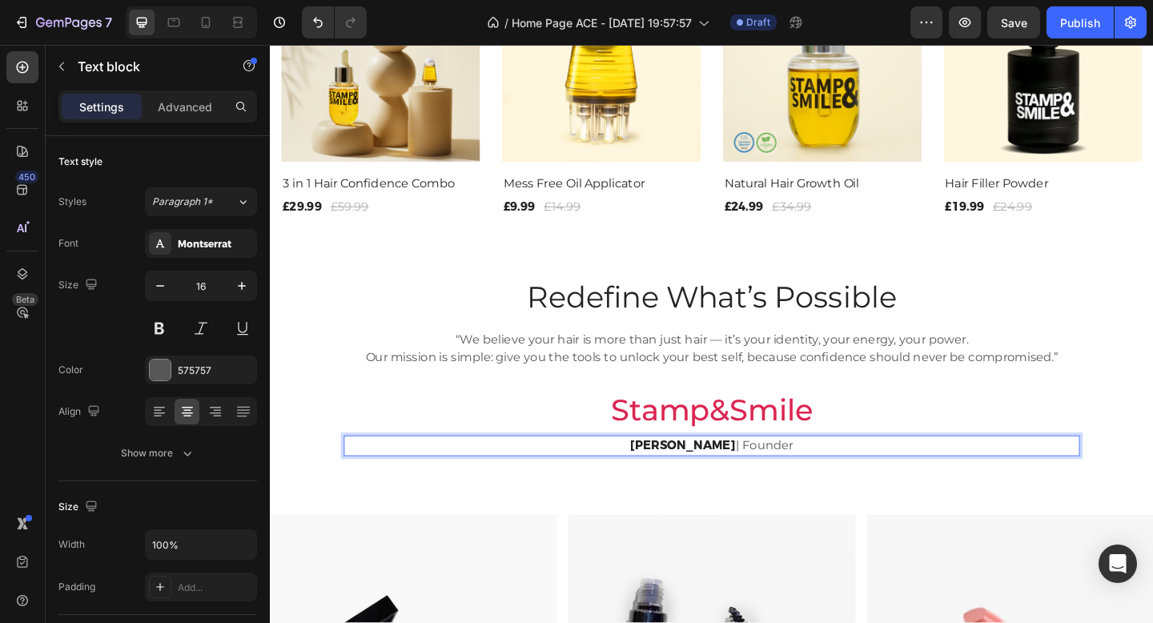
click at [811, 478] on p "[PERSON_NAME] | Founder" at bounding box center [751, 481] width 798 height 19
click at [834, 480] on p "[PERSON_NAME] | Founder" at bounding box center [751, 481] width 798 height 19
click at [717, 551] on div "Redefine What’s Possible Heading “We believe your hair is more than just hair —…" at bounding box center [750, 426] width 961 height 259
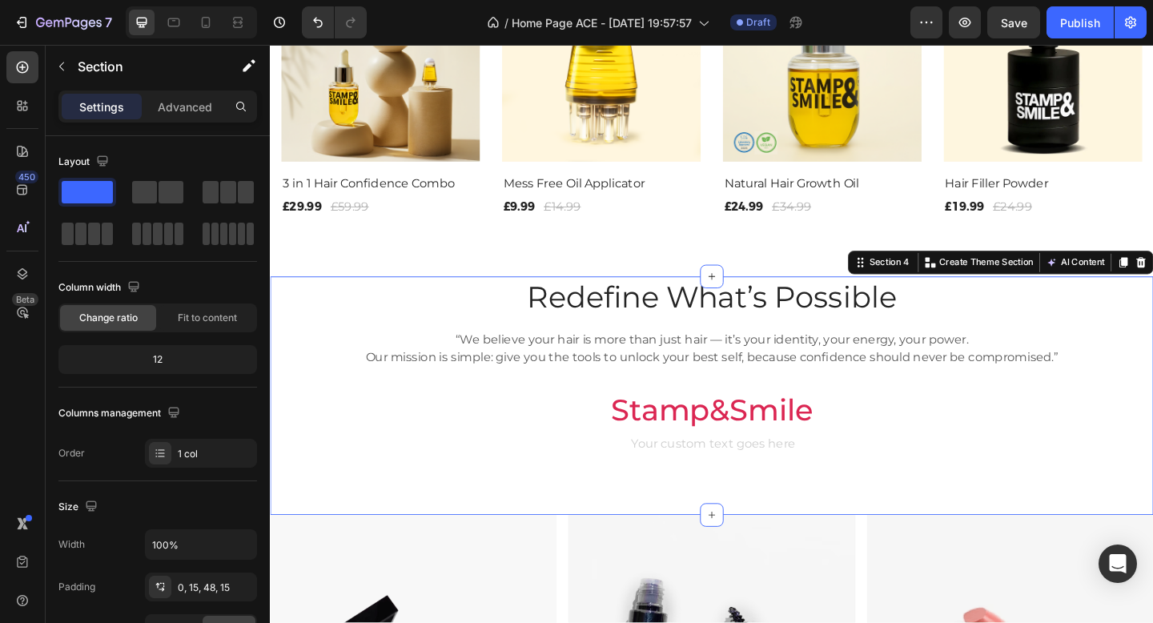
click at [754, 504] on div "Redefine What’s Possible Heading “We believe your hair is more than just hair —…" at bounding box center [750, 401] width 801 height 208
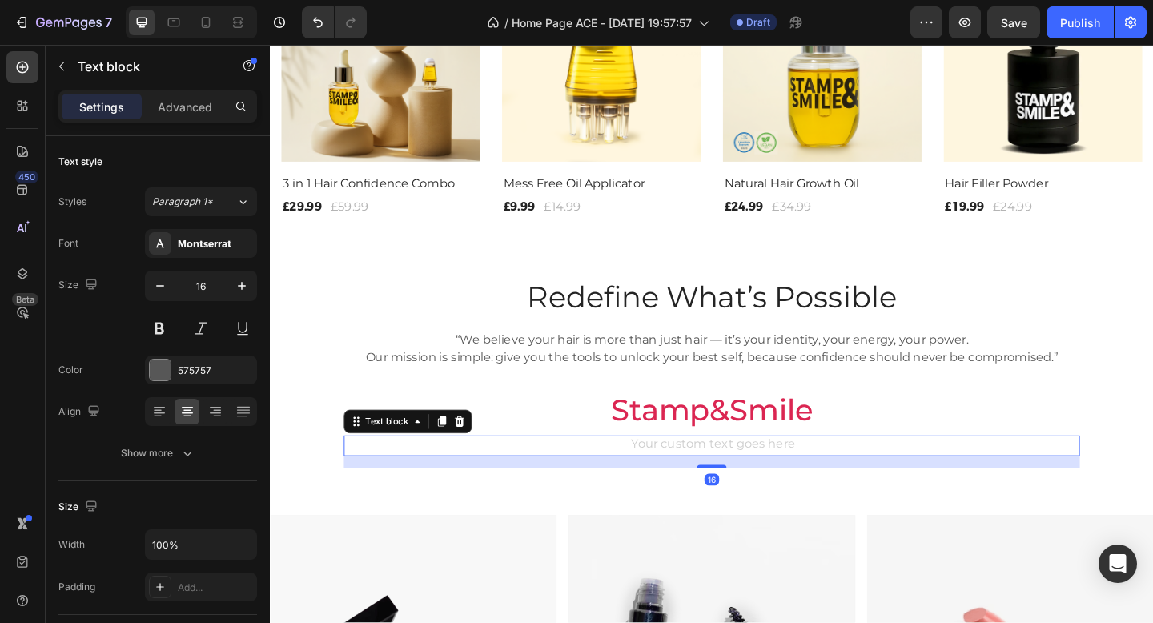
click at [753, 487] on div "Rich Text Editor. Editing area: main" at bounding box center [750, 481] width 801 height 22
click at [472, 456] on icon at bounding box center [476, 453] width 10 height 11
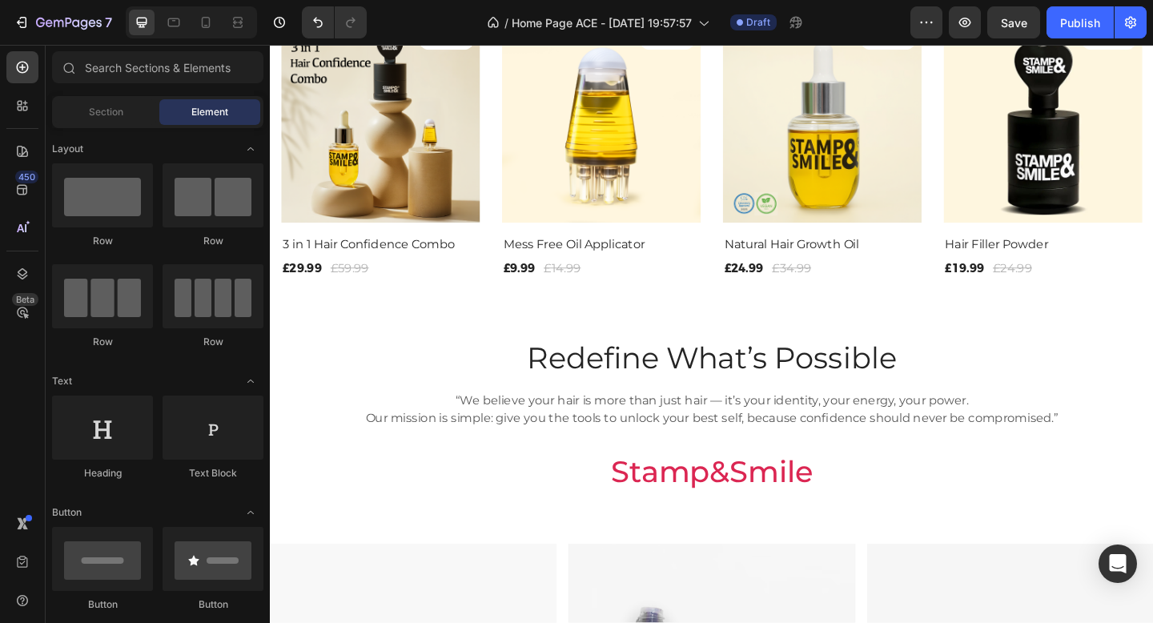
scroll to position [1224, 0]
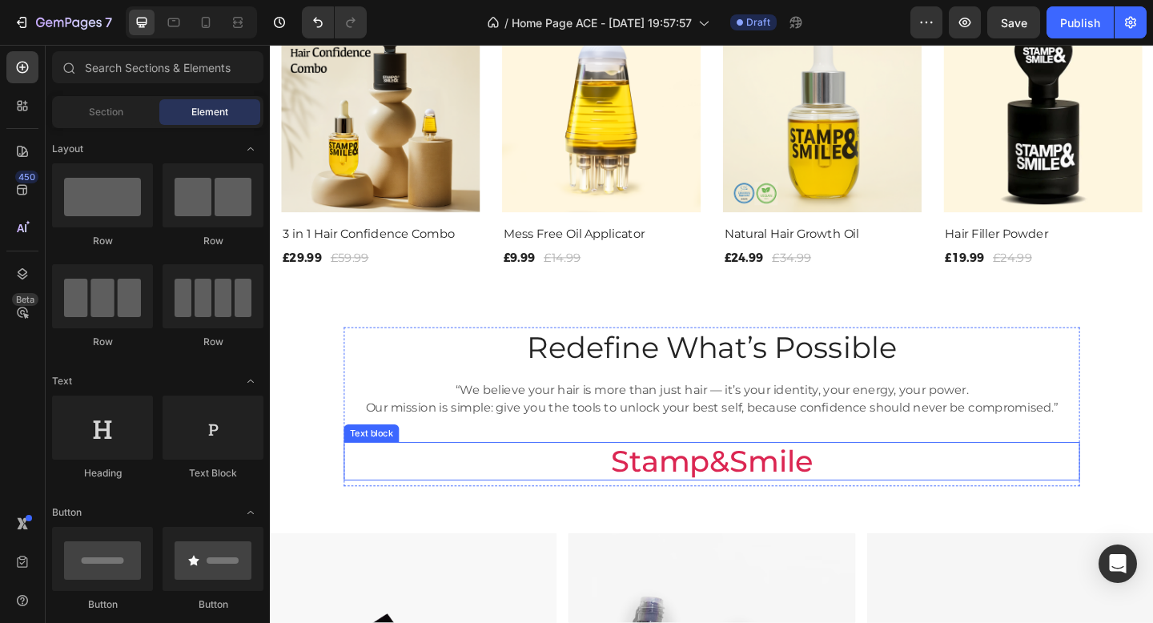
click at [741, 490] on p "Stamp&Smile" at bounding box center [751, 498] width 798 height 38
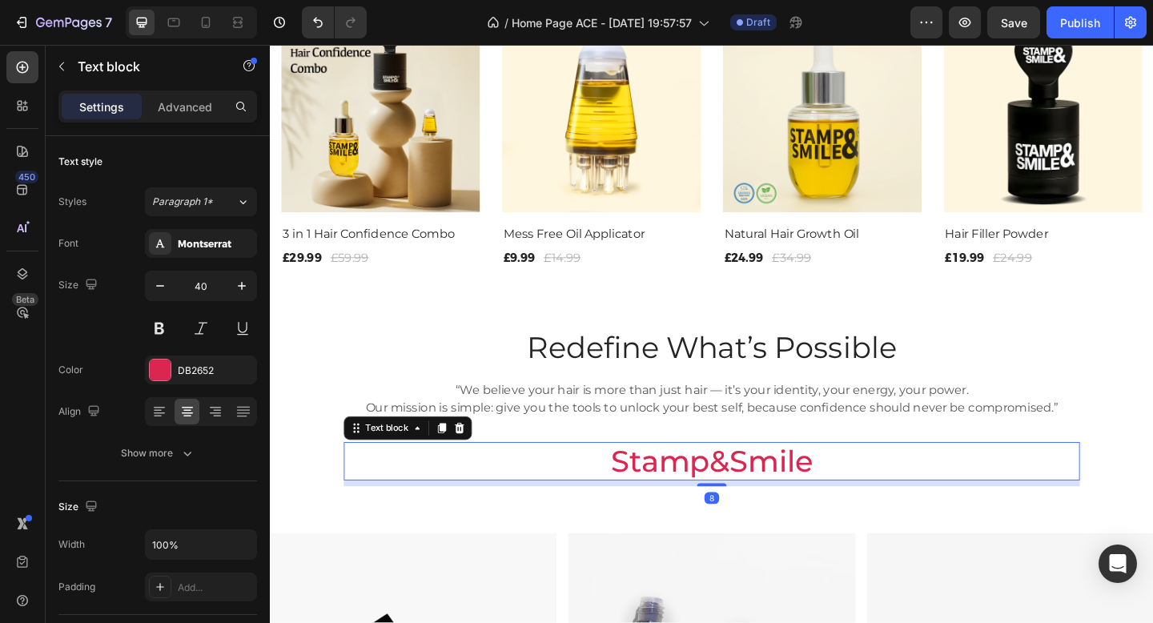
click at [838, 492] on p "Stamp&Smile" at bounding box center [751, 498] width 798 height 38
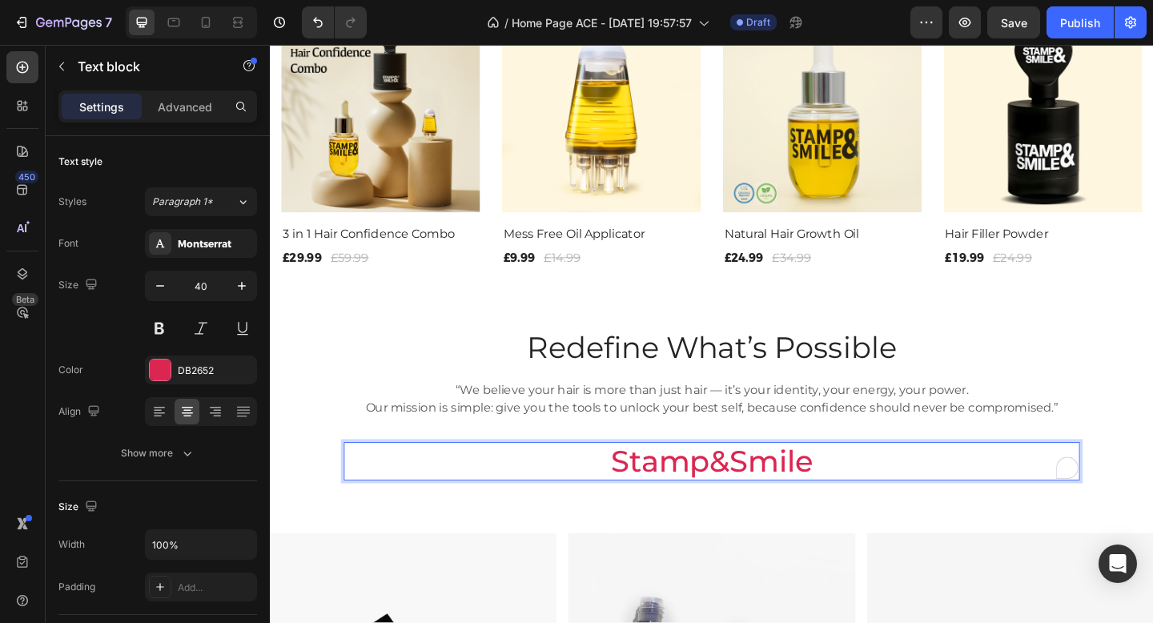
click at [838, 492] on p "Stamp&Smile" at bounding box center [751, 498] width 798 height 38
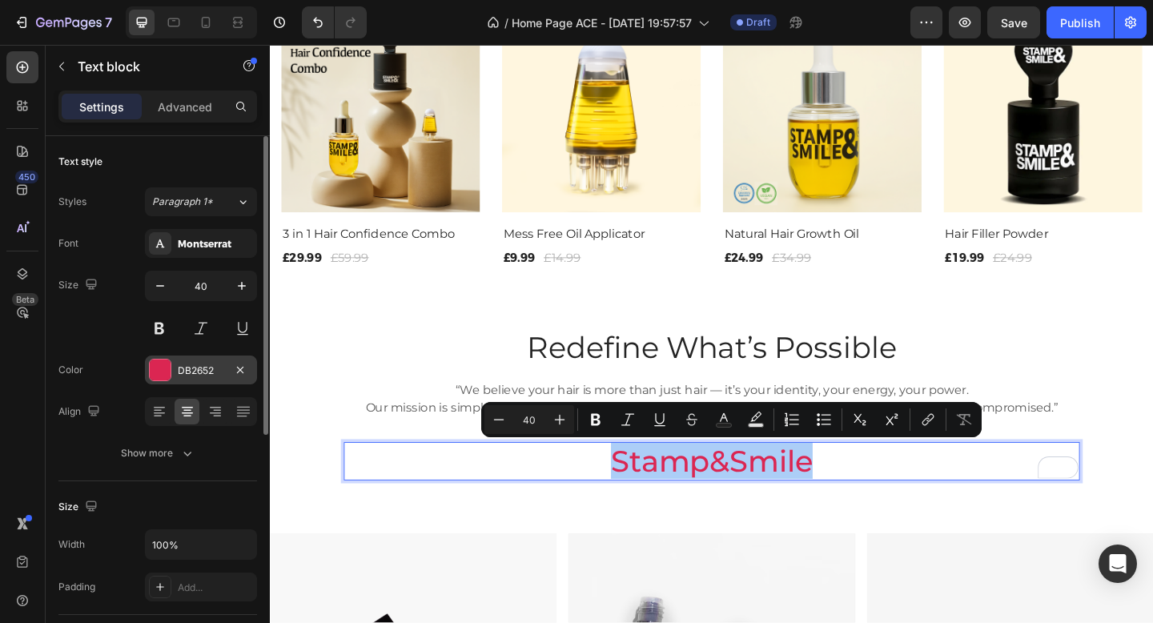
click at [170, 373] on div at bounding box center [160, 370] width 21 height 21
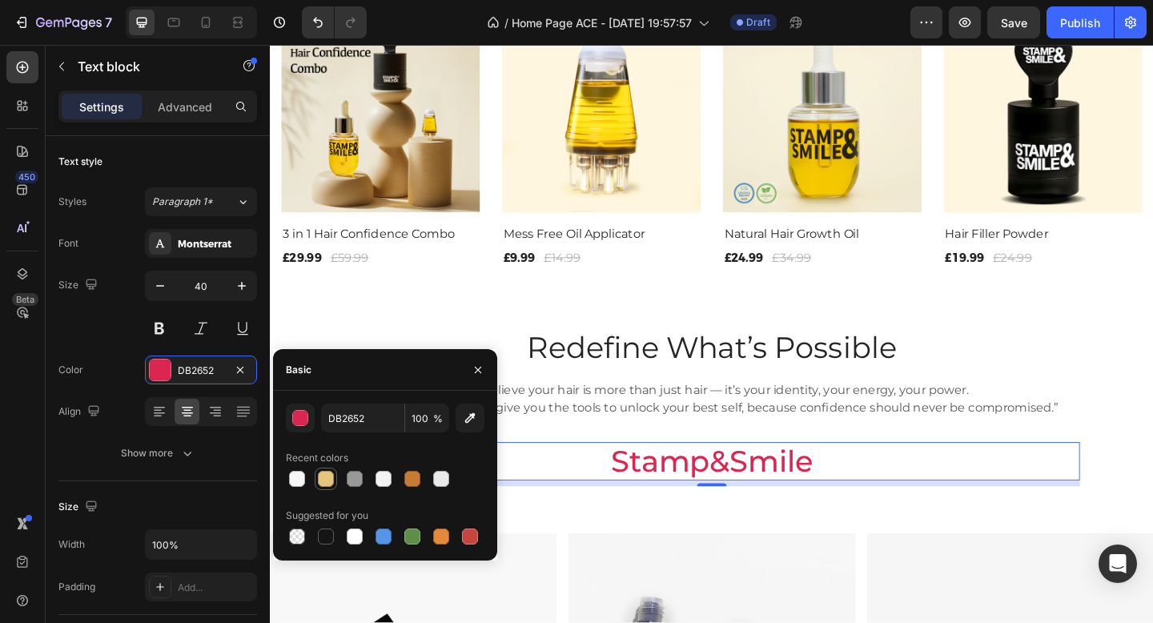
click at [328, 481] on div at bounding box center [326, 479] width 16 height 16
type input "E6C67C"
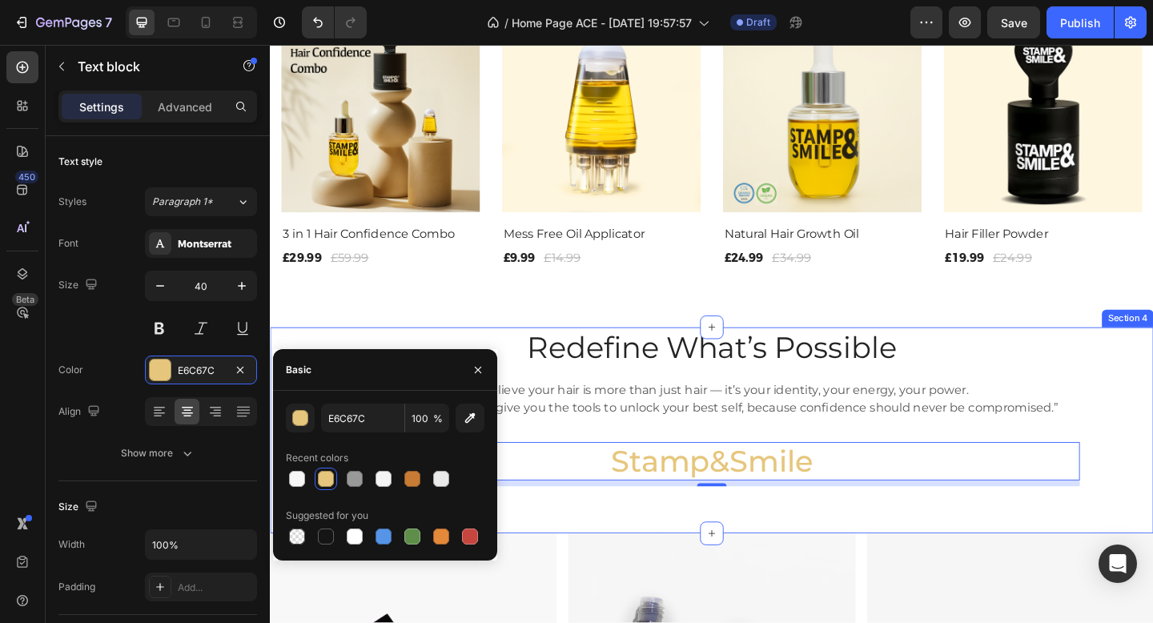
click at [596, 570] on div "Redefine What’s Possible Heading “We believe your hair is more than just hair —…" at bounding box center [750, 464] width 961 height 224
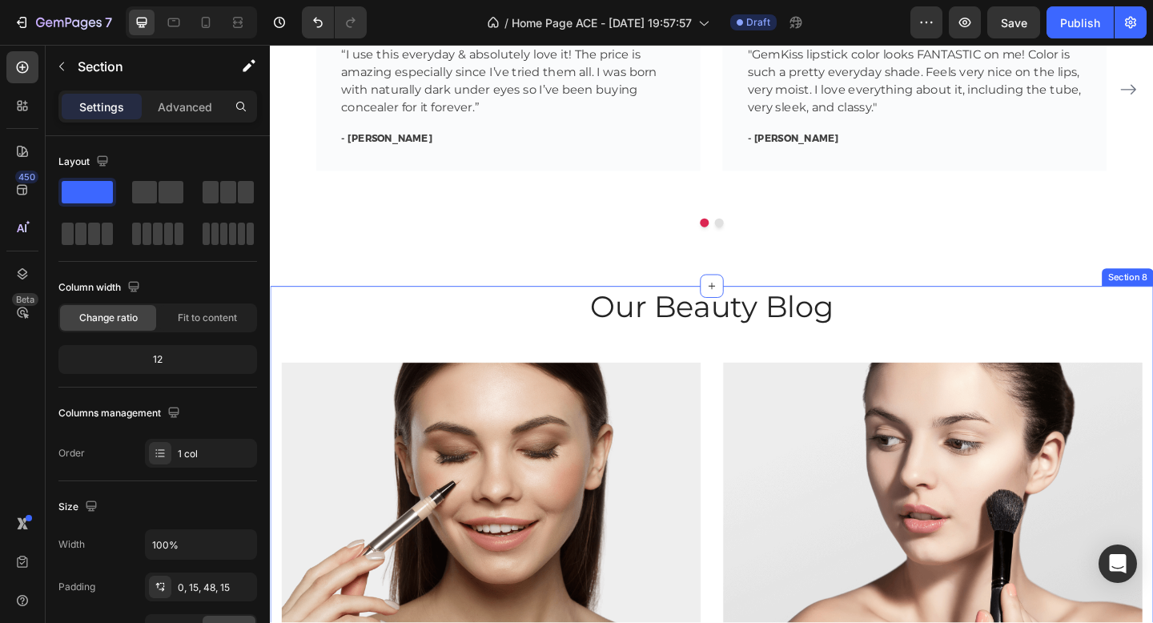
scroll to position [2355, 0]
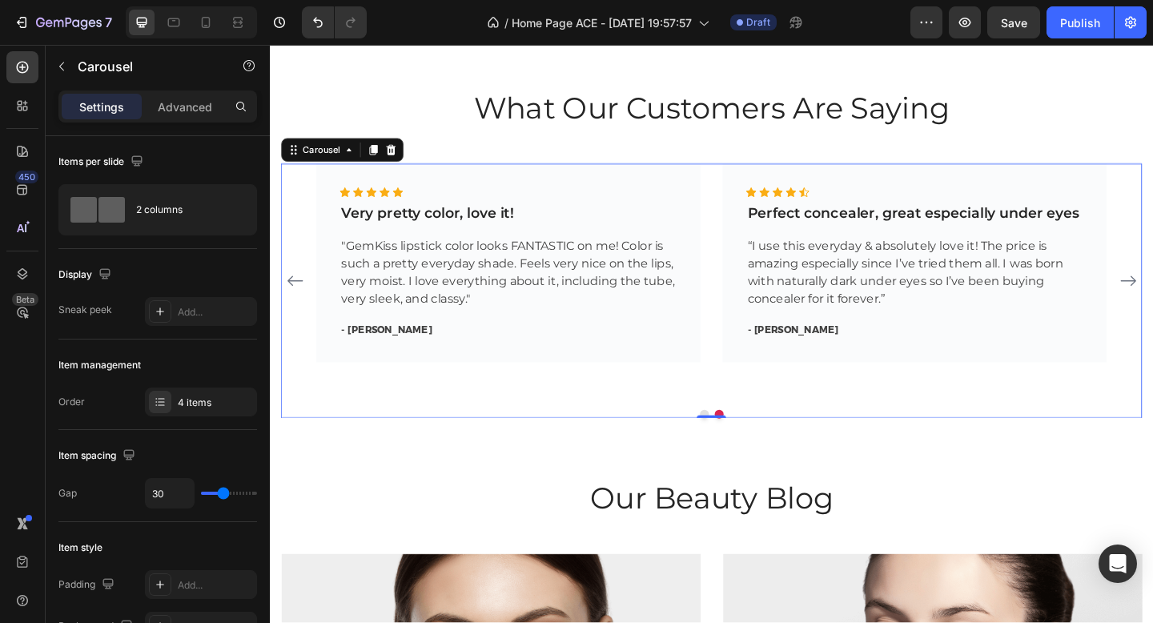
click at [297, 307] on icon "Carousel Back Arrow" at bounding box center [296, 301] width 17 height 11
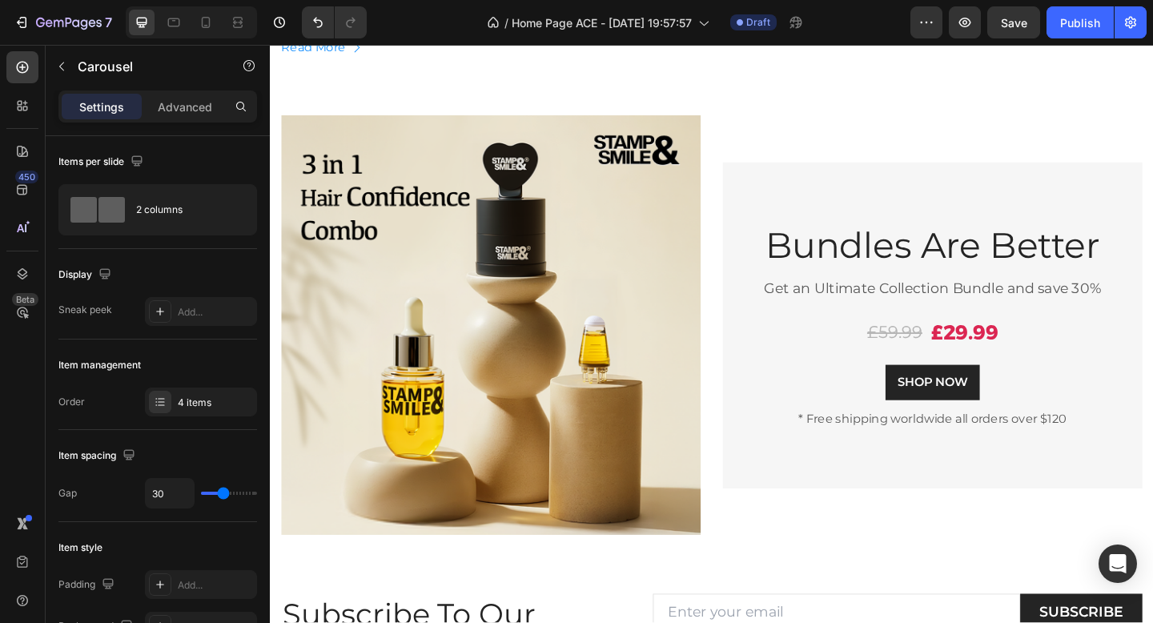
scroll to position [3437, 0]
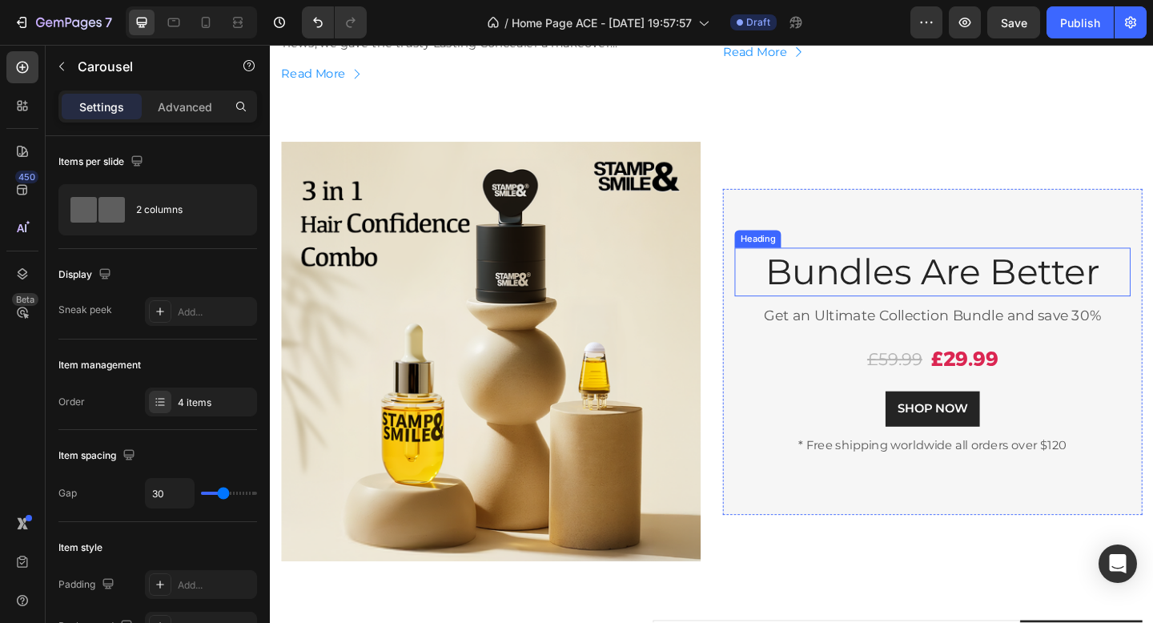
click at [904, 295] on p "Bundles Are Better" at bounding box center [991, 292] width 428 height 50
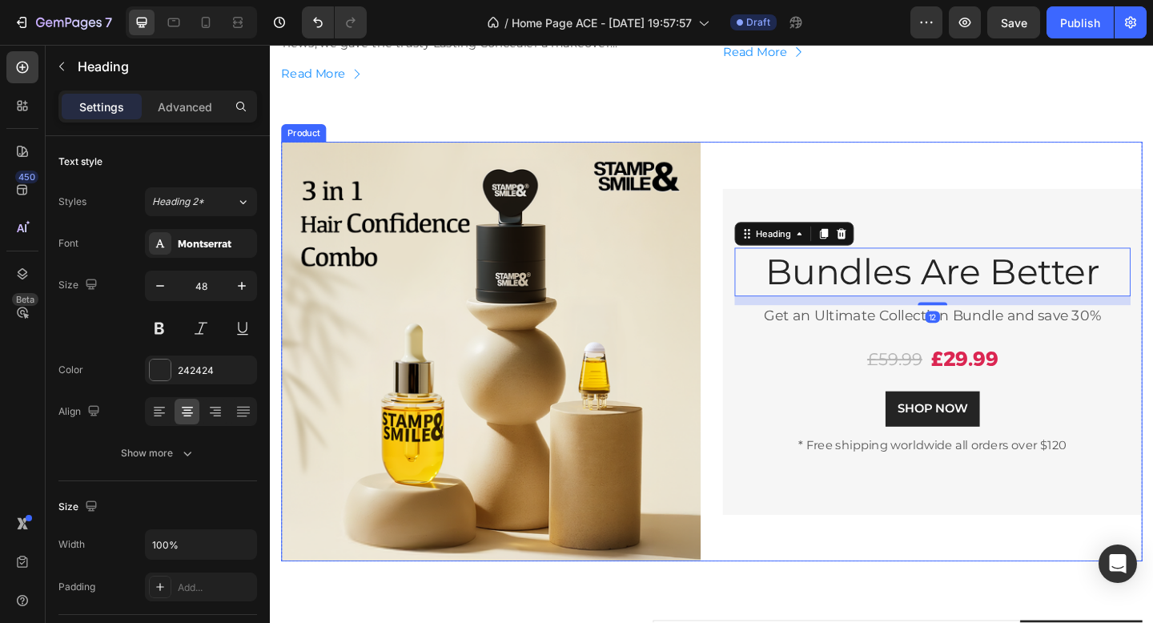
click at [972, 175] on div "Bundles Are Better Heading 12 Get an Ultimate Collection Bundle and save 30% Te…" at bounding box center [990, 379] width 456 height 456
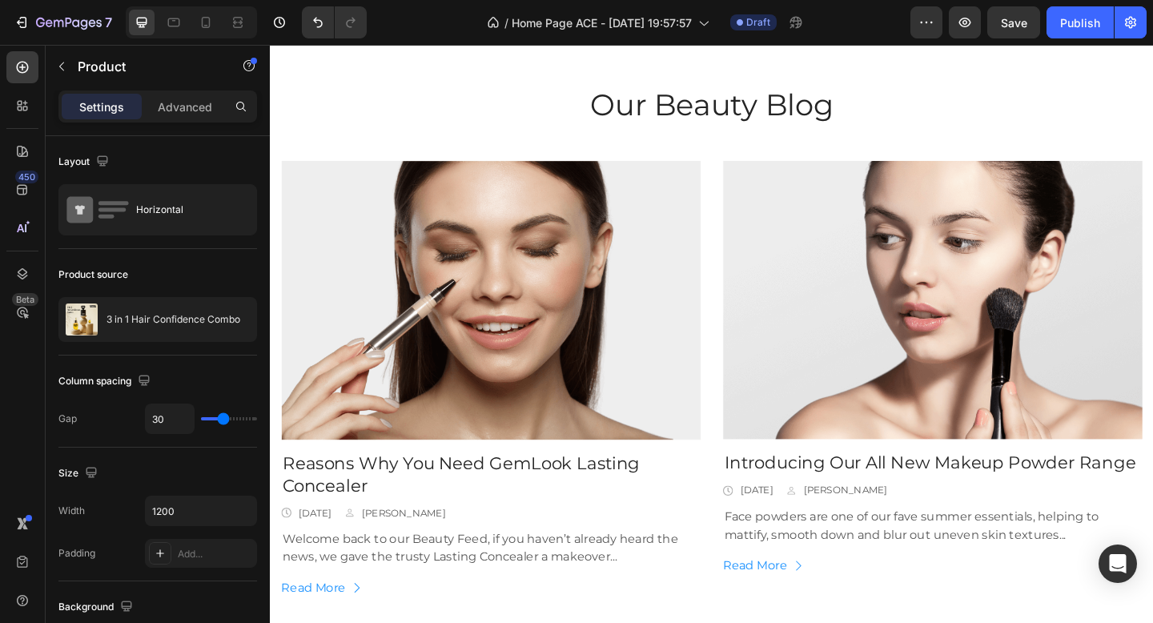
scroll to position [2888, 0]
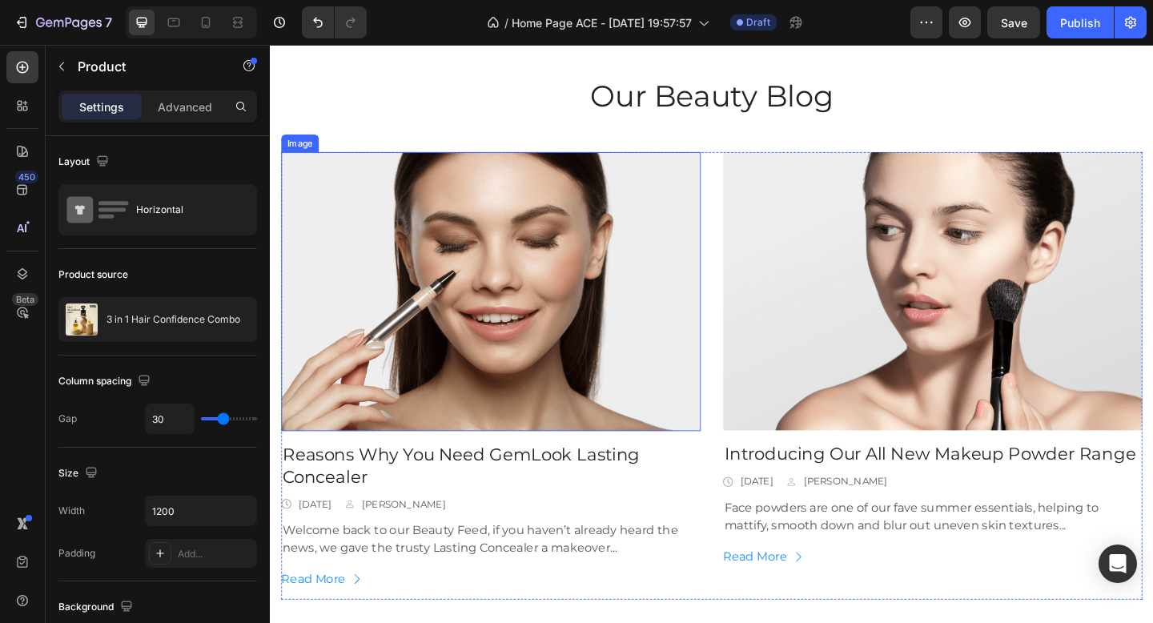
click at [507, 331] on img at bounding box center [510, 313] width 456 height 303
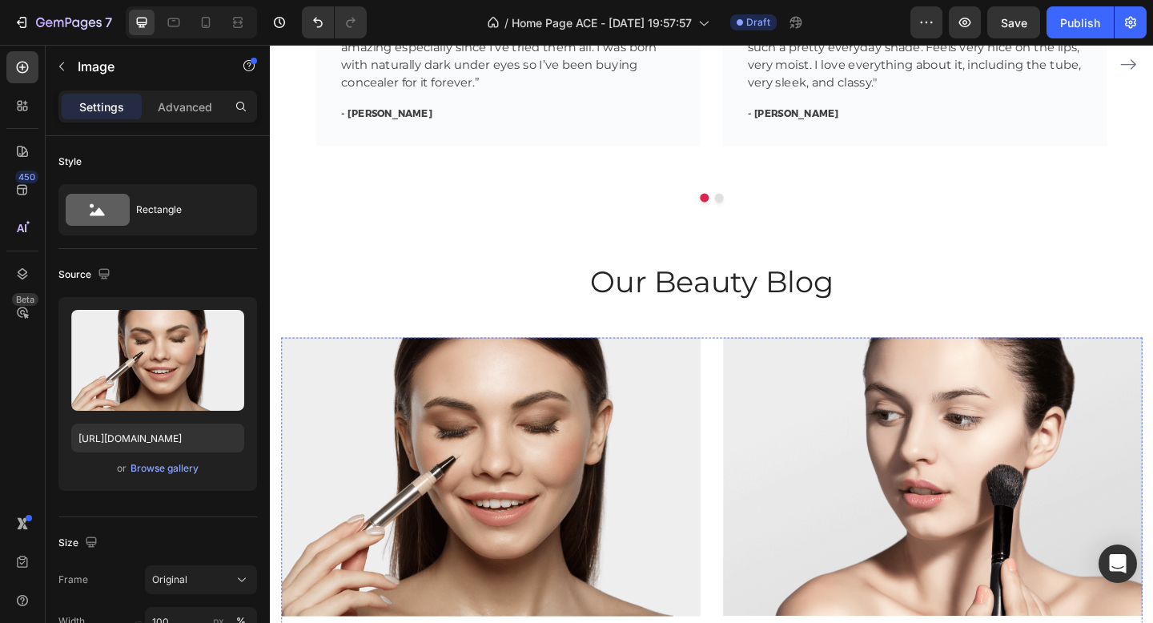
scroll to position [2580, 0]
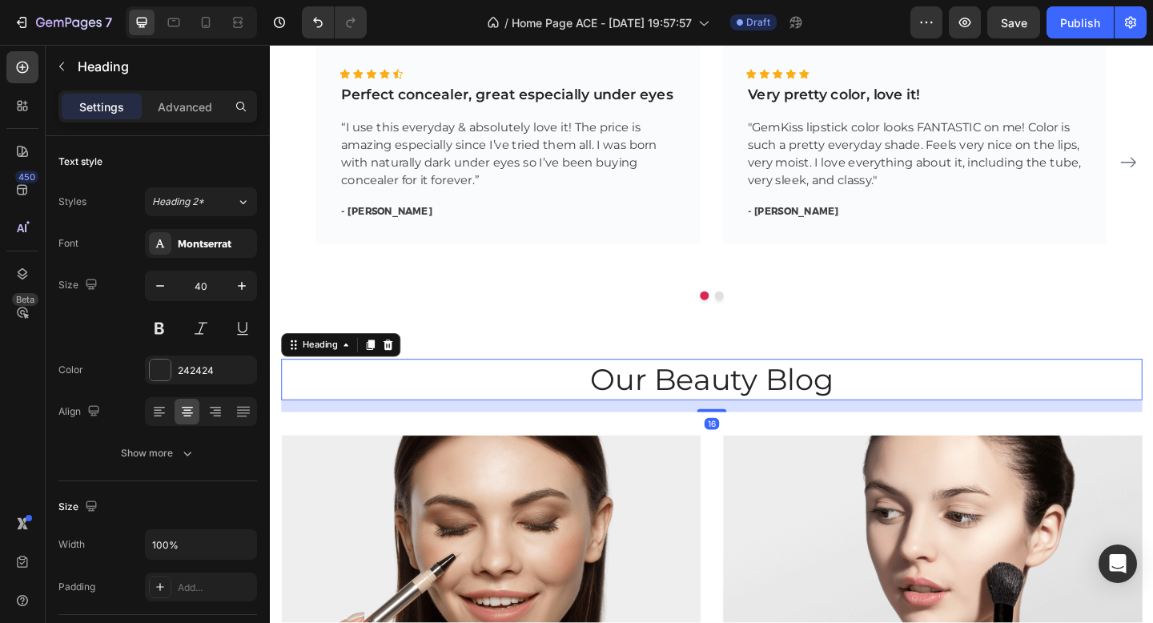
click at [461, 415] on p "Our Beauty Blog" at bounding box center [750, 409] width 934 height 42
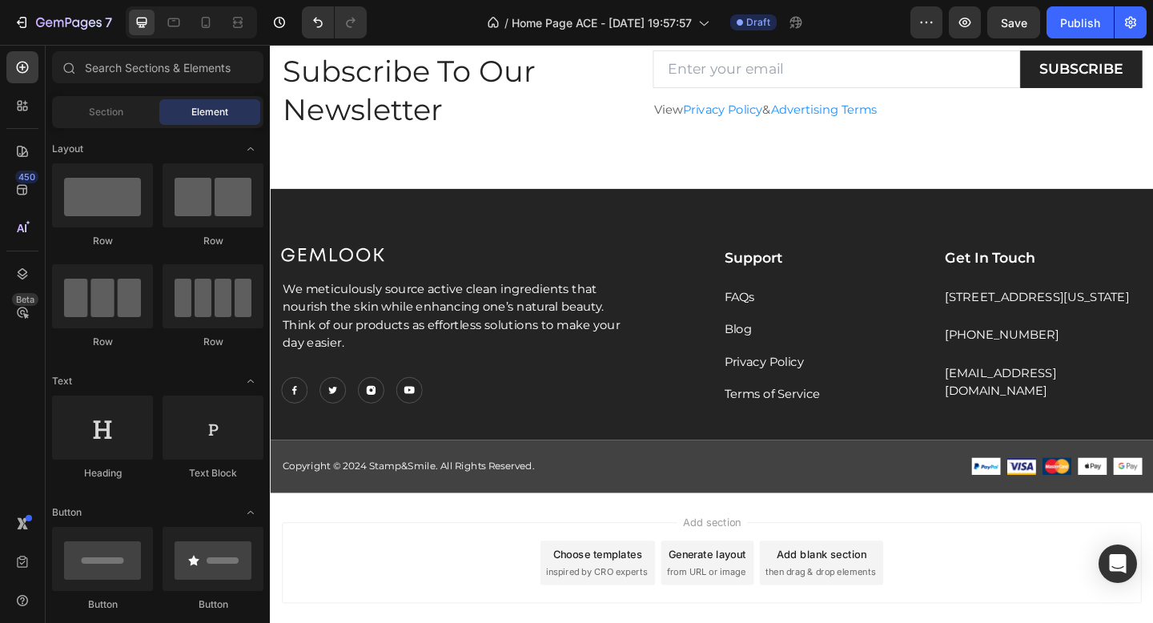
scroll to position [3373, 0]
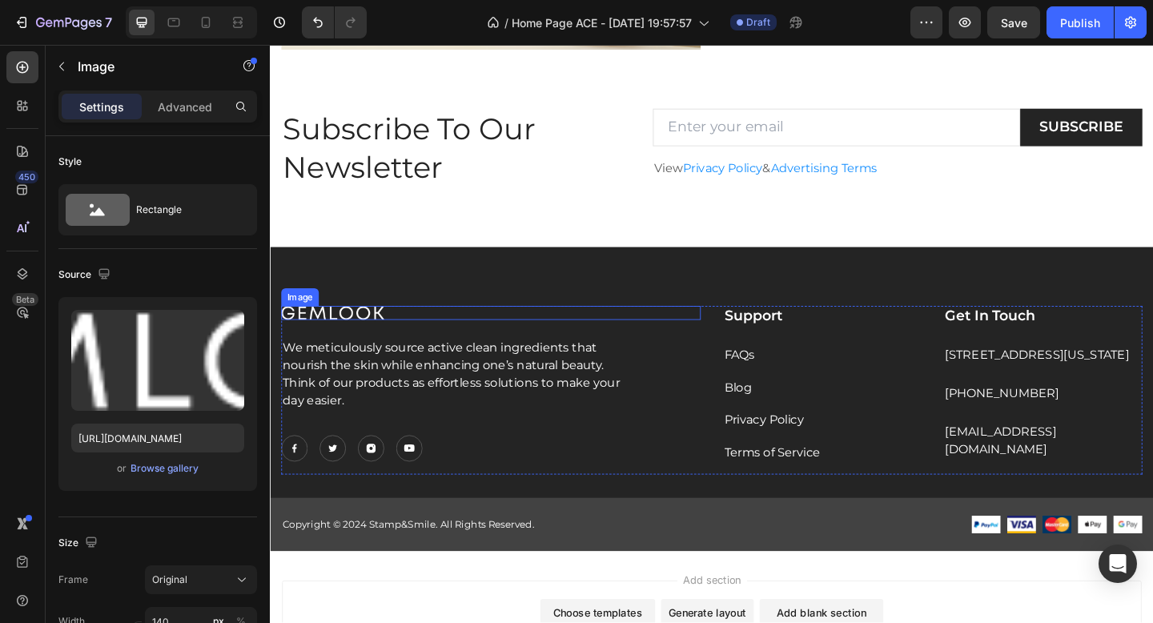
click at [375, 334] on img at bounding box center [338, 336] width 112 height 15
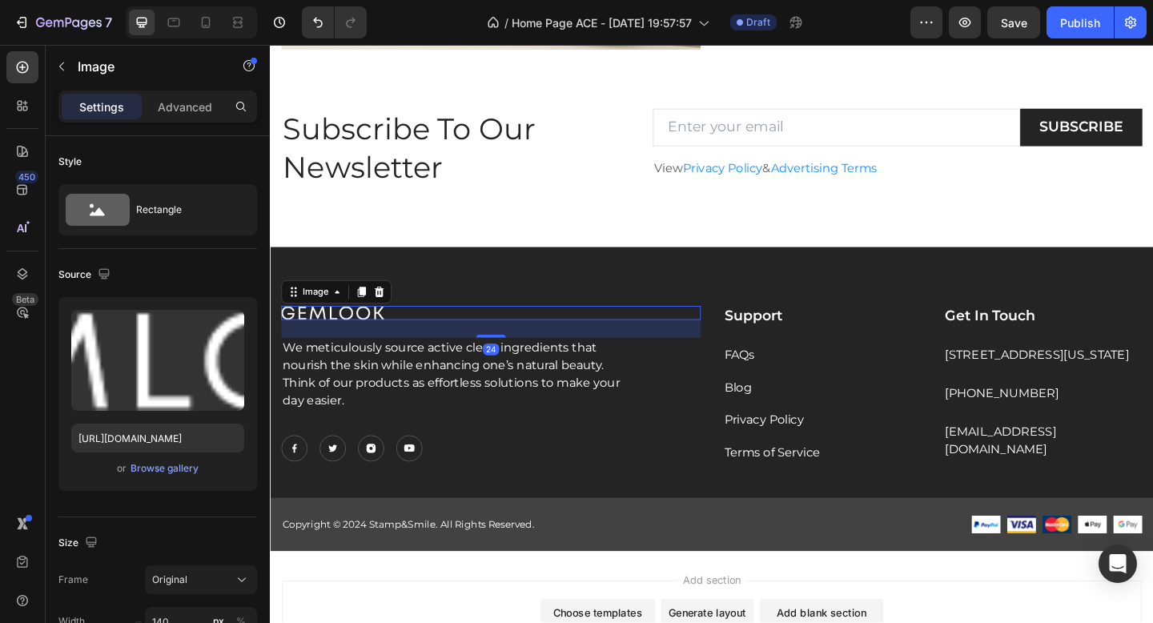
click at [375, 334] on img at bounding box center [338, 336] width 112 height 15
click at [398, 338] on div at bounding box center [510, 336] width 456 height 15
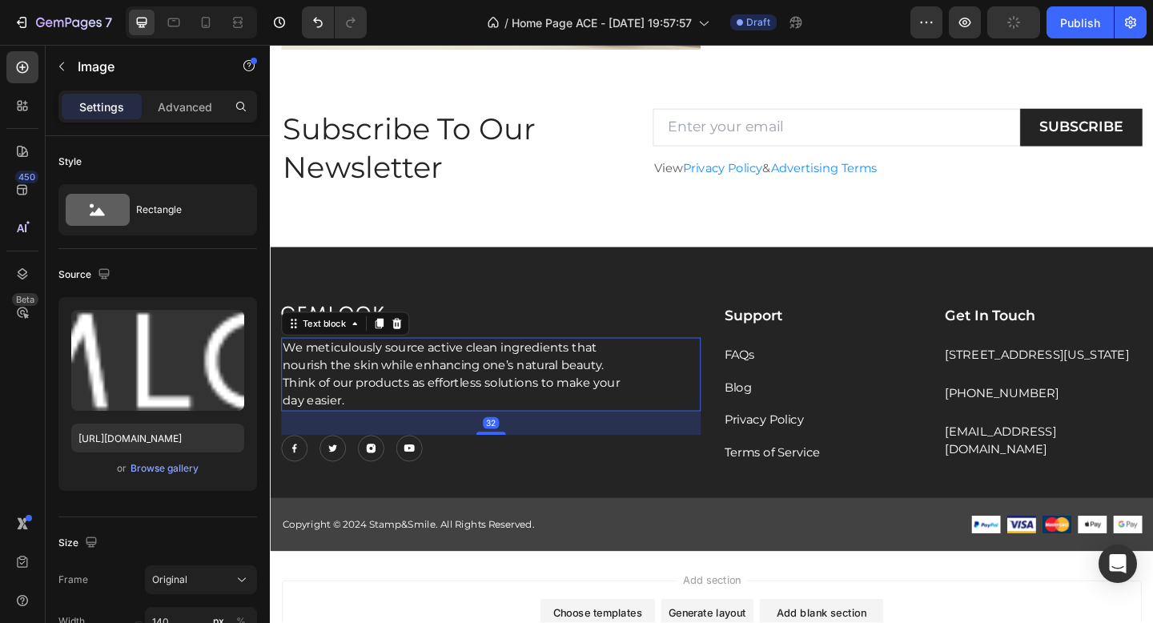
click at [412, 403] on p "We meticulously source active clean ingredients that nourish the skin while enh…" at bounding box center [469, 403] width 373 height 77
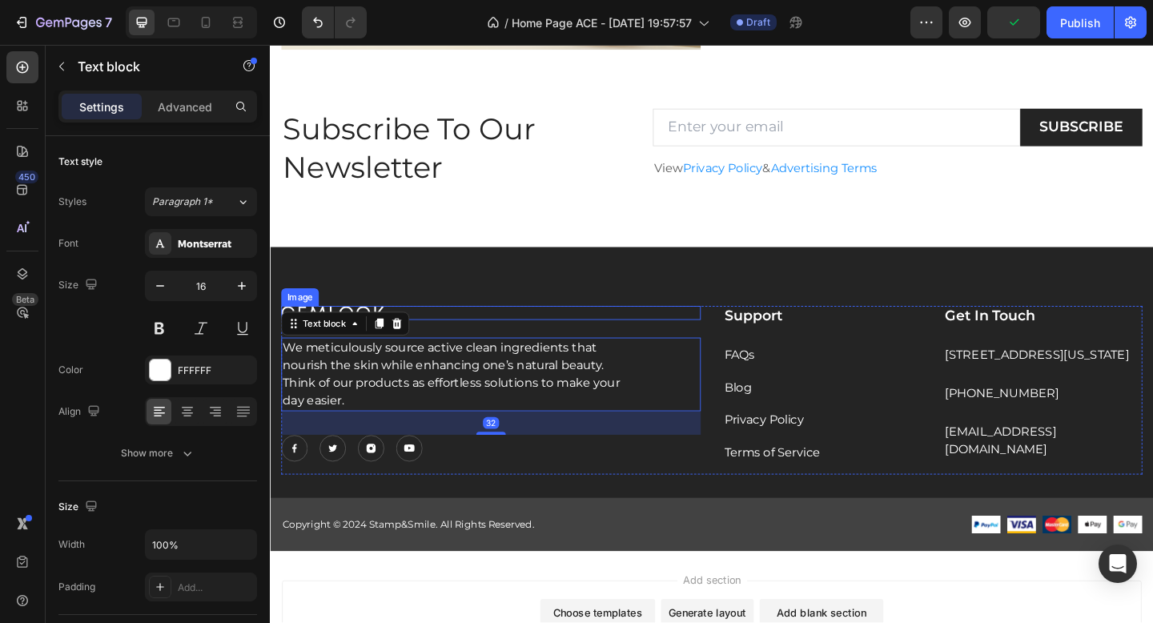
click at [430, 335] on div at bounding box center [510, 336] width 456 height 15
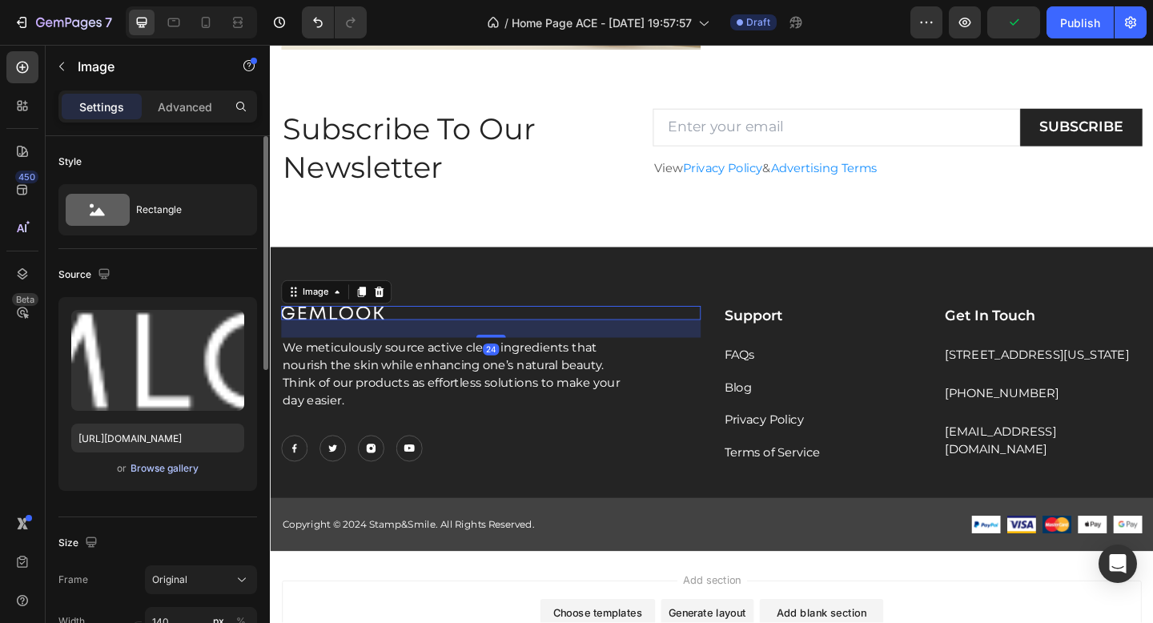
click at [173, 468] on div "Browse gallery" at bounding box center [165, 468] width 68 height 14
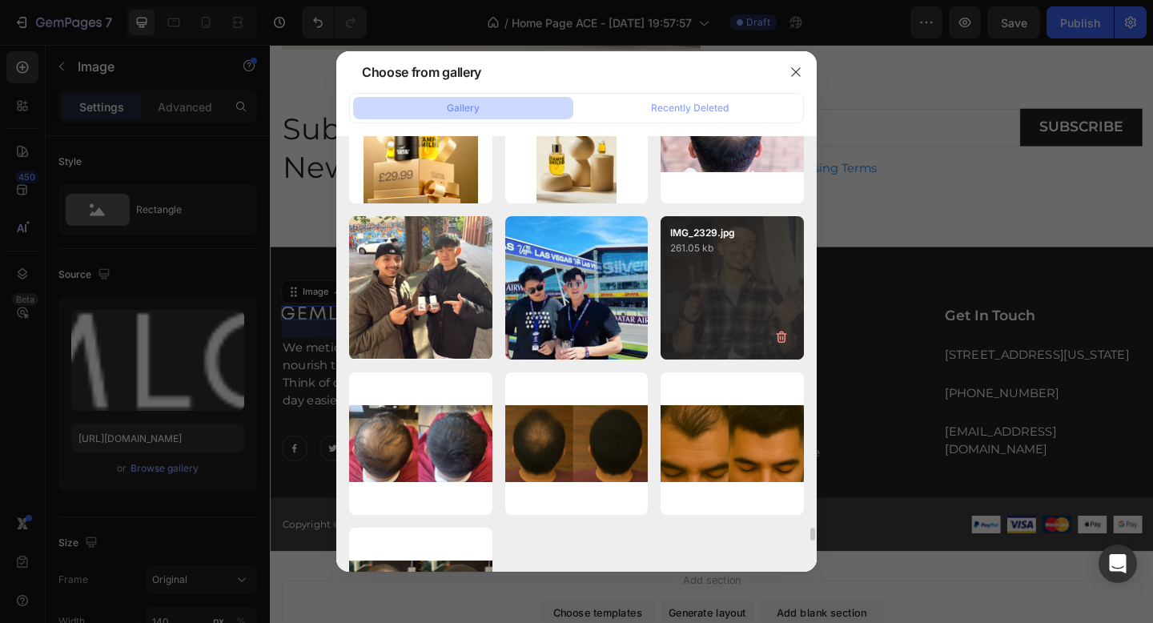
scroll to position [13758, 0]
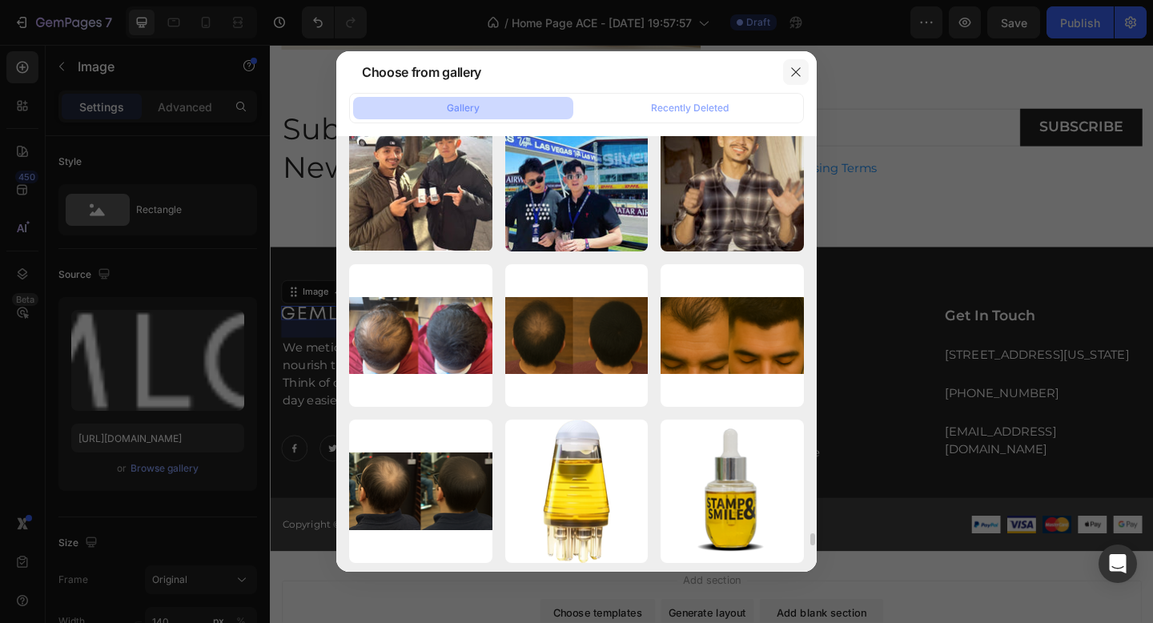
click at [796, 70] on icon "button" at bounding box center [795, 71] width 9 height 9
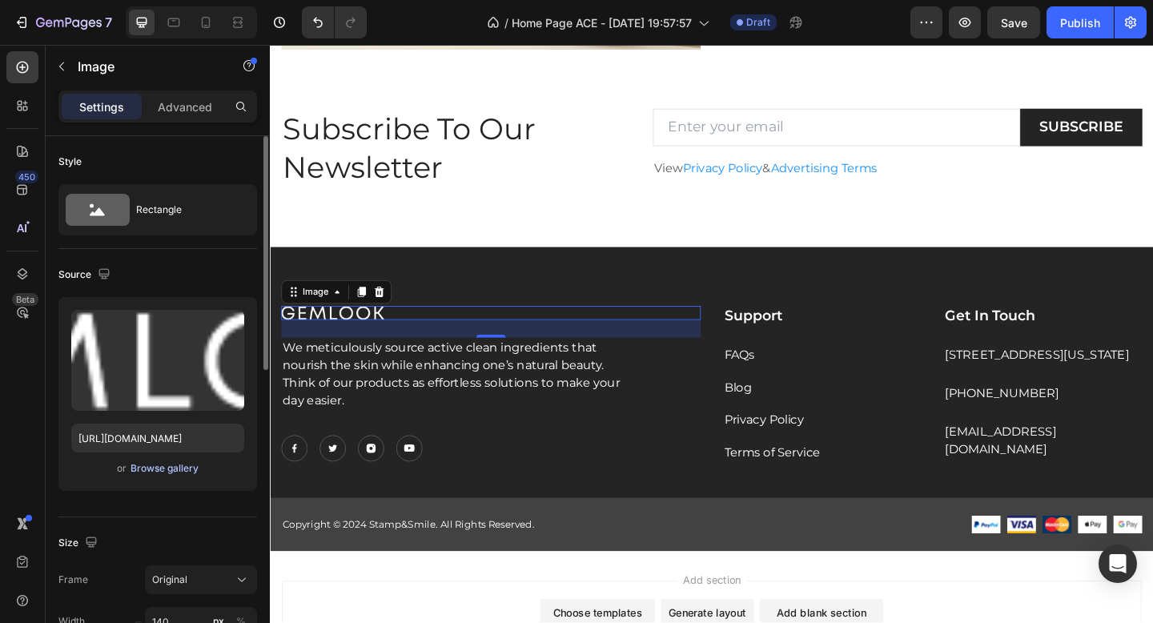
click at [163, 468] on div "Browse gallery" at bounding box center [165, 468] width 68 height 14
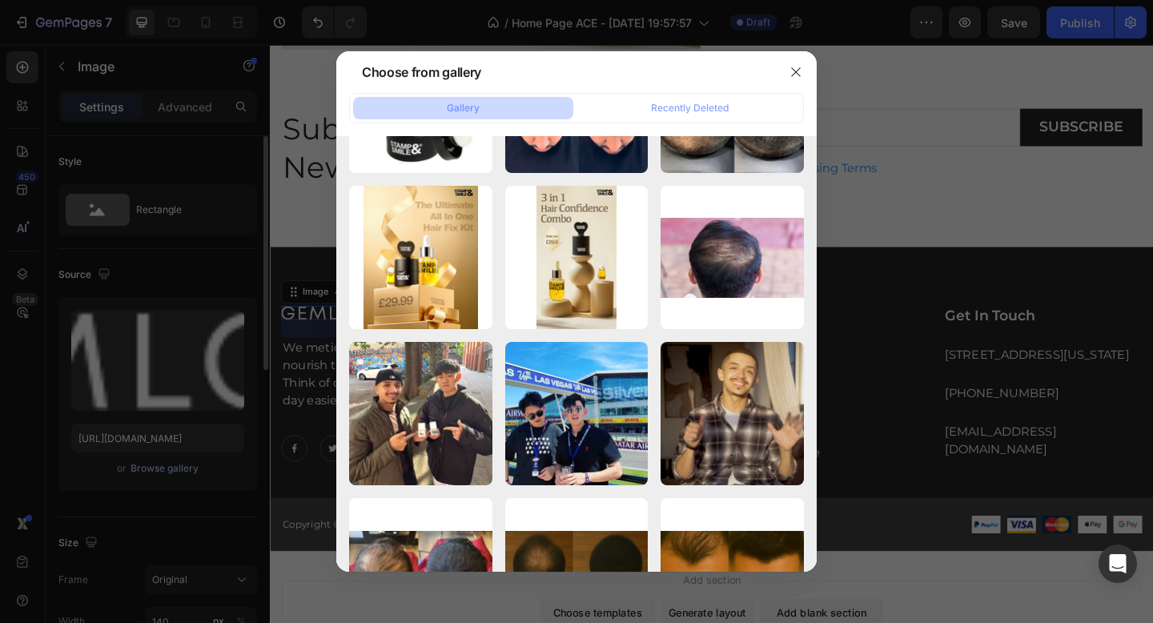
scroll to position [21937, 0]
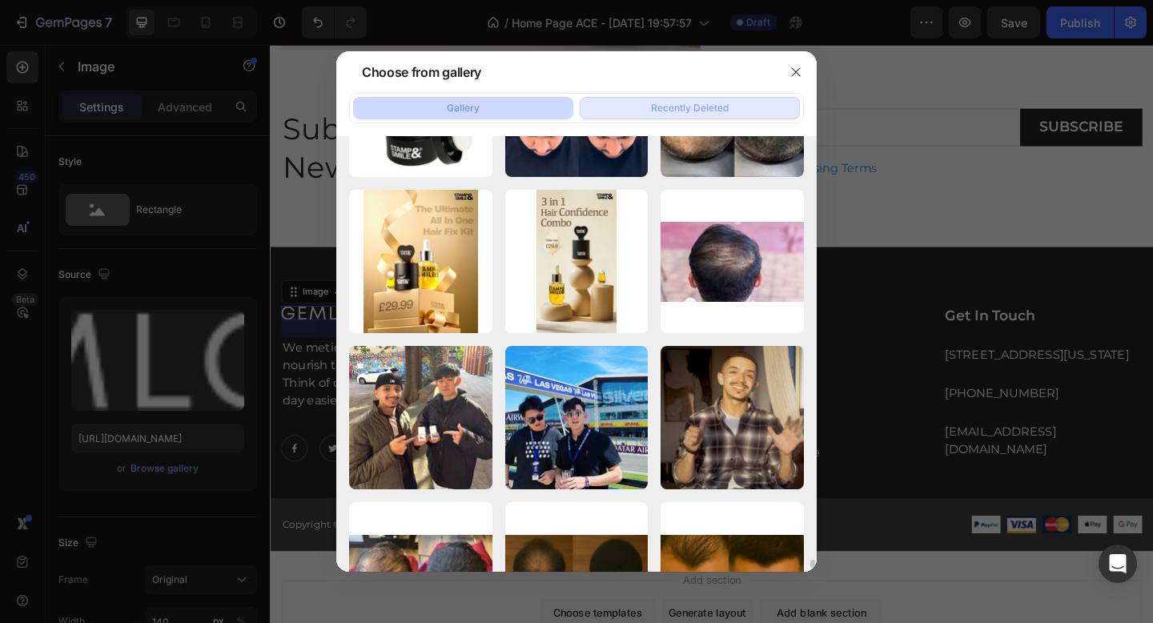
click at [705, 106] on div "Recently Deleted" at bounding box center [690, 108] width 78 height 14
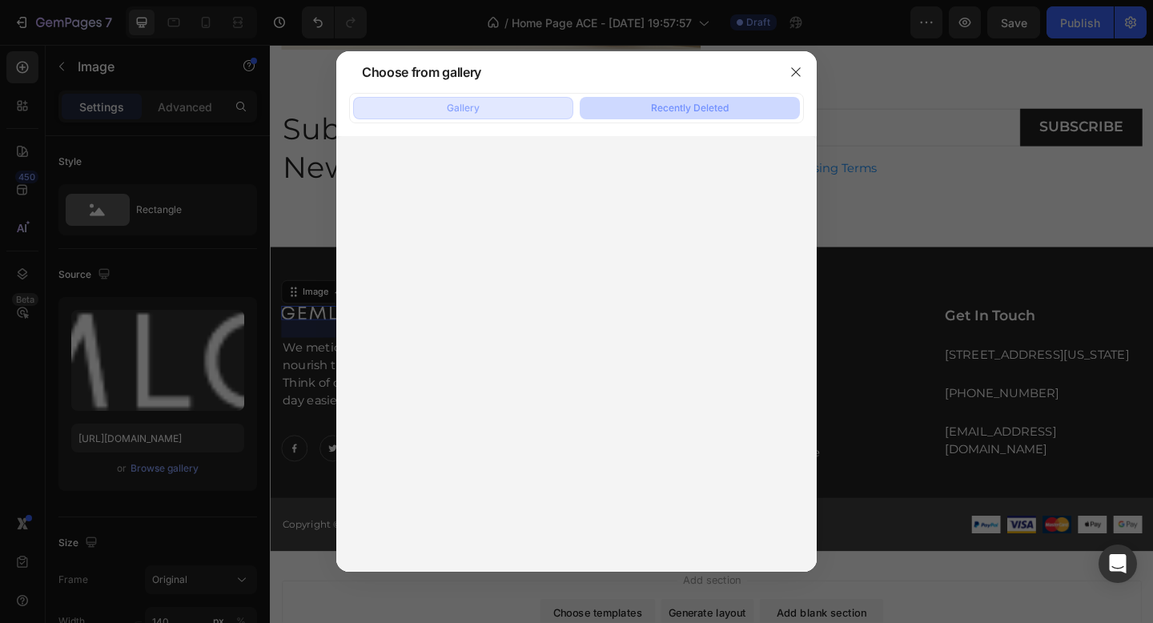
click at [550, 110] on button "Gallery" at bounding box center [463, 108] width 220 height 22
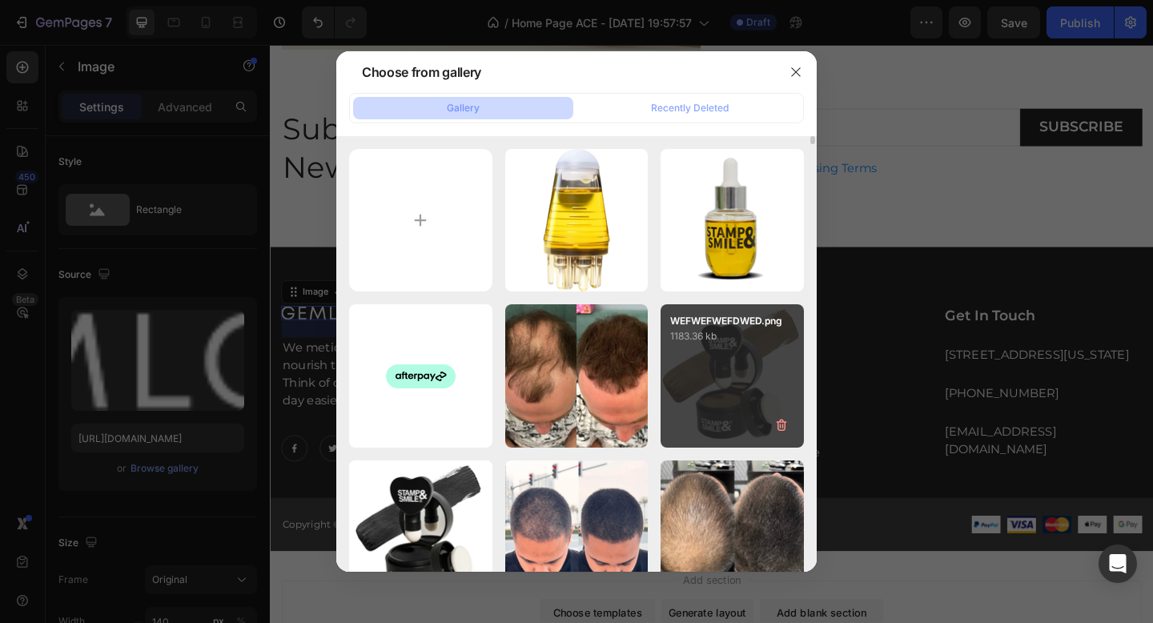
scroll to position [0, 0]
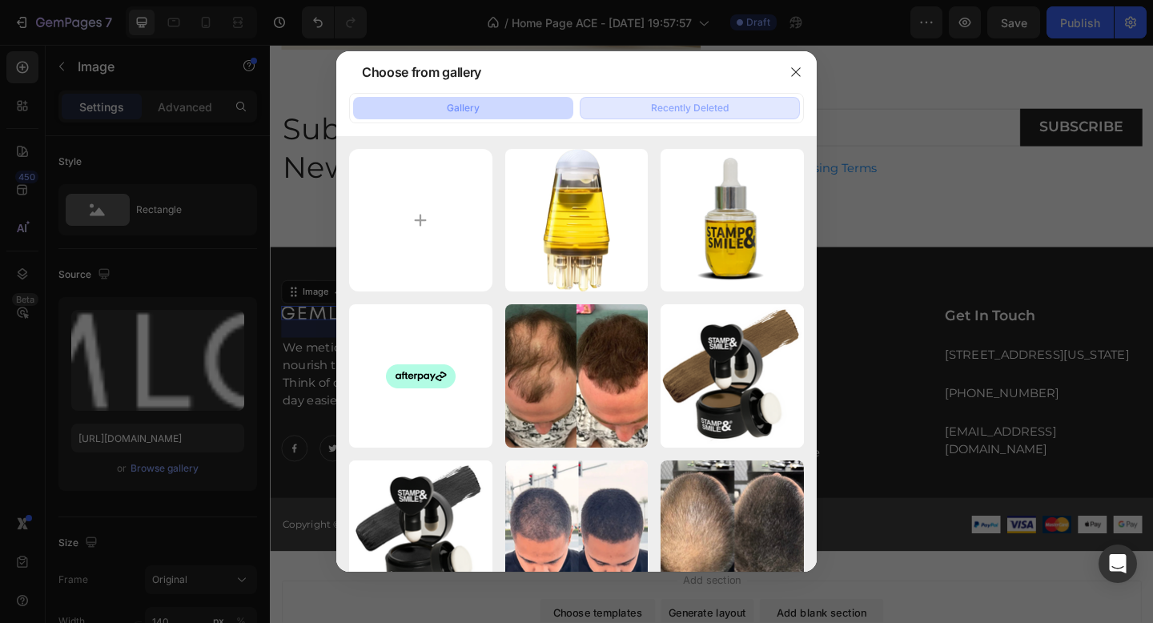
click at [702, 104] on div "Recently Deleted" at bounding box center [690, 108] width 78 height 14
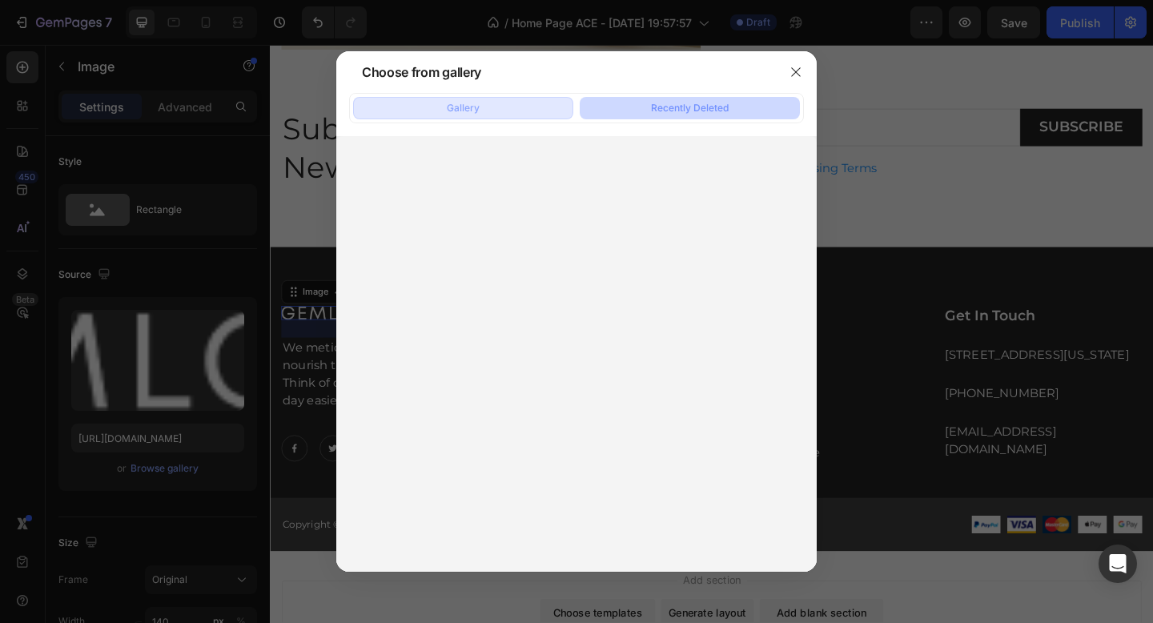
click at [523, 106] on button "Gallery" at bounding box center [463, 108] width 220 height 22
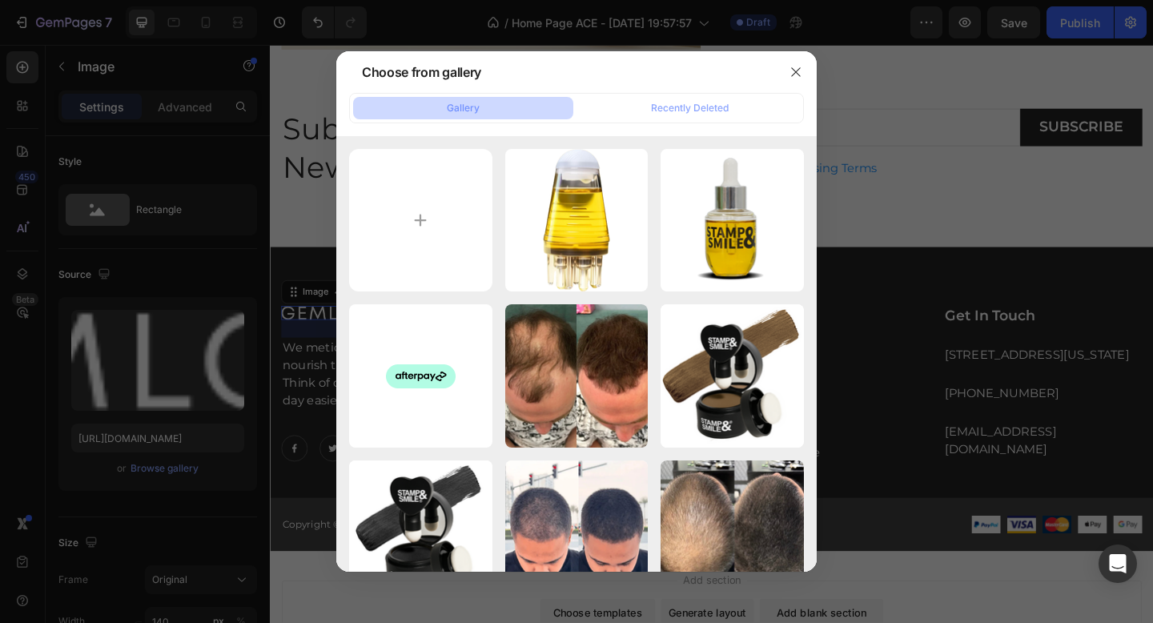
scroll to position [3893, 0]
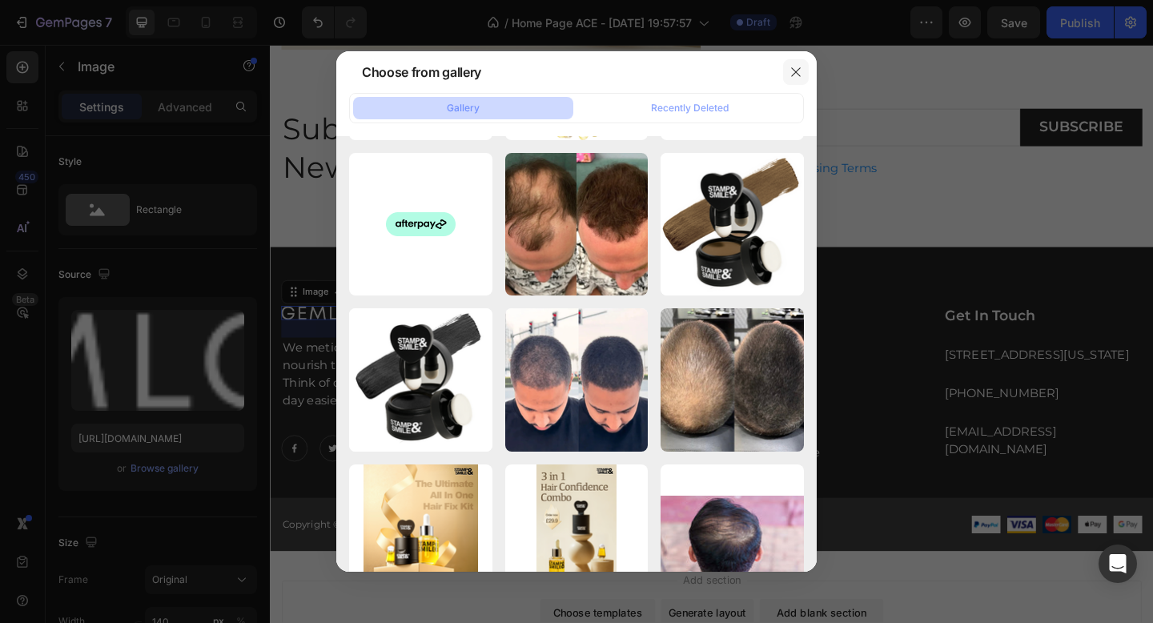
click at [799, 73] on icon "button" at bounding box center [795, 72] width 13 height 13
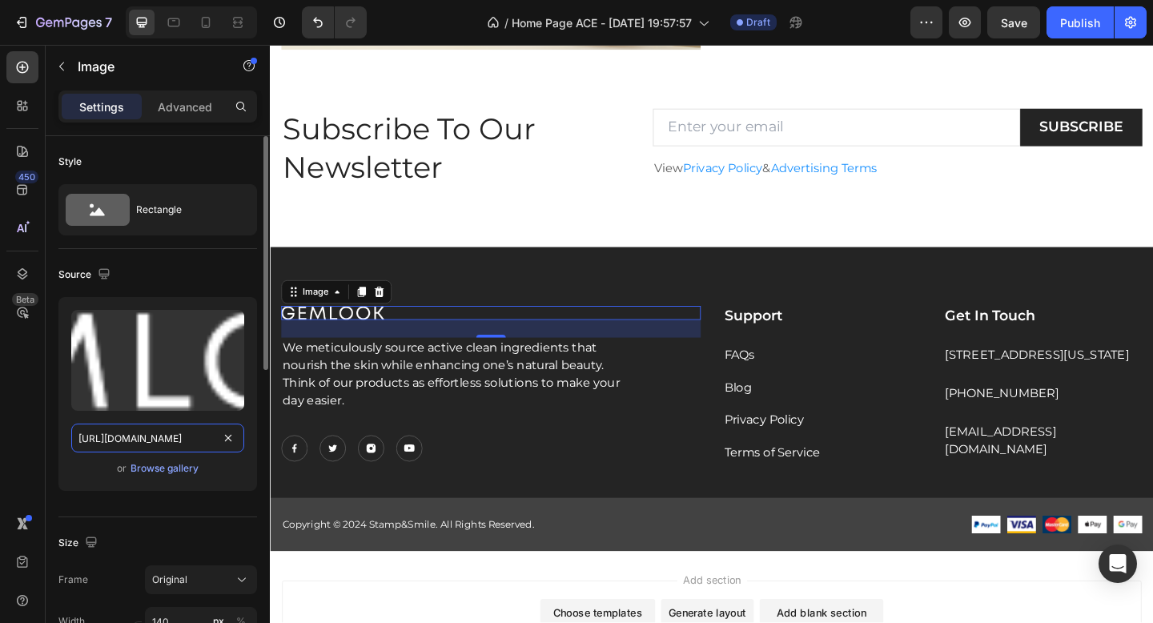
click at [175, 446] on input "https://ucarecdn.com/943abcb0-8261-46a2-9b55-f84095cc6419/-/format/auto/" at bounding box center [157, 438] width 173 height 29
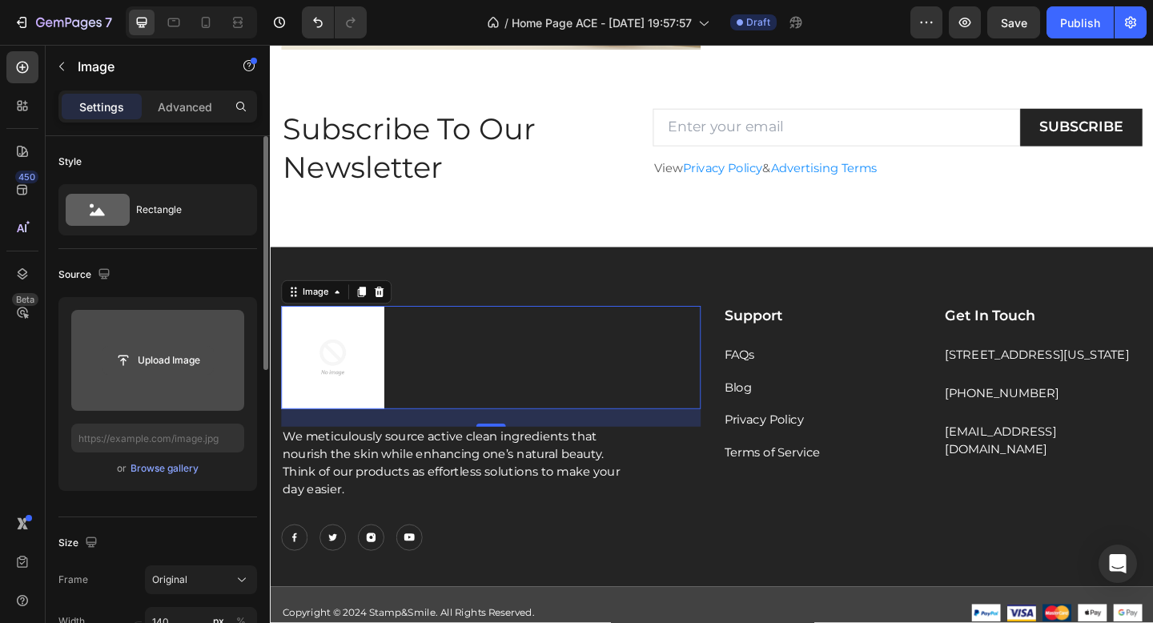
click at [177, 372] on input "file" at bounding box center [157, 360] width 110 height 27
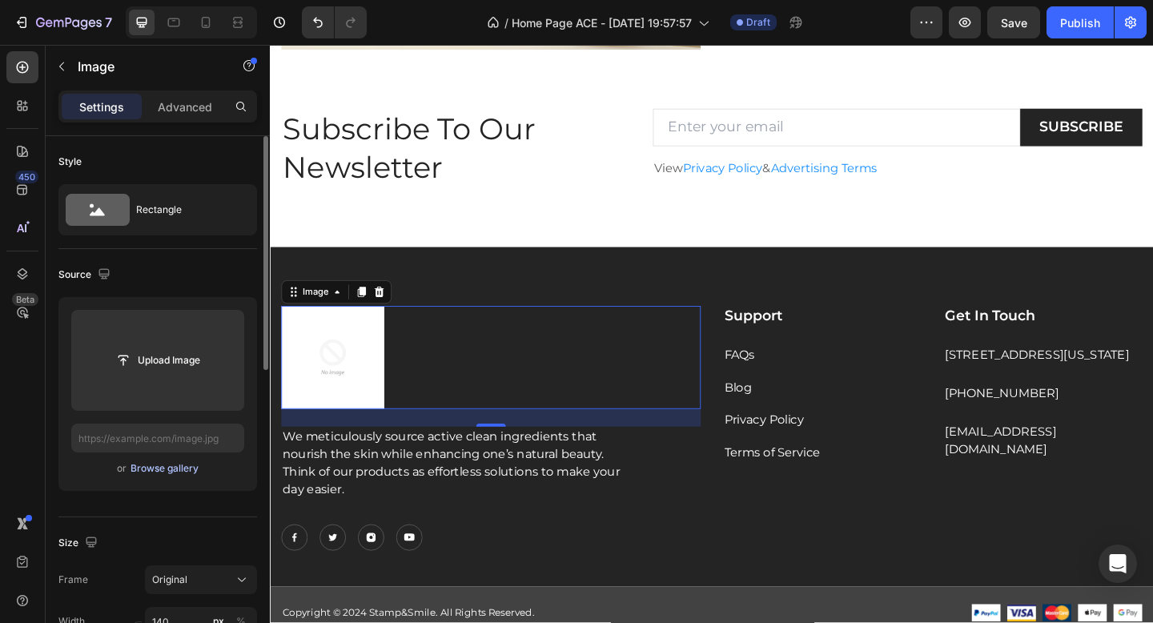
click at [139, 465] on div "Browse gallery" at bounding box center [165, 468] width 68 height 14
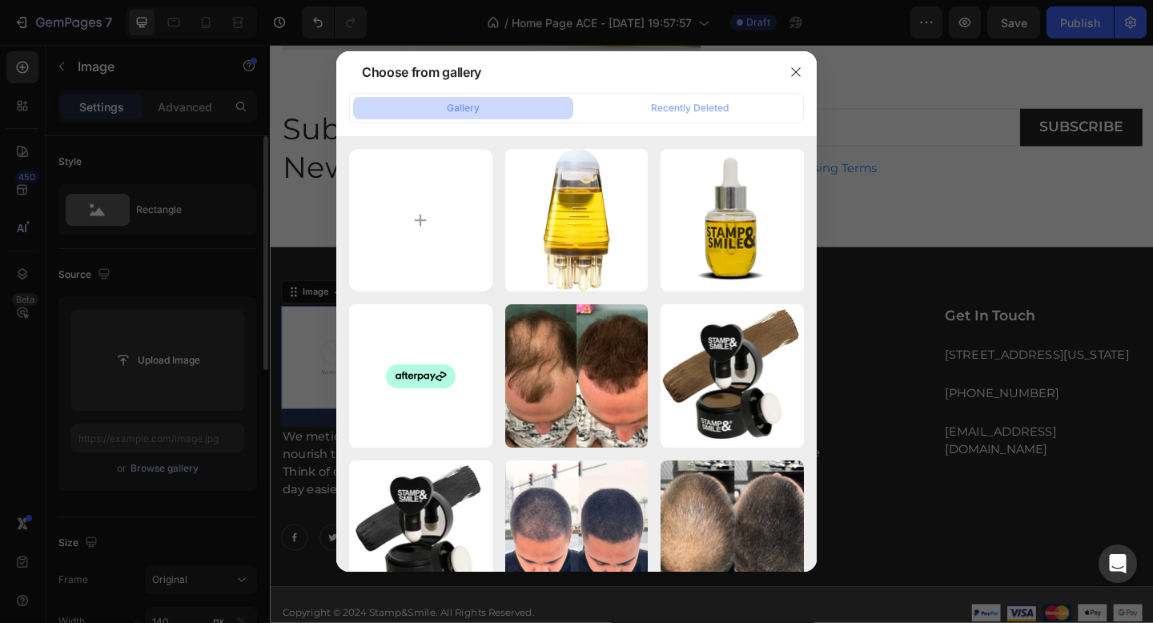
click at [794, 69] on icon "button" at bounding box center [795, 72] width 13 height 13
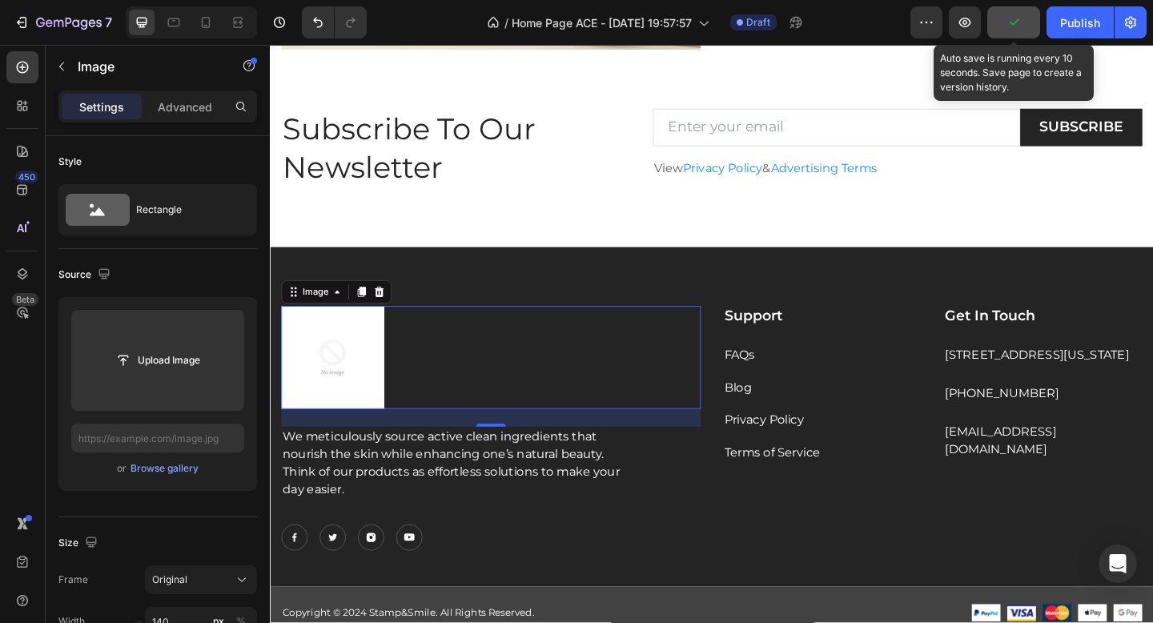
click at [1009, 33] on button "button" at bounding box center [1013, 22] width 53 height 32
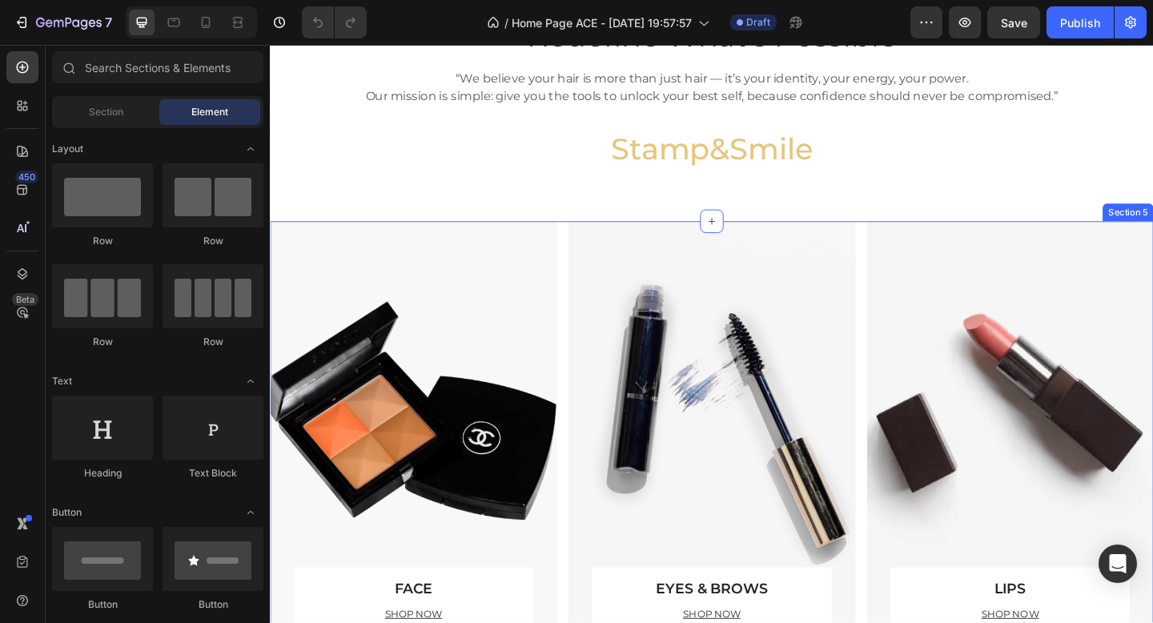
scroll to position [1517, 0]
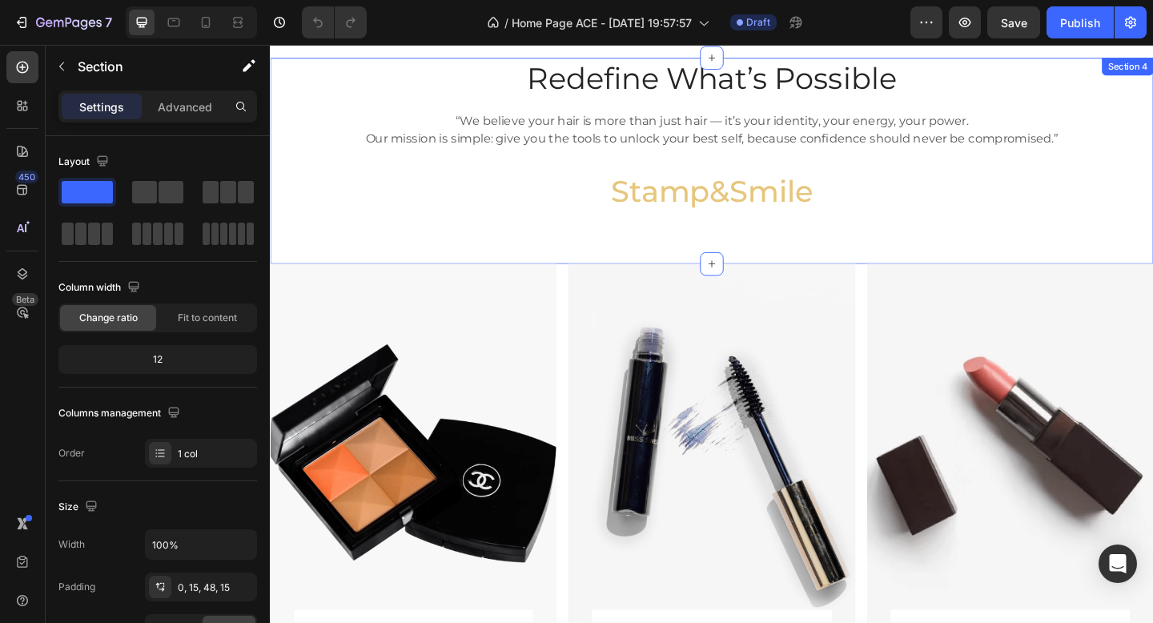
click at [693, 251] on div "Redefine What’s Possible Heading “We believe your hair is more than just hair —…" at bounding box center [750, 171] width 961 height 224
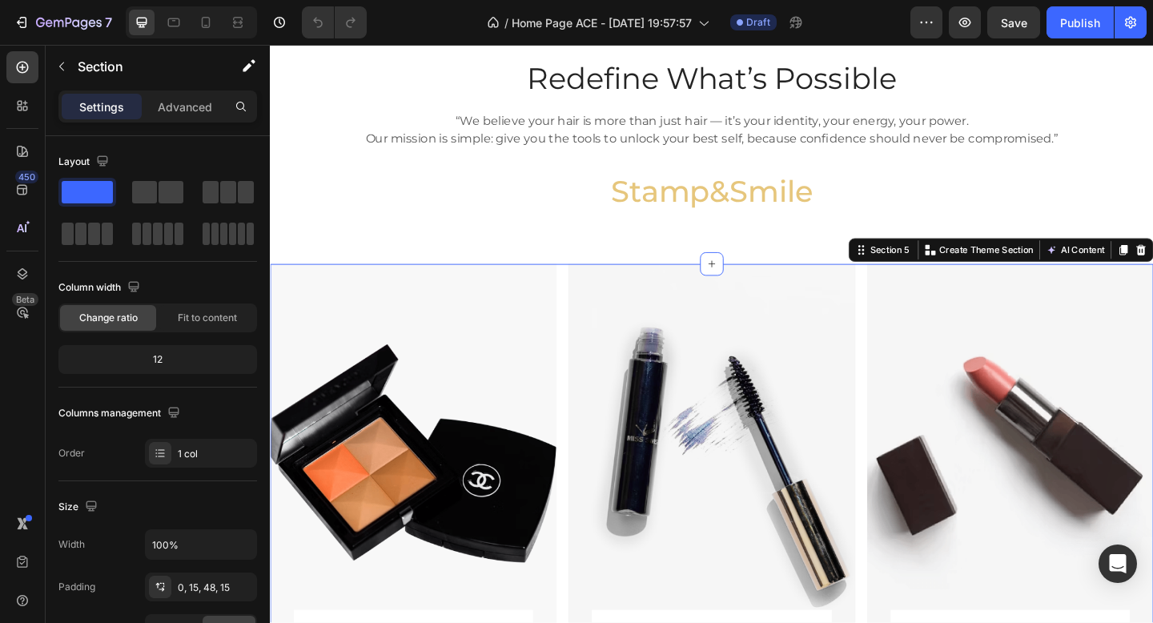
click at [589, 295] on div "FACE Text block SHOP NOW Text block Row Row Hero Banner EYES & BROWS Text block…" at bounding box center [750, 521] width 961 height 476
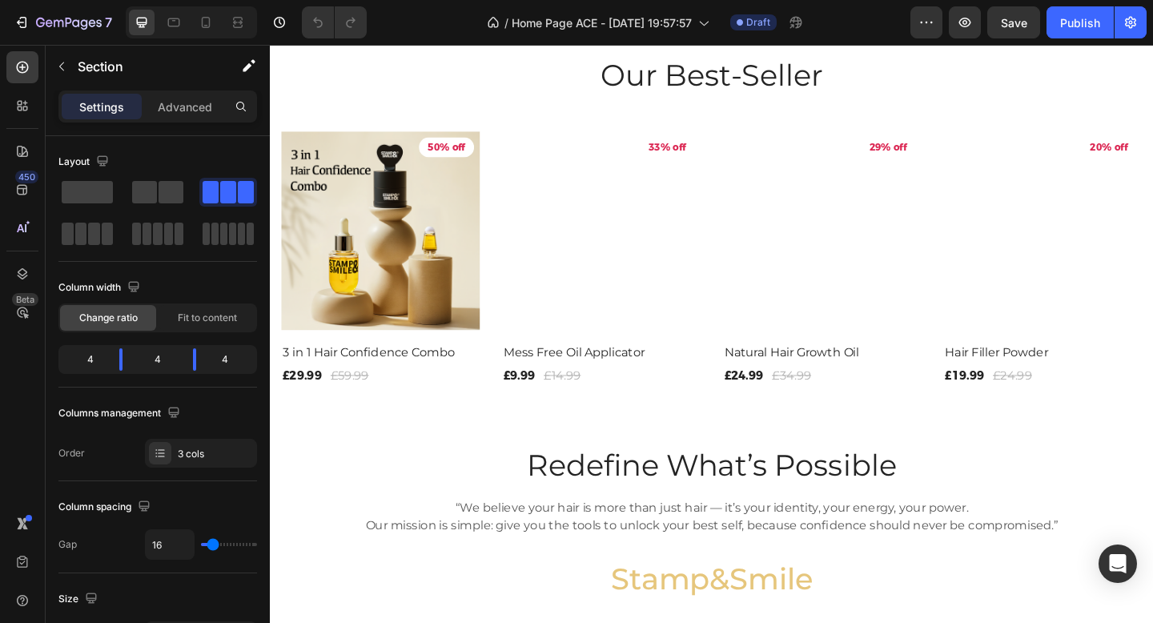
scroll to position [988, 0]
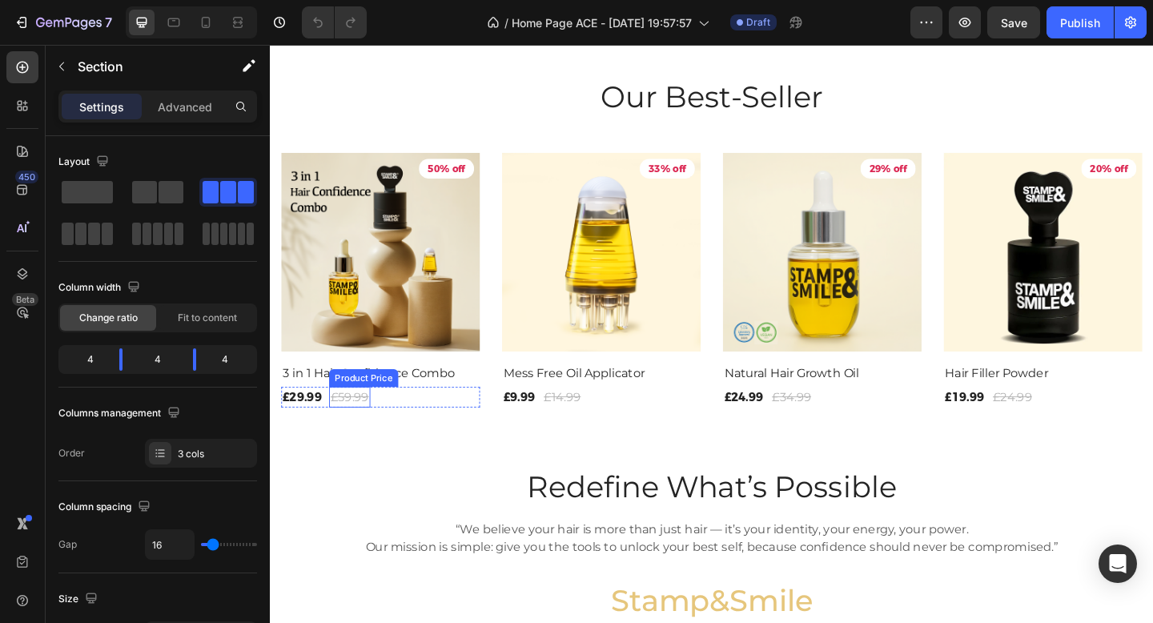
click at [367, 440] on div "£59.99" at bounding box center [356, 428] width 45 height 22
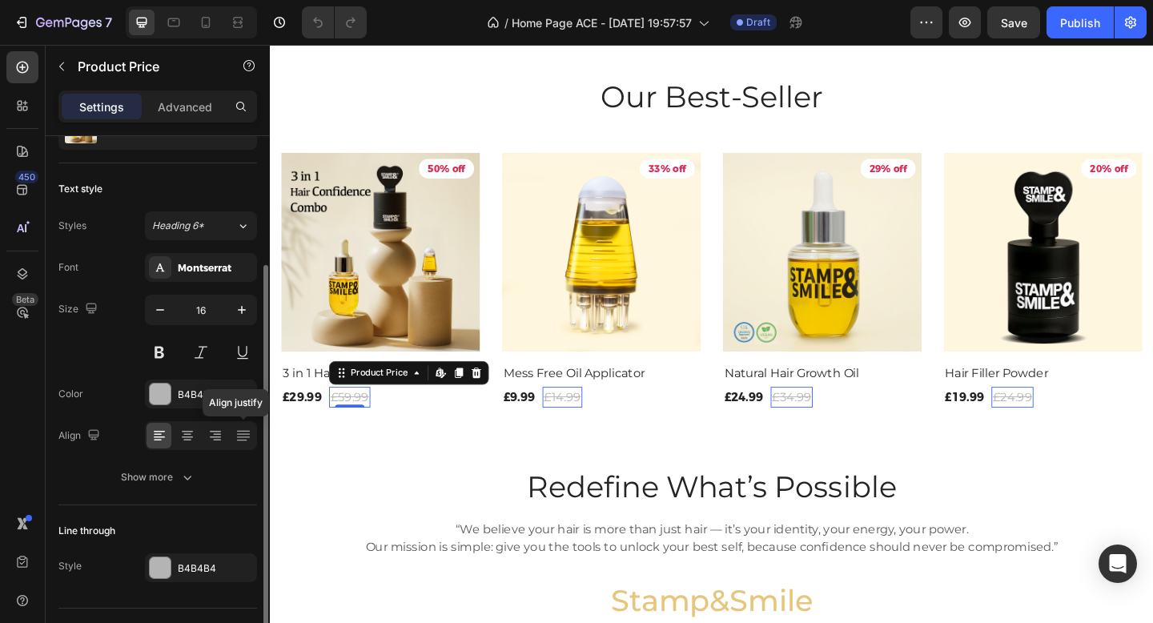
scroll to position [112, 0]
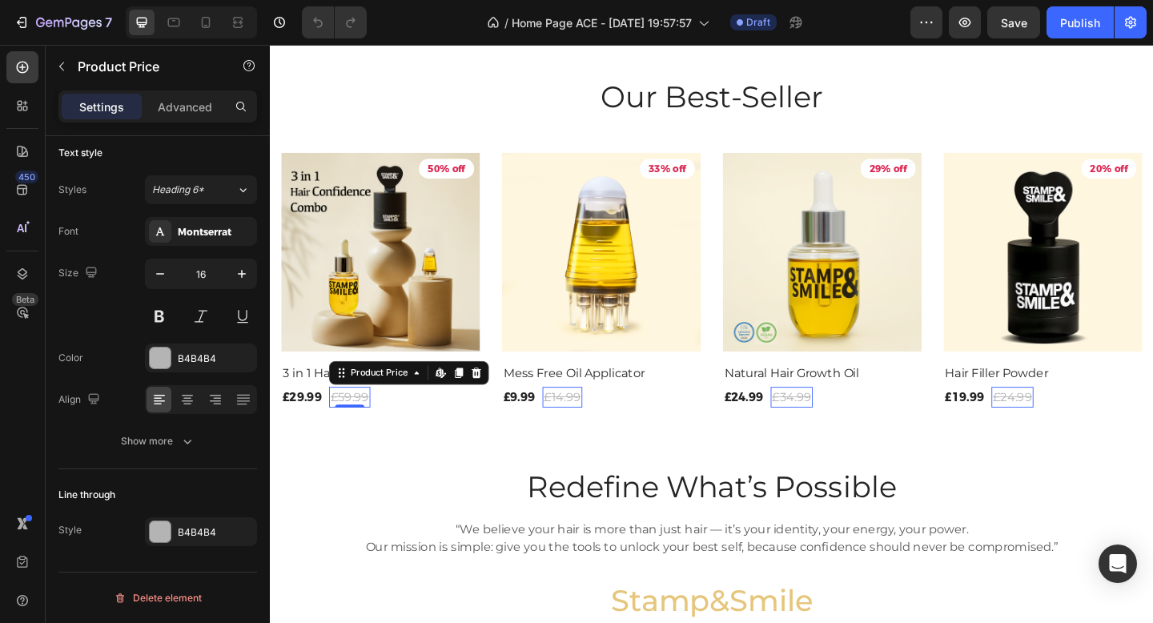
click at [364, 440] on div "£59.99" at bounding box center [356, 428] width 45 height 22
click at [376, 409] on div "Product Price" at bounding box center [388, 402] width 69 height 14
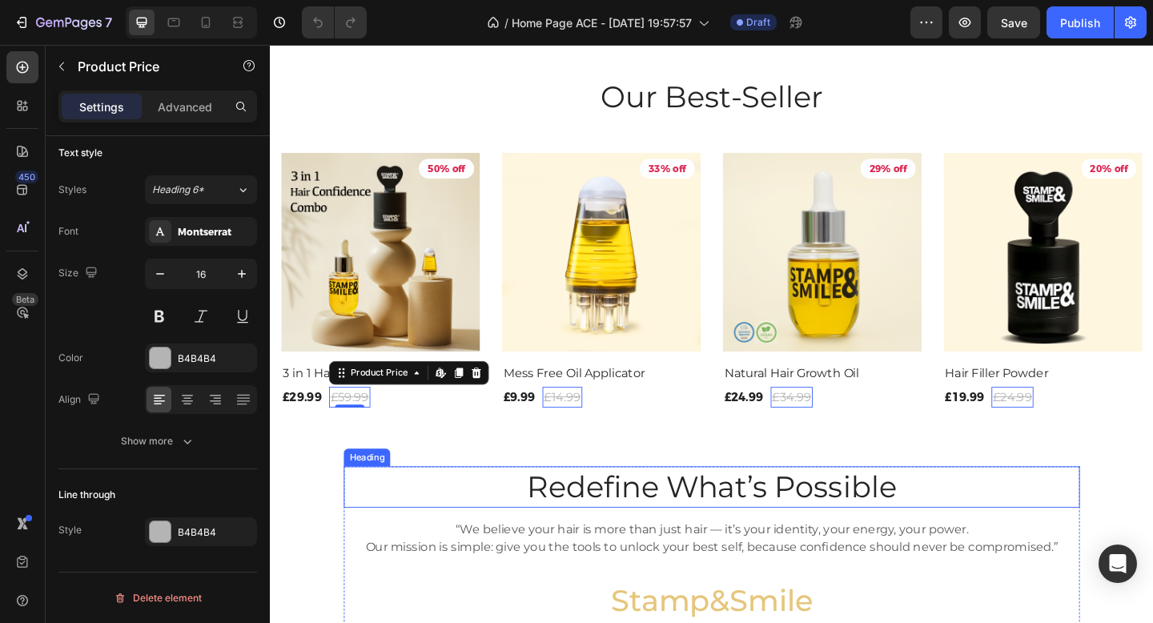
click at [428, 548] on h2 "Redefine What’s Possible" at bounding box center [750, 526] width 801 height 45
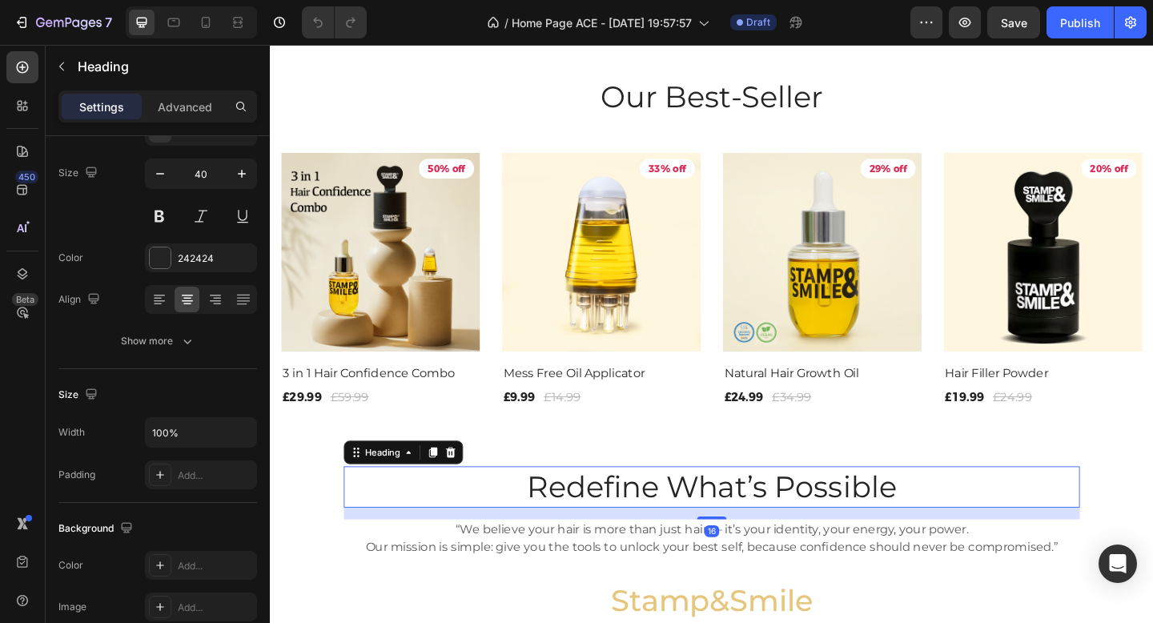
scroll to position [0, 0]
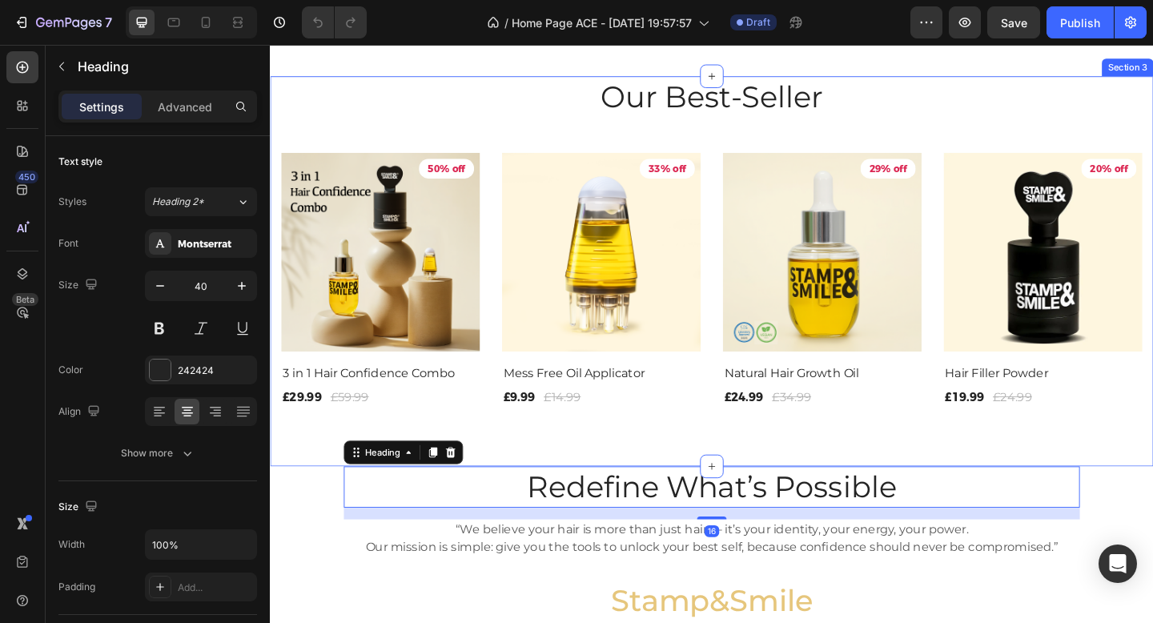
click at [512, 504] on div "Our Best-Seller Heading Product Images 50% off Product Badge Row 3 in 1 Hair Co…" at bounding box center [750, 291] width 961 height 424
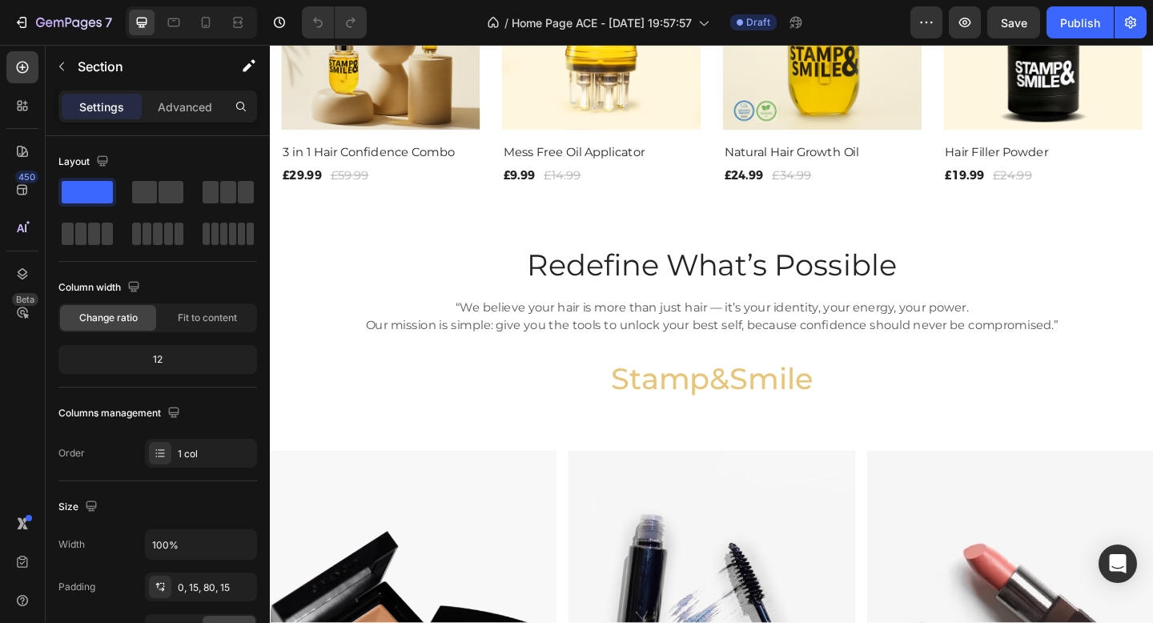
scroll to position [1574, 0]
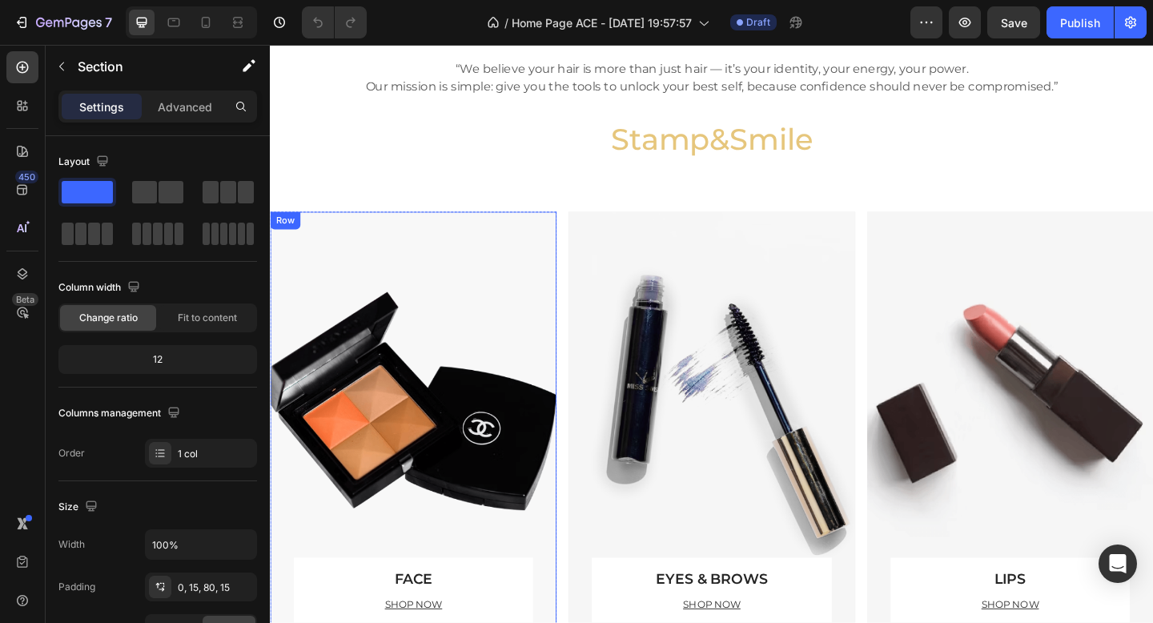
click at [481, 448] on div "FACE Text block SHOP NOW Text block Row" at bounding box center [425, 458] width 260 height 463
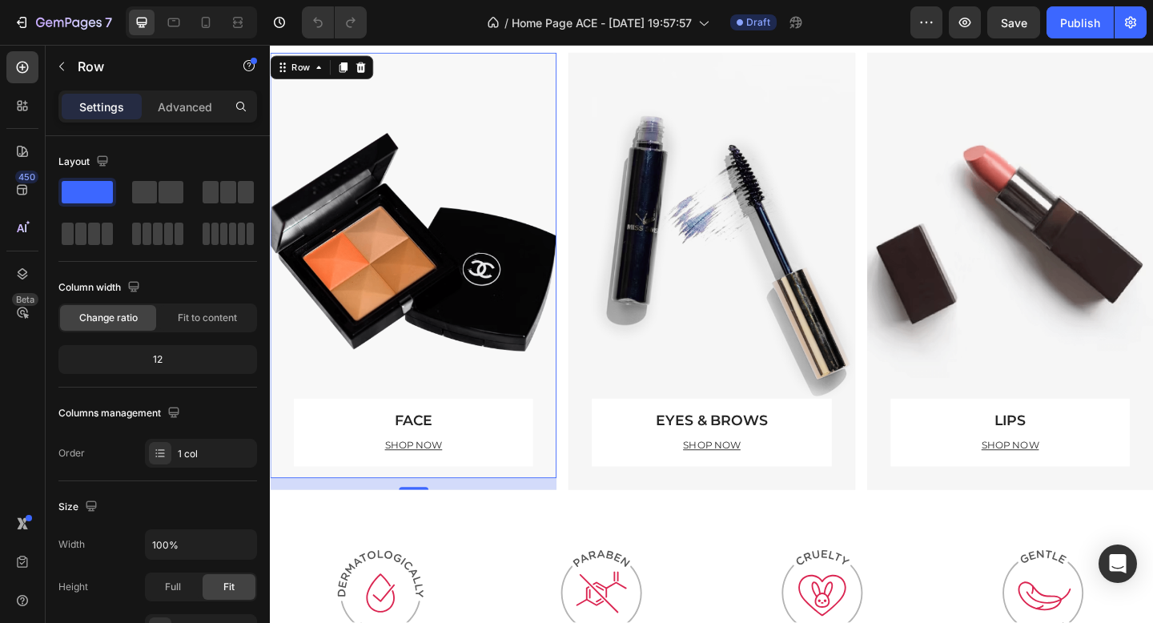
scroll to position [1766, 0]
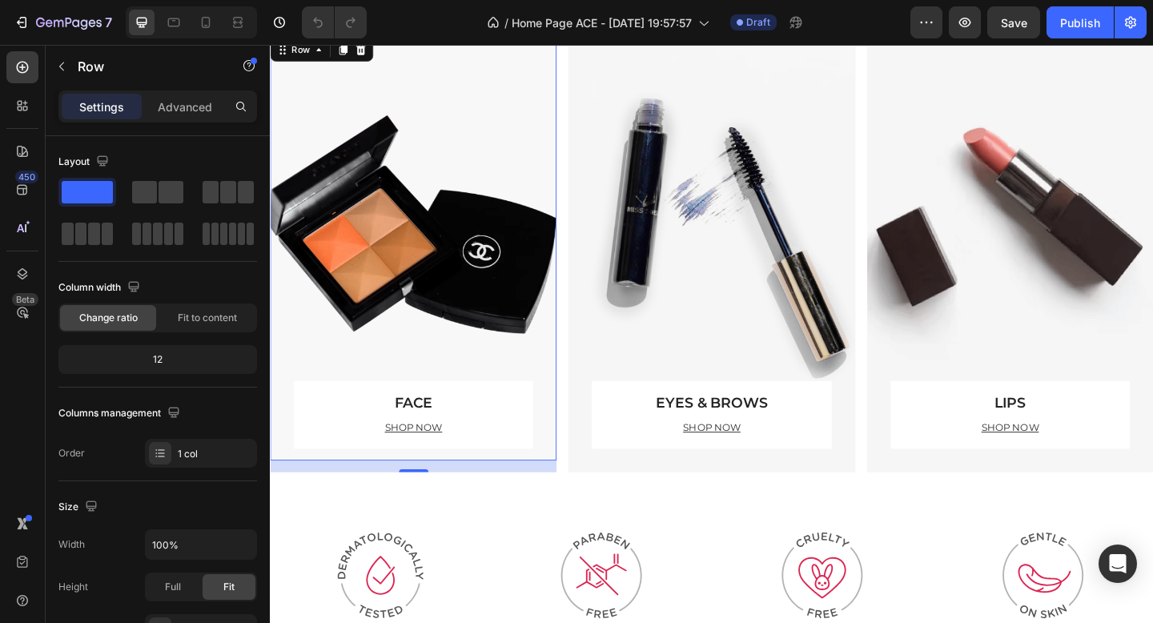
click at [462, 323] on div "FACE Text block SHOP NOW Text block Row" at bounding box center [425, 265] width 260 height 463
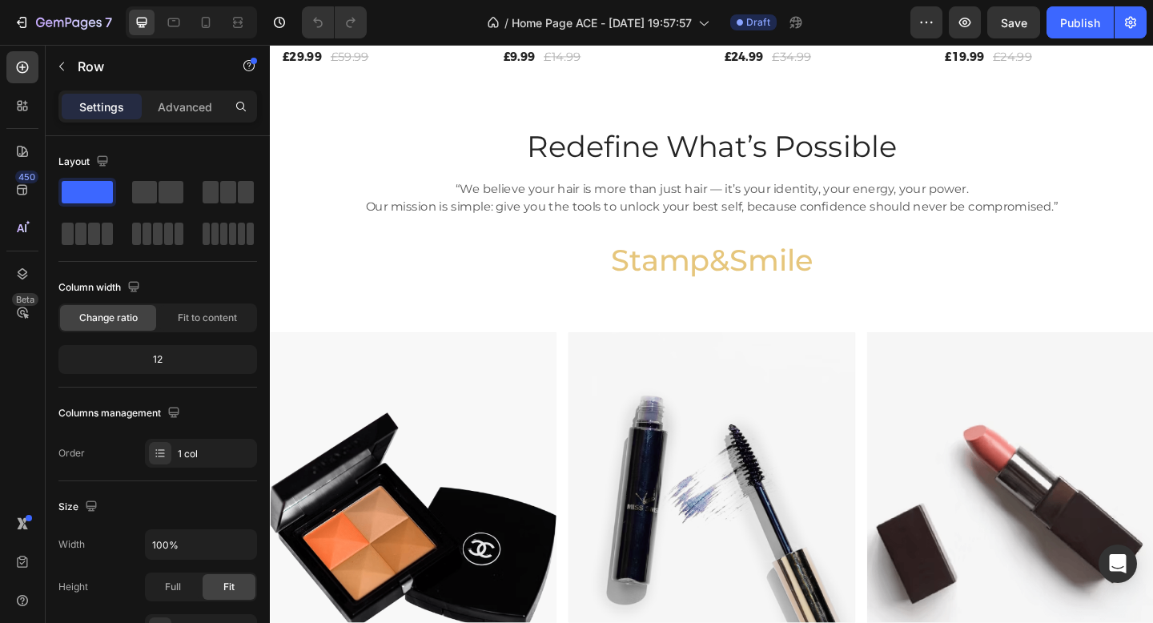
scroll to position [746, 0]
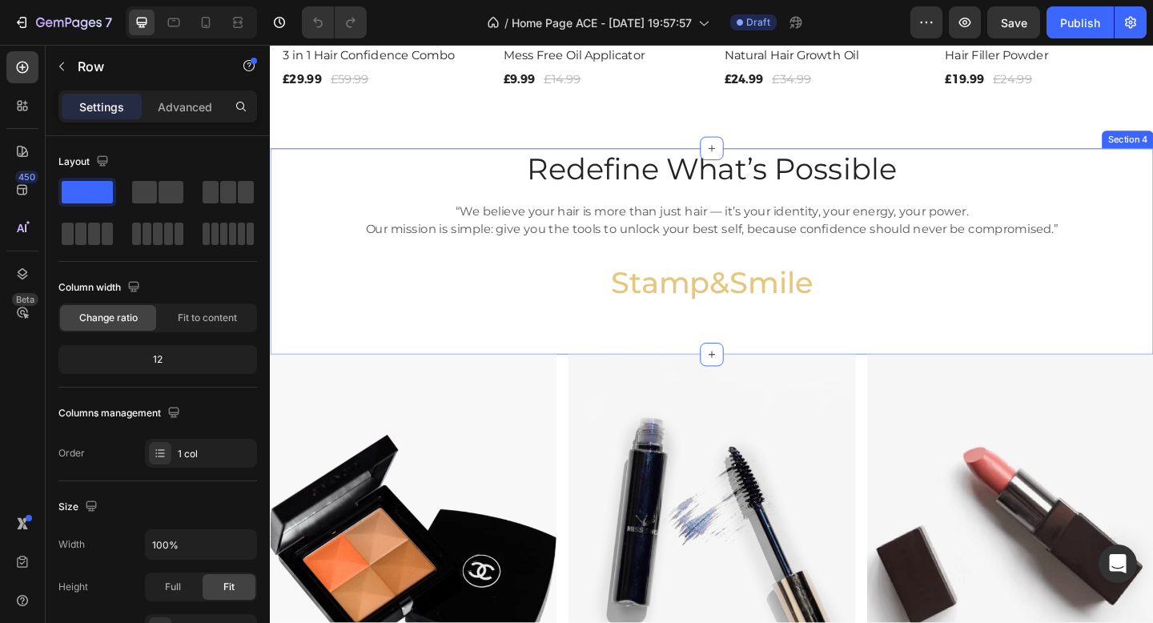
click at [653, 364] on div "Redefine What’s Possible Heading “We believe your hair is more than just hair —…" at bounding box center [750, 270] width 961 height 224
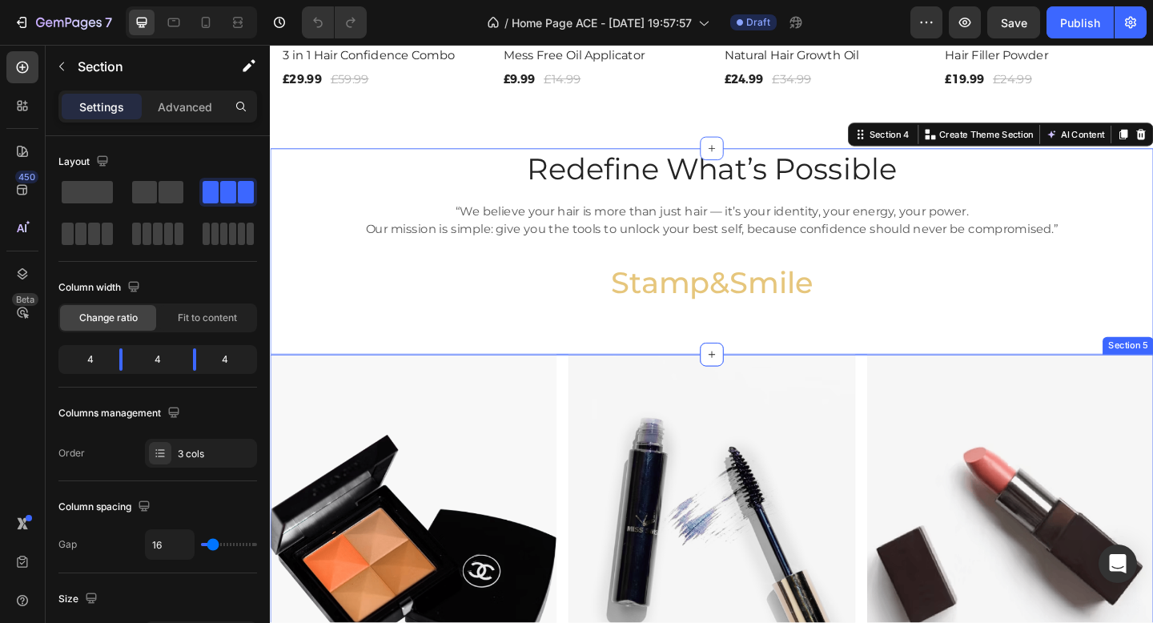
click at [586, 432] on div "FACE Text block SHOP NOW Text block Row Row Hero Banner EYES & BROWS Text block…" at bounding box center [750, 620] width 961 height 476
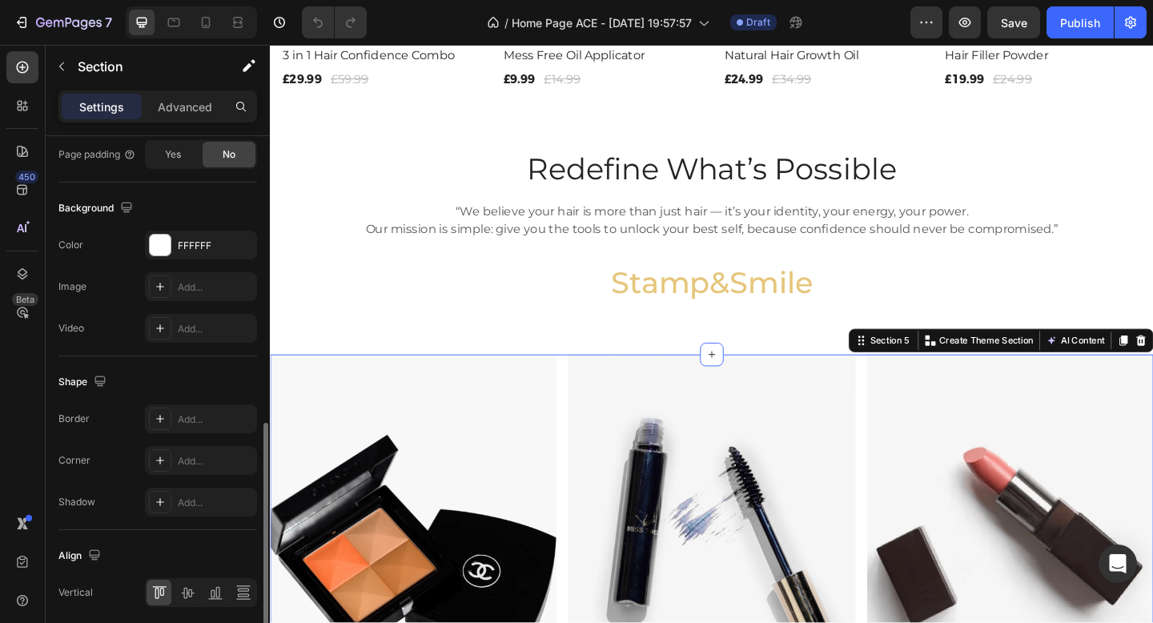
scroll to position [627, 0]
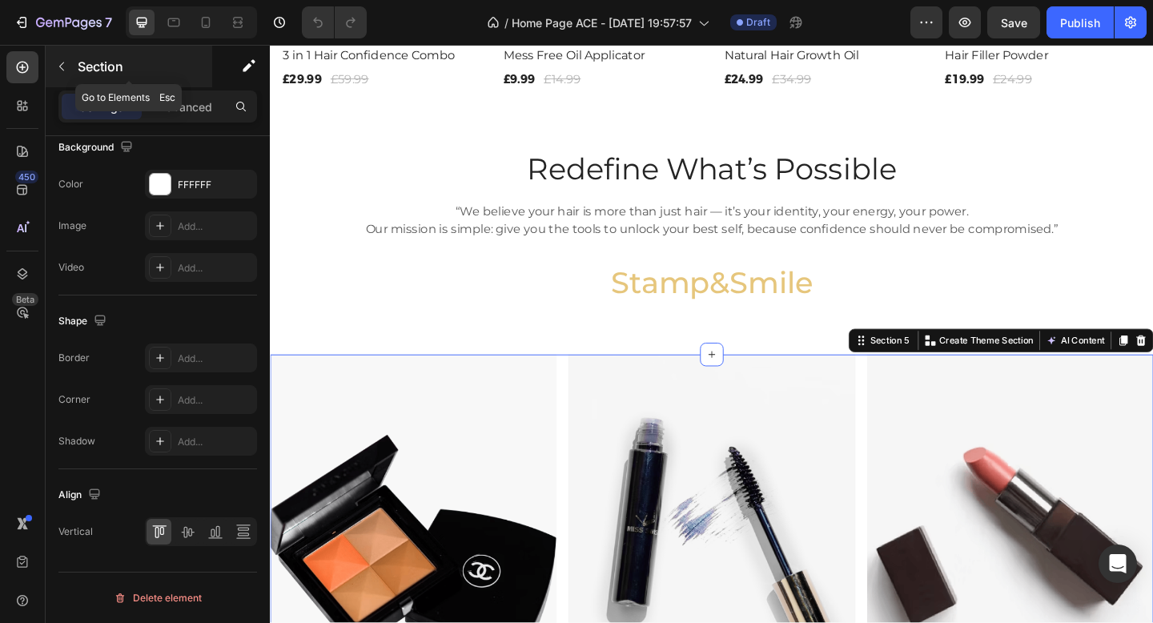
click at [64, 60] on icon "button" at bounding box center [61, 66] width 13 height 13
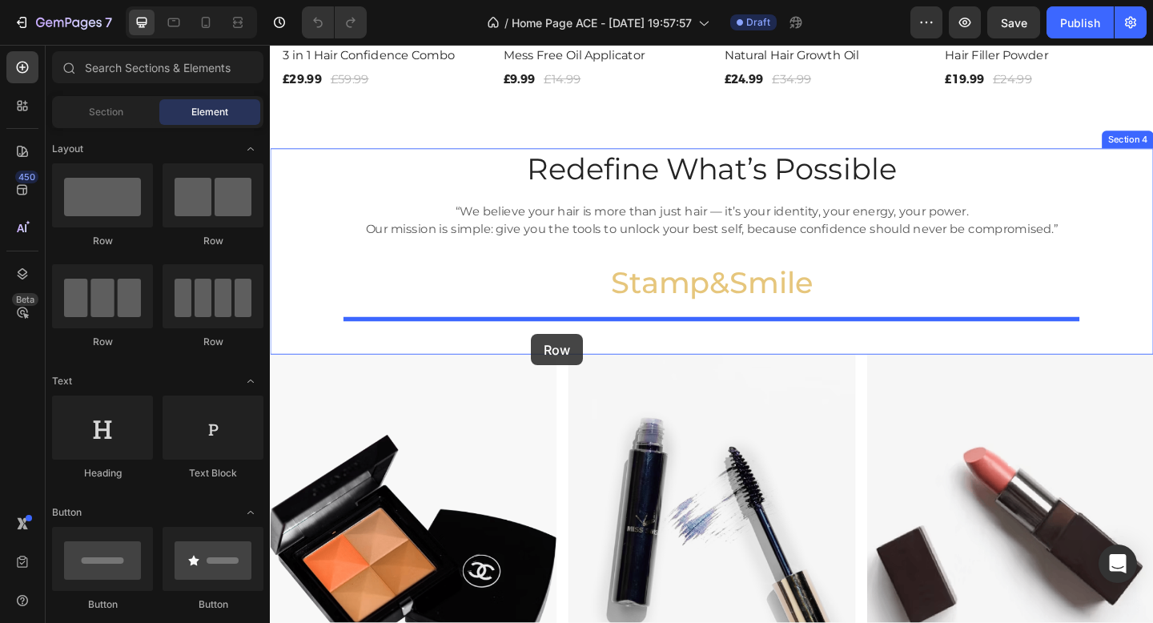
drag, startPoint x: 368, startPoint y: 243, endPoint x: 554, endPoint y: 360, distance: 219.7
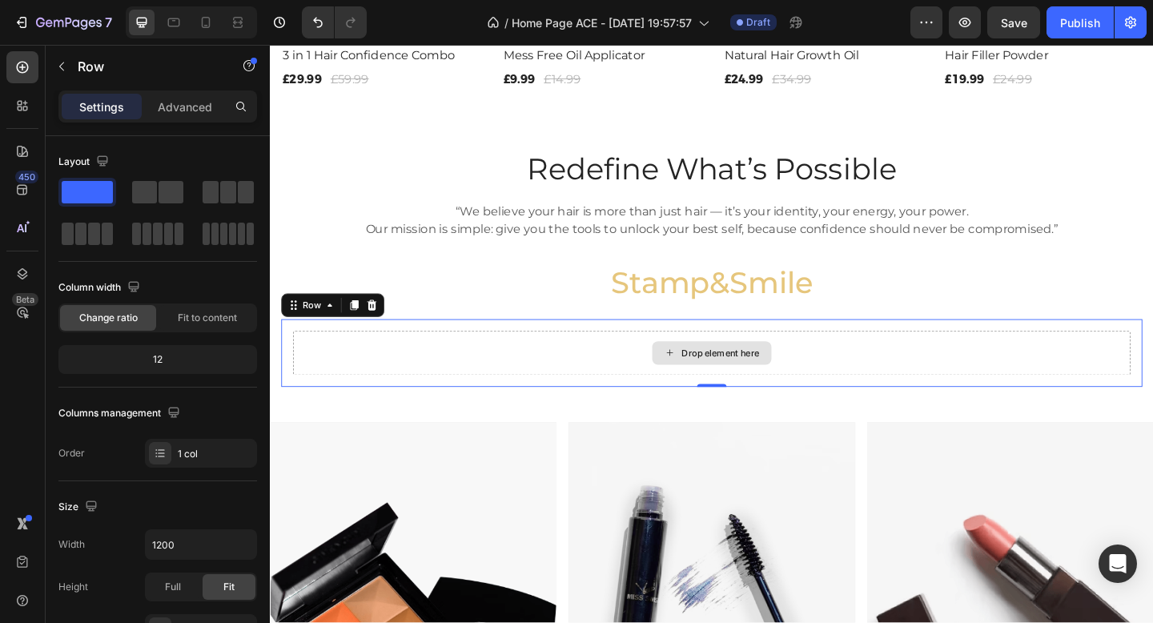
click at [625, 376] on div "Drop element here" at bounding box center [750, 380] width 911 height 48
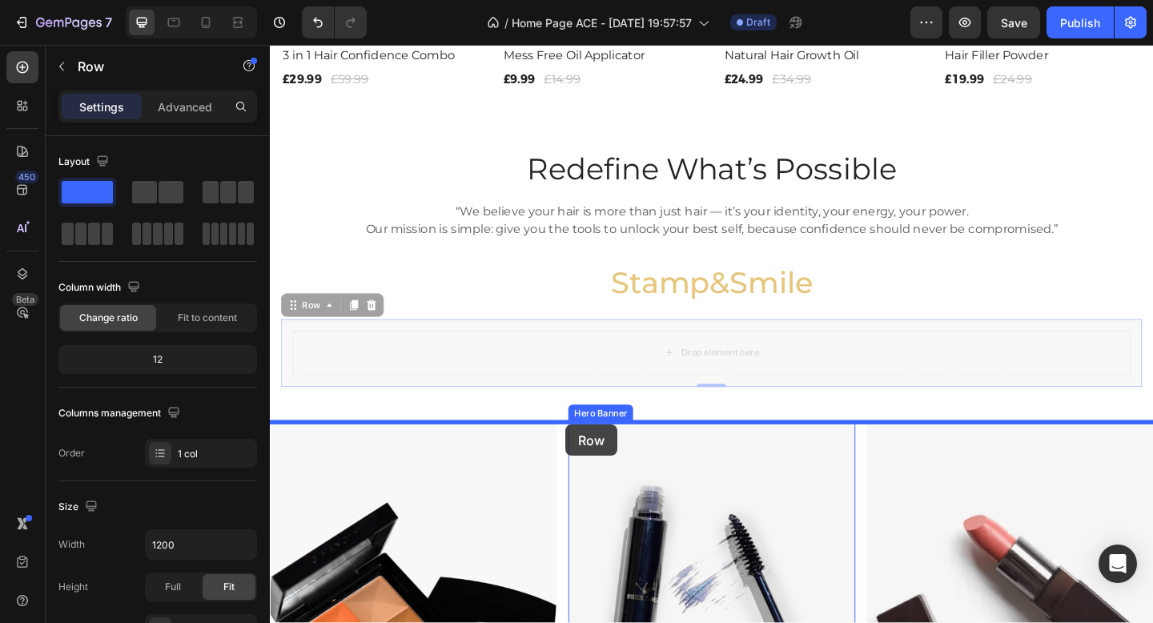
drag, startPoint x: 581, startPoint y: 347, endPoint x: 591, endPoint y: 458, distance: 111.8
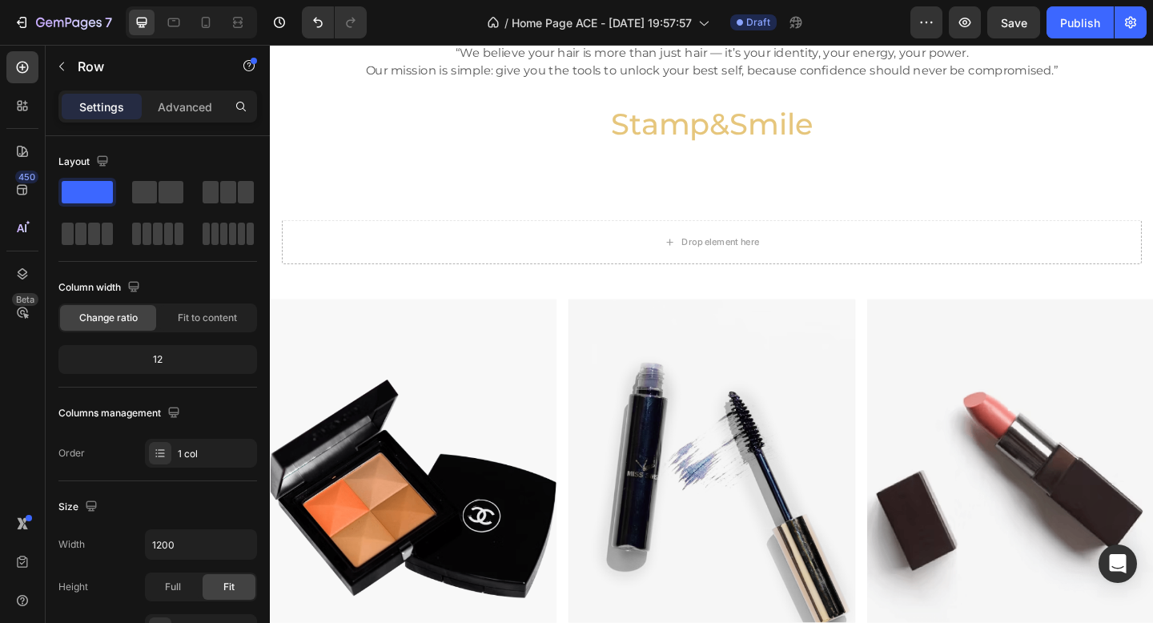
scroll to position [850, 0]
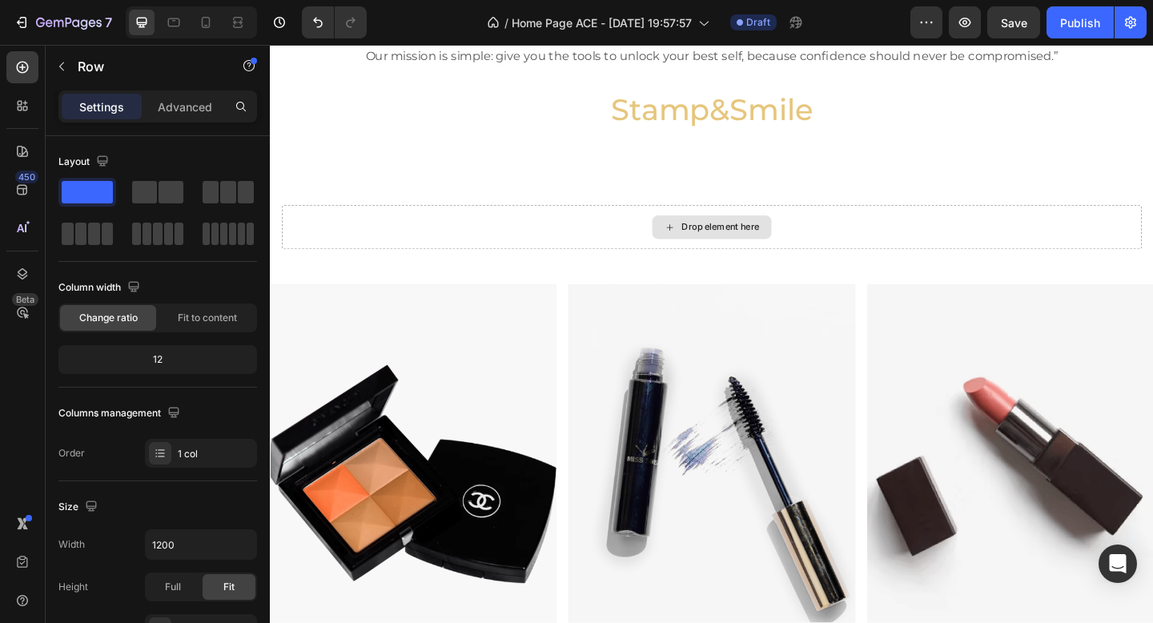
click at [764, 244] on div "Drop element here" at bounding box center [759, 243] width 85 height 13
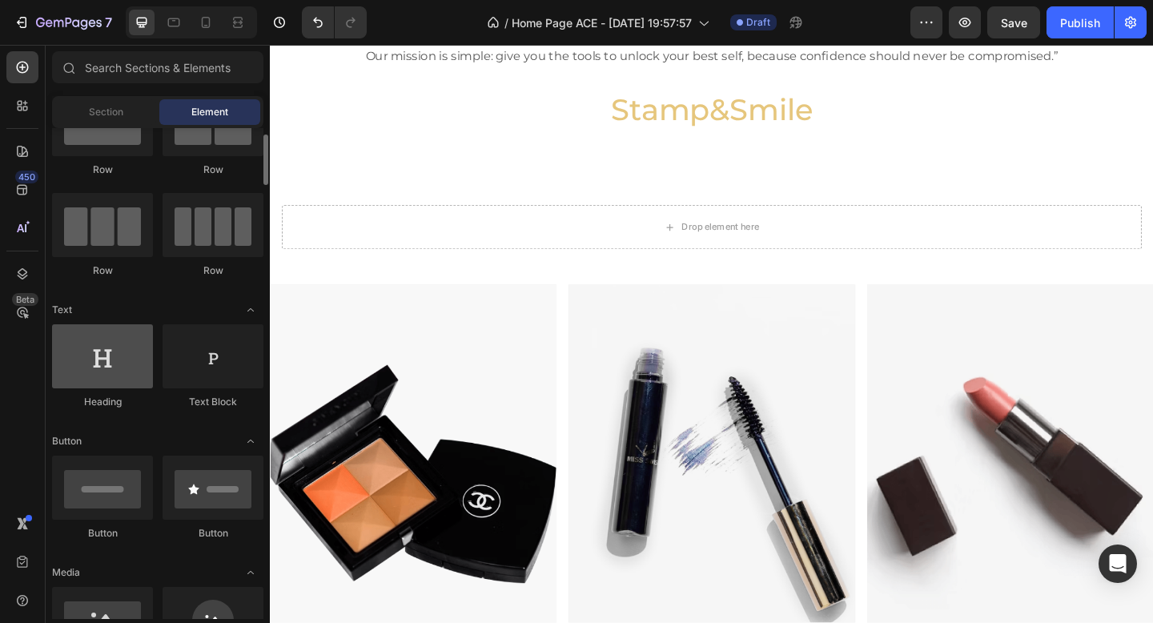
scroll to position [70, 0]
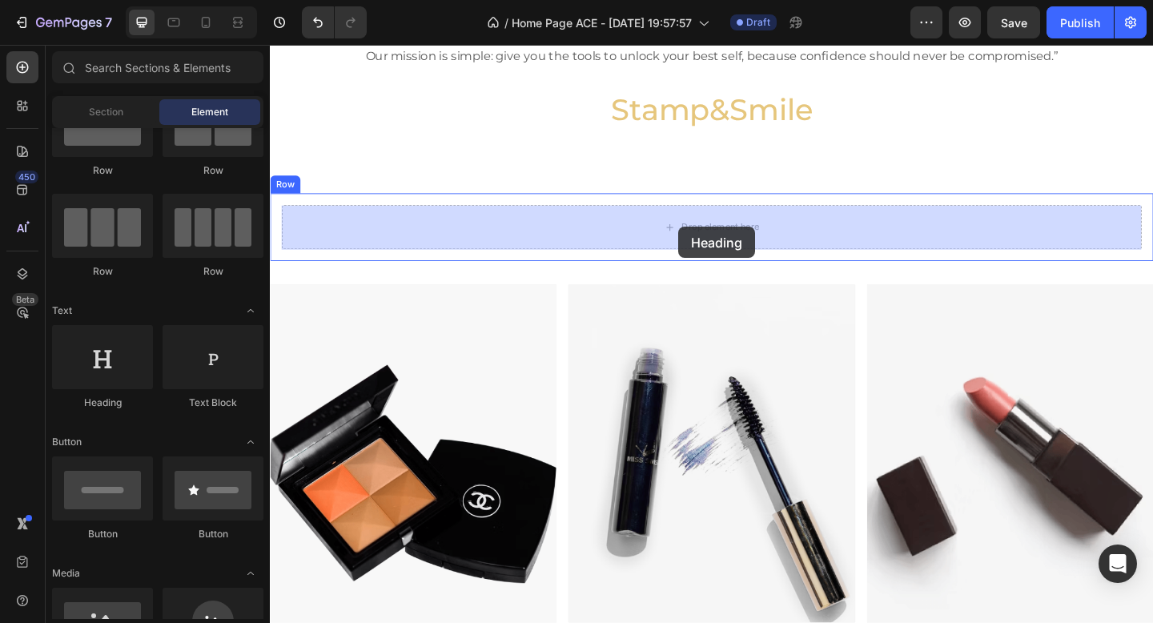
drag, startPoint x: 374, startPoint y: 397, endPoint x: 715, endPoint y: 244, distance: 373.8
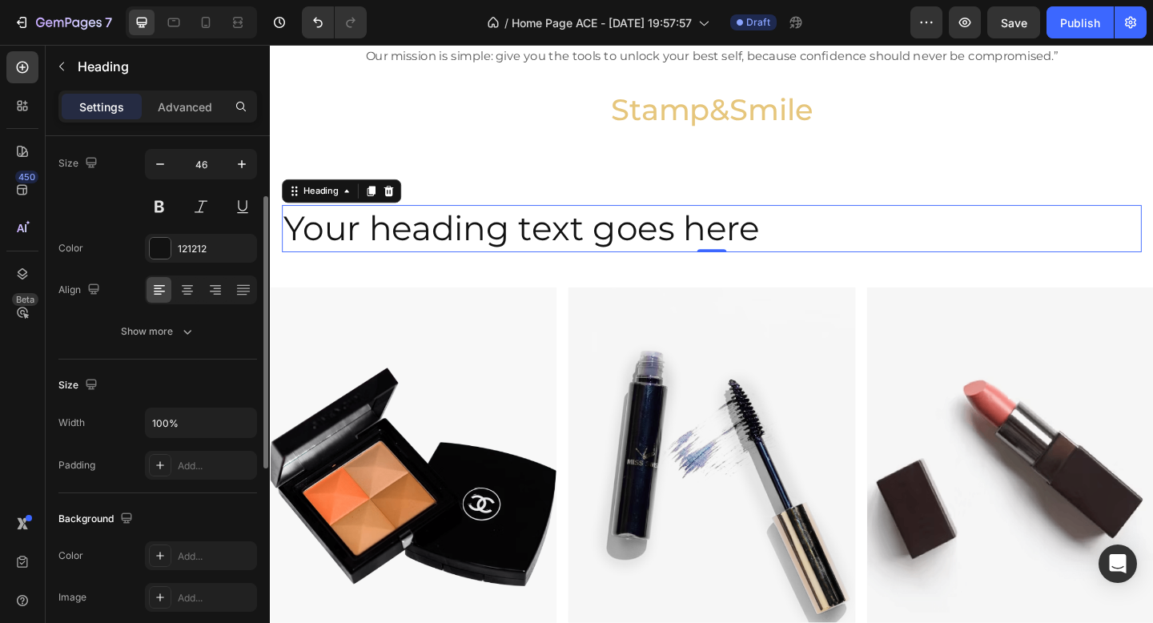
scroll to position [123, 0]
click at [183, 280] on icon at bounding box center [187, 288] width 16 height 16
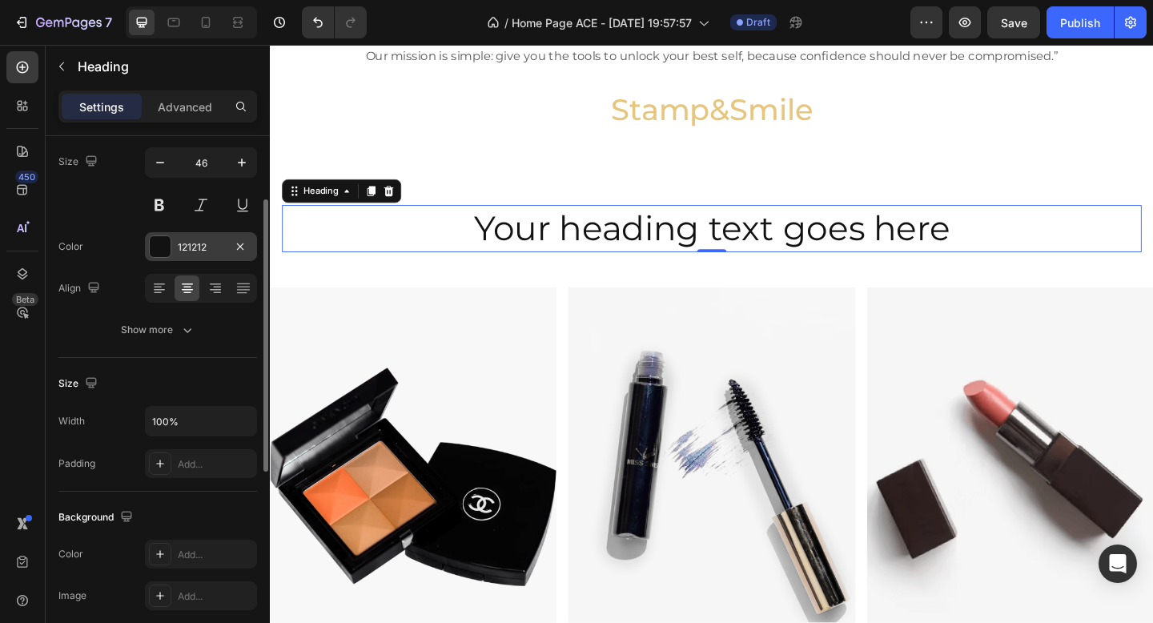
click at [192, 253] on div "121212" at bounding box center [201, 247] width 46 height 14
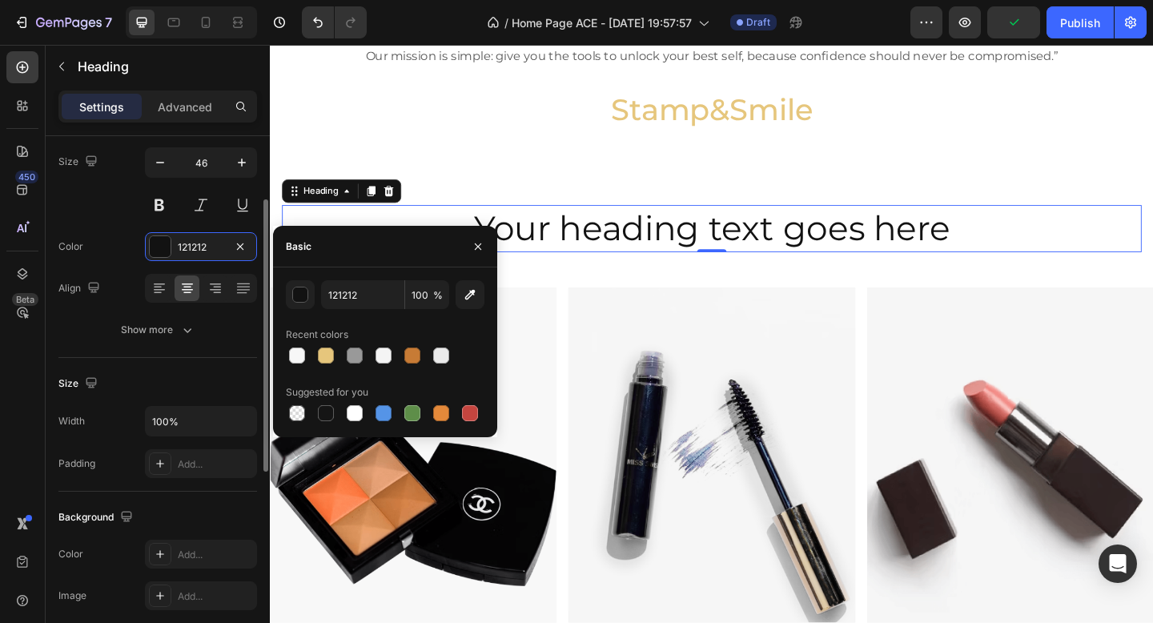
click at [123, 240] on div "Color 121212" at bounding box center [157, 246] width 199 height 29
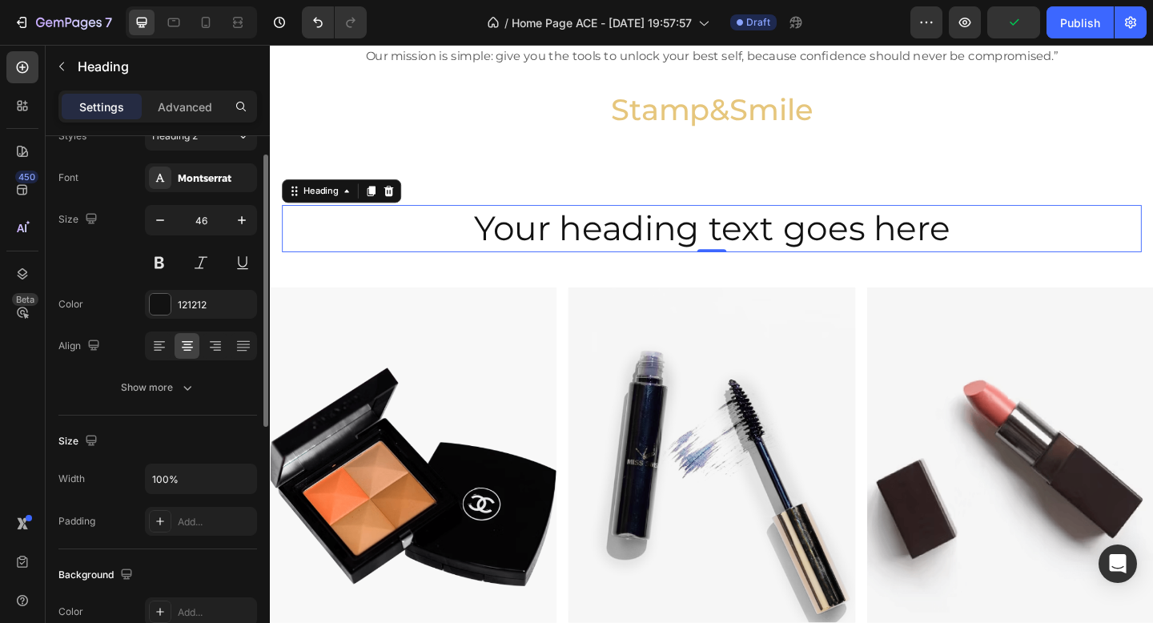
scroll to position [20, 0]
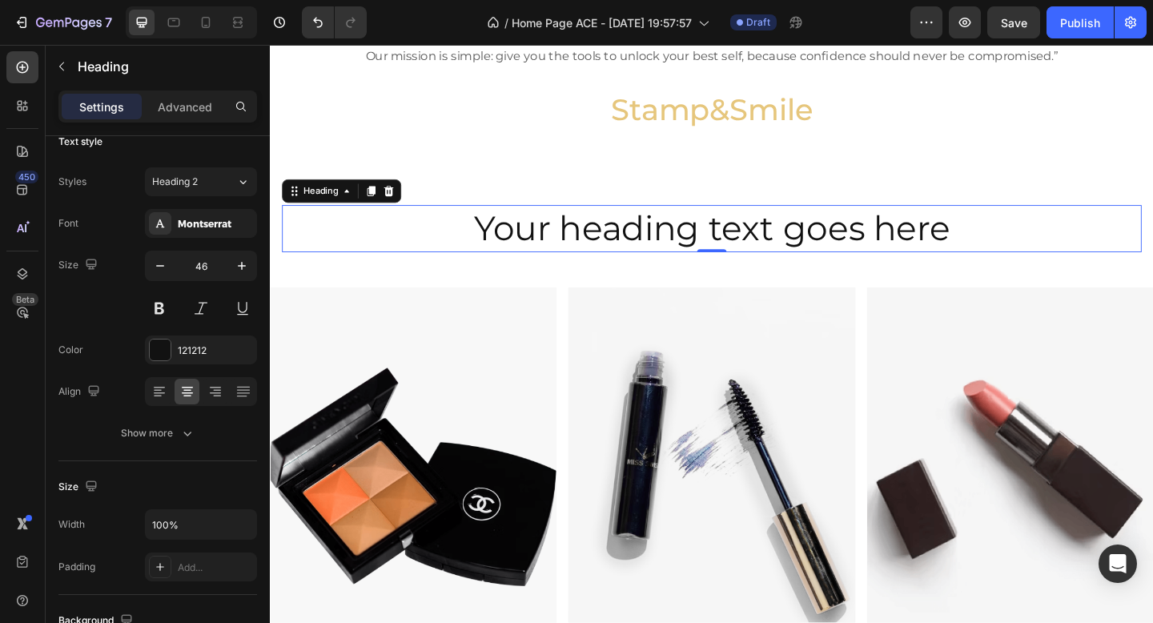
click at [697, 239] on h2 "Your heading text goes here" at bounding box center [750, 244] width 935 height 51
click at [697, 239] on p "Your heading text goes here" at bounding box center [750, 245] width 932 height 48
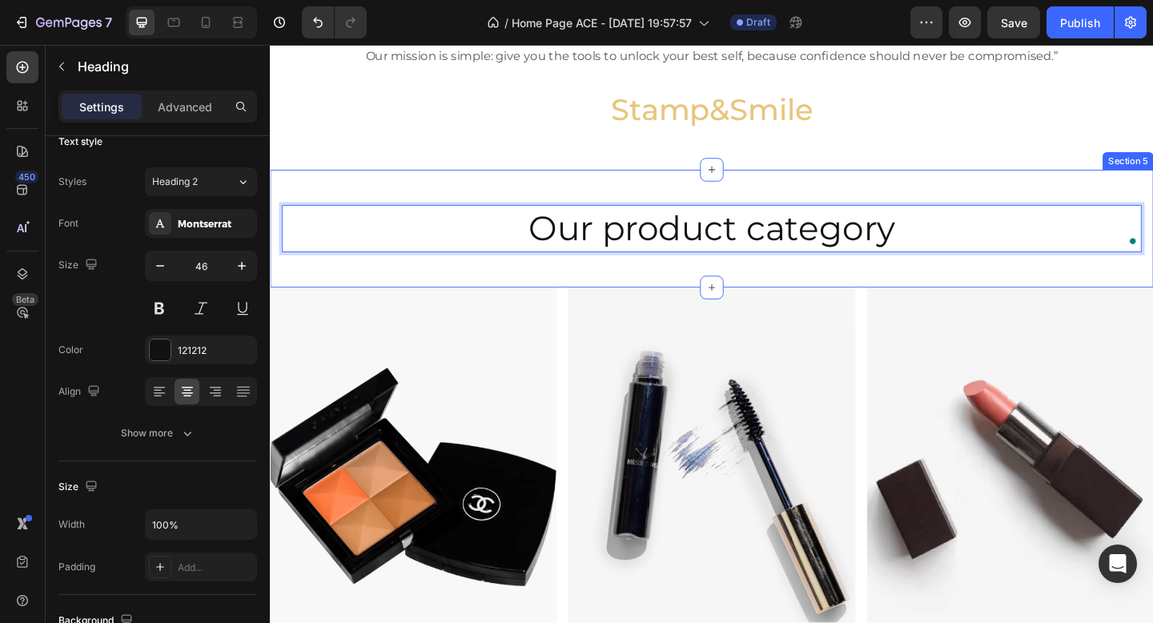
click at [906, 192] on div "Our product category Heading 0 Row Section 5" at bounding box center [750, 245] width 961 height 128
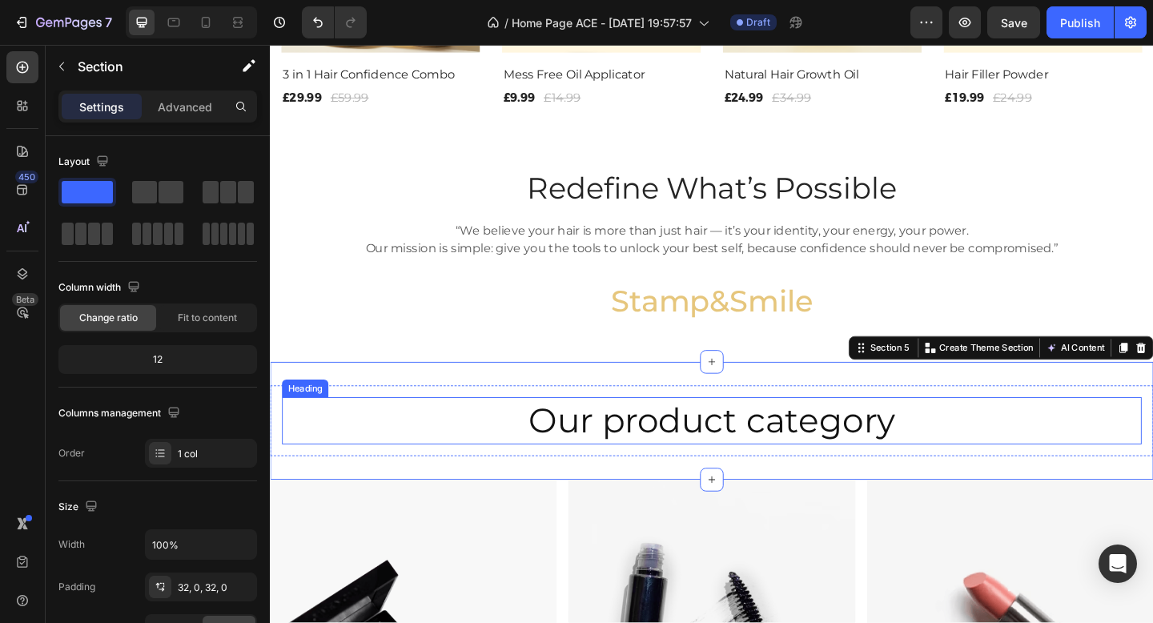
scroll to position [617, 0]
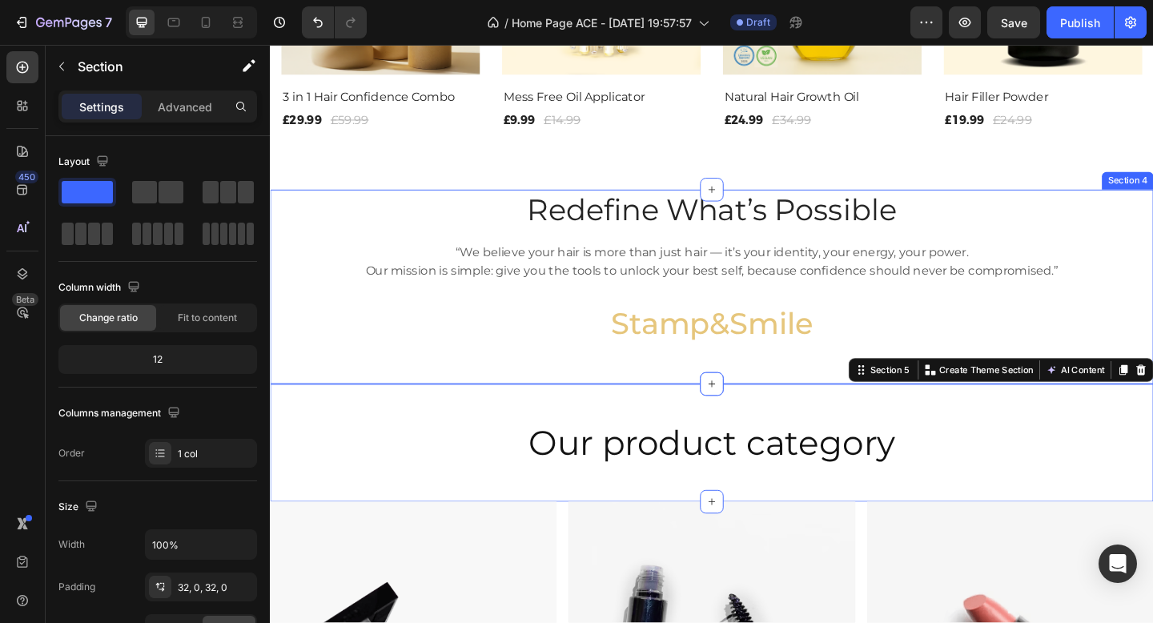
click at [460, 379] on div "Redefine What’s Possible Heading “We believe your hair is more than just hair —…" at bounding box center [750, 308] width 961 height 211
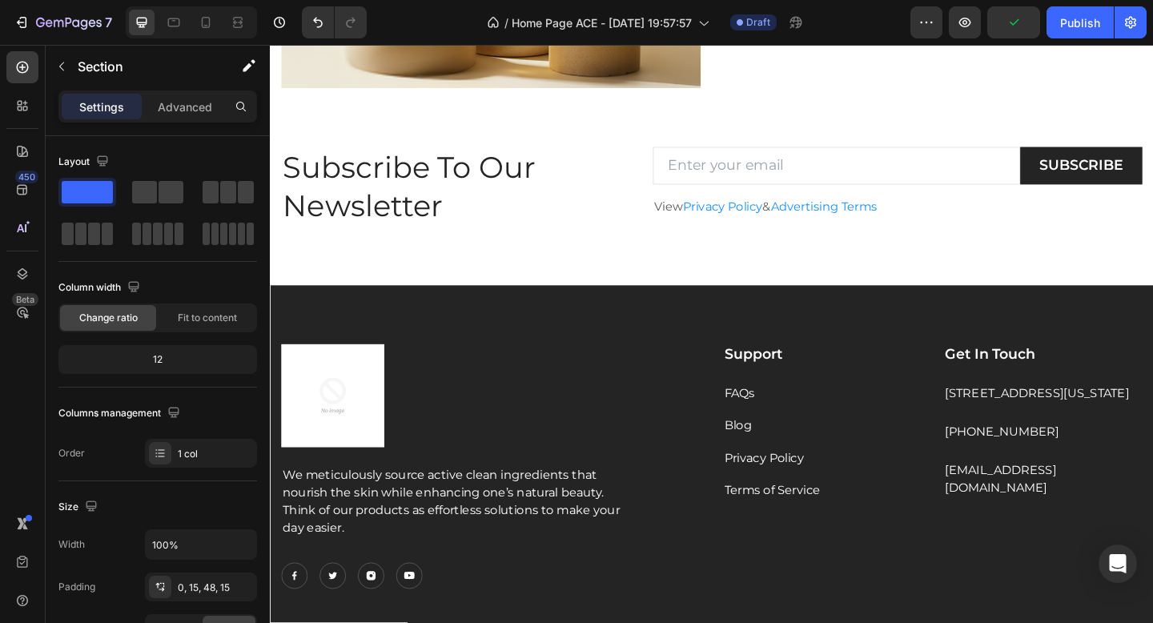
scroll to position [2720, 0]
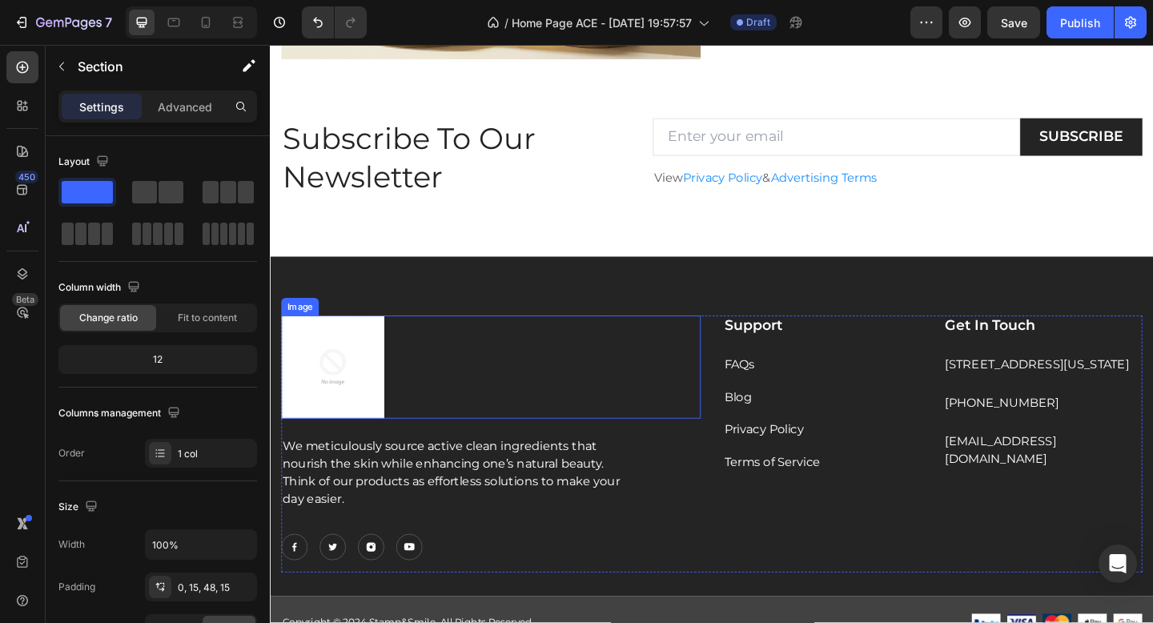
click at [364, 420] on img at bounding box center [338, 396] width 112 height 112
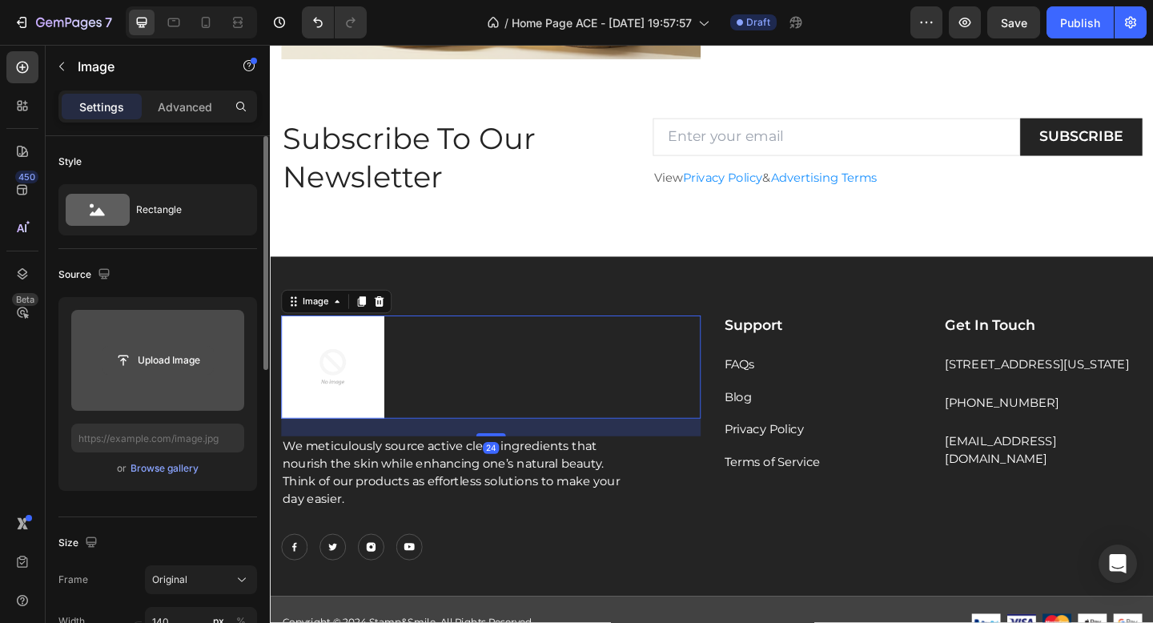
click at [163, 357] on input "file" at bounding box center [157, 360] width 110 height 27
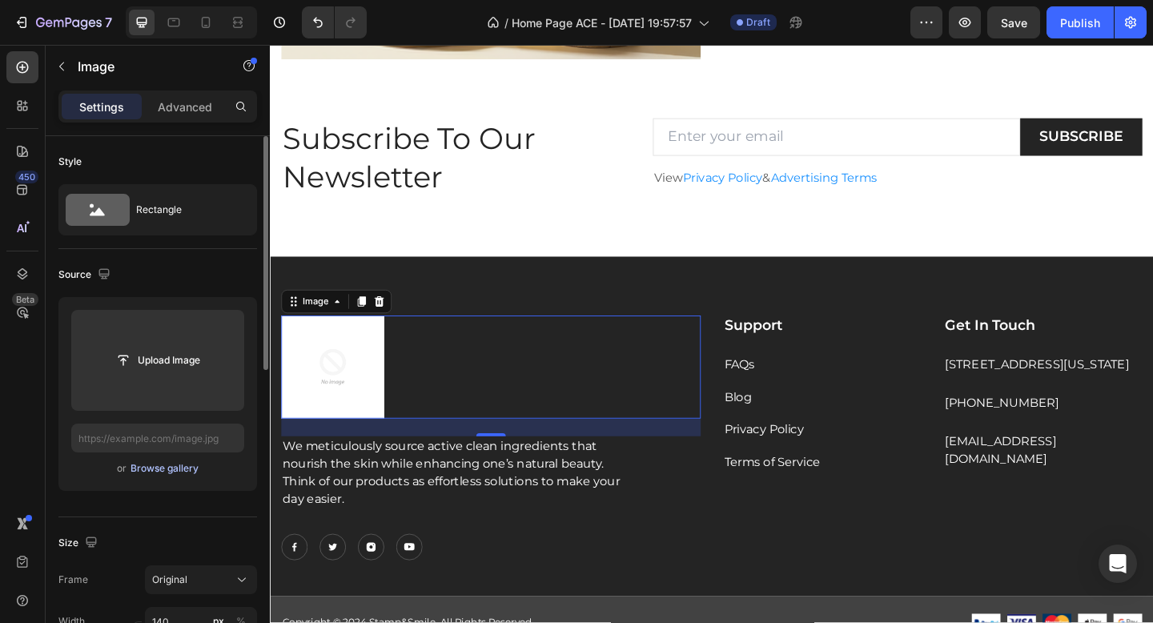
click at [142, 476] on button "Browse gallery" at bounding box center [165, 468] width 70 height 16
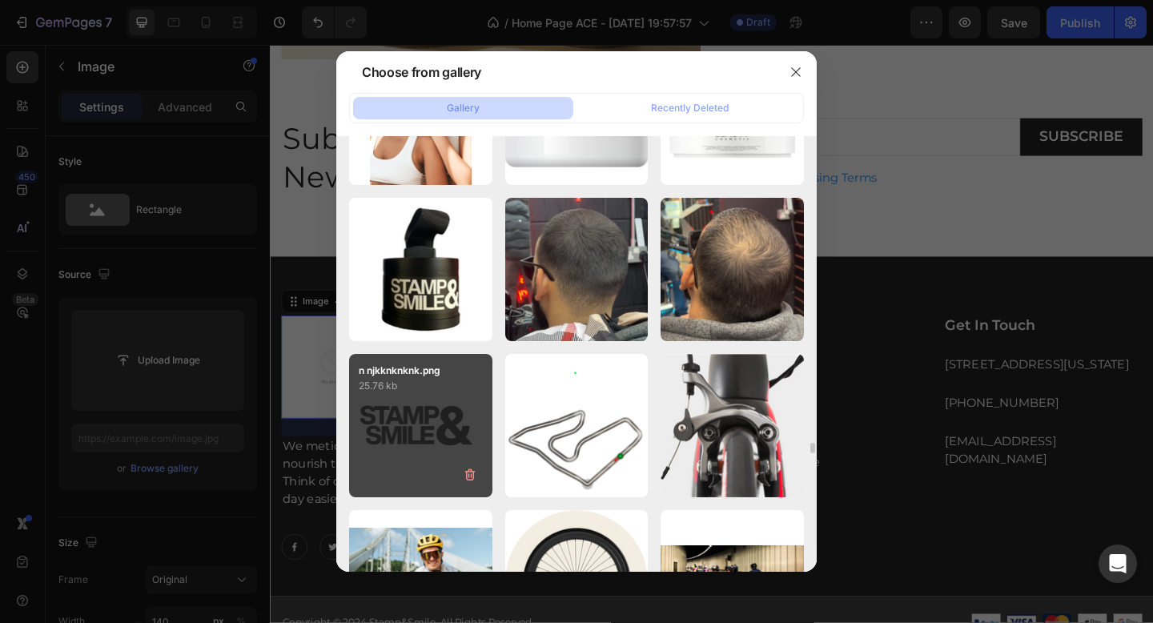
scroll to position [11974, 0]
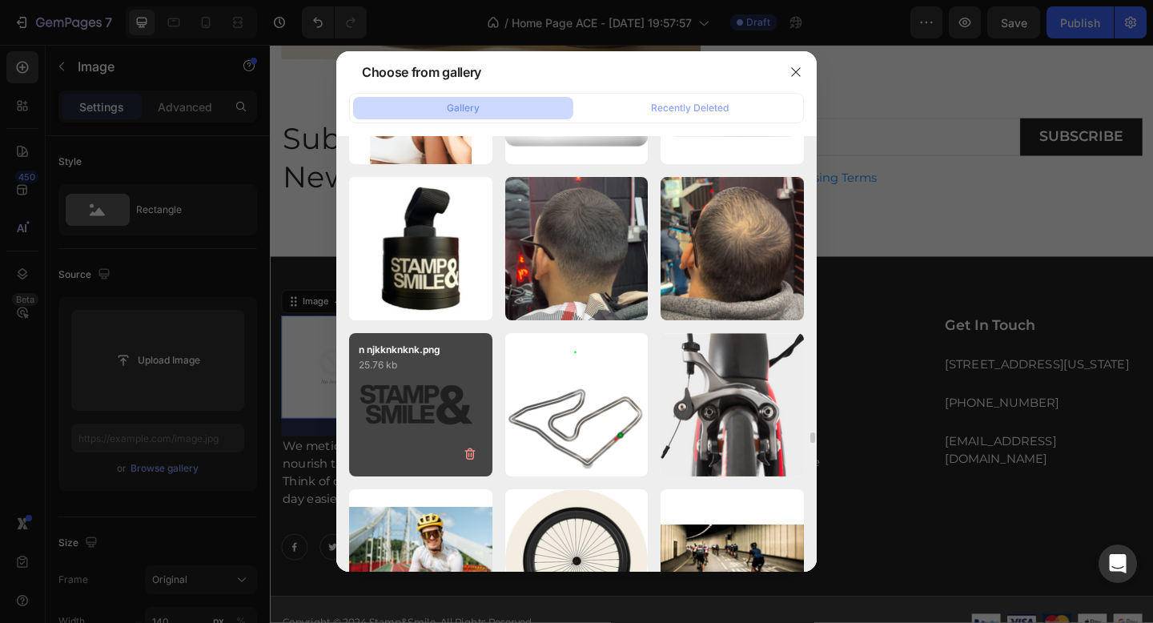
click at [420, 380] on div "n njkknknknk.png 25.76 kb" at bounding box center [420, 404] width 143 height 143
type input "[URL][DOMAIN_NAME]"
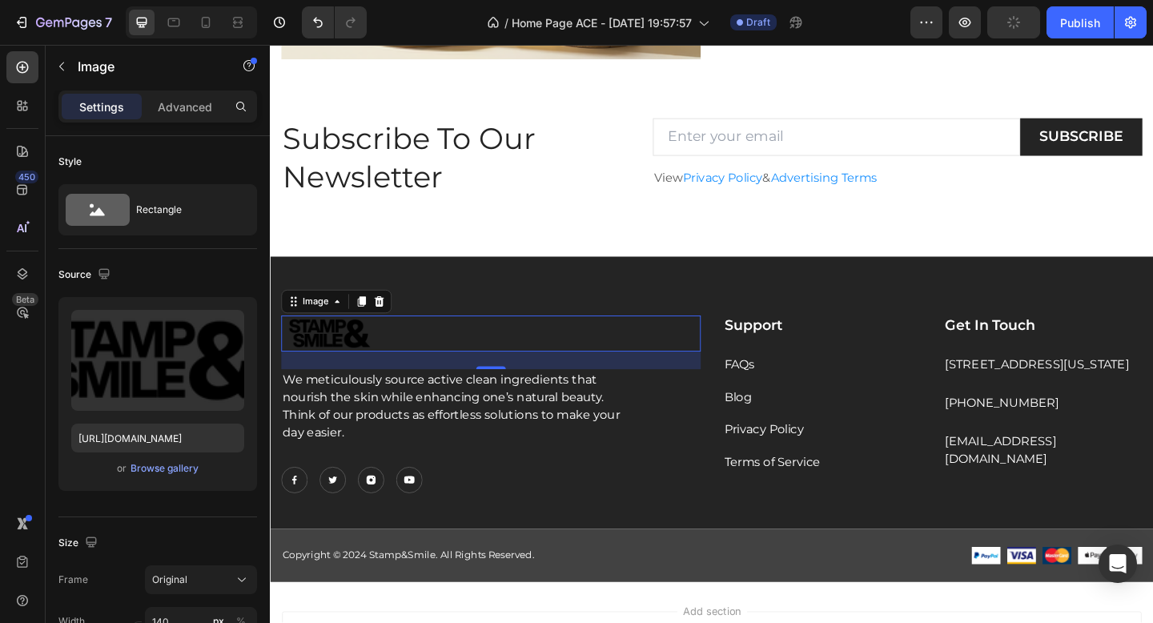
click at [356, 357] on img at bounding box center [338, 359] width 112 height 39
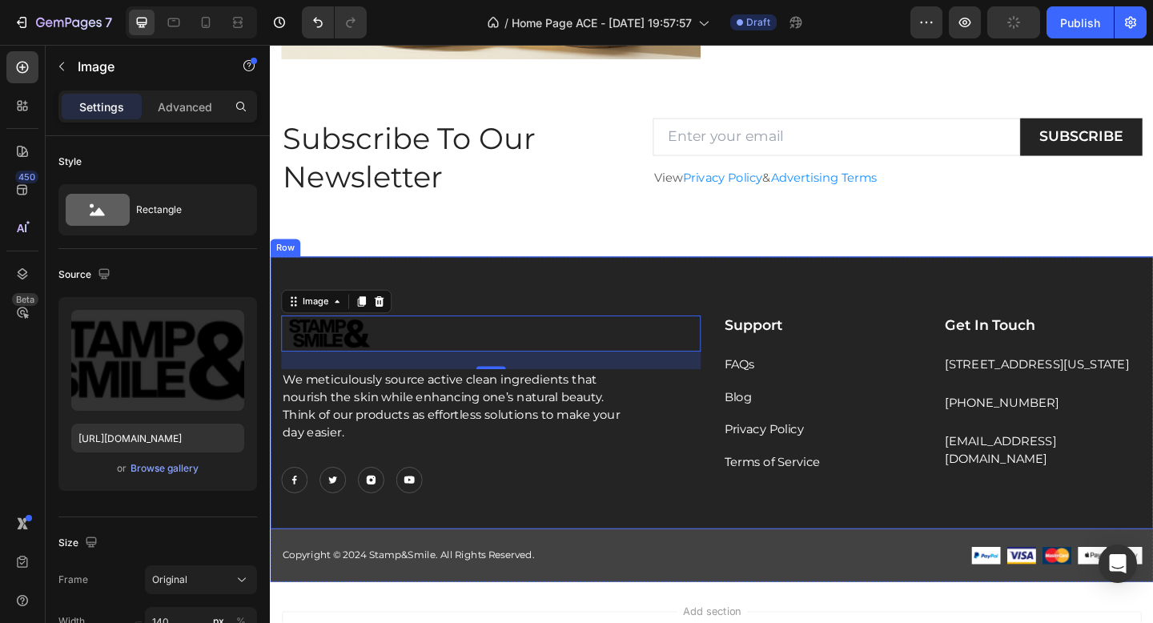
click at [627, 307] on div "Image 24 We meticulously source active clean ingredients that nourish the skin …" at bounding box center [750, 423] width 961 height 296
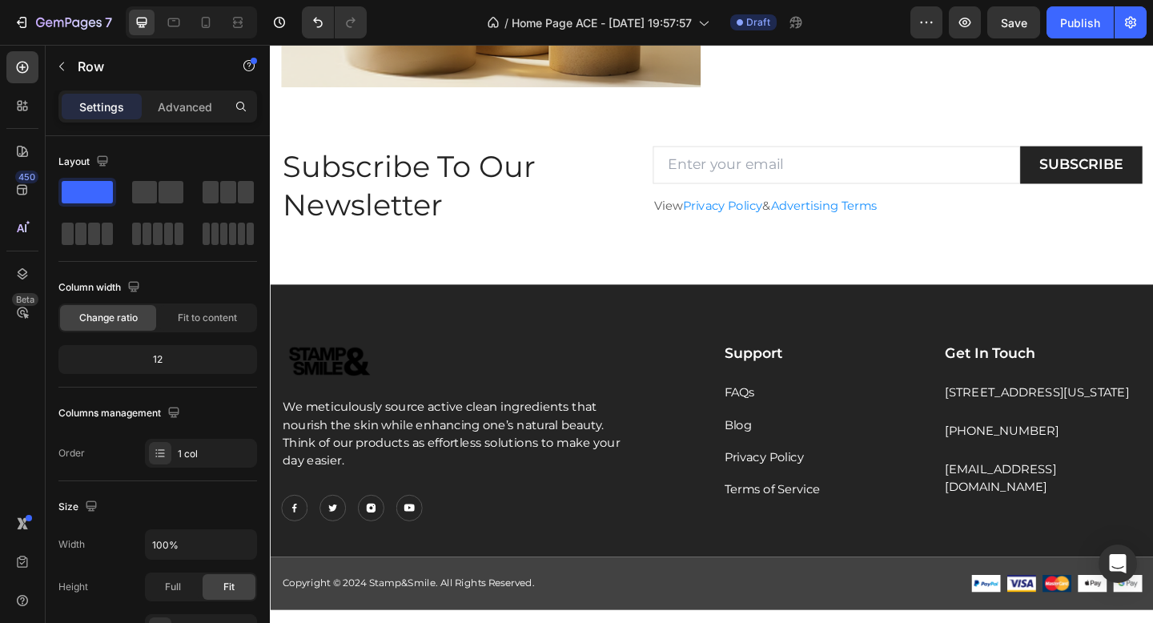
scroll to position [2697, 0]
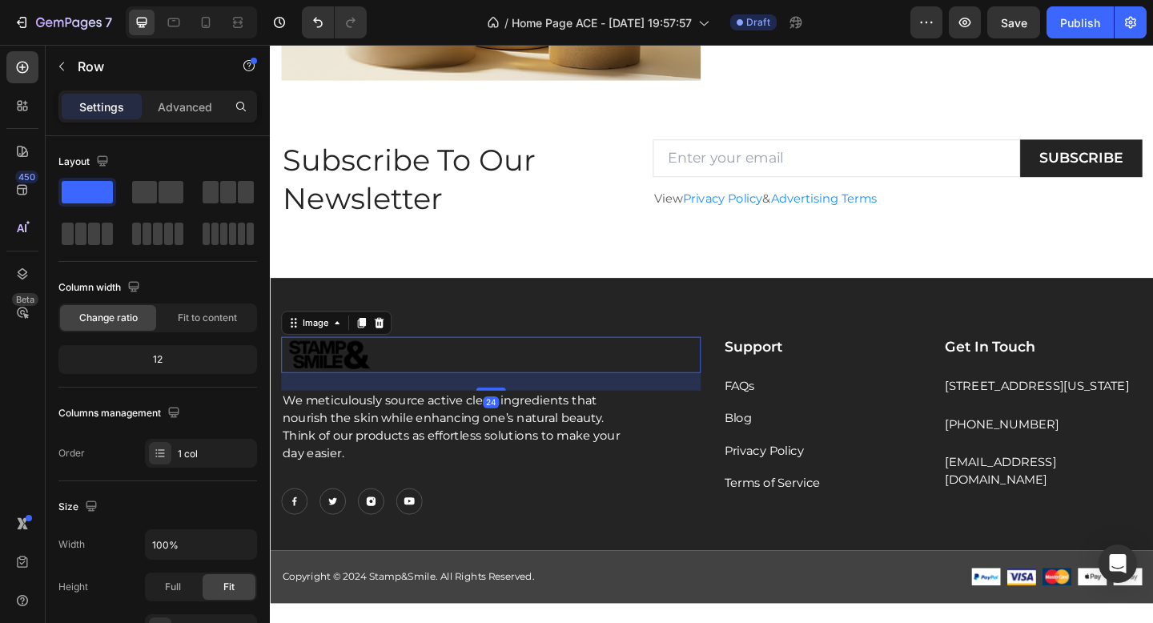
click at [328, 387] on img at bounding box center [338, 382] width 112 height 39
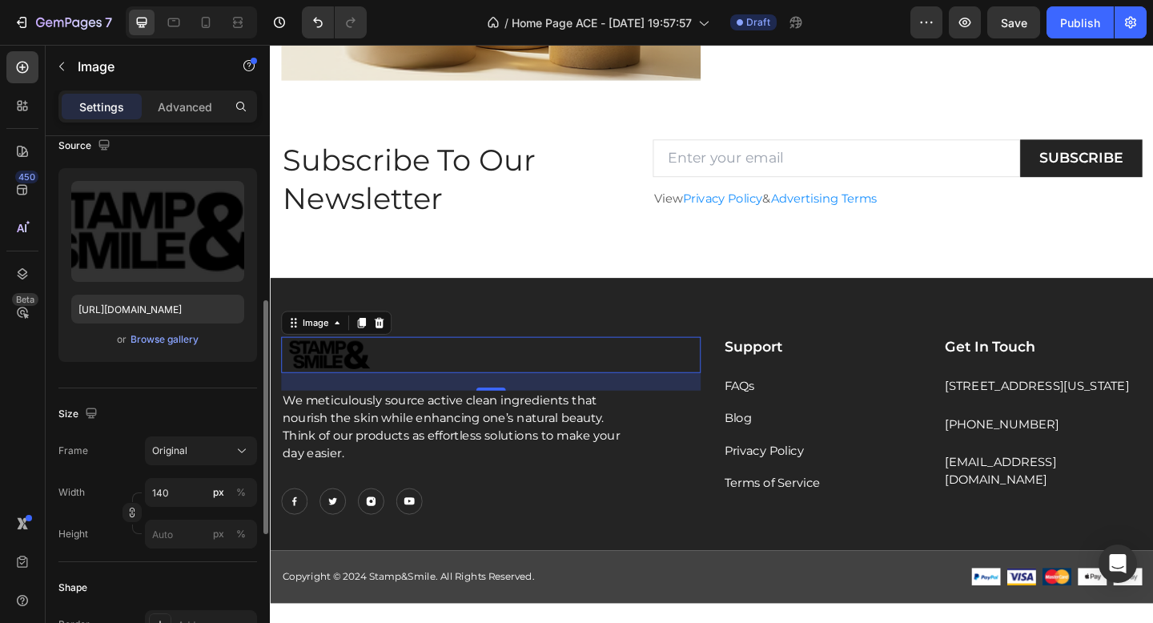
scroll to position [0, 0]
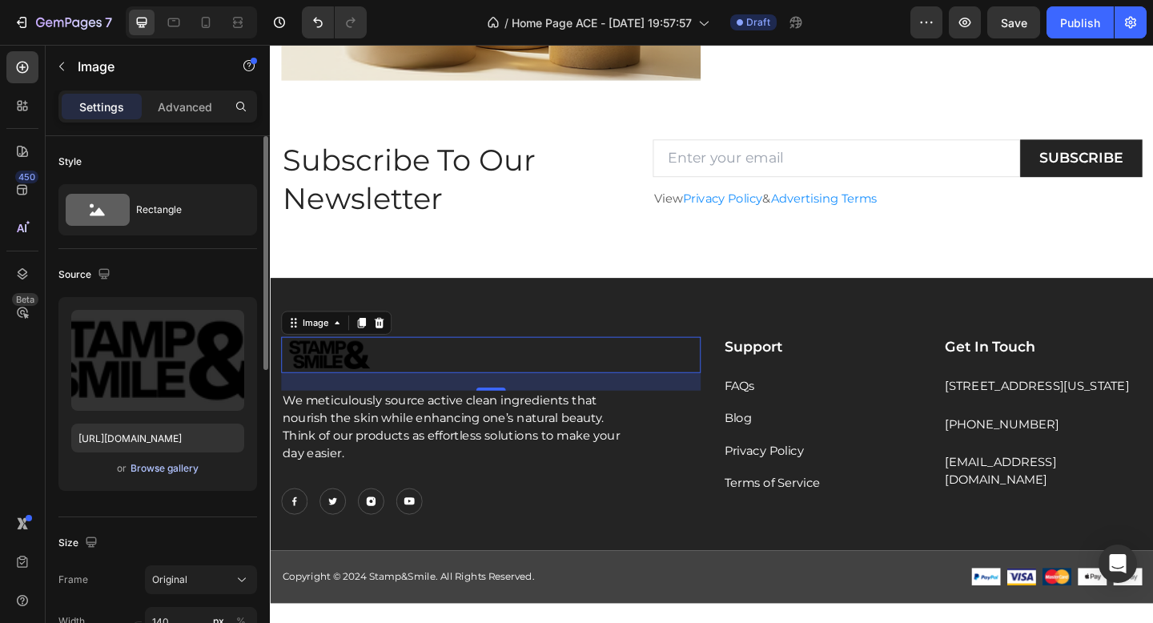
click at [149, 461] on div "Browse gallery" at bounding box center [165, 468] width 68 height 14
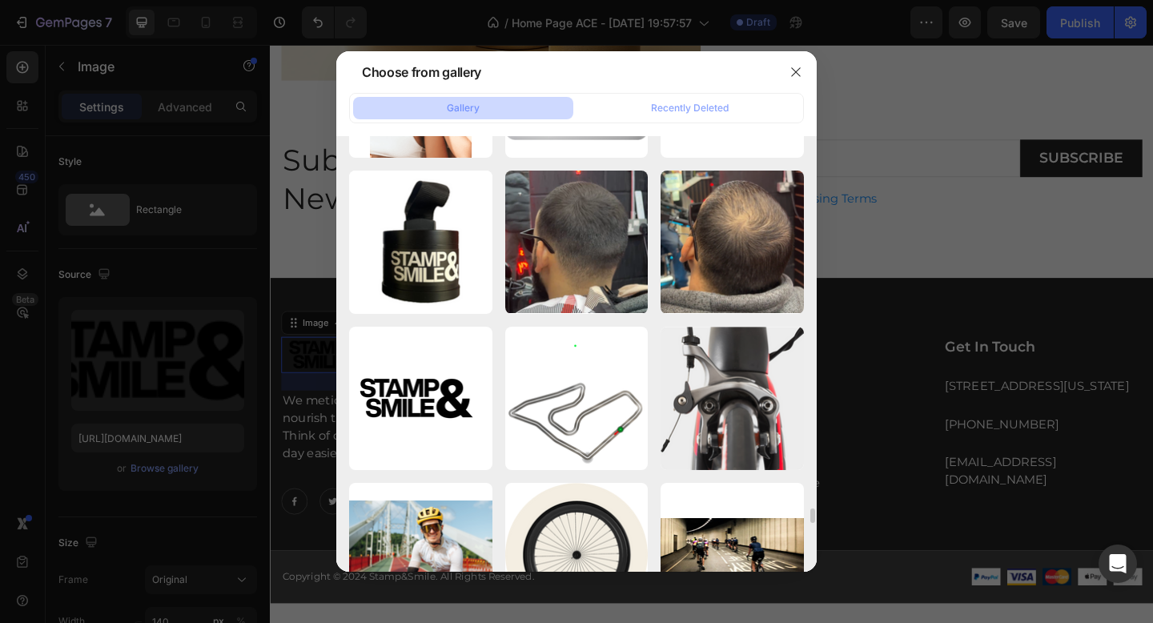
scroll to position [11925, 0]
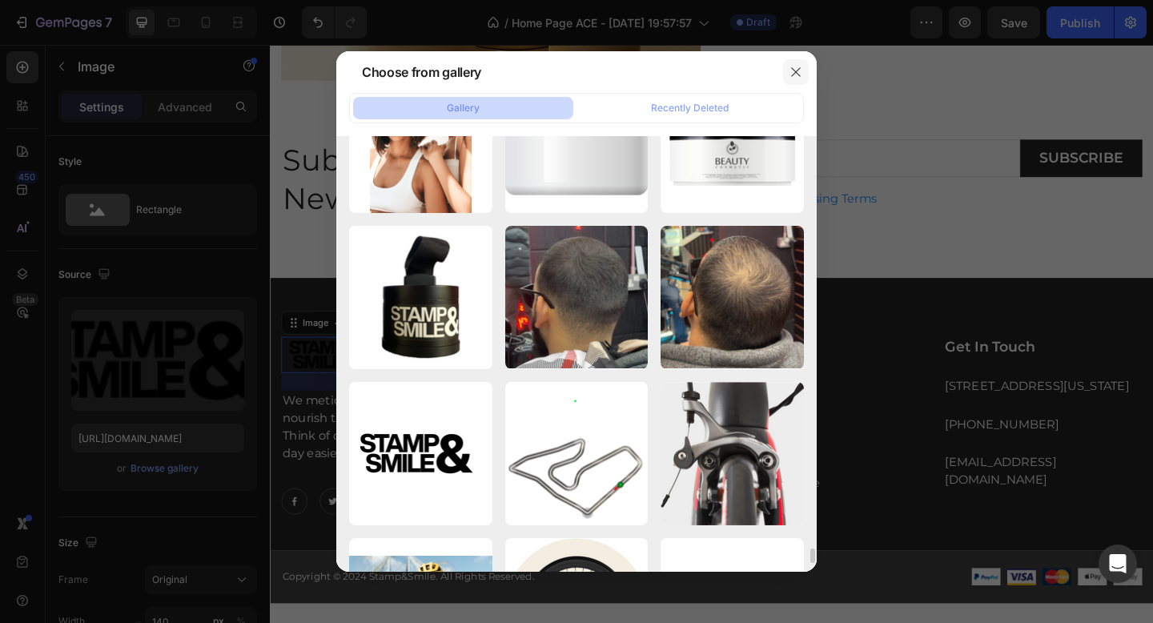
click at [798, 73] on icon "button" at bounding box center [795, 72] width 13 height 13
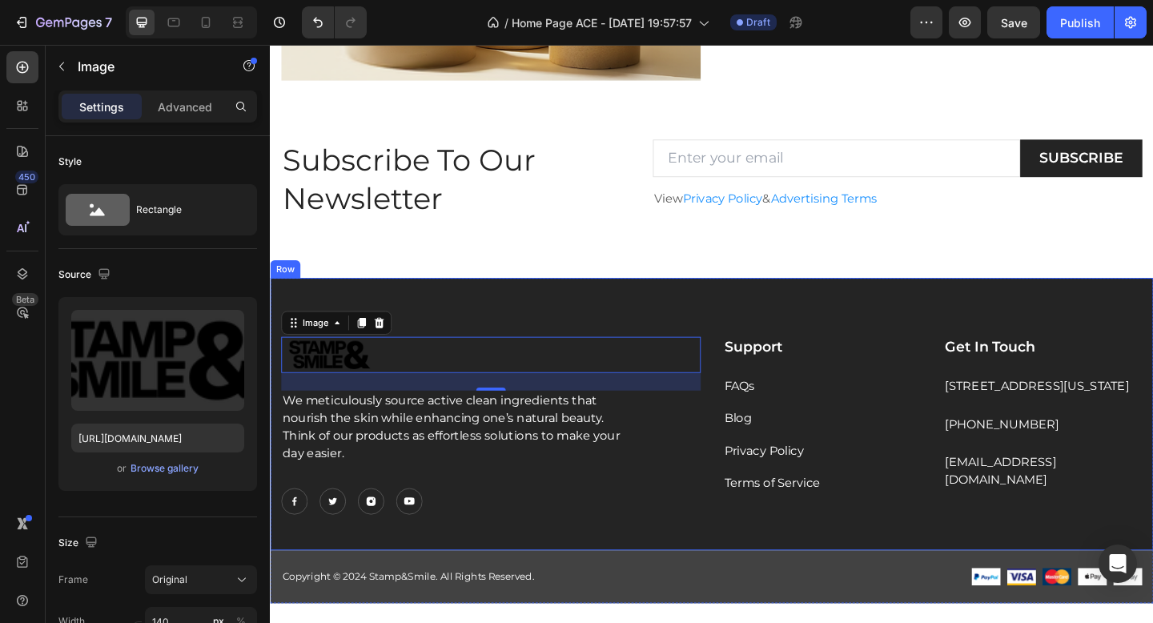
click at [639, 336] on div "Image 24 We meticulously source active clean ingredients that nourish the skin …" at bounding box center [750, 447] width 961 height 296
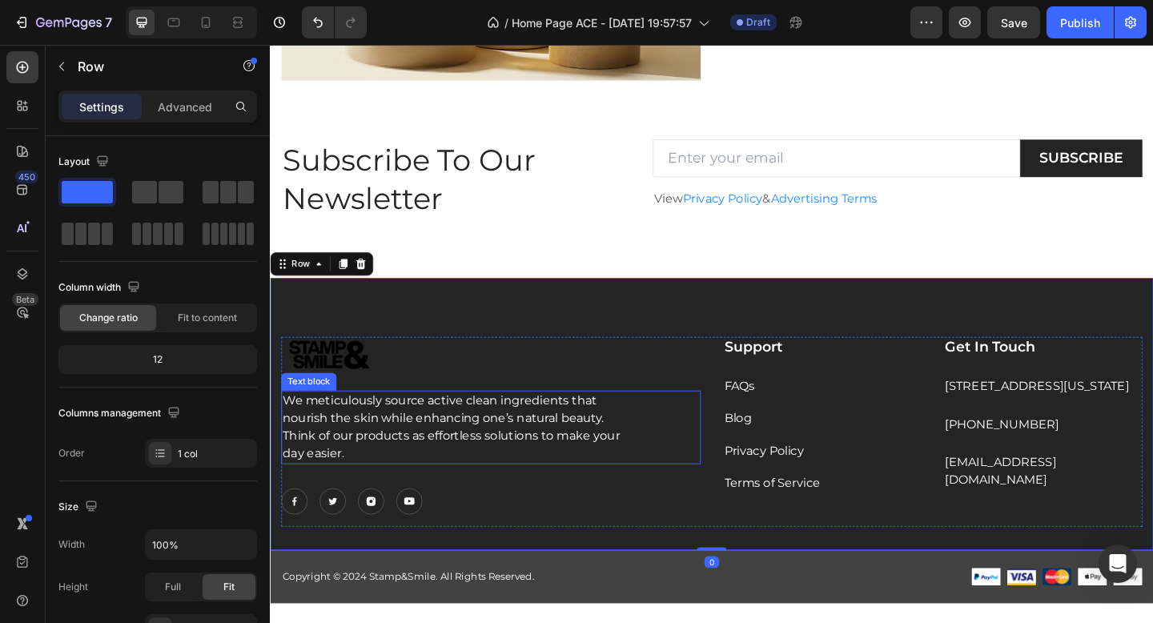
click at [379, 457] on p "We meticulously source active clean ingredients that nourish the skin while enh…" at bounding box center [469, 461] width 373 height 77
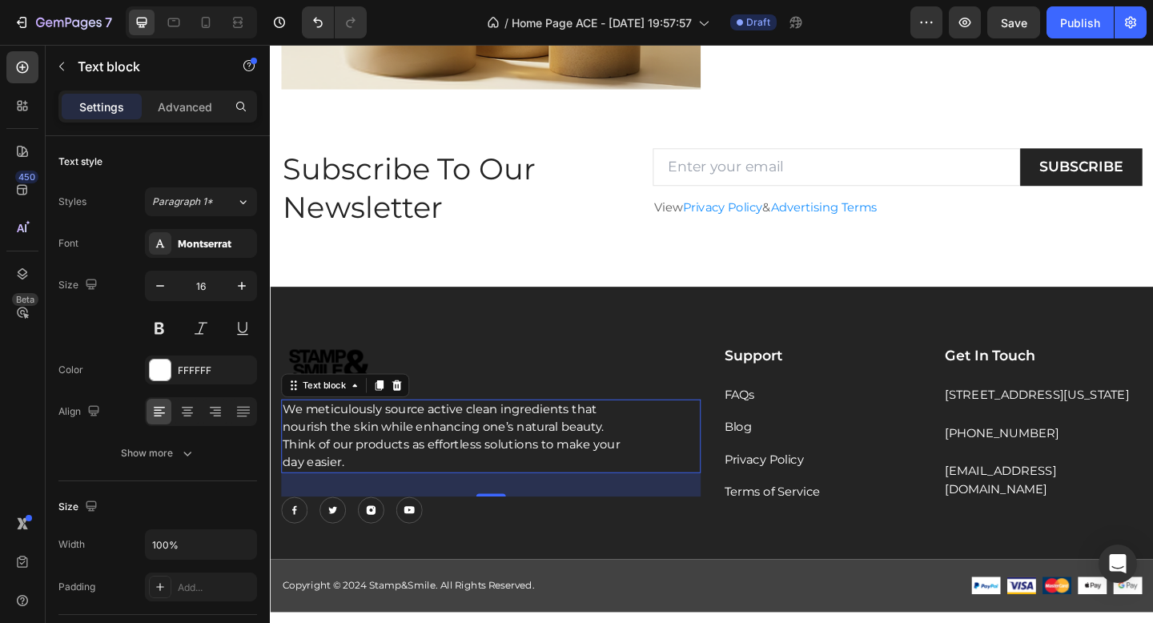
scroll to position [2686, 0]
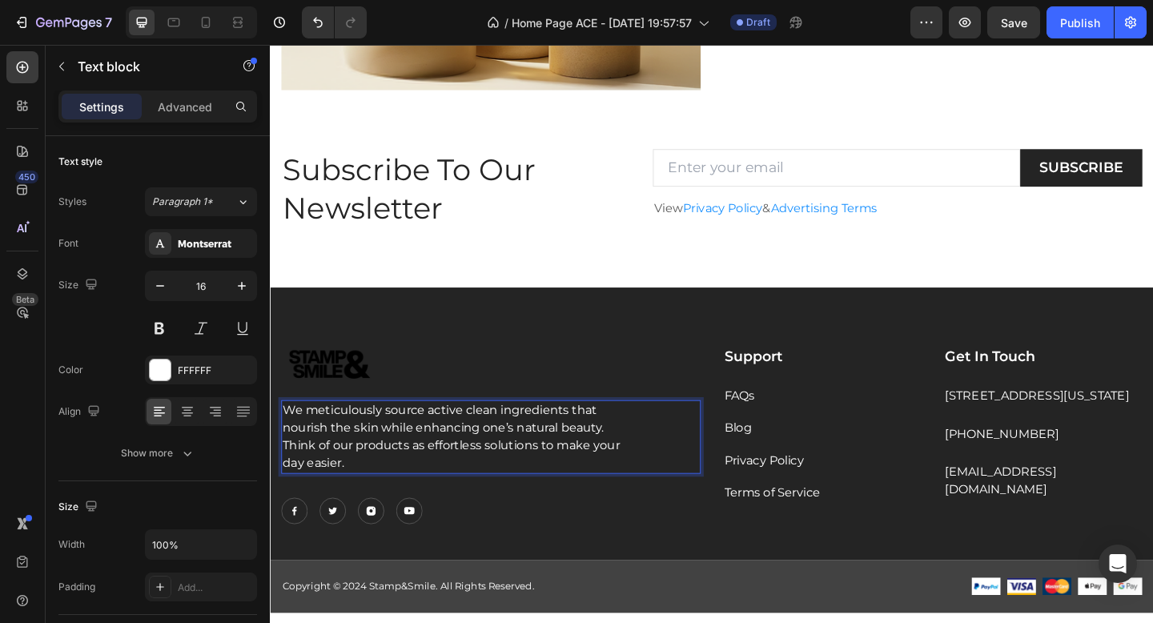
click at [366, 475] on p "We meticulously source active clean ingredients that nourish the skin while enh…" at bounding box center [469, 471] width 373 height 77
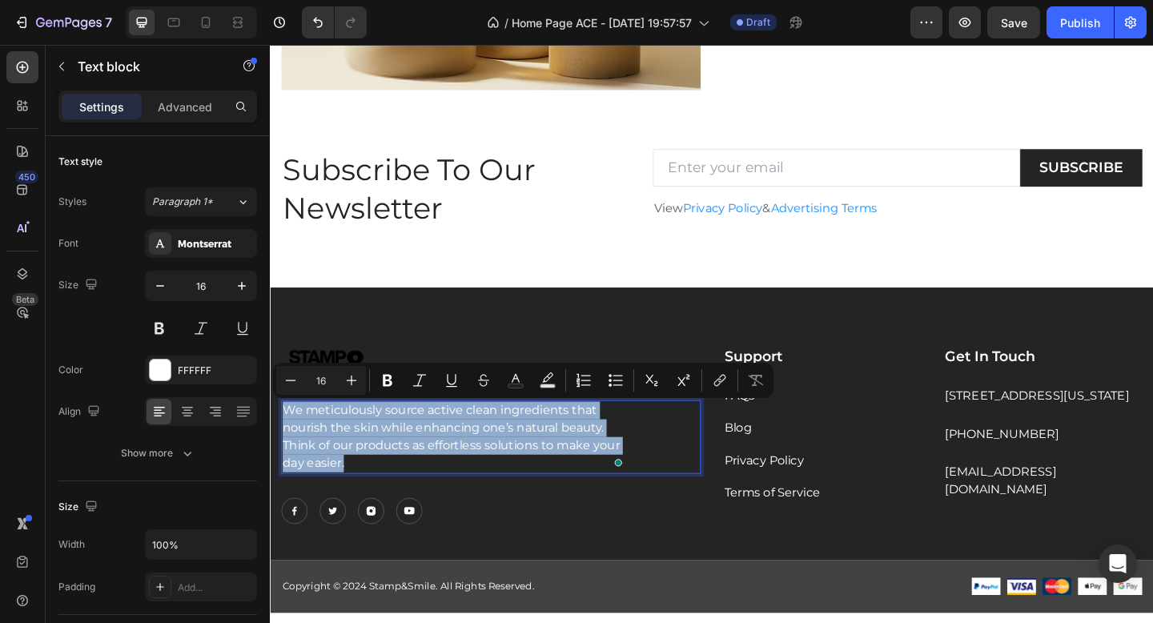
copy p "We meticulously source active clean ingredients that nourish the skin while enh…"
click at [398, 497] on p "We meticulously source active clean ingredients that nourish the skin while enh…" at bounding box center [469, 471] width 373 height 77
click at [358, 504] on p "We meticulously source active clean ingredients that nourish the skin while enh…" at bounding box center [469, 471] width 373 height 77
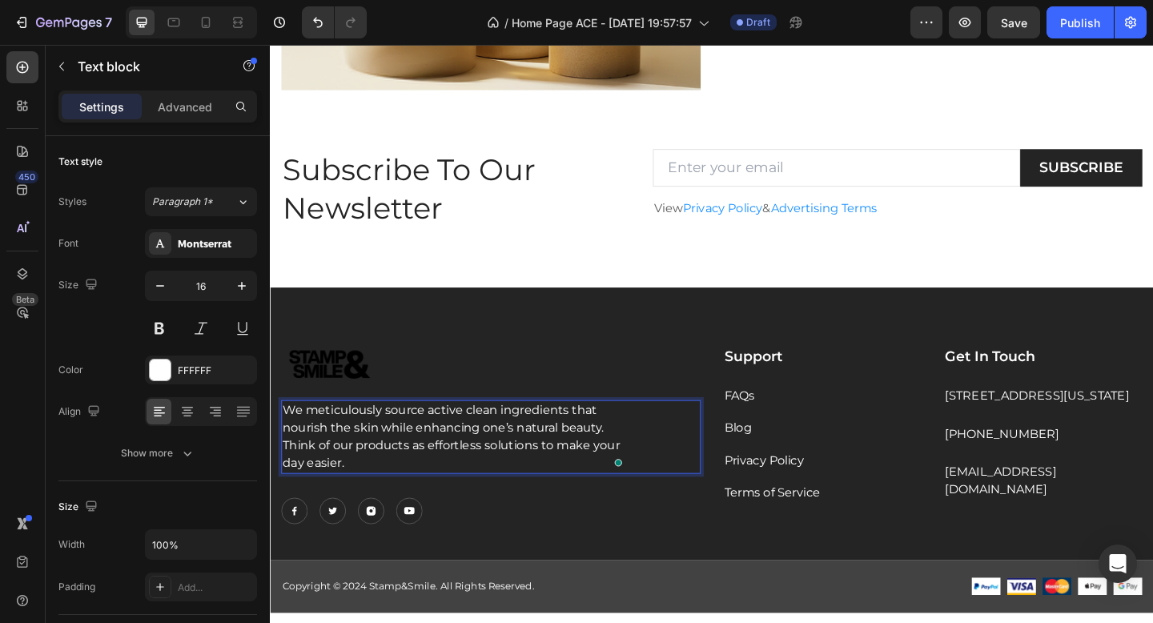
click at [358, 504] on p "We meticulously source active clean ingredients that nourish the skin while enh…" at bounding box center [469, 471] width 373 height 77
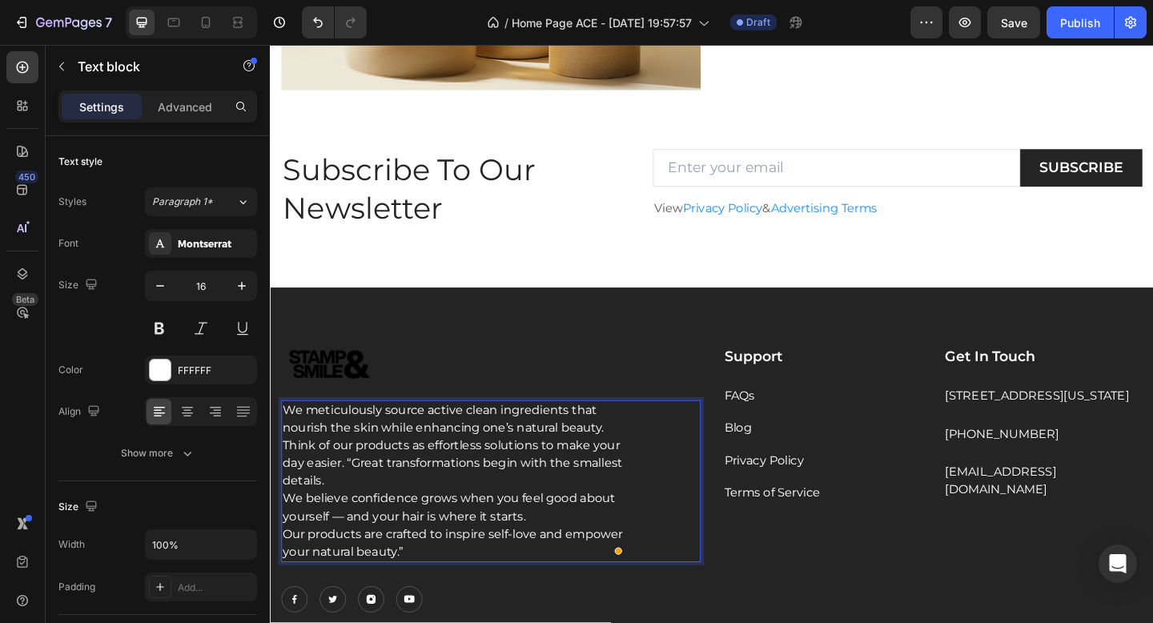
click at [359, 502] on p "We meticulously source active clean ingredients that nourish the skin while enh…" at bounding box center [469, 519] width 373 height 173
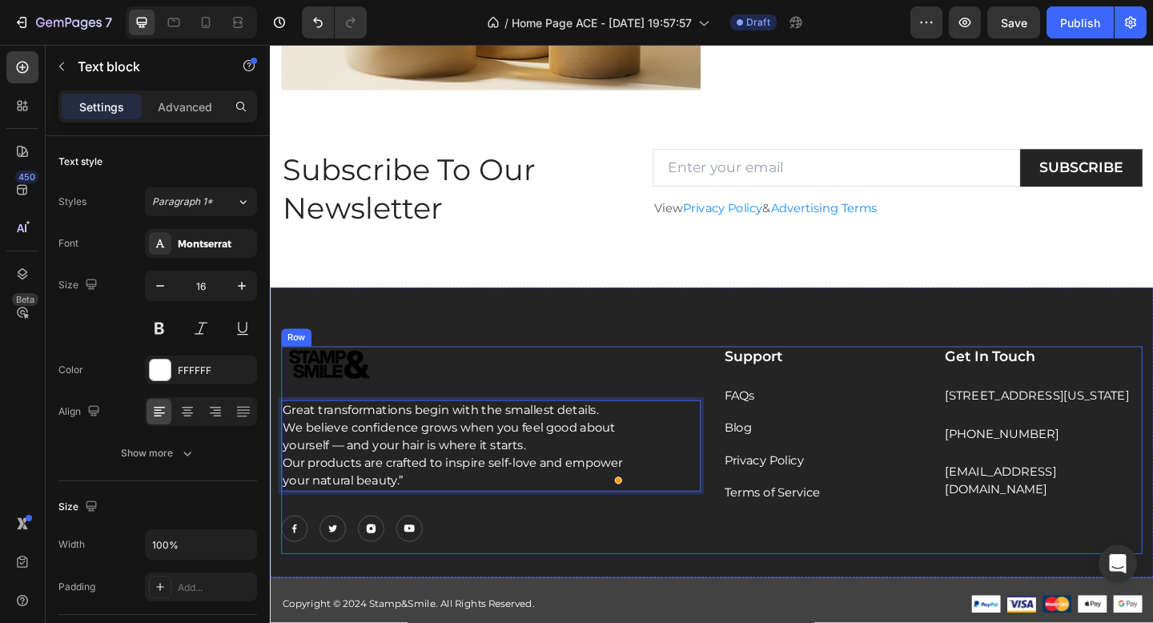
click at [739, 557] on div "Image Great transformations begin with the smallest details. We believe confide…" at bounding box center [750, 486] width 937 height 226
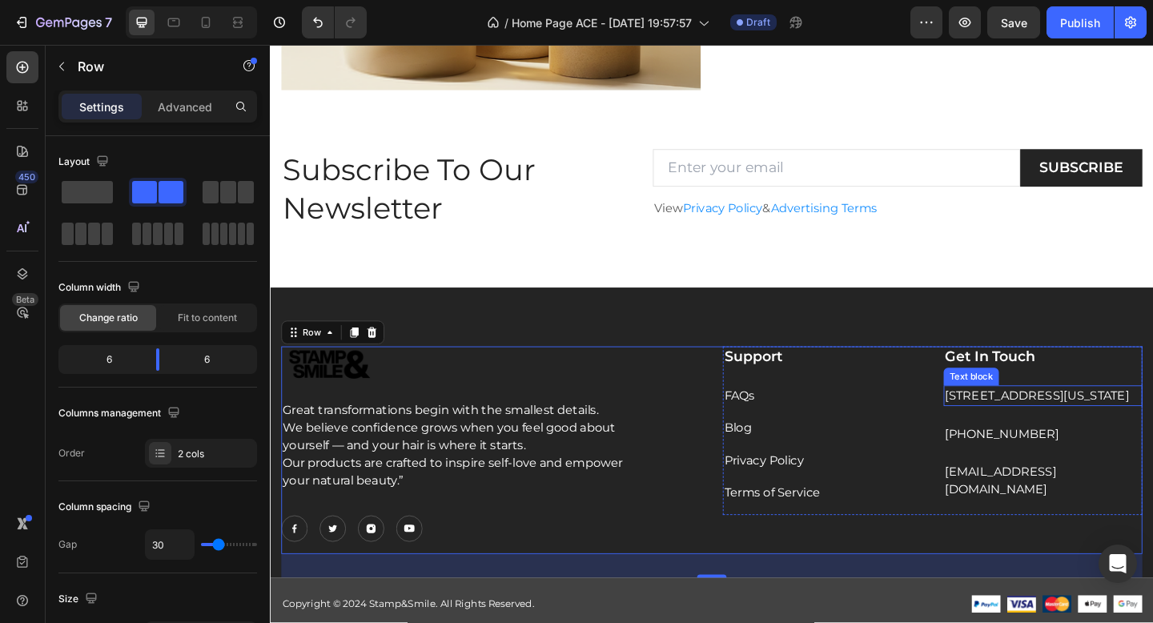
click at [1120, 436] on p "[STREET_ADDRESS][US_STATE]" at bounding box center [1110, 426] width 213 height 19
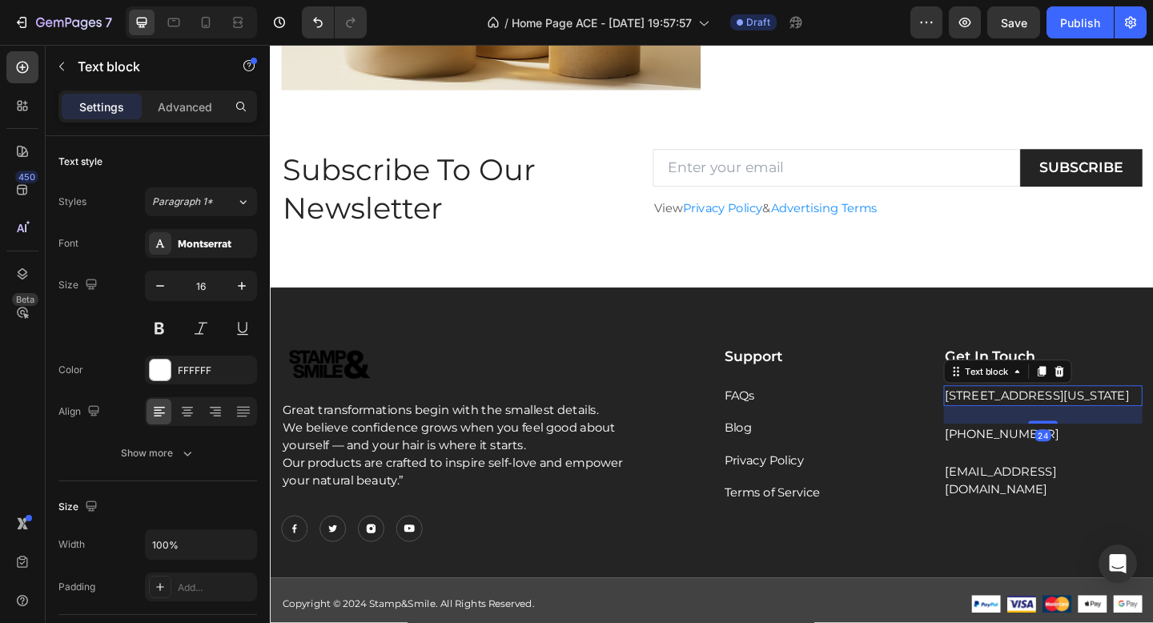
click at [1120, 436] on p "[STREET_ADDRESS][US_STATE]" at bounding box center [1110, 426] width 213 height 19
click at [1034, 436] on p "[STREET_ADDRESS][US_STATE]" at bounding box center [1110, 426] width 213 height 19
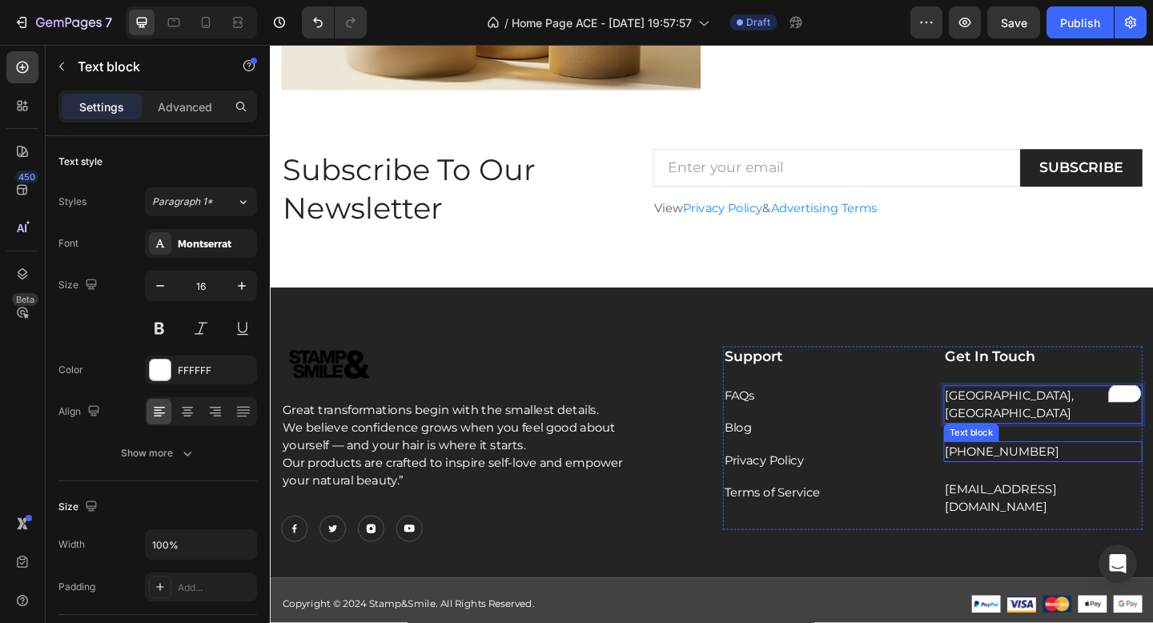
click at [1043, 478] on p "[PHONE_NUMBER]" at bounding box center [1110, 487] width 213 height 19
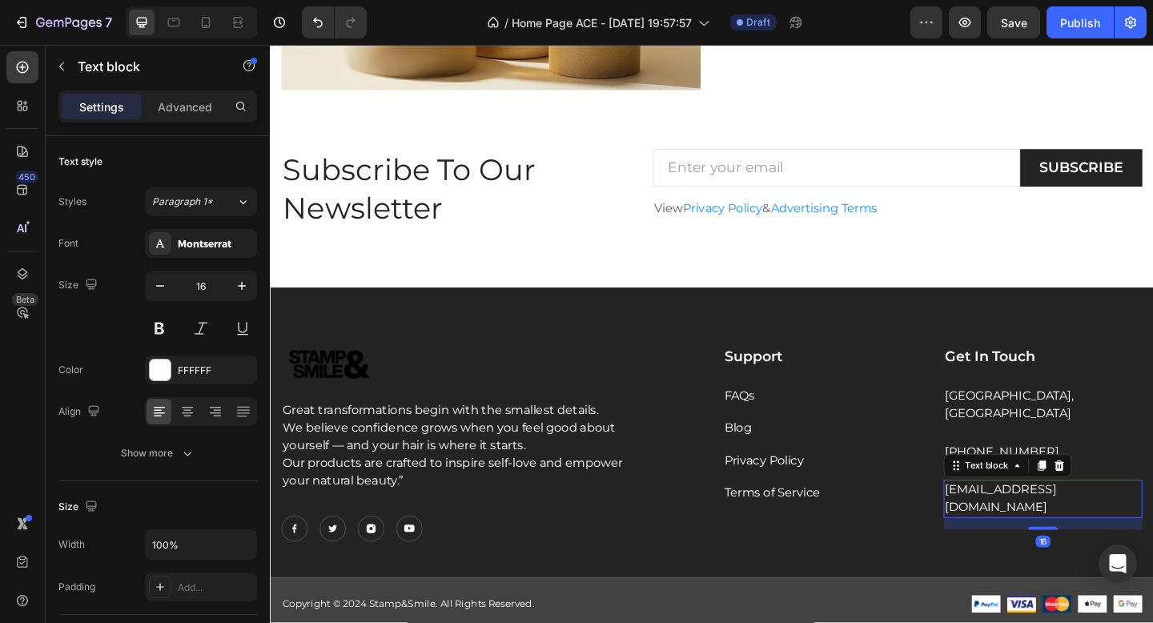
click at [1049, 520] on p "[EMAIL_ADDRESS][DOMAIN_NAME]" at bounding box center [1110, 539] width 213 height 38
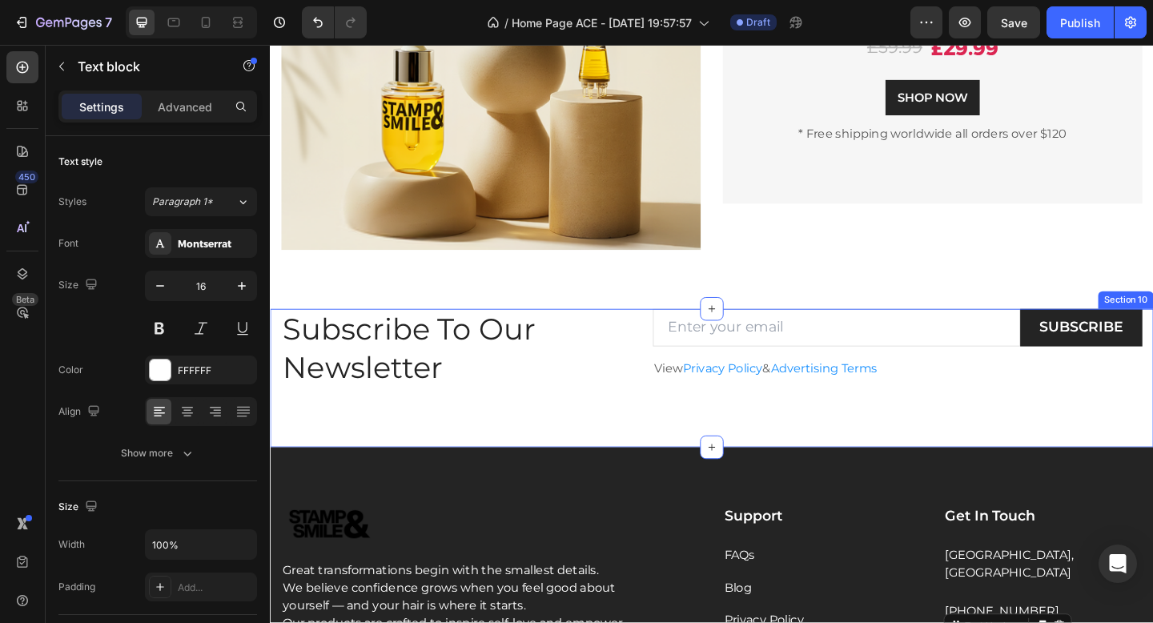
scroll to position [2510, 0]
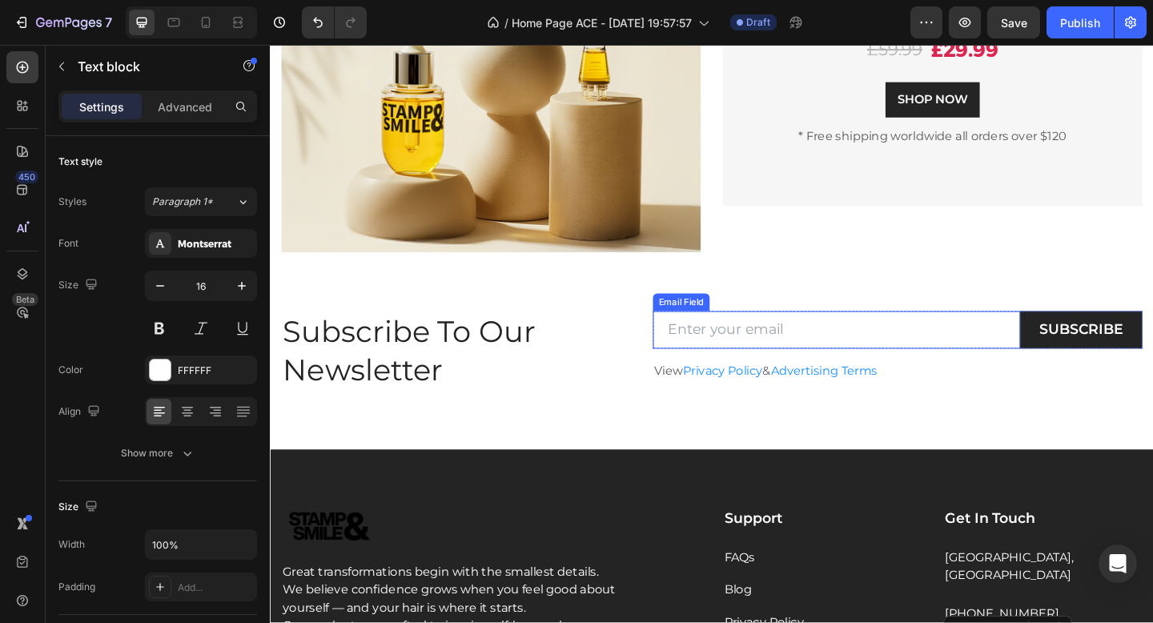
click at [774, 364] on input "email" at bounding box center [886, 355] width 400 height 41
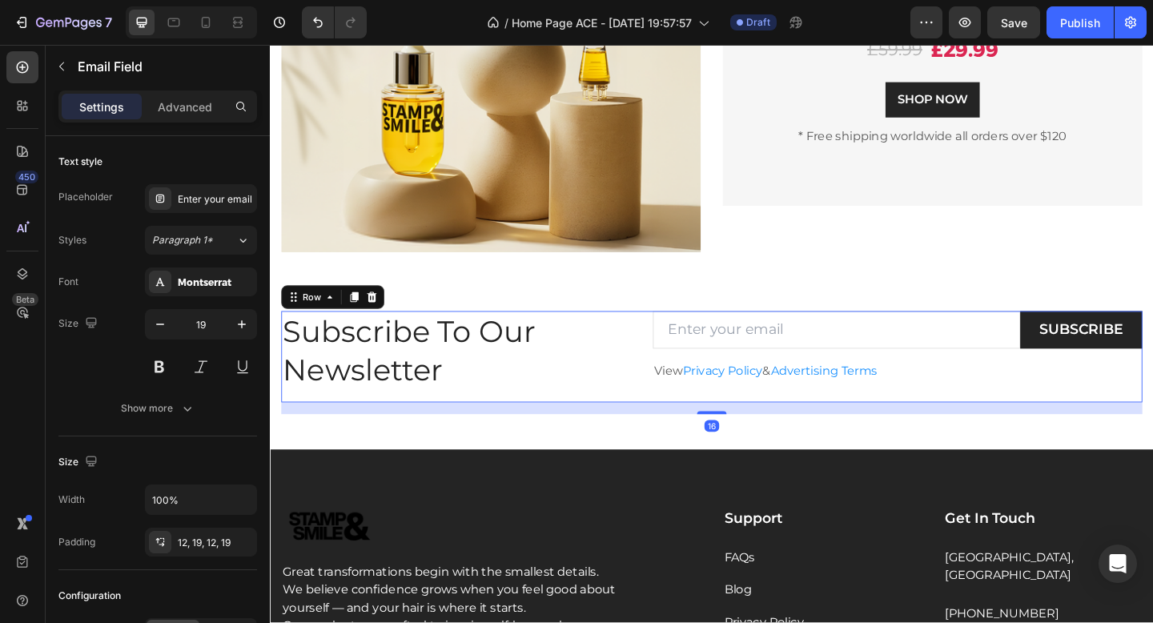
click at [577, 430] on div "Subscribe To Our Newsletter Heading" at bounding box center [472, 384] width 380 height 99
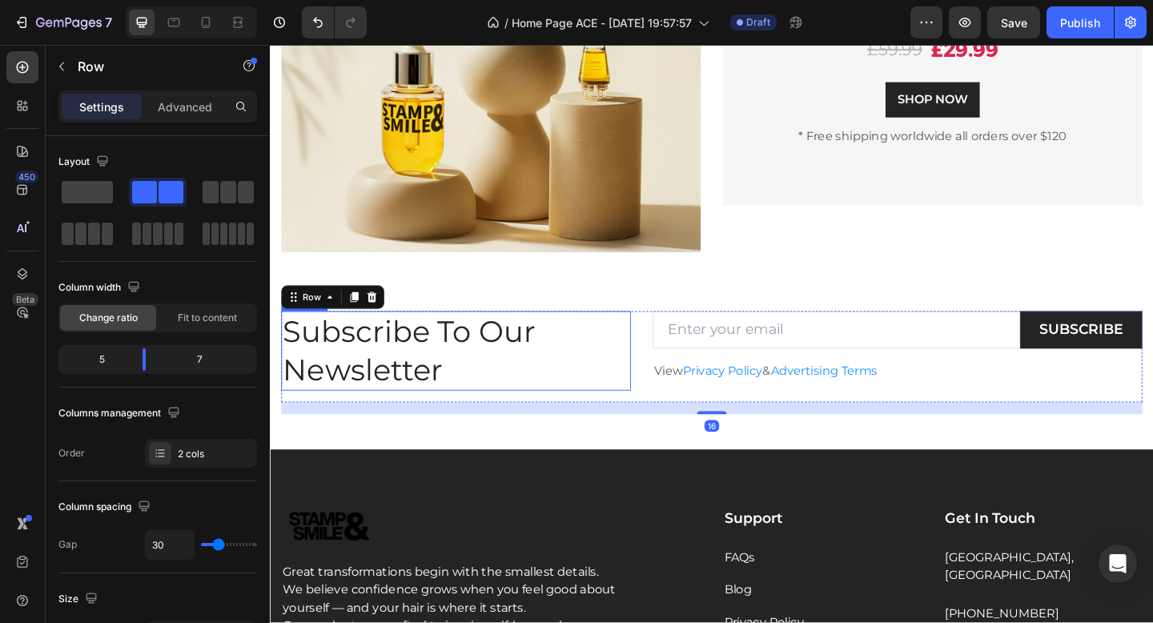
click at [564, 392] on p "Subscribe To Our Newsletter" at bounding box center [471, 377] width 377 height 83
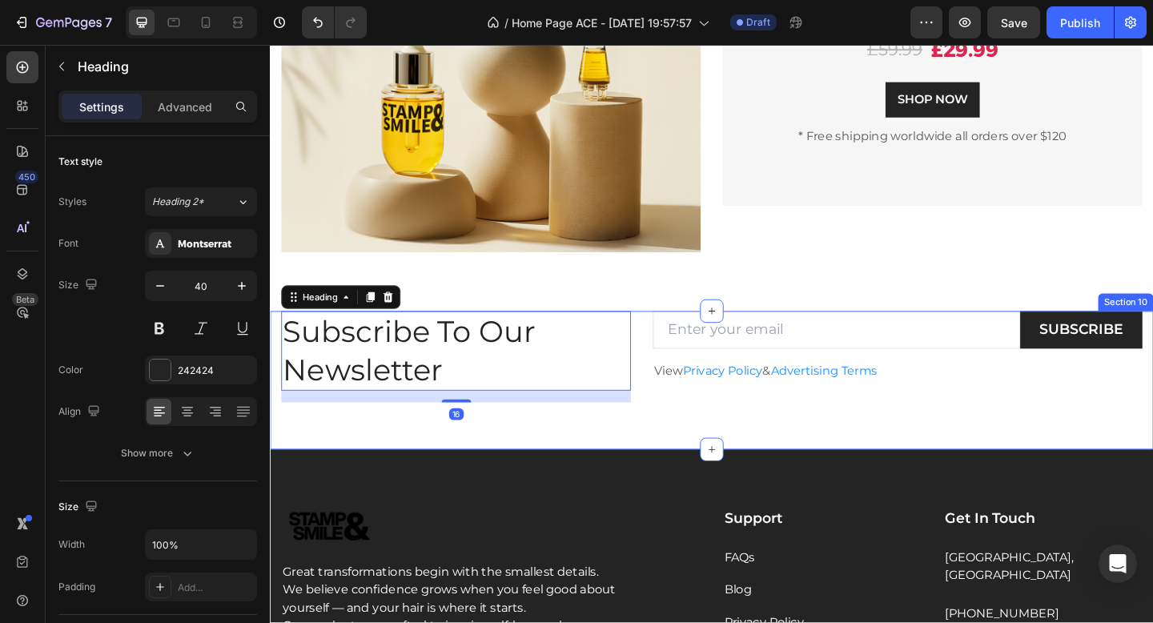
click at [589, 466] on div "Subscribe To Our Newsletter Heading 16 Email Field SUBSCRIBE Submit Button Row …" at bounding box center [750, 410] width 961 height 151
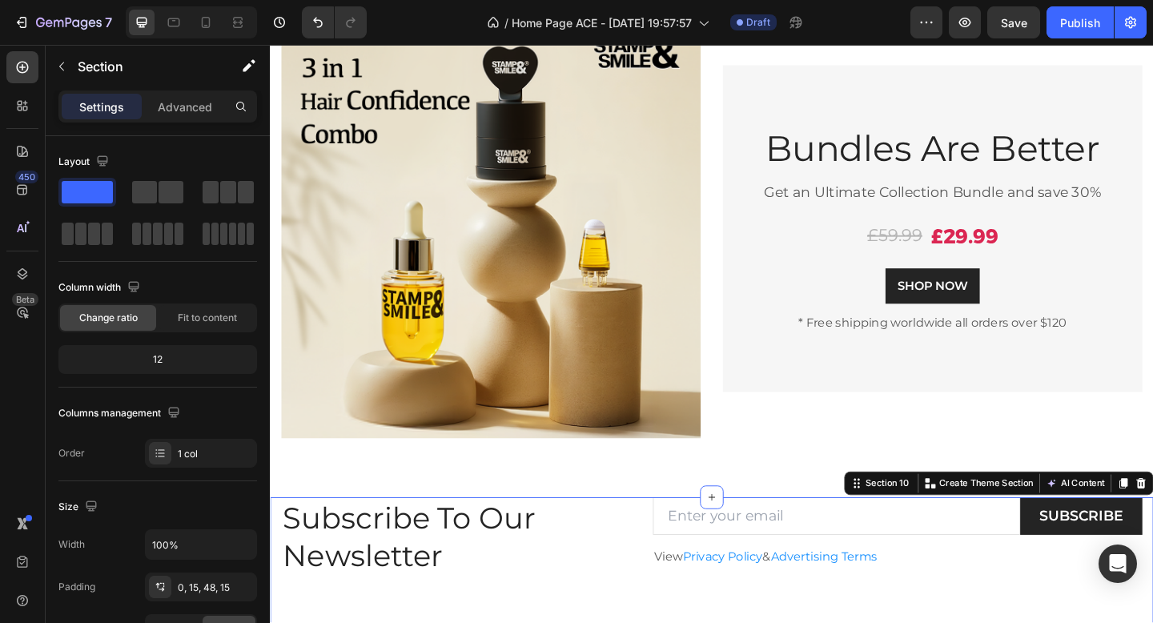
scroll to position [2304, 0]
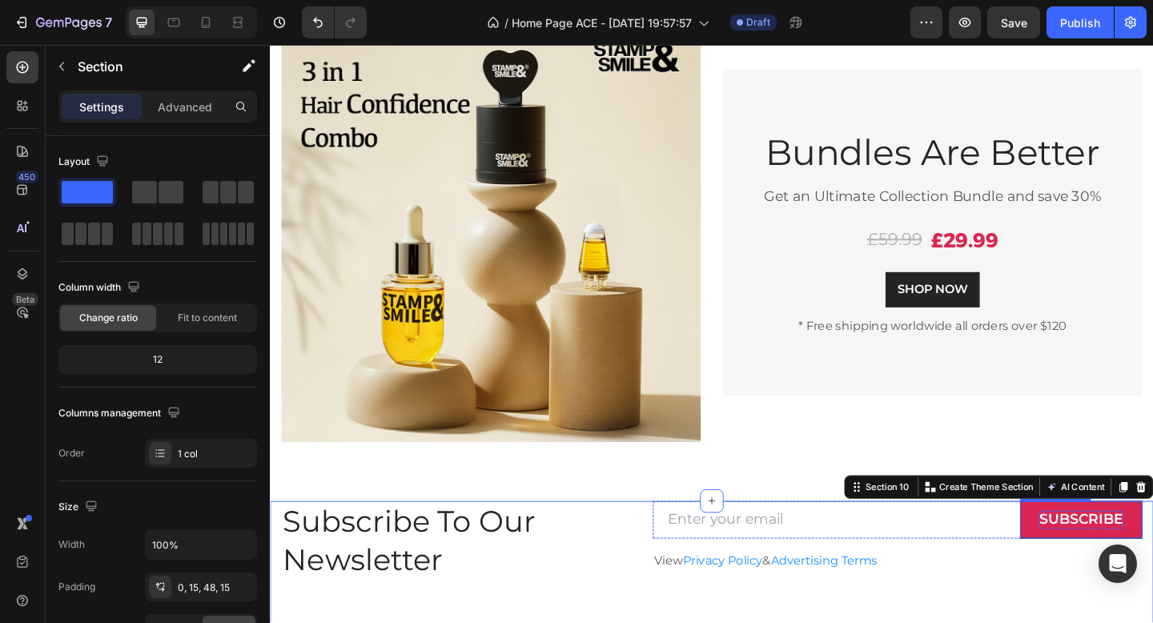
click at [1143, 564] on div "SUBSCRIBE" at bounding box center [1152, 562] width 91 height 20
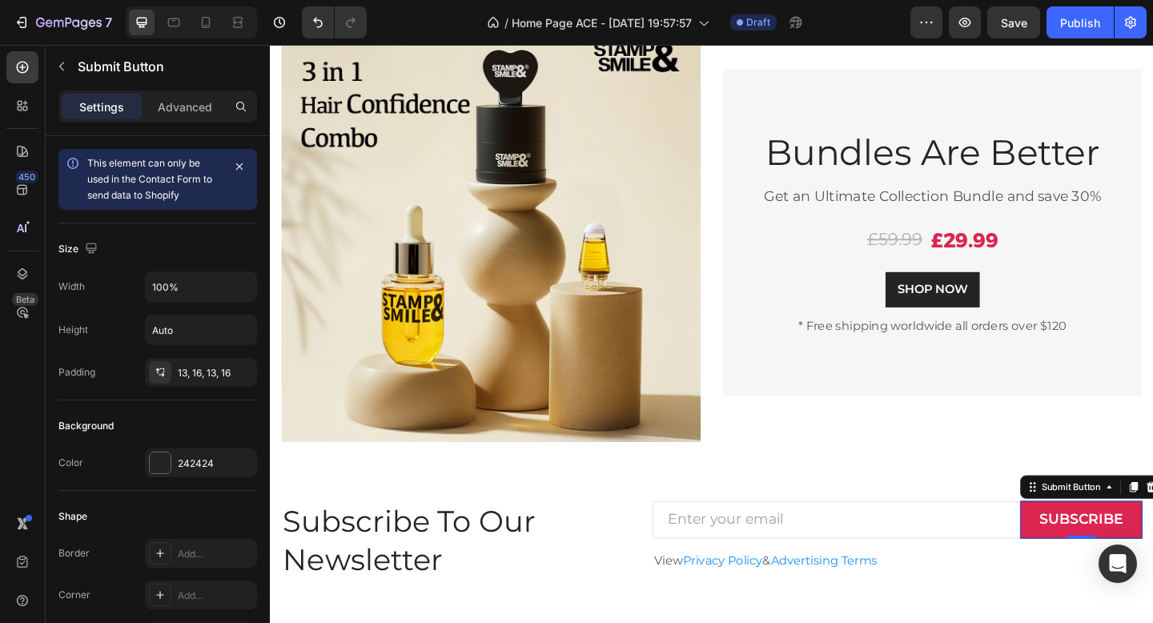
click at [1100, 556] on button "SUBSCRIBE" at bounding box center [1152, 561] width 133 height 41
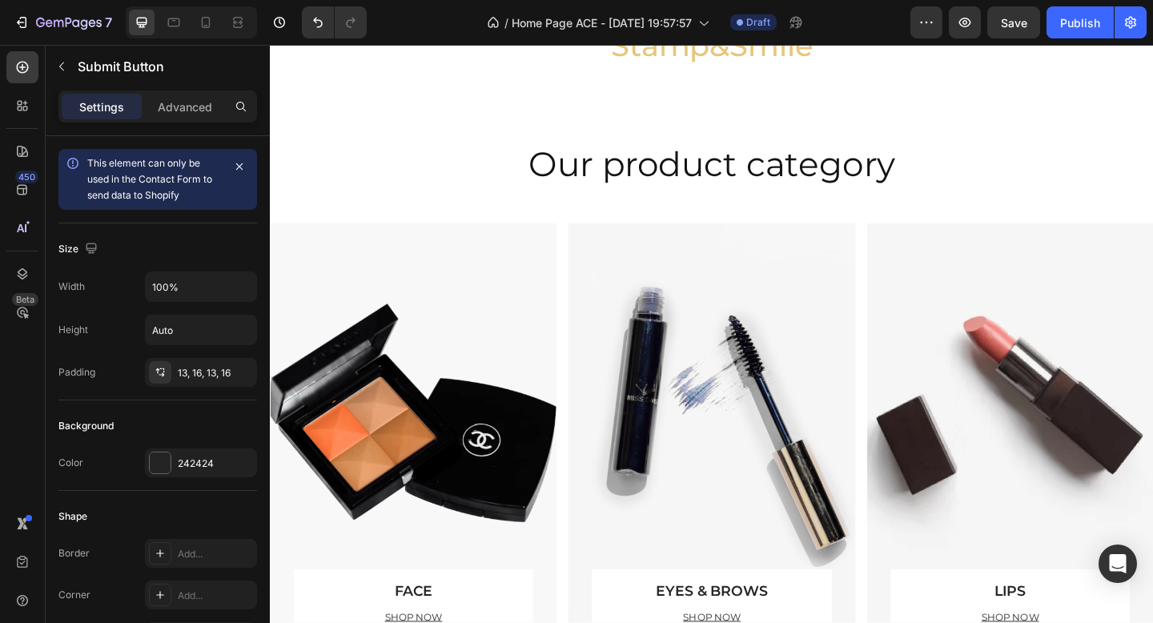
scroll to position [918, 0]
